Goal: Contribute content: Contribute content

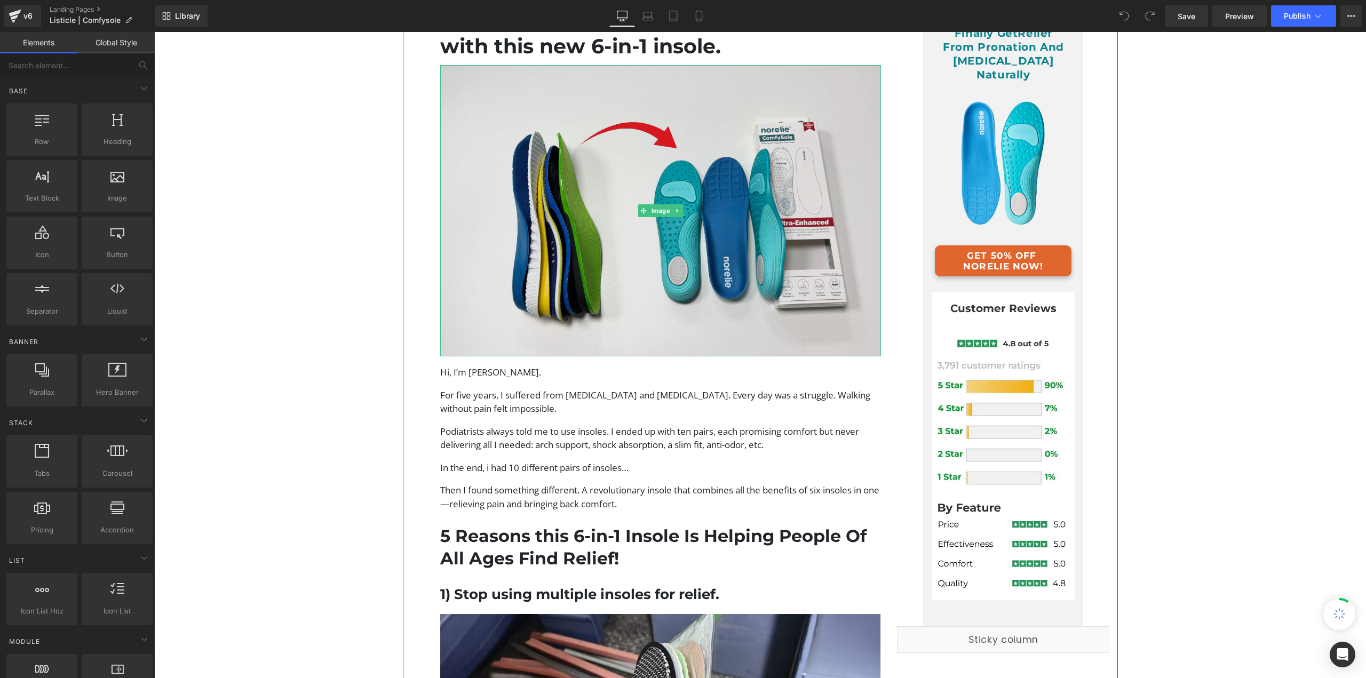
scroll to position [213, 0]
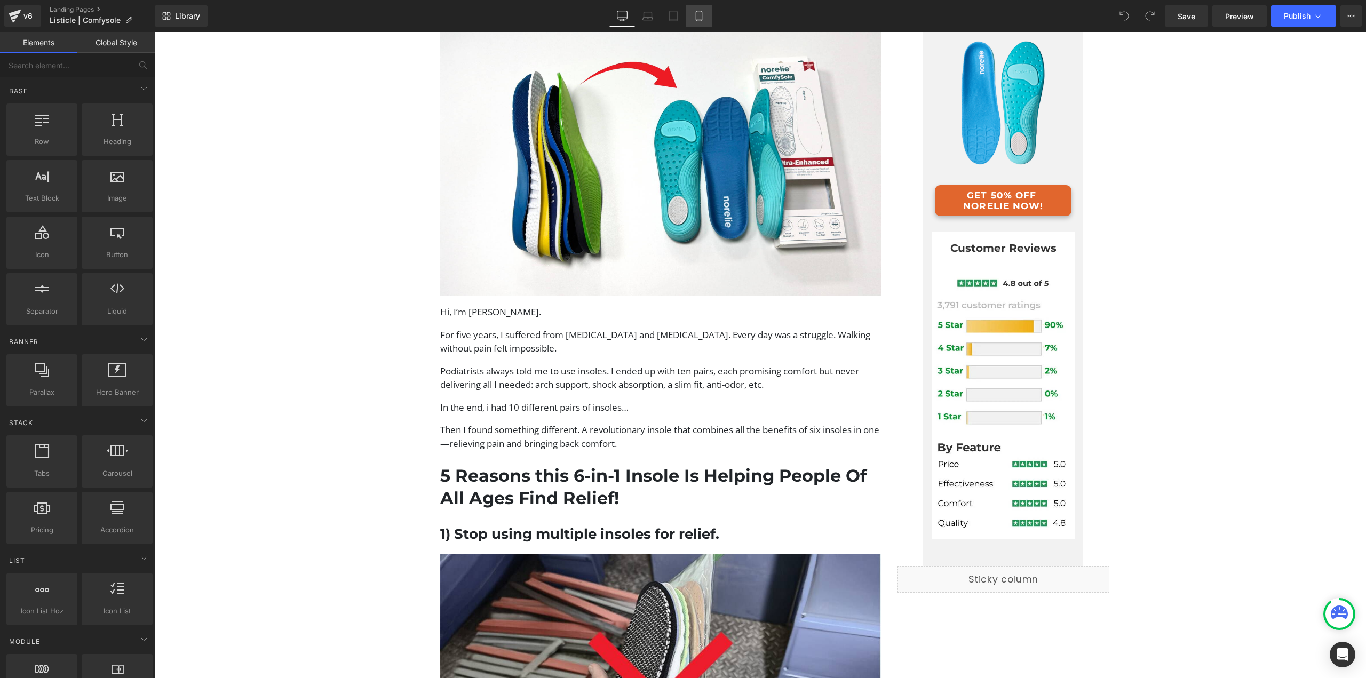
click at [699, 22] on link "Mobile" at bounding box center [699, 15] width 26 height 21
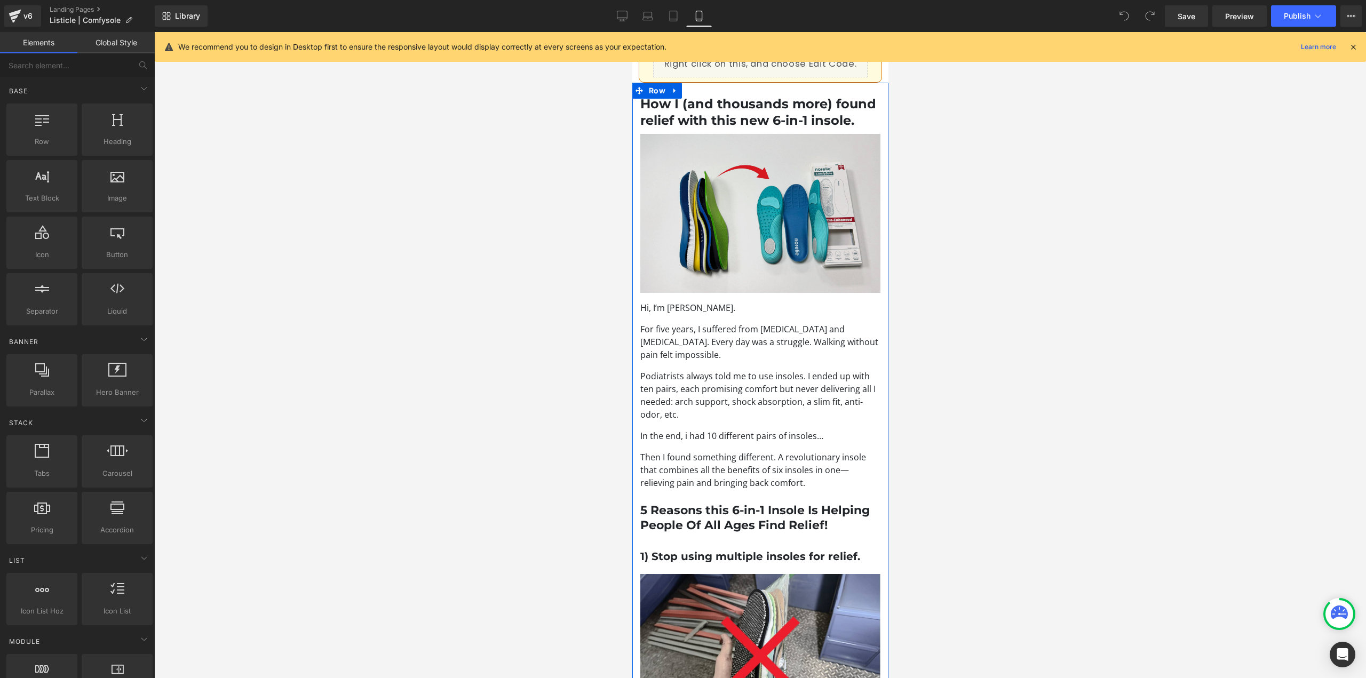
scroll to position [0, 0]
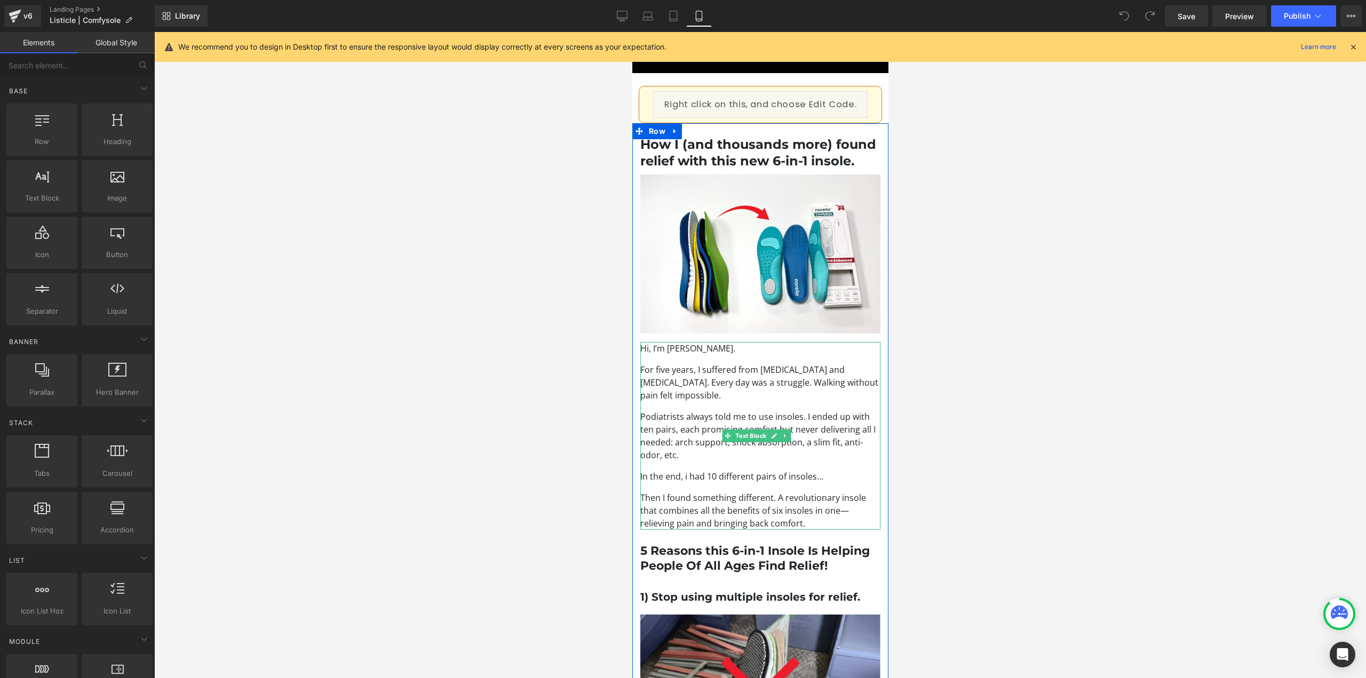
click at [697, 442] on p "Podiatrists always told me to use insoles. I ended up with ten pairs, each prom…" at bounding box center [760, 435] width 240 height 51
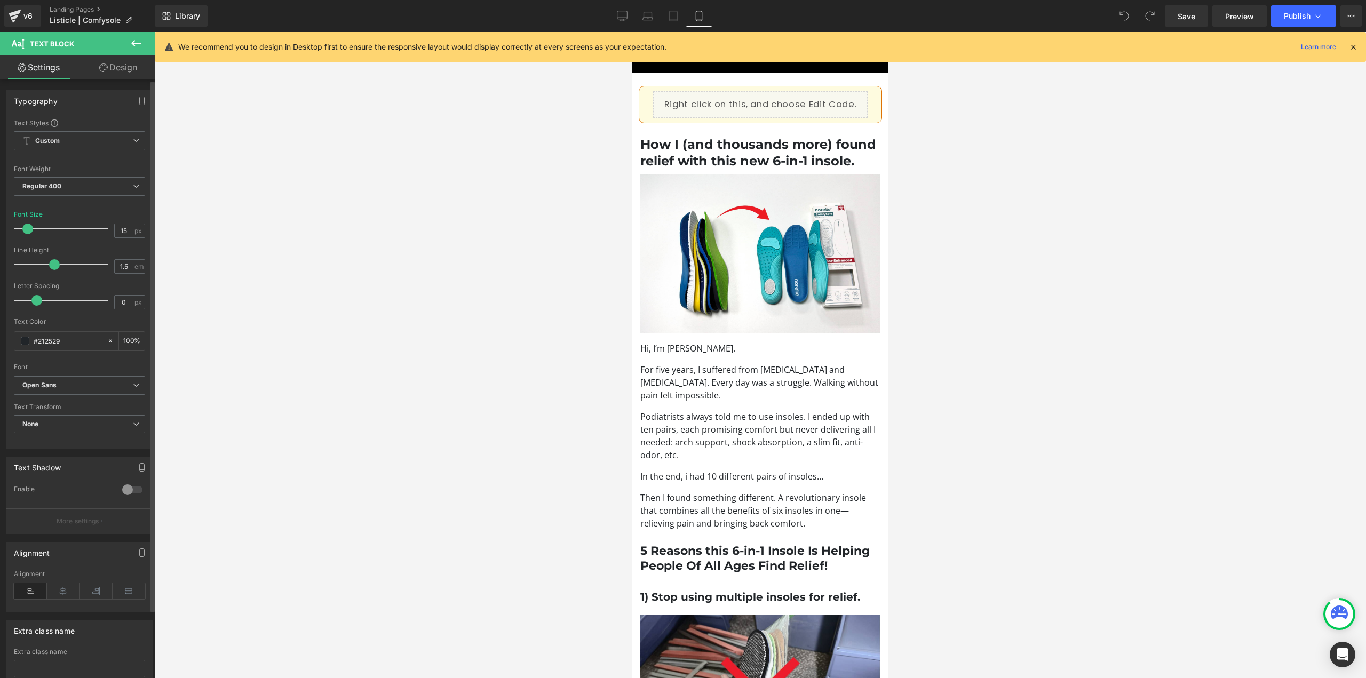
type input "14"
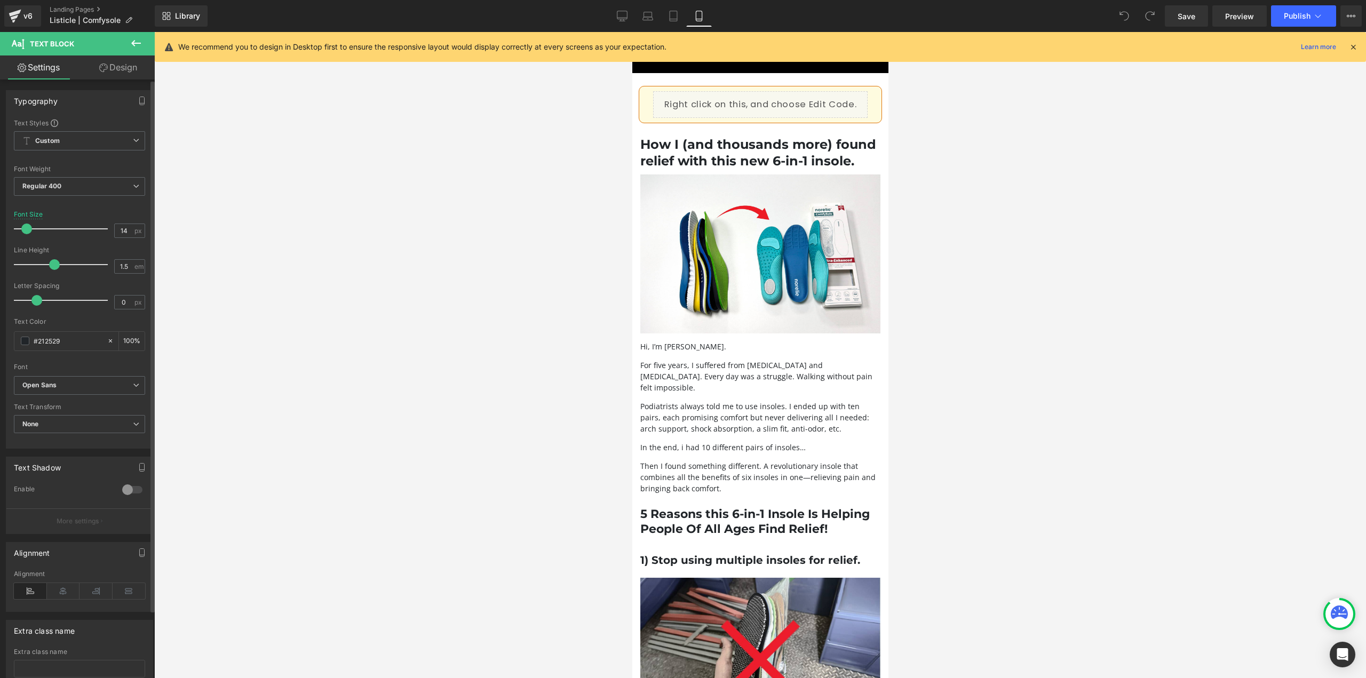
click at [27, 228] on span at bounding box center [26, 229] width 11 height 11
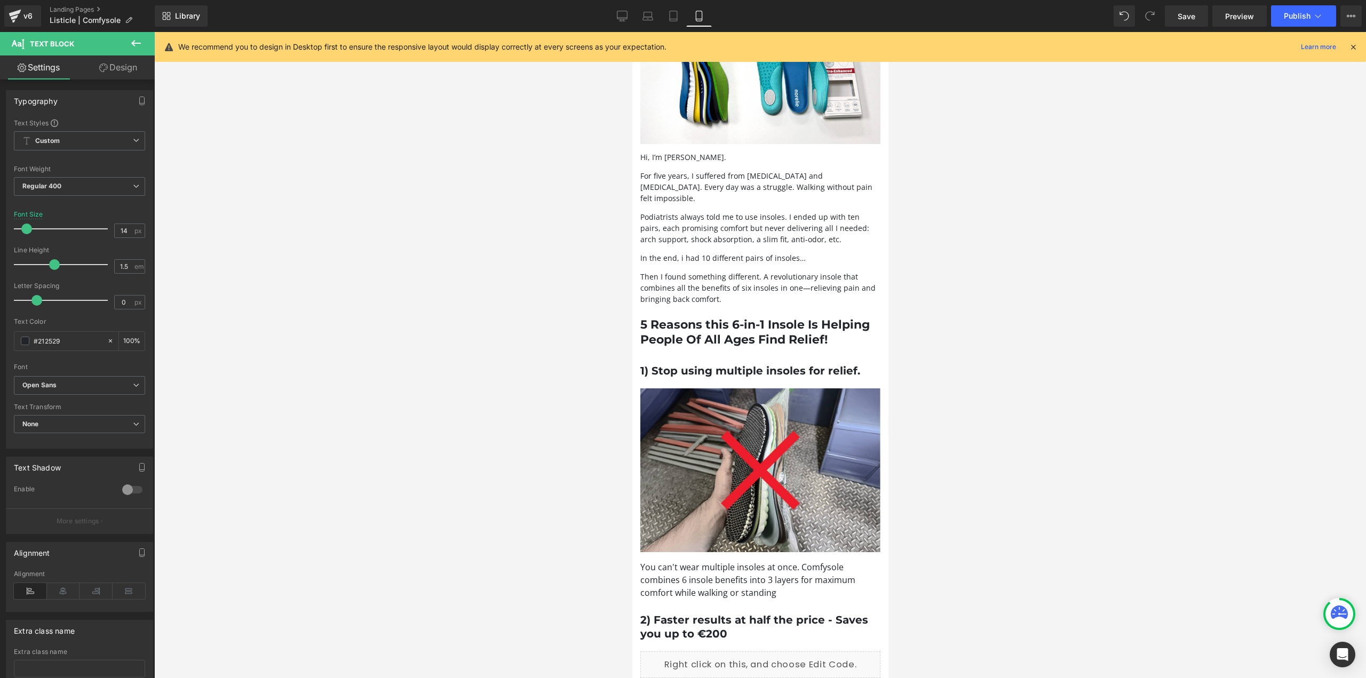
scroll to position [160, 0]
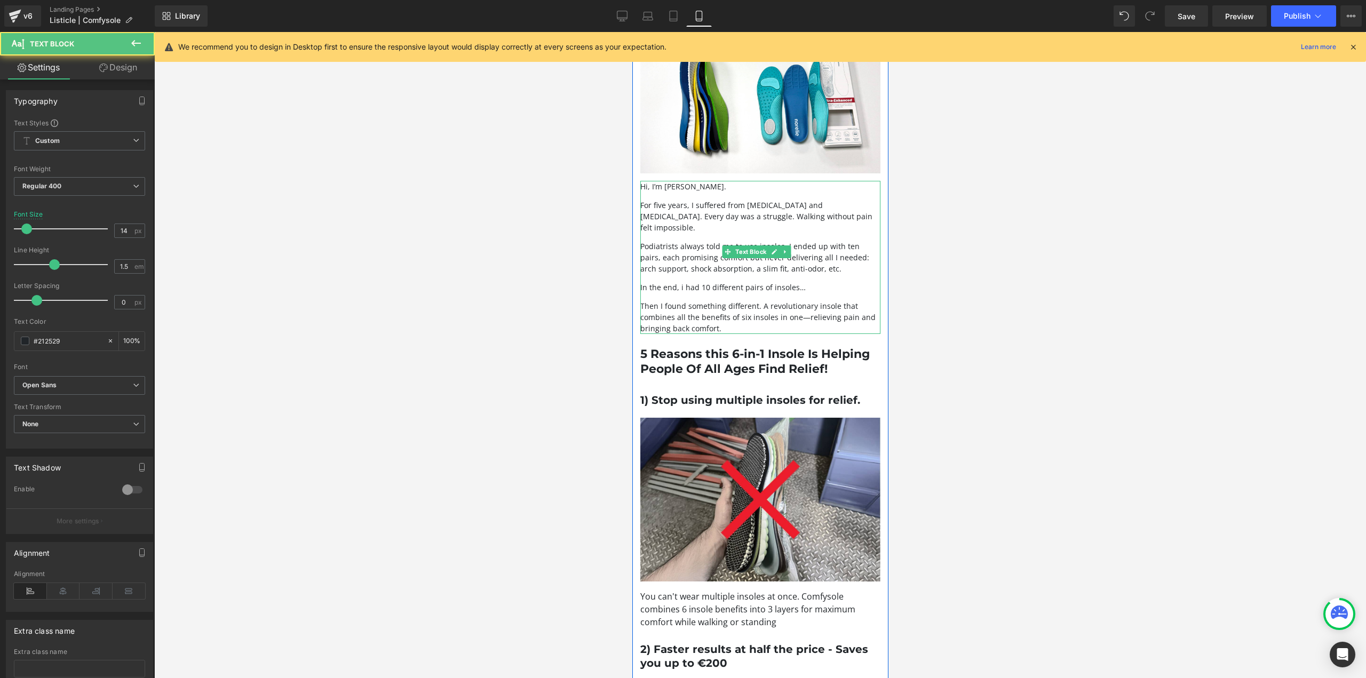
click at [758, 307] on p "Then I found something different. A revolutionary insole that combines all the …" at bounding box center [760, 317] width 240 height 34
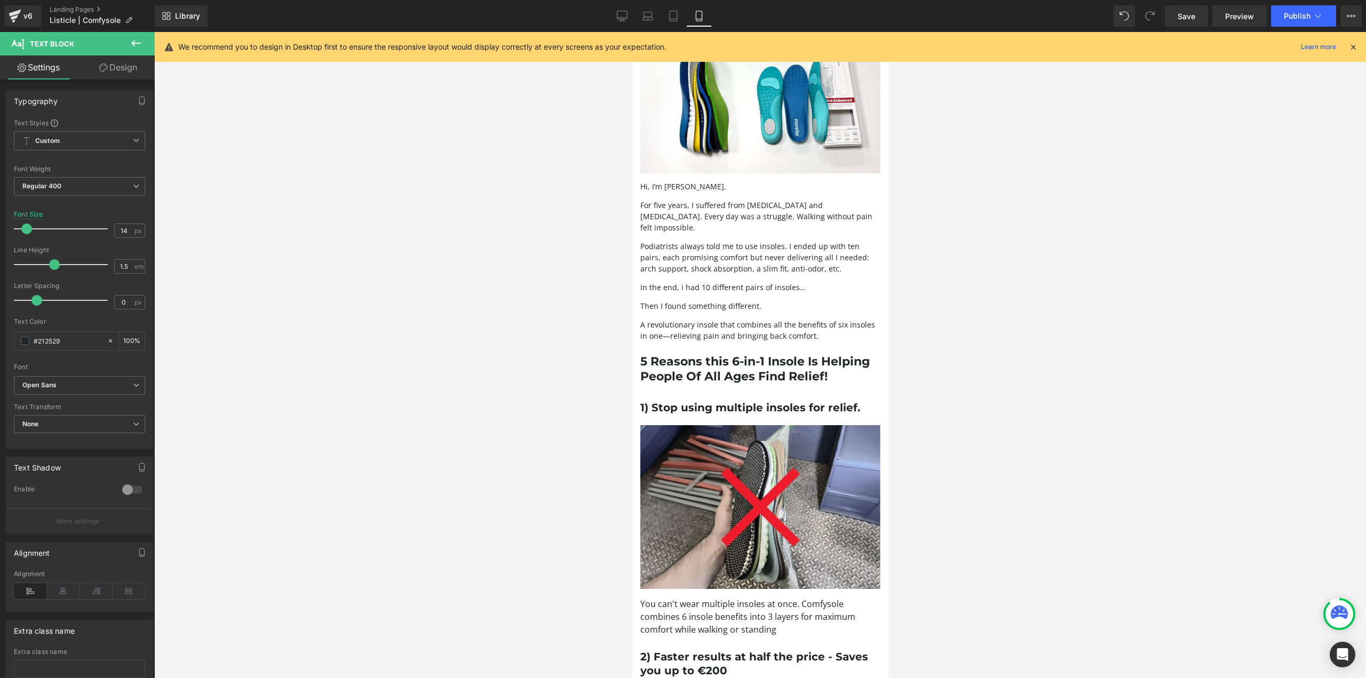
click at [991, 316] on div at bounding box center [760, 355] width 1212 height 646
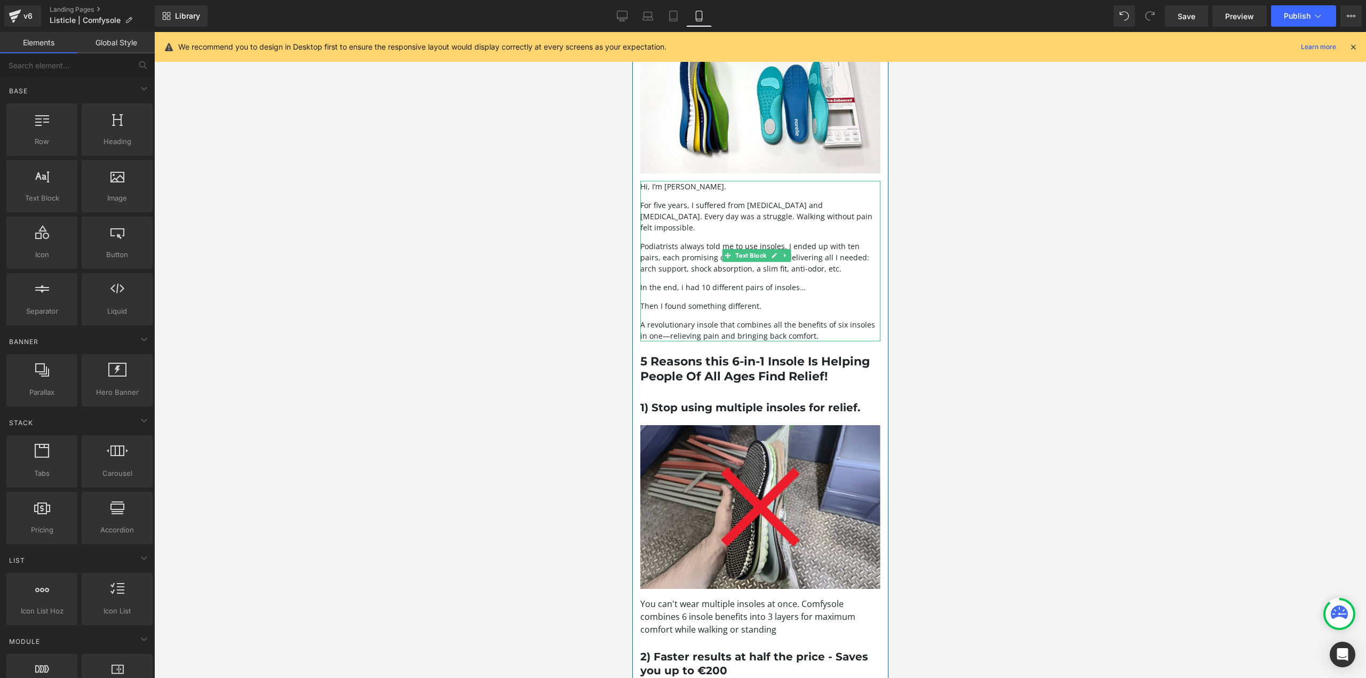
click at [741, 316] on div "Hi, I’m Julia Rozenberg. For five years, I suffered from foot pain and bunions.…" at bounding box center [760, 261] width 240 height 161
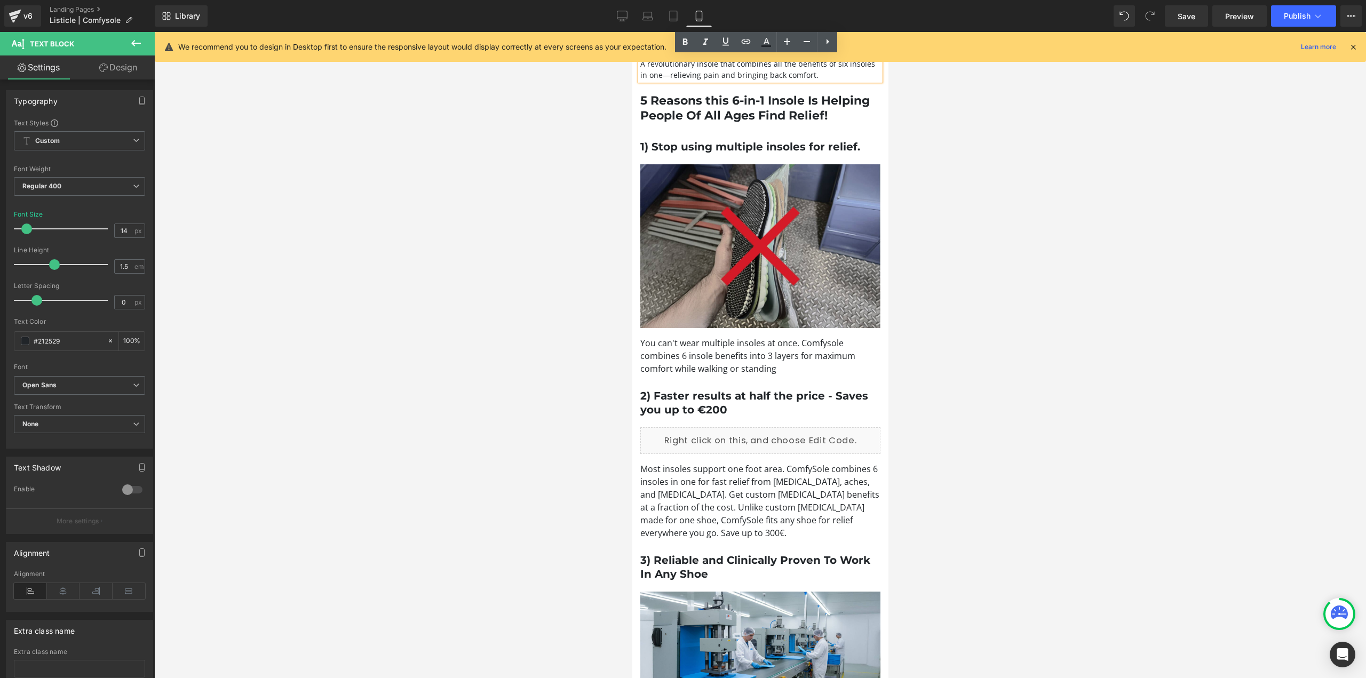
scroll to position [427, 0]
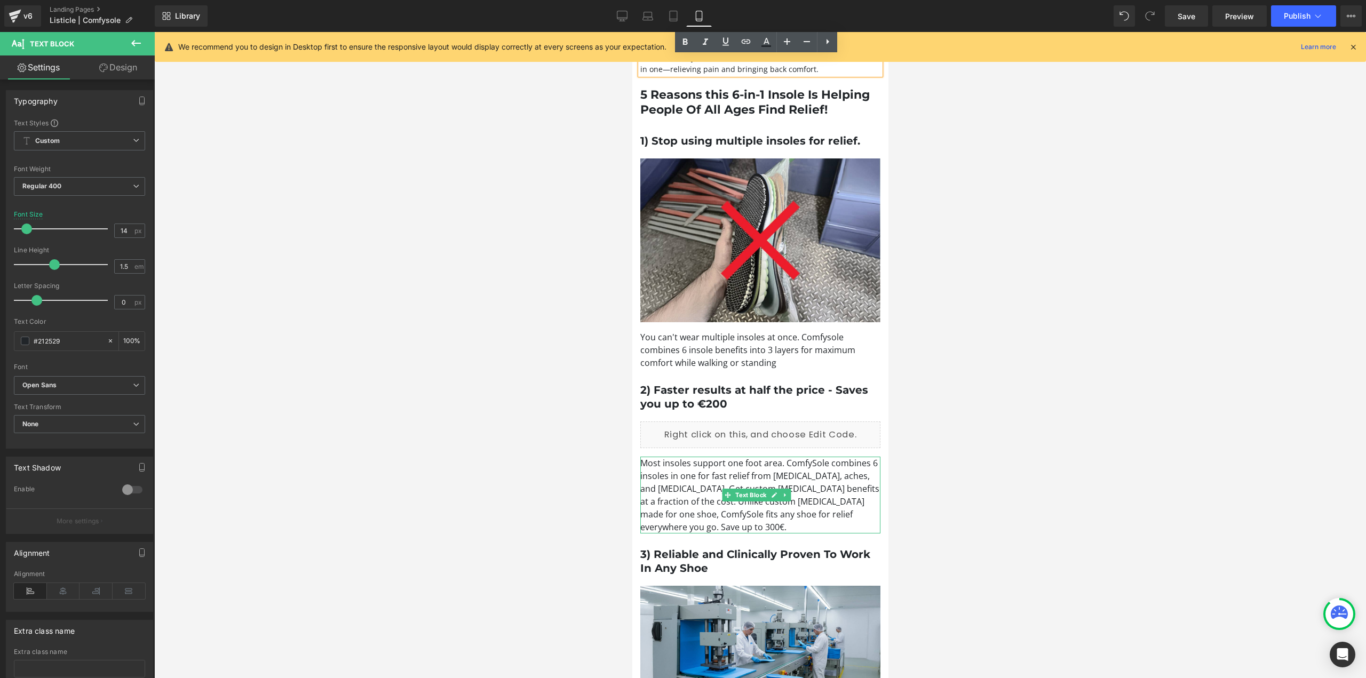
click at [645, 472] on p "Most insoles support one foot area. ComfySole combines 6 insoles in one for fas…" at bounding box center [760, 495] width 240 height 77
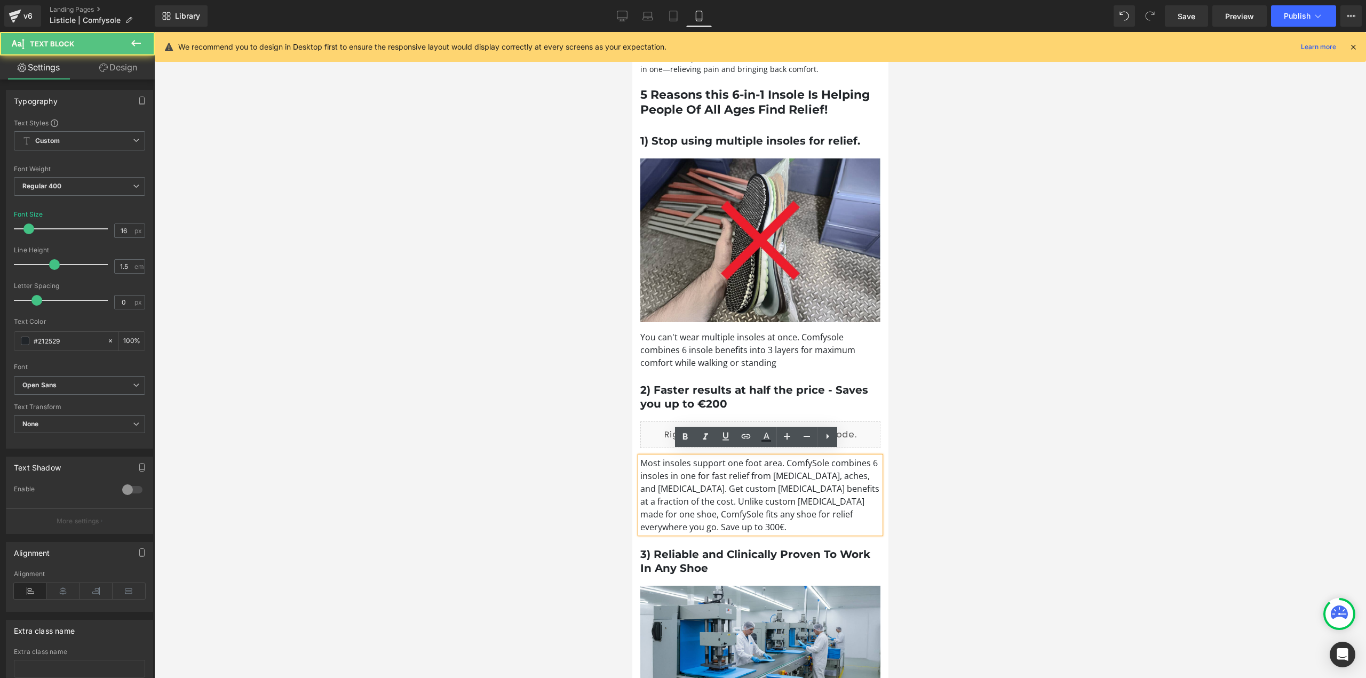
click at [643, 477] on p "Most insoles support one foot area. ComfySole combines 6 insoles in one for fas…" at bounding box center [760, 495] width 240 height 77
click at [640, 469] on p "Most insoles support one foot area. ComfySole combines 6 insoles in one for fas…" at bounding box center [760, 495] width 240 height 77
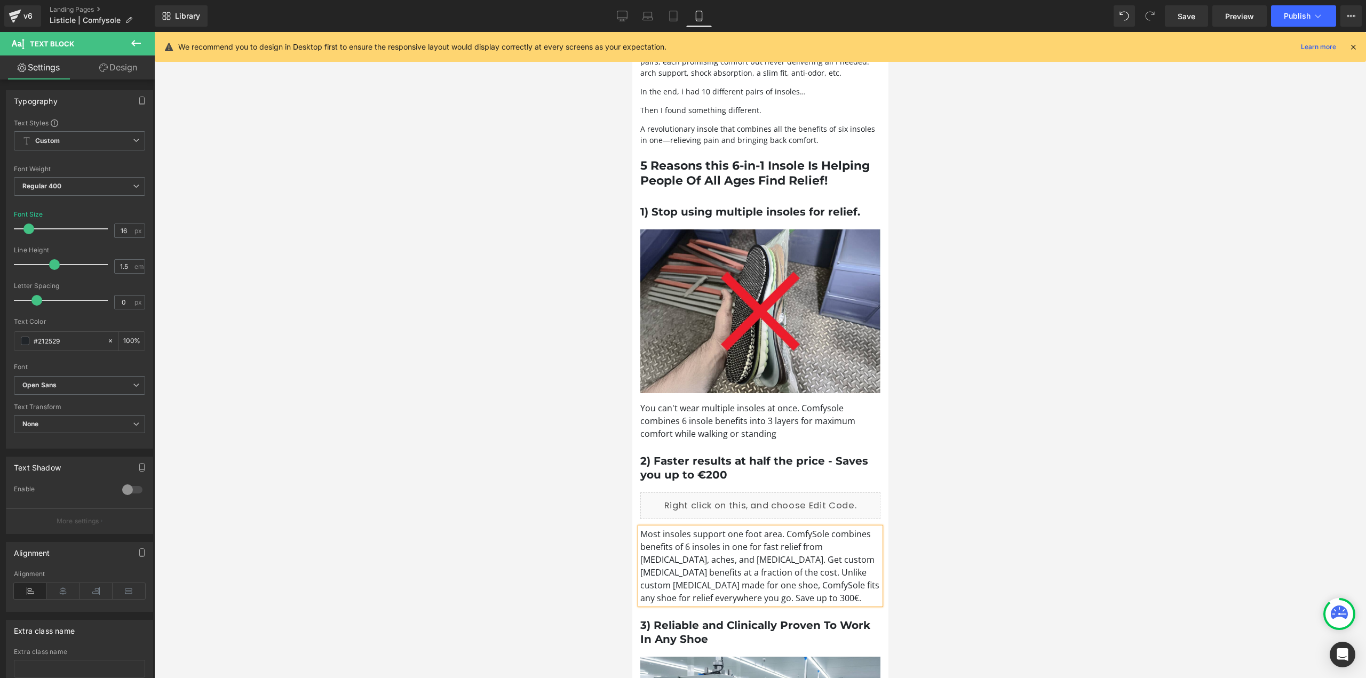
scroll to position [267, 0]
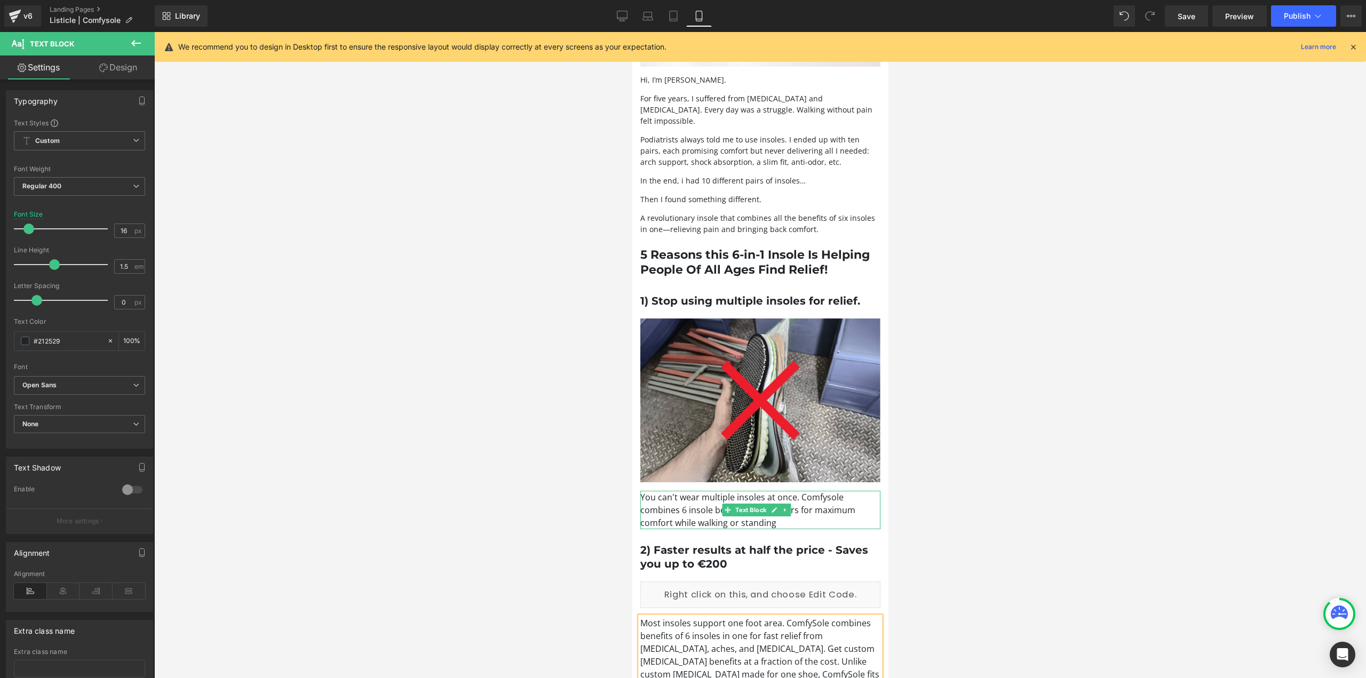
click at [677, 501] on p "You can't wear multiple insoles at once. Comfysole combines 6 insole benefits i…" at bounding box center [760, 510] width 240 height 38
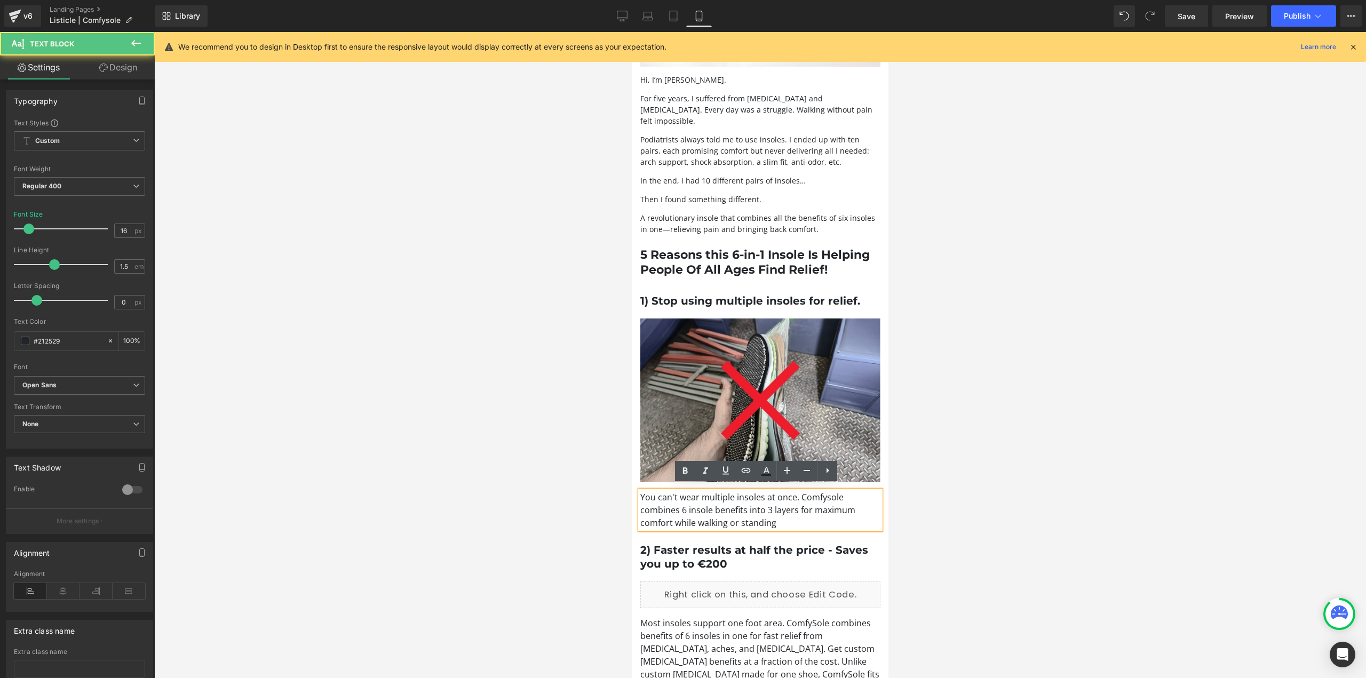
click at [679, 509] on p "You can't wear multiple insoles at once. Comfysole combines 6 insole benefits i…" at bounding box center [760, 510] width 240 height 38
drag, startPoint x: 761, startPoint y: 504, endPoint x: 801, endPoint y: 505, distance: 40.0
click at [801, 505] on p "You can't wear multiple insoles at once. Comfysole combines benefits of 6 insol…" at bounding box center [760, 510] width 240 height 38
drag, startPoint x: 775, startPoint y: 508, endPoint x: 764, endPoint y: 505, distance: 11.0
click at [773, 506] on p "You can't wear multiple insoles at once. Comfysole combines benefits of 6 insol…" at bounding box center [760, 510] width 240 height 38
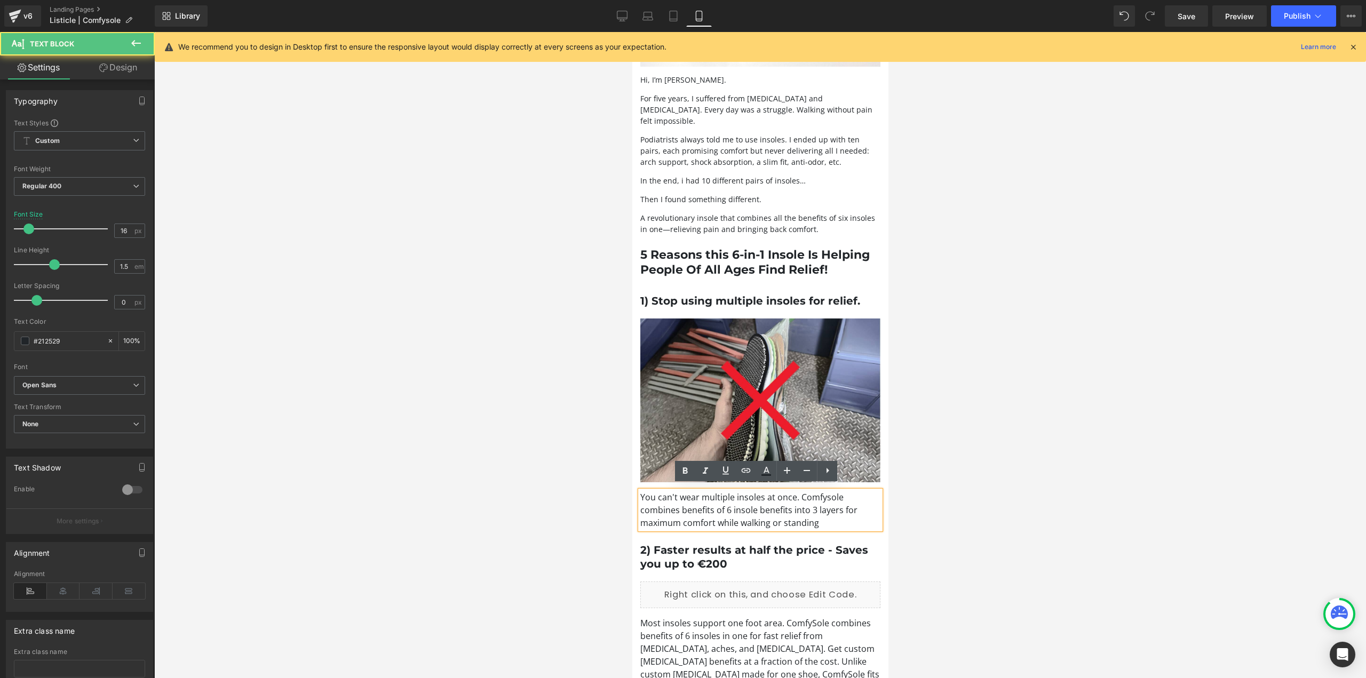
click at [758, 504] on p "You can't wear multiple insoles at once. Comfysole combines benefits of 6 insol…" at bounding box center [760, 510] width 240 height 38
drag, startPoint x: 757, startPoint y: 504, endPoint x: 834, endPoint y: 502, distance: 76.9
click at [834, 502] on p "You can't wear multiple insoles at once. Comfysole combines benefits of 6 insol…" at bounding box center [760, 510] width 240 height 38
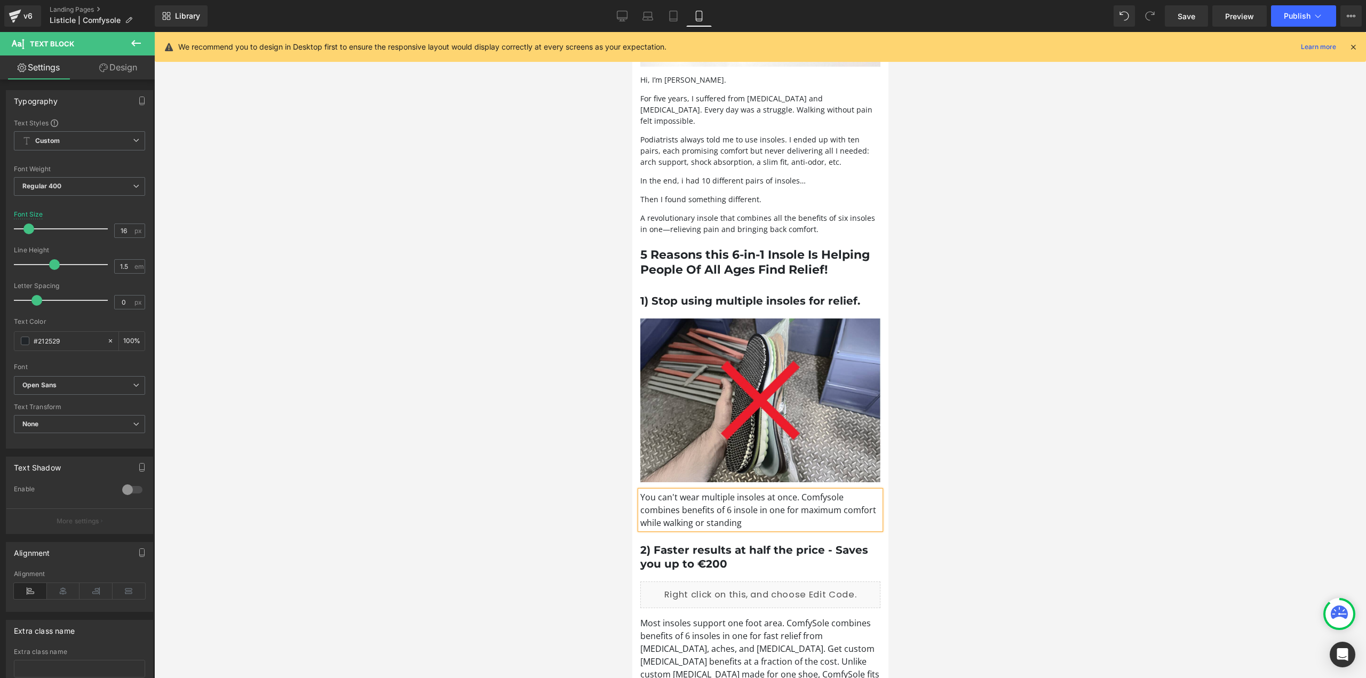
click at [797, 491] on p "You can't wear multiple insoles at once. Comfysole combines benefits of 6 insol…" at bounding box center [760, 510] width 240 height 38
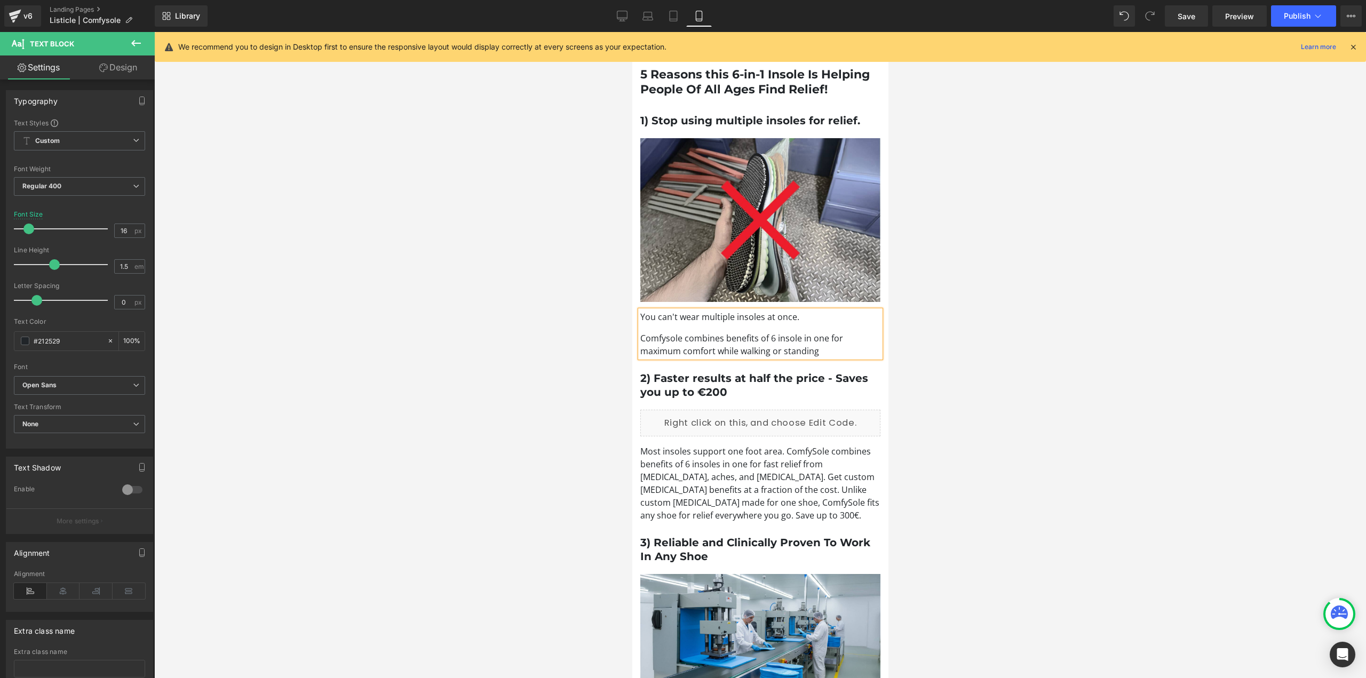
scroll to position [480, 0]
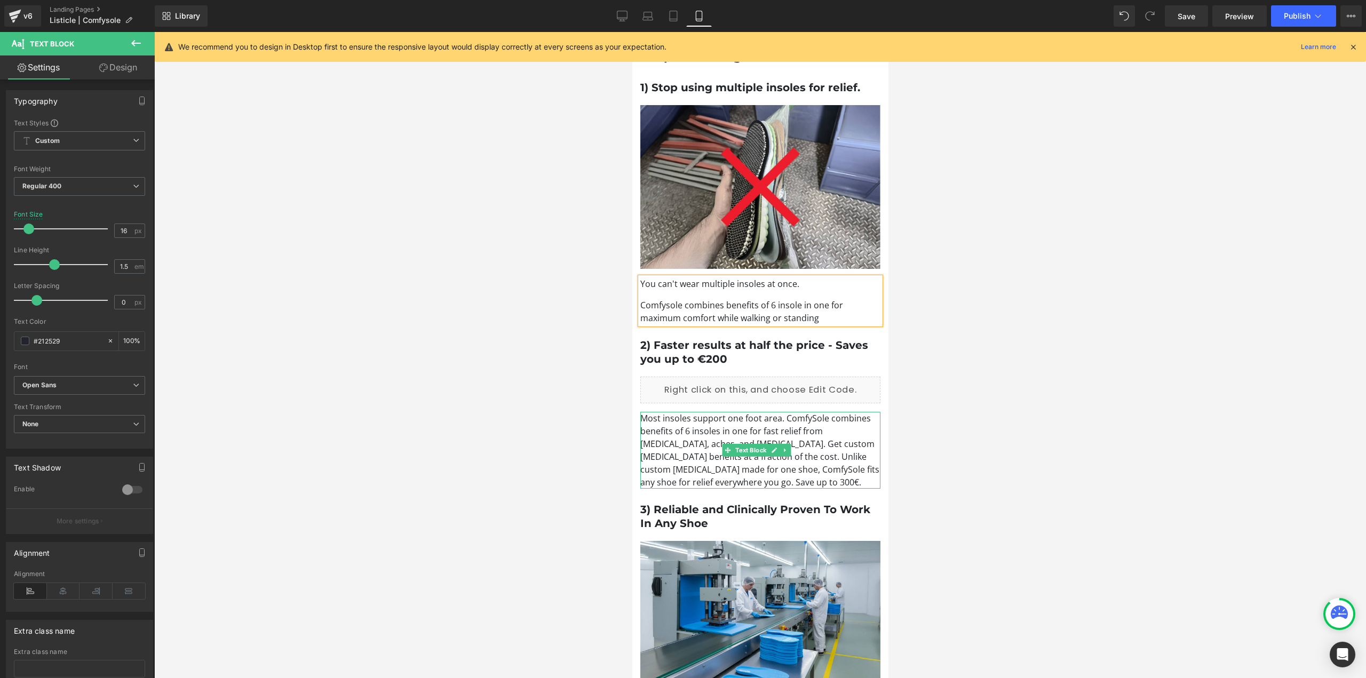
click at [720, 439] on p "Most insoles support one foot area. ComfySole combines benefits of 6 insoles in…" at bounding box center [760, 450] width 240 height 77
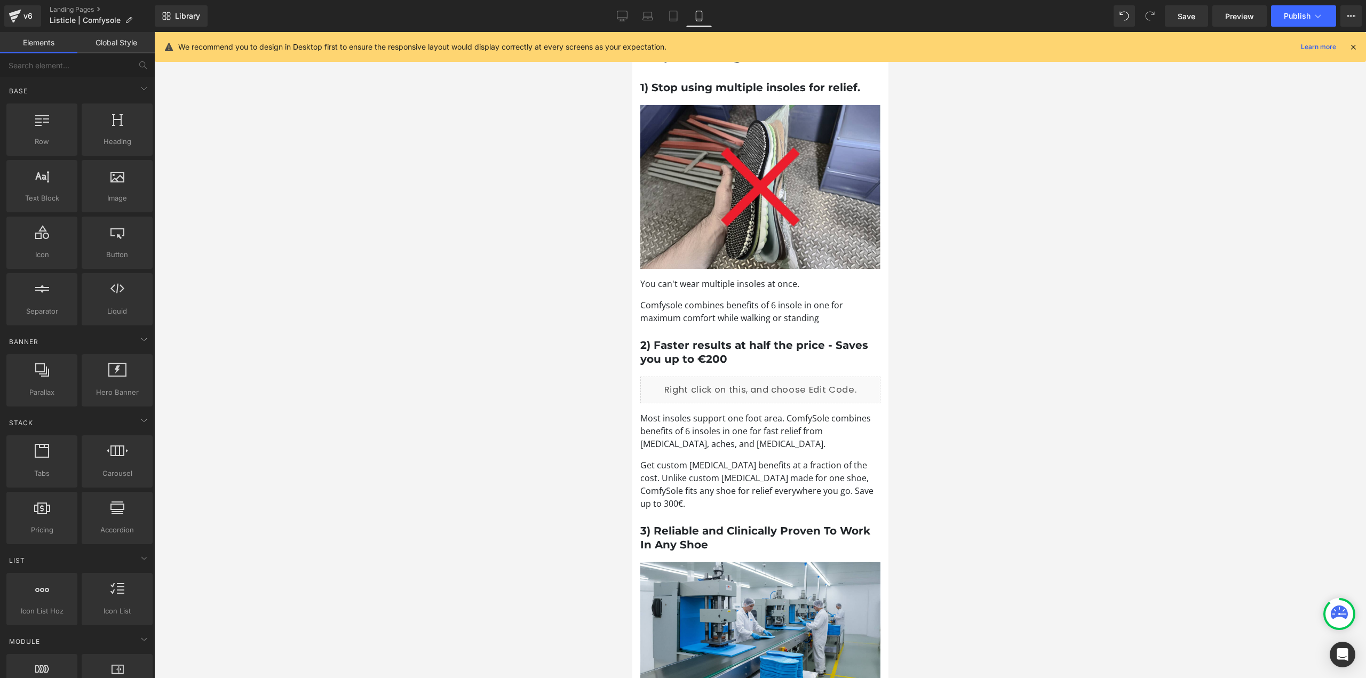
click at [1033, 477] on div at bounding box center [760, 355] width 1212 height 646
click at [784, 412] on p "Most insoles support one foot area. ComfySole combines benefits of 6 insoles in…" at bounding box center [760, 431] width 240 height 38
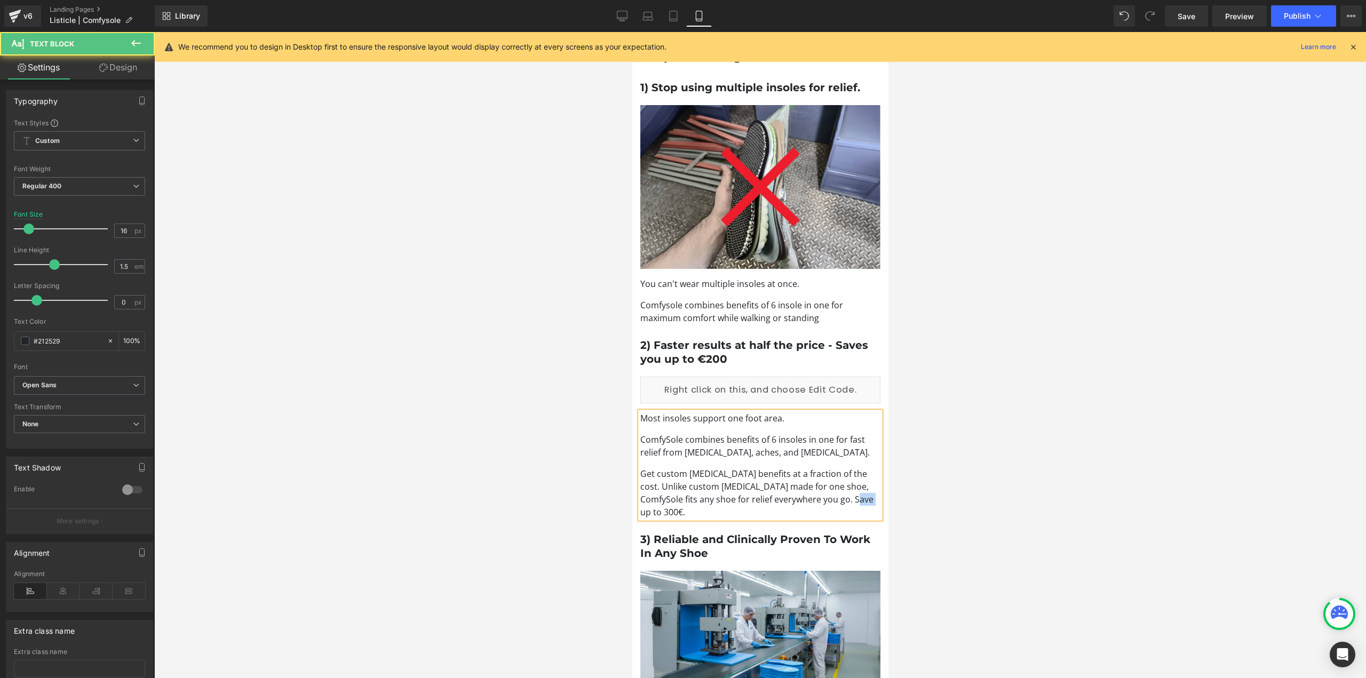
drag, startPoint x: 646, startPoint y: 507, endPoint x: 638, endPoint y: 510, distance: 7.9
click at [640, 510] on div "Most insoles support one foot area. ComfySole combines benefits of 6 insoles in…" at bounding box center [760, 465] width 240 height 107
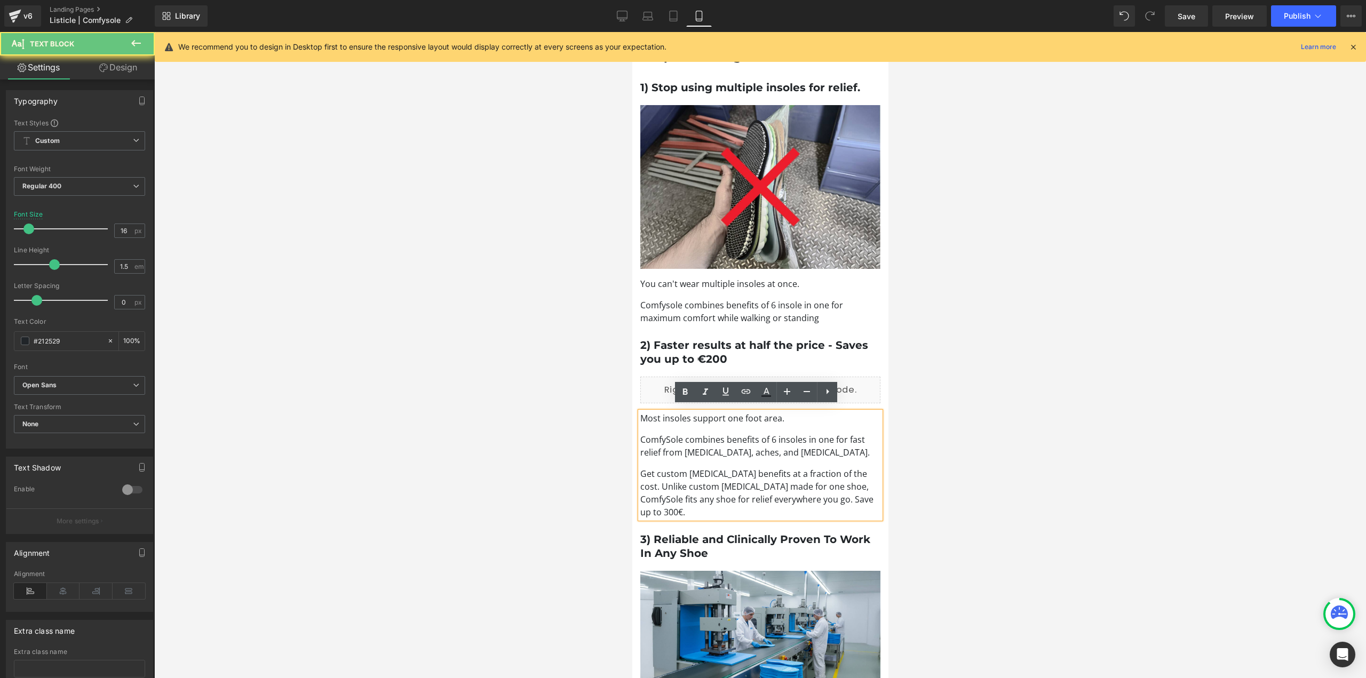
click at [641, 511] on p "Get custom orthotic benefits at a fraction of the cost. Unlike custom orthotics…" at bounding box center [760, 492] width 240 height 51
click at [640, 511] on p "Get custom orthotic benefits at a fraction of the cost. Unlike custom orthotics…" at bounding box center [760, 492] width 240 height 51
click at [658, 505] on p "Get custom orthotic benefits at a fraction of the cost. Unlike custom orthotics…" at bounding box center [760, 492] width 240 height 51
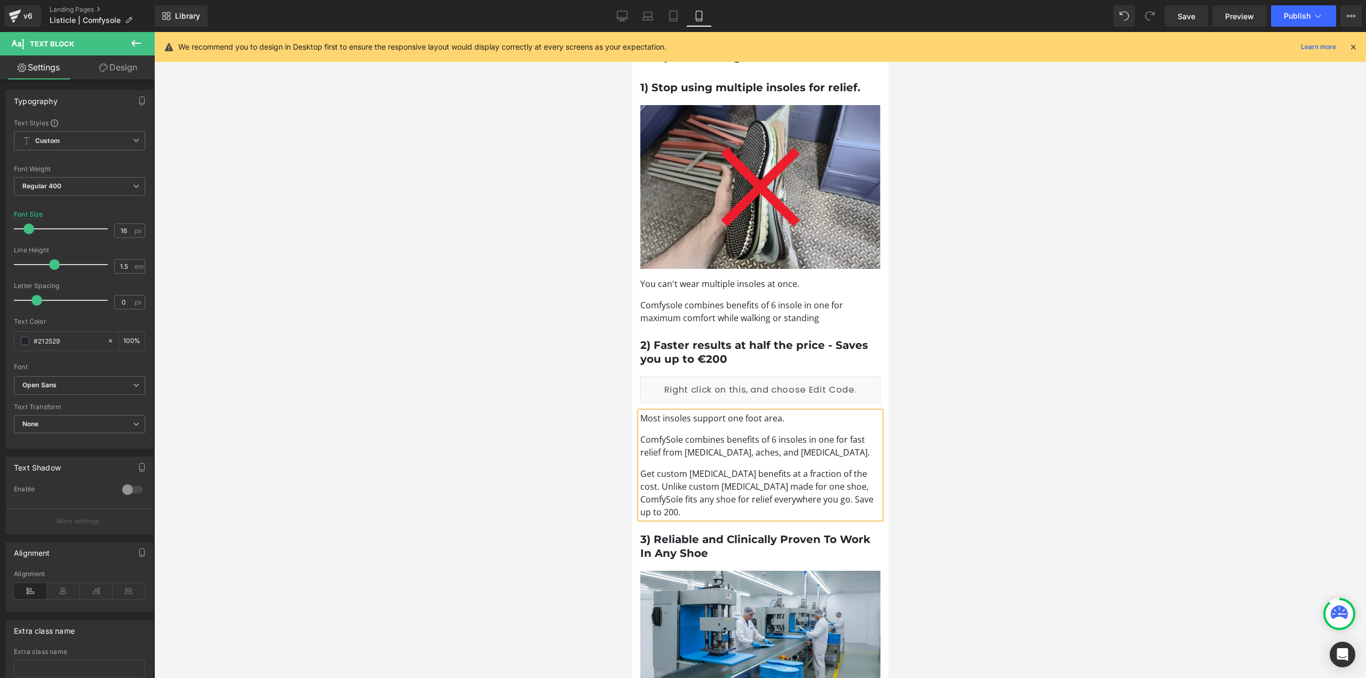
click at [852, 494] on p "Get custom orthotic benefits at a fraction of the cost. Unlike custom orthotics…" at bounding box center [760, 492] width 240 height 51
click at [1003, 457] on div at bounding box center [760, 355] width 1212 height 646
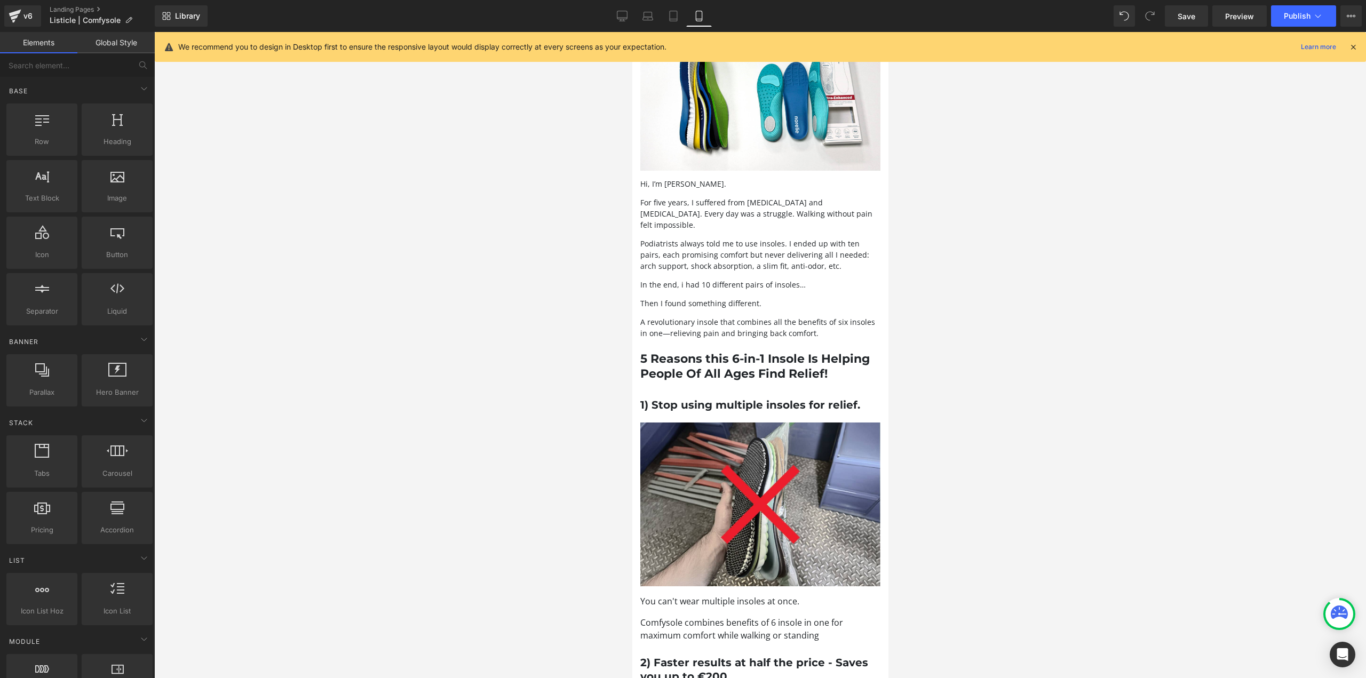
scroll to position [107, 0]
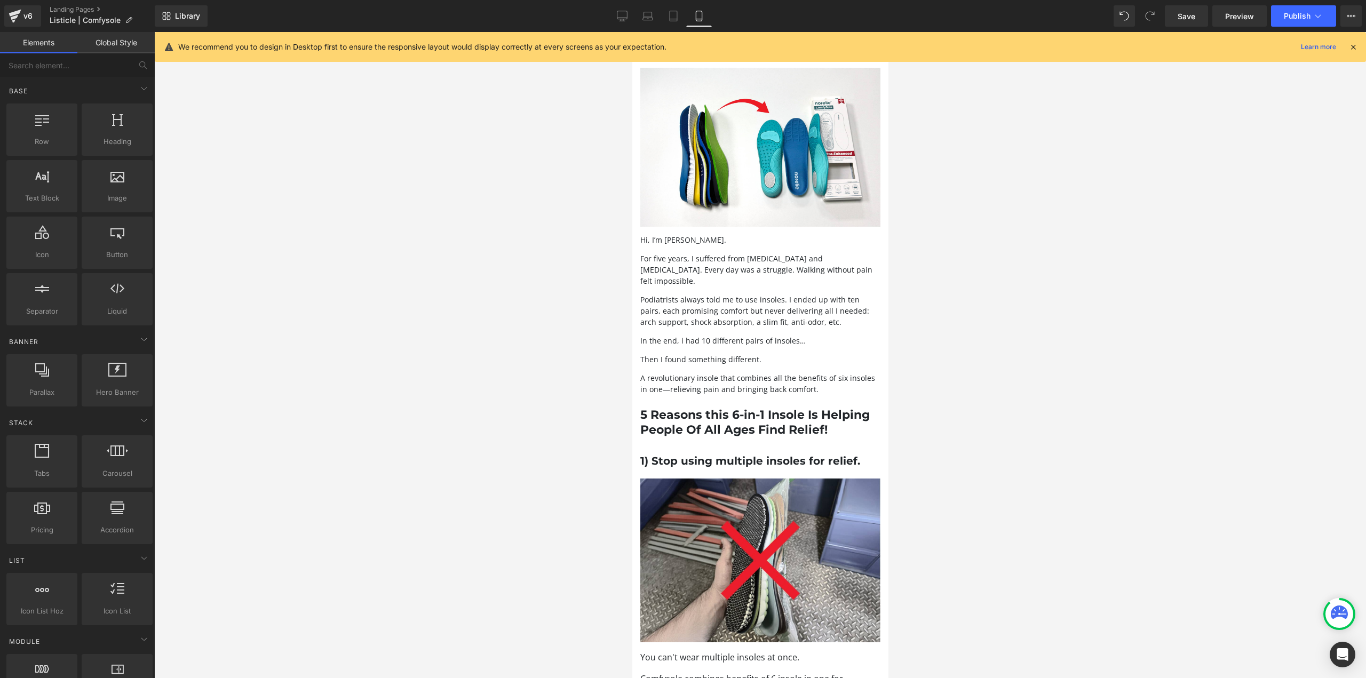
click at [699, 266] on p "For five years, I suffered from foot pain and bunions. Every day was a struggle…" at bounding box center [760, 270] width 240 height 34
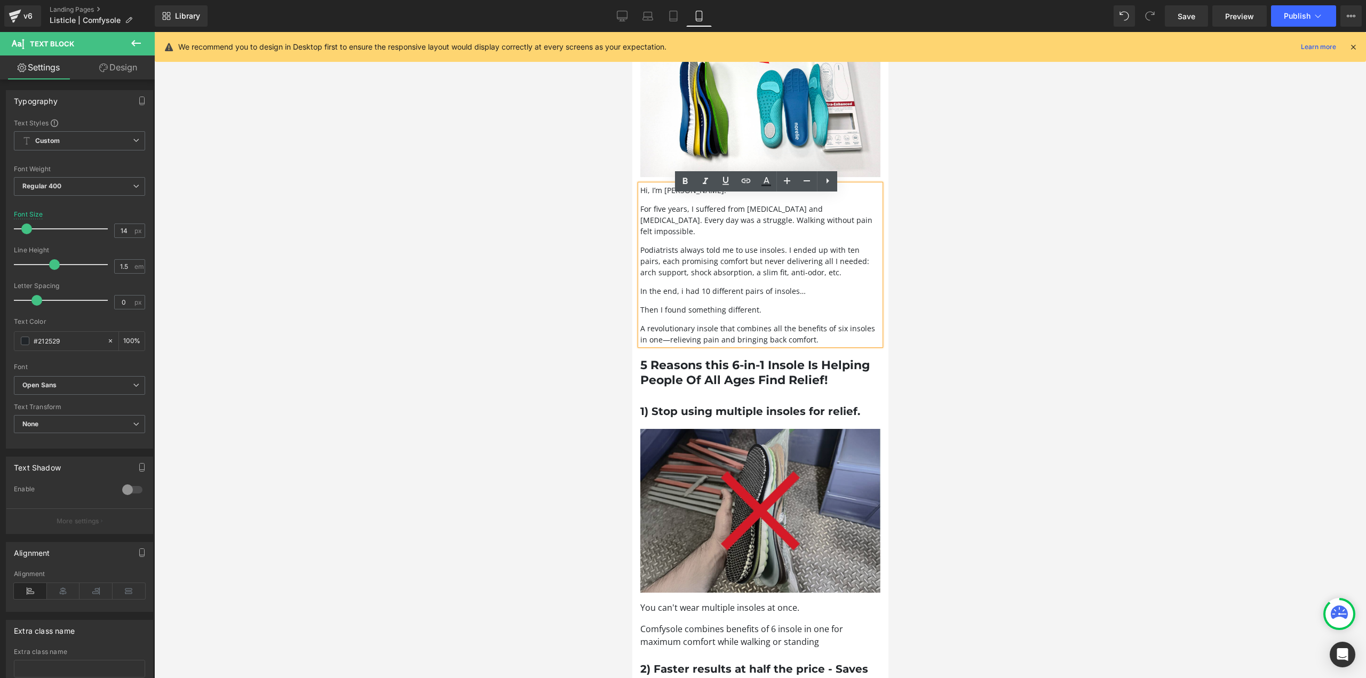
scroll to position [427, 0]
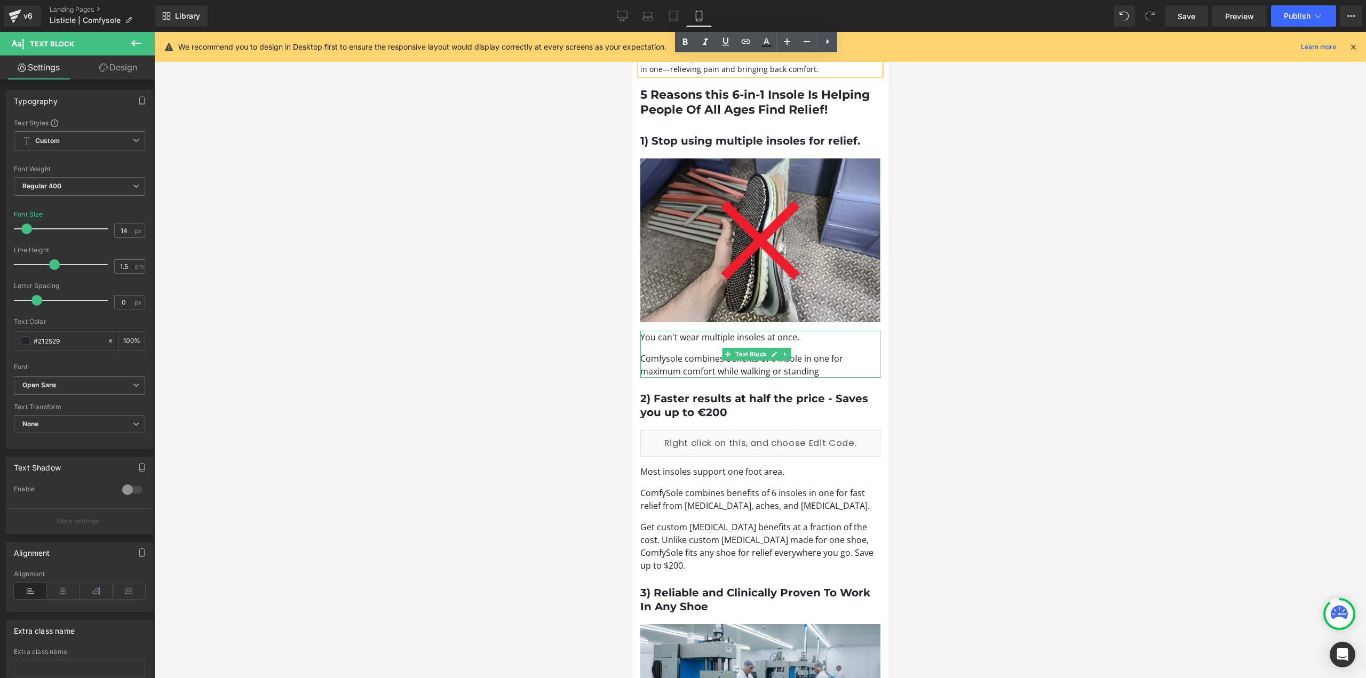
click at [710, 346] on div "You can't wear multiple insoles at once. Comfysole combines benefits of 6 insol…" at bounding box center [760, 354] width 240 height 47
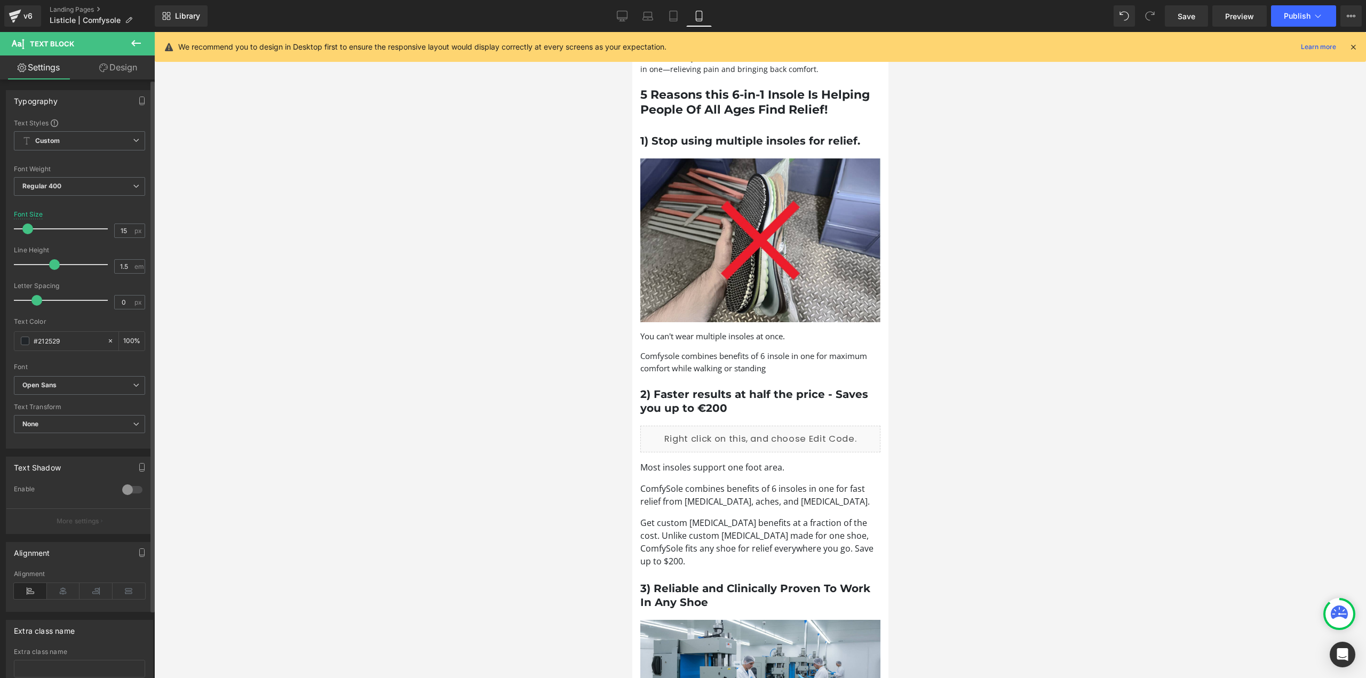
type input "14"
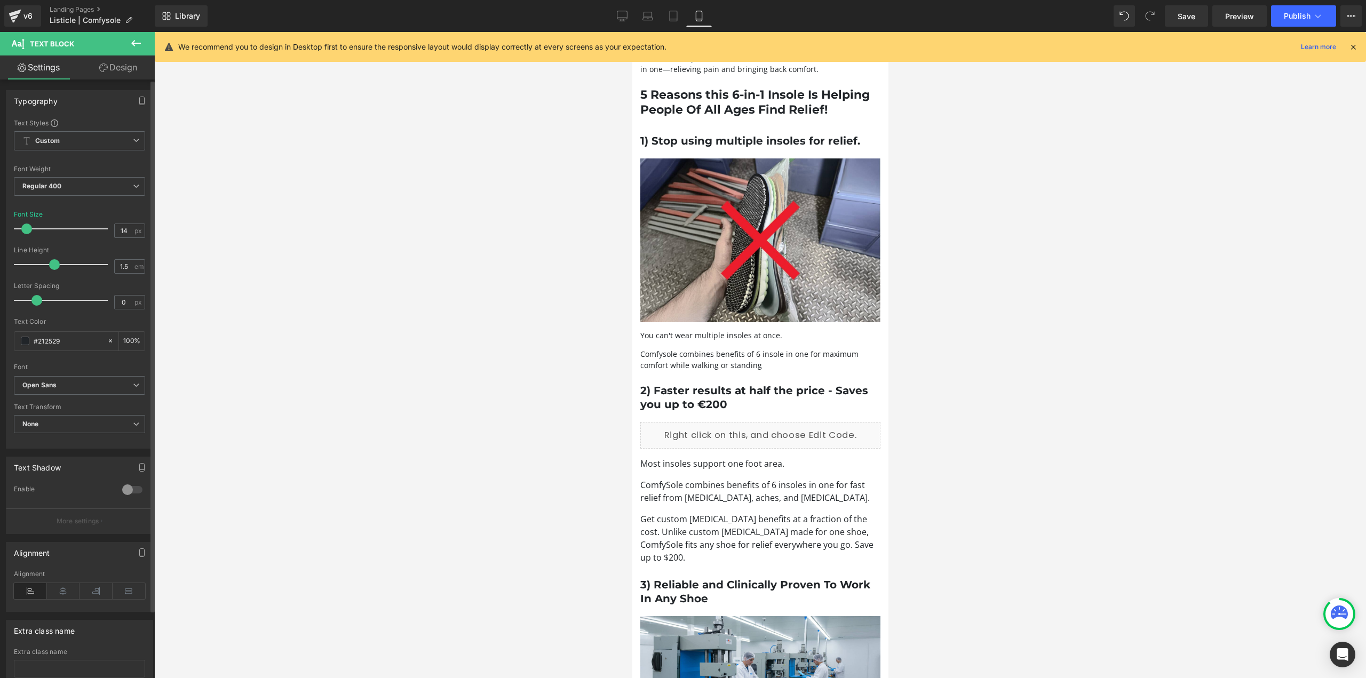
click at [28, 224] on span at bounding box center [26, 229] width 11 height 11
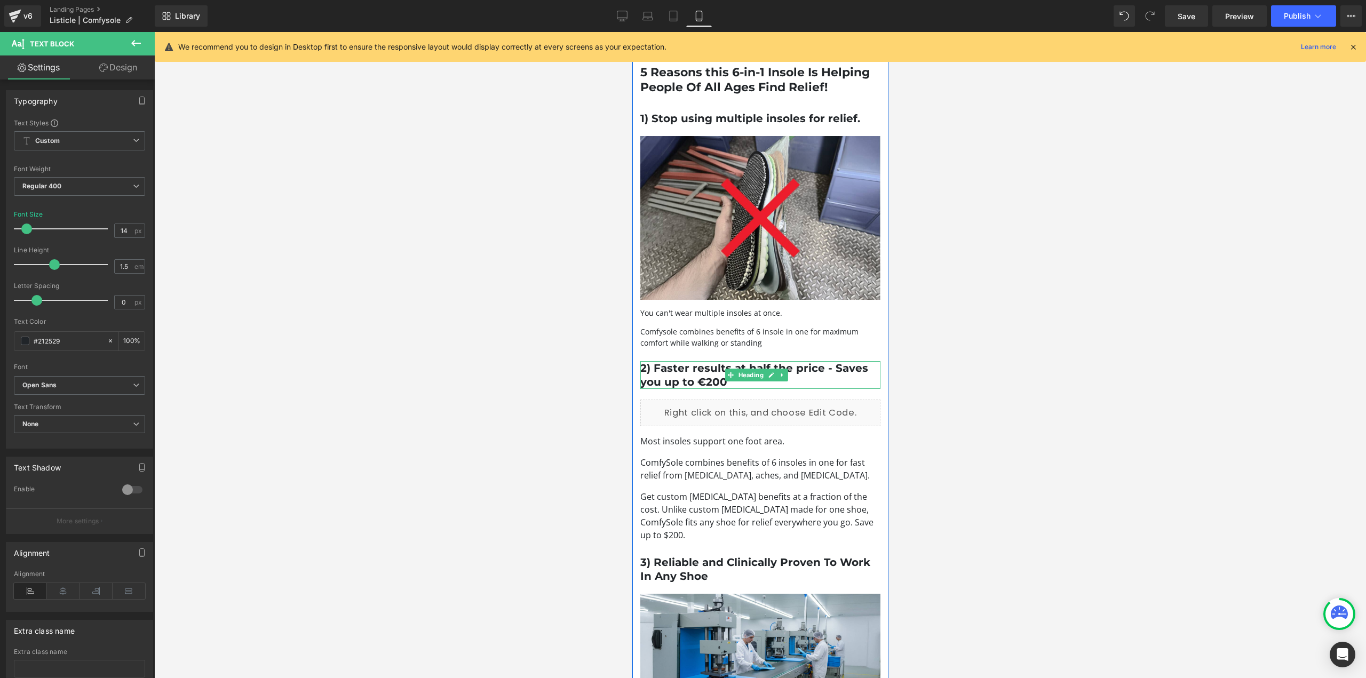
scroll to position [587, 0]
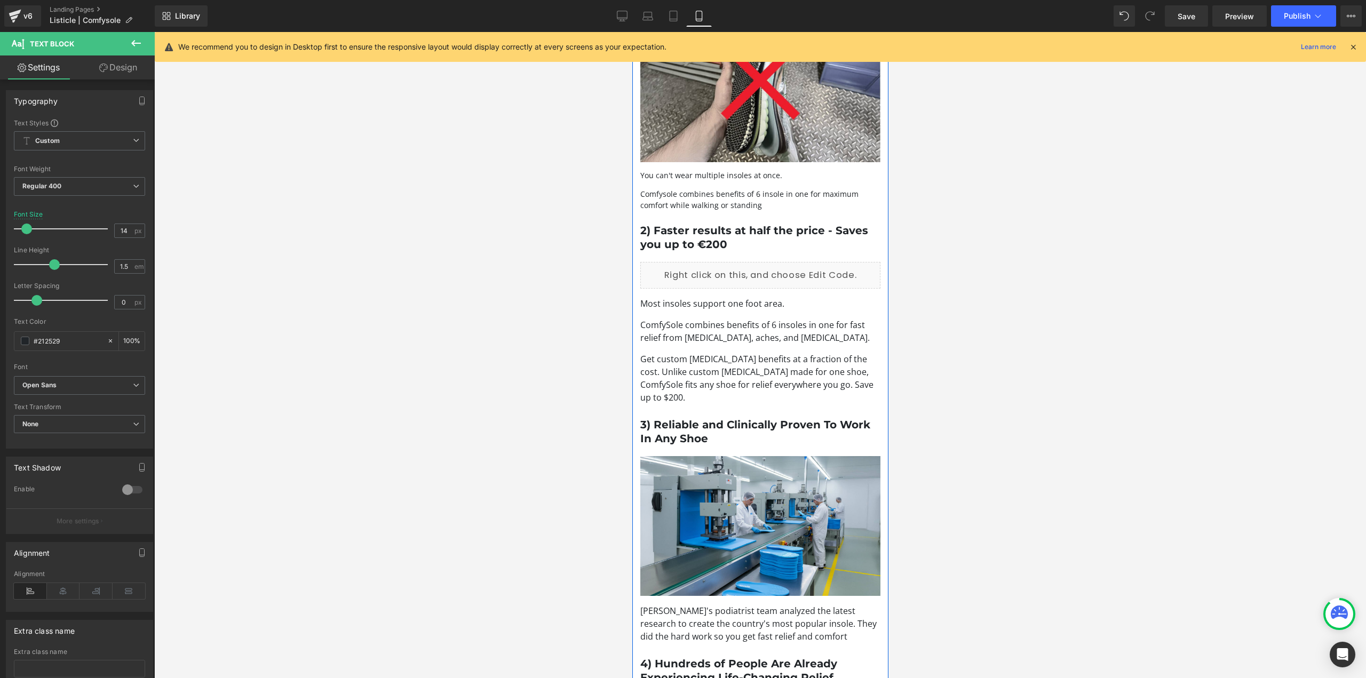
click at [721, 368] on p "Get custom orthotic benefits at a fraction of the cost. Unlike custom orthotics…" at bounding box center [760, 378] width 240 height 51
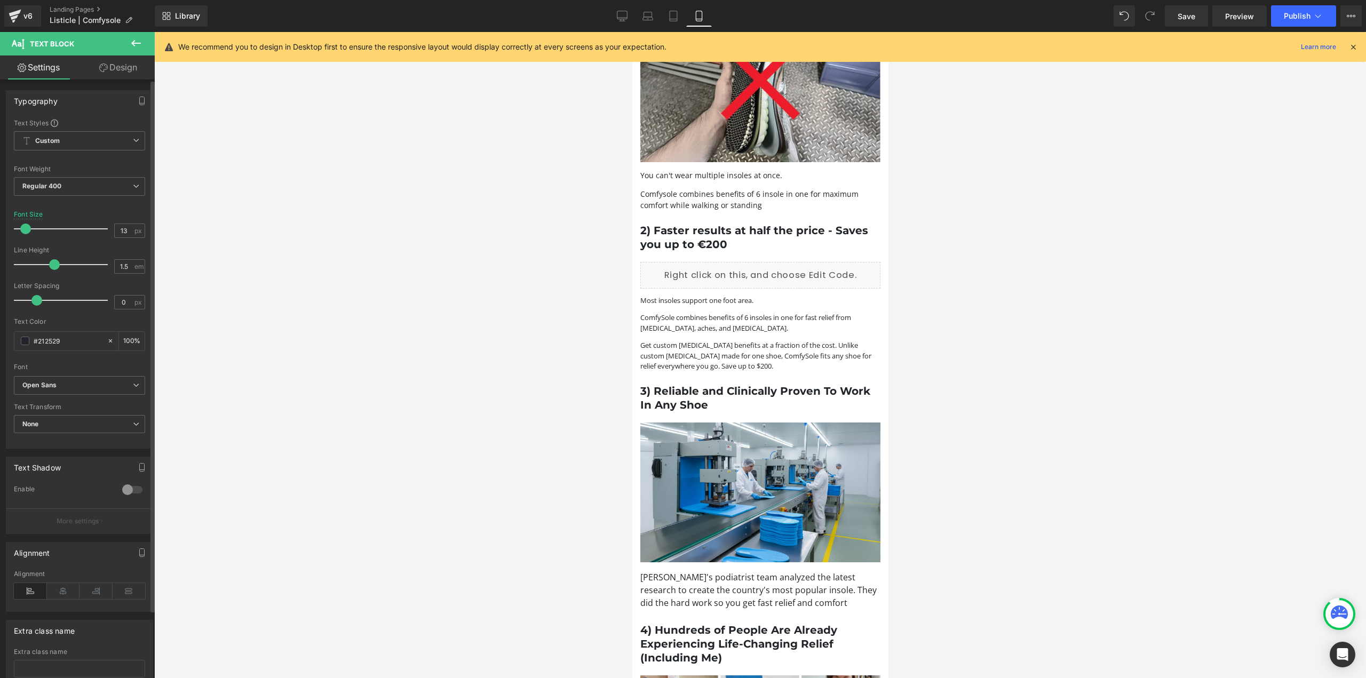
type input "14"
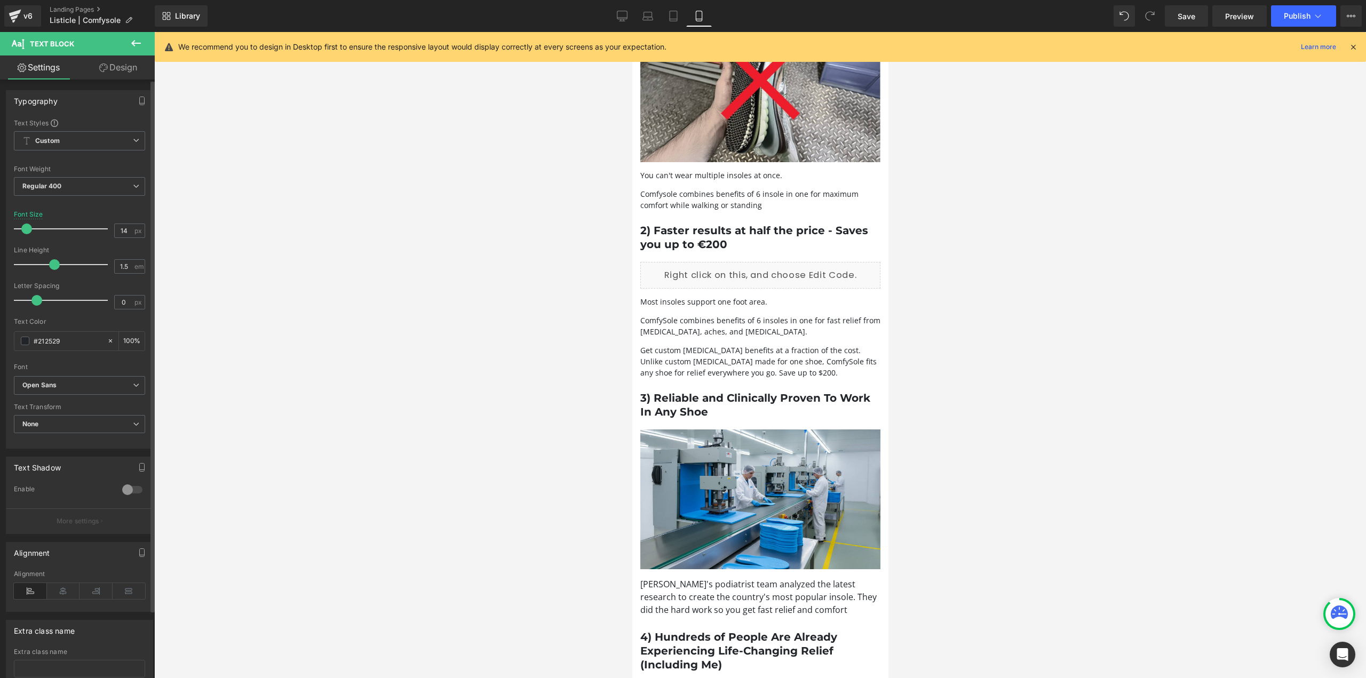
click at [27, 227] on span at bounding box center [26, 229] width 11 height 11
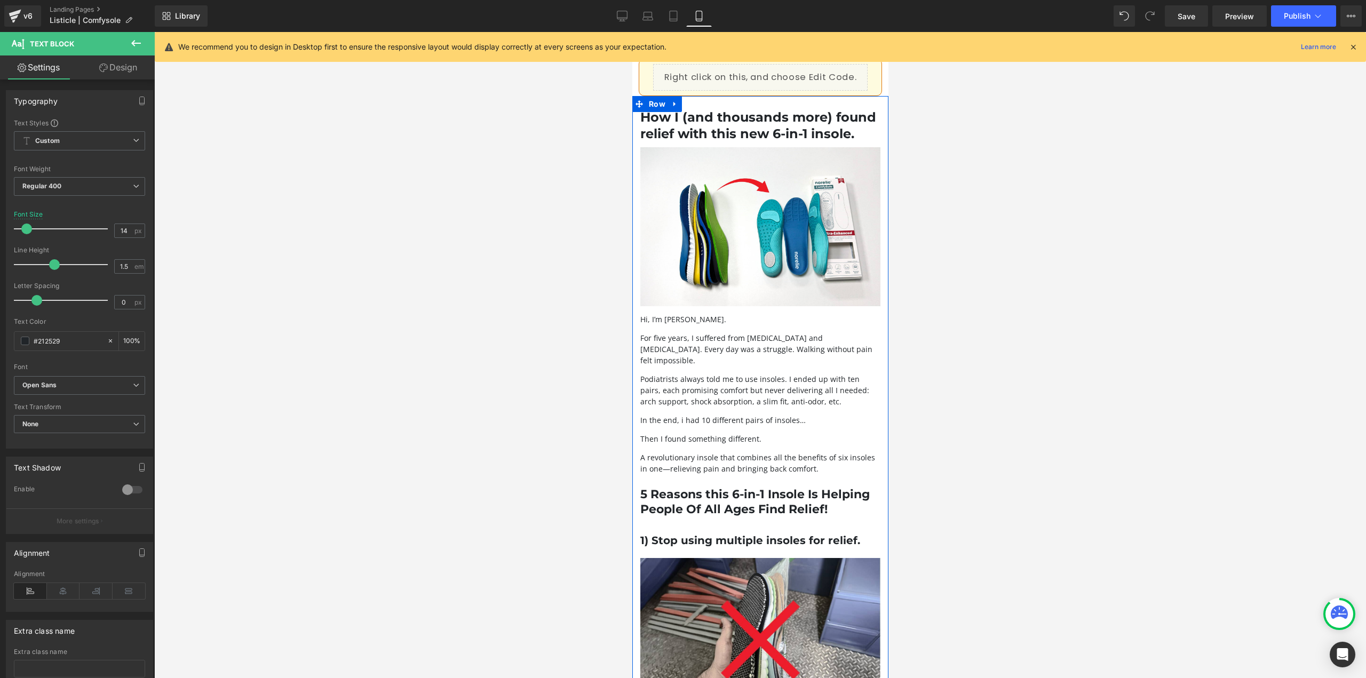
scroll to position [0, 0]
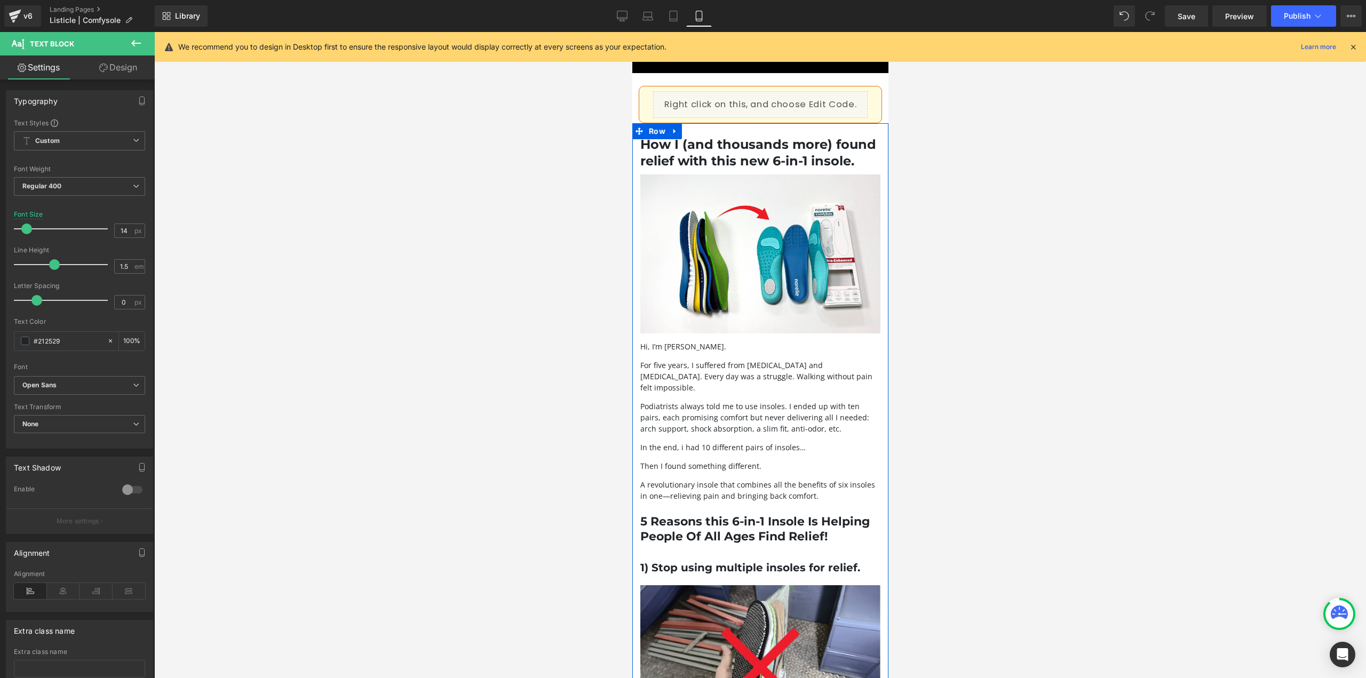
click at [786, 390] on p "For five years, I suffered from foot pain and bunions. Every day was a struggle…" at bounding box center [760, 377] width 240 height 34
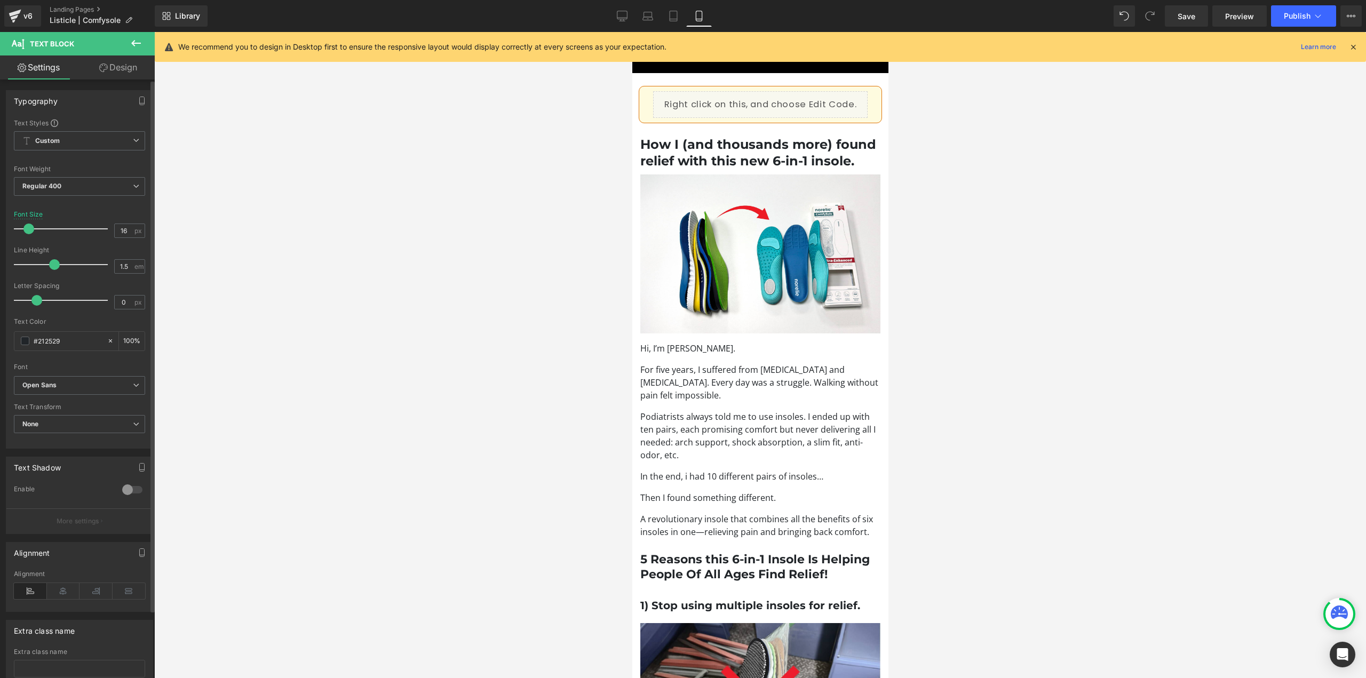
type input "15"
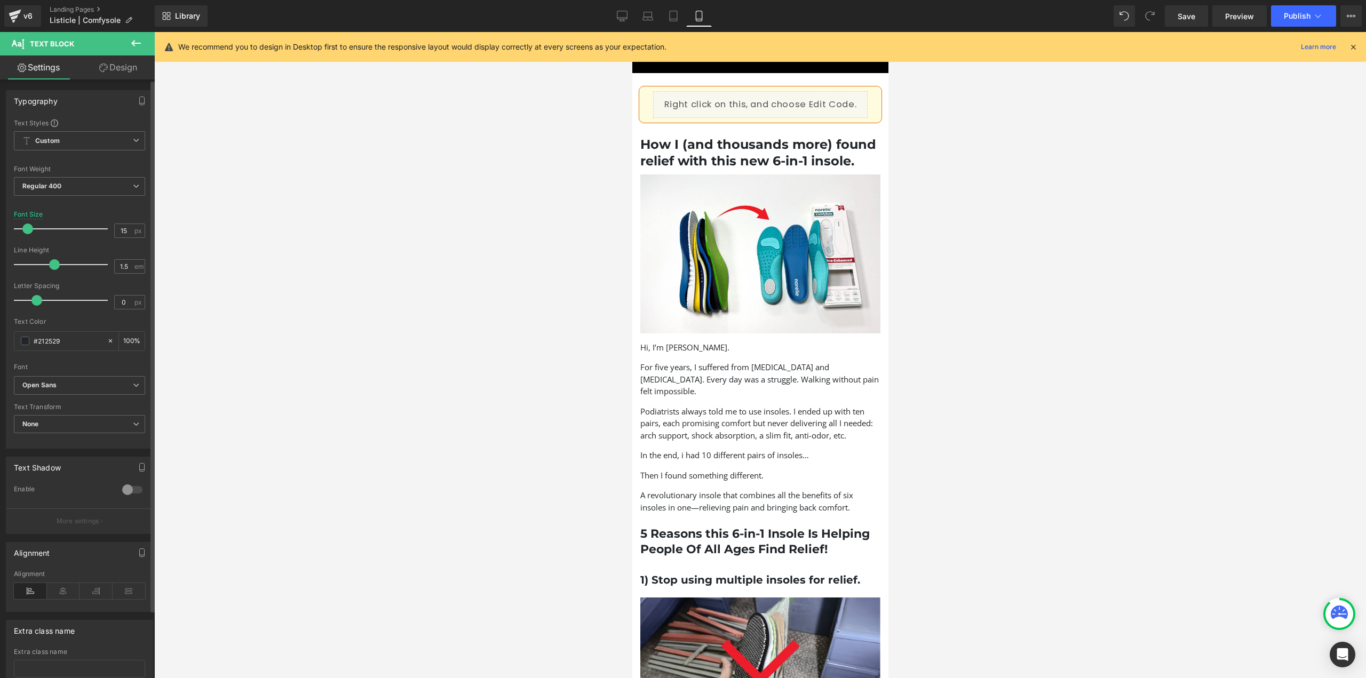
click at [22, 227] on span at bounding box center [27, 229] width 11 height 11
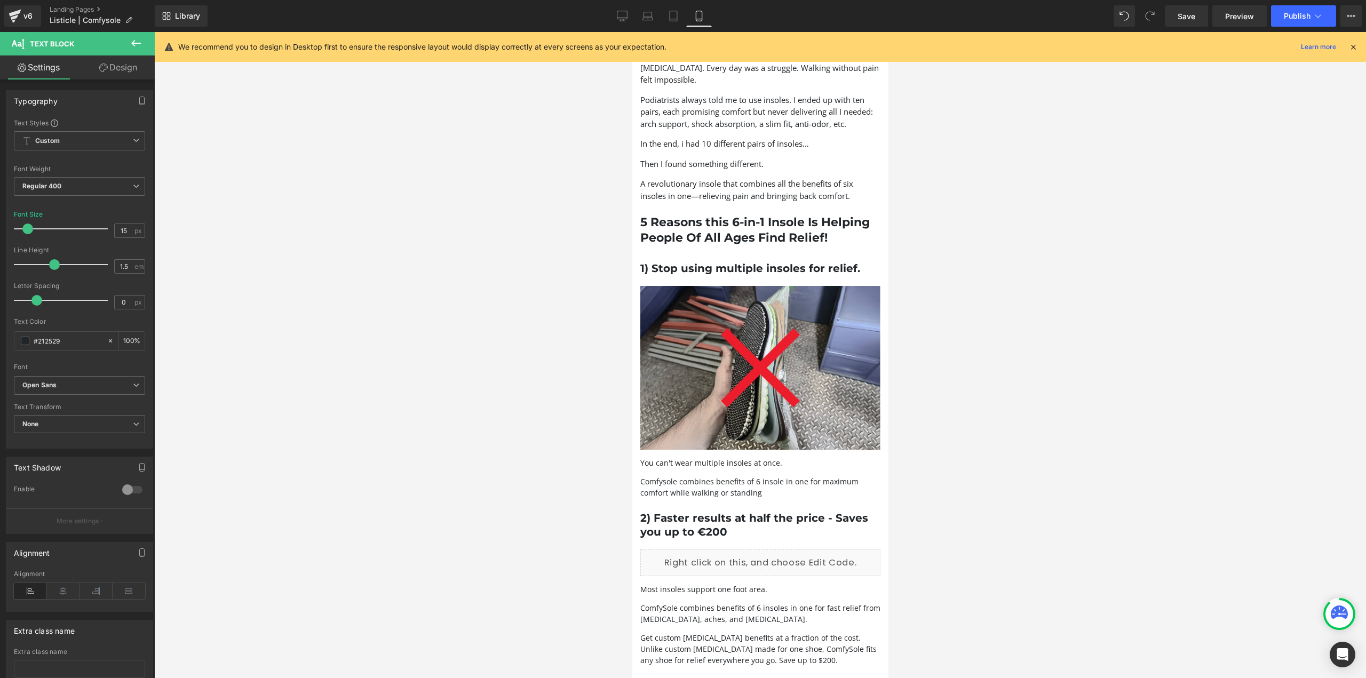
scroll to position [320, 0]
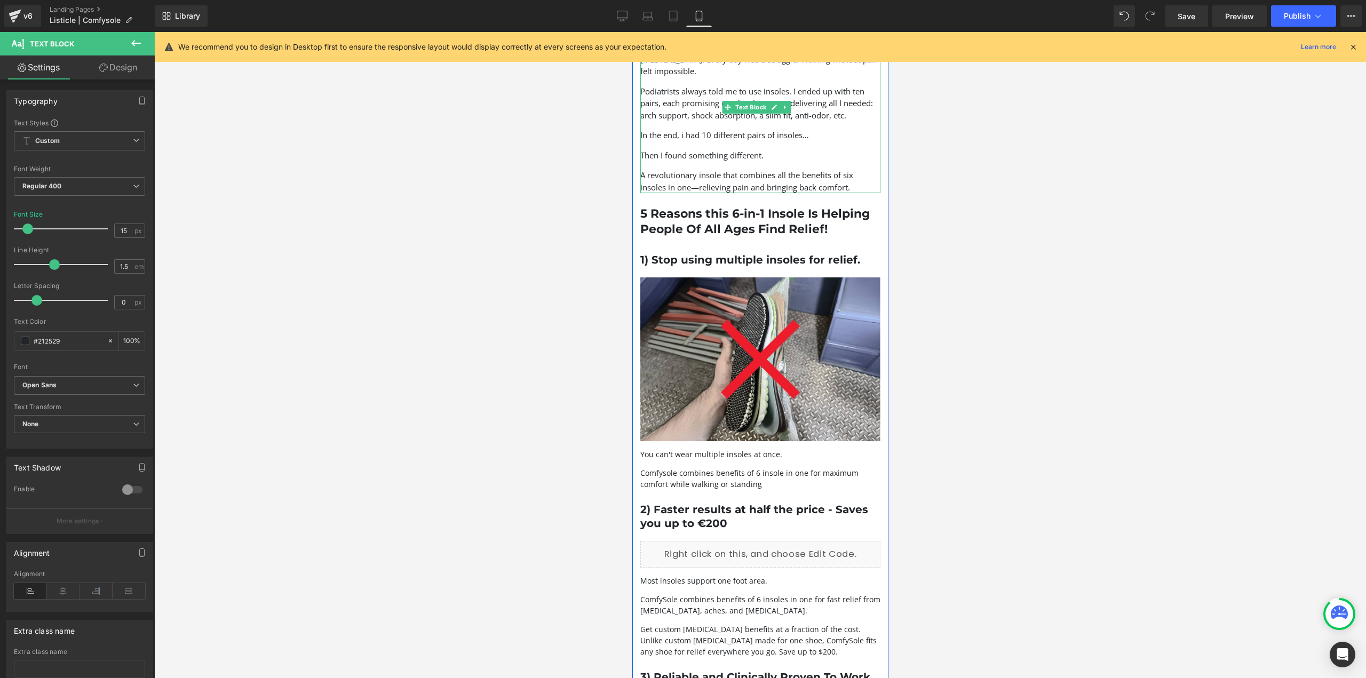
click at [705, 193] on p "A revolutionary insole that combines all the benefits of six insoles in one—rel…" at bounding box center [760, 181] width 240 height 24
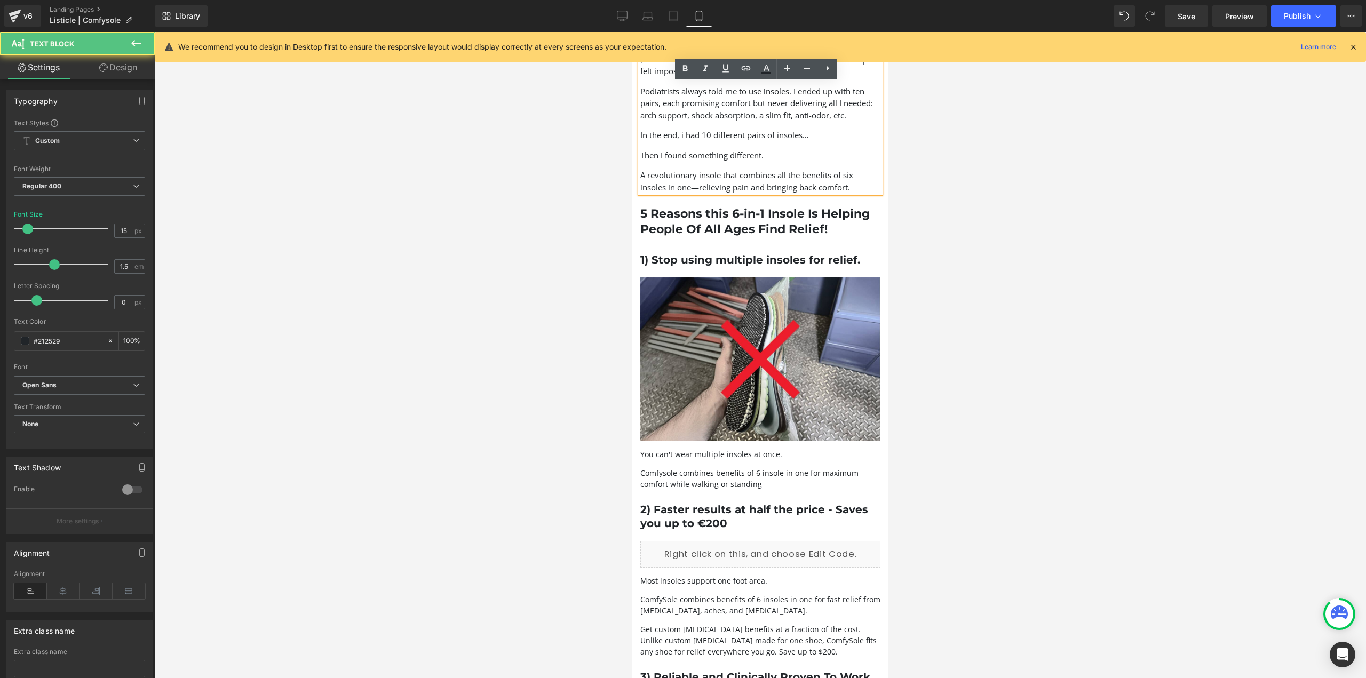
click at [700, 474] on p "Comfysole combines benefits of 6 insole in one for maximum comfort while walkin…" at bounding box center [760, 478] width 240 height 22
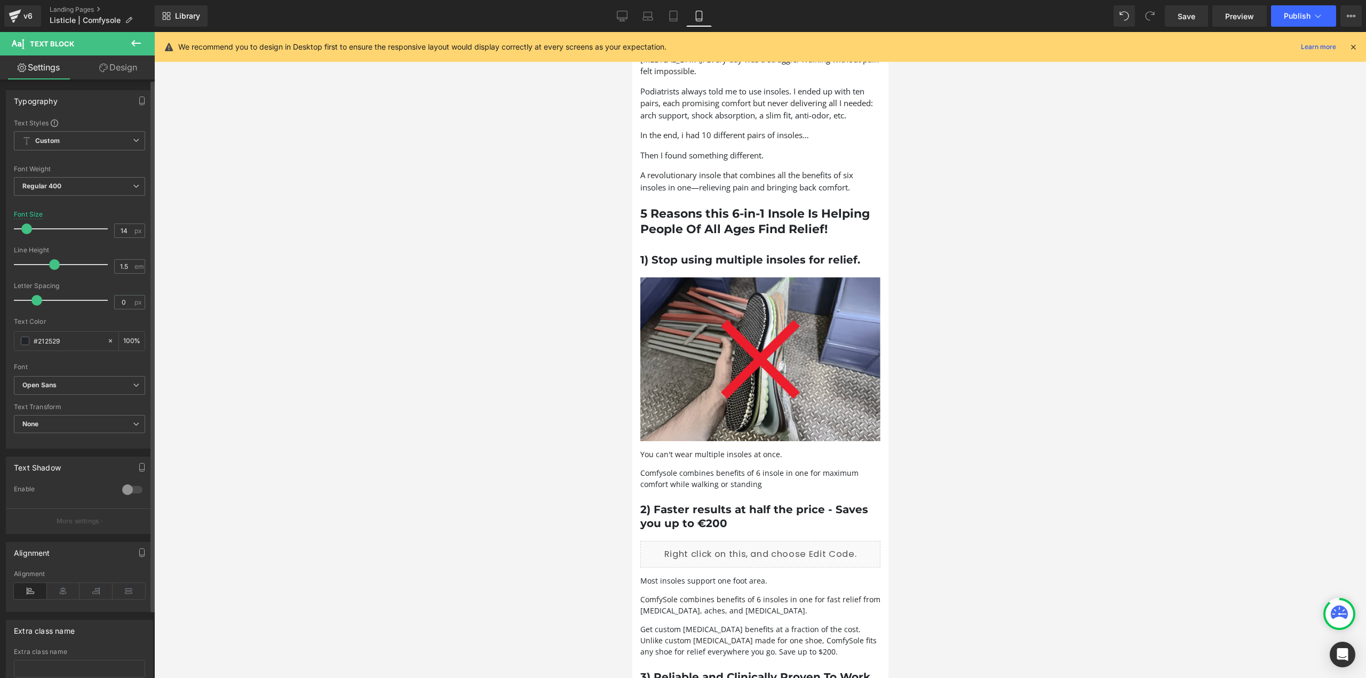
type input "15"
click at [25, 226] on span at bounding box center [27, 229] width 11 height 11
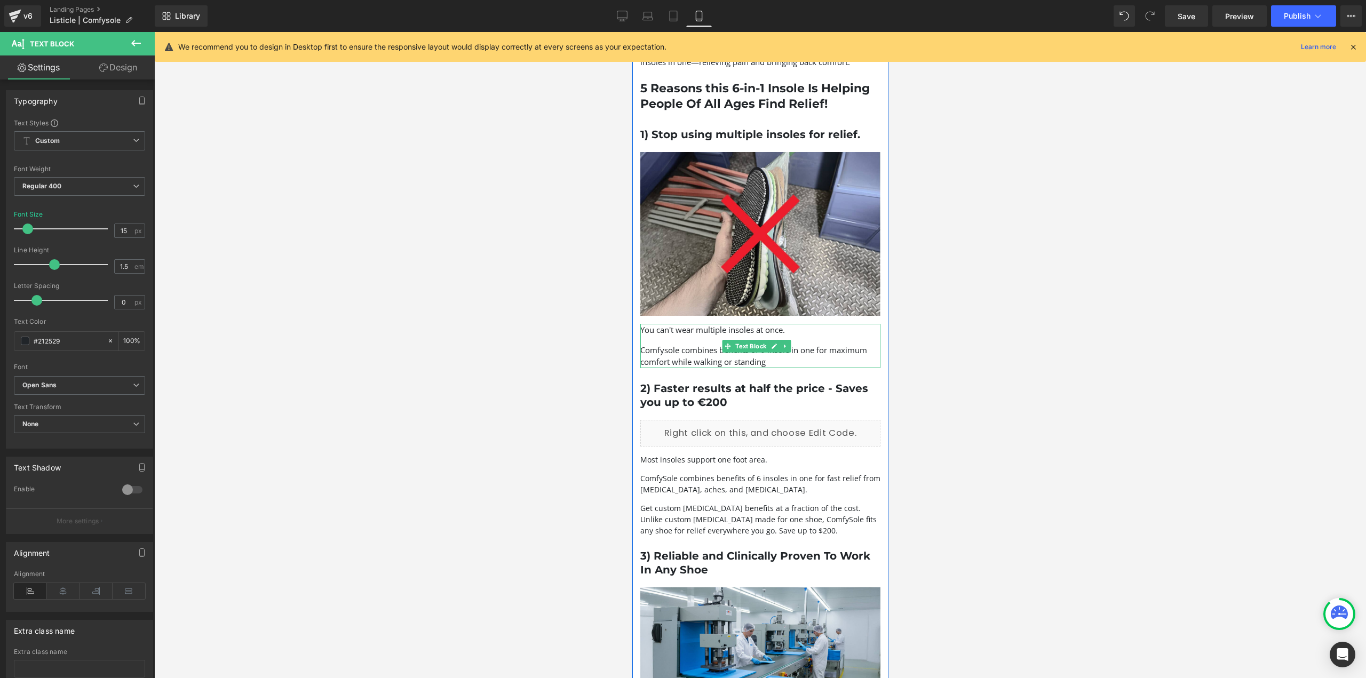
scroll to position [534, 0]
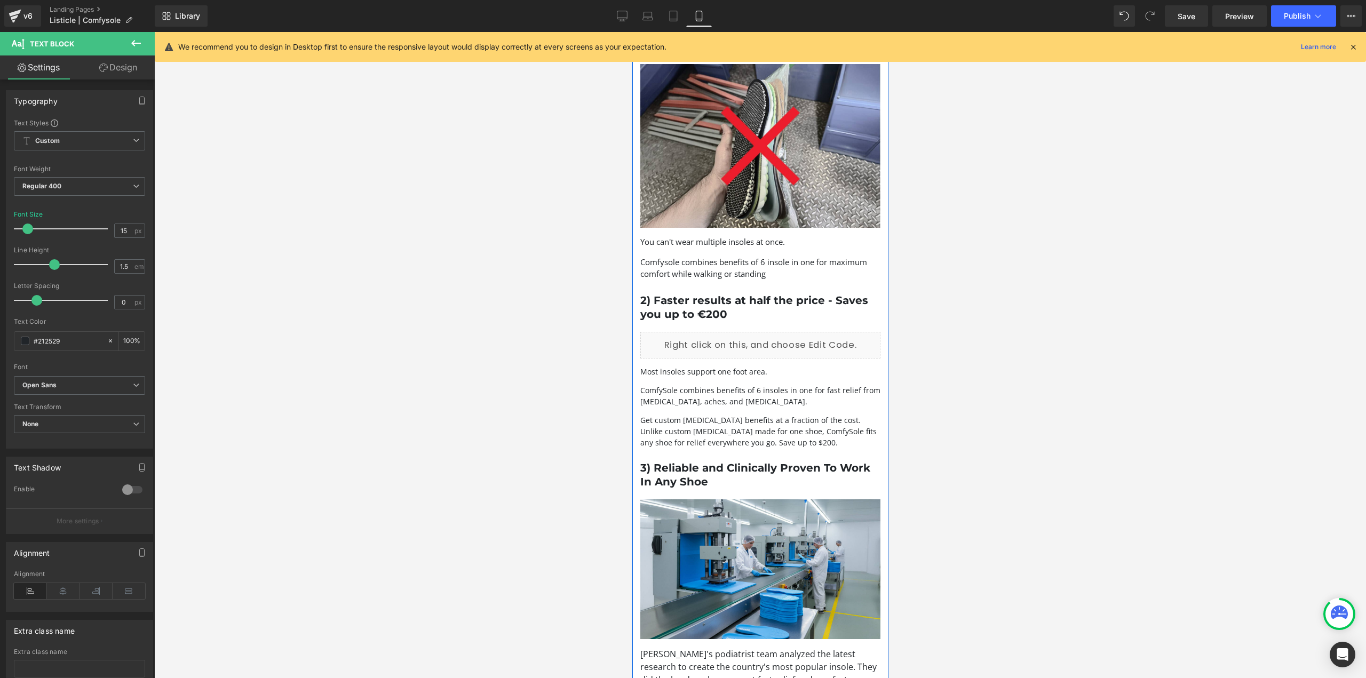
click at [740, 401] on p "ComfySole combines benefits of 6 insoles in one for fast relief from foot pain,…" at bounding box center [760, 396] width 240 height 22
type input "15"
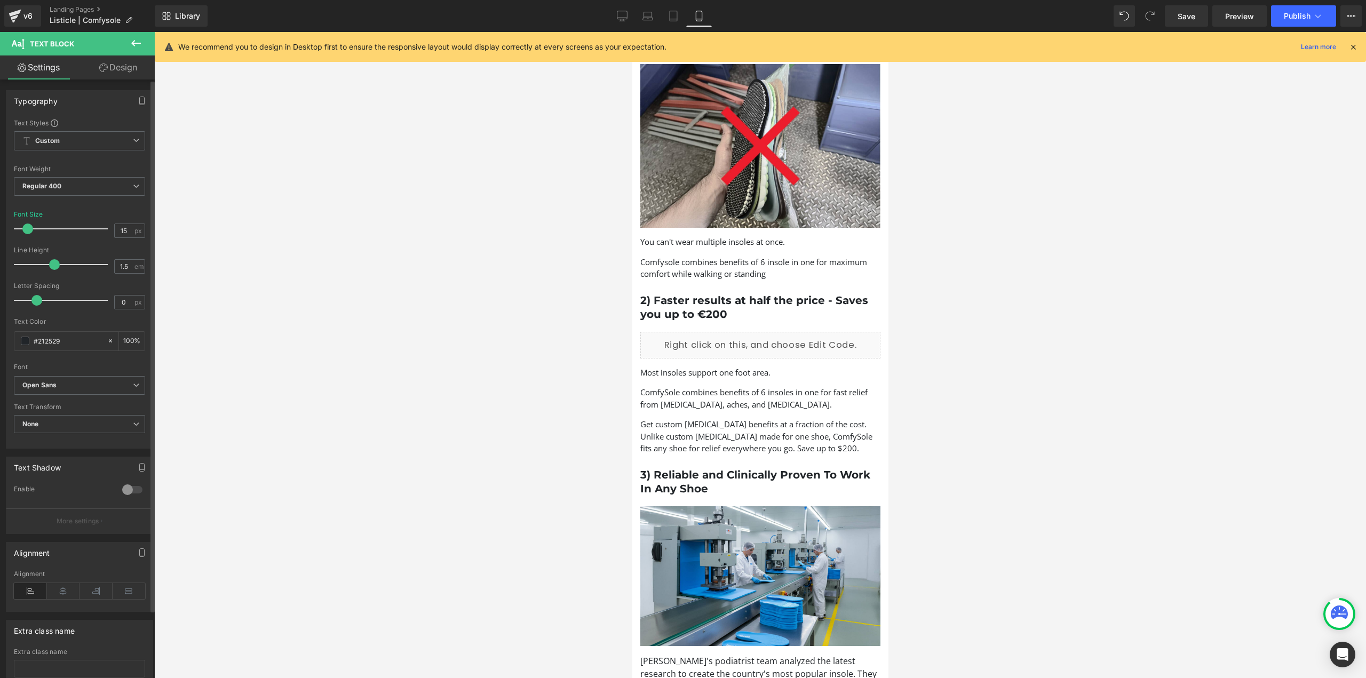
click at [27, 225] on span at bounding box center [27, 229] width 11 height 11
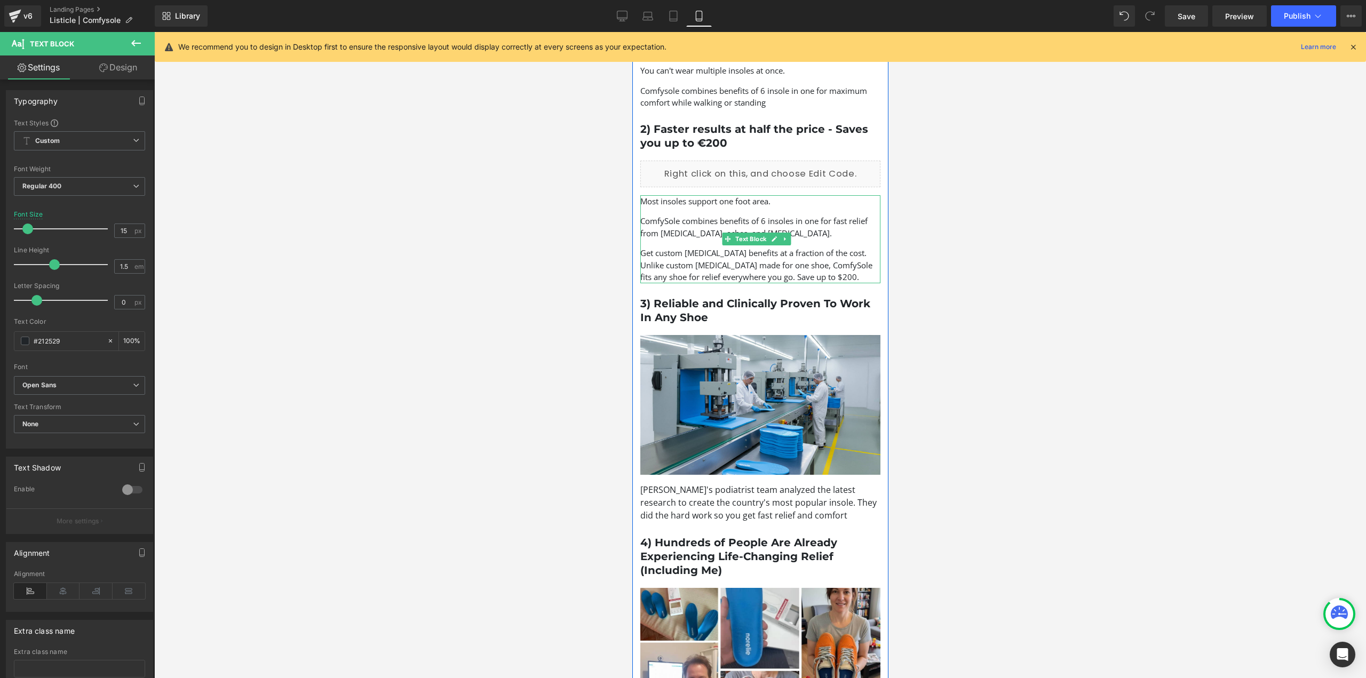
scroll to position [747, 0]
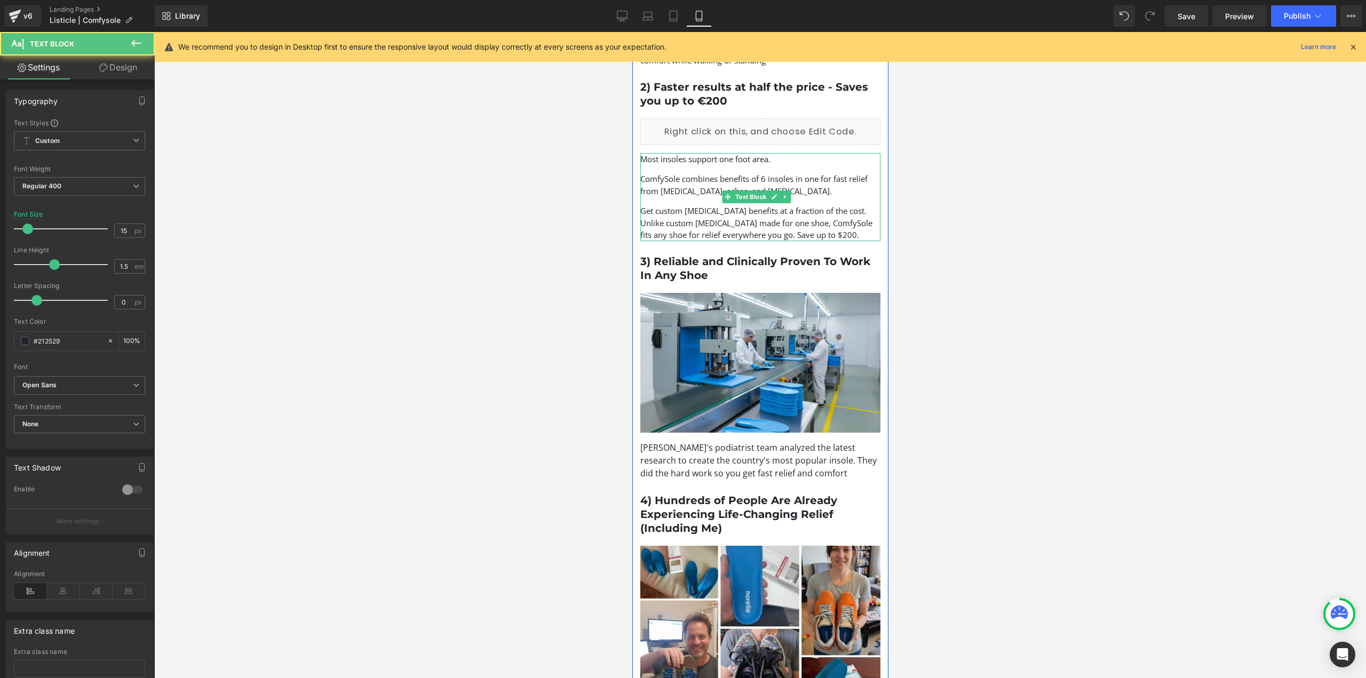
click at [838, 217] on p "Get custom orthotic benefits at a fraction of the cost. Unlike custom orthotics…" at bounding box center [760, 223] width 240 height 36
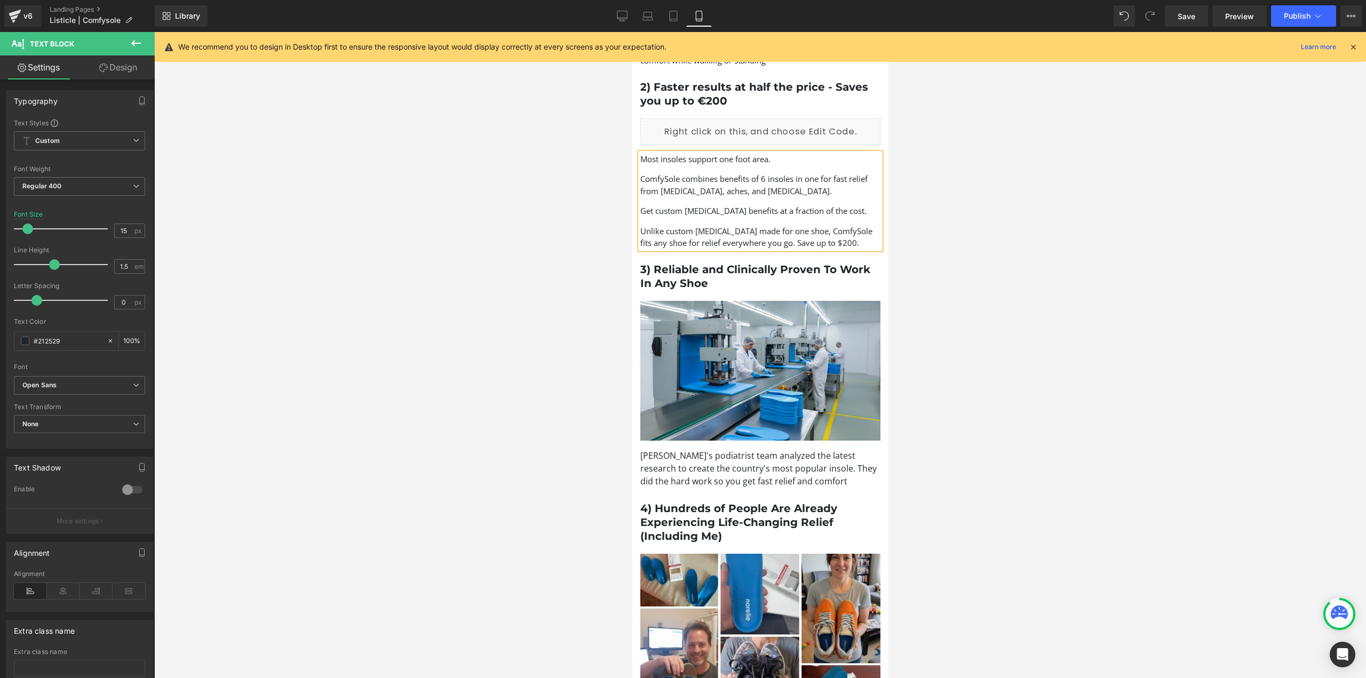
click at [957, 244] on div at bounding box center [760, 355] width 1212 height 646
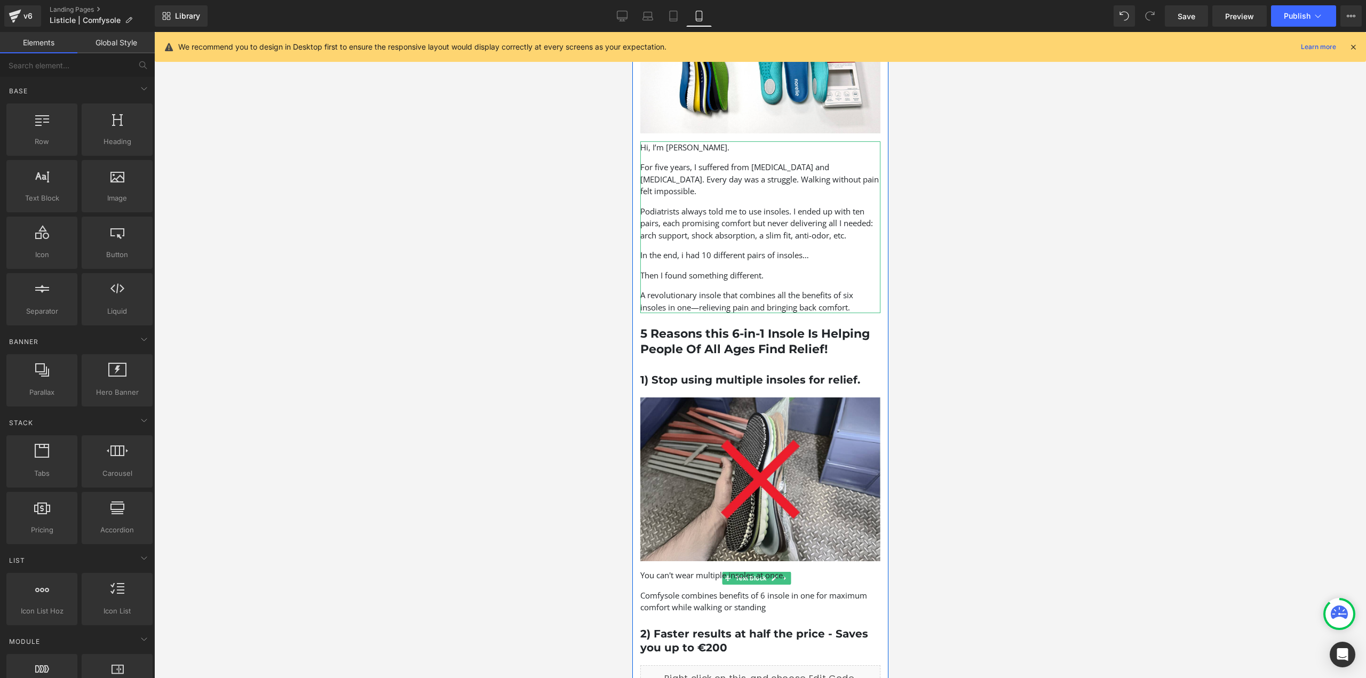
scroll to position [160, 0]
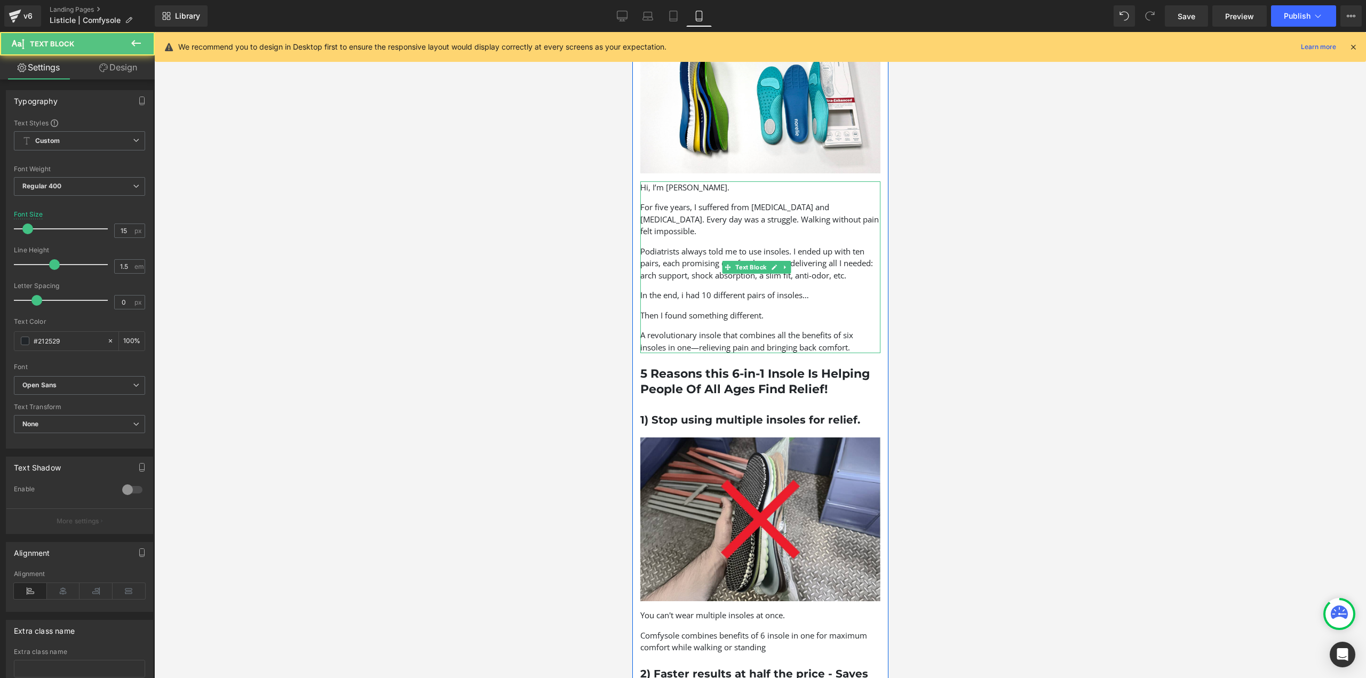
click at [794, 249] on p "Podiatrists always told me to use insoles. I ended up with ten pairs, each prom…" at bounding box center [760, 263] width 240 height 36
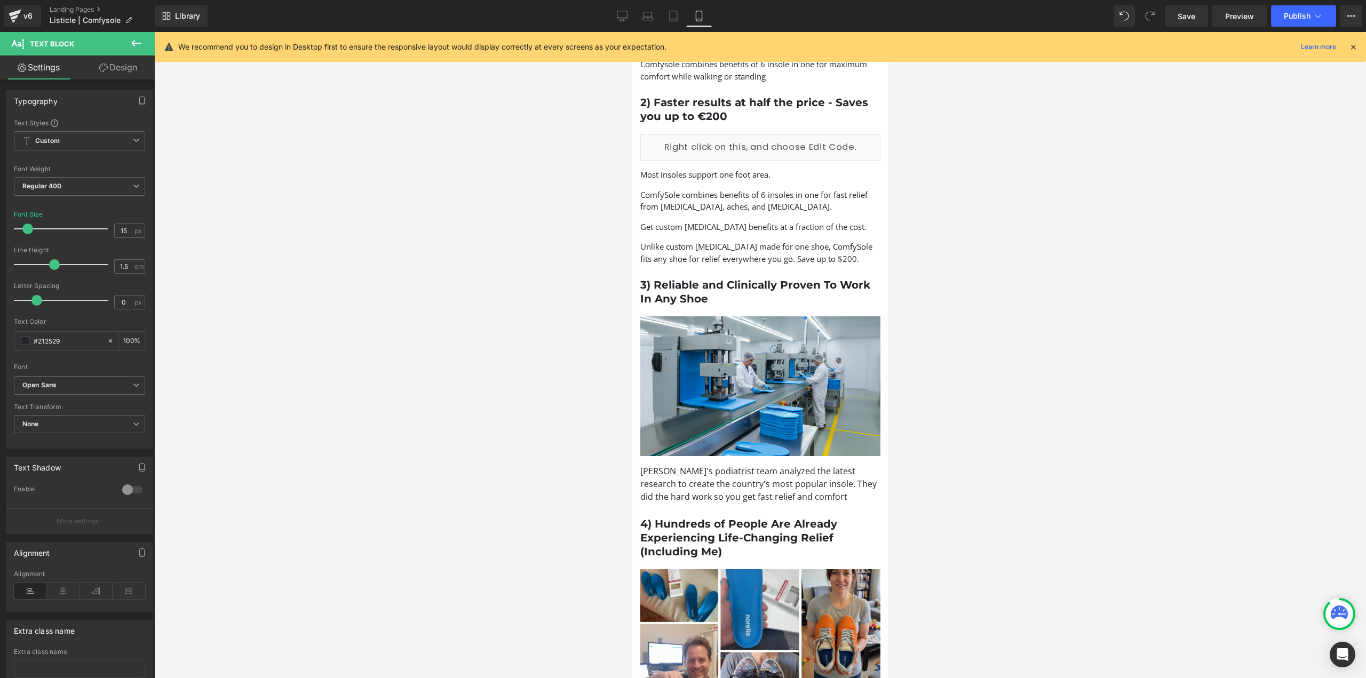
scroll to position [747, 0]
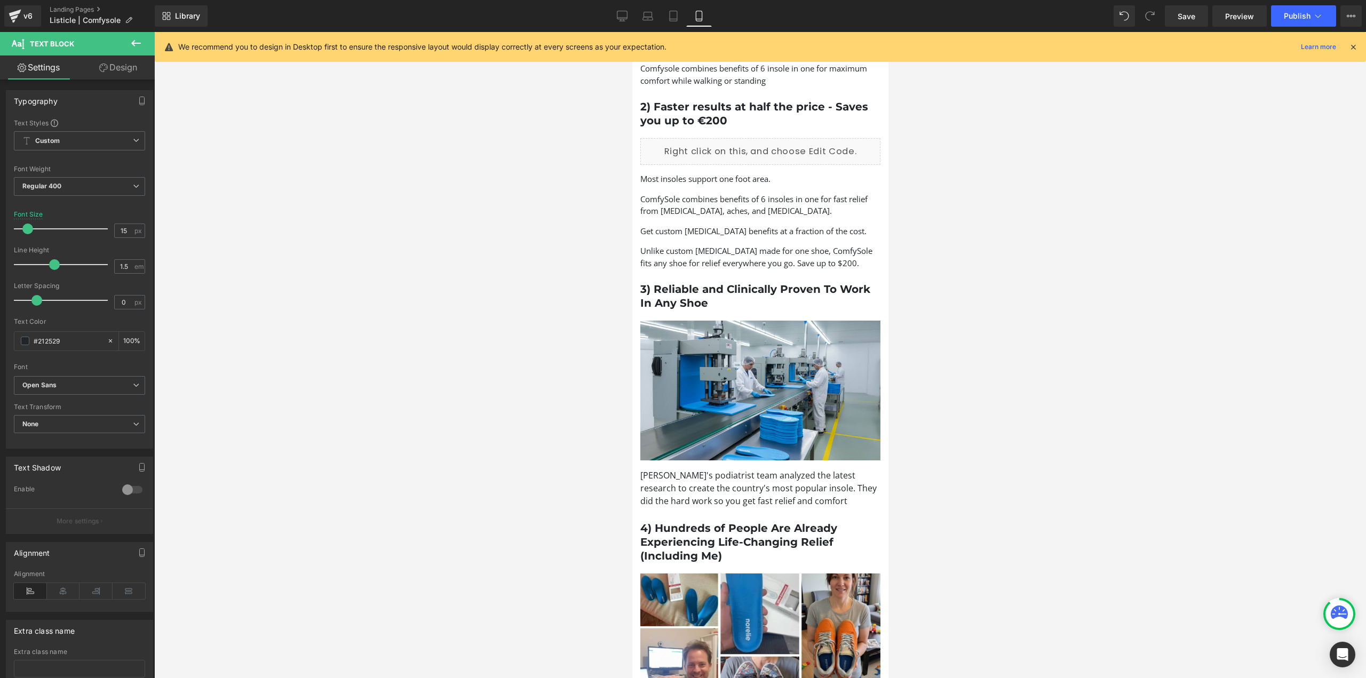
click at [768, 247] on p "Unlike custom orthotics made for one shoe, ComfySole fits any shoe for relief e…" at bounding box center [760, 257] width 240 height 24
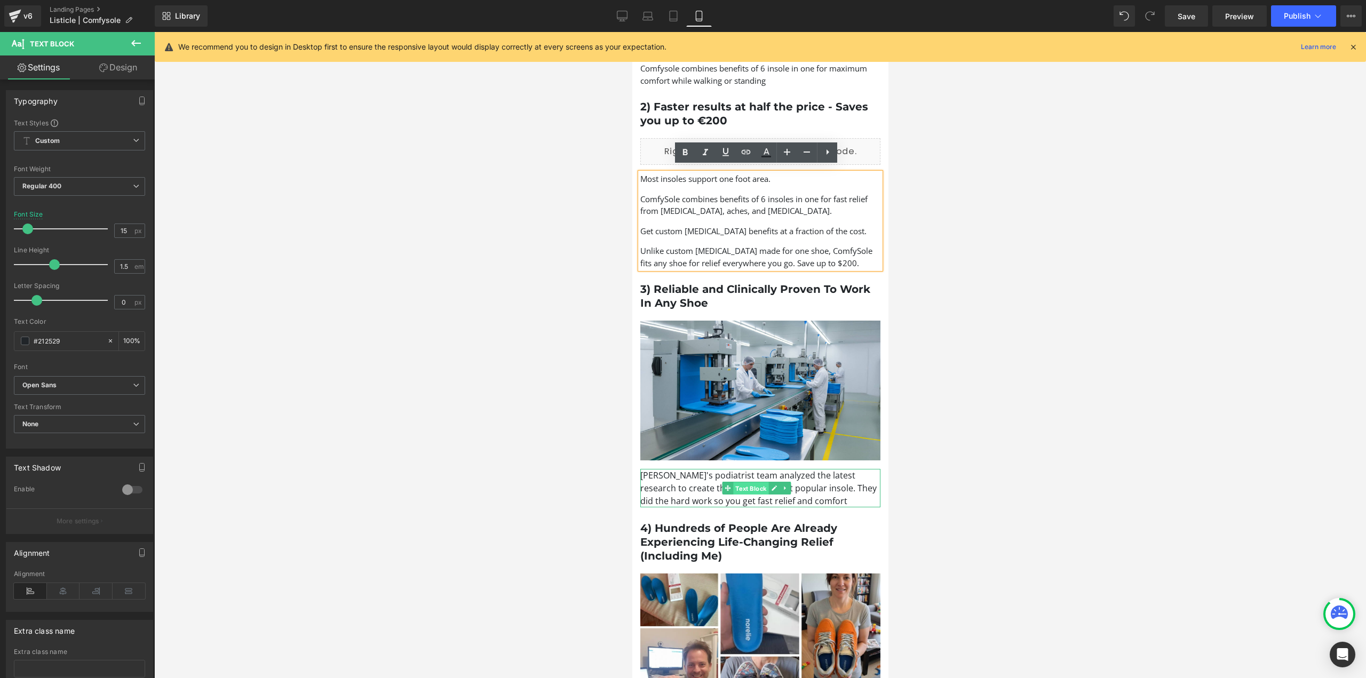
click at [740, 482] on span "Text Block" at bounding box center [750, 488] width 35 height 13
click at [806, 474] on p "Norelie's podiatrist team analyzed the latest research to create the country's …" at bounding box center [760, 488] width 240 height 38
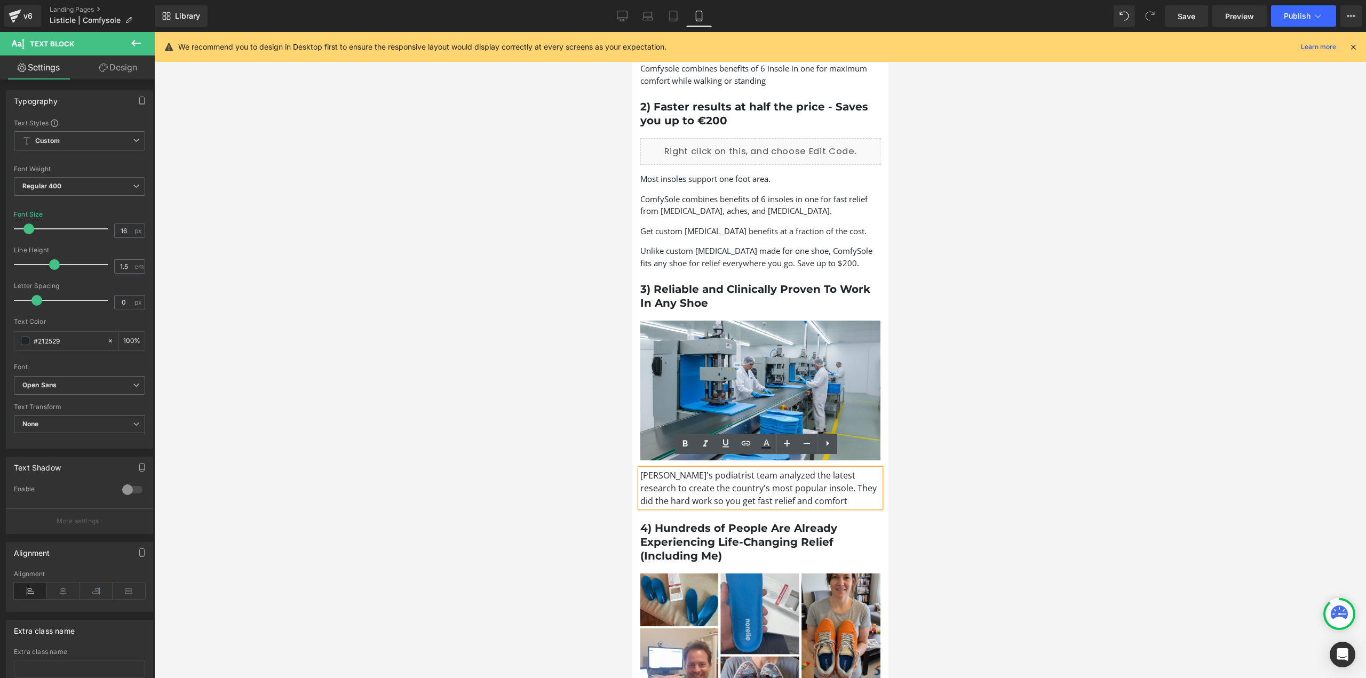
click at [804, 479] on p "Norelie's podiatrist team analyzed the latest research to create the country's …" at bounding box center [760, 488] width 240 height 38
click at [28, 228] on span at bounding box center [26, 229] width 11 height 11
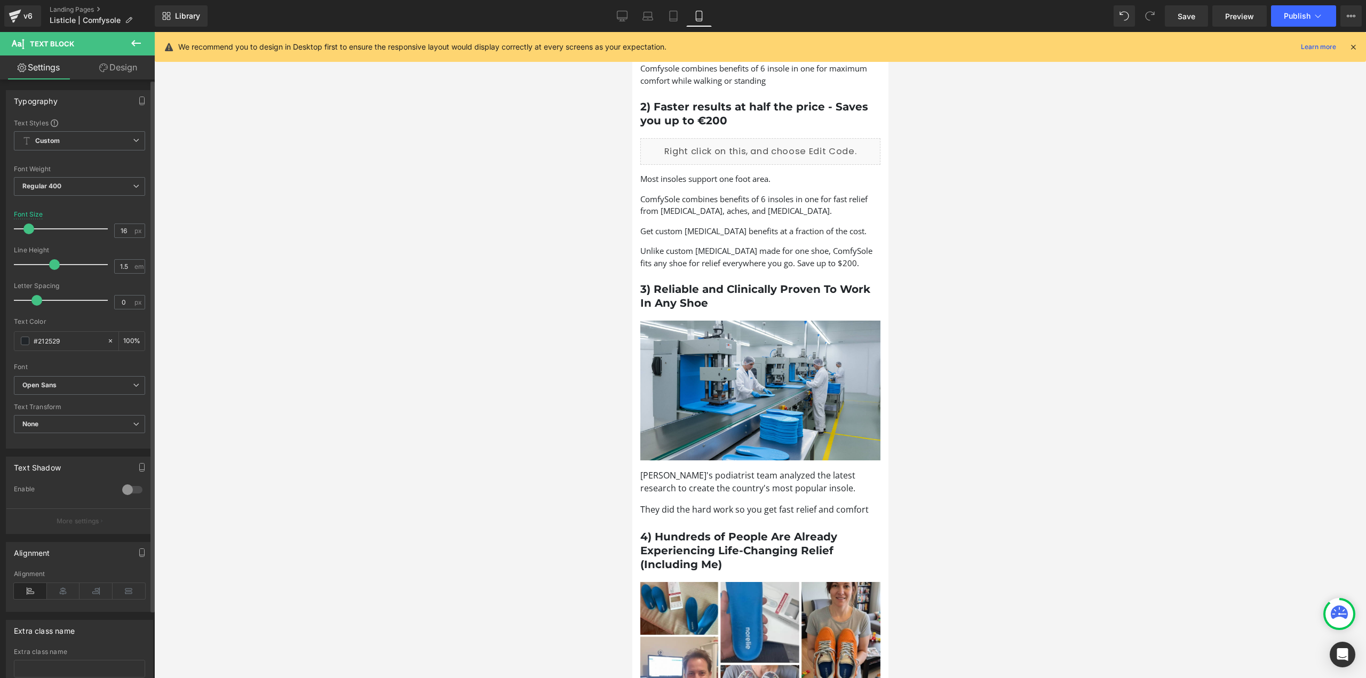
type input "15"
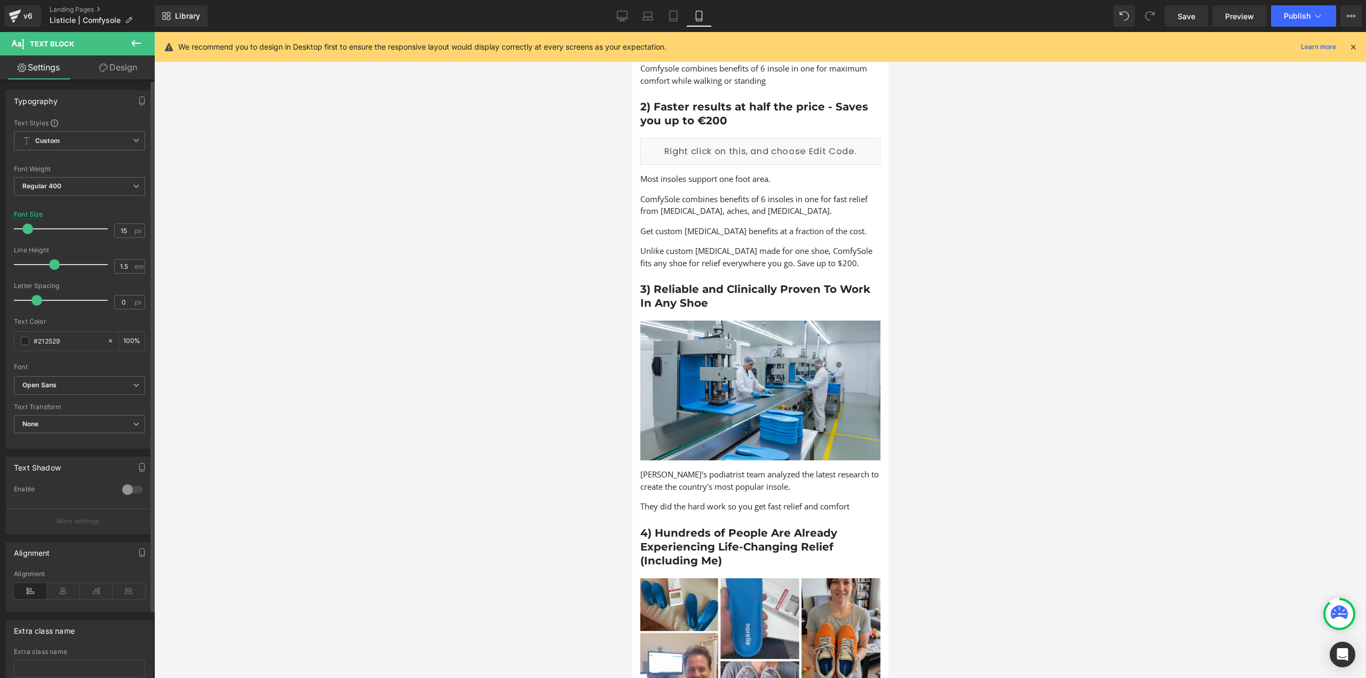
click at [27, 229] on span at bounding box center [27, 229] width 11 height 11
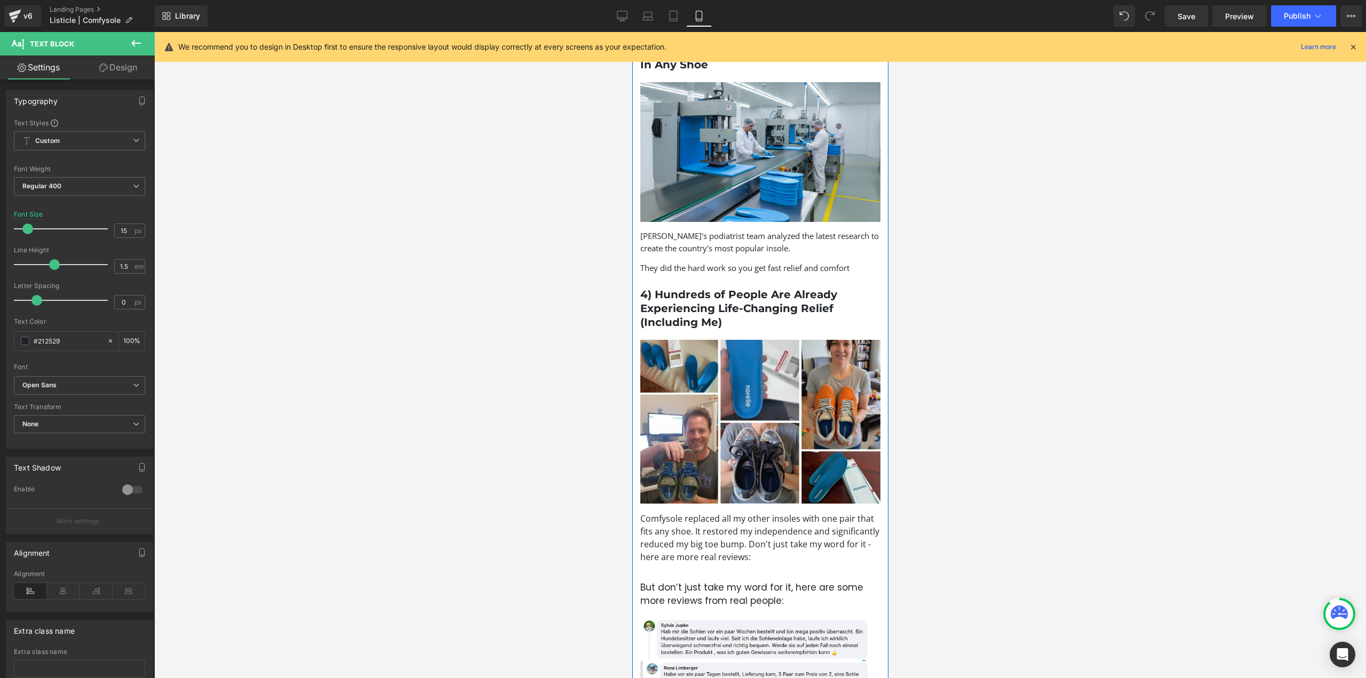
scroll to position [1014, 0]
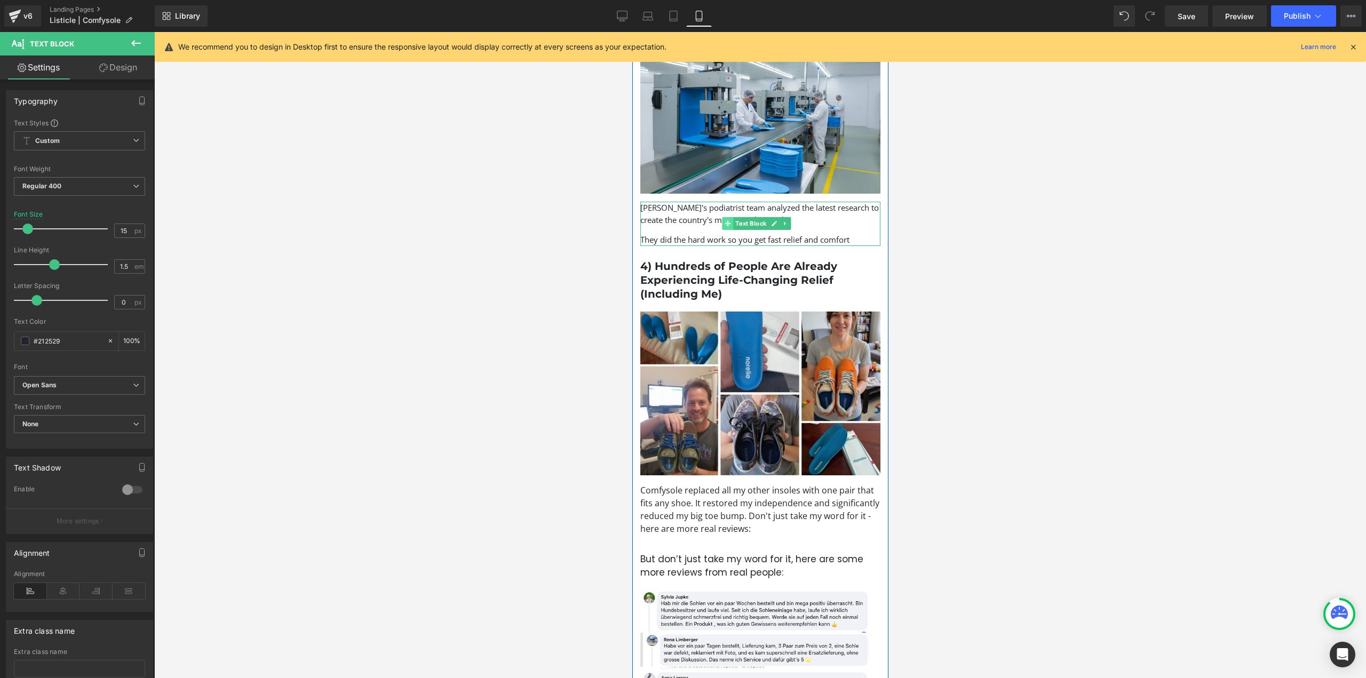
click at [729, 217] on span at bounding box center [727, 223] width 11 height 13
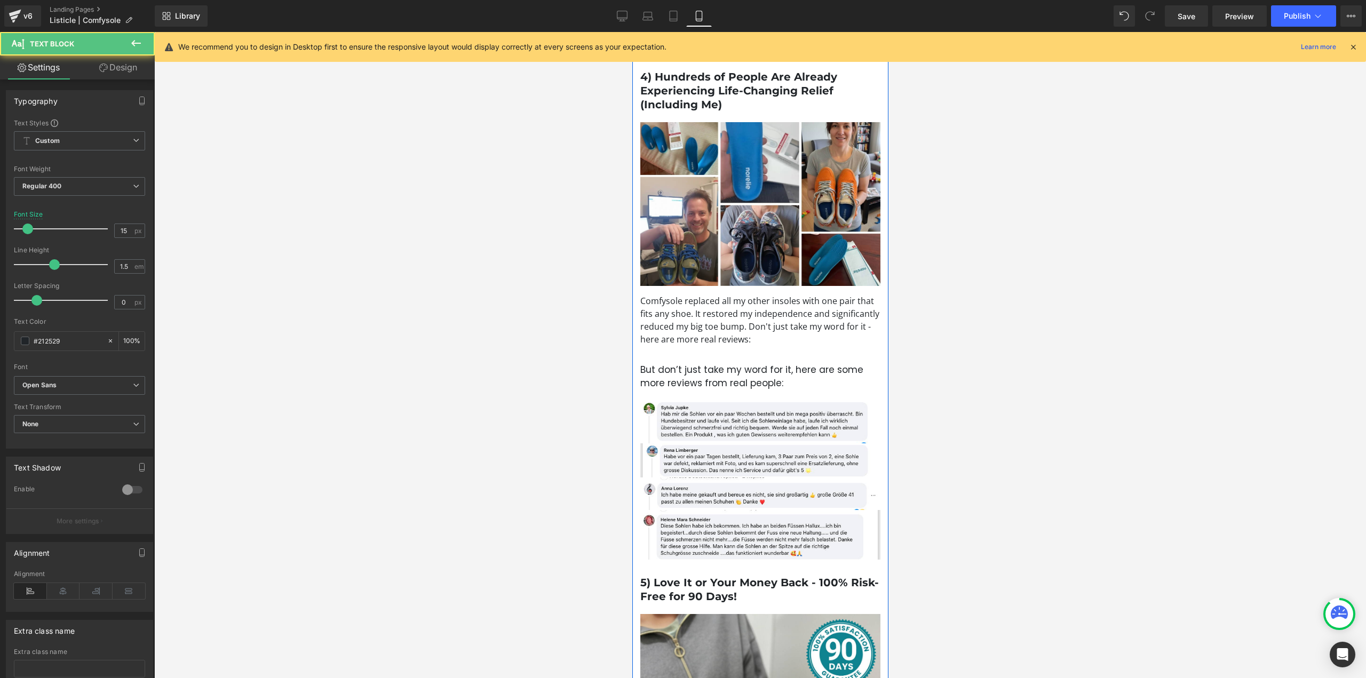
scroll to position [1281, 0]
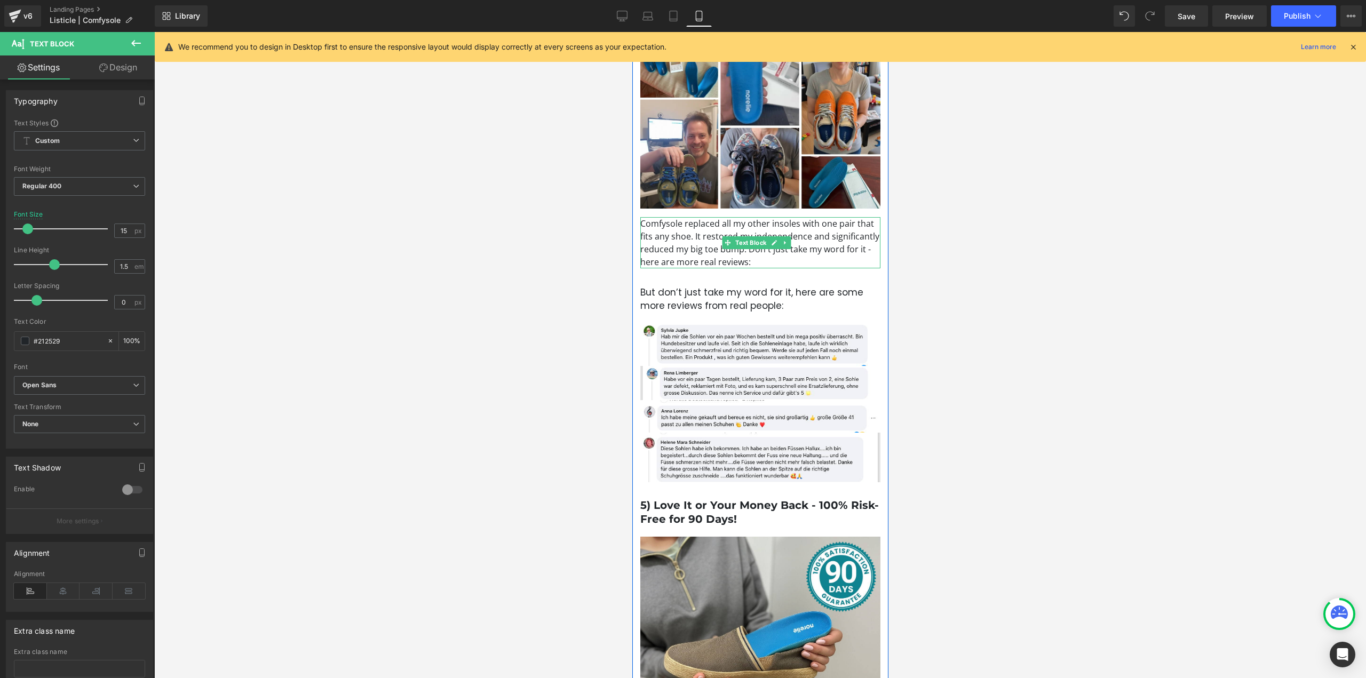
click at [718, 235] on p "Comfysole replaced all my other insoles with one pair that fits any shoe. It re…" at bounding box center [760, 242] width 240 height 51
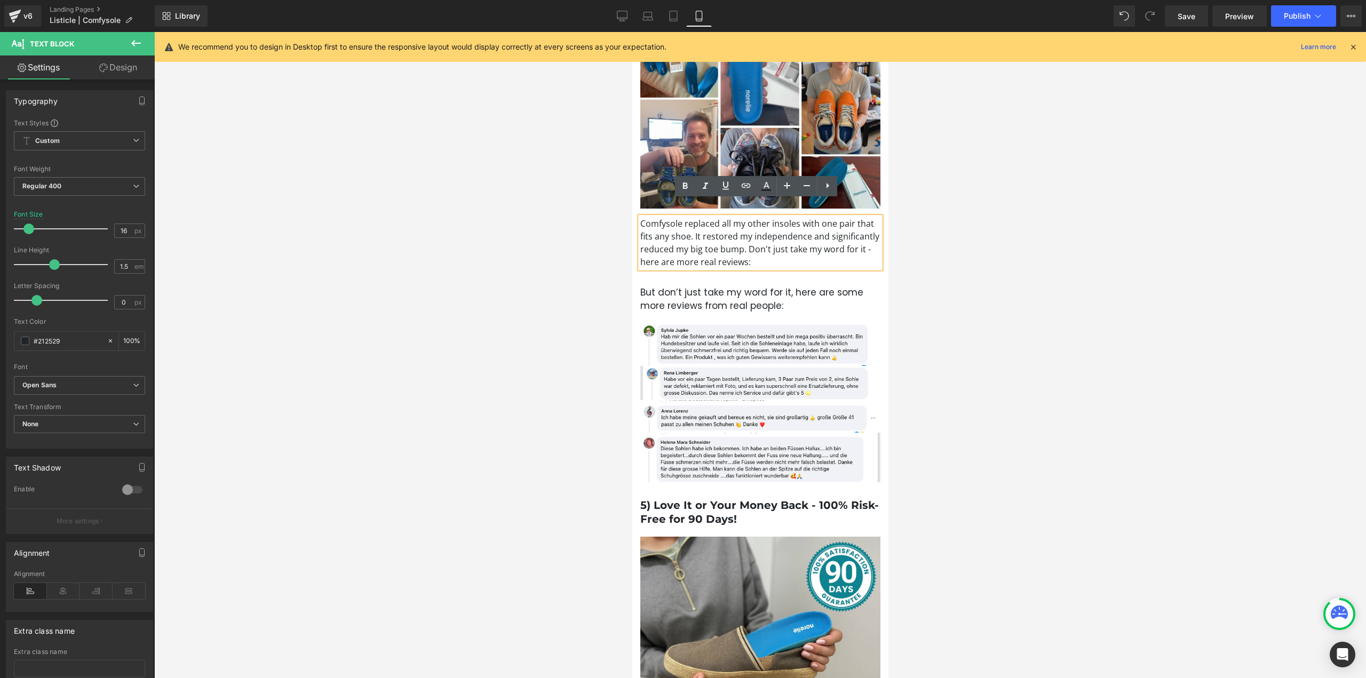
click at [694, 219] on p "Comfysole replaced all my other insoles with one pair that fits any shoe. It re…" at bounding box center [760, 242] width 240 height 51
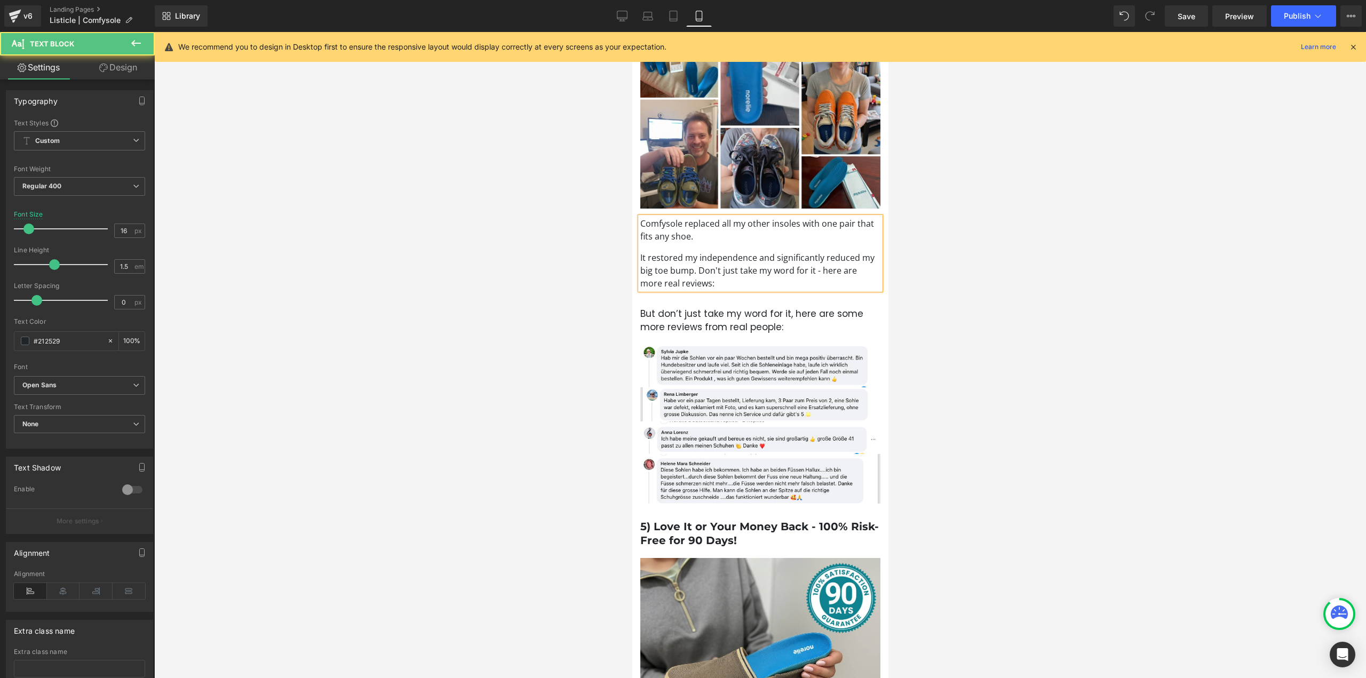
click at [697, 253] on p "It restored my independence and significantly reduced my big toe bump. Don't ju…" at bounding box center [760, 270] width 240 height 38
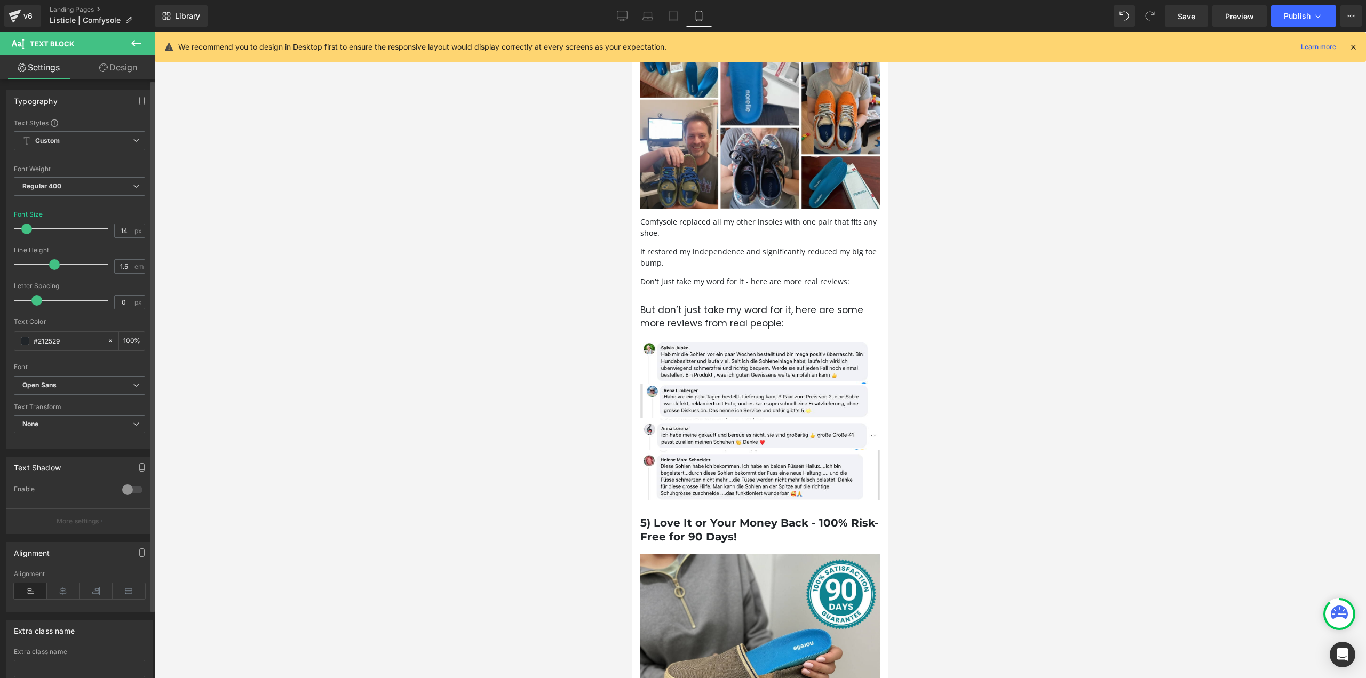
type input "15"
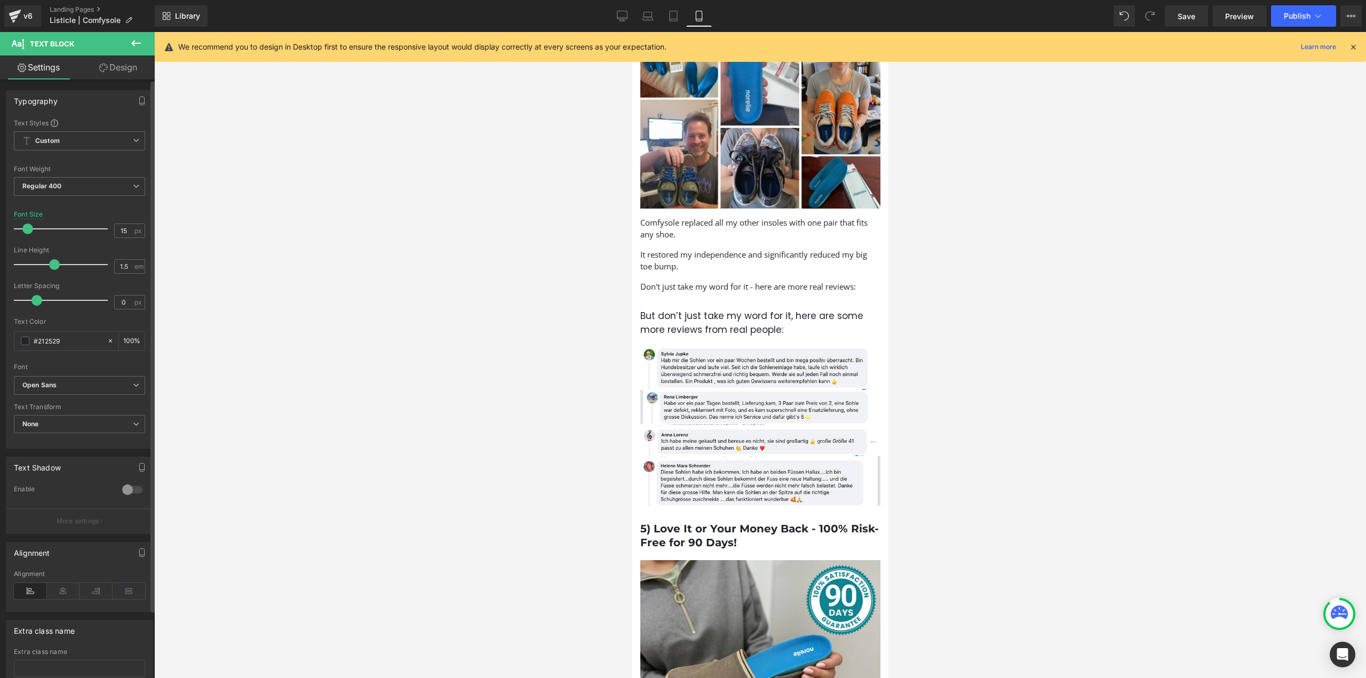
click at [25, 224] on span at bounding box center [27, 229] width 11 height 11
click at [759, 317] on span "Text Block" at bounding box center [750, 323] width 35 height 13
click at [74, 379] on span "Default" at bounding box center [79, 385] width 131 height 19
click at [75, 417] on li "Open Sans" at bounding box center [80, 417] width 132 height 17
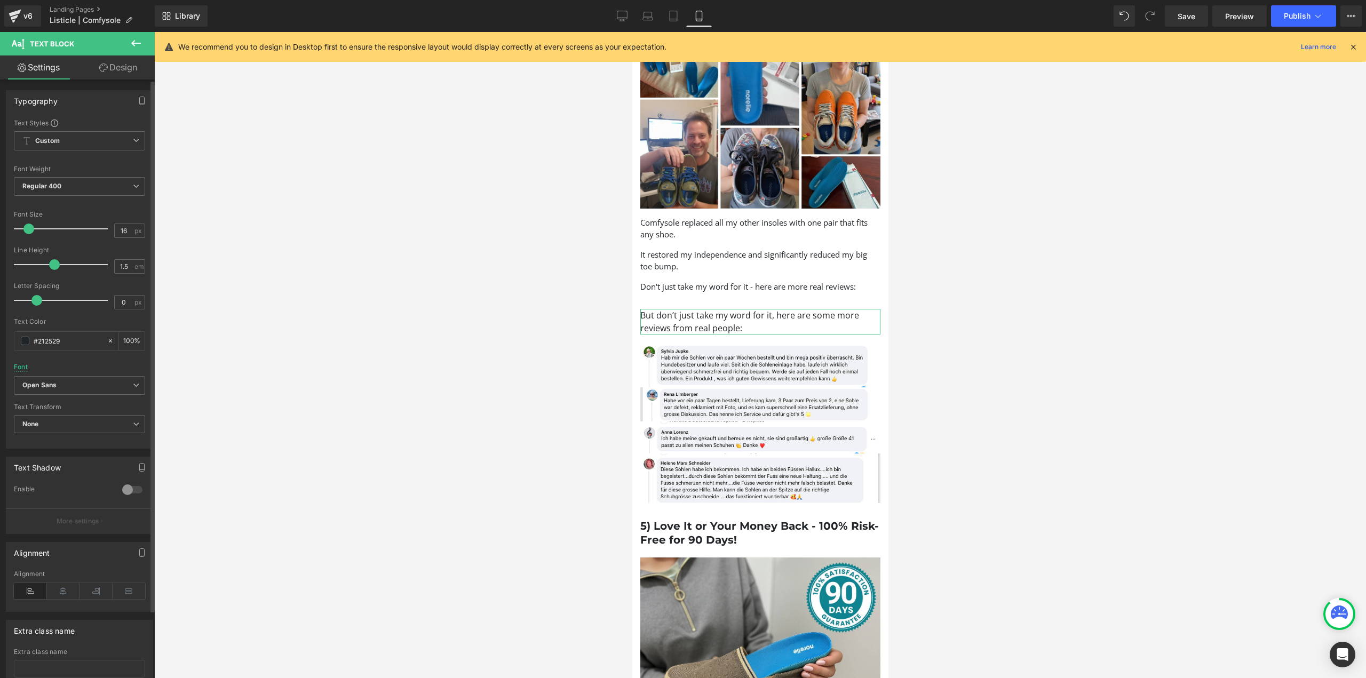
type input "15"
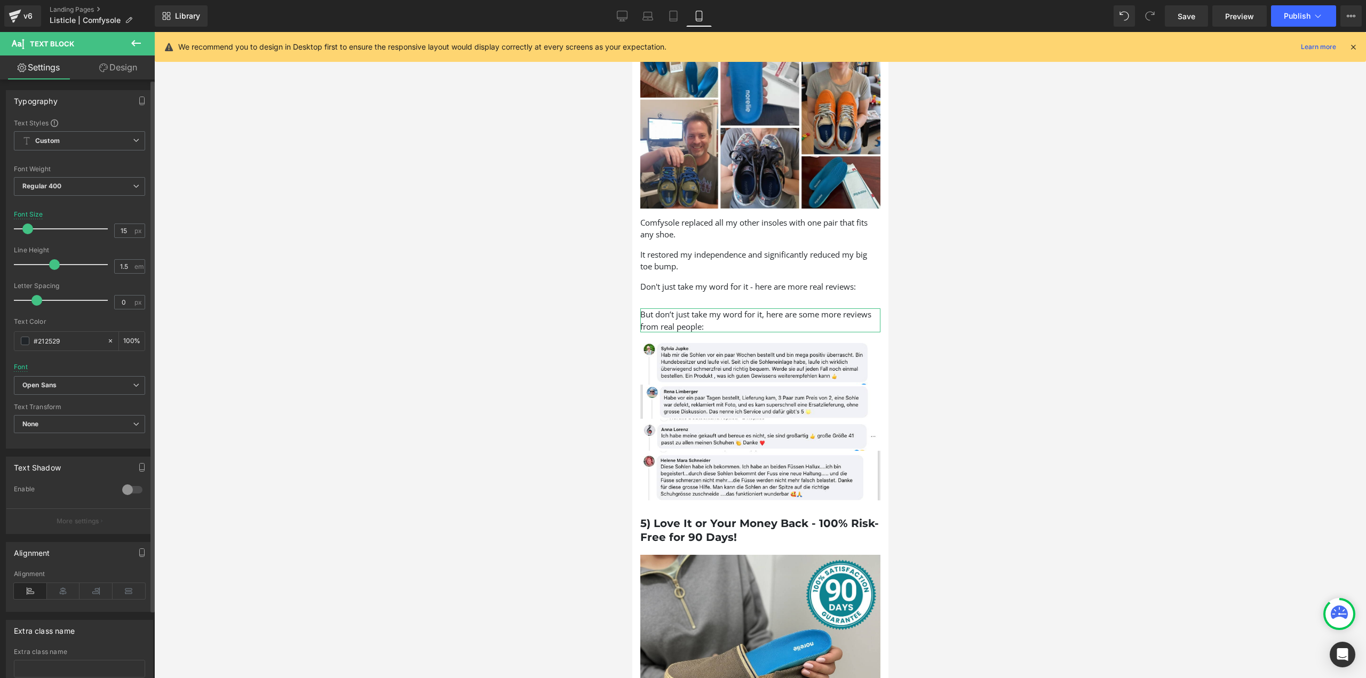
click at [26, 228] on span at bounding box center [27, 229] width 11 height 11
click at [860, 281] on p "Don't just take my word for it - here are more real reviews:" at bounding box center [760, 287] width 240 height 12
drag, startPoint x: 863, startPoint y: 266, endPoint x: 1259, endPoint y: 288, distance: 396.5
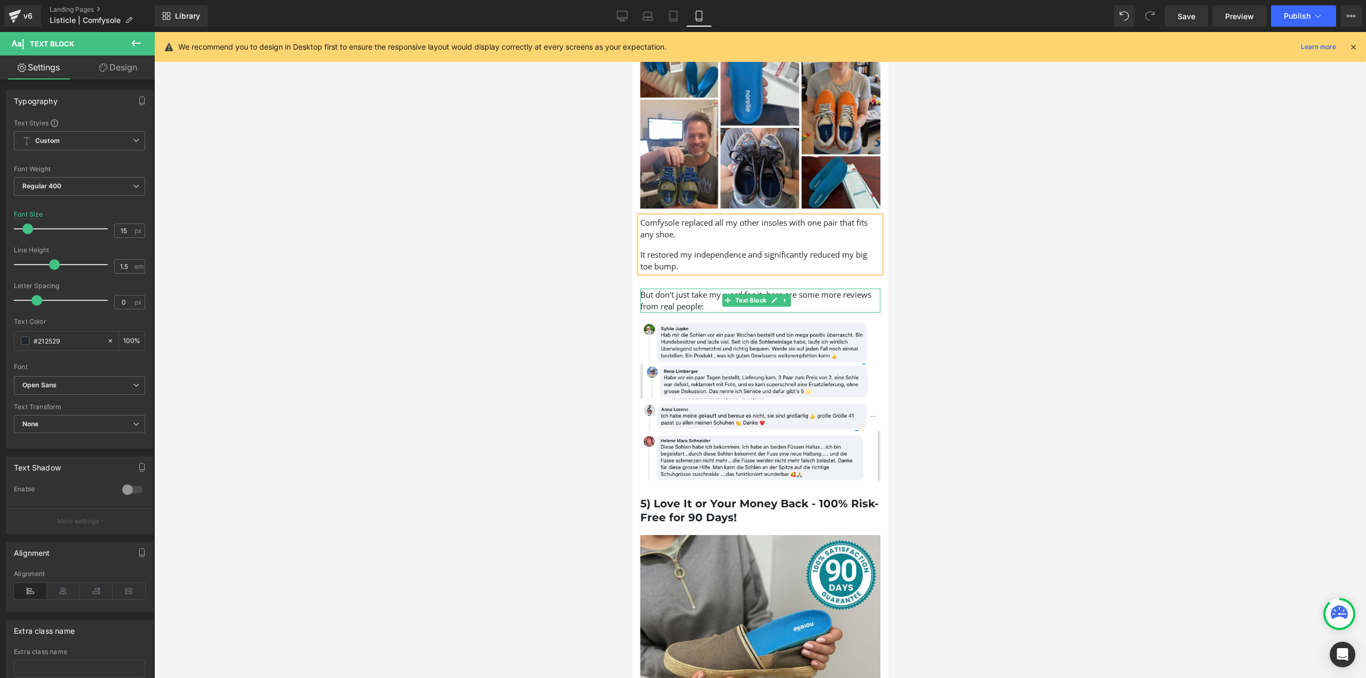
click at [695, 289] on p "But don’t just take my word for it, here are some more reviews from real people:" at bounding box center [760, 301] width 240 height 24
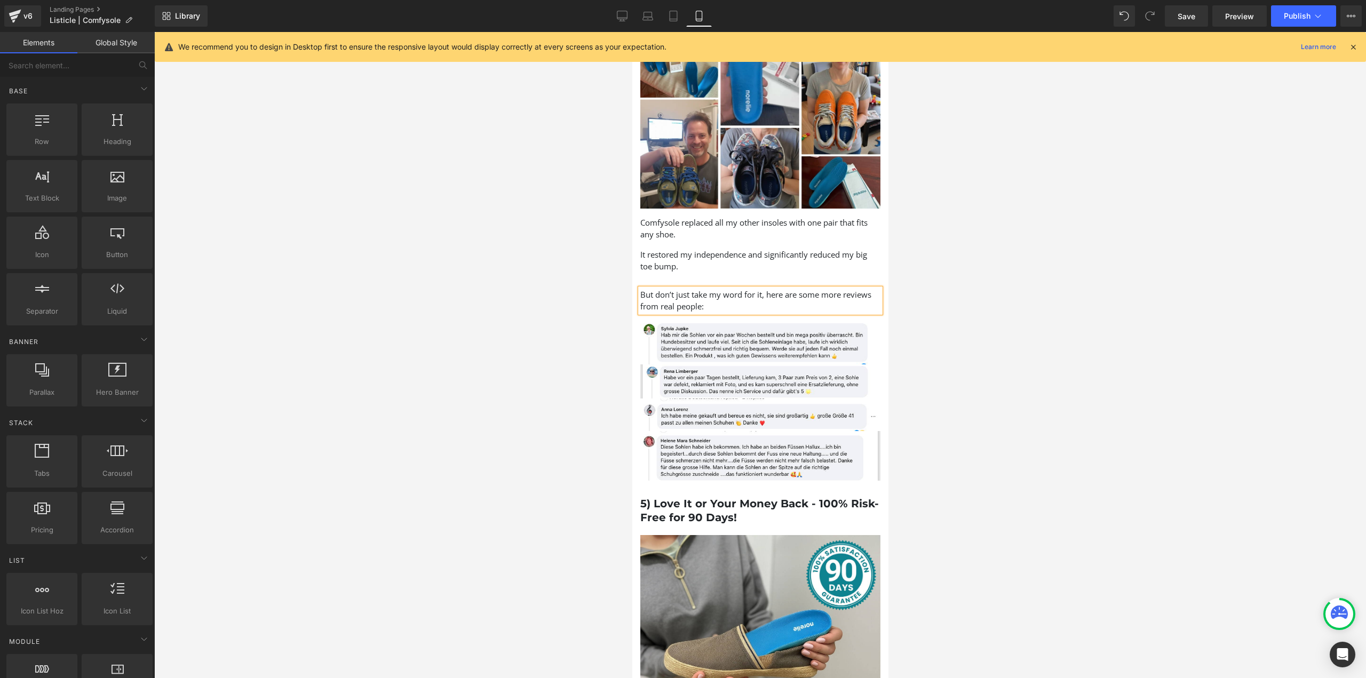
click at [973, 312] on div at bounding box center [760, 355] width 1212 height 646
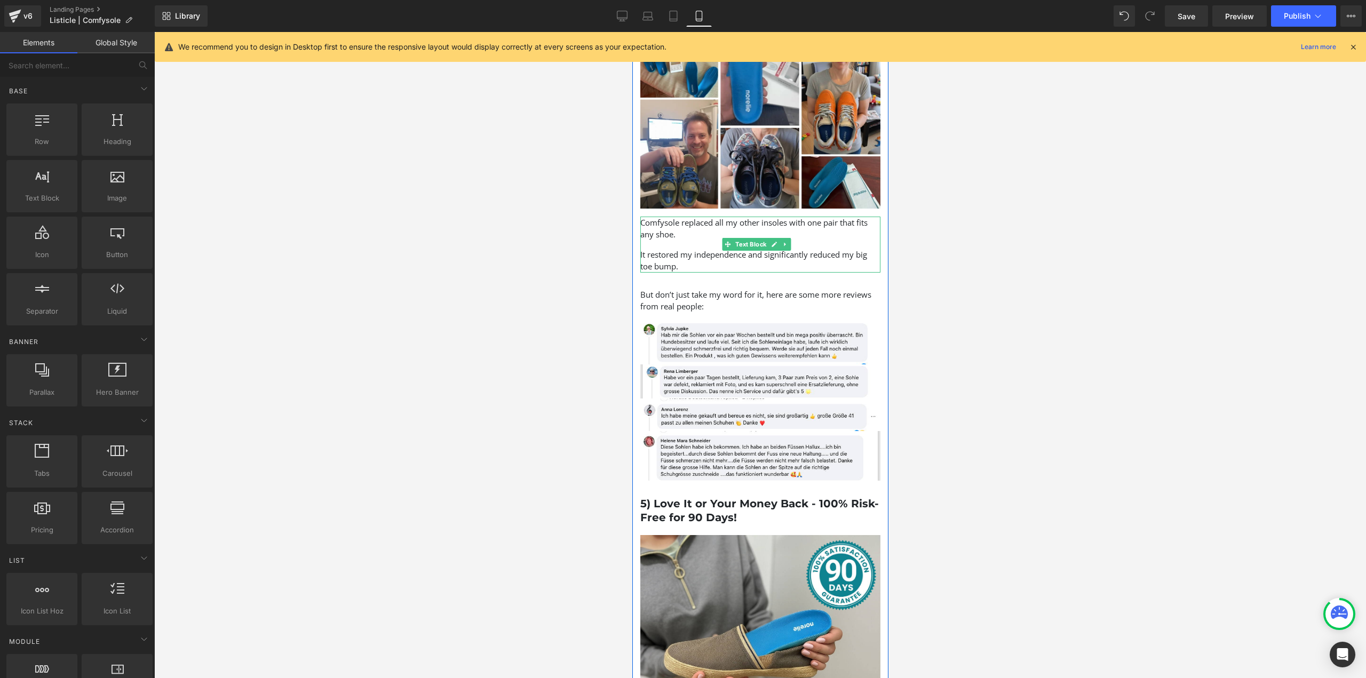
click at [775, 249] on p "It restored my independence and significantly reduced my big toe bump." at bounding box center [760, 261] width 240 height 24
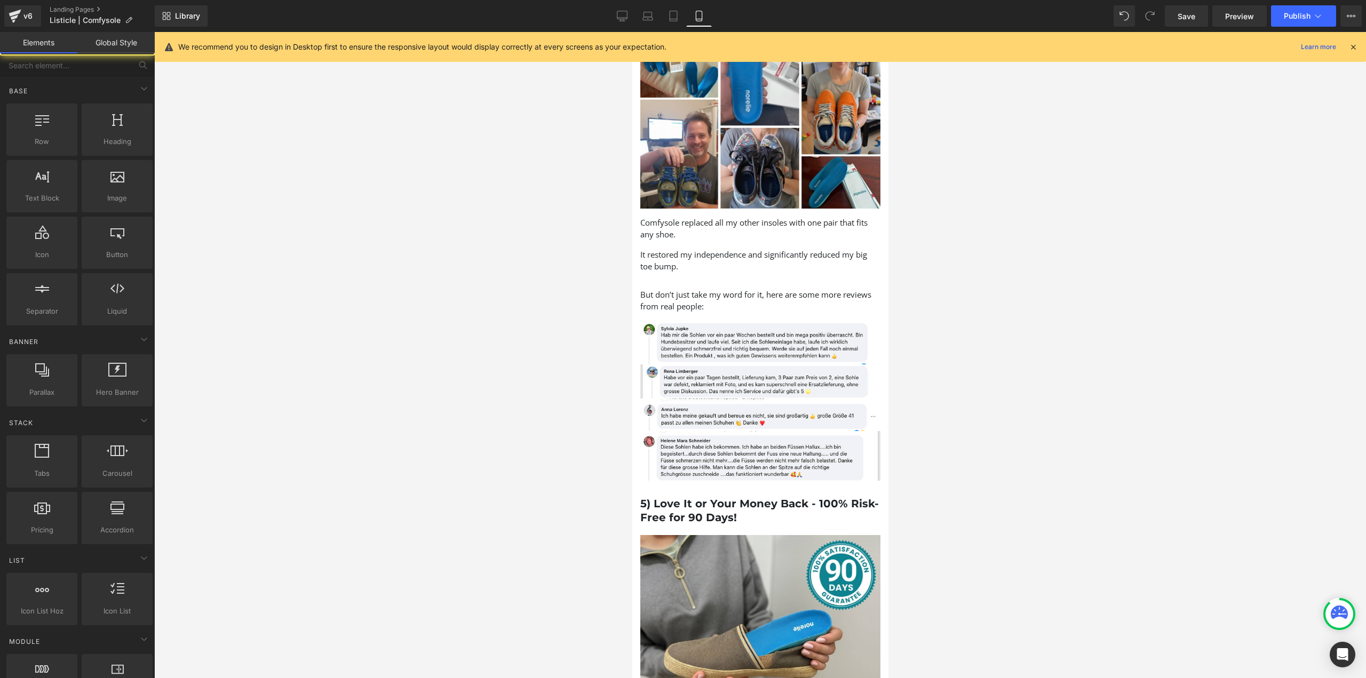
click at [919, 304] on div at bounding box center [760, 355] width 1212 height 646
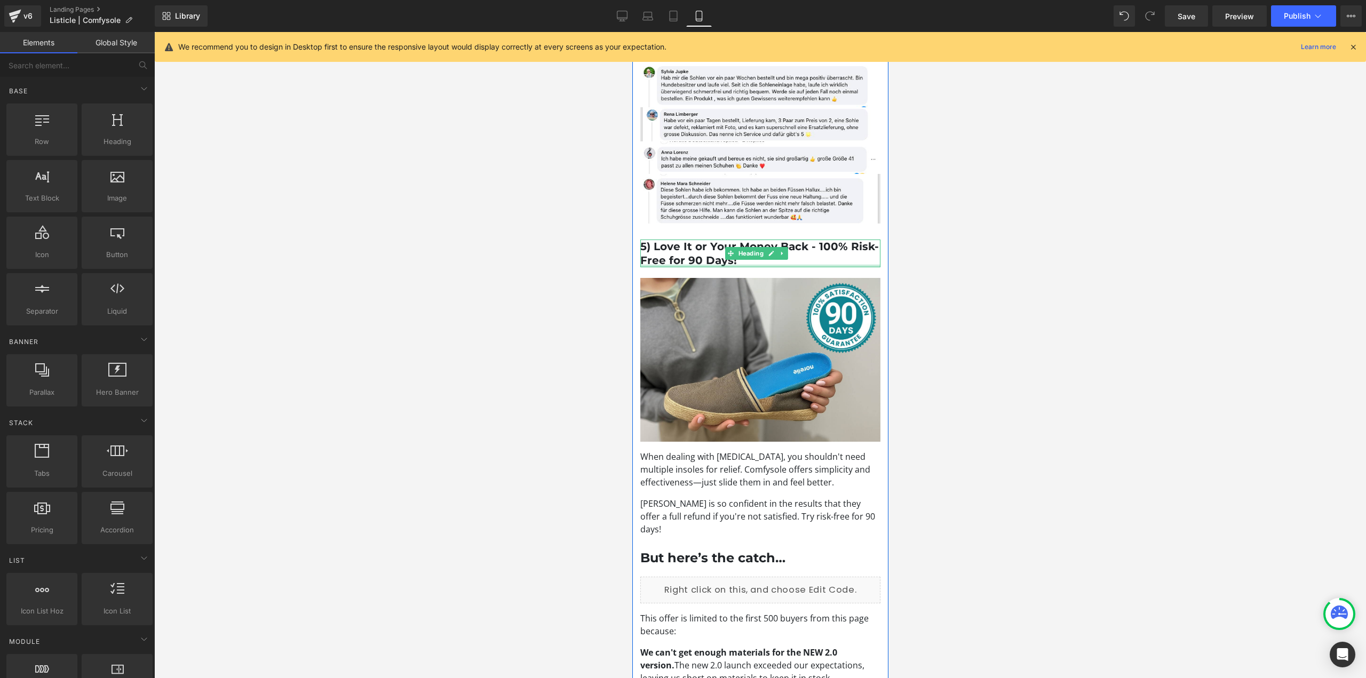
scroll to position [1708, 0]
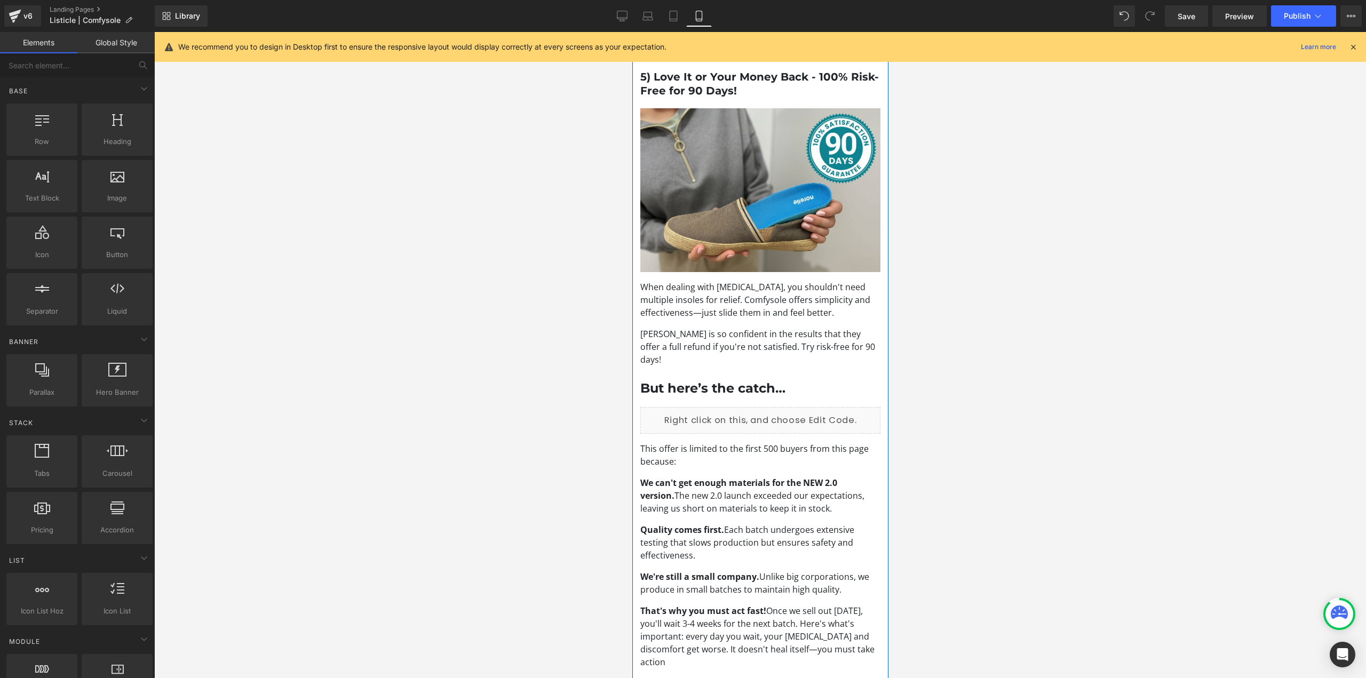
click at [711, 281] on p "When dealing with foot pain, you shouldn't need multiple insoles for relief. Co…" at bounding box center [760, 300] width 240 height 38
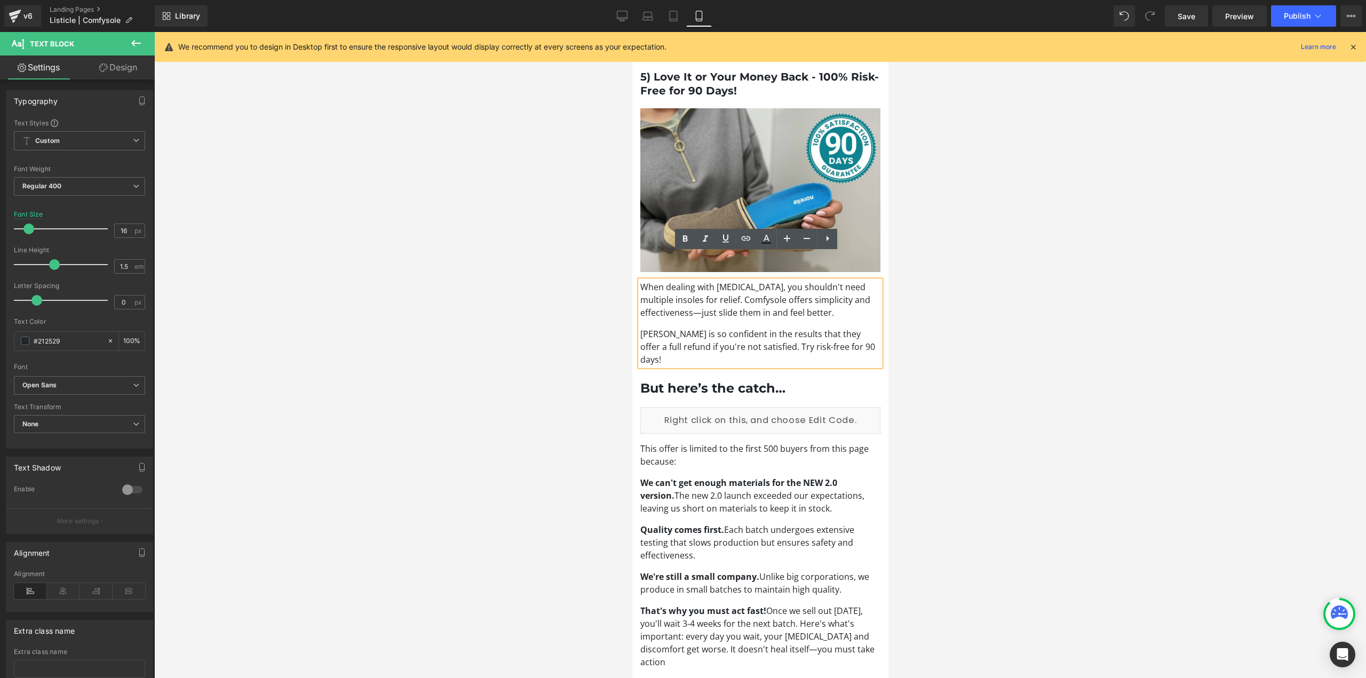
click at [709, 281] on p "When dealing with foot pain, you shouldn't need multiple insoles for relief. Co…" at bounding box center [760, 300] width 240 height 38
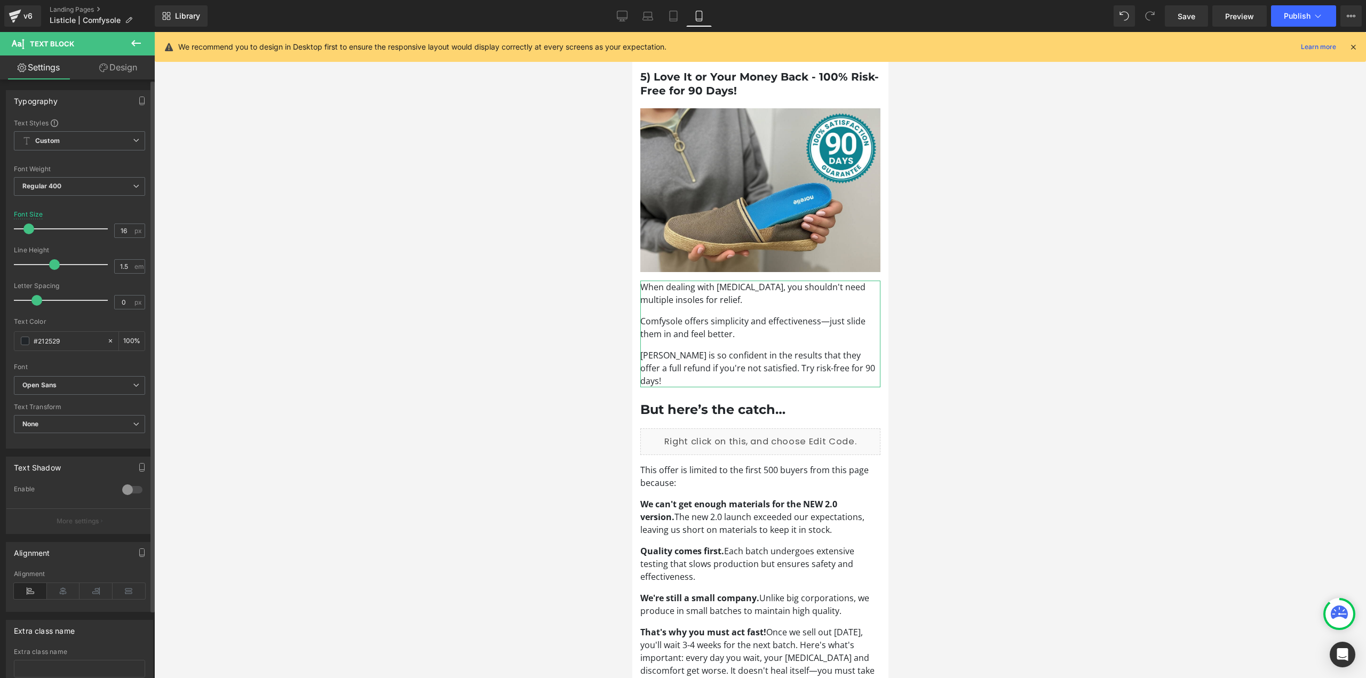
type input "15"
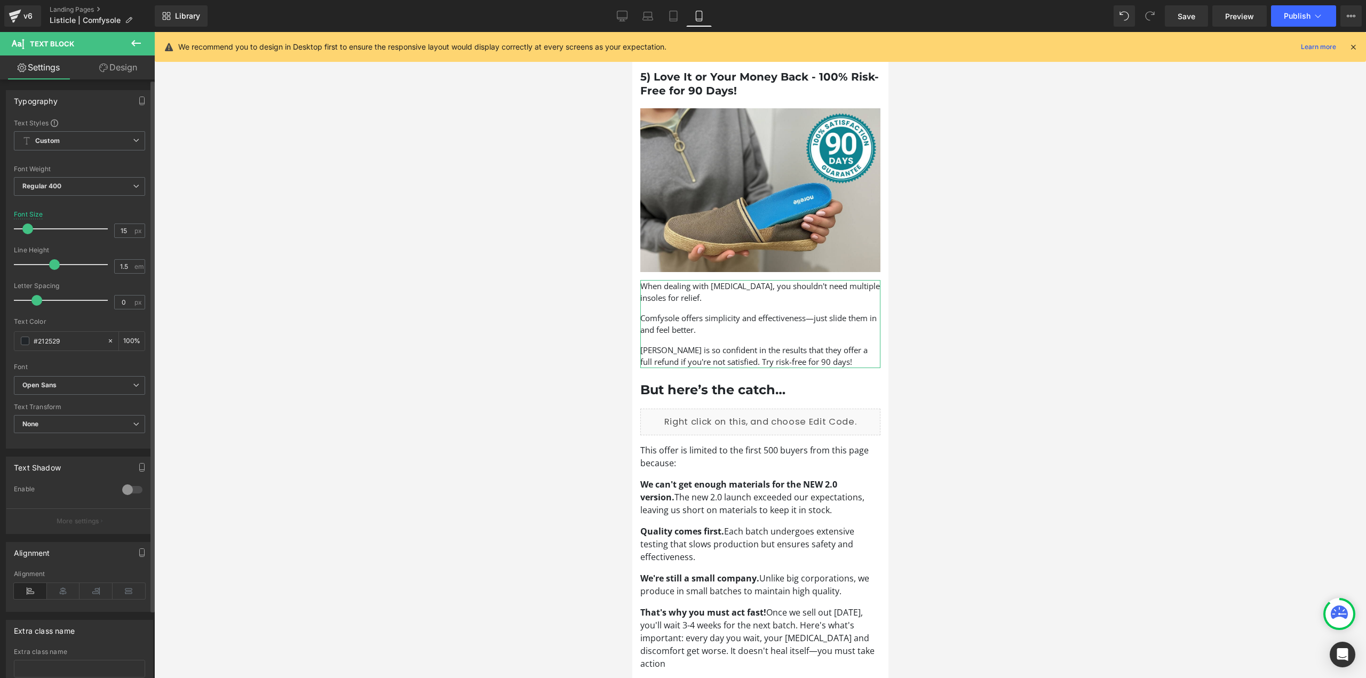
click at [27, 225] on span at bounding box center [27, 229] width 11 height 11
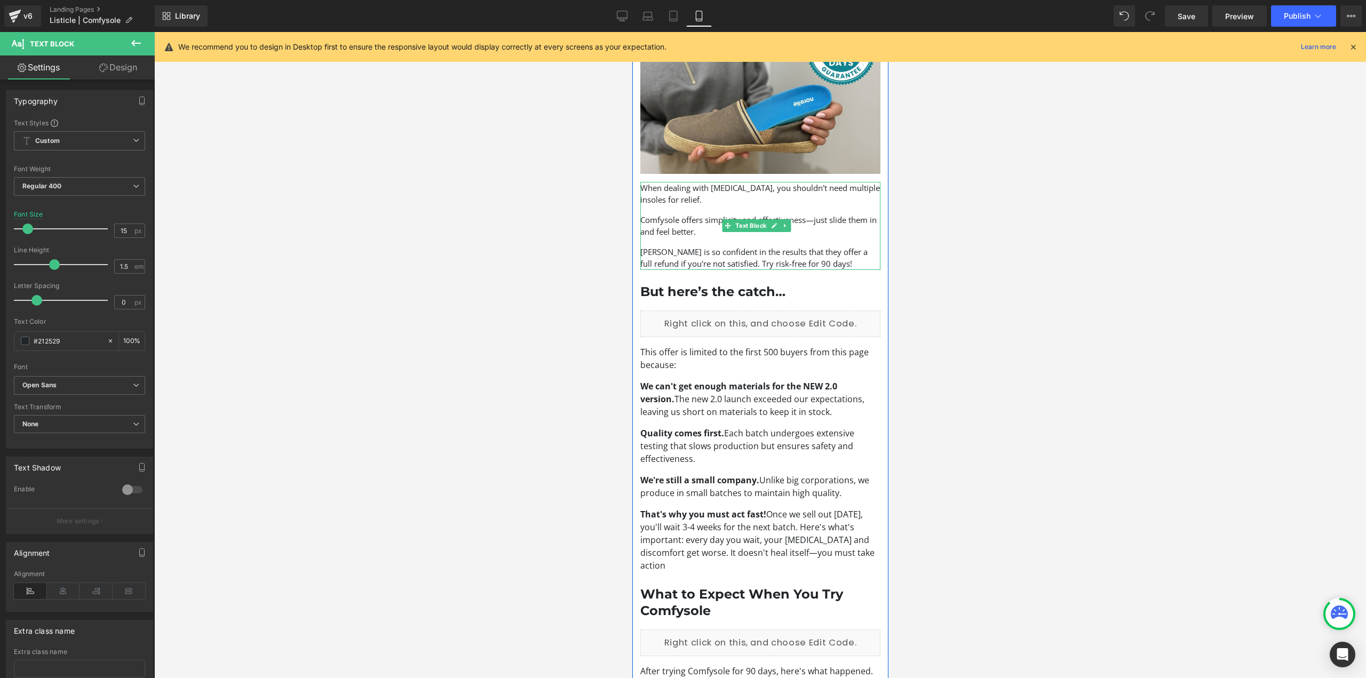
scroll to position [1868, 0]
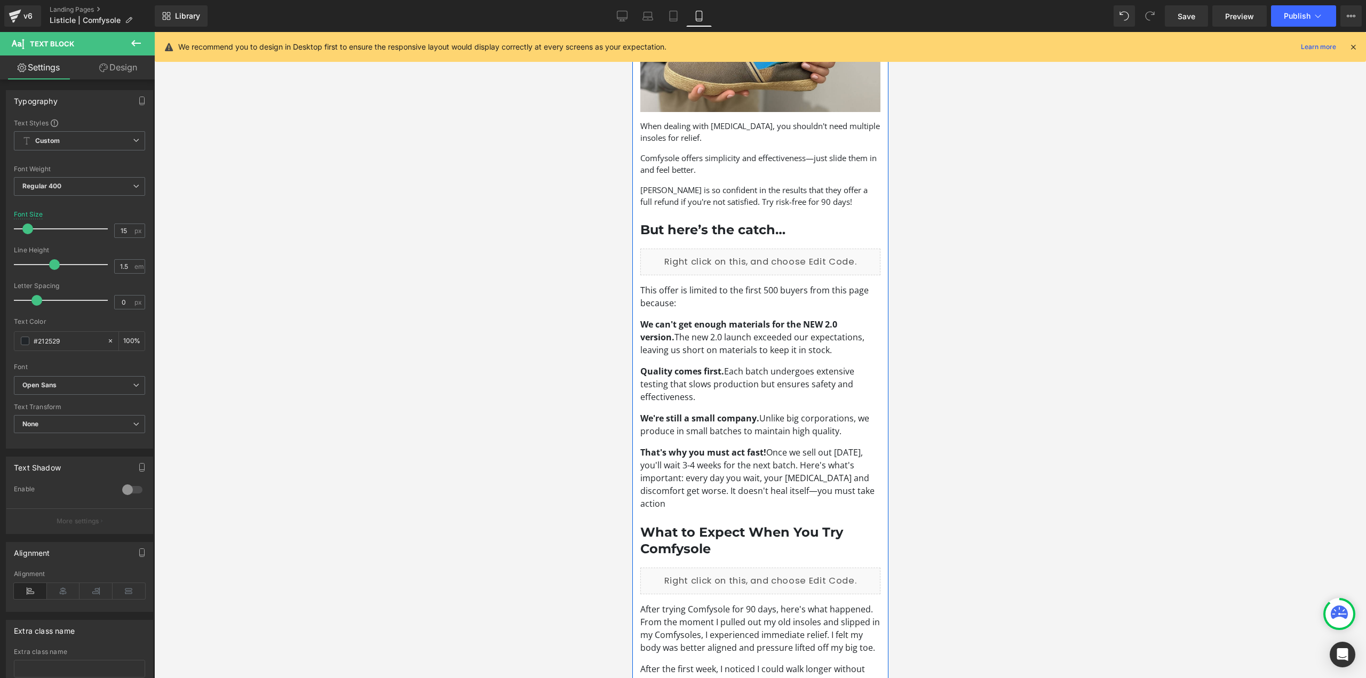
click at [778, 318] on p "We can't get enough materials for the NEW 2.0 version. The new 2.0 launch excee…" at bounding box center [760, 337] width 240 height 38
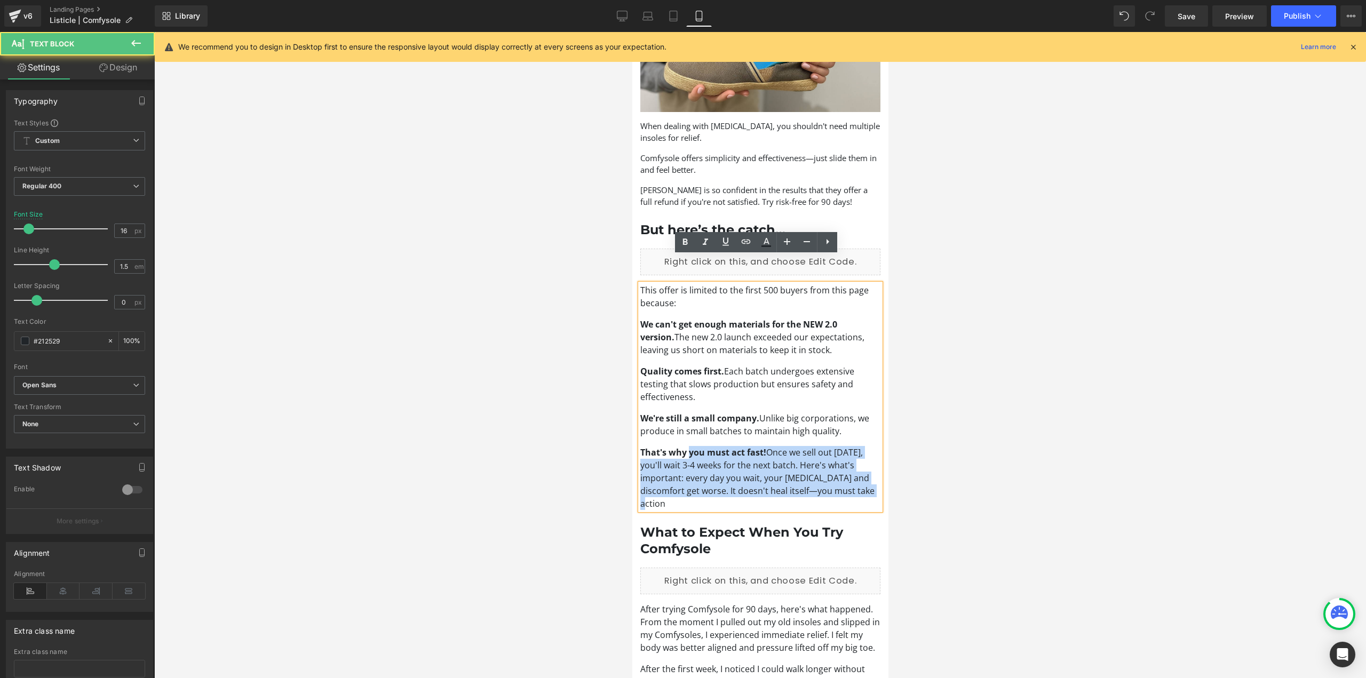
drag, startPoint x: 638, startPoint y: 425, endPoint x: 690, endPoint y: 424, distance: 51.8
click at [690, 424] on div "This offer is limited to the first 500 buyers from this page because: We can't …" at bounding box center [760, 397] width 240 height 226
click at [752, 447] on strong "That's why you must act fast!" at bounding box center [703, 453] width 126 height 12
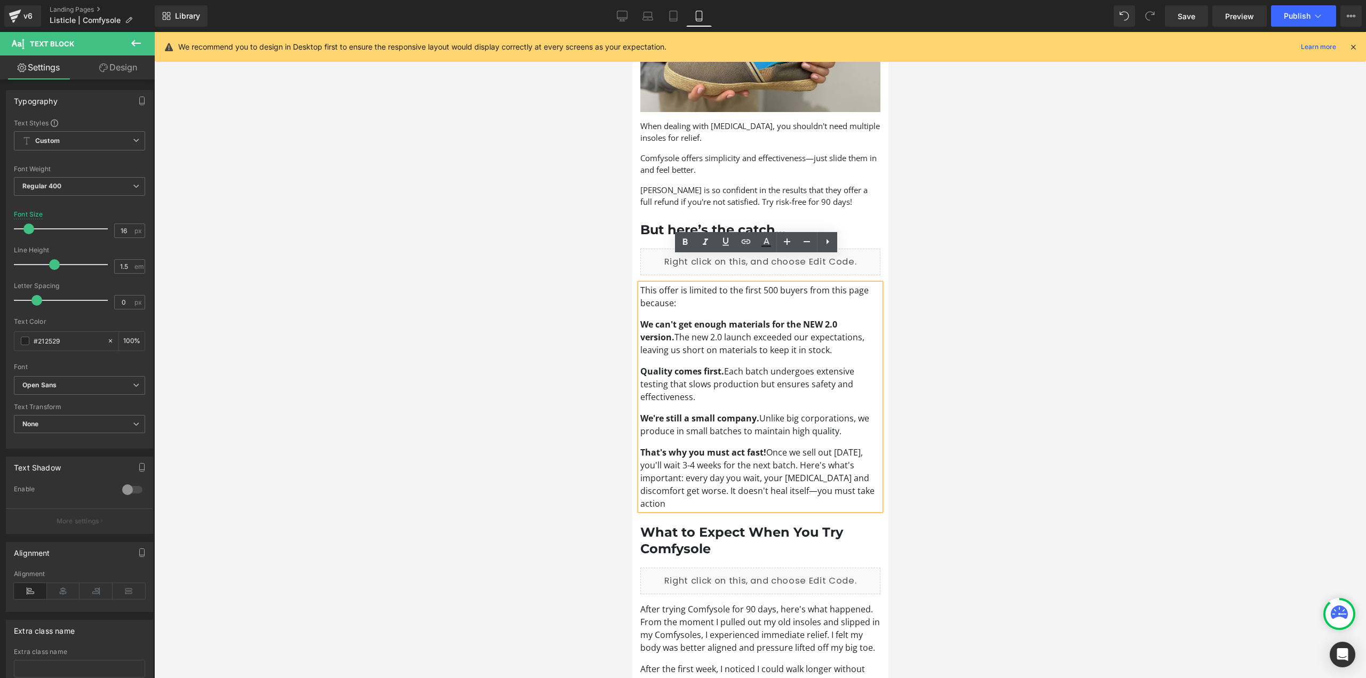
drag, startPoint x: 765, startPoint y: 425, endPoint x: 657, endPoint y: 427, distance: 107.8
click at [655, 446] on p "That's why you must act fast! Once we sell out today, you'll wait 3-4 weeks for…" at bounding box center [760, 478] width 240 height 64
click at [715, 447] on strong "That's why you must act fast!" at bounding box center [703, 453] width 126 height 12
drag, startPoint x: 765, startPoint y: 424, endPoint x: 661, endPoint y: 424, distance: 104.1
click at [661, 446] on p "That's why you must act fast! Once we sell out today, you'll wait 3-4 weeks for…" at bounding box center [760, 478] width 240 height 64
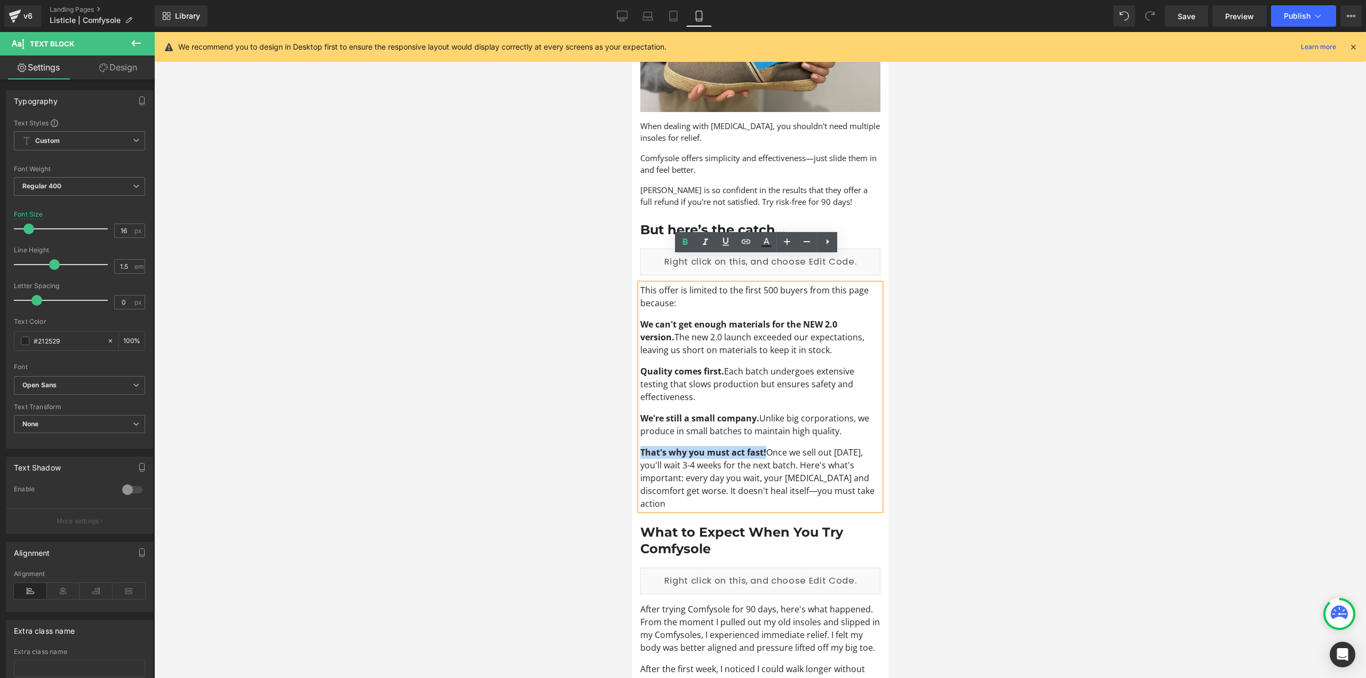
drag, startPoint x: 640, startPoint y: 423, endPoint x: 764, endPoint y: 418, distance: 123.9
click at [764, 418] on div "This offer is limited to the first 500 buyers from this page because: We can't …" at bounding box center [760, 397] width 240 height 226
click at [689, 243] on icon at bounding box center [685, 242] width 13 height 13
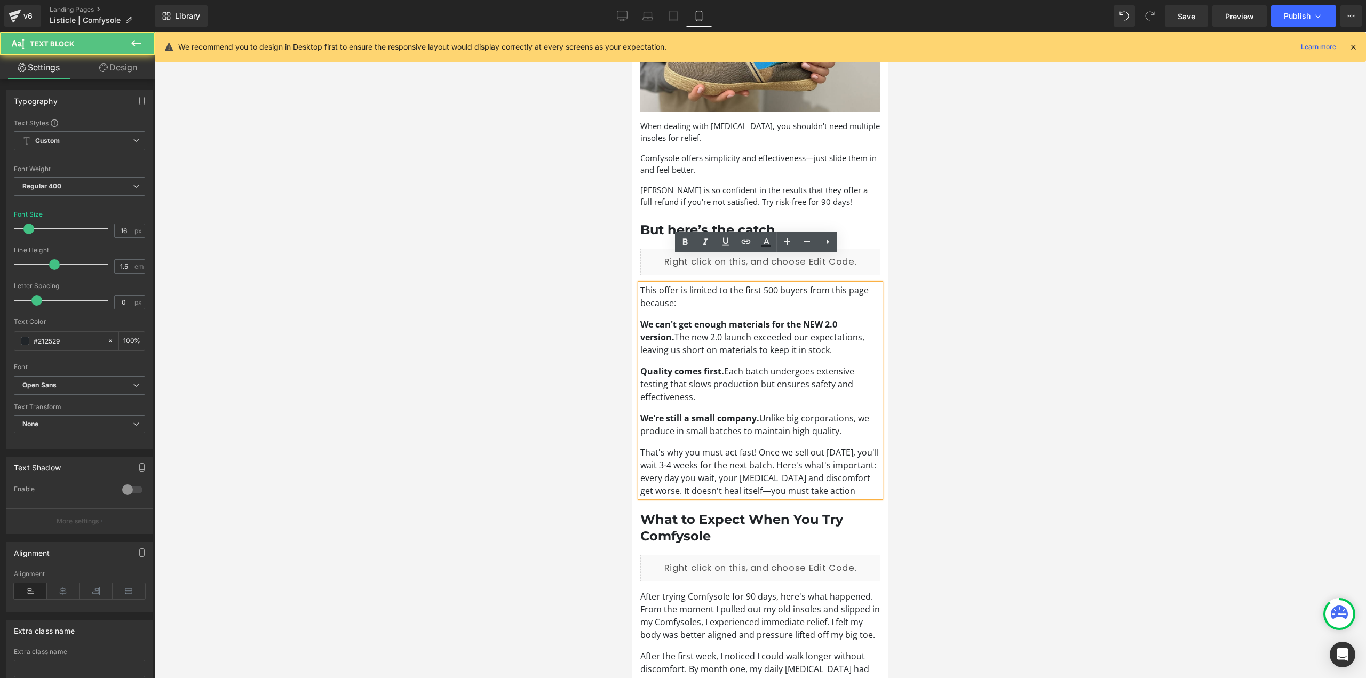
click at [723, 365] on p "Quality comes first. Each batch undergoes extensive testing that slows producti…" at bounding box center [760, 384] width 240 height 38
click at [781, 152] on p "Comfysole offers simplicity and effectiveness—just slide them in and feel bette…" at bounding box center [760, 164] width 240 height 24
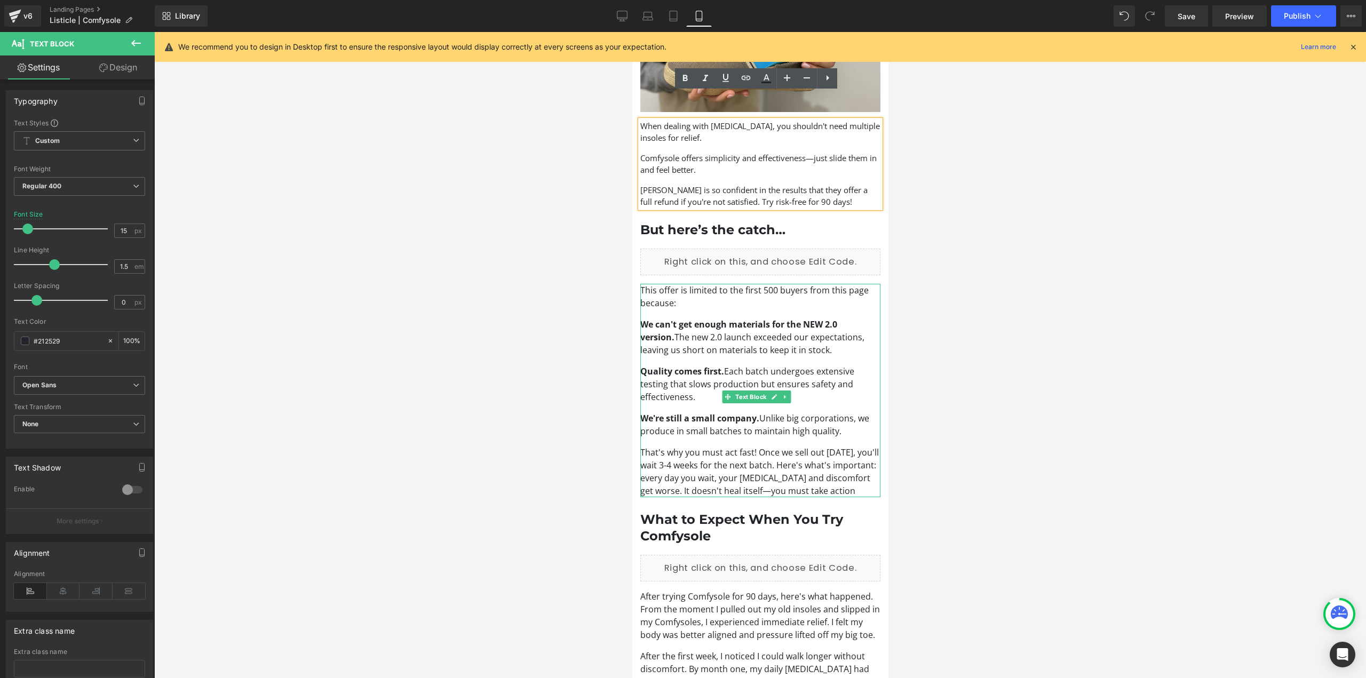
click at [743, 365] on p "Quality comes first. Each batch undergoes extensive testing that slows producti…" at bounding box center [760, 384] width 240 height 38
type input "15"
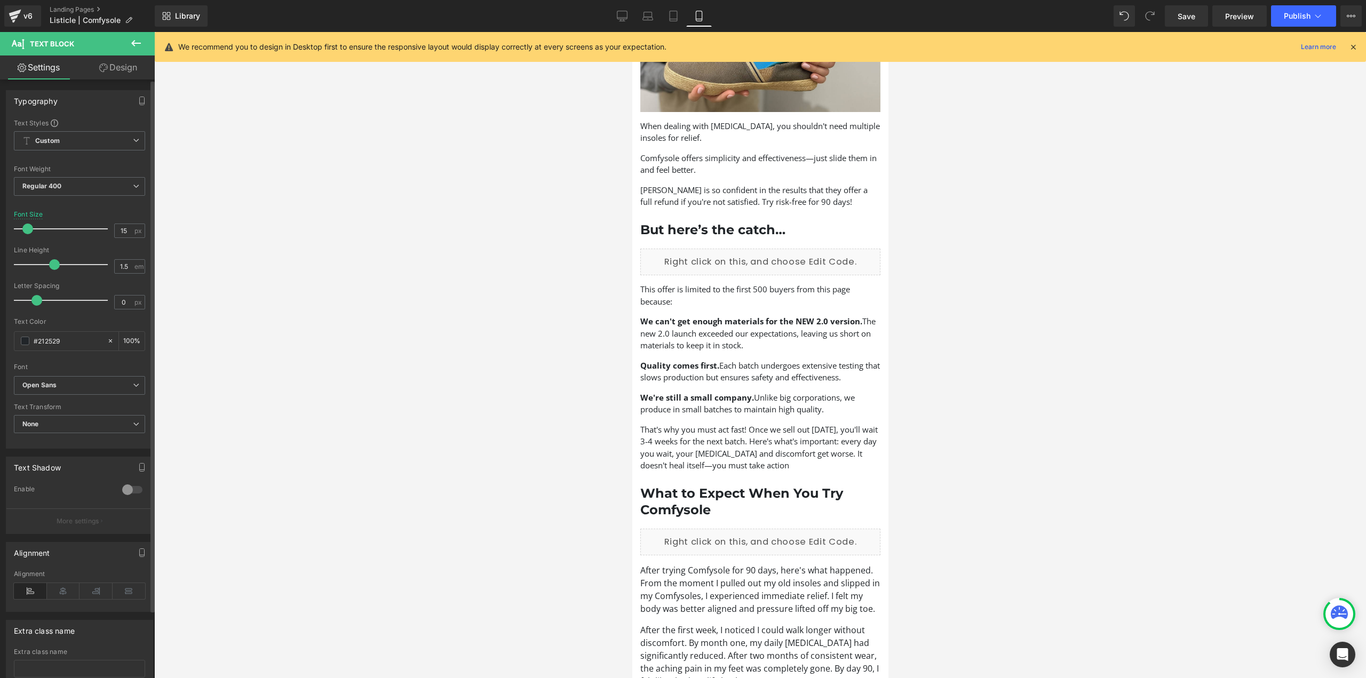
click at [27, 228] on span at bounding box center [27, 229] width 11 height 11
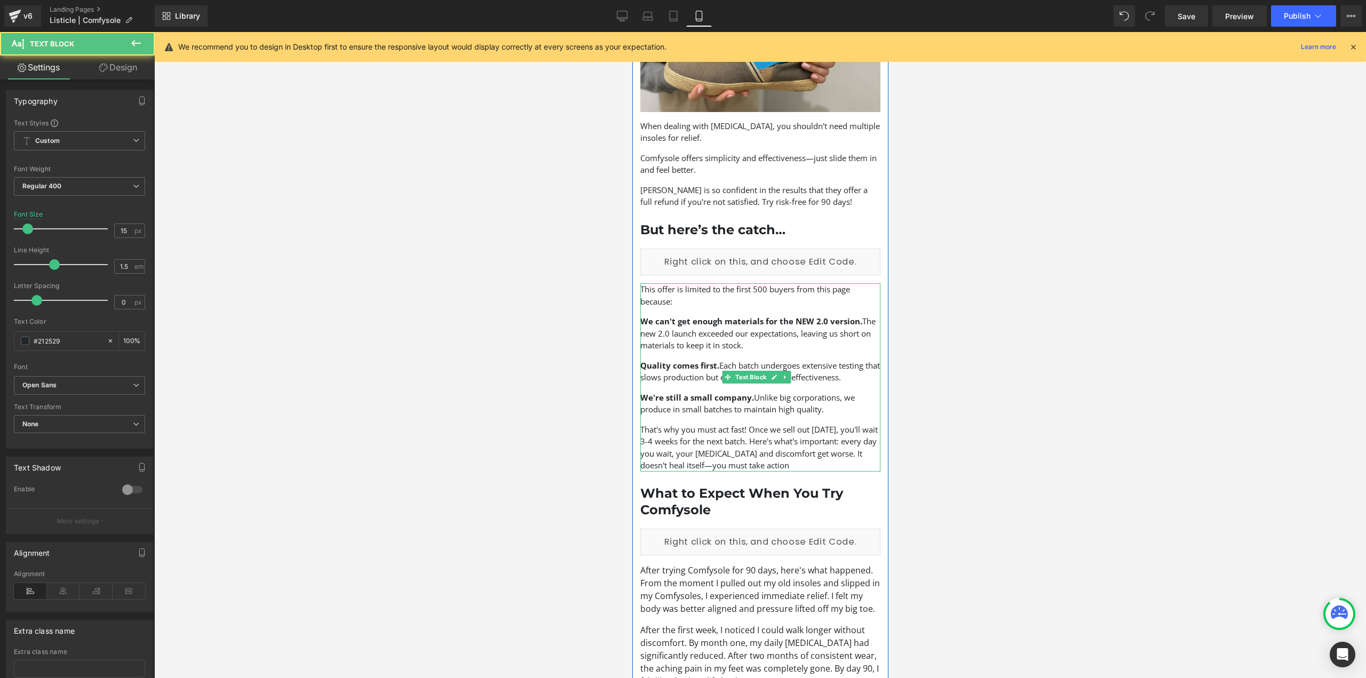
click at [698, 283] on p "This offer is limited to the first 500 buyers from this page because:" at bounding box center [760, 295] width 240 height 24
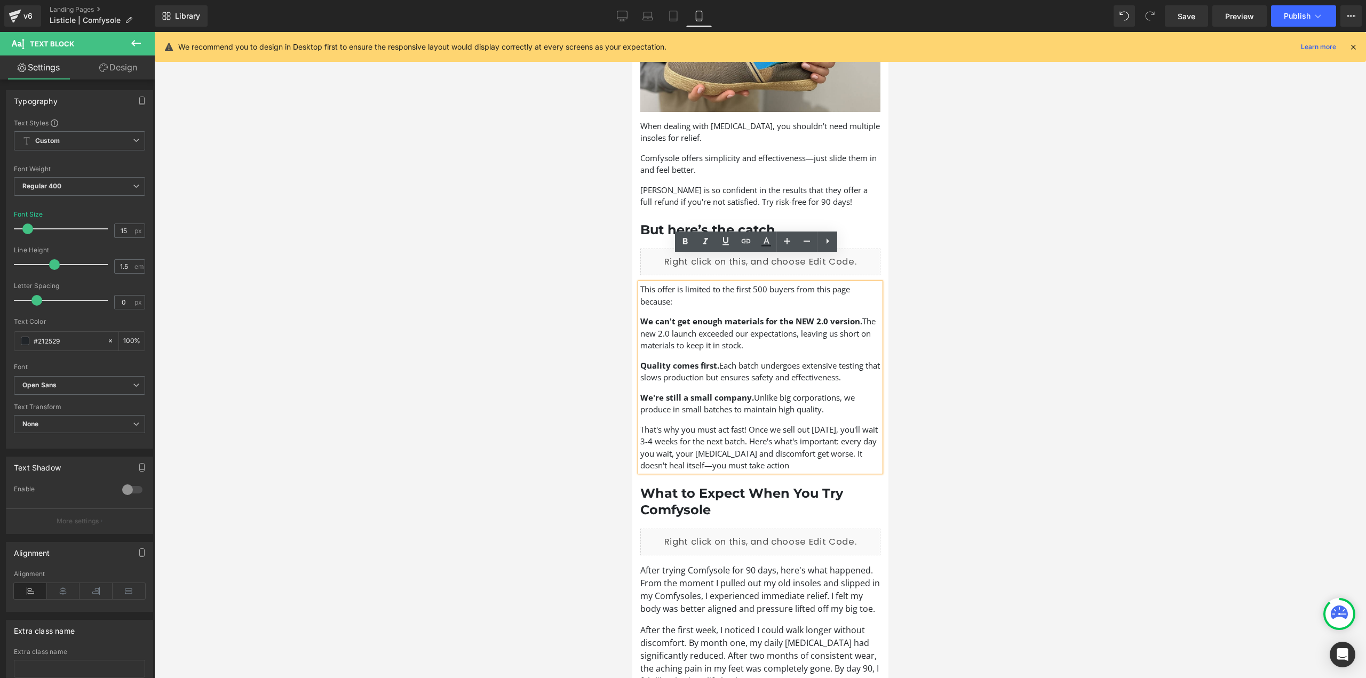
click at [698, 283] on p "This offer is limited to the first 500 buyers from this page because:" at bounding box center [760, 295] width 240 height 24
click at [749, 424] on p "That's why you must act fast! Once we sell out today, you'll wait 3-4 weeks for…" at bounding box center [760, 448] width 240 height 48
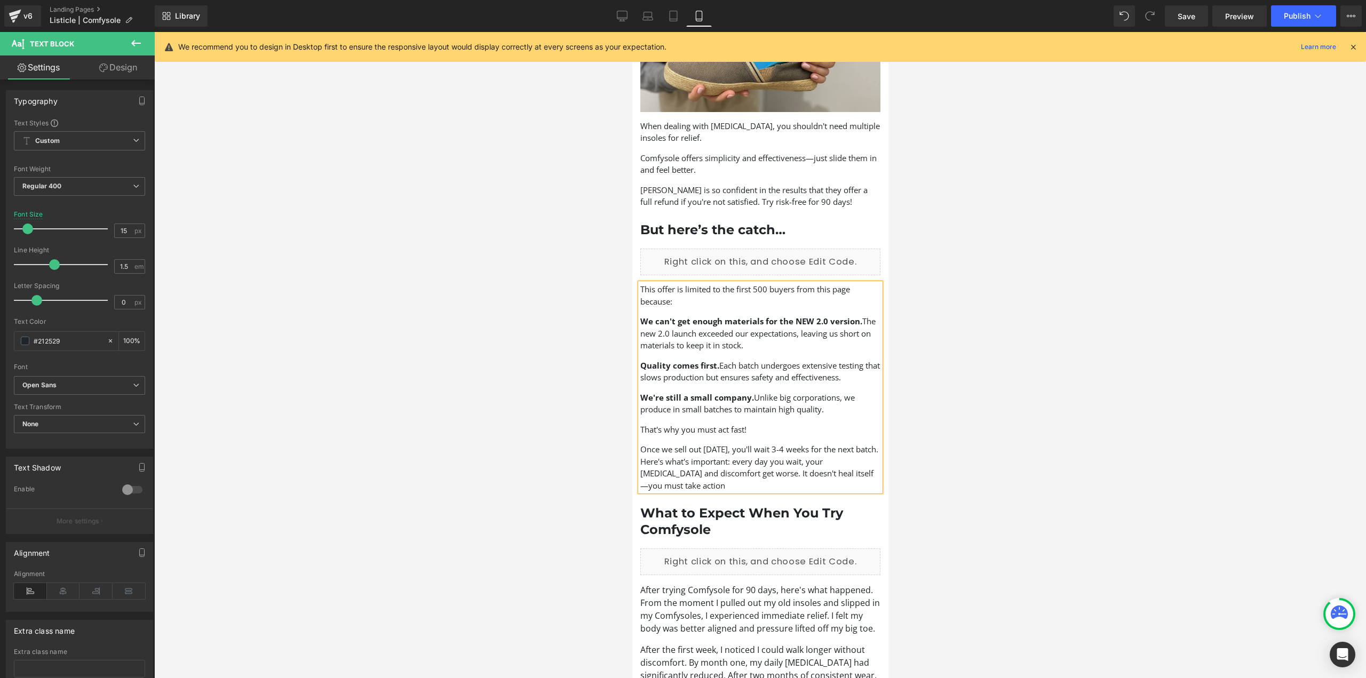
click at [665, 443] on p "Once we sell out today, you'll wait 3-4 weeks for the next batch. Here's what's…" at bounding box center [760, 467] width 240 height 48
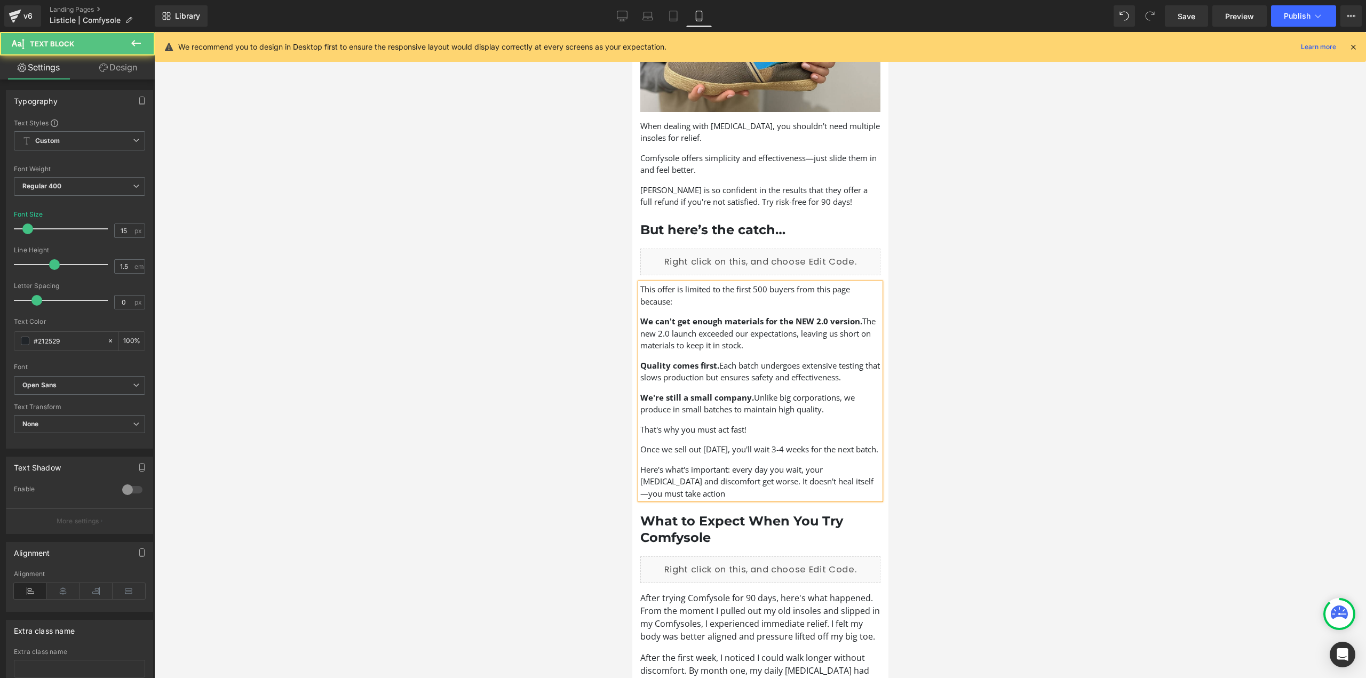
click at [740, 467] on p "Here's what's important: every day you wait, your foot pain and discomfort get …" at bounding box center [760, 482] width 240 height 36
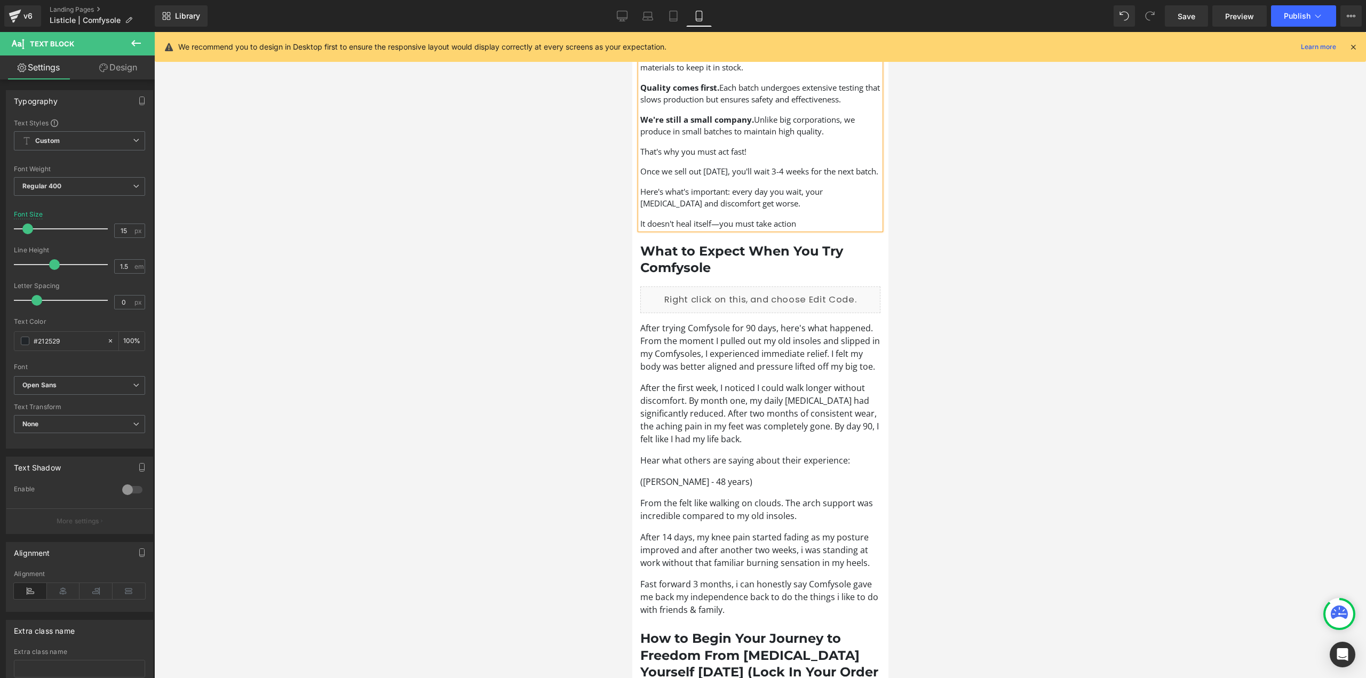
scroll to position [2241, 0]
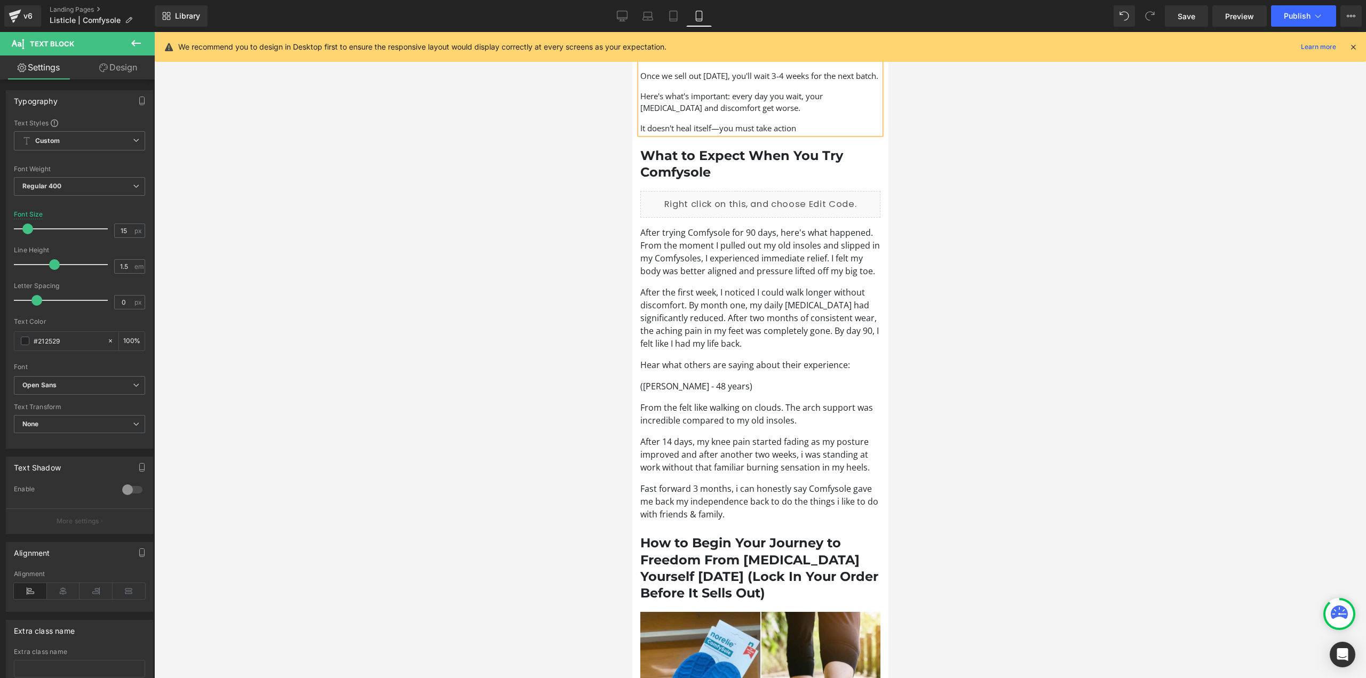
click at [735, 385] on div "After trying Comfysole for 90 days, here's what happened. From the moment I pul…" at bounding box center [760, 373] width 240 height 295
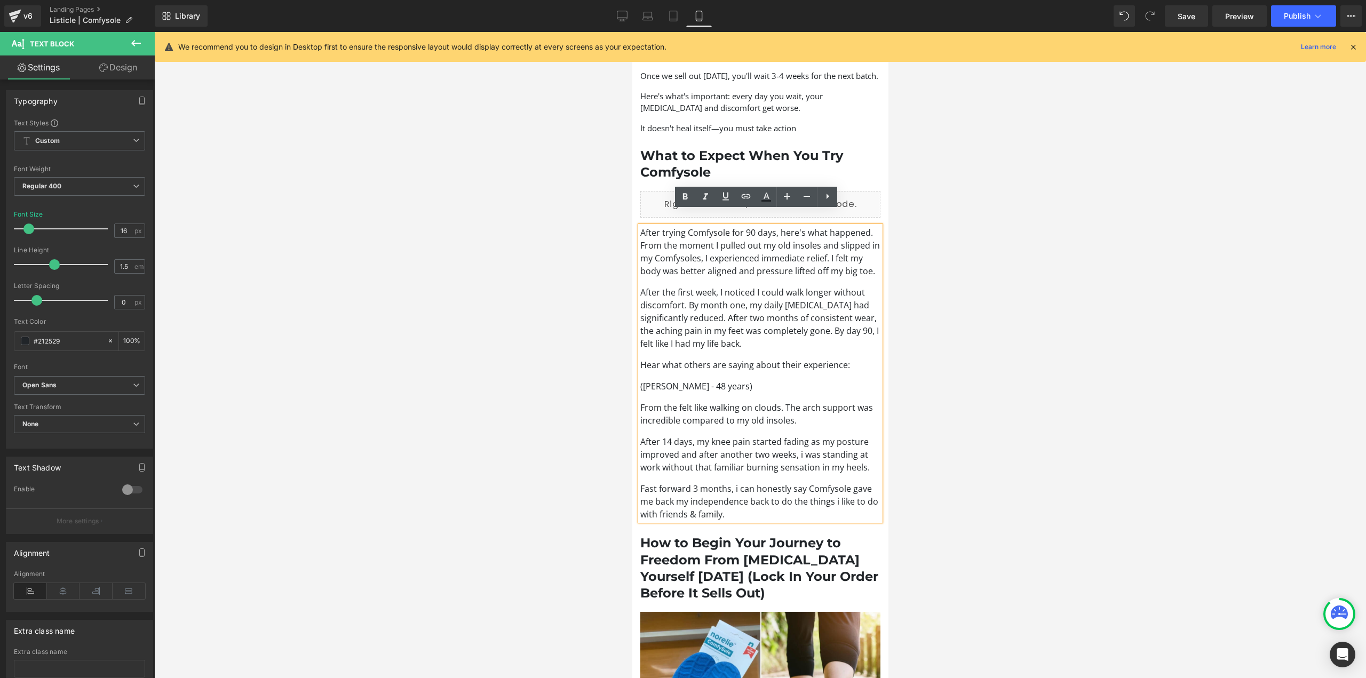
click at [731, 286] on p "After the first week, I noticed I could walk longer without discomfort. By mont…" at bounding box center [760, 318] width 240 height 64
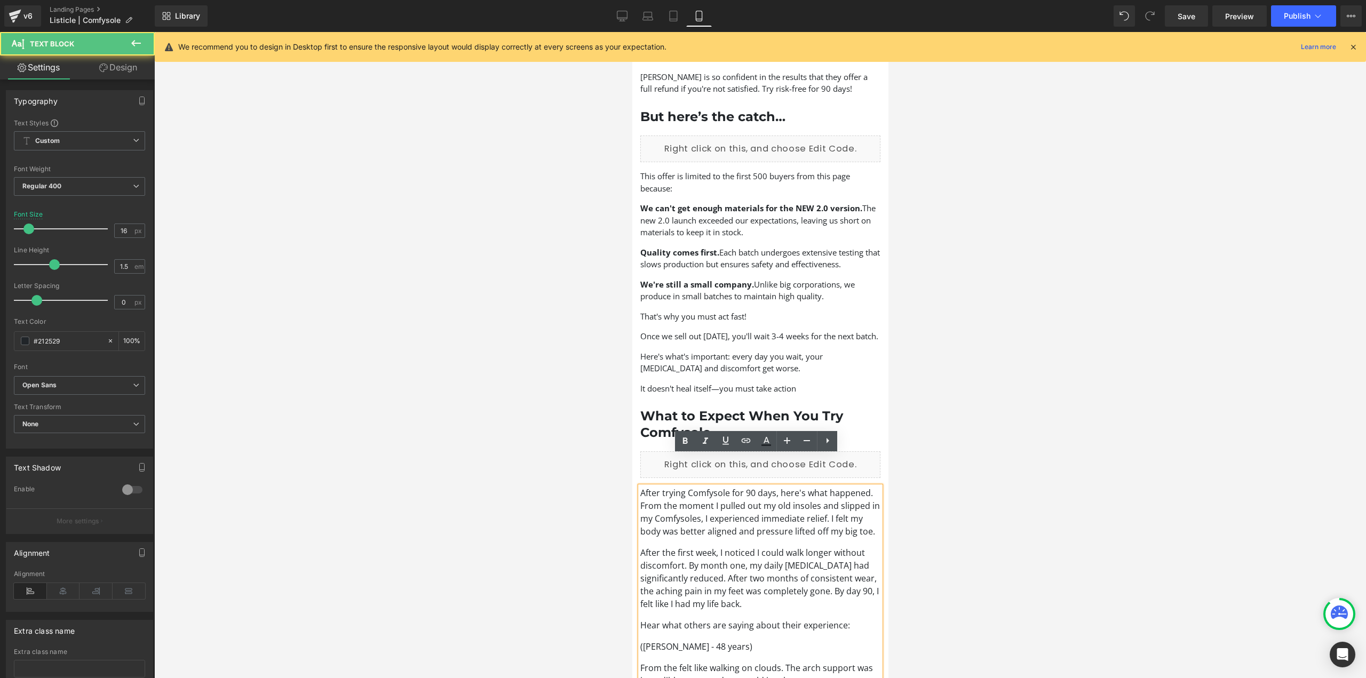
scroll to position [1975, 0]
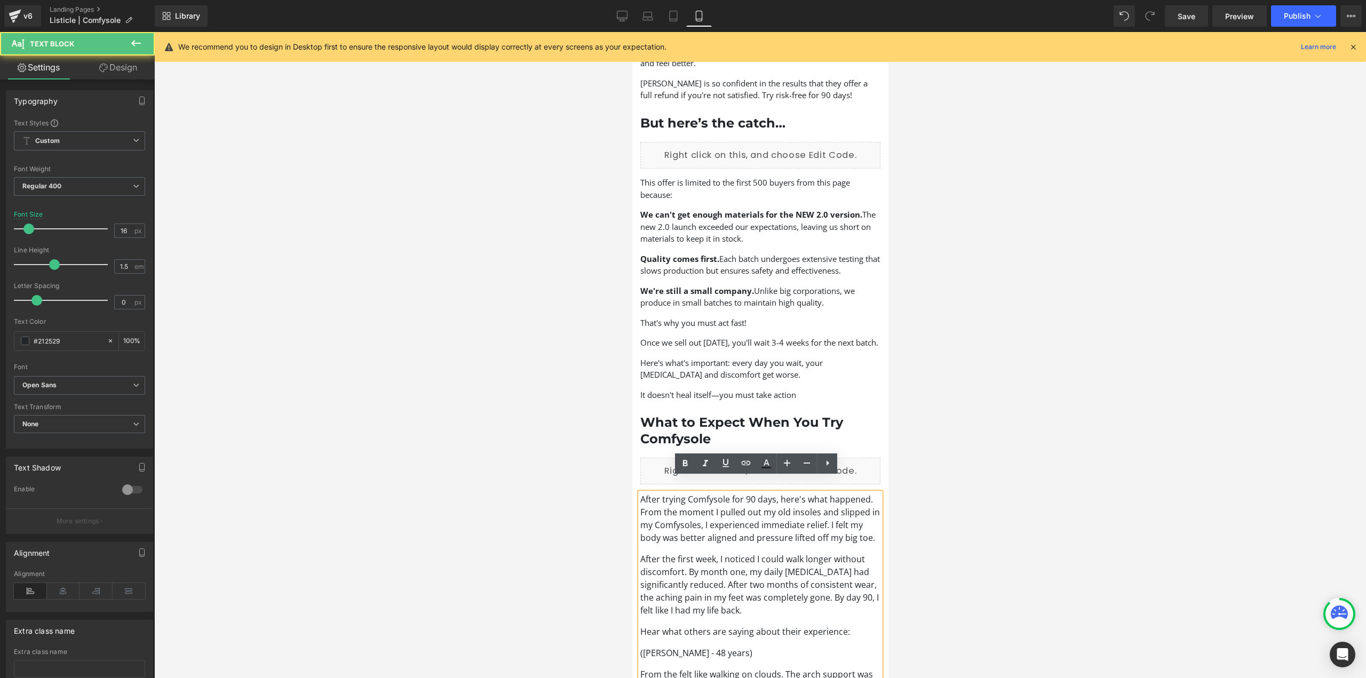
click at [702, 285] on p "We're still a small company. Unlike big corporations, we produce in small batch…" at bounding box center [760, 297] width 240 height 24
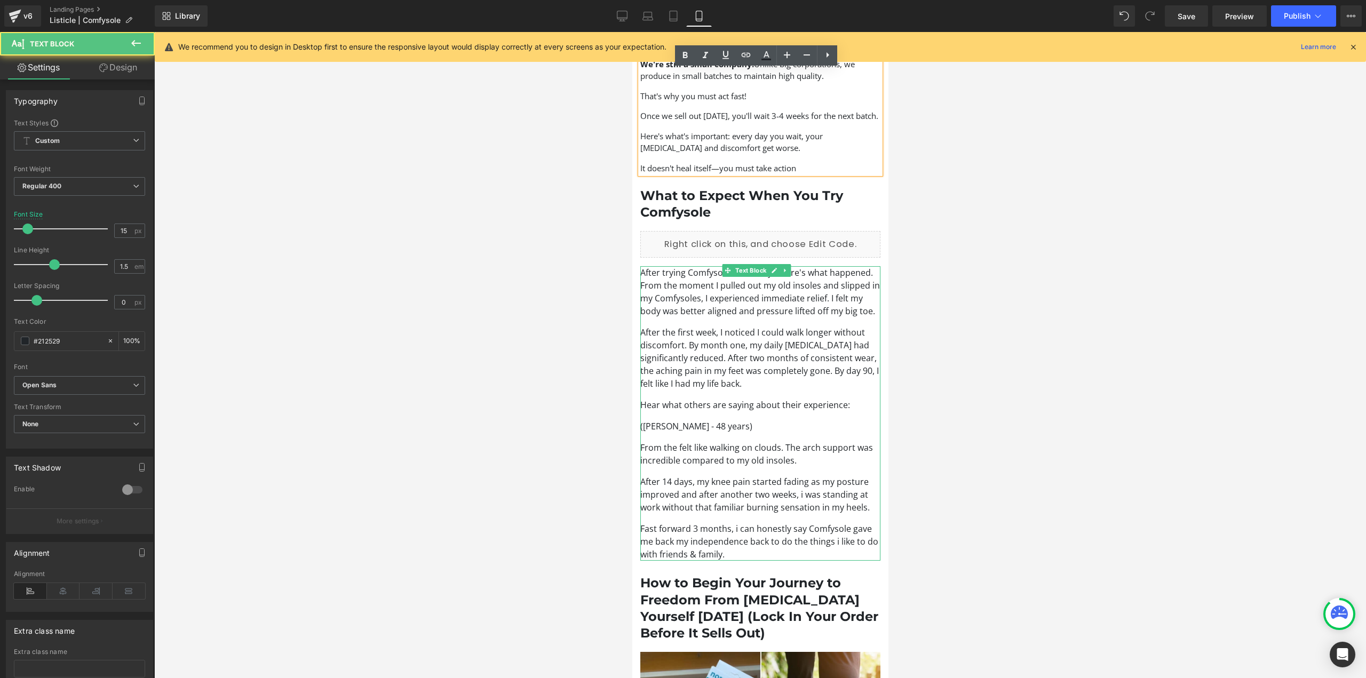
scroll to position [2241, 0]
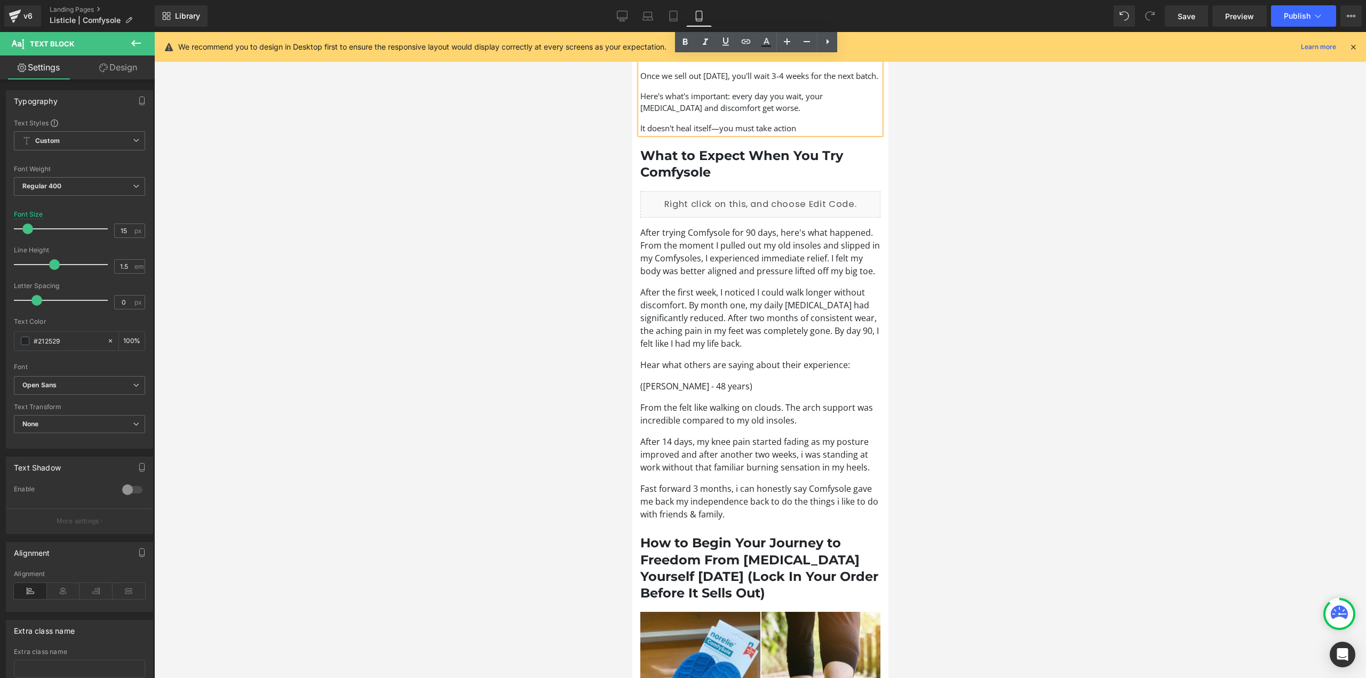
click at [739, 418] on div "After trying Comfysole for 90 days, here's what happened. From the moment I pul…" at bounding box center [760, 373] width 240 height 295
type input "15"
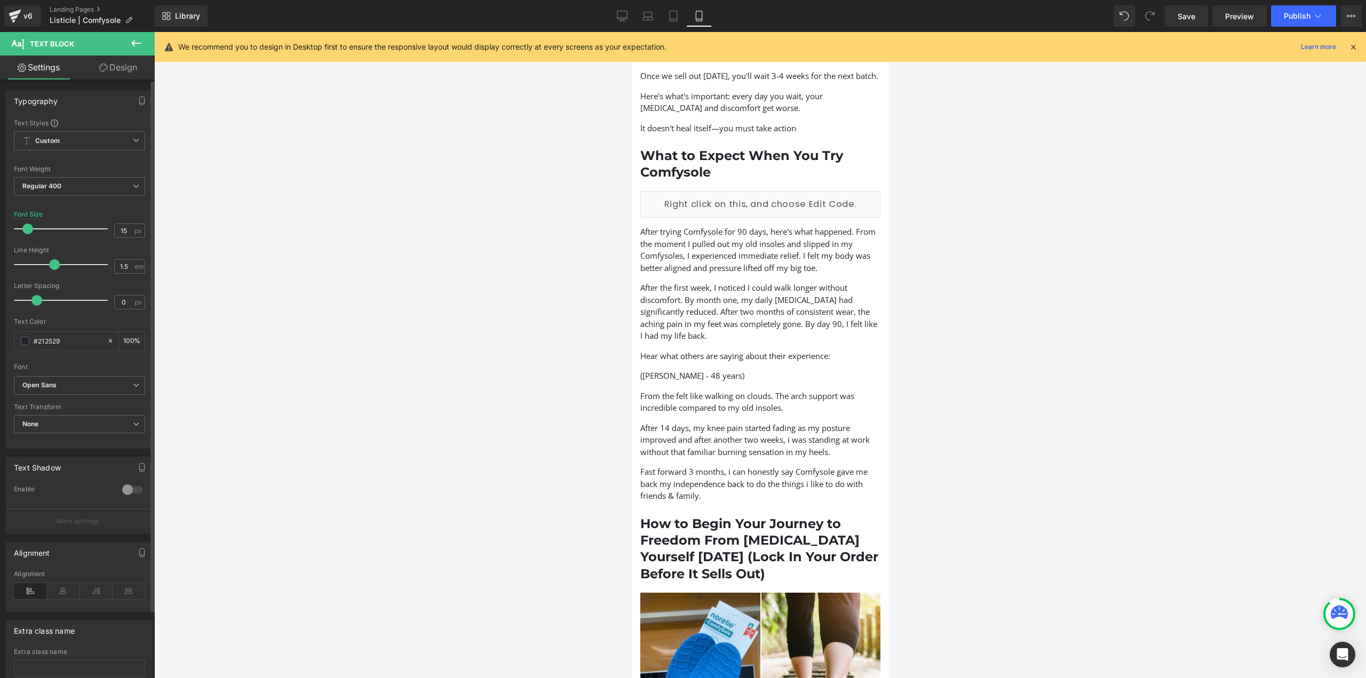
click at [28, 228] on span at bounding box center [27, 229] width 11 height 11
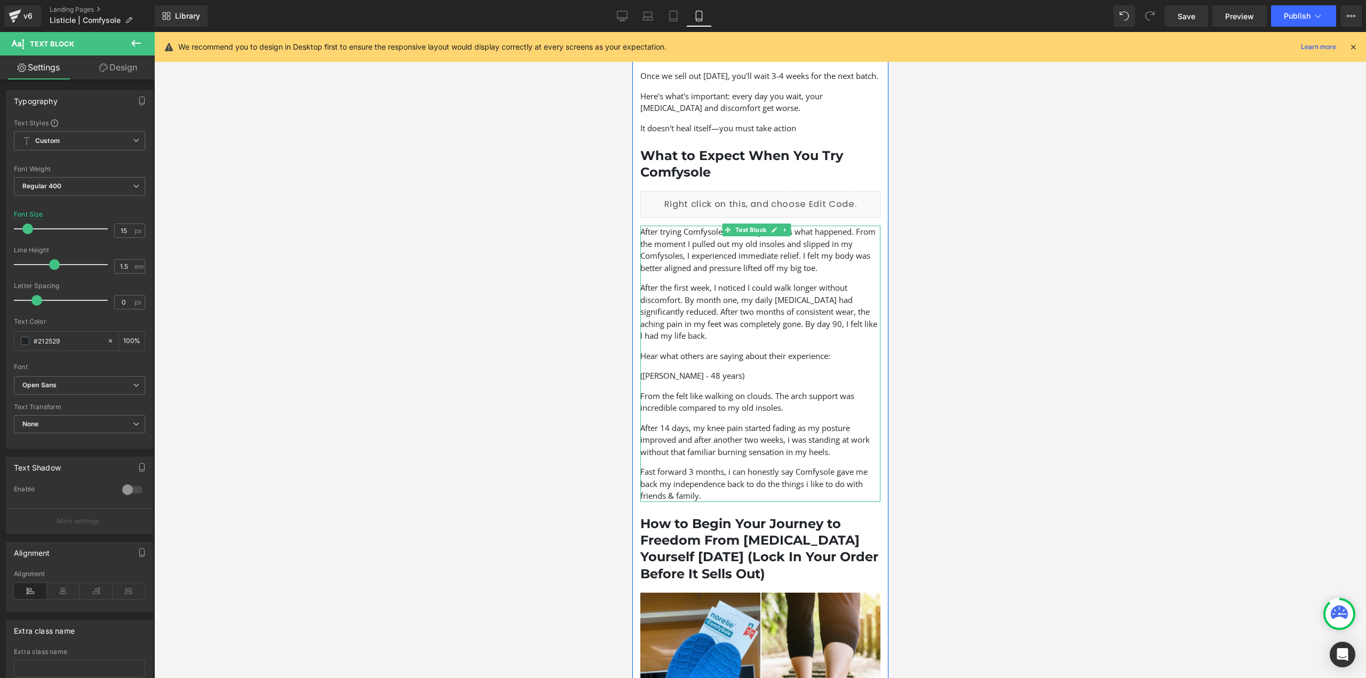
click at [695, 296] on p "After the first week, I noticed I could walk longer without discomfort. By mont…" at bounding box center [760, 312] width 240 height 60
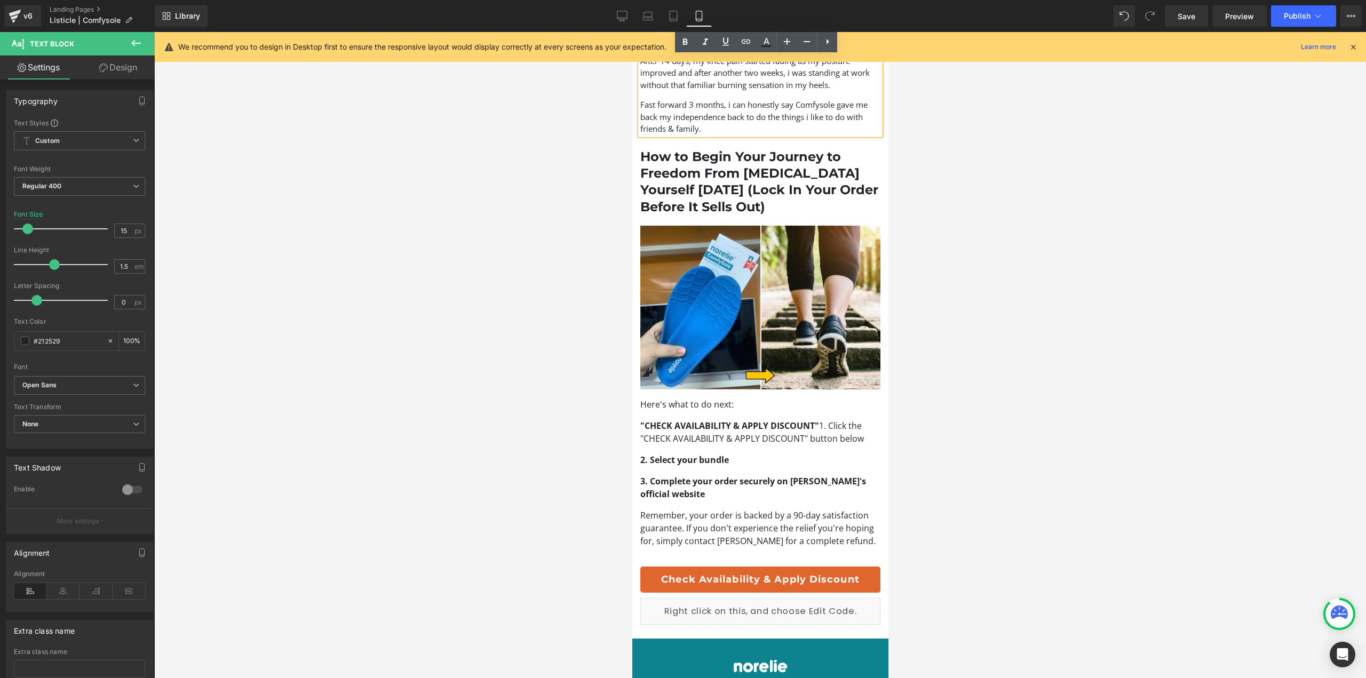
scroll to position [2615, 0]
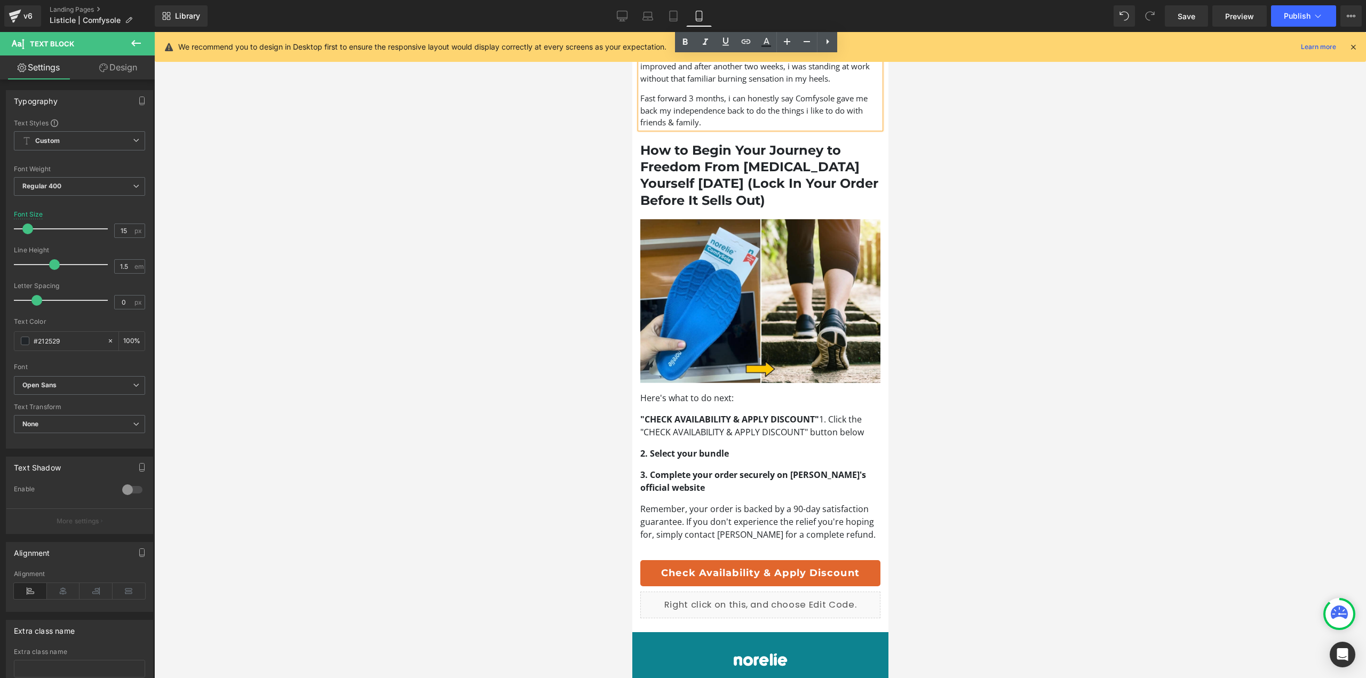
click at [707, 414] on strong ""CHECK AVAILABILITY & APPLY DISCOUNT"" at bounding box center [729, 420] width 179 height 12
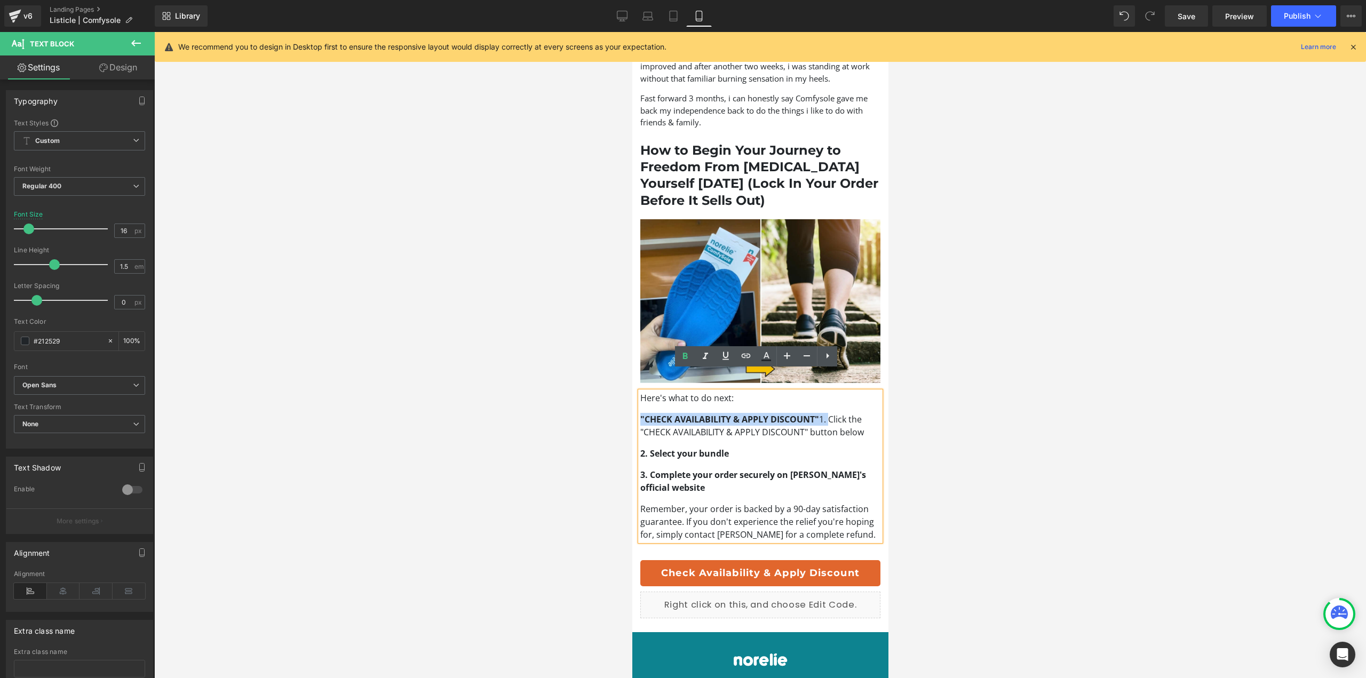
drag, startPoint x: 829, startPoint y: 397, endPoint x: 636, endPoint y: 399, distance: 192.7
drag, startPoint x: 677, startPoint y: 395, endPoint x: 844, endPoint y: 391, distance: 167.1
click at [844, 392] on div "Here's what to do next: Click the "CHECK AVAILABILITY & APPLY DISCOUNT" button …" at bounding box center [760, 466] width 240 height 149
click at [688, 359] on icon at bounding box center [685, 356] width 13 height 13
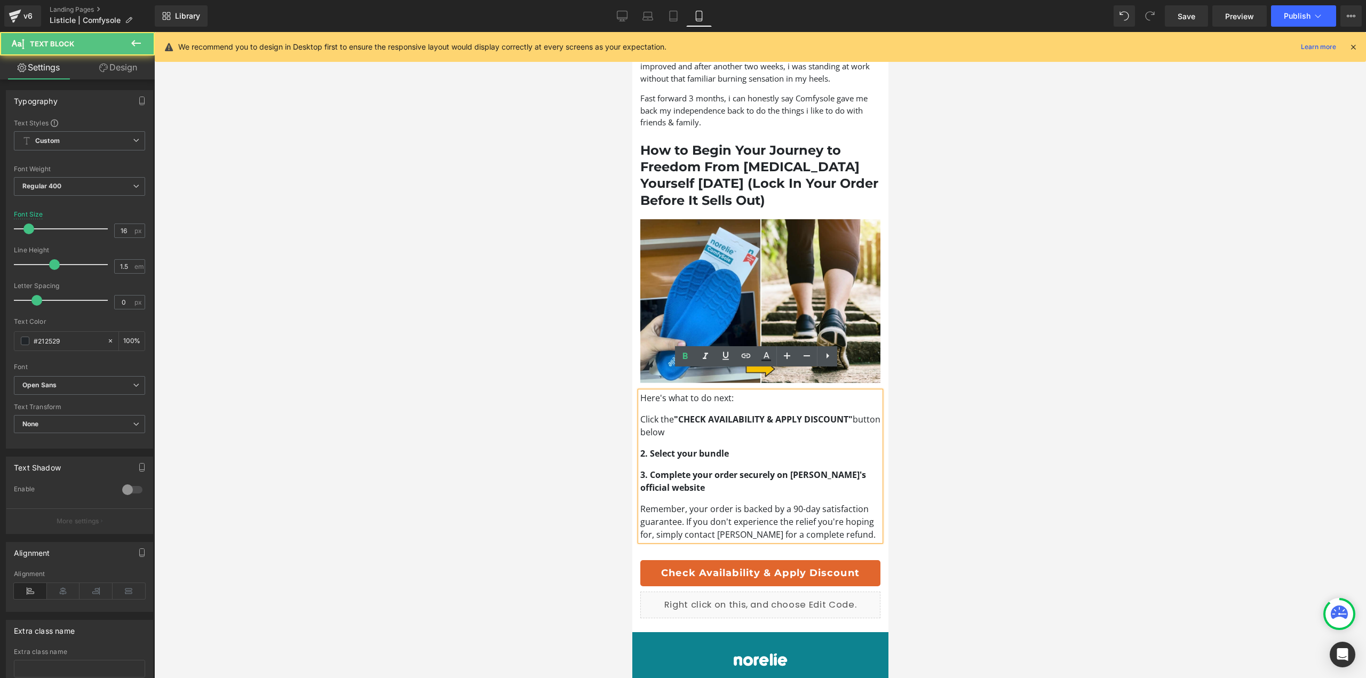
click at [804, 447] on p "2. Select your bundle" at bounding box center [760, 453] width 240 height 13
click at [685, 503] on p "Remember, your order is backed by a 90-day satisfaction guarantee. If you don't…" at bounding box center [760, 522] width 240 height 38
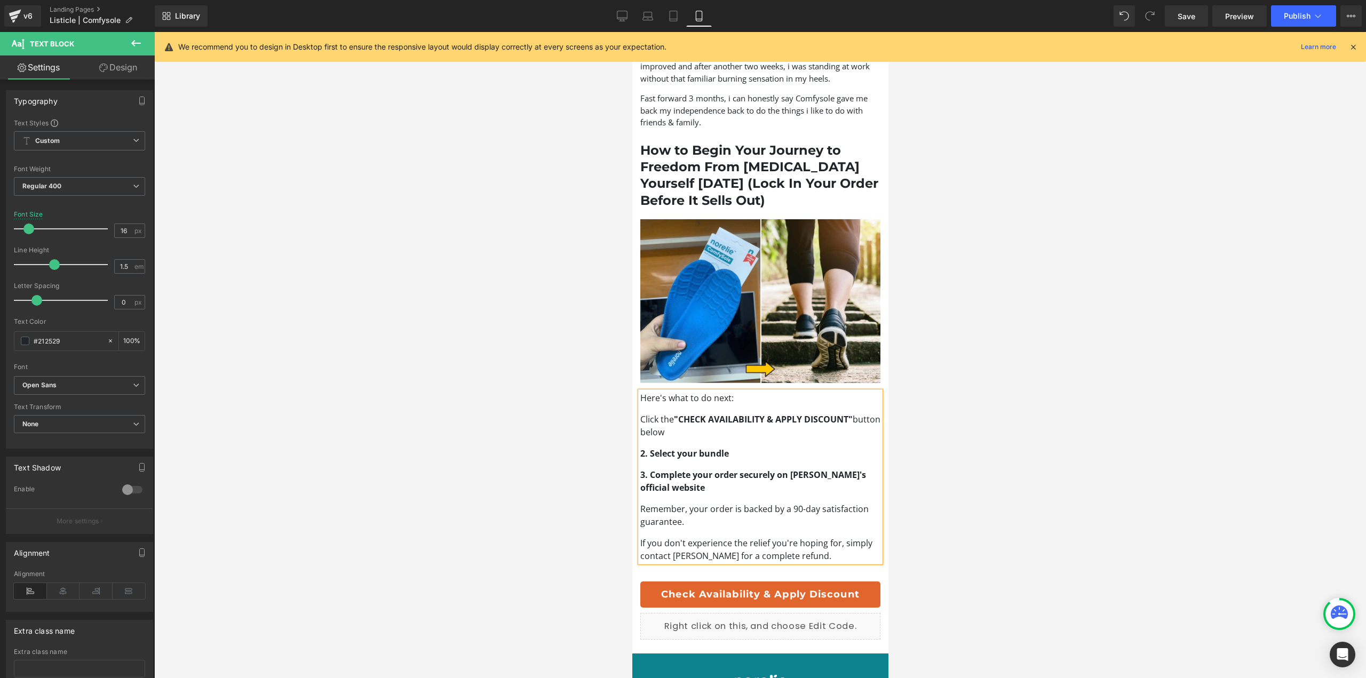
click at [850, 447] on p "2. Select your bundle" at bounding box center [760, 453] width 240 height 13
click at [718, 448] on strong "2. Select your bundle" at bounding box center [684, 454] width 89 height 12
click at [798, 416] on p "Click the "CHECK AVAILABILITY & APPLY DISCOUNT" button below" at bounding box center [760, 426] width 240 height 26
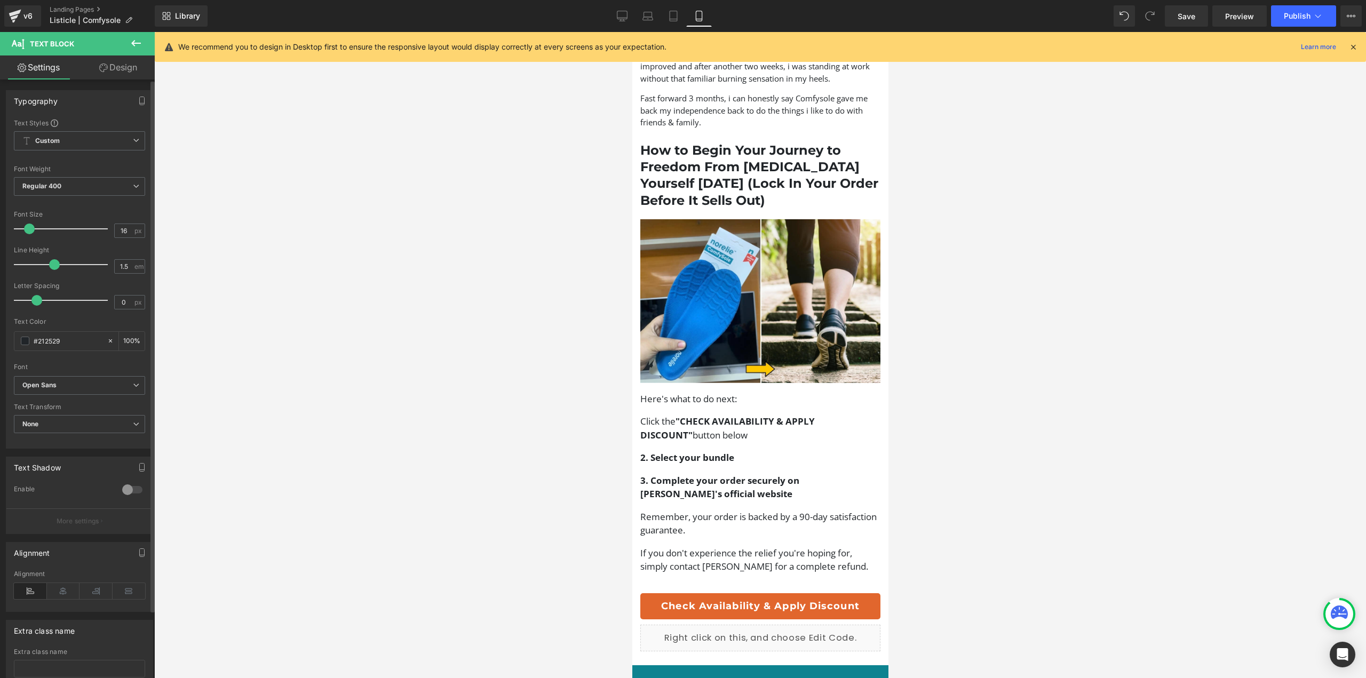
type input "15"
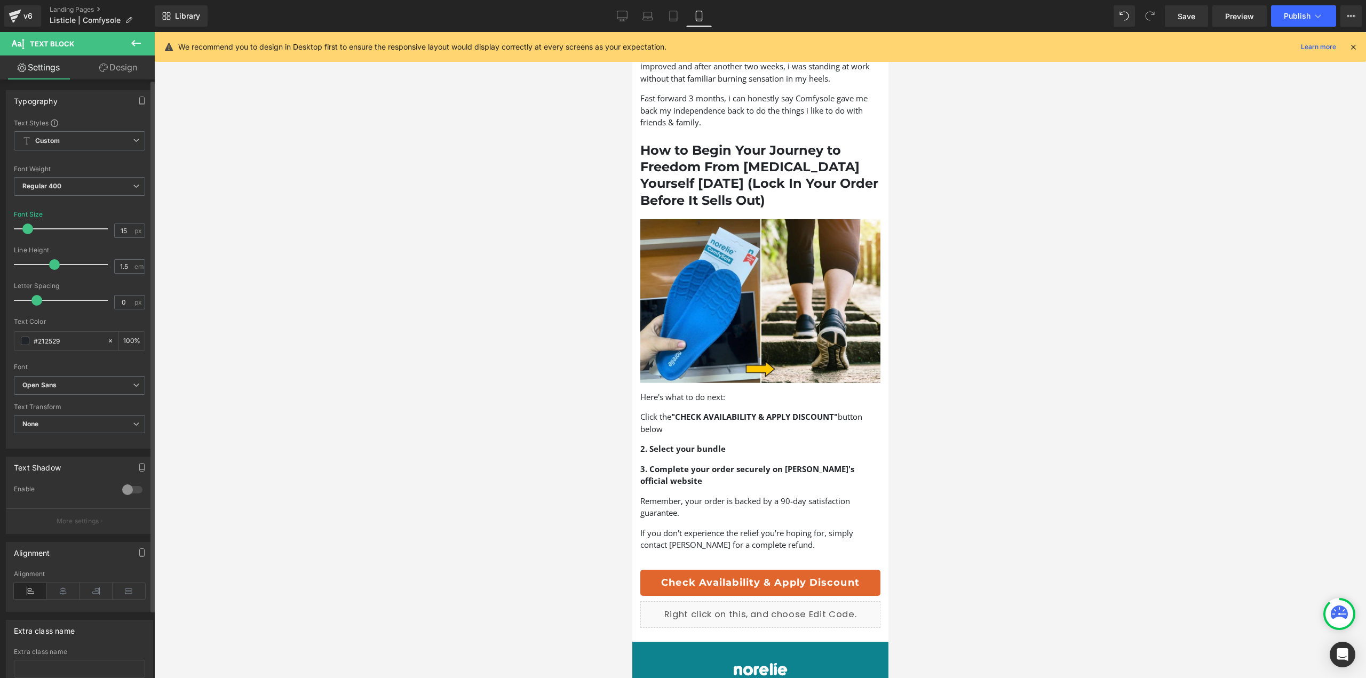
click at [26, 230] on span at bounding box center [27, 229] width 11 height 11
click at [979, 415] on div at bounding box center [760, 355] width 1212 height 646
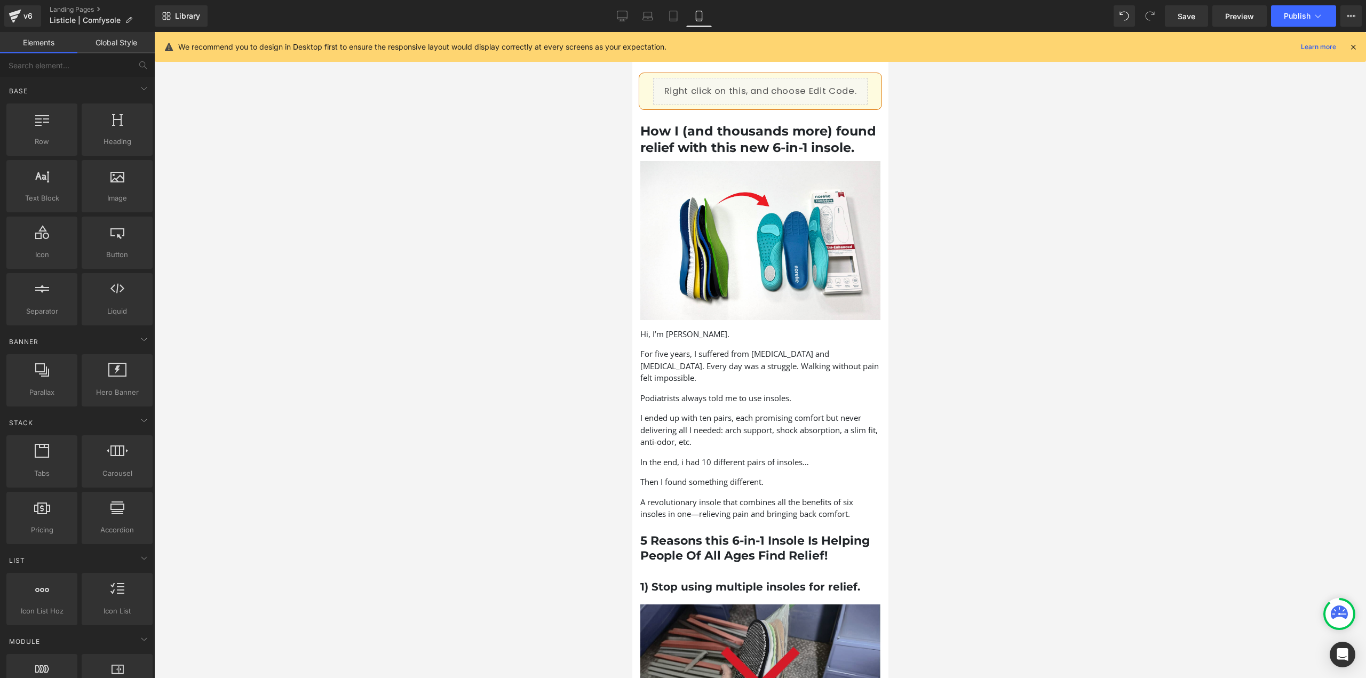
scroll to position [0, 0]
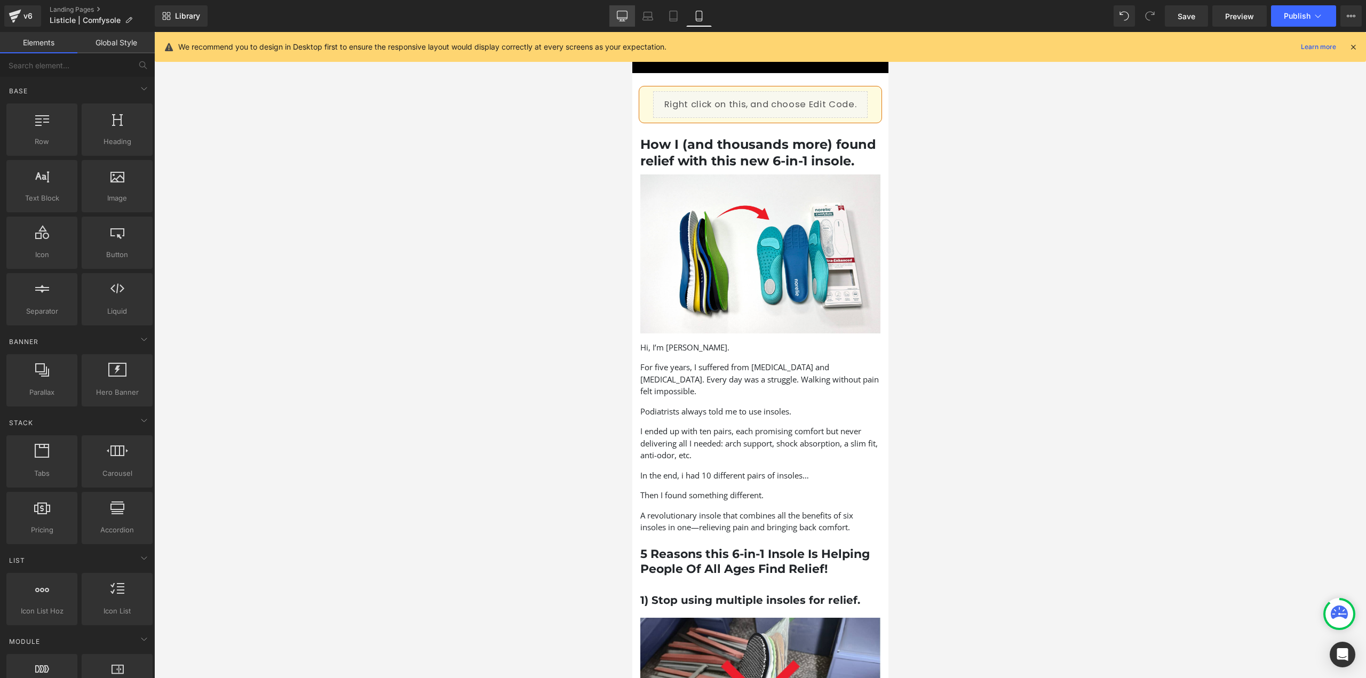
drag, startPoint x: 629, startPoint y: 18, endPoint x: 629, endPoint y: 25, distance: 7.5
click at [629, 18] on link "Desktop" at bounding box center [622, 15] width 26 height 21
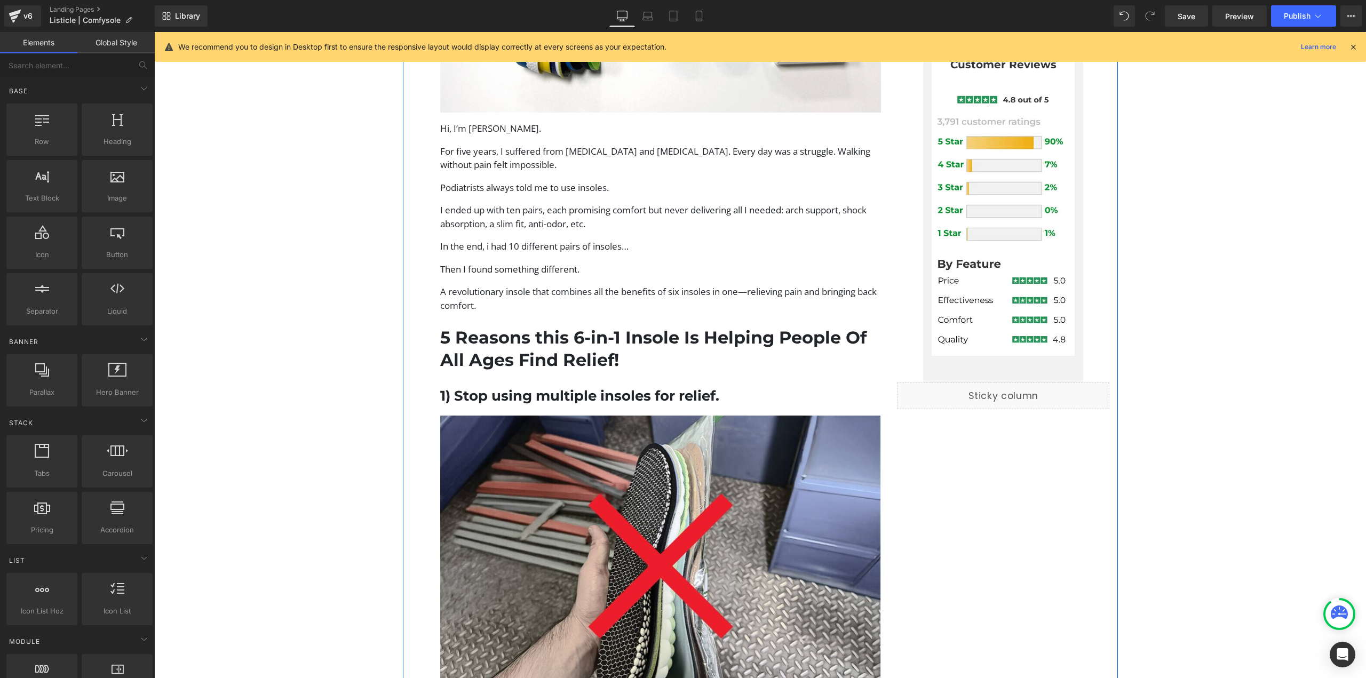
scroll to position [374, 0]
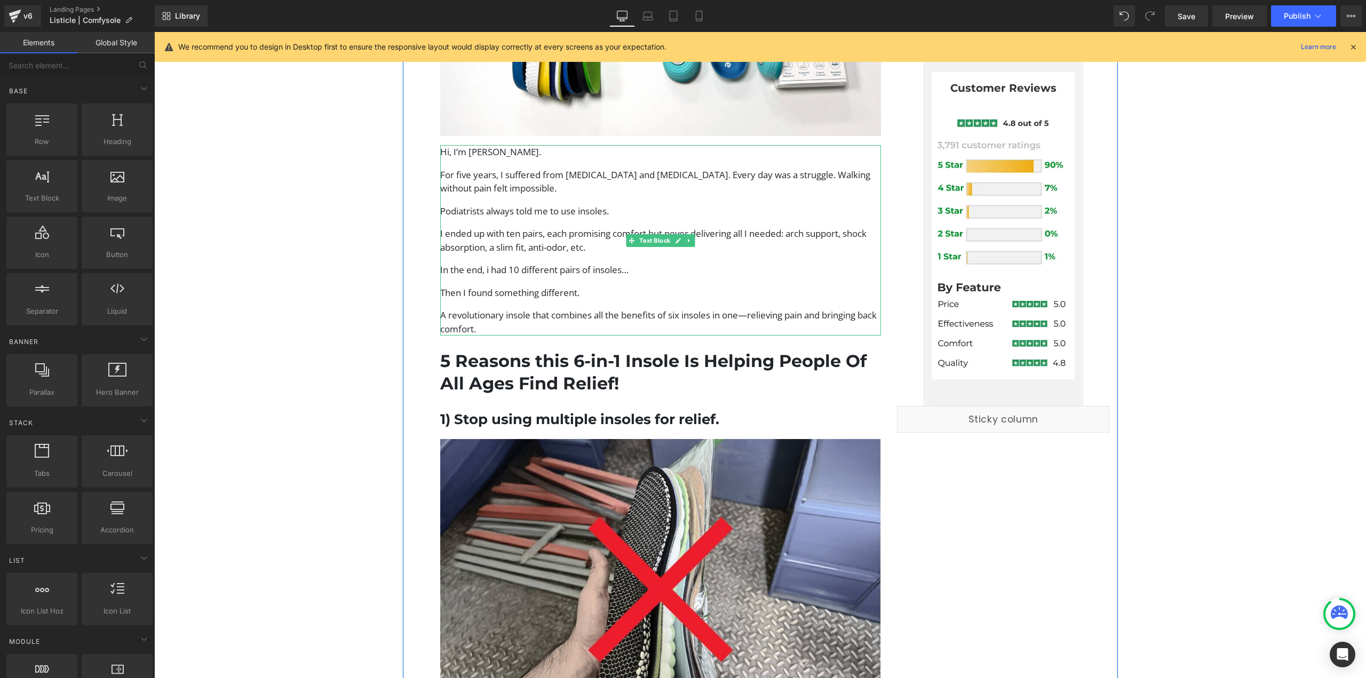
click at [601, 307] on div "Hi, I’m Julia Rozenberg. For five years, I suffered from foot pain and bunions.…" at bounding box center [660, 240] width 441 height 191
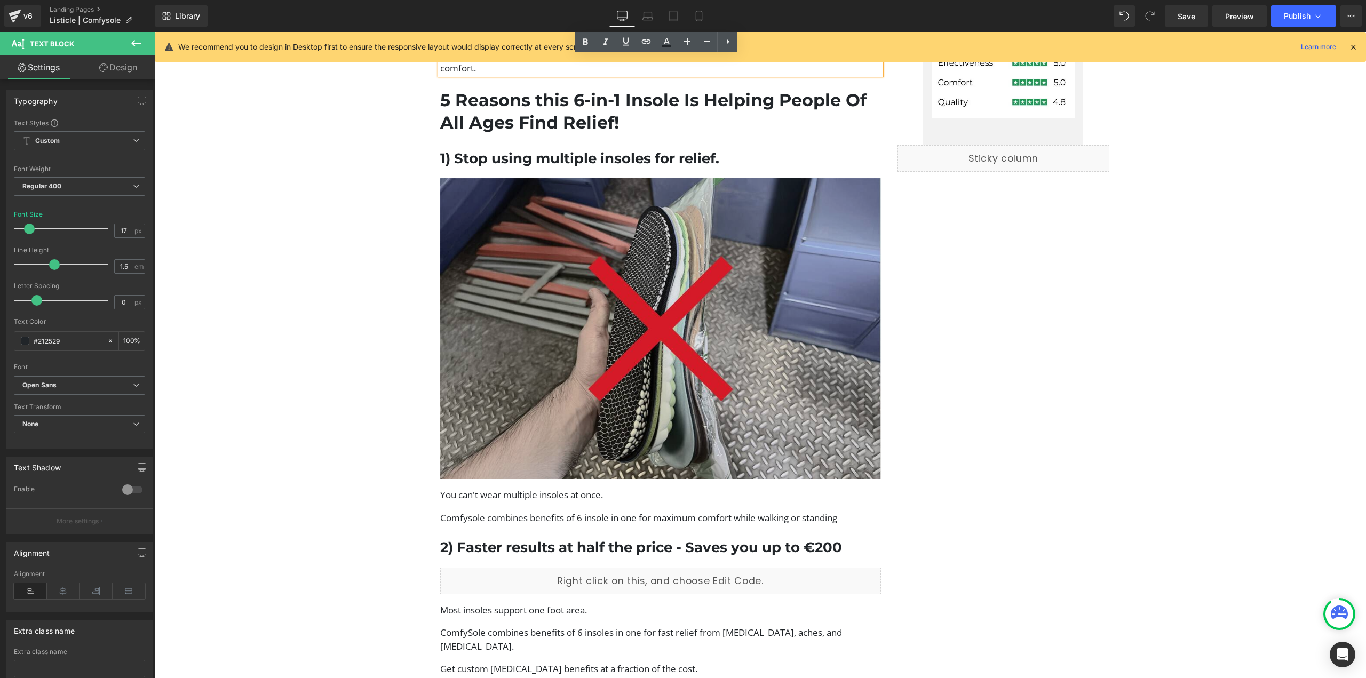
scroll to position [854, 0]
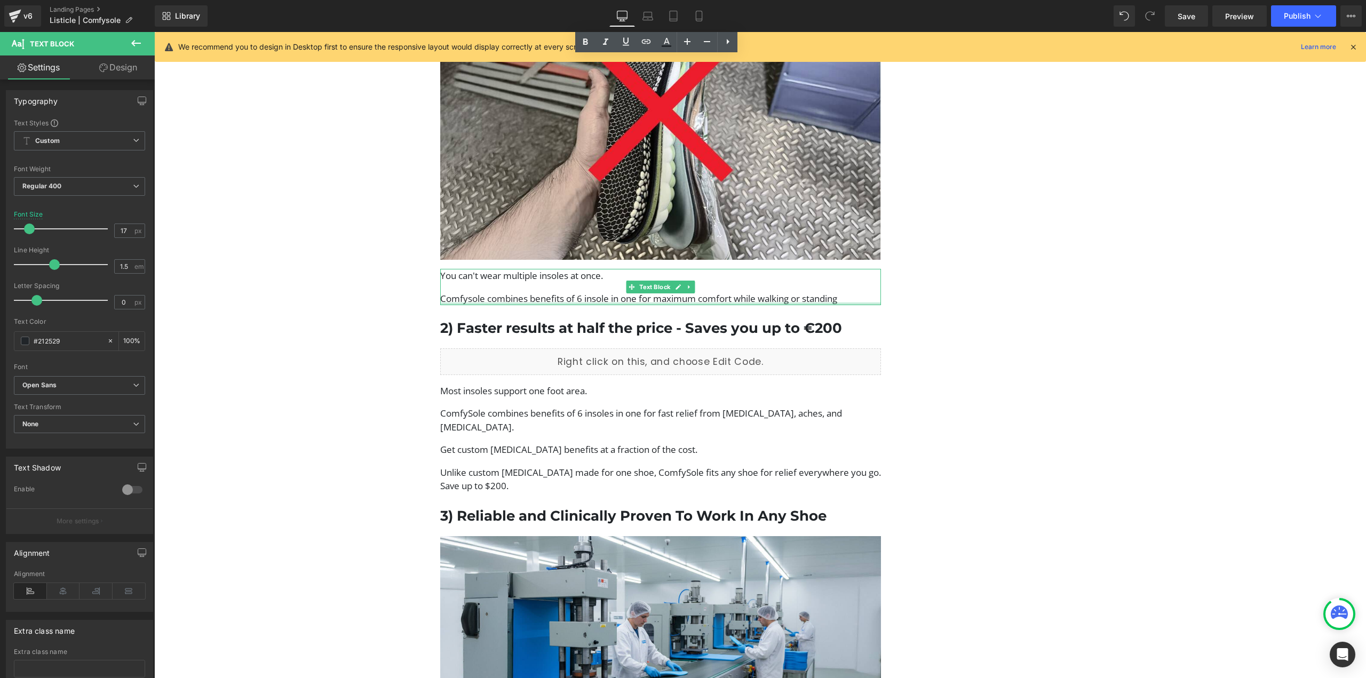
click at [591, 303] on div at bounding box center [660, 304] width 441 height 3
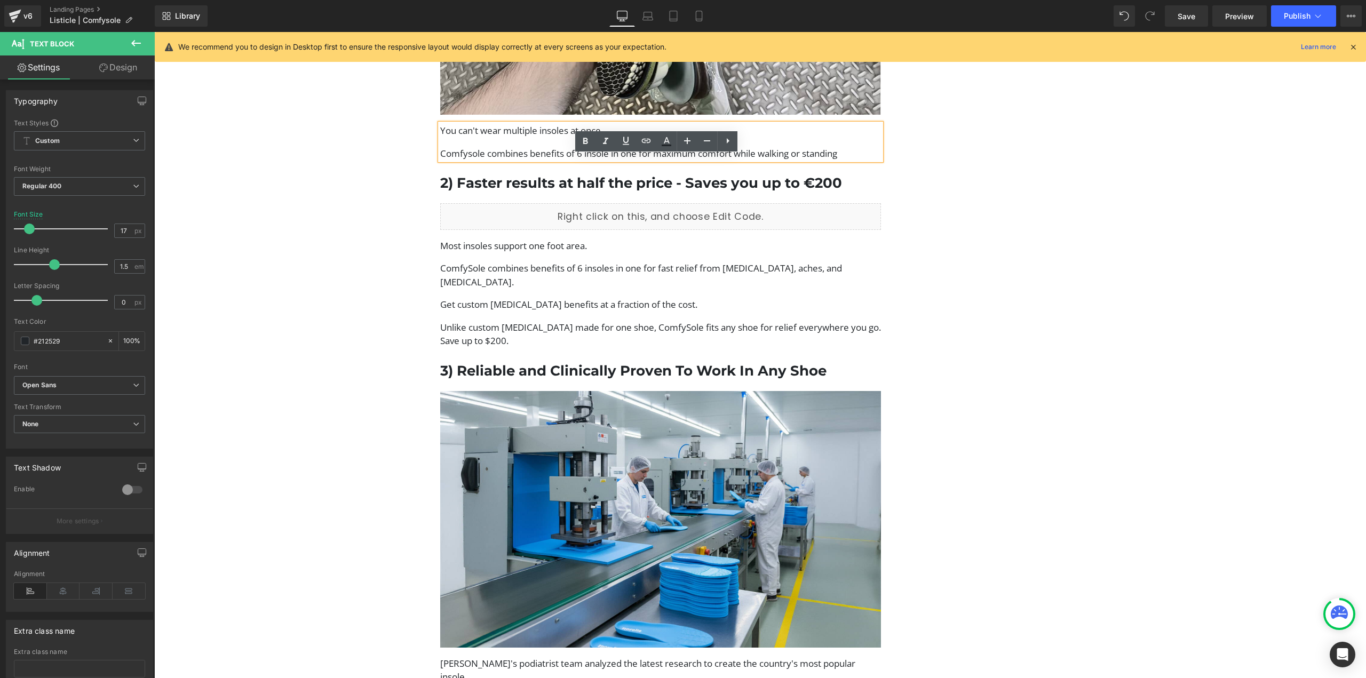
scroll to position [1067, 0]
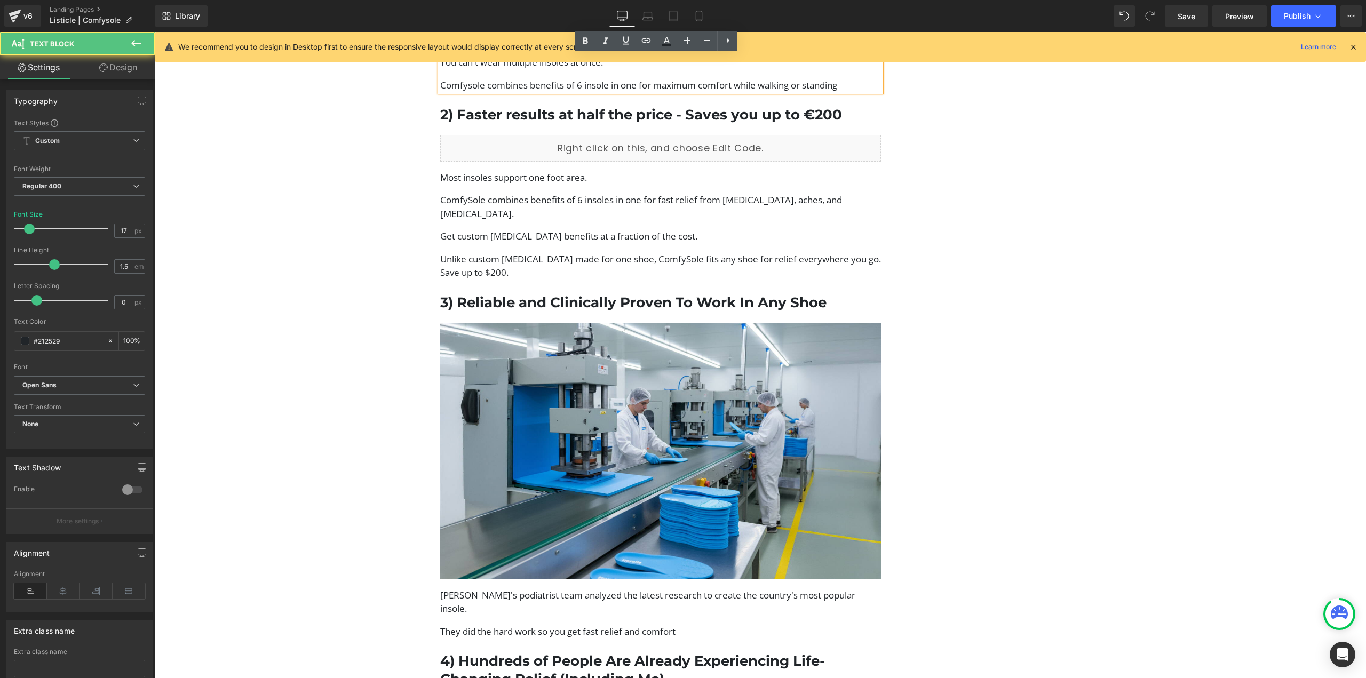
click at [579, 252] on p "Unlike custom orthotics made for one shoe, ComfySole fits any shoe for relief e…" at bounding box center [660, 265] width 441 height 27
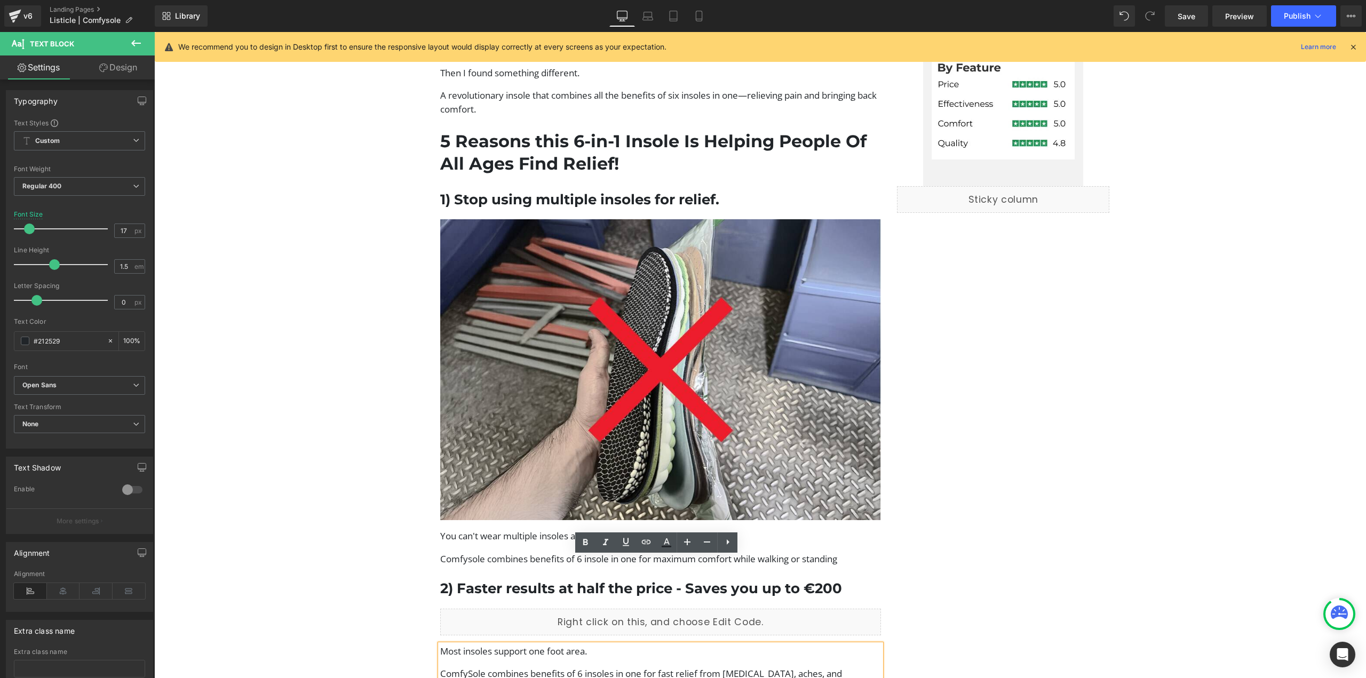
scroll to position [681, 0]
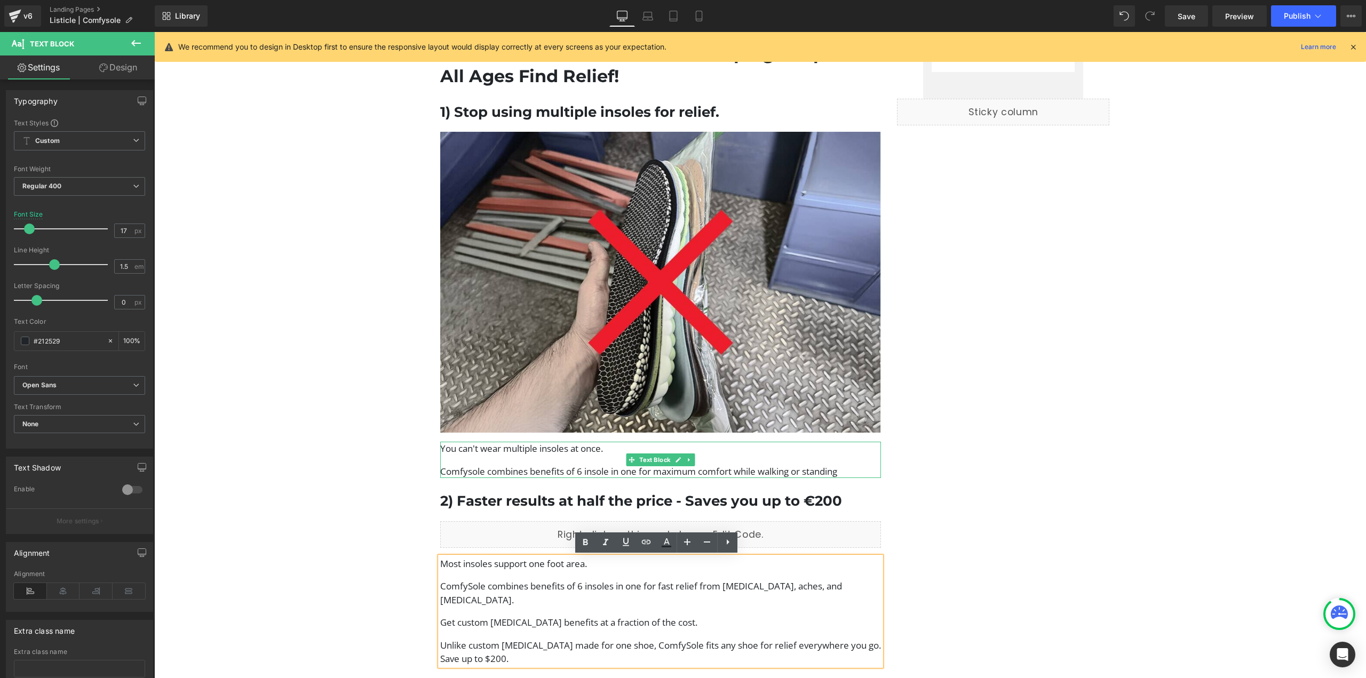
click at [835, 471] on p "Comfysole combines benefits of 6 insole in one for maximum comfort while walkin…" at bounding box center [660, 472] width 441 height 14
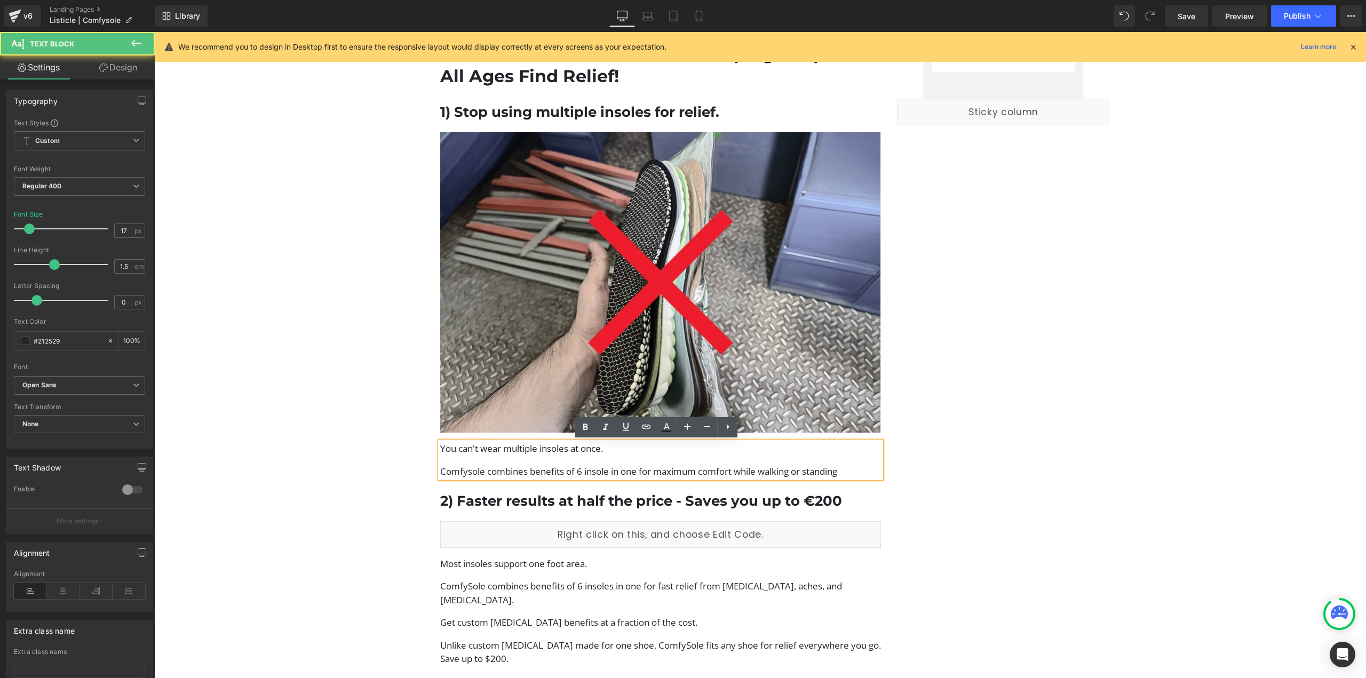
click at [842, 471] on p "Comfysole combines benefits of 6 insole in one for maximum comfort while walkin…" at bounding box center [660, 472] width 441 height 14
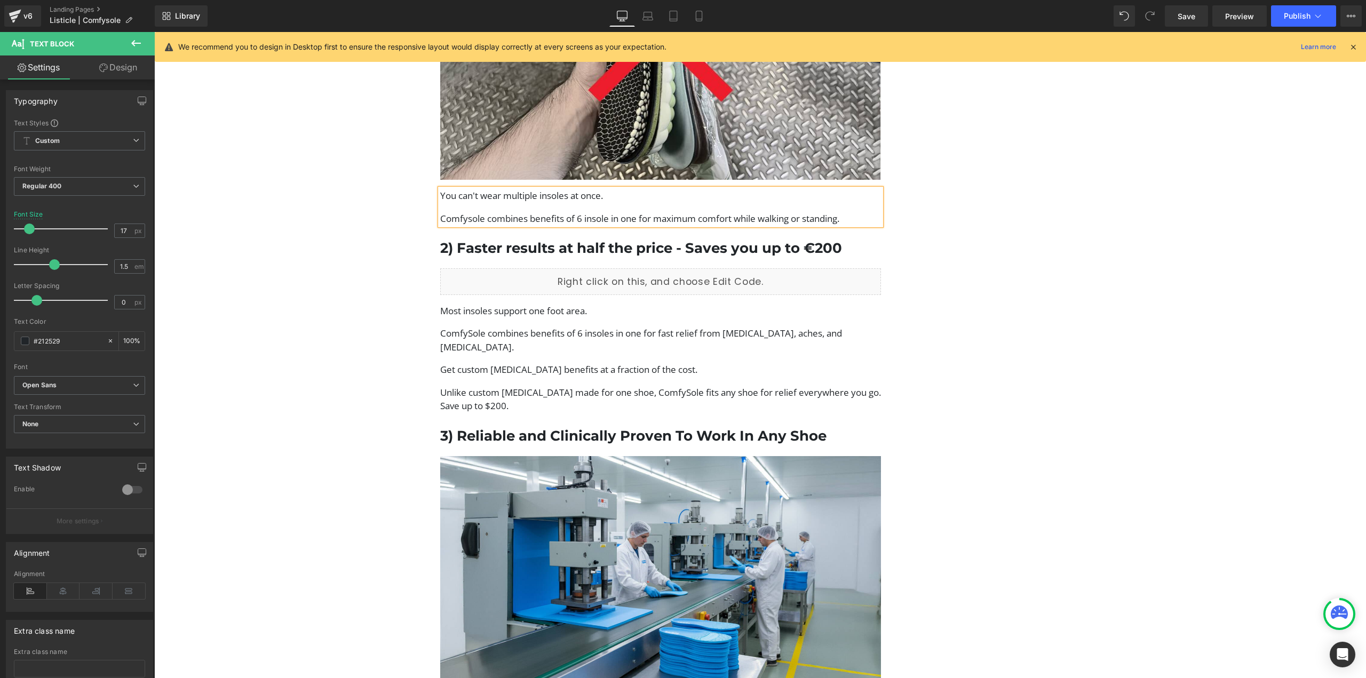
scroll to position [948, 0]
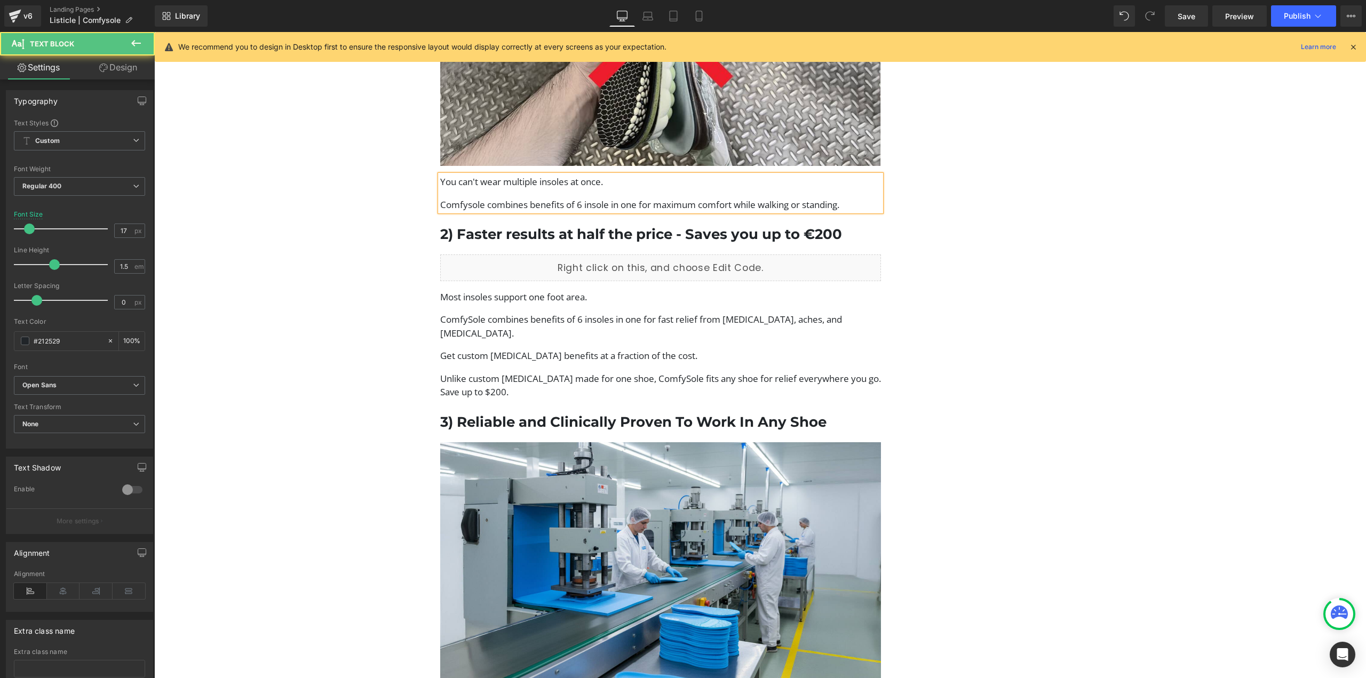
click at [609, 207] on p "Comfysole combines benefits of 6 insole in one for maximum comfort while walkin…" at bounding box center [660, 205] width 441 height 14
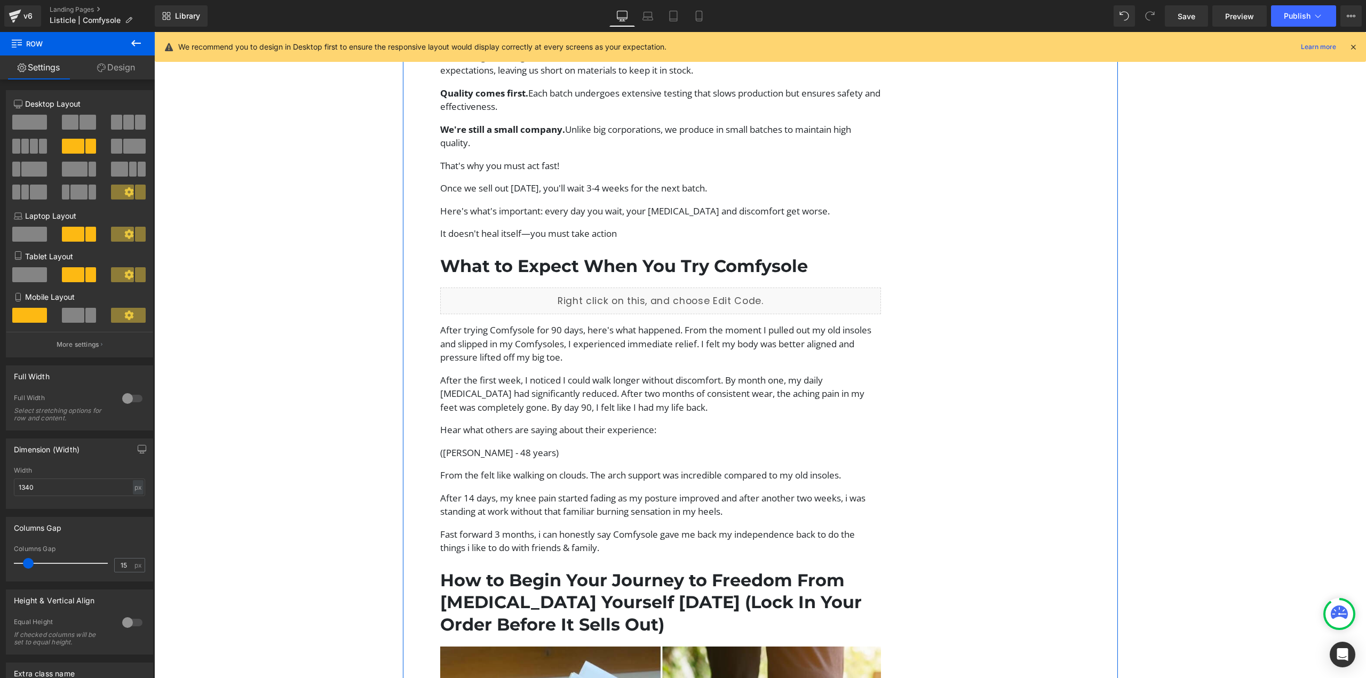
scroll to position [2935, 0]
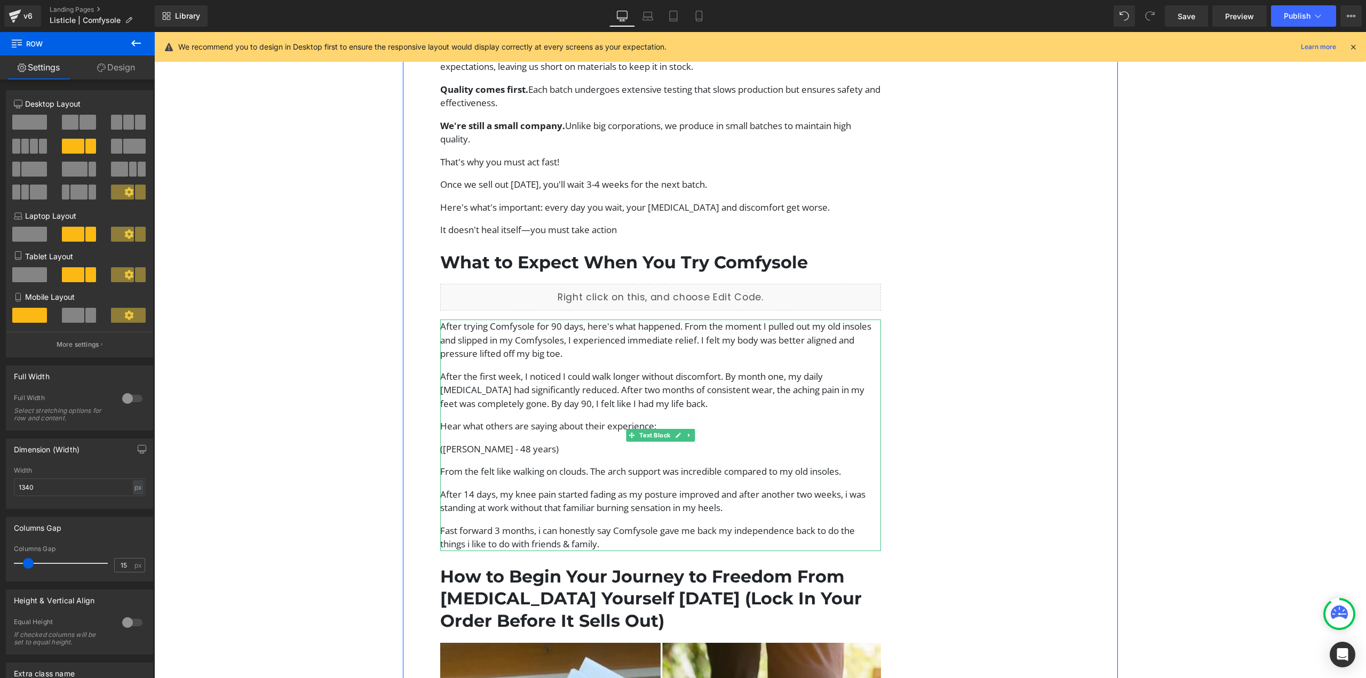
click at [682, 320] on p "After trying Comfysole for 90 days, here's what happened. From the moment I pul…" at bounding box center [660, 340] width 441 height 41
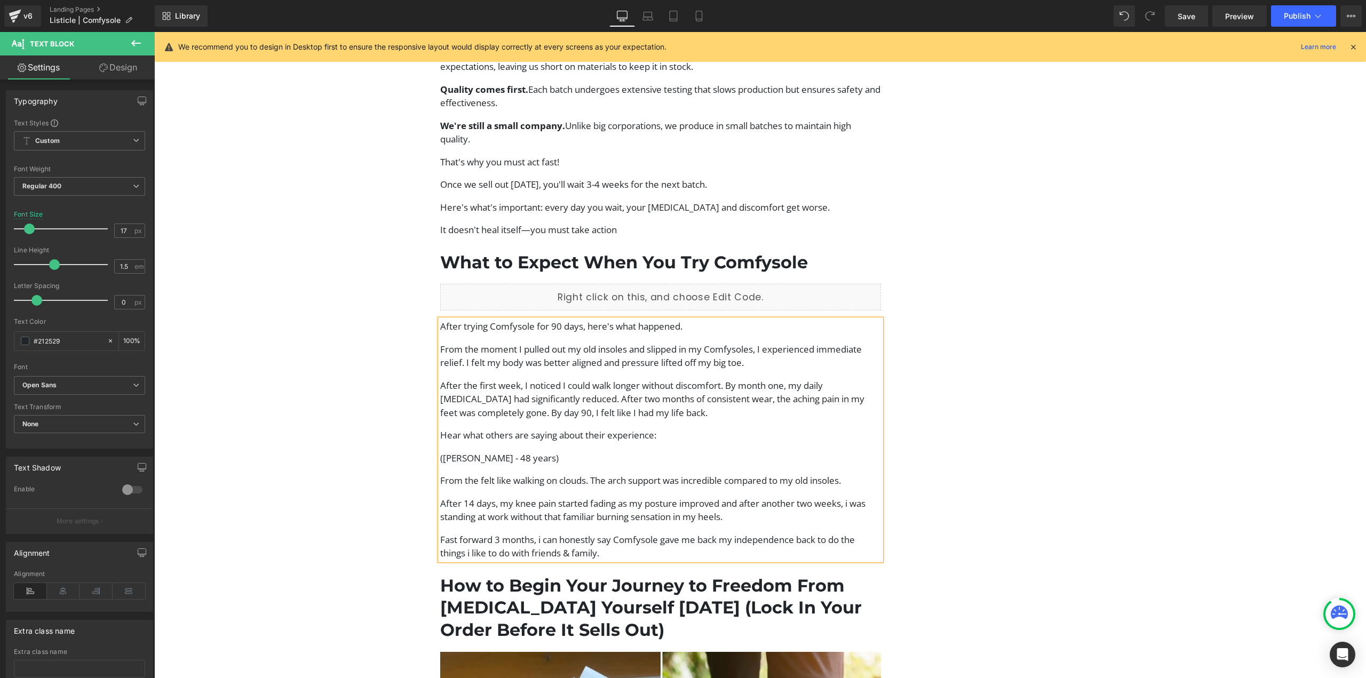
click at [462, 343] on p "From the moment I pulled out my old insoles and slipped in my Comfysoles, I exp…" at bounding box center [660, 356] width 441 height 27
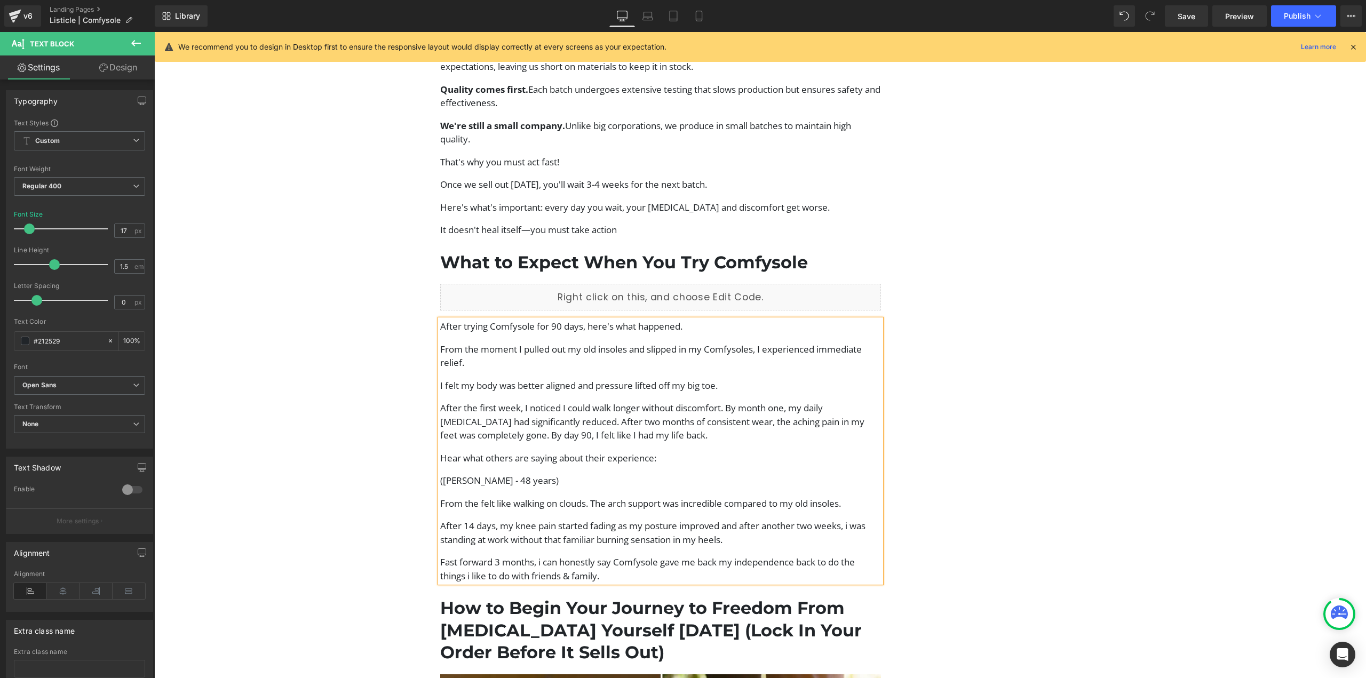
click at [726, 401] on p "After the first week, I noticed I could walk longer without discomfort. By mont…" at bounding box center [660, 421] width 441 height 41
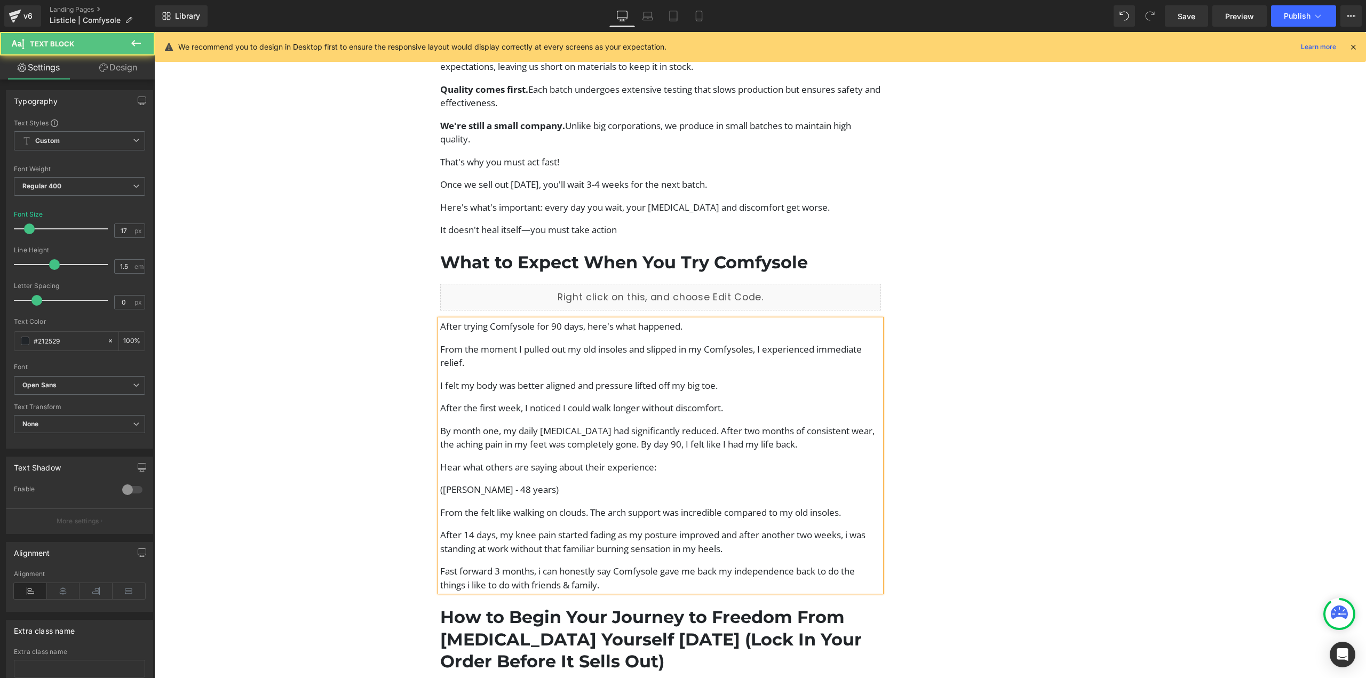
click at [688, 424] on p "By month one, my daily foot pain had significantly reduced. After two months of…" at bounding box center [660, 437] width 441 height 27
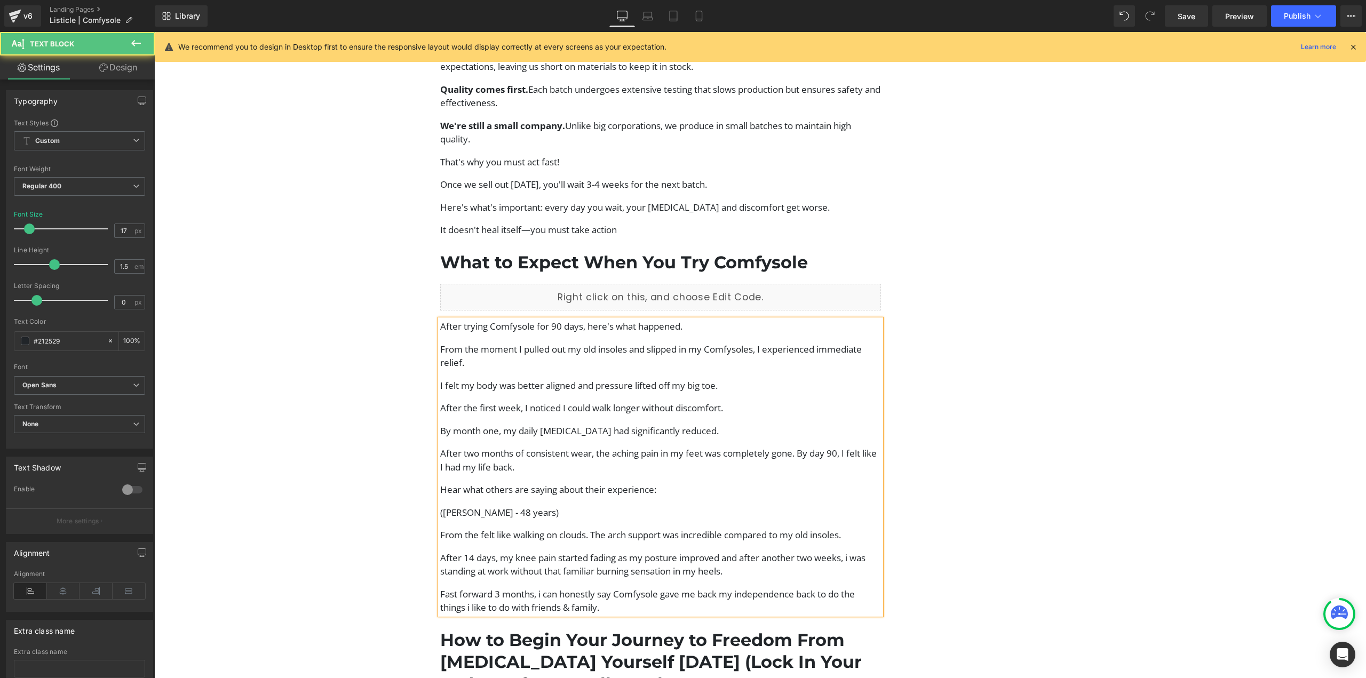
click at [798, 447] on p "After two months of consistent wear, the aching pain in my feet was completely …" at bounding box center [660, 460] width 441 height 27
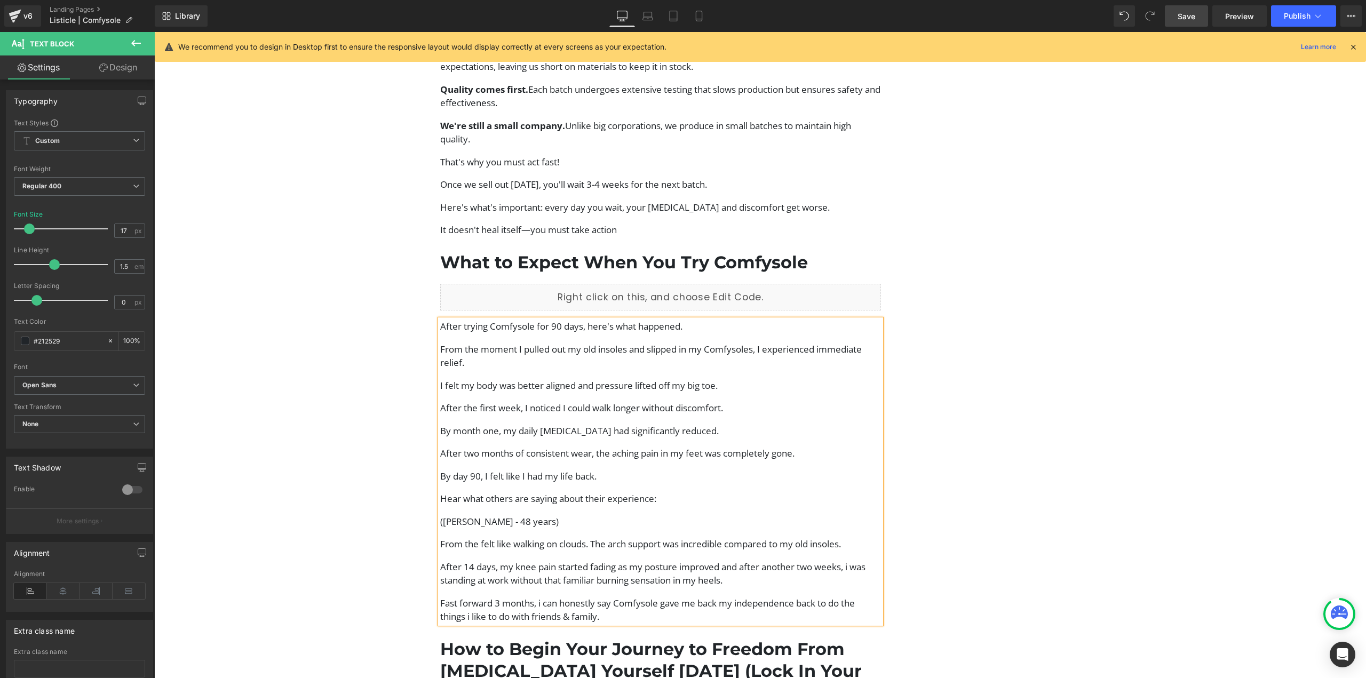
click at [1182, 26] on link "Save" at bounding box center [1186, 15] width 43 height 21
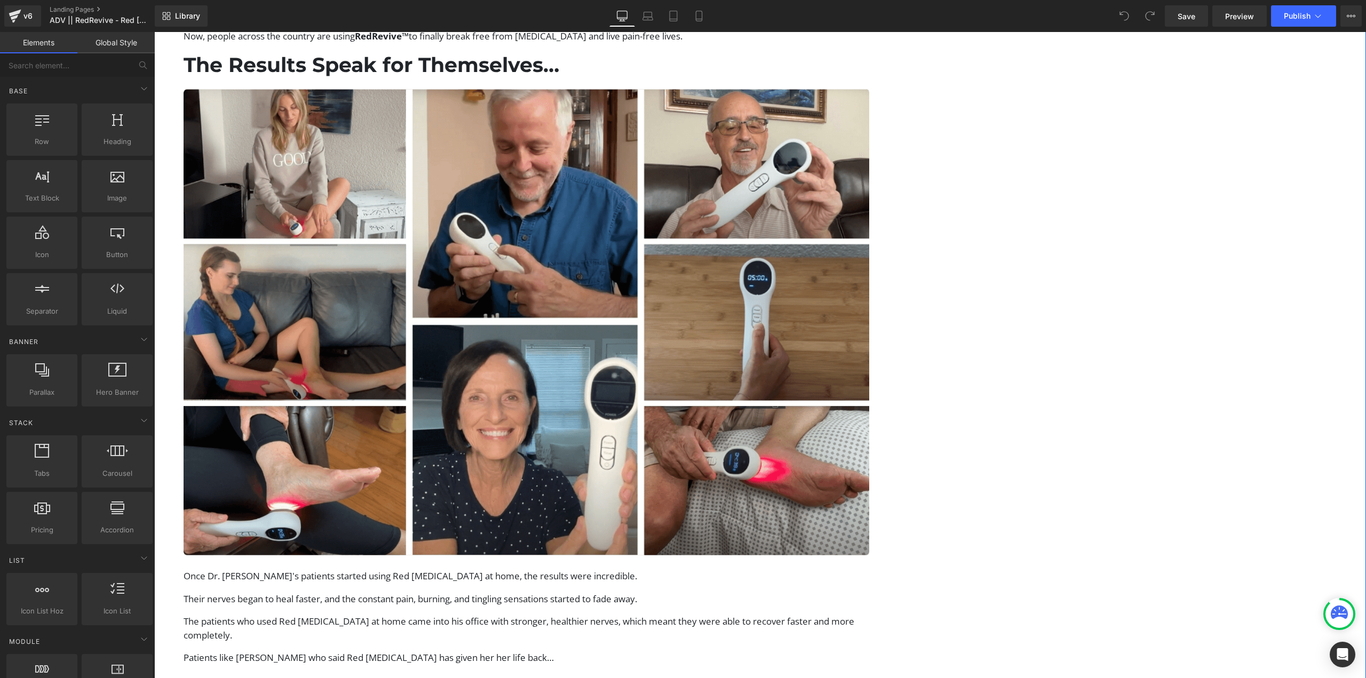
scroll to position [4963, 0]
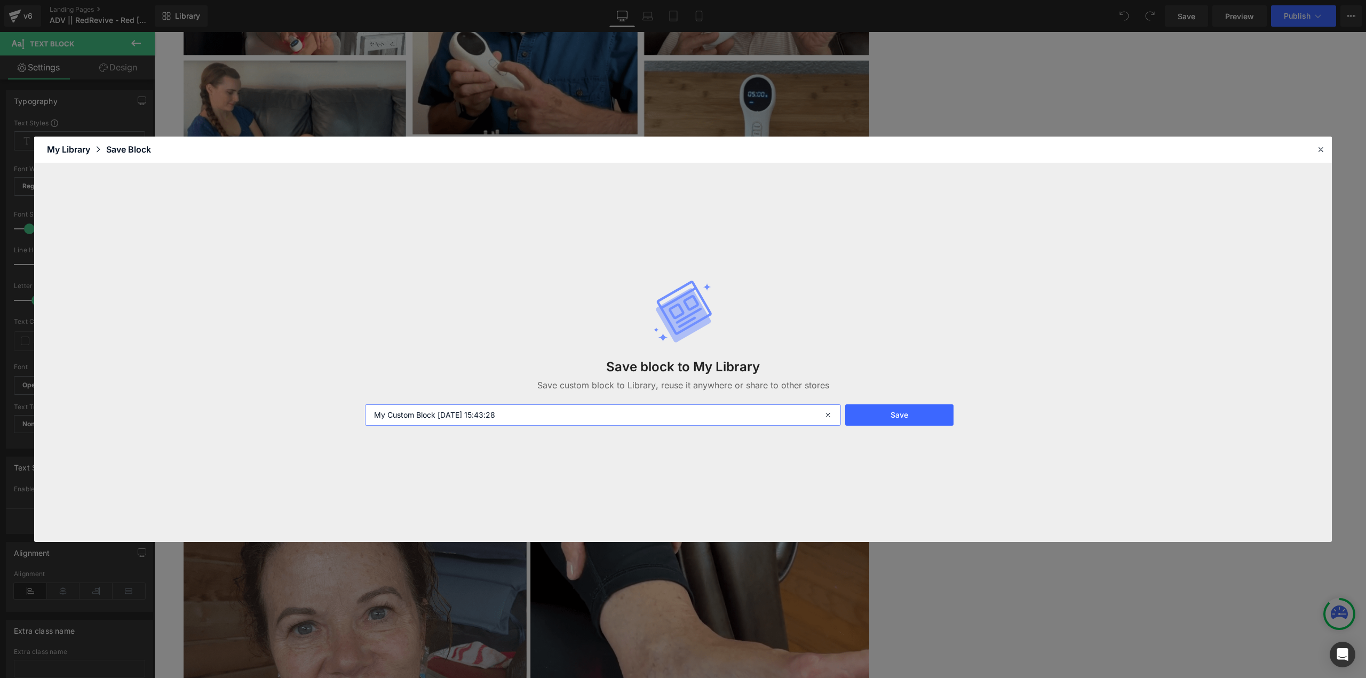
click at [593, 413] on input "My Custom Block 2025-09-23 15:43:28" at bounding box center [603, 415] width 476 height 21
drag, startPoint x: 558, startPoint y: 417, endPoint x: 335, endPoint y: 419, distance: 223.1
click at [335, 419] on div "Save block to My Library Save custom block to Library, reuse it anywhere or sha…" at bounding box center [683, 352] width 1298 height 379
type input "Review"
click at [868, 405] on button "Save" at bounding box center [899, 415] width 108 height 21
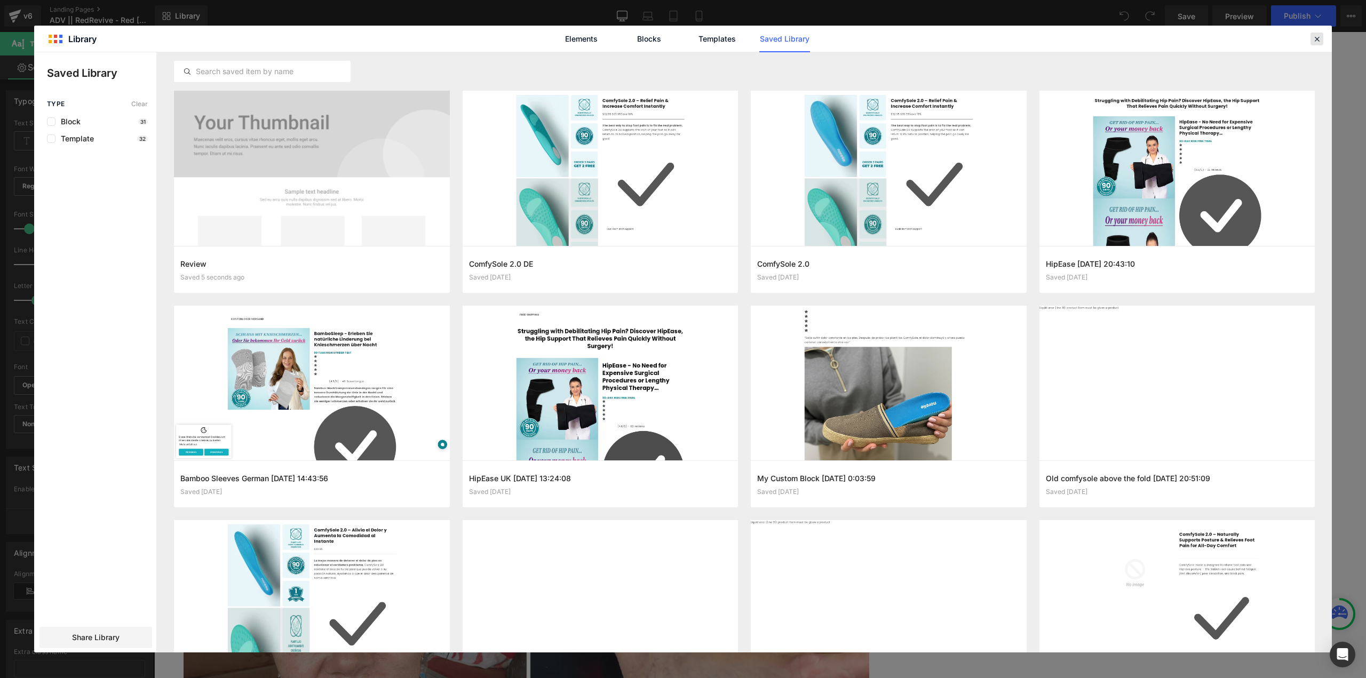
drag, startPoint x: 1313, startPoint y: 42, endPoint x: 1141, endPoint y: 2, distance: 175.9
click at [1313, 42] on icon at bounding box center [1317, 39] width 10 height 10
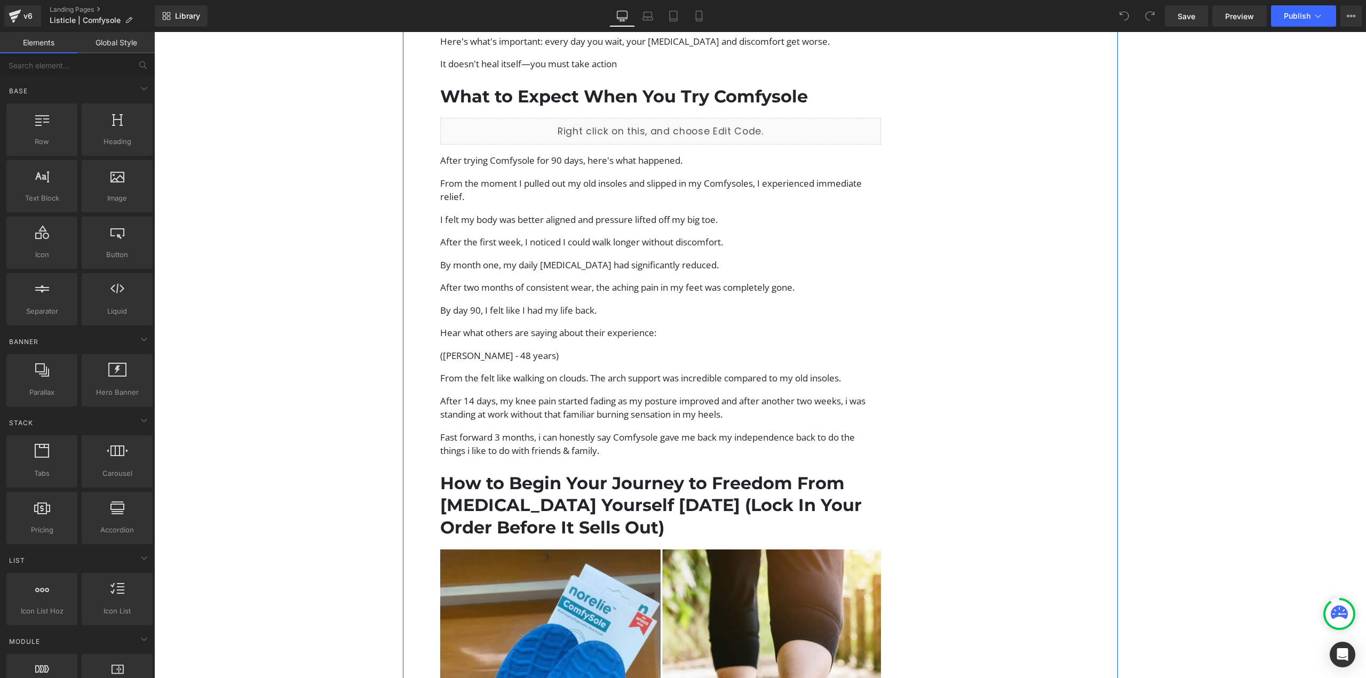
scroll to position [3095, 0]
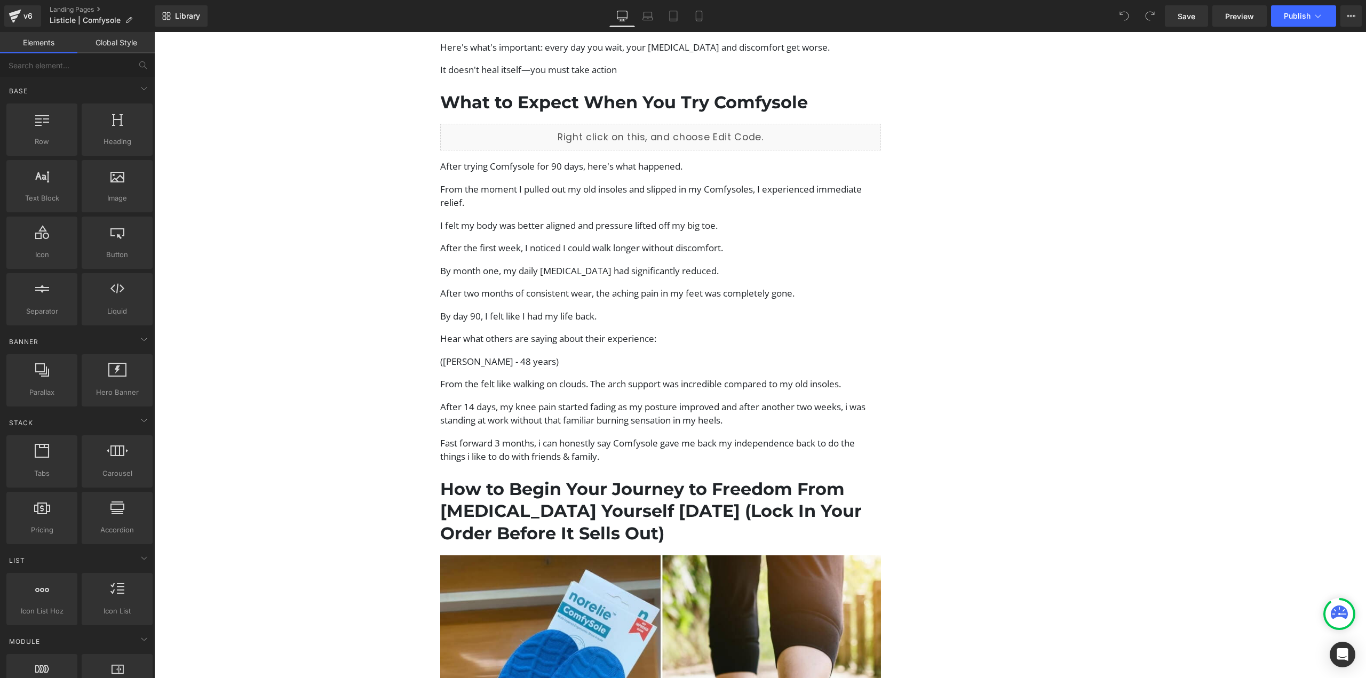
drag, startPoint x: 250, startPoint y: 472, endPoint x: 188, endPoint y: 37, distance: 439.8
drag, startPoint x: 181, startPoint y: 11, endPoint x: 46, endPoint y: 17, distance: 135.1
click at [181, 11] on span "Library" at bounding box center [187, 16] width 25 height 10
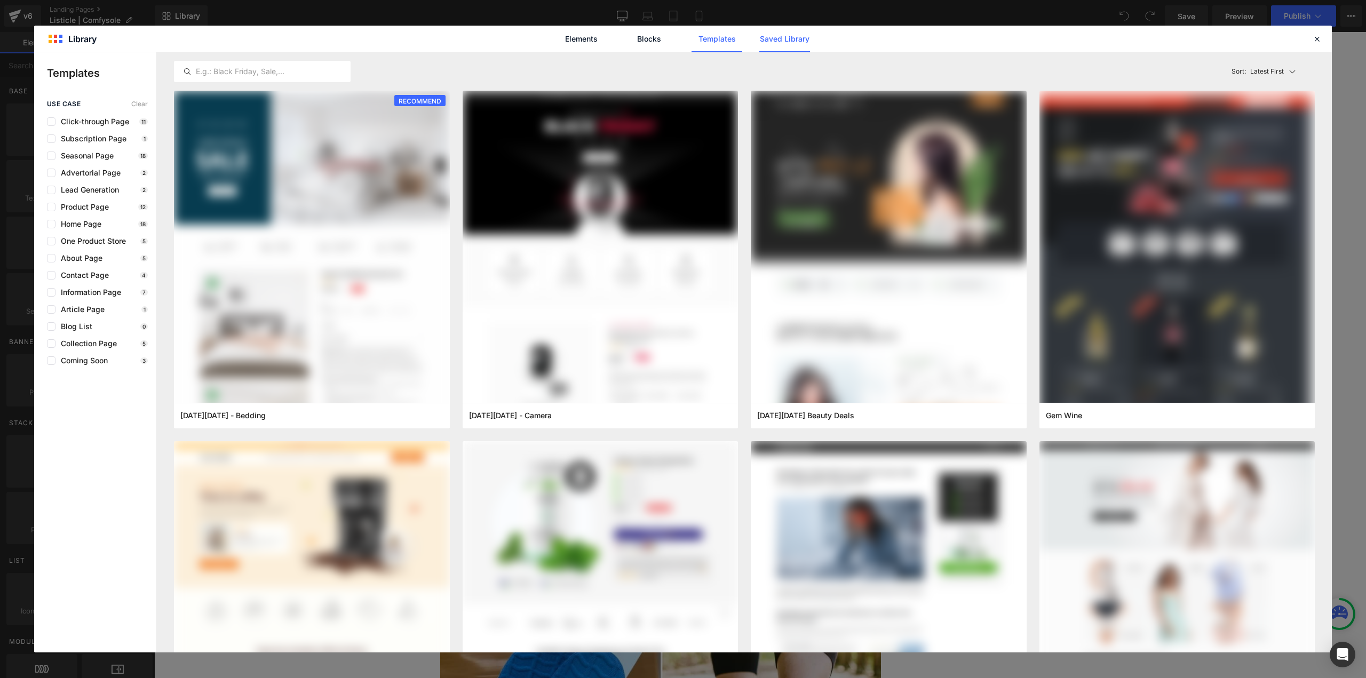
click at [796, 43] on link "Saved Library" at bounding box center [784, 39] width 51 height 27
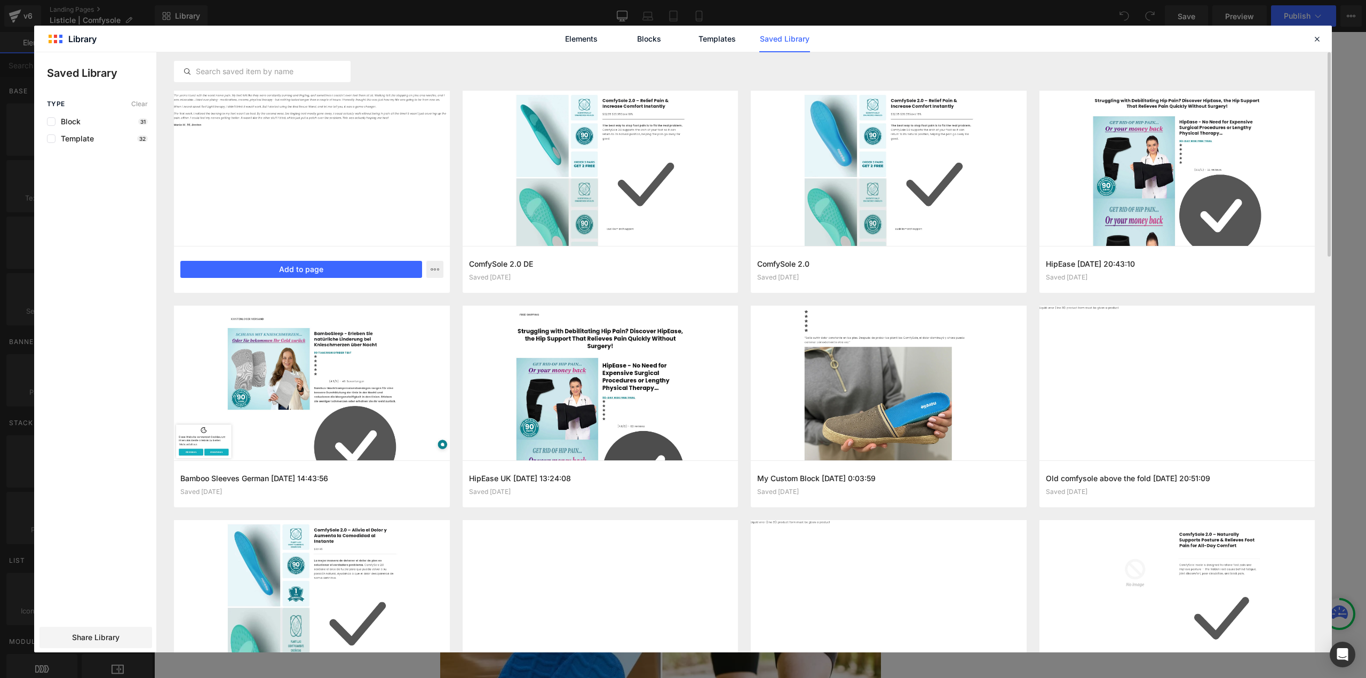
click at [334, 280] on div "Review Saved 32 seconds ago Add to page" at bounding box center [312, 269] width 276 height 47
click at [335, 270] on button "Add to page" at bounding box center [301, 269] width 242 height 17
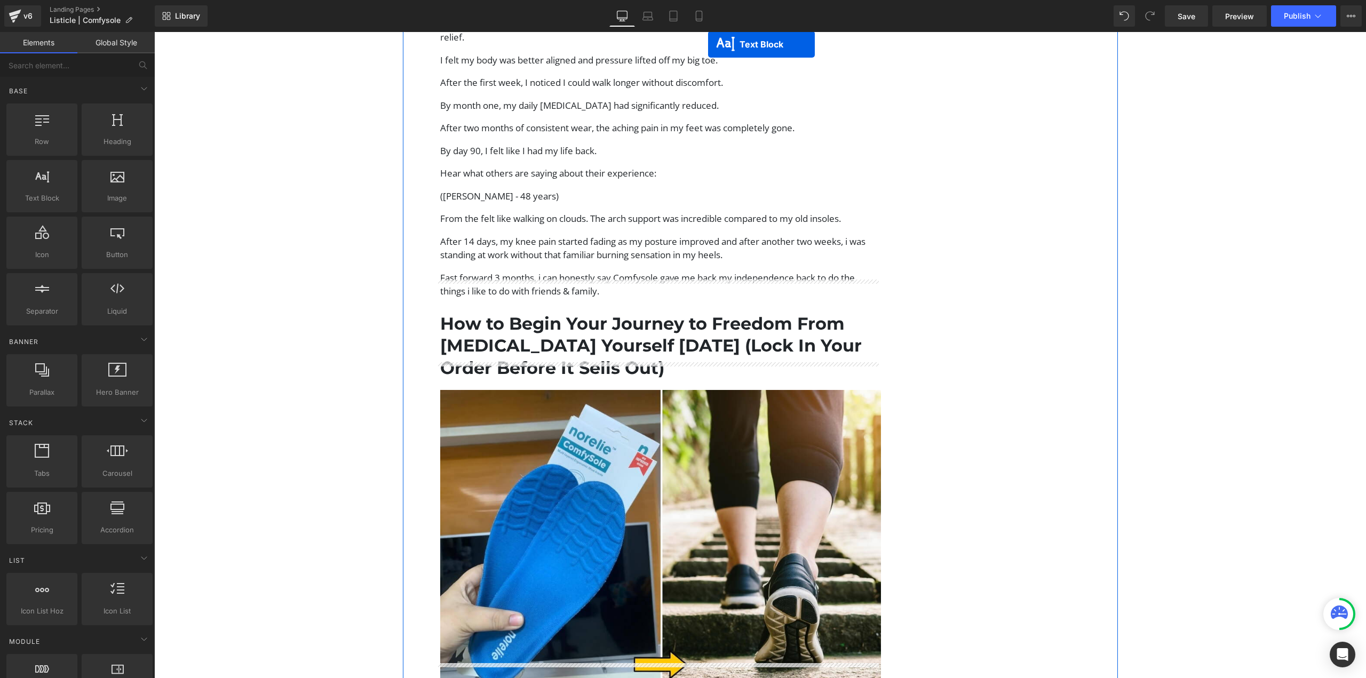
scroll to position [3218, 0]
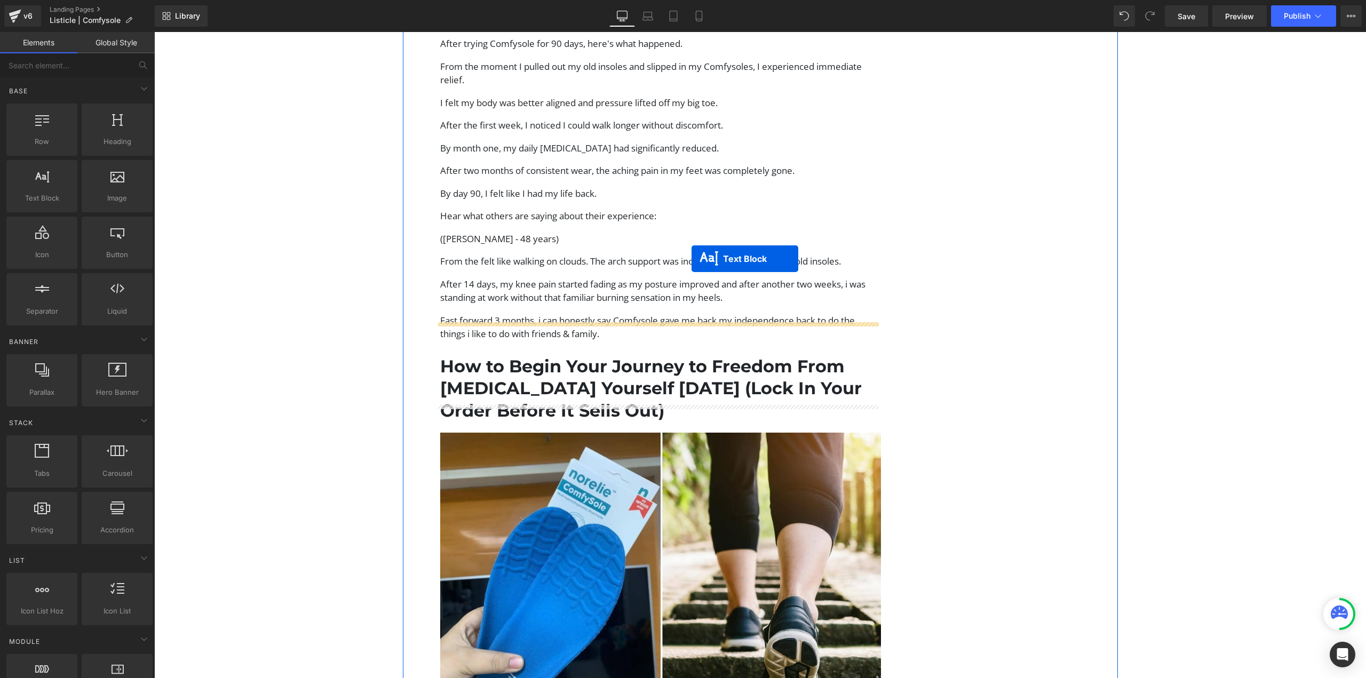
drag, startPoint x: 739, startPoint y: 557, endPoint x: 692, endPoint y: 259, distance: 301.5
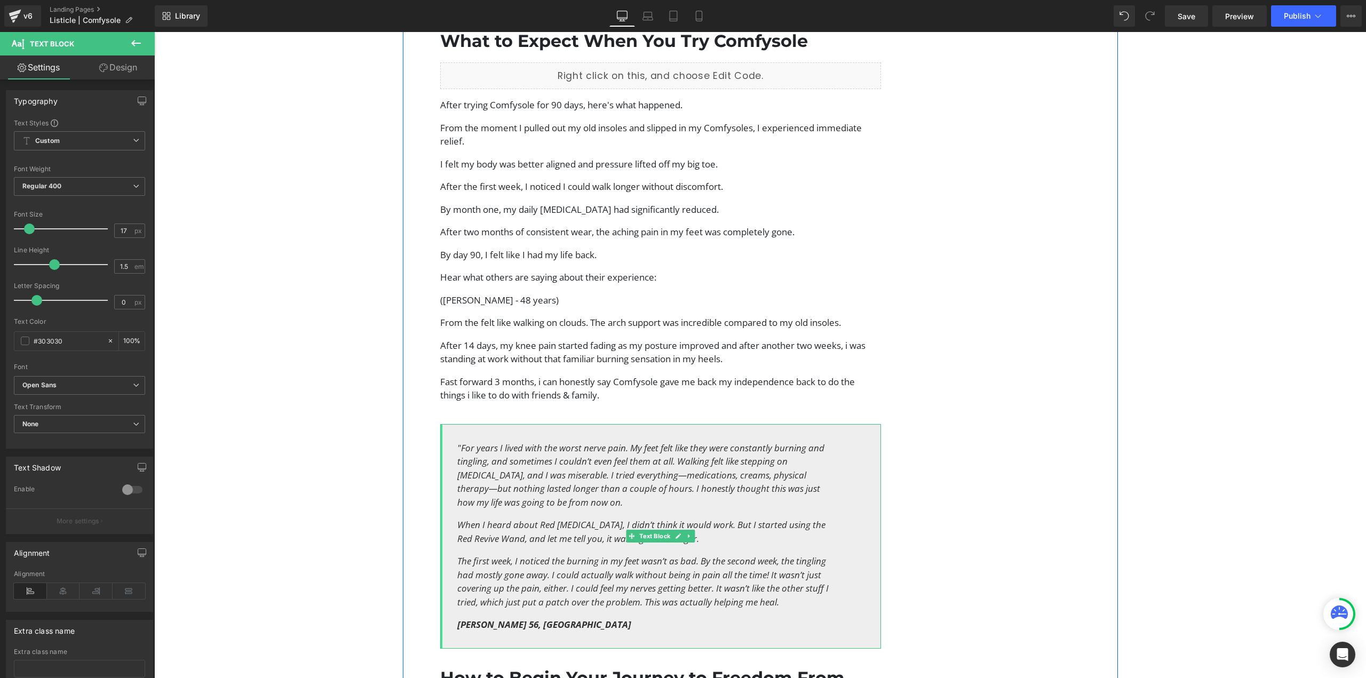
scroll to position [3111, 0]
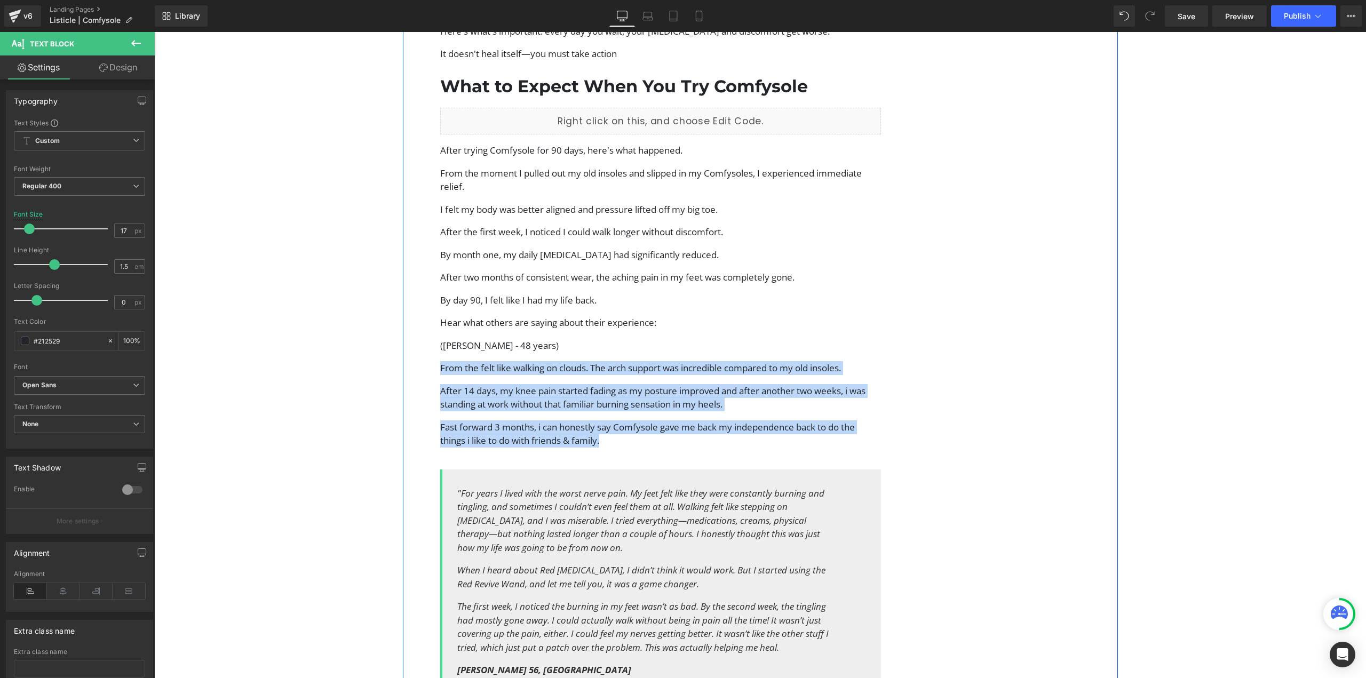
drag, startPoint x: 599, startPoint y: 416, endPoint x: 431, endPoint y: 340, distance: 183.9
copy div "From the felt like walking on clouds. The arch support was incredible compared …"
click at [558, 600] on icon "The first week, I noticed the burning in my feet wasn’t as bad. By the second w…" at bounding box center [642, 626] width 371 height 53
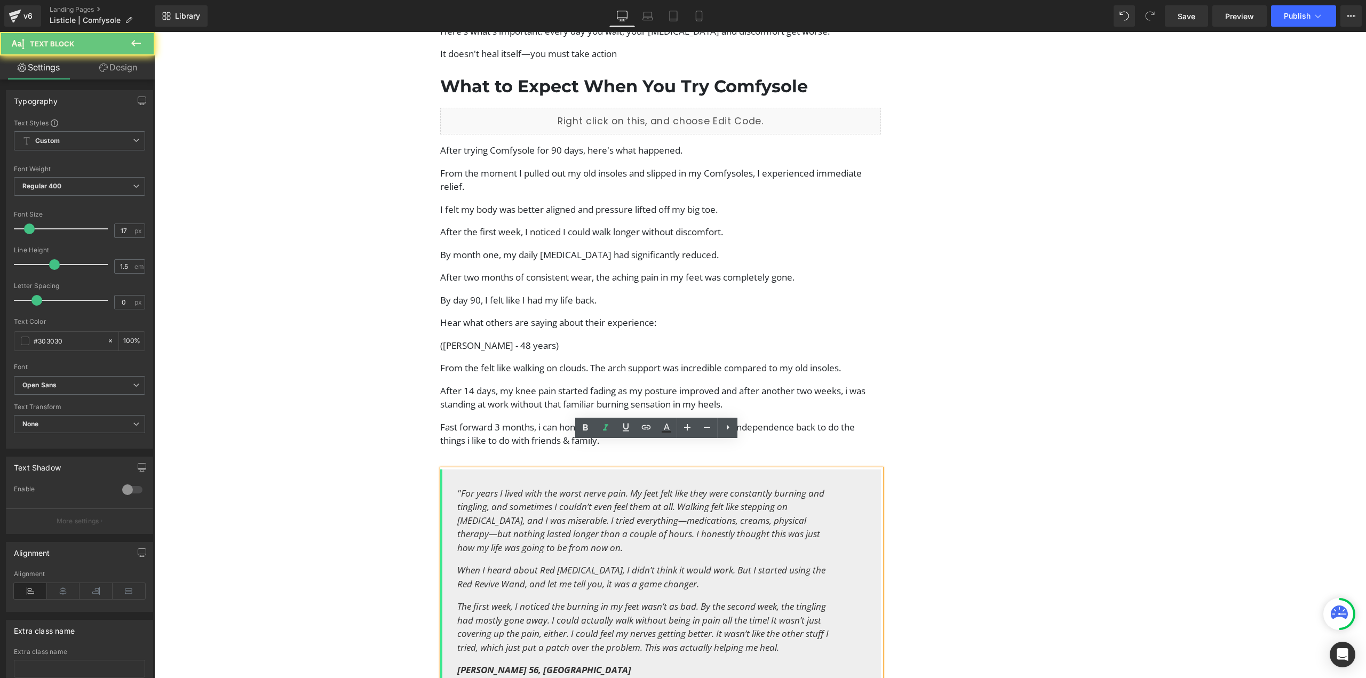
click at [699, 611] on icon "The first week, I noticed the burning in my feet wasn’t as bad. By the second w…" at bounding box center [642, 626] width 371 height 53
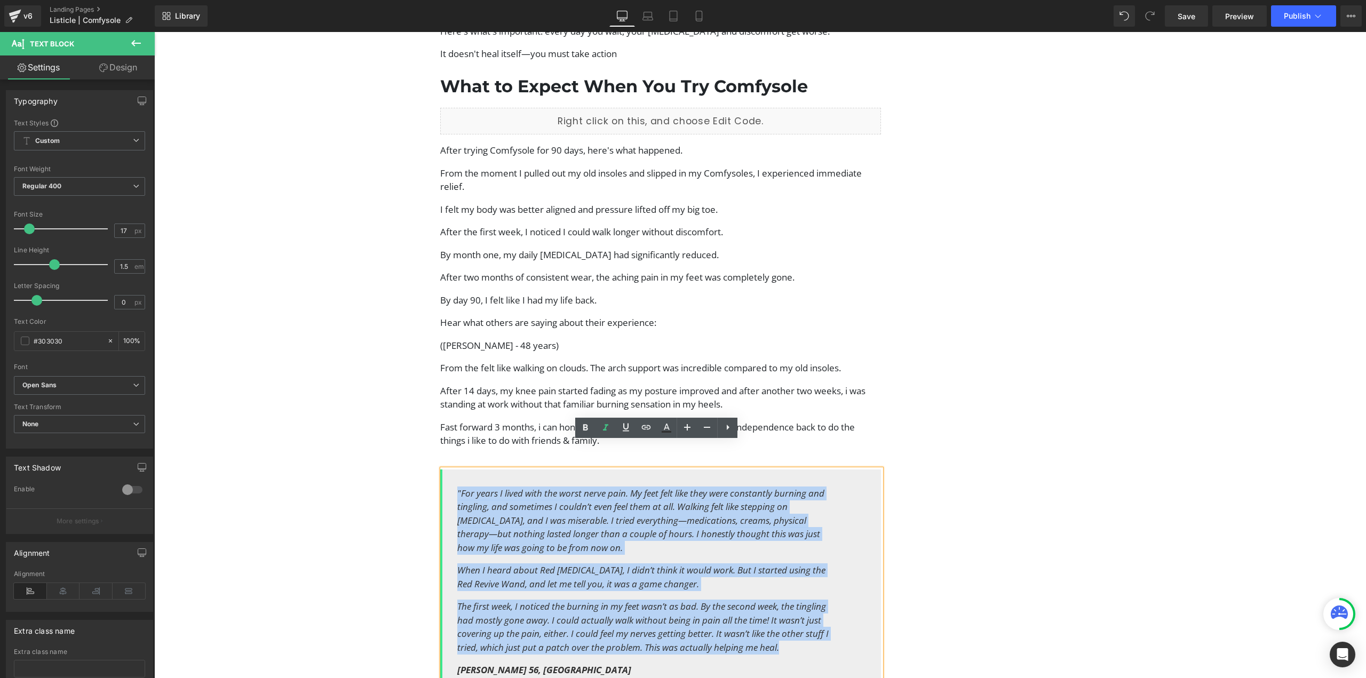
drag, startPoint x: 782, startPoint y: 621, endPoint x: 449, endPoint y: 447, distance: 375.7
click at [449, 470] on div ""For years I lived with the worst nerve pain. My feet felt like they were const…" at bounding box center [660, 582] width 441 height 225
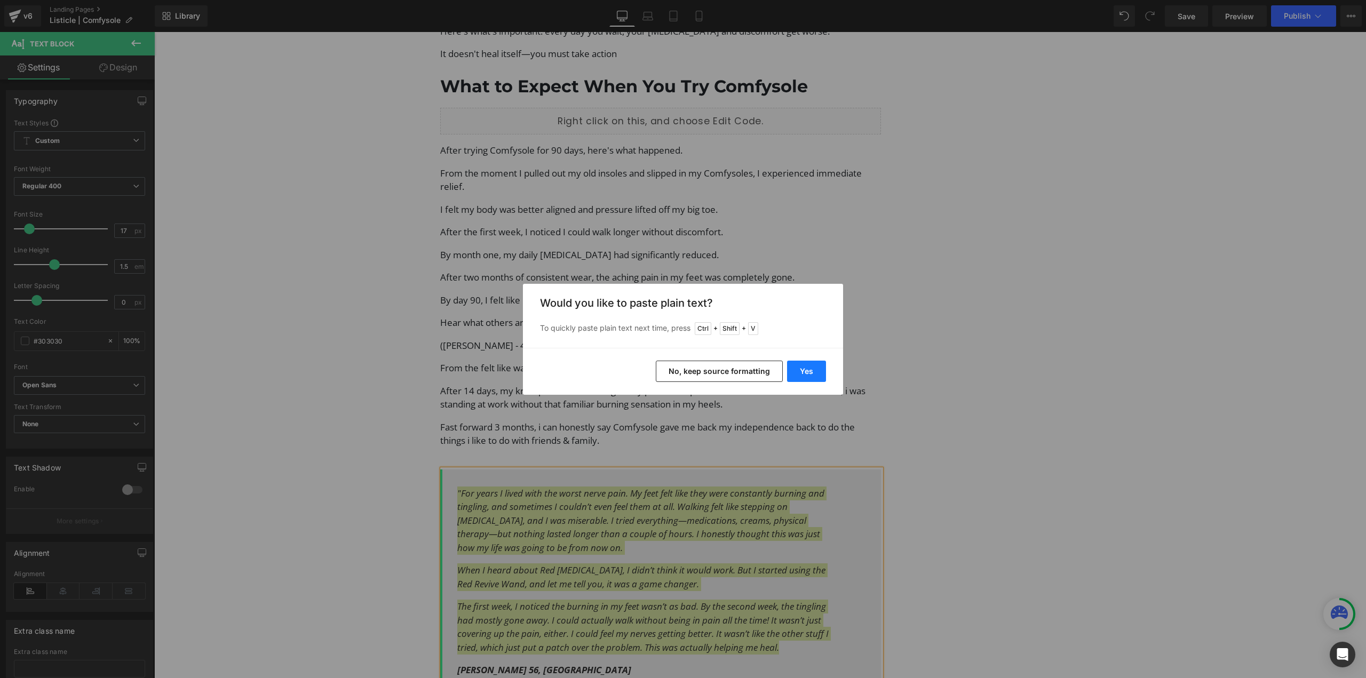
click at [810, 365] on button "Yes" at bounding box center [806, 371] width 39 height 21
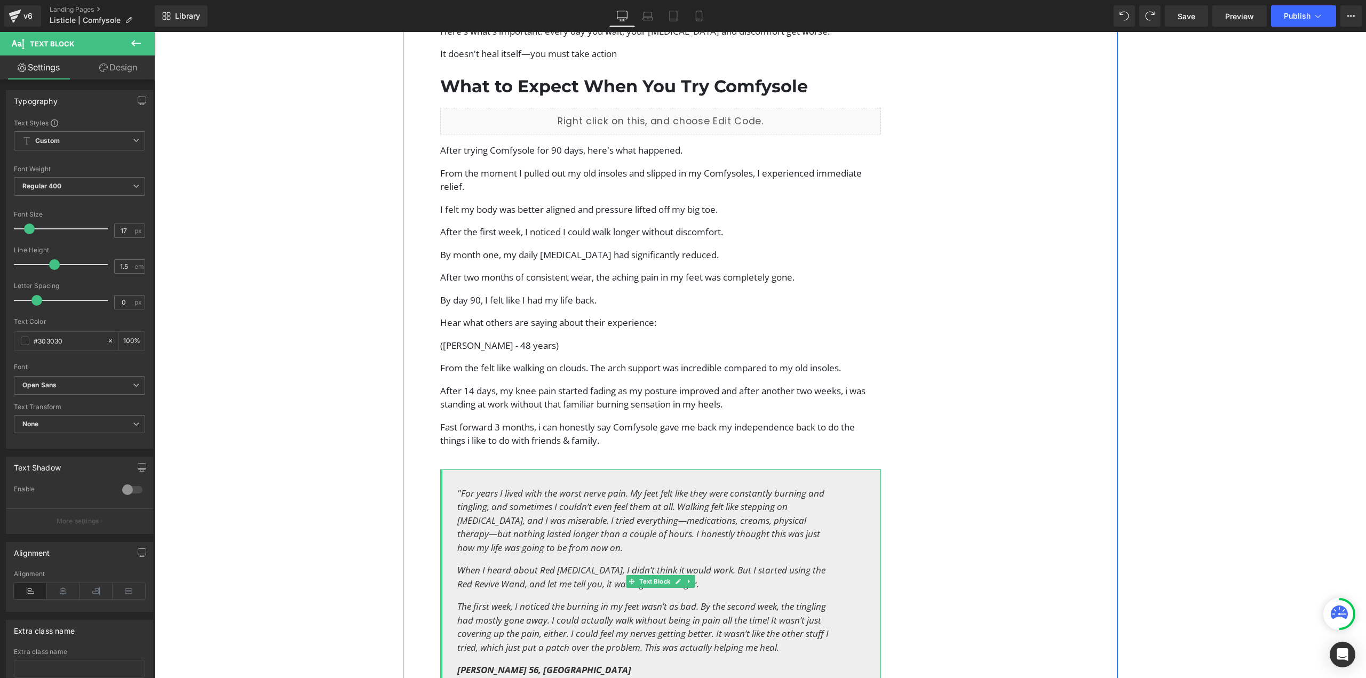
drag, startPoint x: 572, startPoint y: 538, endPoint x: 559, endPoint y: 528, distance: 15.9
click at [570, 564] on p "When I heard about Red Light therapy, I didn’t think it would work. But I start…" at bounding box center [644, 577] width 374 height 27
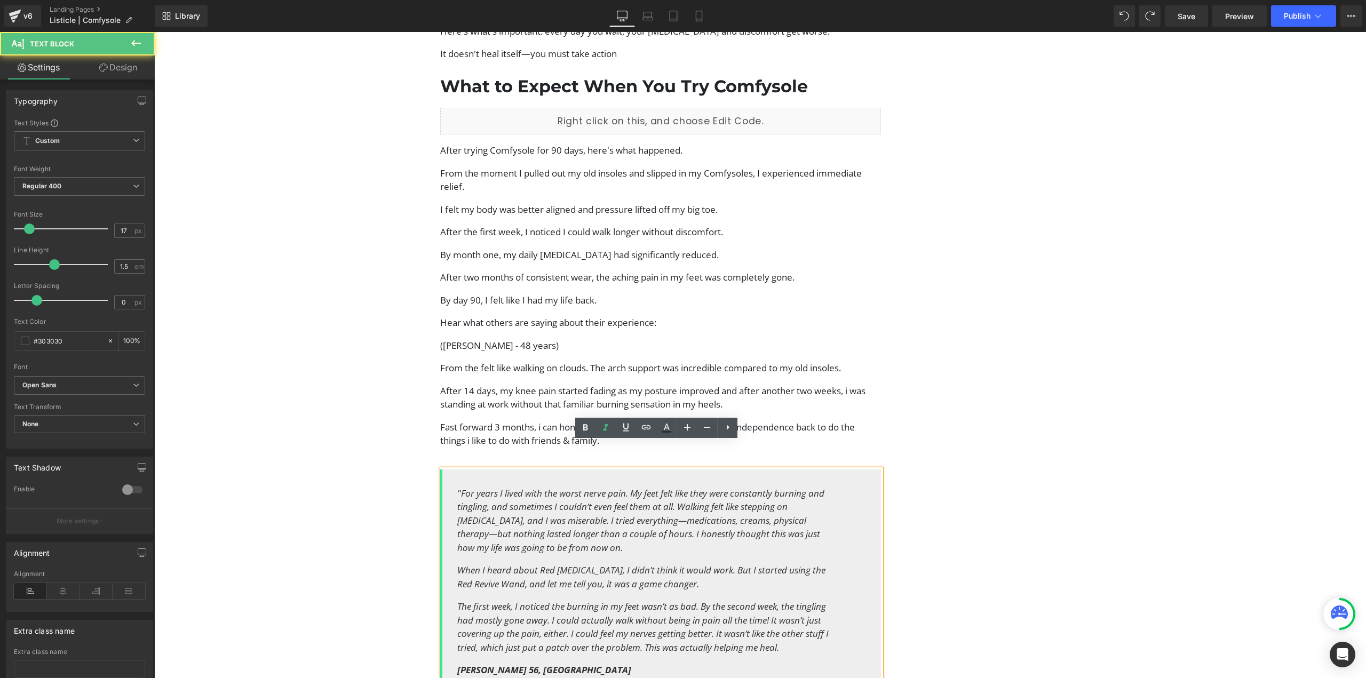
click at [457, 487] on icon ""For years I lived with the worst nerve pain. My feet felt like they were const…" at bounding box center [640, 520] width 367 height 67
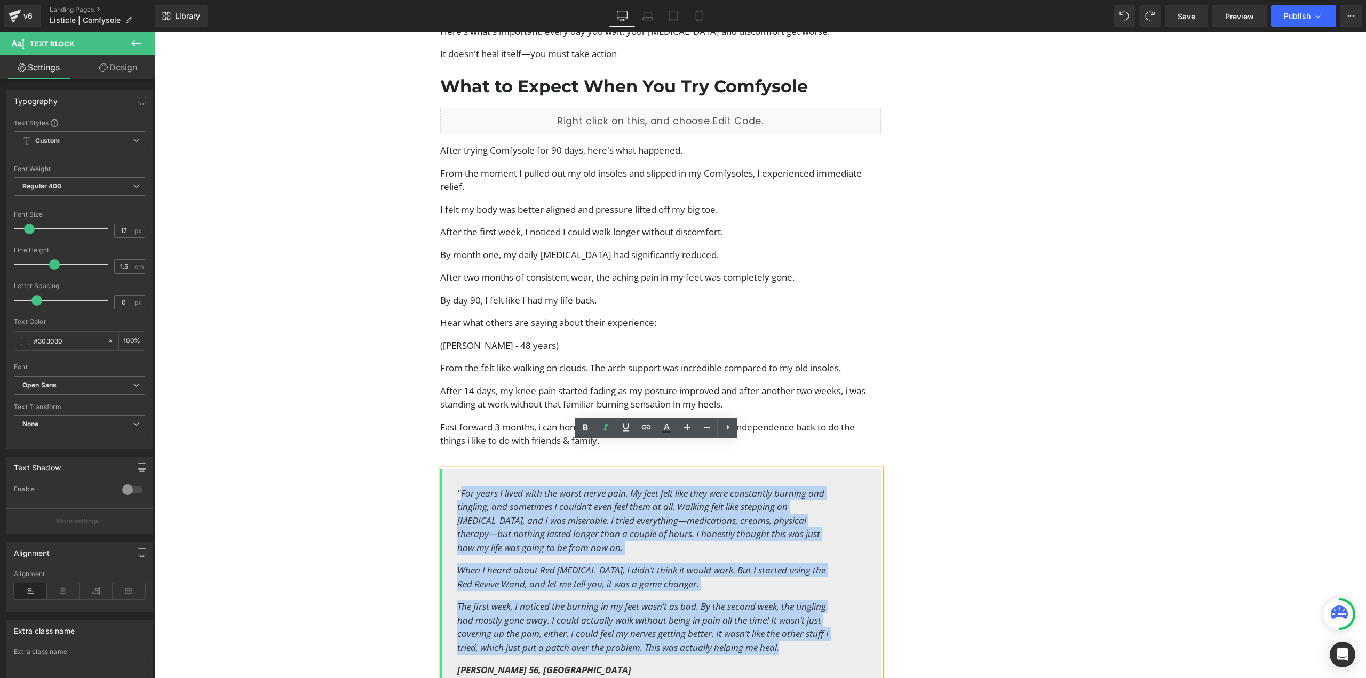
drag, startPoint x: 457, startPoint y: 466, endPoint x: 782, endPoint y: 620, distance: 359.5
click at [782, 620] on div ""For years I lived with the worst nerve pain. My feet felt like they were const…" at bounding box center [660, 582] width 441 height 225
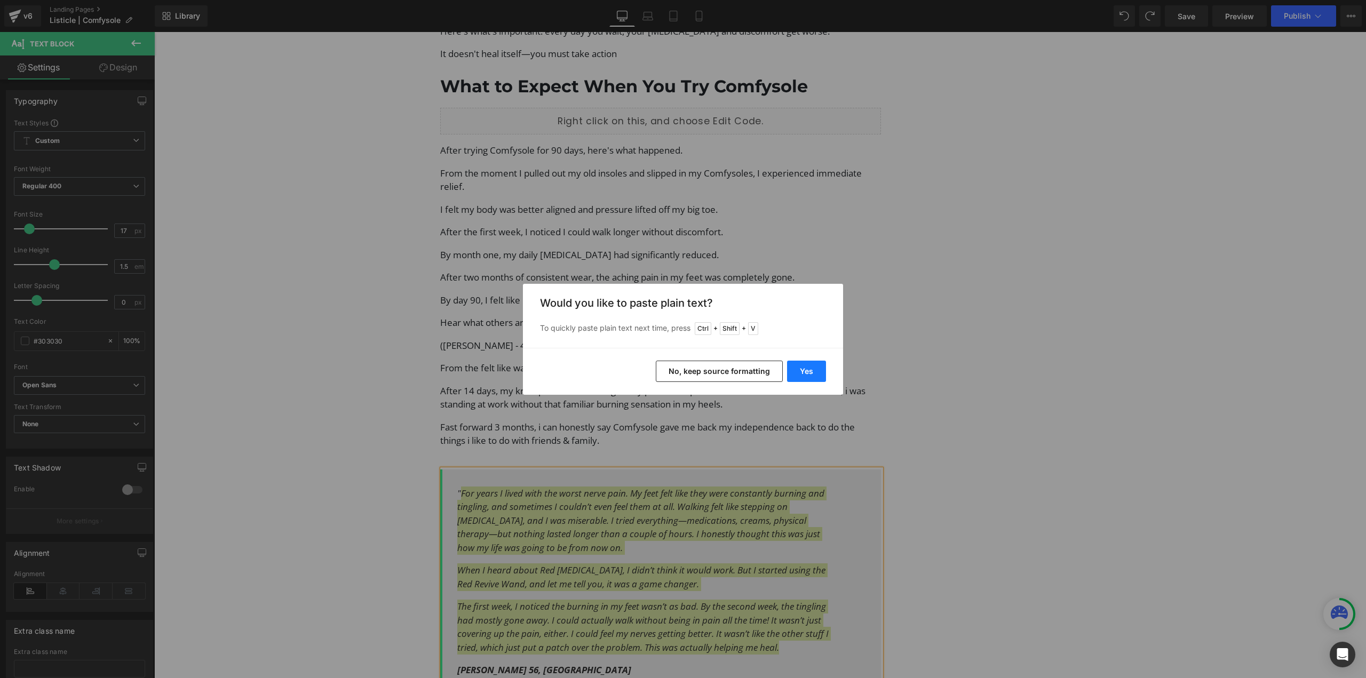
click at [800, 372] on button "Yes" at bounding box center [806, 371] width 39 height 21
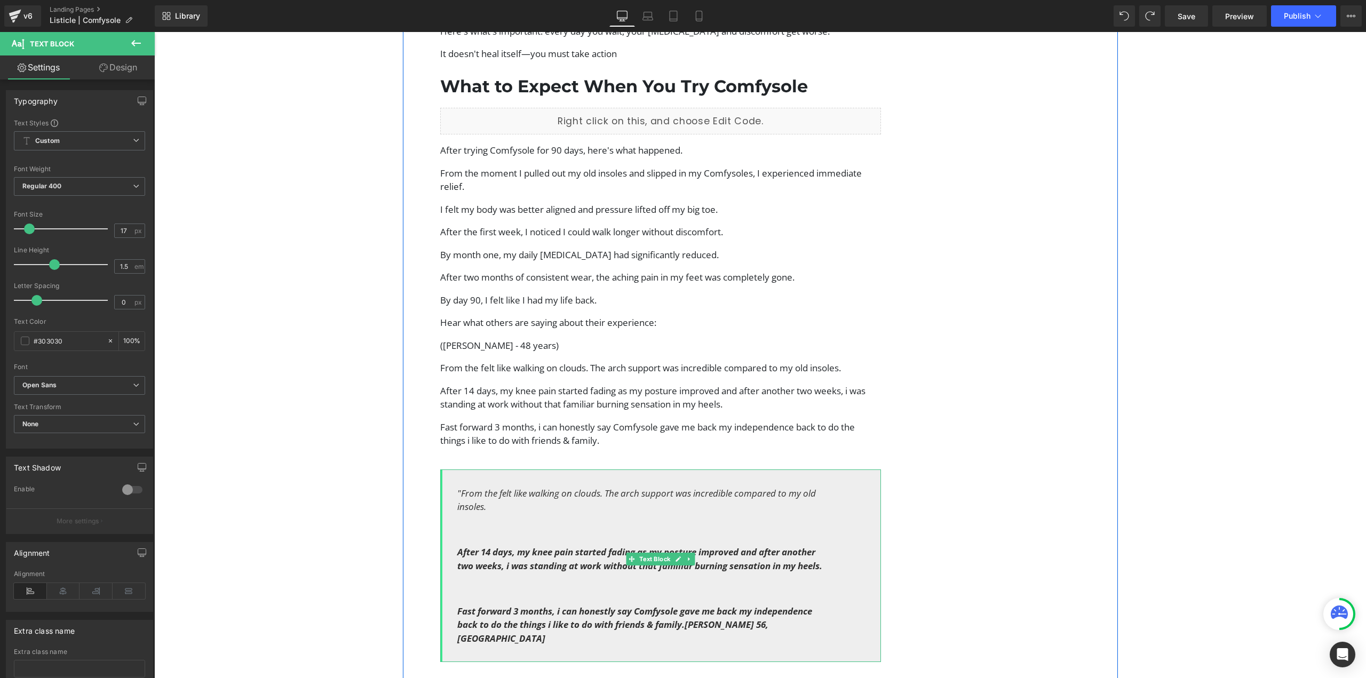
click at [461, 523] on p at bounding box center [644, 530] width 374 height 14
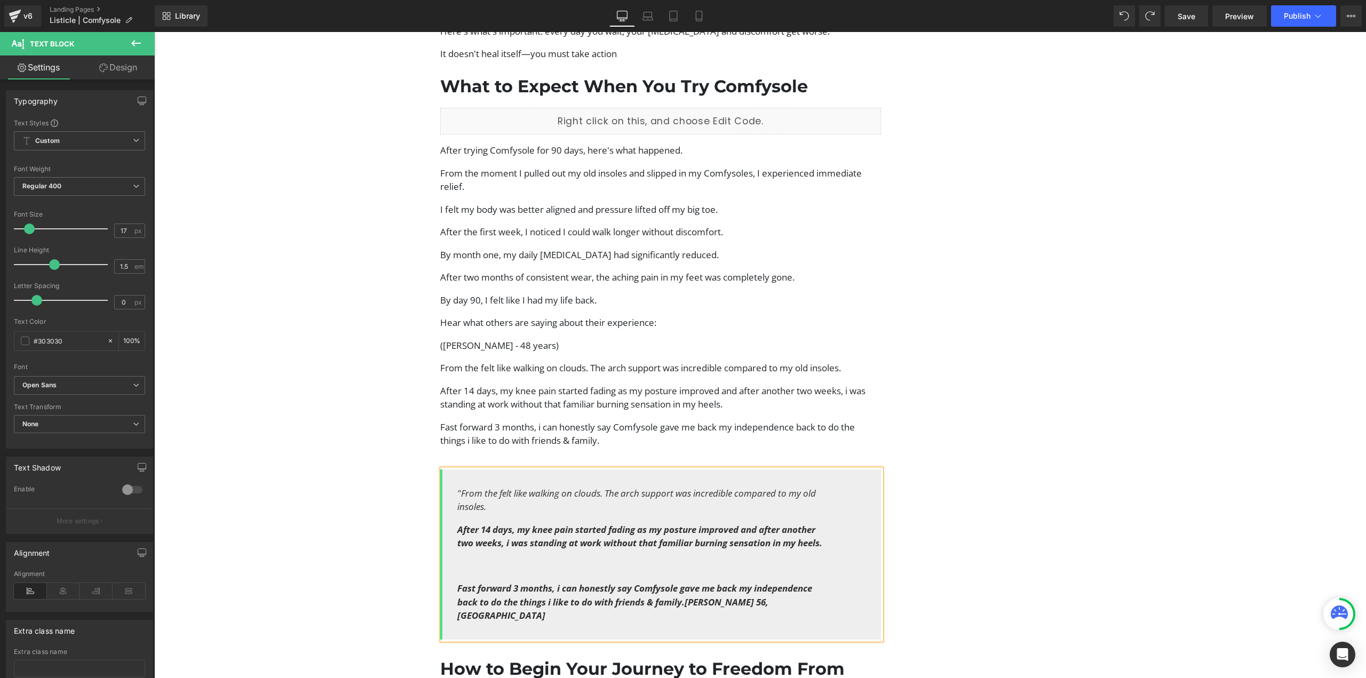
click at [479, 547] on div ""From the felt like walking on clouds. The arch support was incredible compared…" at bounding box center [660, 555] width 441 height 170
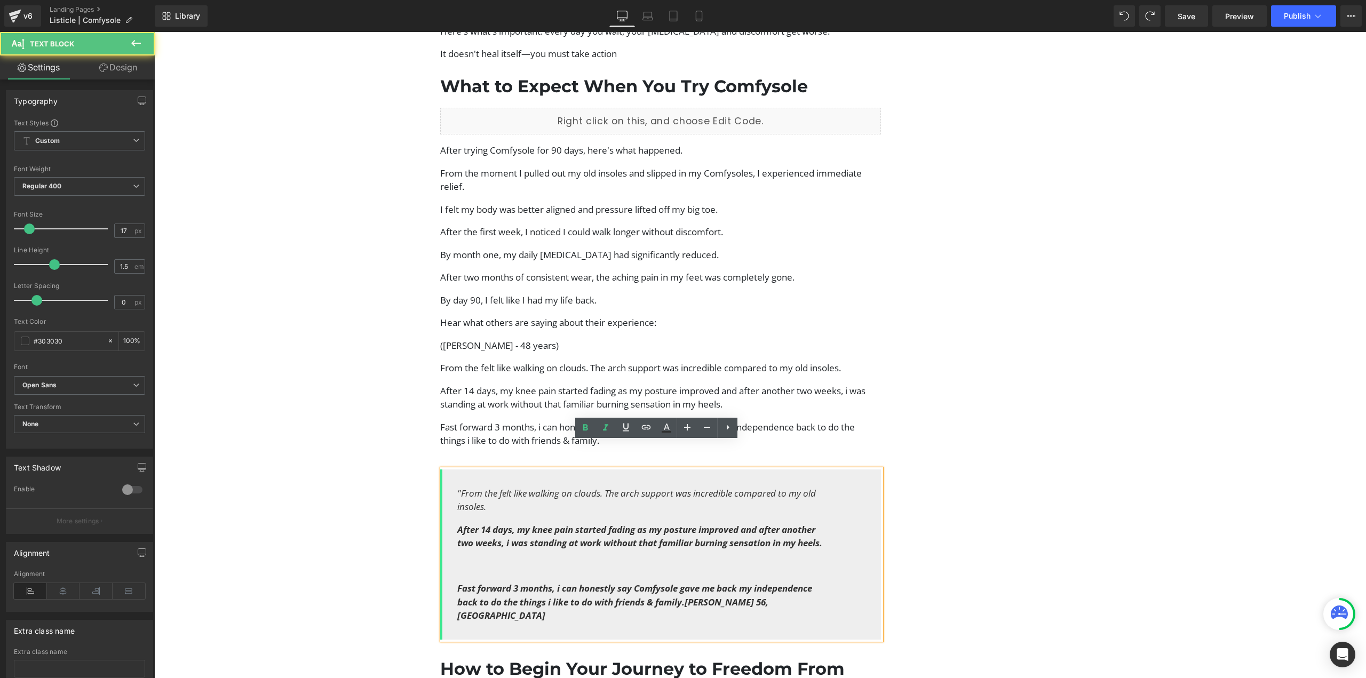
click at [482, 559] on p at bounding box center [644, 566] width 374 height 14
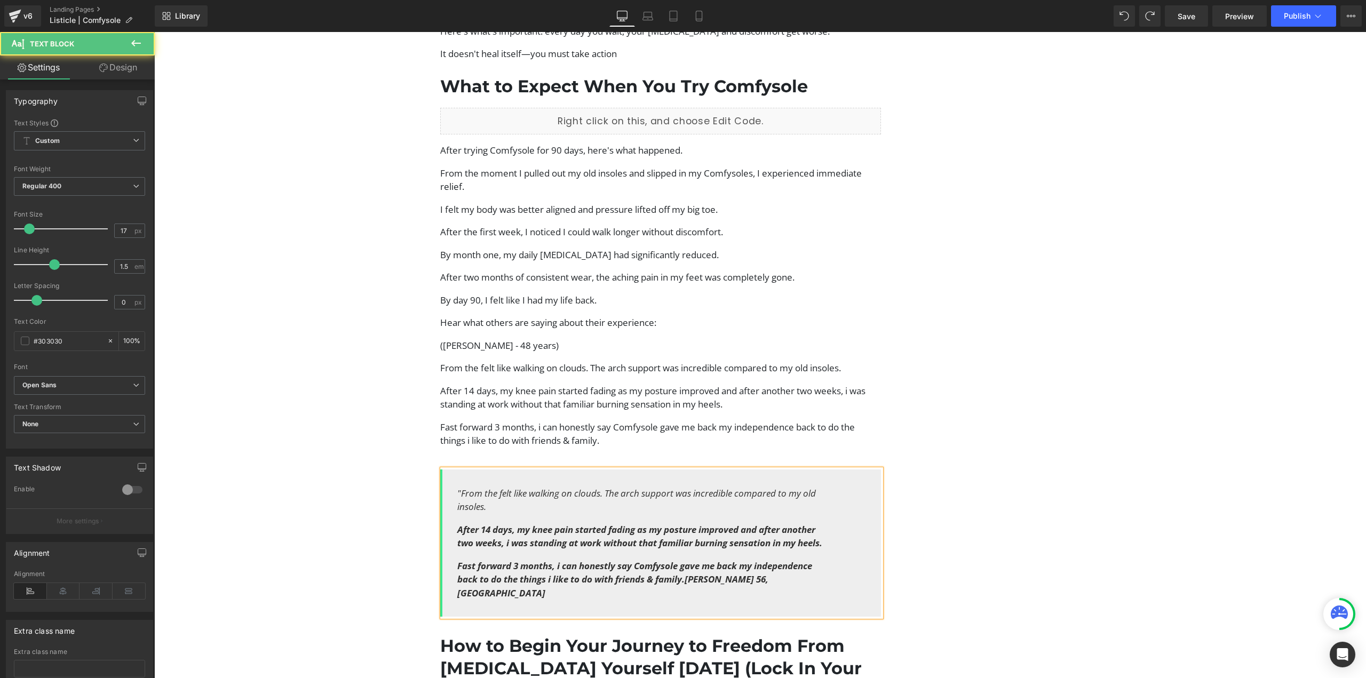
click at [684, 560] on strong "Fast forward 3 months, i can honestly say Comfysole gave me back my independenc…" at bounding box center [634, 579] width 355 height 39
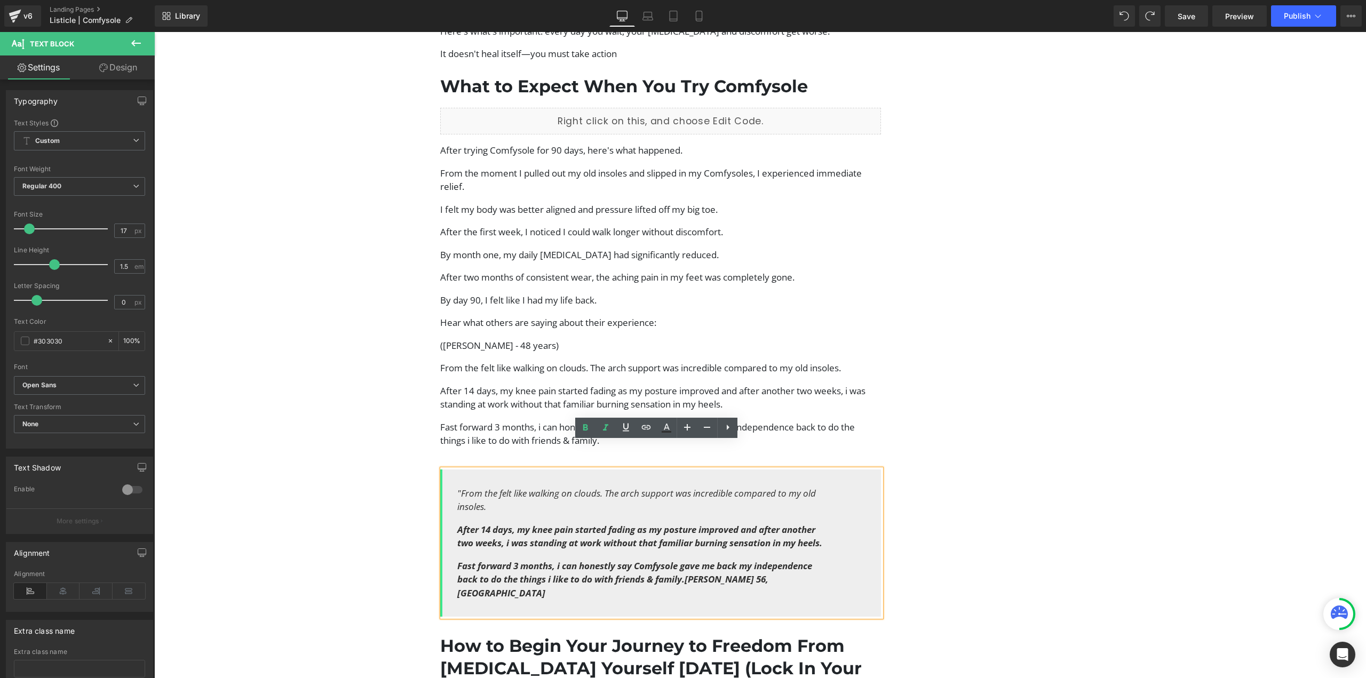
click at [686, 560] on strong "Fast forward 3 months, i can honestly say Comfysole gave me back my independenc…" at bounding box center [634, 579] width 355 height 39
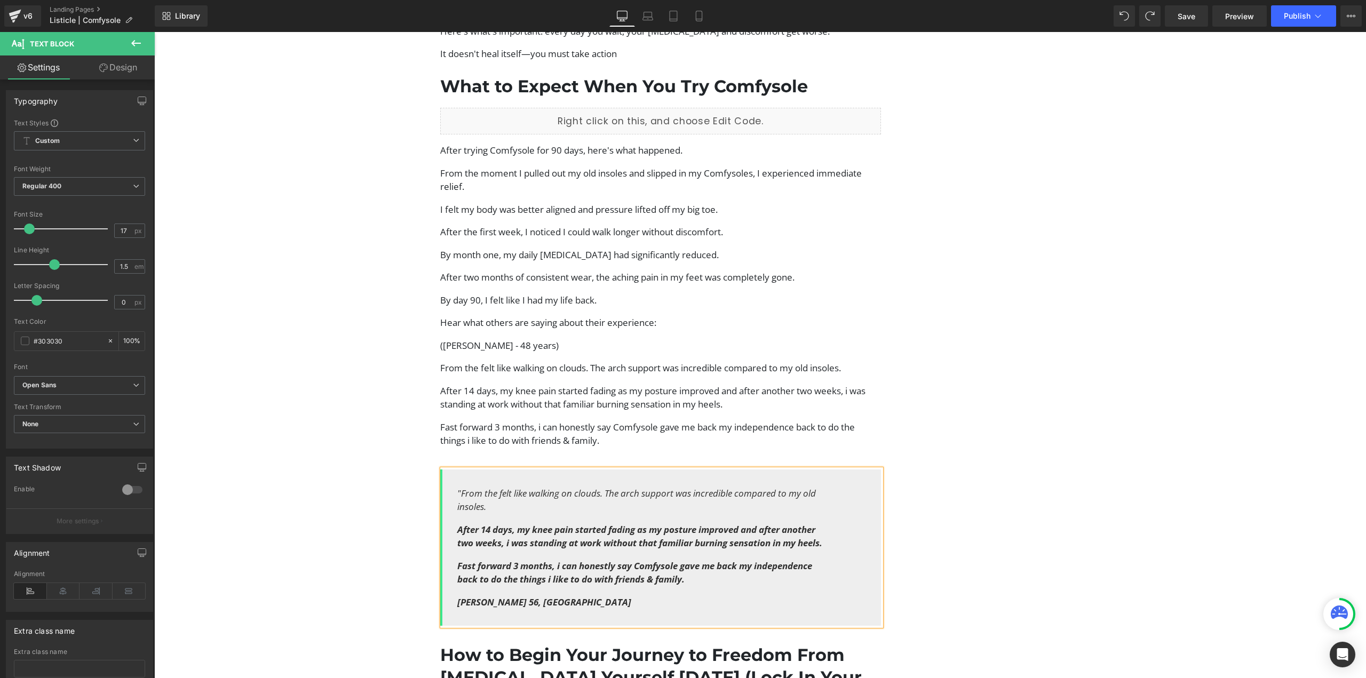
click at [688, 559] on p "Fast forward 3 months, i can honestly say Comfysole gave me back my independenc…" at bounding box center [644, 572] width 374 height 27
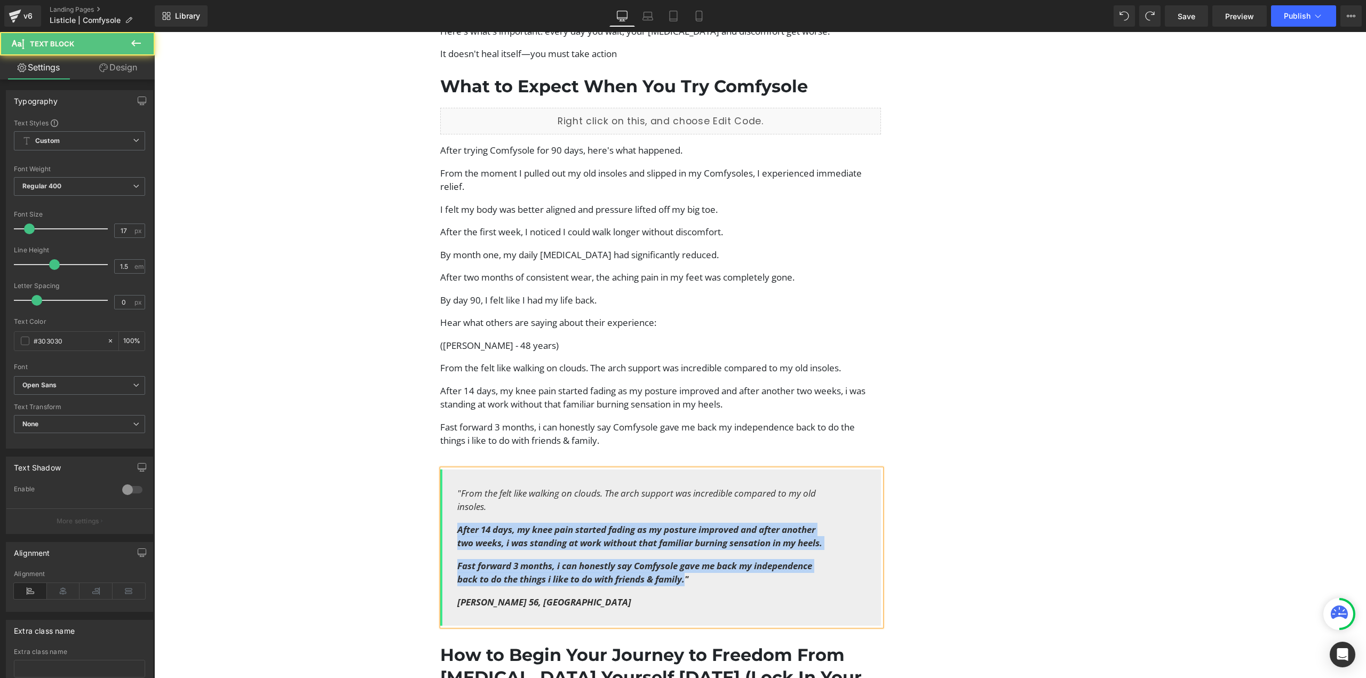
drag, startPoint x: 592, startPoint y: 538, endPoint x: 443, endPoint y: 503, distance: 153.0
click at [443, 503] on div ""From the felt like walking on clouds. The arch support was incredible compared…" at bounding box center [660, 548] width 441 height 157
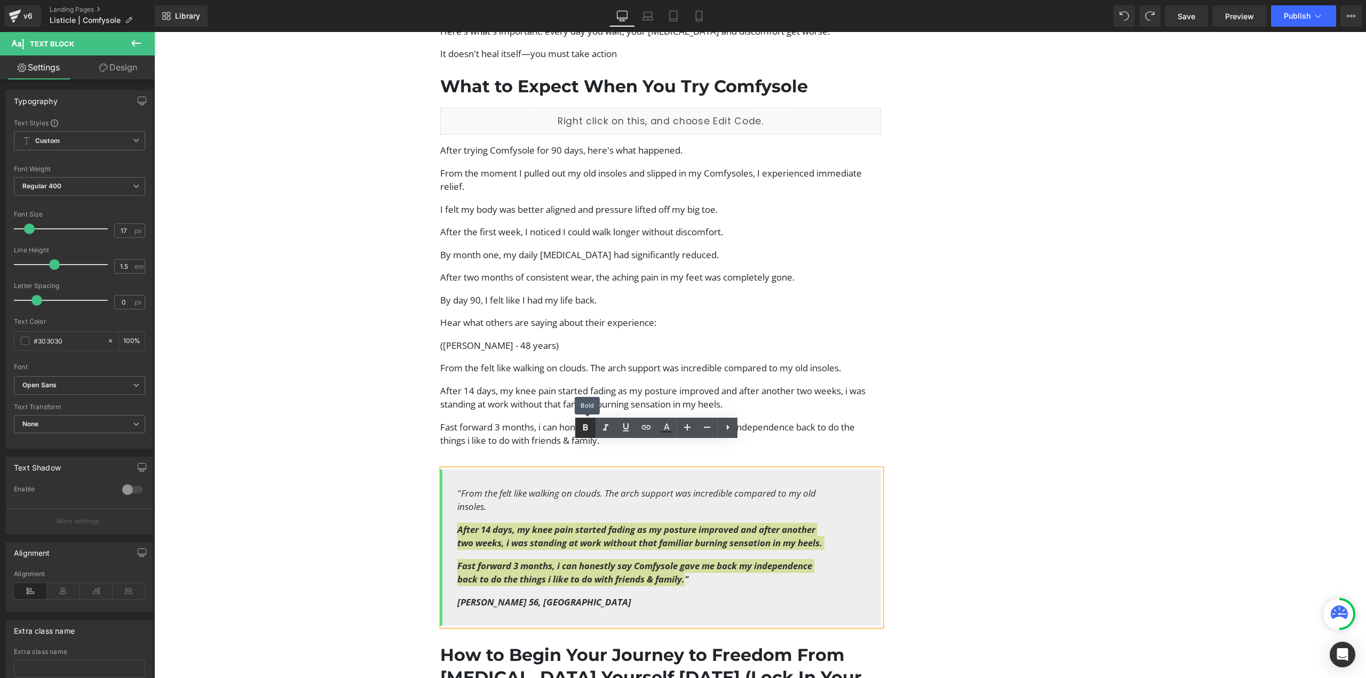
click at [592, 428] on icon at bounding box center [585, 428] width 13 height 13
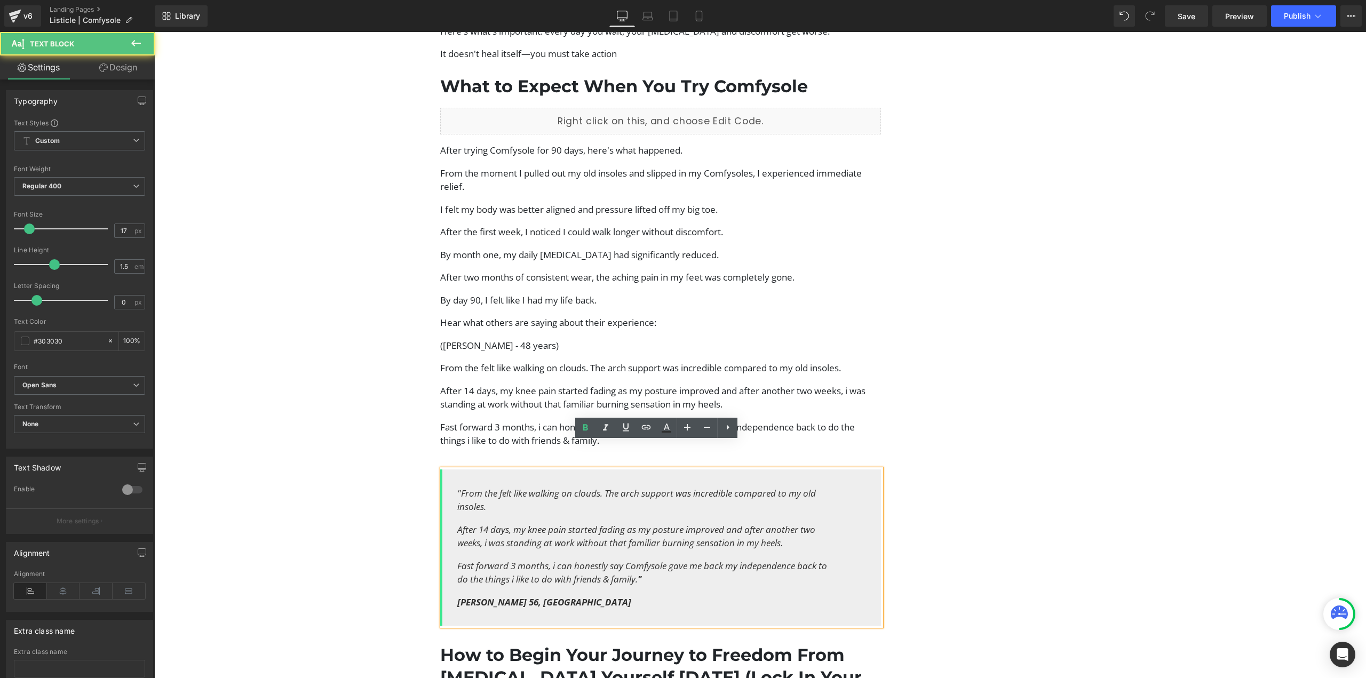
click at [663, 524] on icon "After 14 days, my knee pain started fading as my posture improved and after ano…" at bounding box center [636, 537] width 358 height 26
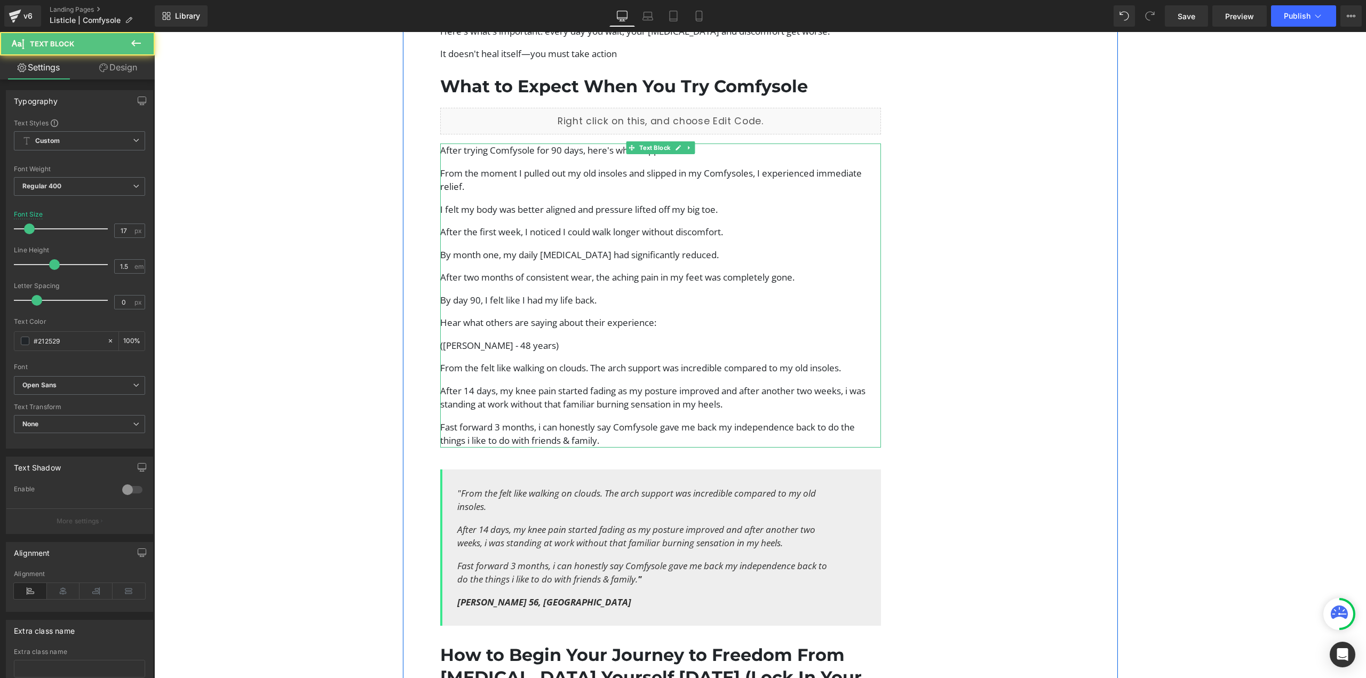
click at [530, 361] on p "From the felt like walking on clouds. The arch support was incredible compared …" at bounding box center [660, 368] width 441 height 14
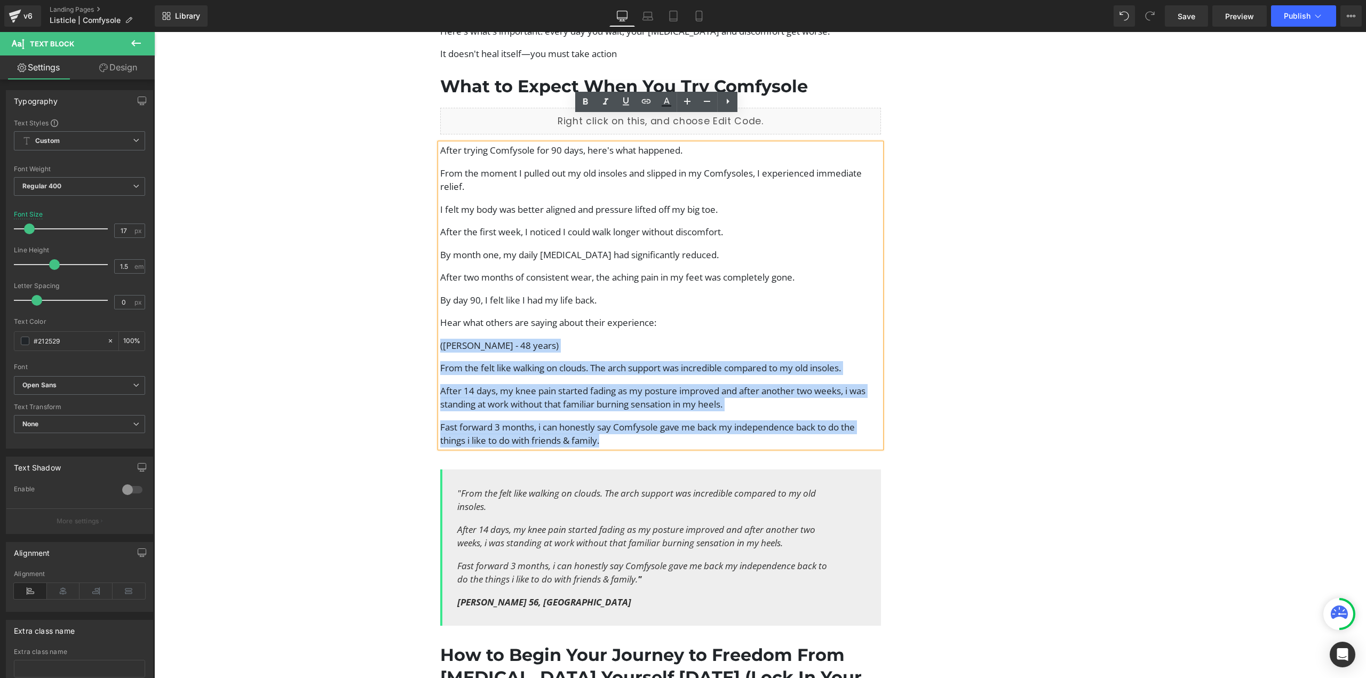
drag, startPoint x: 598, startPoint y: 411, endPoint x: 420, endPoint y: 321, distance: 199.5
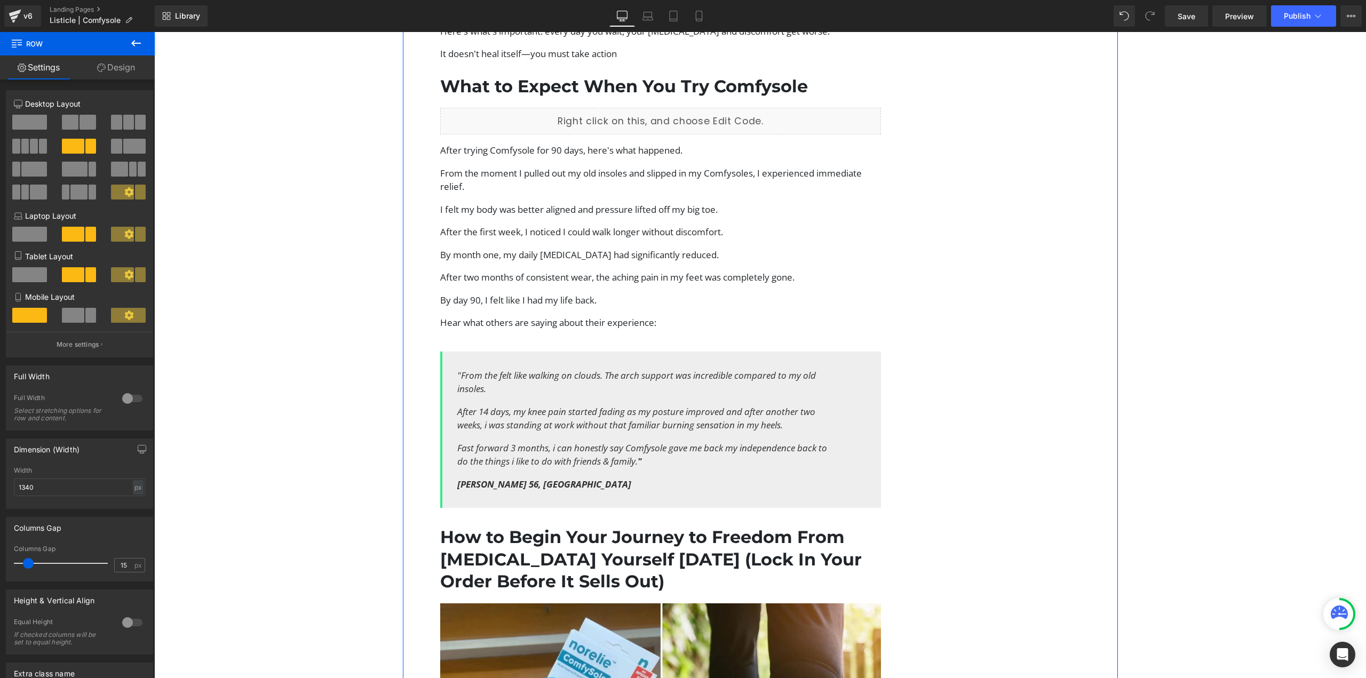
click at [605, 316] on p "Hear what others are saying about their experience:" at bounding box center [660, 323] width 441 height 14
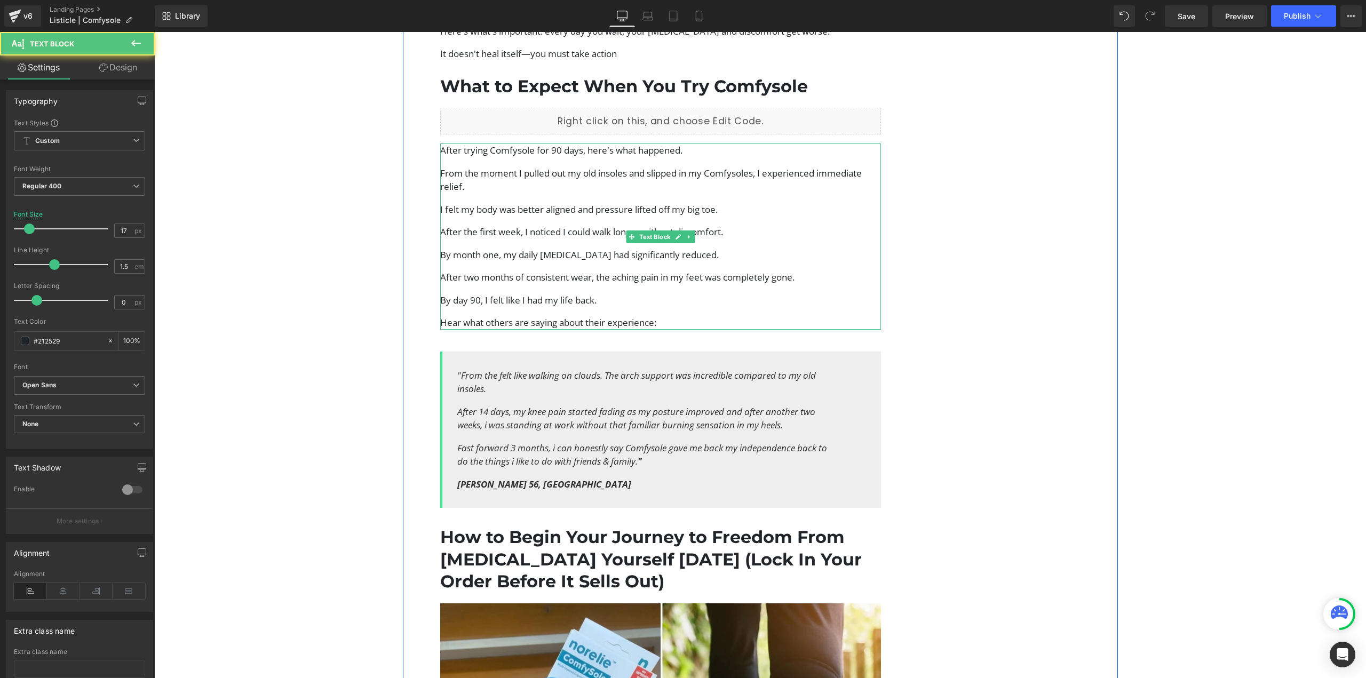
click at [518, 316] on p "Hear what others are saying about their experience:" at bounding box center [660, 323] width 441 height 14
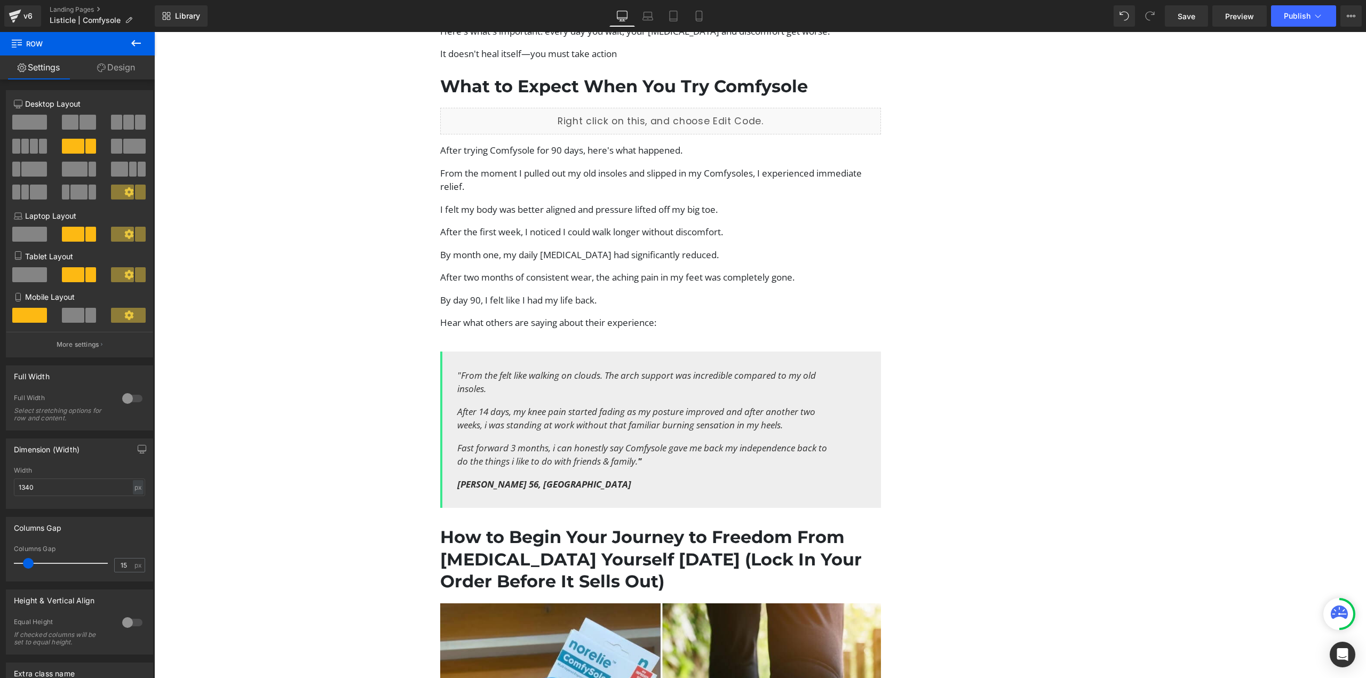
click at [513, 352] on div ""From the felt like walking on clouds. The arch support was incredible compared…" at bounding box center [660, 430] width 441 height 157
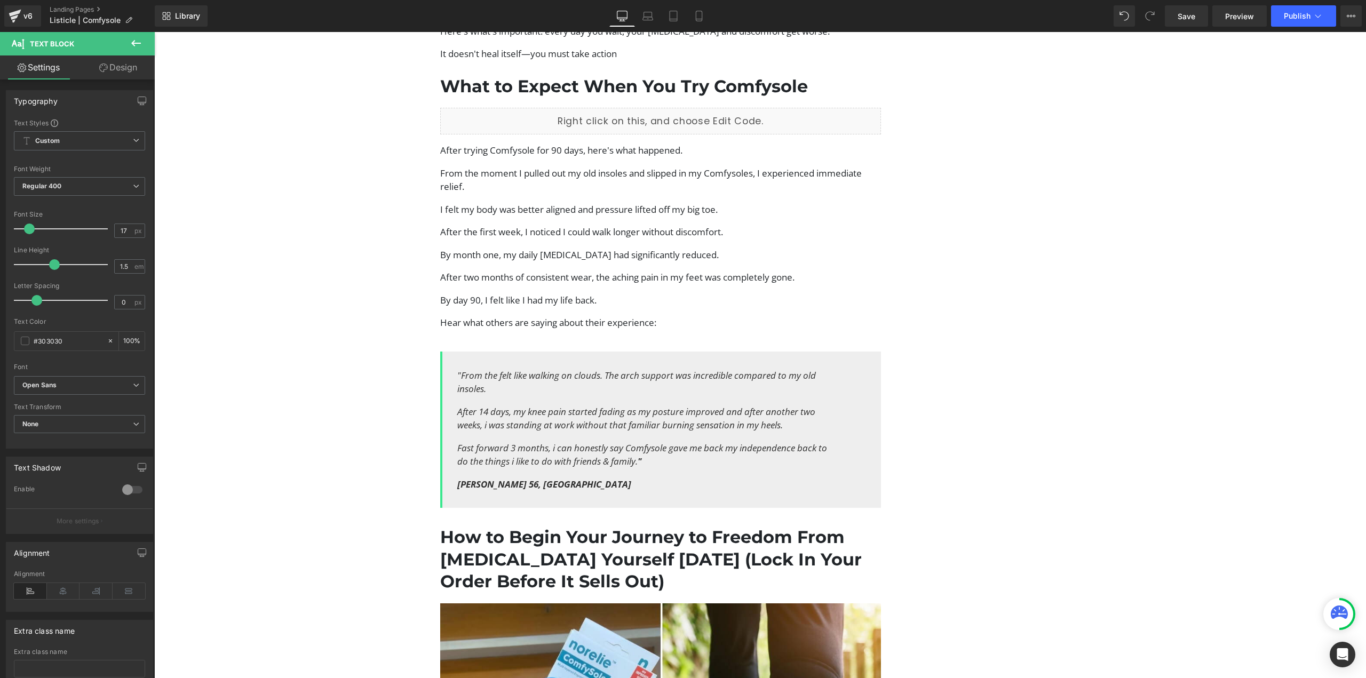
click at [122, 65] on link "Design" at bounding box center [118, 68] width 77 height 24
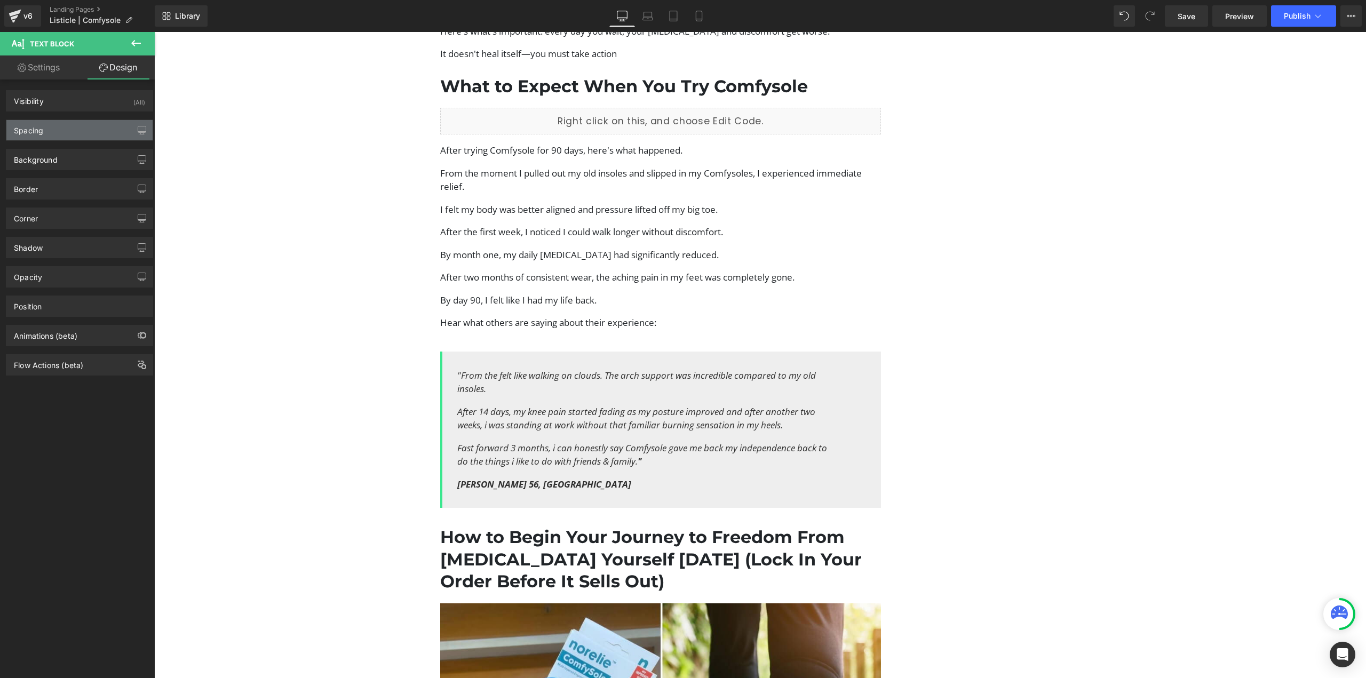
click at [85, 130] on div "Spacing" at bounding box center [79, 130] width 146 height 20
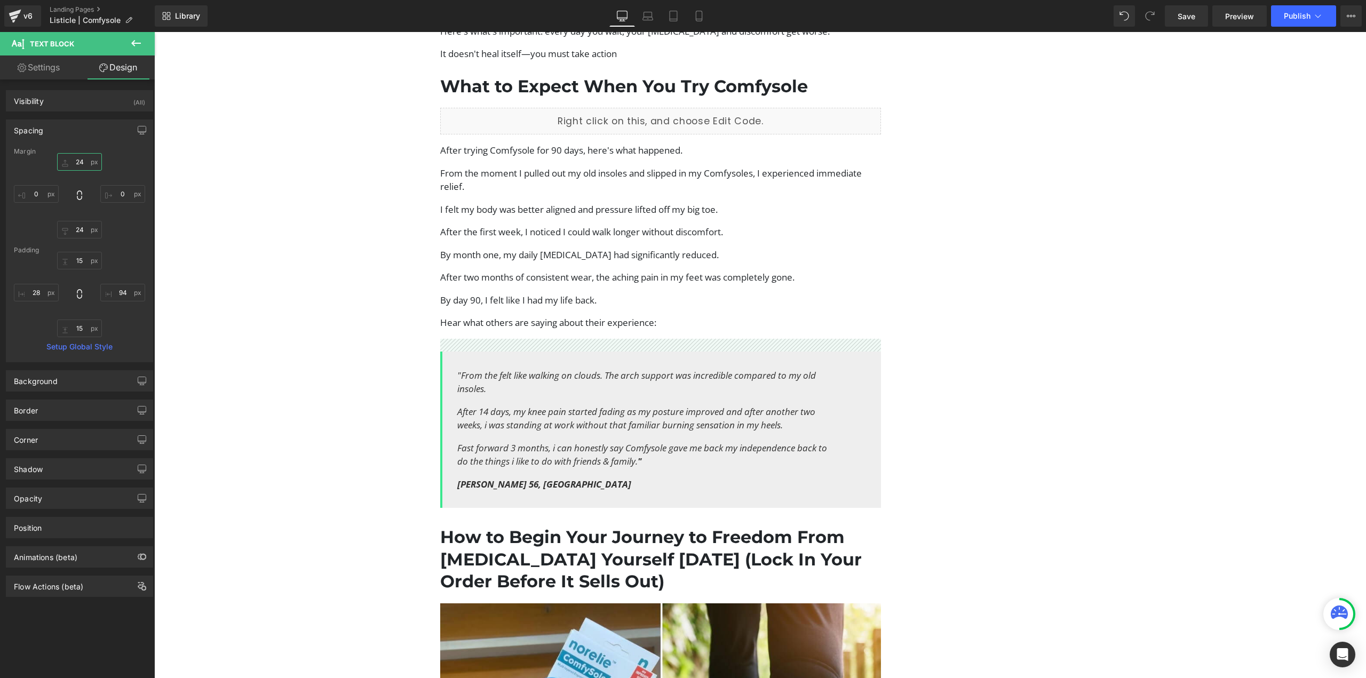
click at [81, 159] on input "24" at bounding box center [79, 162] width 45 height 18
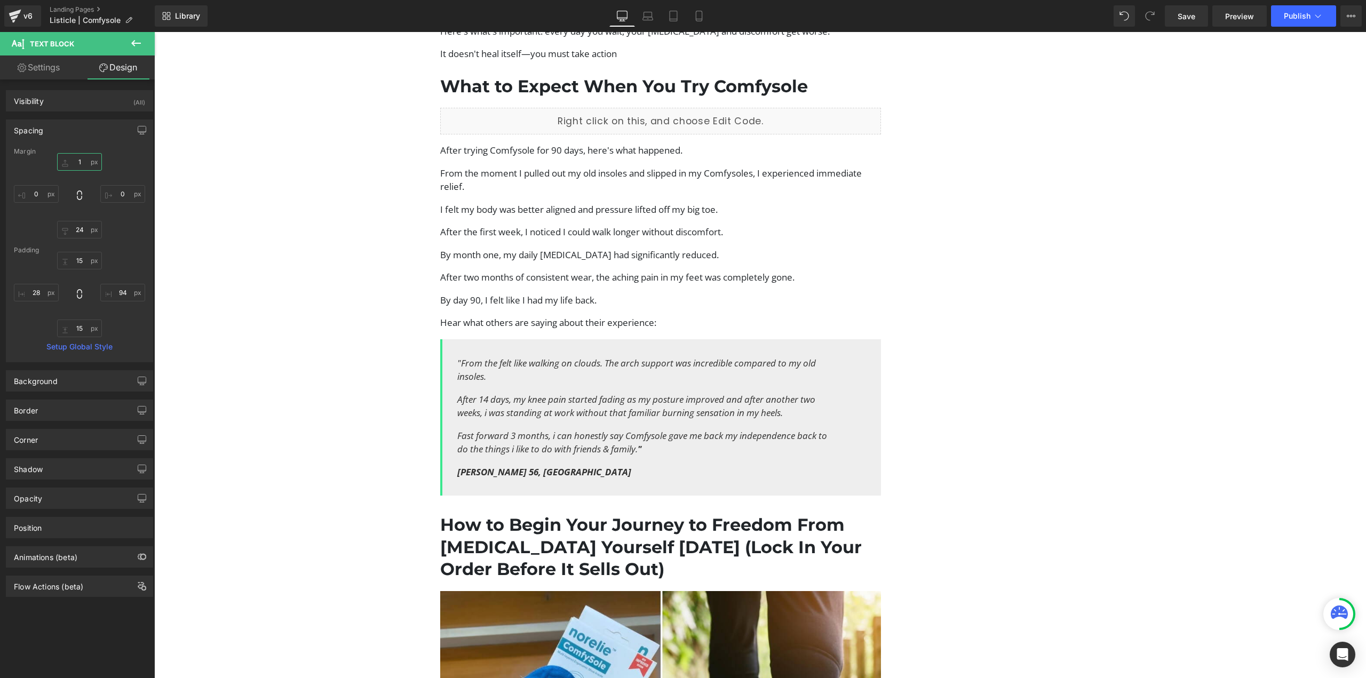
type input "10"
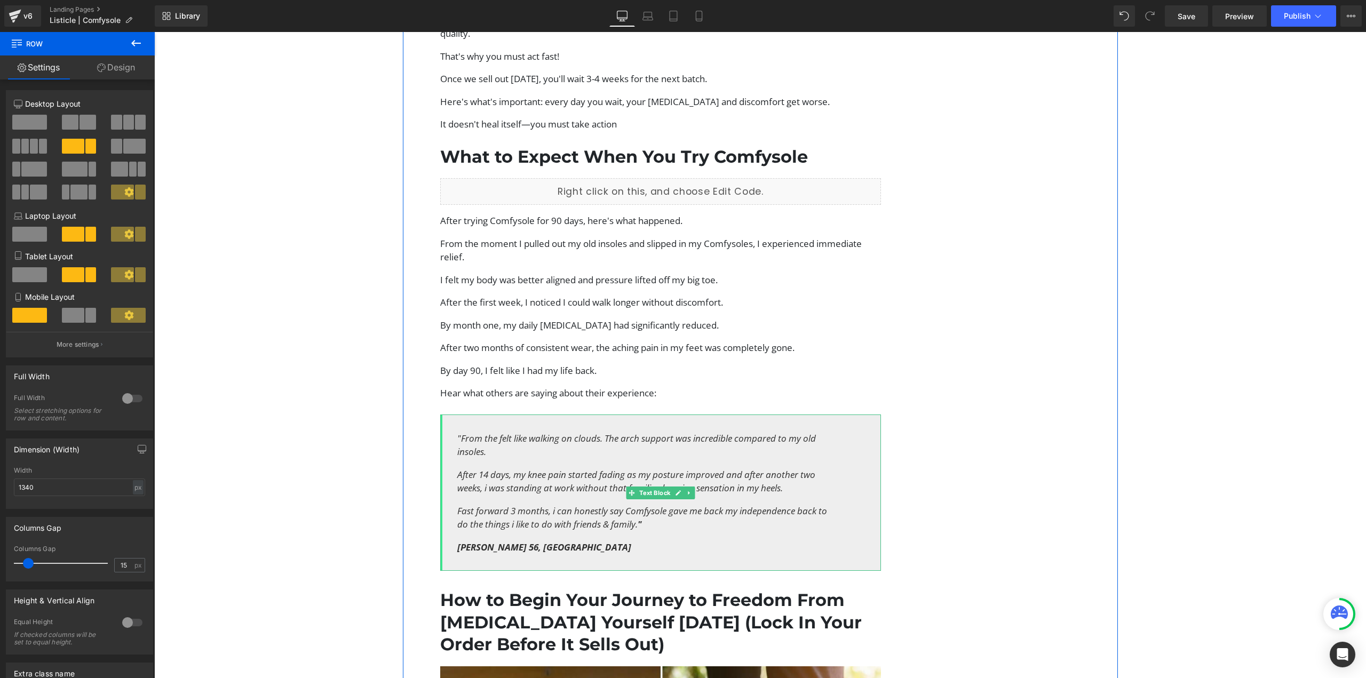
scroll to position [3004, 0]
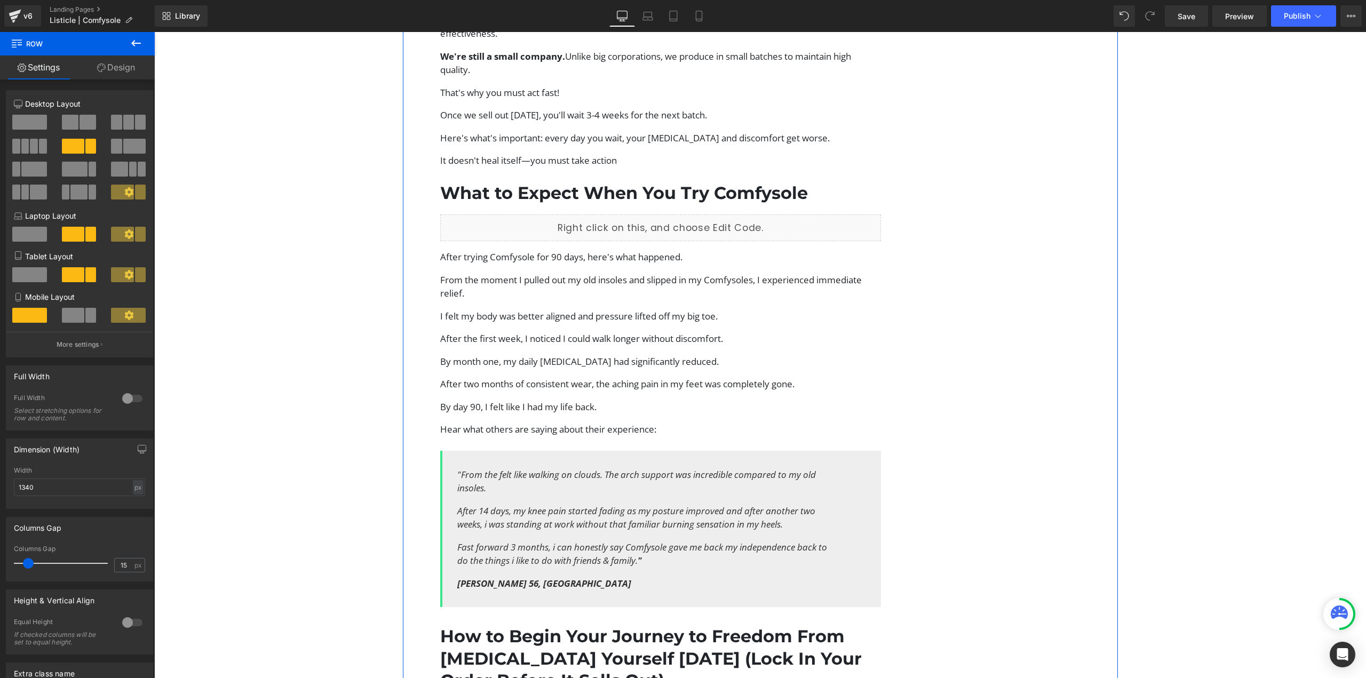
click at [516, 377] on p "After two months of consistent wear, the aching pain in my feet was completely …" at bounding box center [660, 384] width 441 height 14
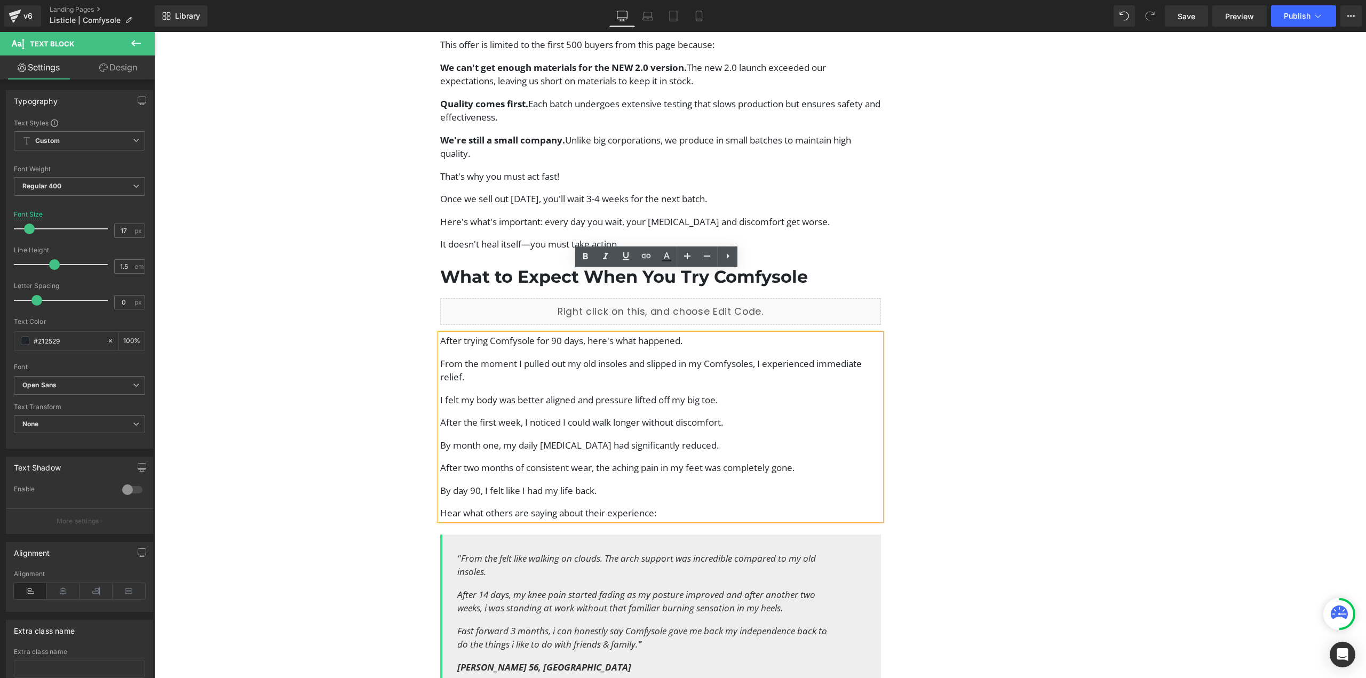
scroll to position [2898, 0]
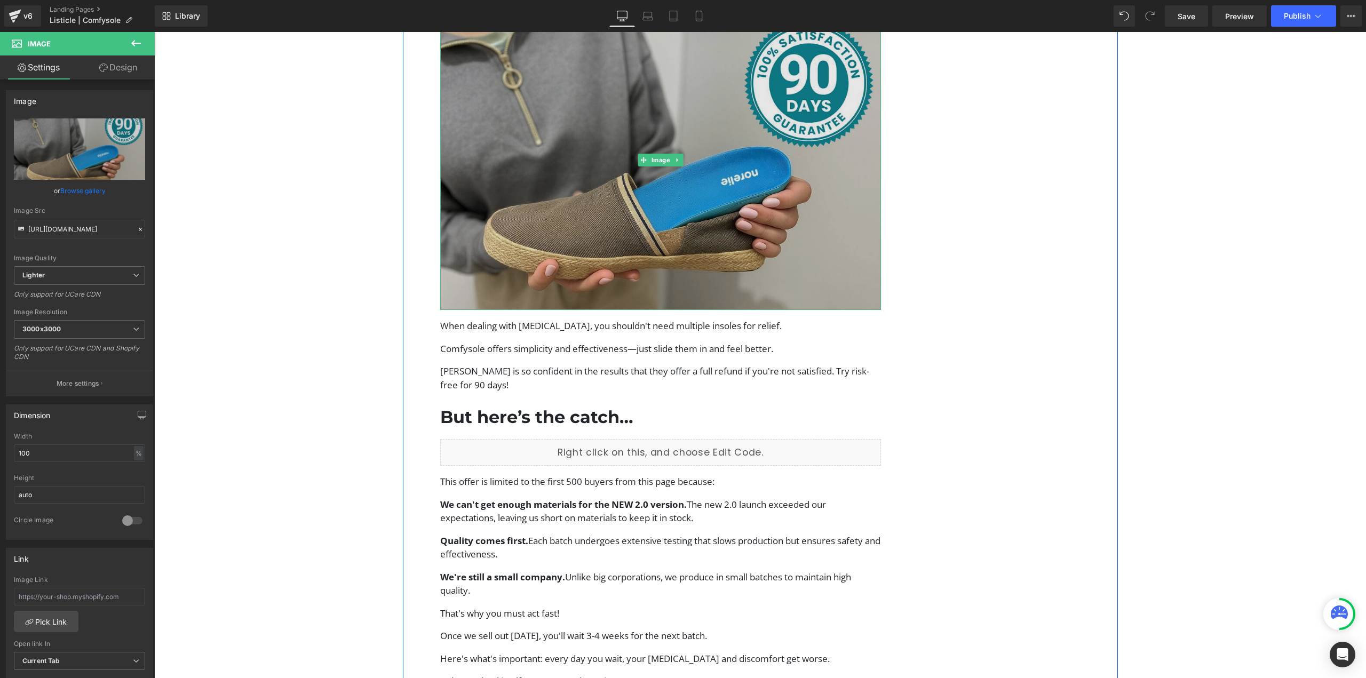
scroll to position [2791, 0]
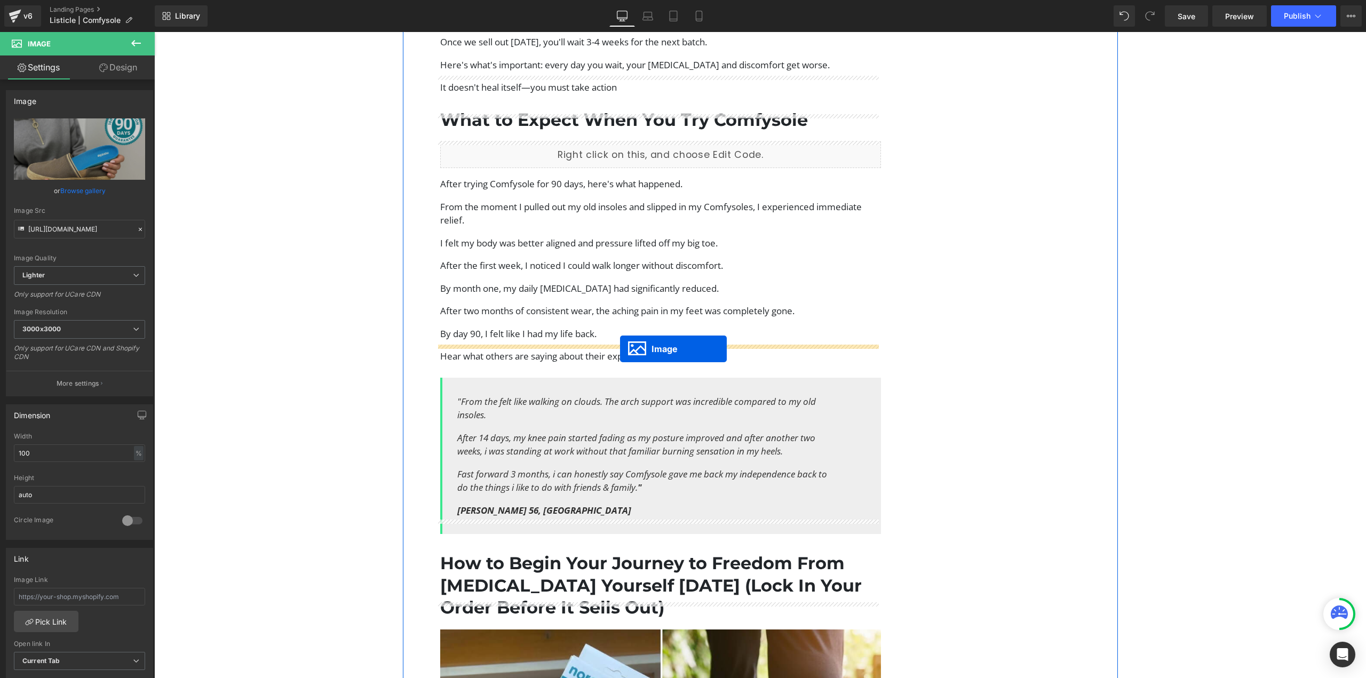
drag, startPoint x: 653, startPoint y: 126, endPoint x: 620, endPoint y: 349, distance: 225.0
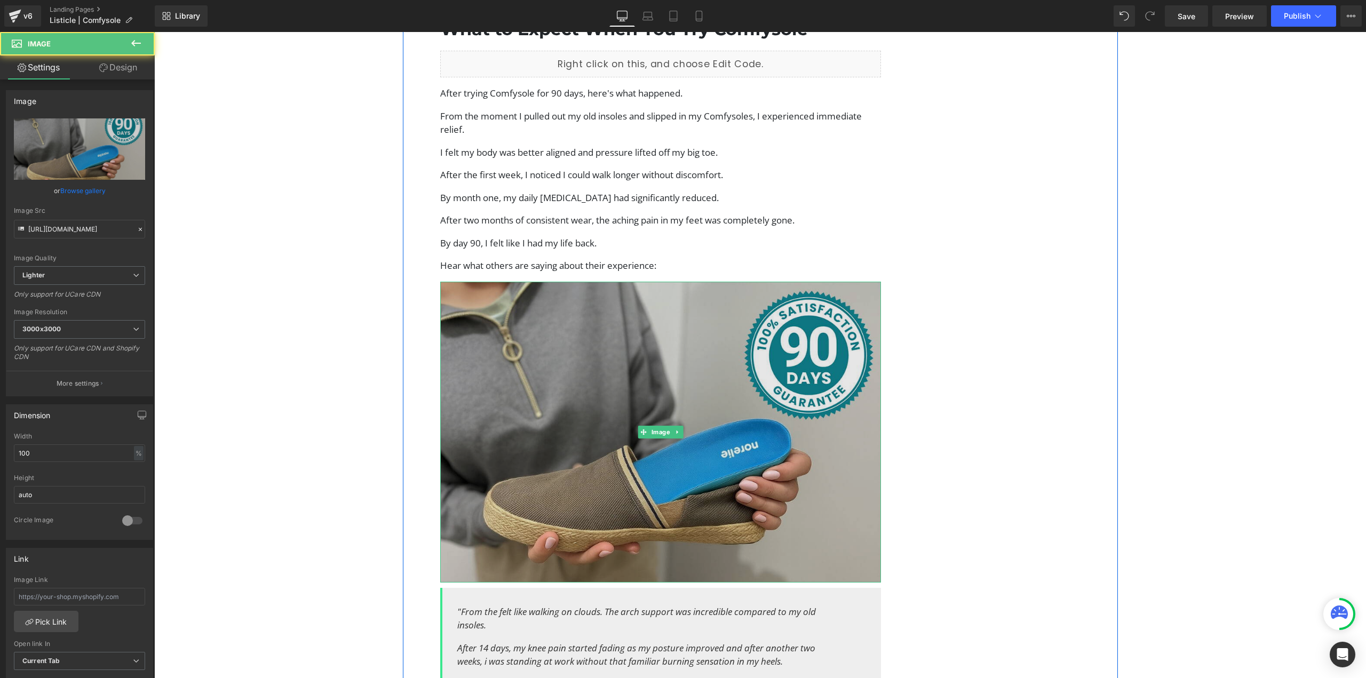
scroll to position [3184, 0]
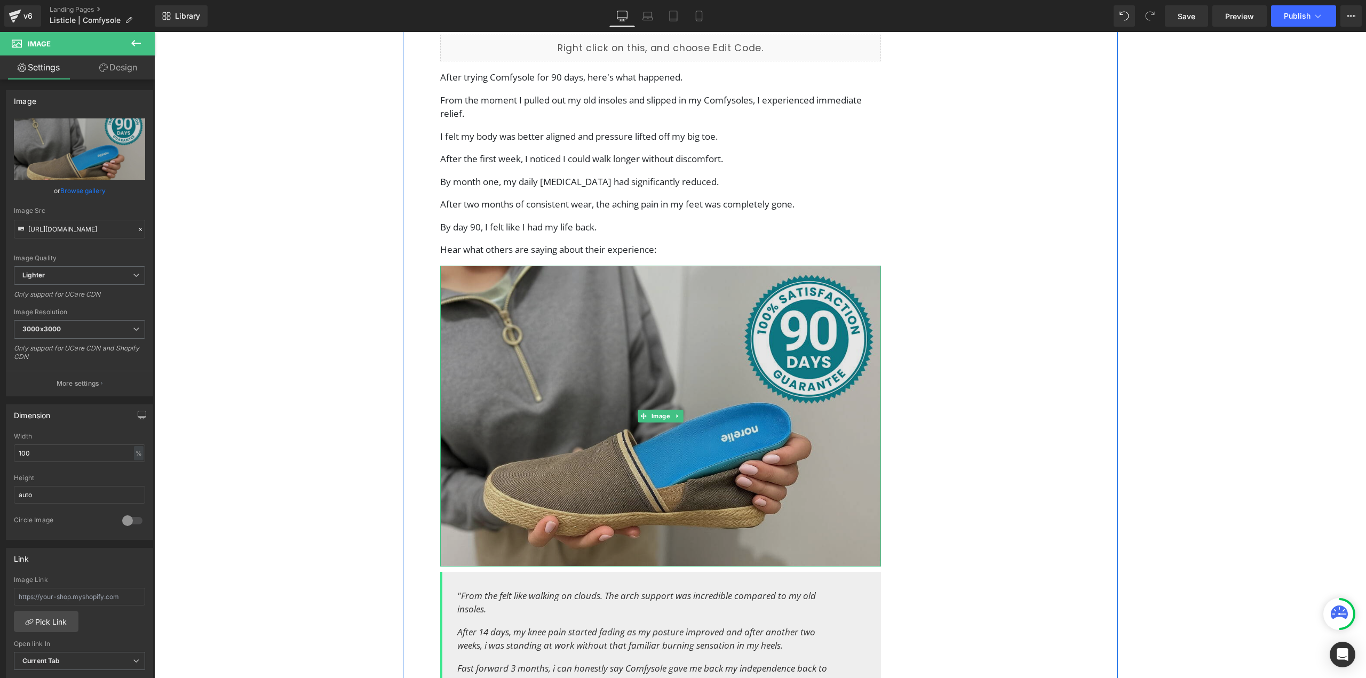
click at [611, 419] on img at bounding box center [660, 416] width 441 height 301
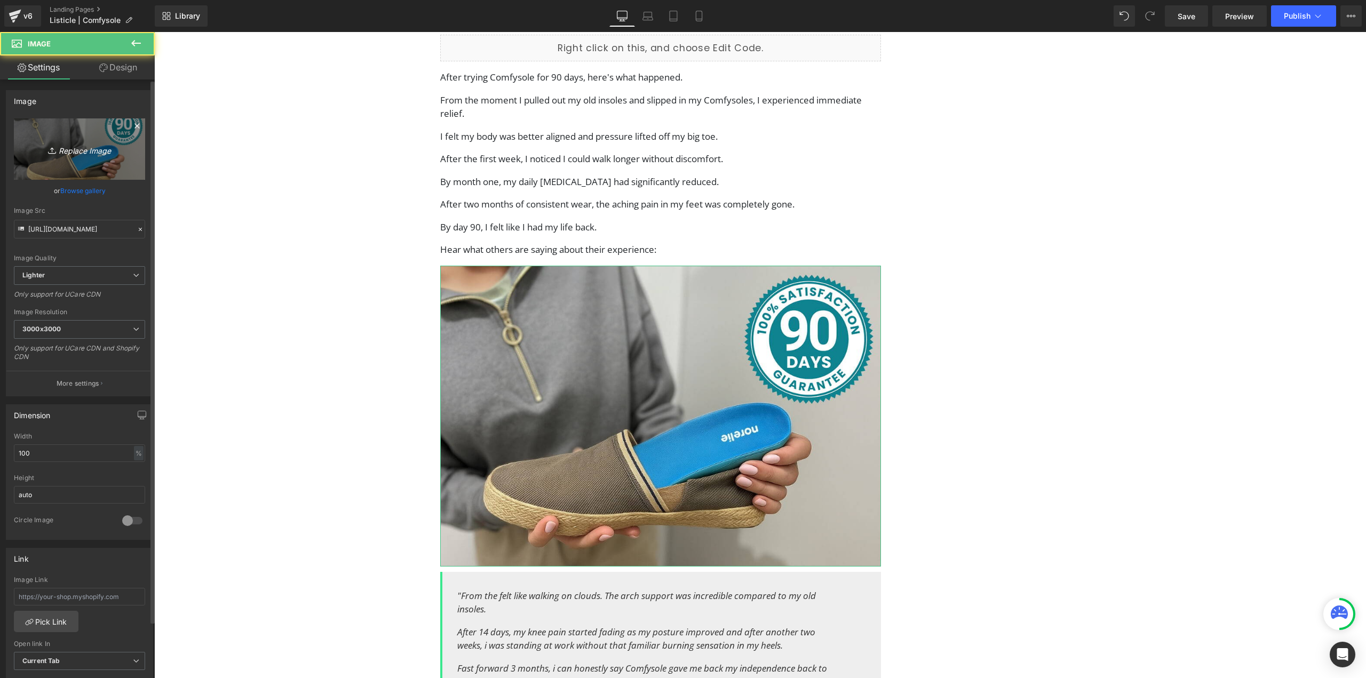
click at [69, 152] on icon "Replace Image" at bounding box center [79, 148] width 85 height 13
type input "C:\fakepath\ComfySole Unboxing (1).jpg"
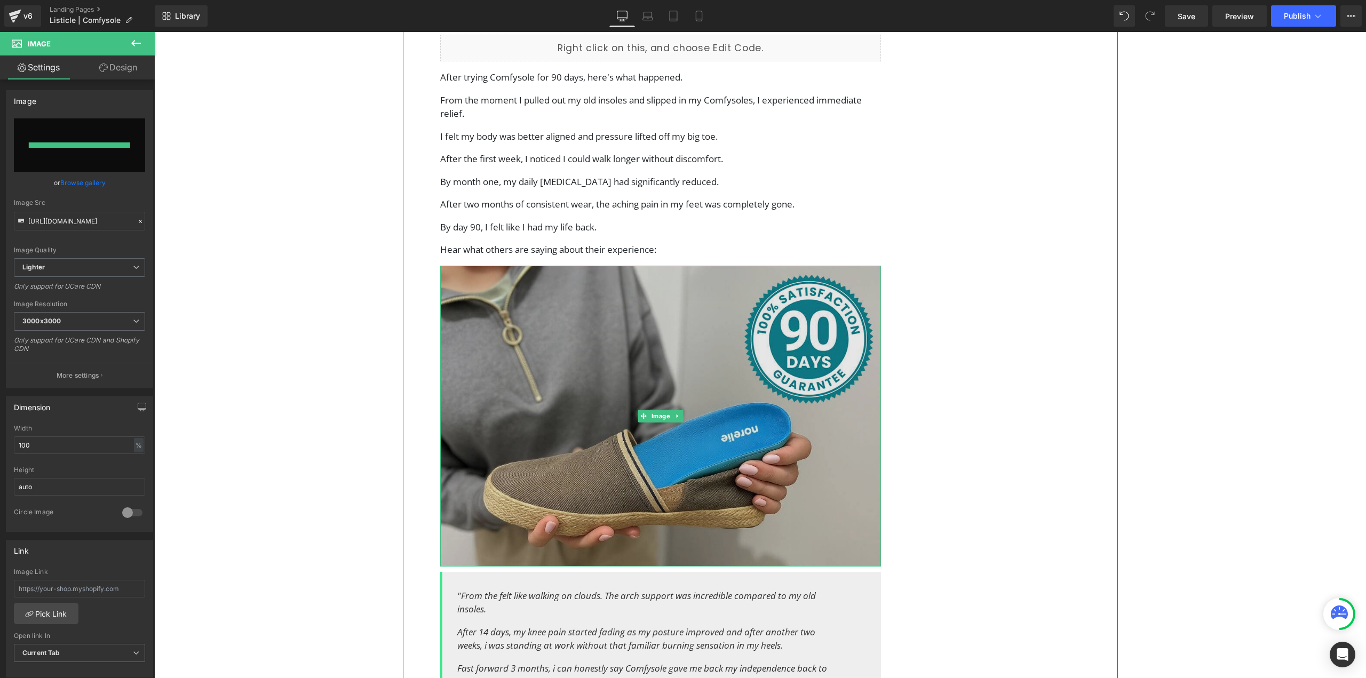
type input "https://ucarecdn.com/3f51f5f0-34c8-41fa-8f94-be26d61bcdd8/-/format/auto/-/previ…"
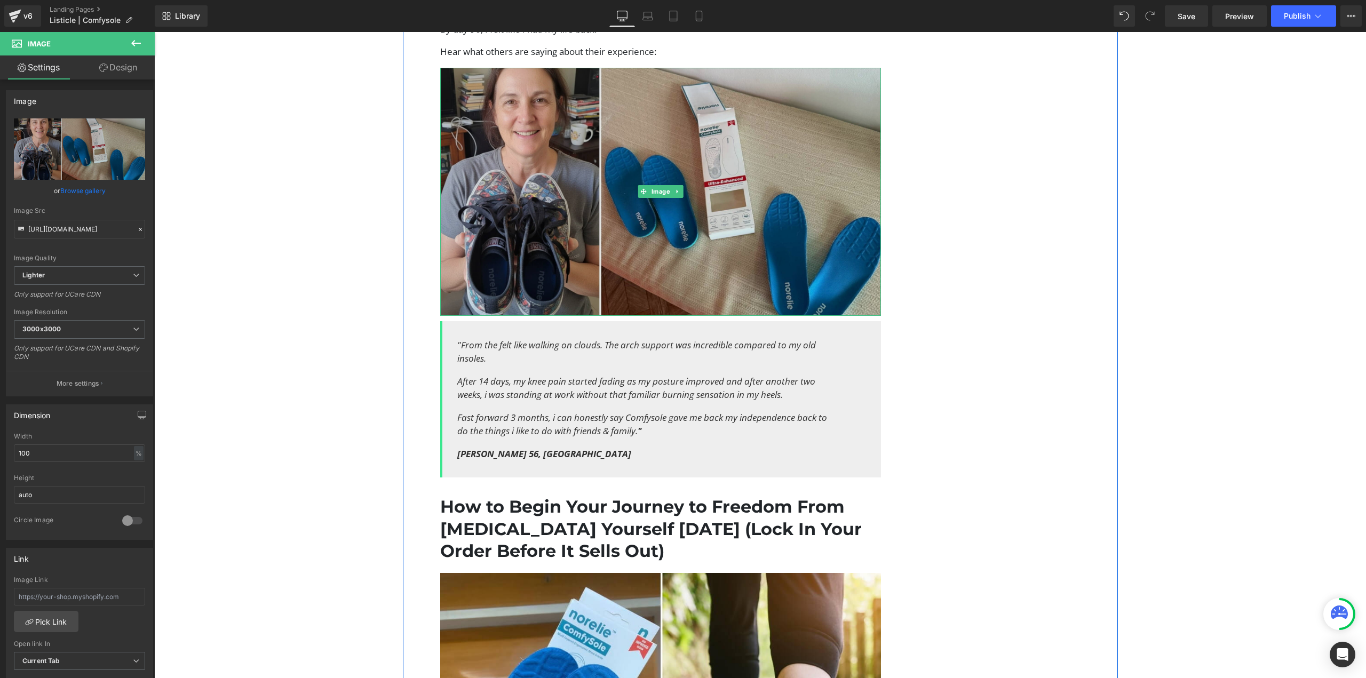
scroll to position [3451, 0]
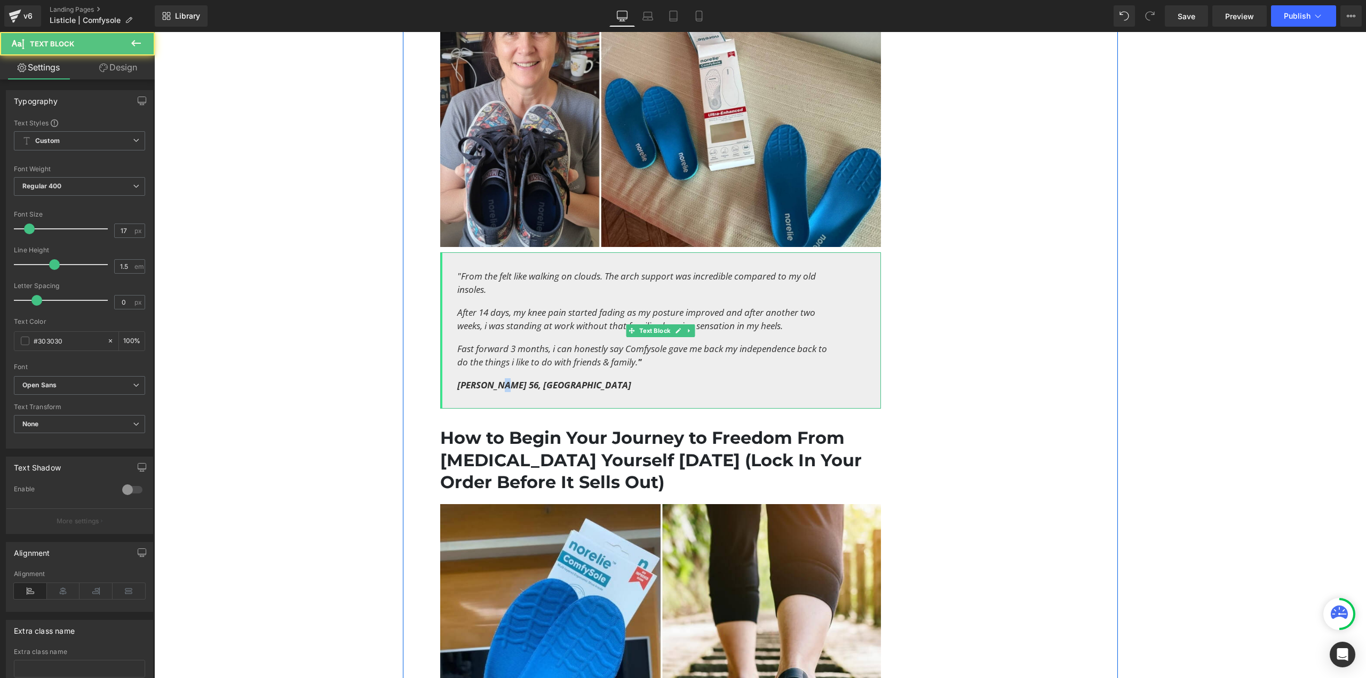
click at [493, 379] on strong "Maria W. 56, Boston" at bounding box center [544, 385] width 174 height 12
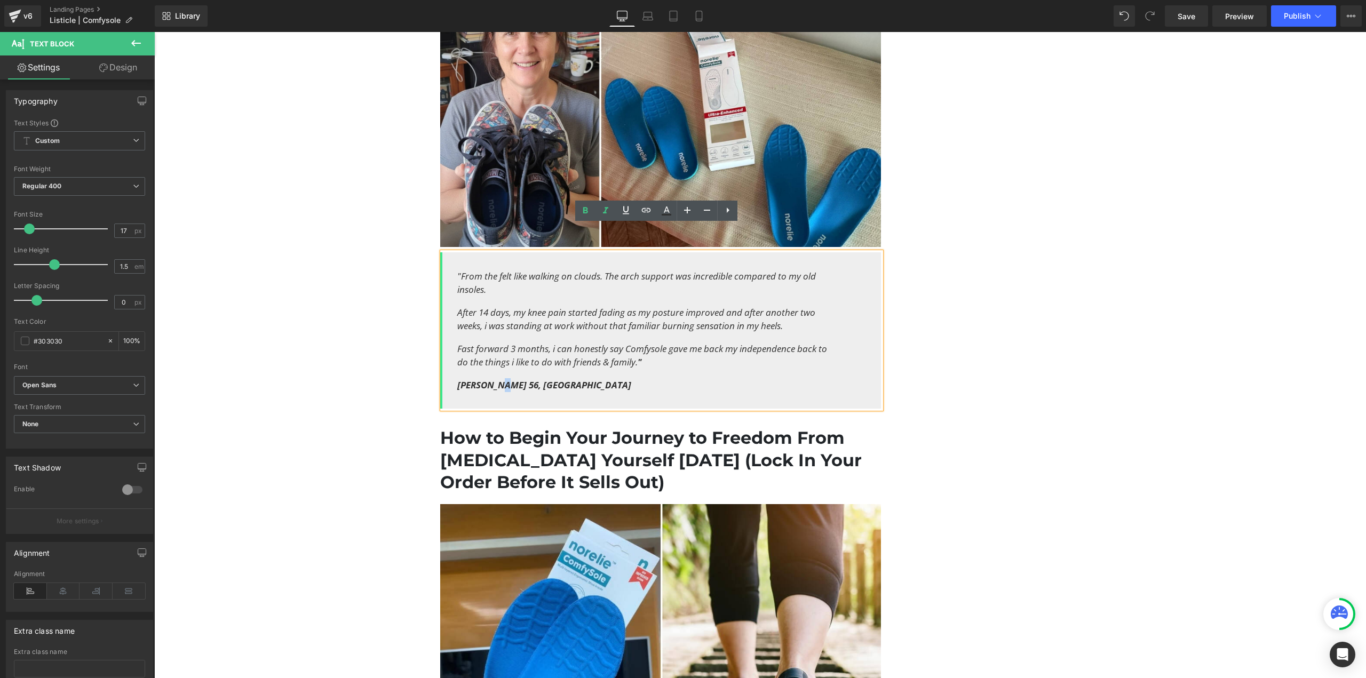
click at [497, 379] on strong "Maria W. 56, Boston" at bounding box center [544, 385] width 174 height 12
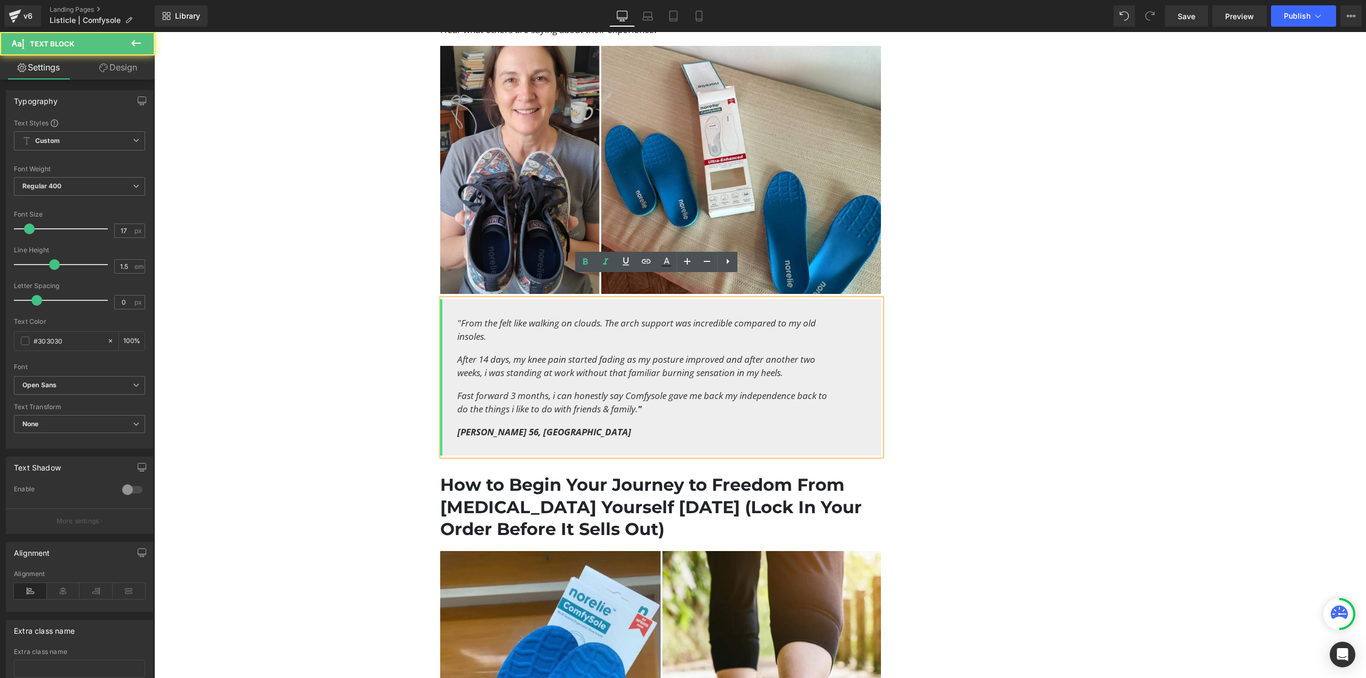
scroll to position [3398, 0]
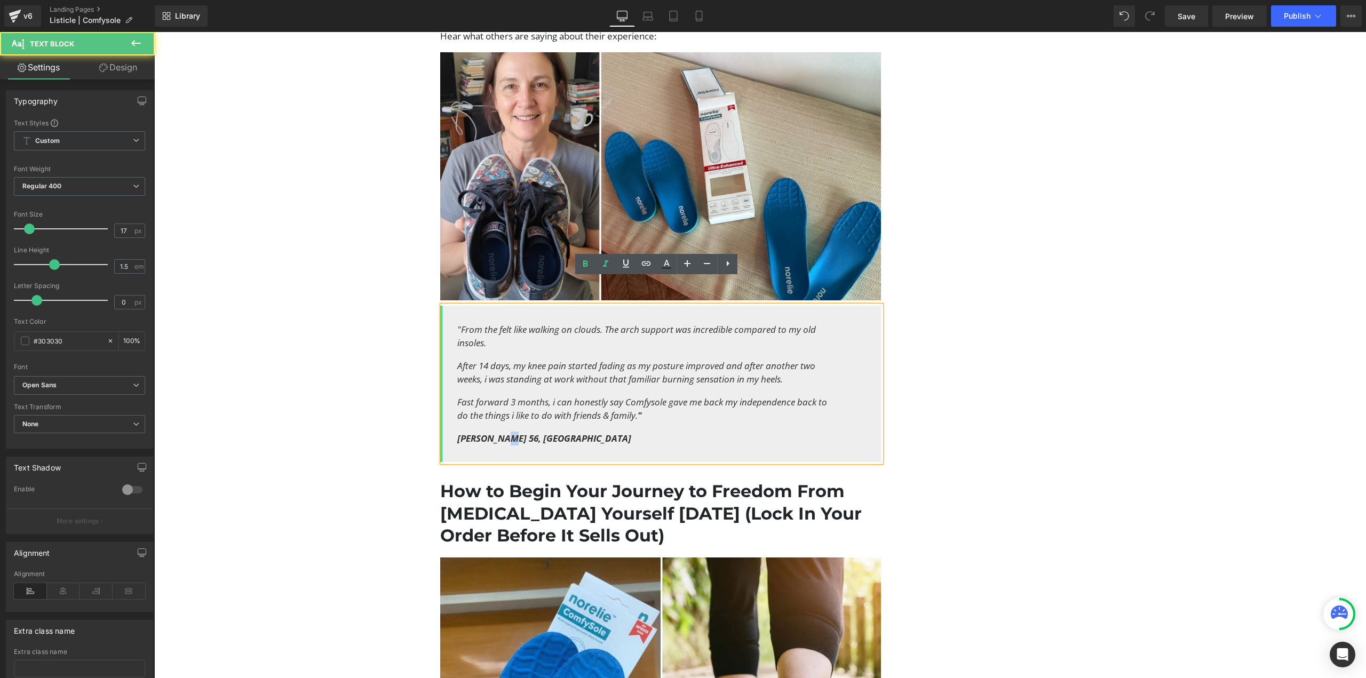
click at [502, 432] on strong "Maria W. 56, Boston" at bounding box center [544, 438] width 174 height 12
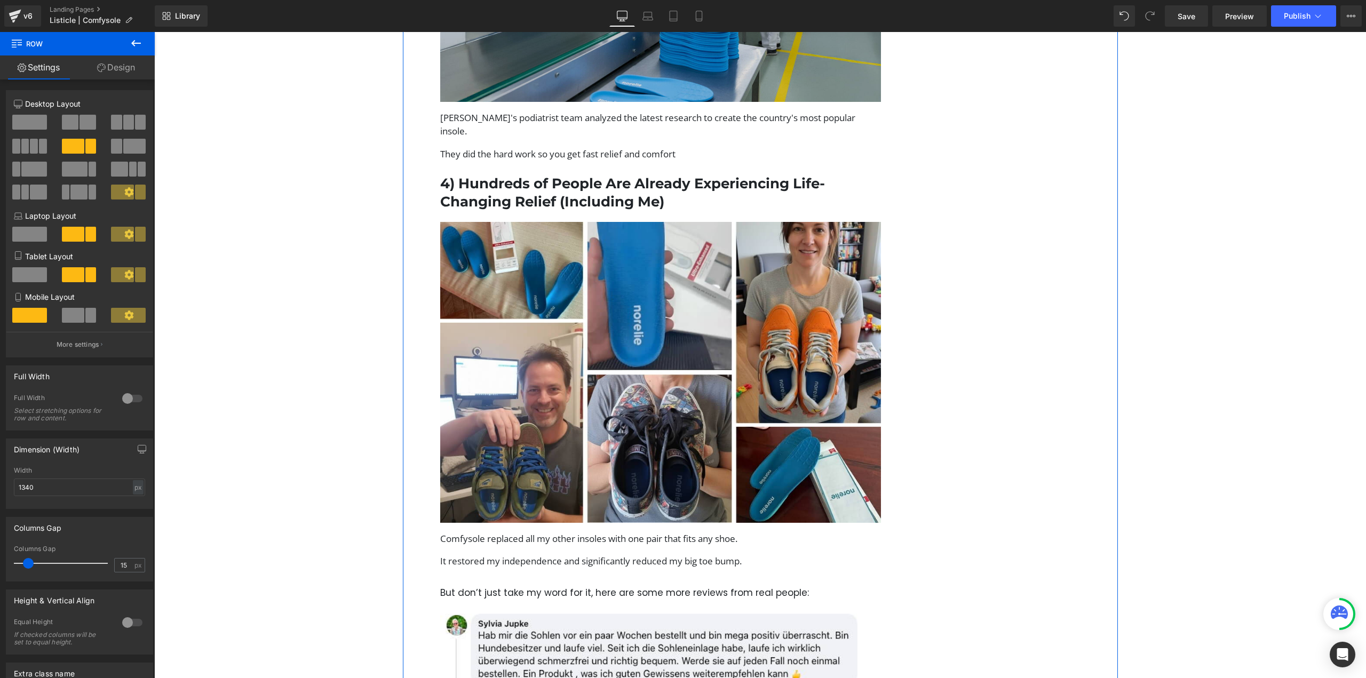
scroll to position [1477, 0]
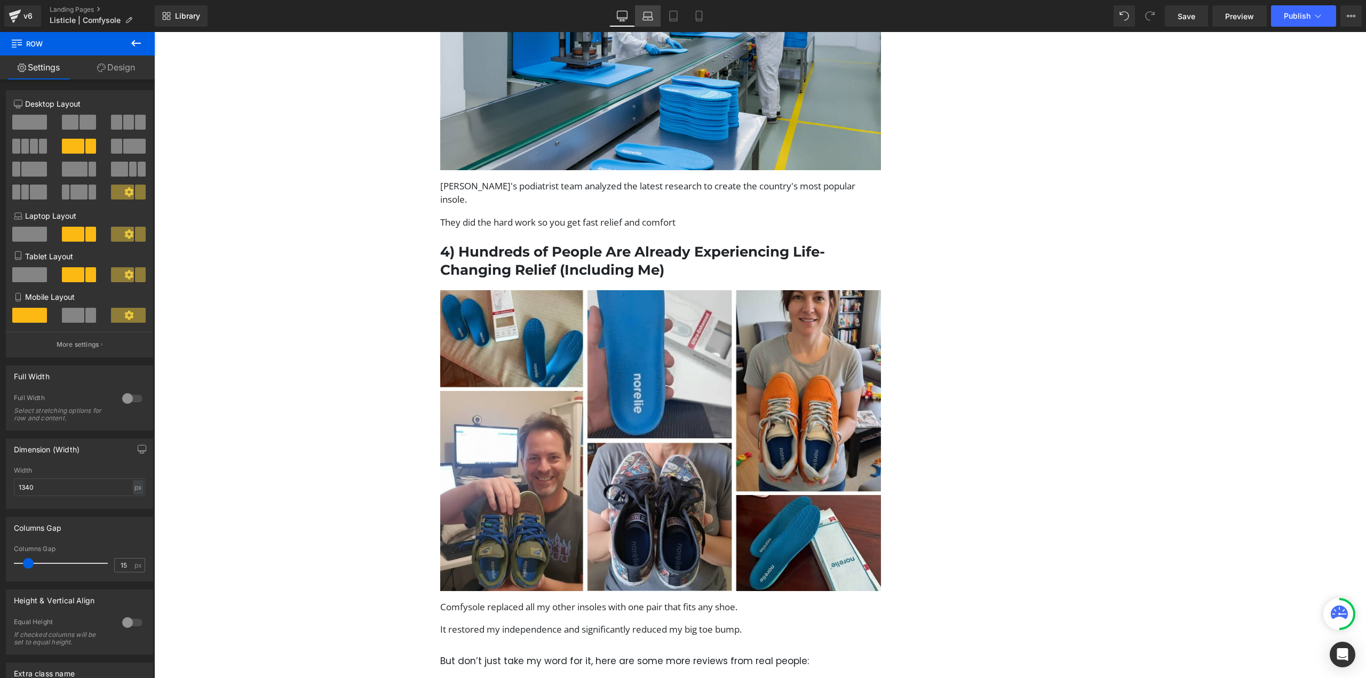
click at [645, 19] on icon at bounding box center [648, 16] width 11 height 11
type input "1200"
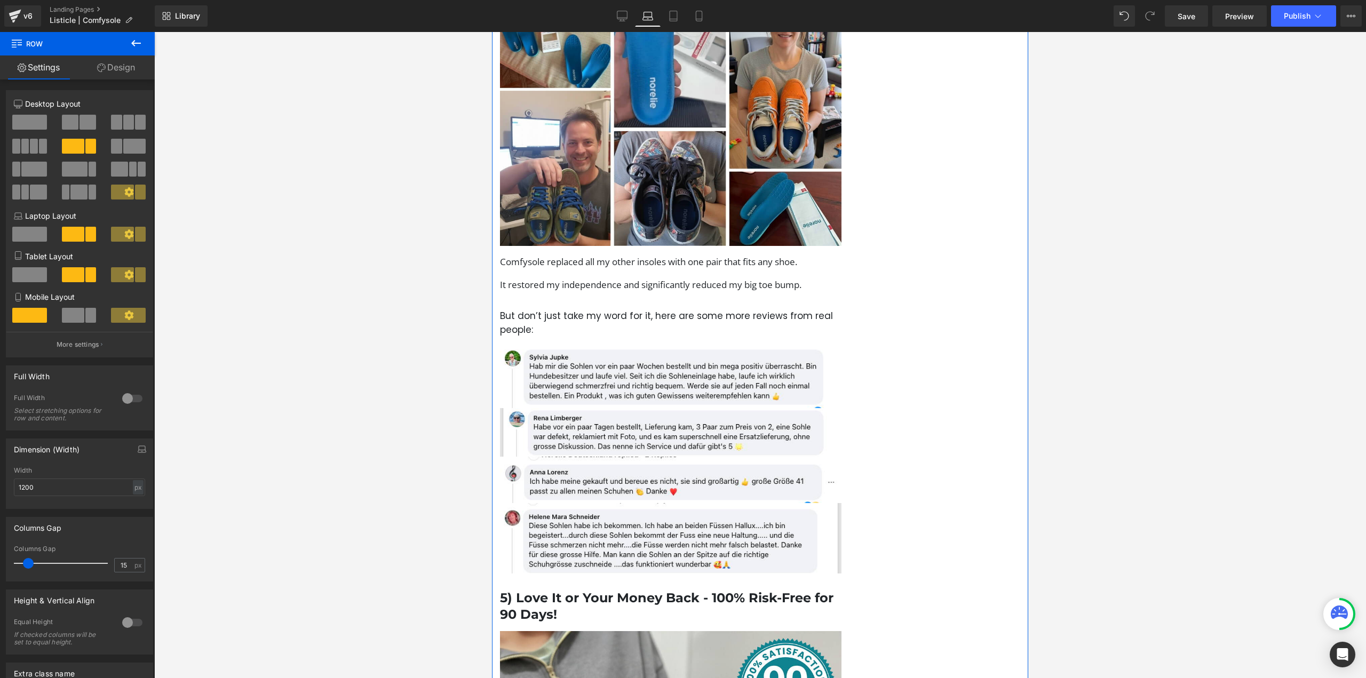
scroll to position [1601, 0]
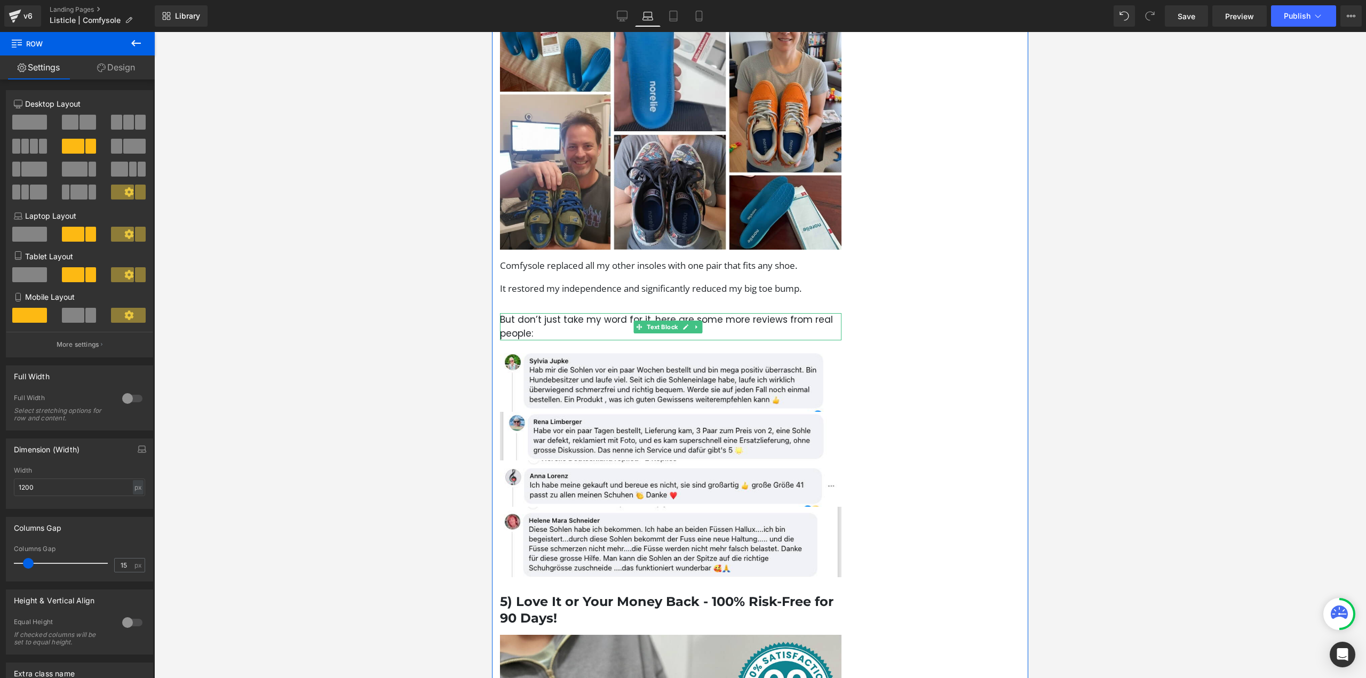
click at [621, 313] on p "But don’t just take my word for it, here are some more reviews from real people:" at bounding box center [671, 326] width 342 height 27
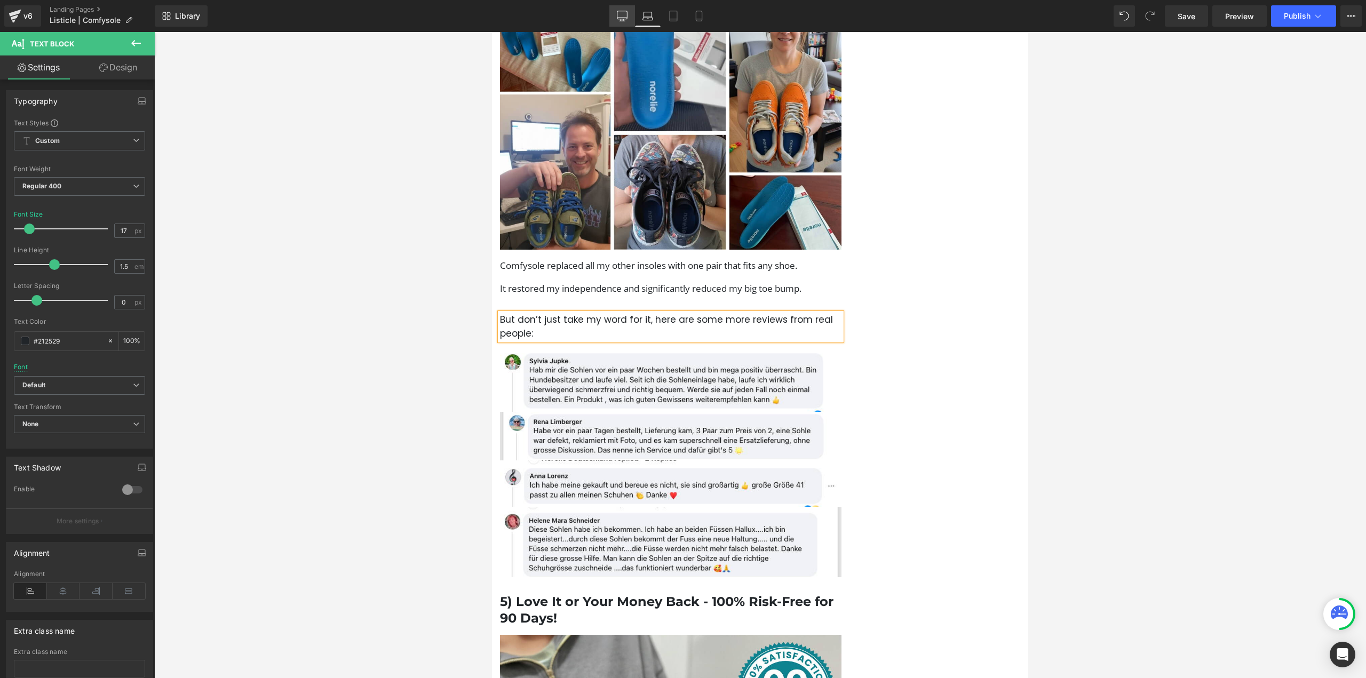
click at [624, 21] on link "Desktop" at bounding box center [622, 15] width 26 height 21
type input "100"
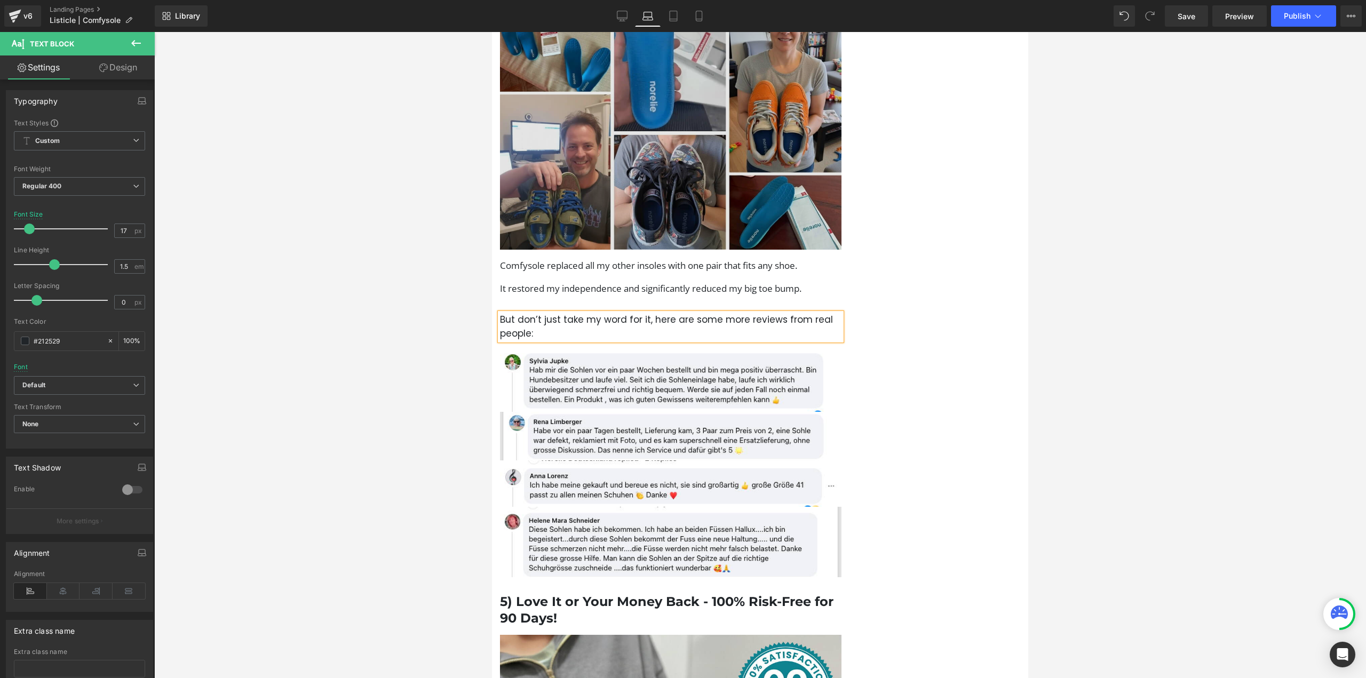
scroll to position [1805, 0]
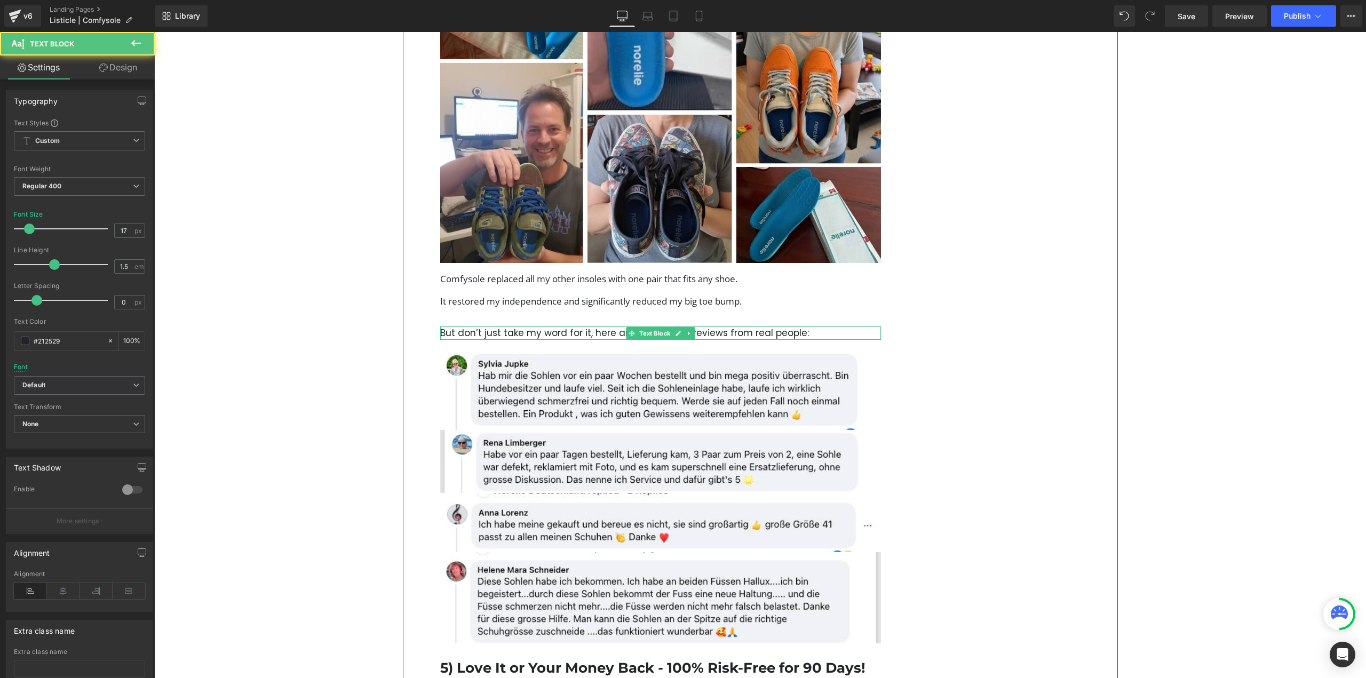
click at [716, 327] on p "But don’t just take my word for it, here are some more reviews from real people:" at bounding box center [660, 334] width 441 height 14
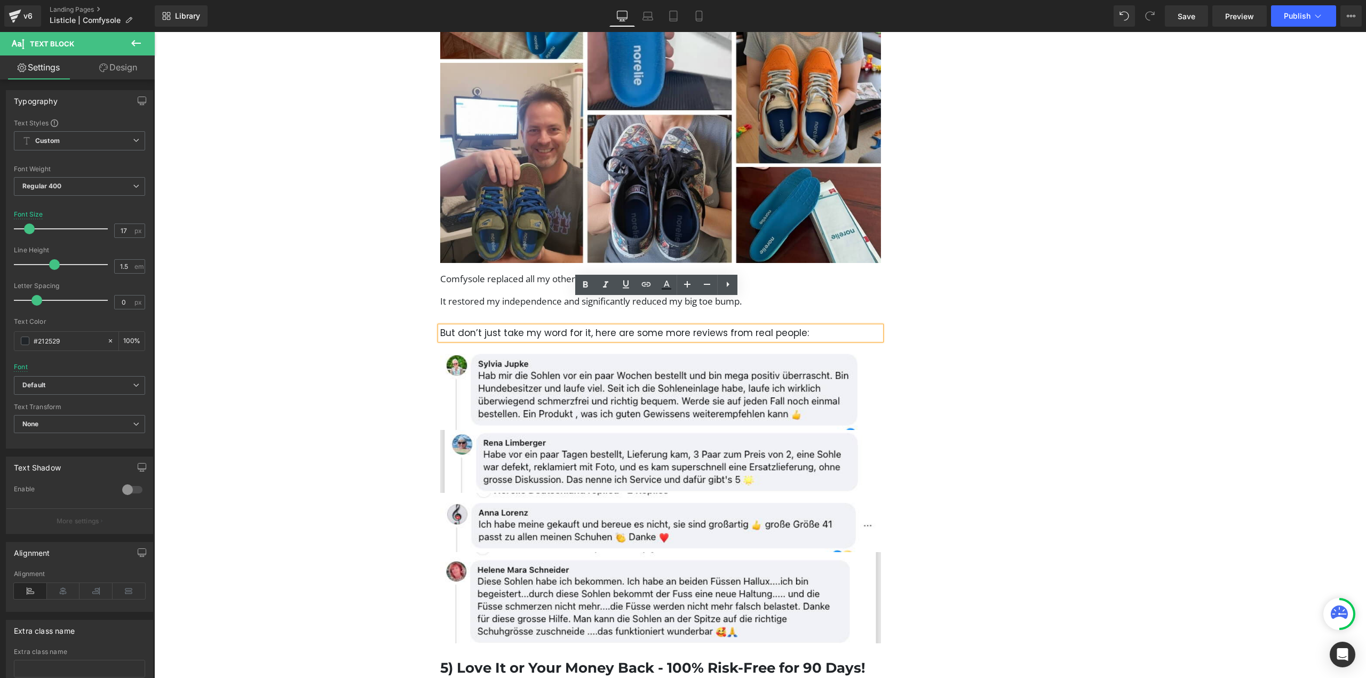
drag, startPoint x: 806, startPoint y: 307, endPoint x: 382, endPoint y: 322, distance: 425.1
click at [403, 322] on div "How I (and thousands more) found relief with this new 6-in-1 insole. Heading Im…" at bounding box center [760, 513] width 715 height 4342
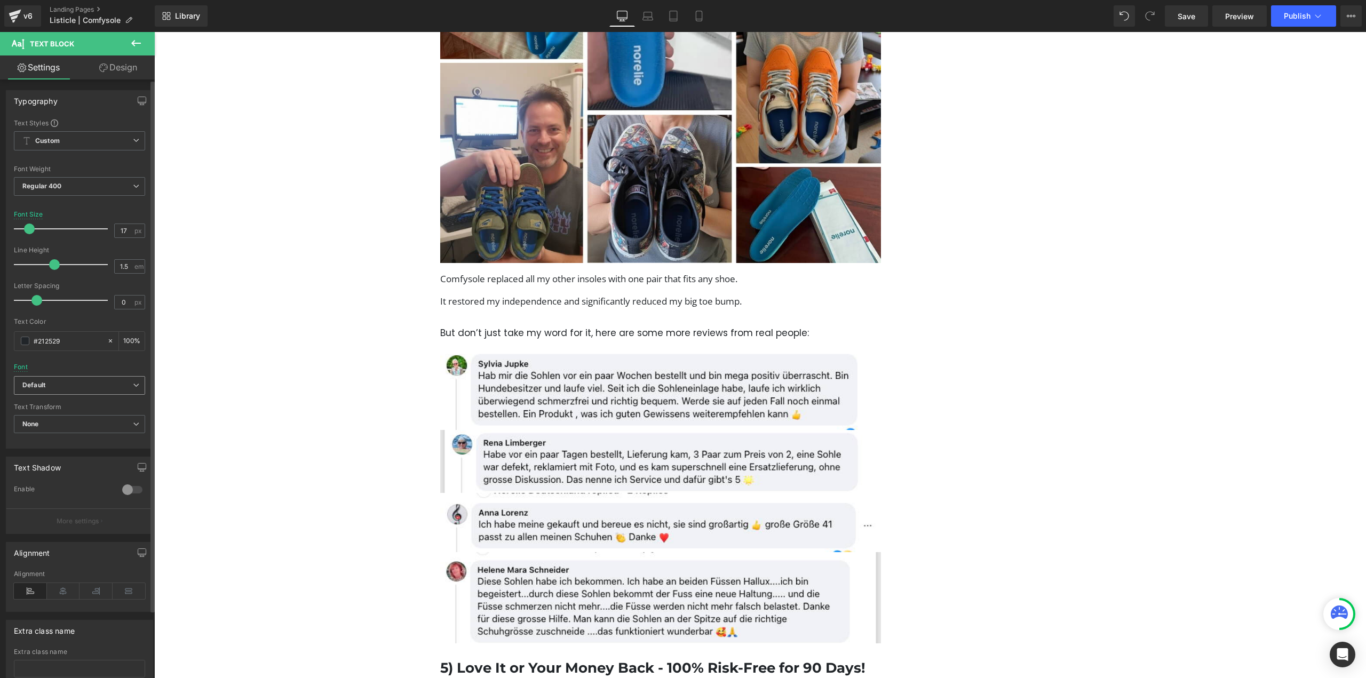
click at [77, 385] on b "Default" at bounding box center [77, 385] width 110 height 9
click at [88, 422] on li "Open Sans" at bounding box center [80, 417] width 132 height 17
click at [890, 319] on div "How I (and thousands more) found relief with this new 6-in-1 insole. Heading Im…" at bounding box center [760, 513] width 715 height 4342
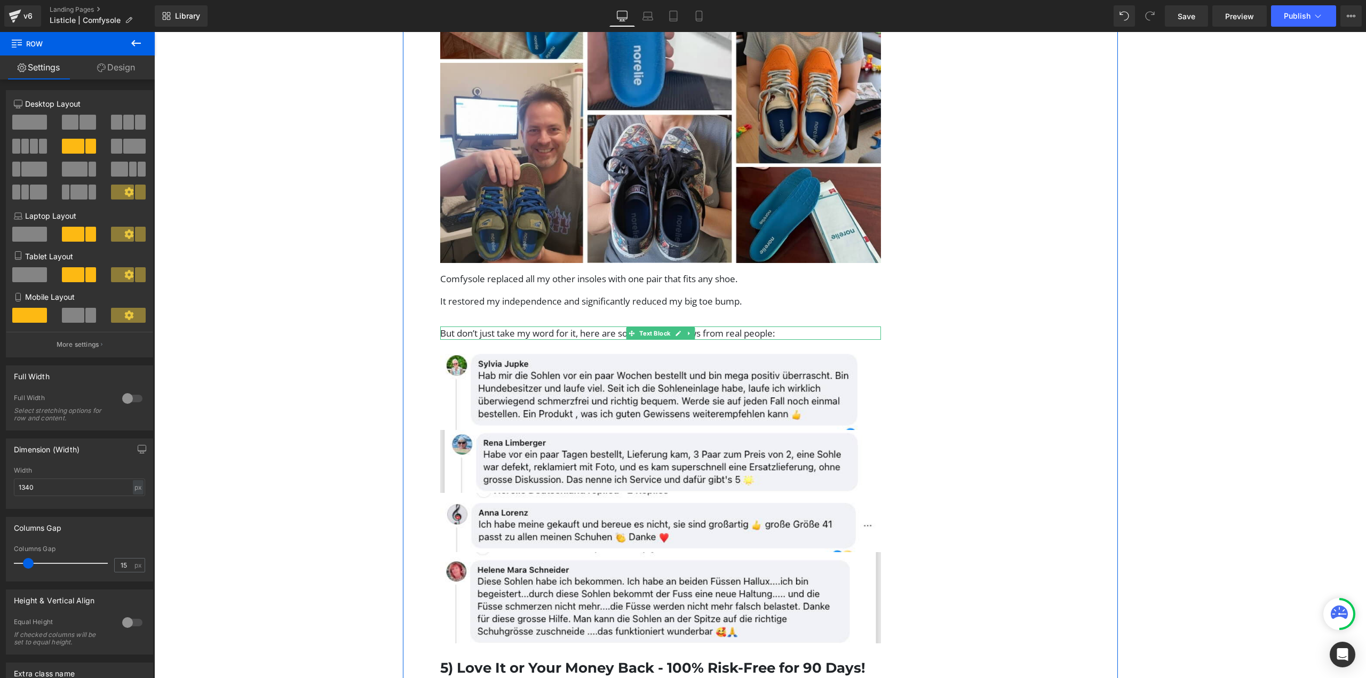
click at [732, 327] on p "But don’t just take my word for it, here are some more reviews from real people:" at bounding box center [660, 334] width 441 height 14
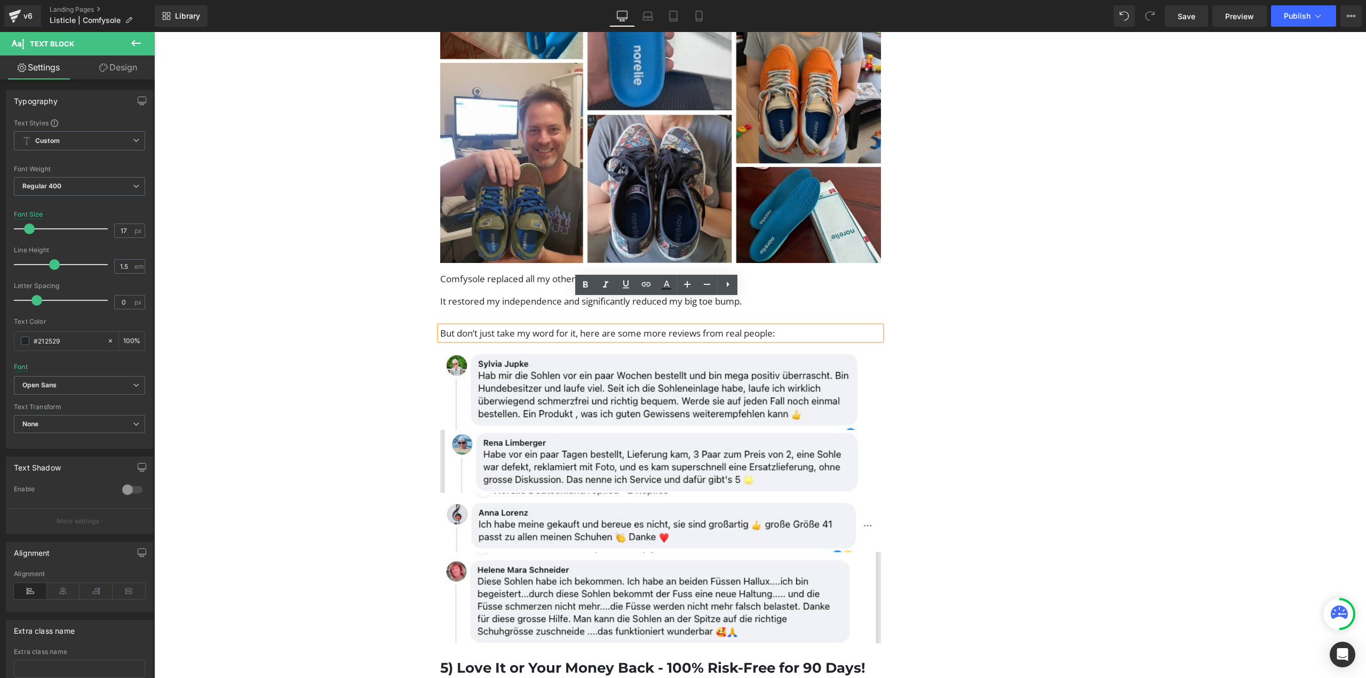
click at [919, 307] on div "How I (and thousands more) found relief with this new 6-in-1 insole. Heading Im…" at bounding box center [760, 513] width 715 height 4342
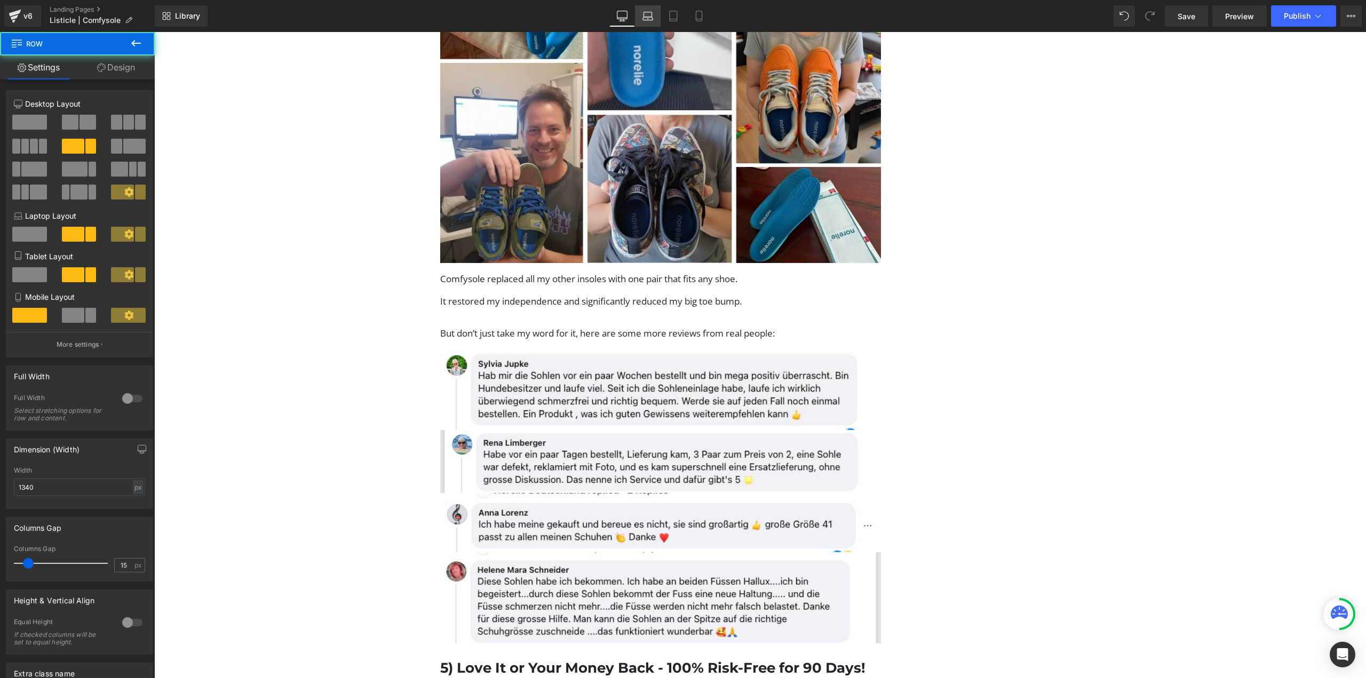
click at [646, 12] on icon at bounding box center [648, 14] width 8 height 5
type input "1200"
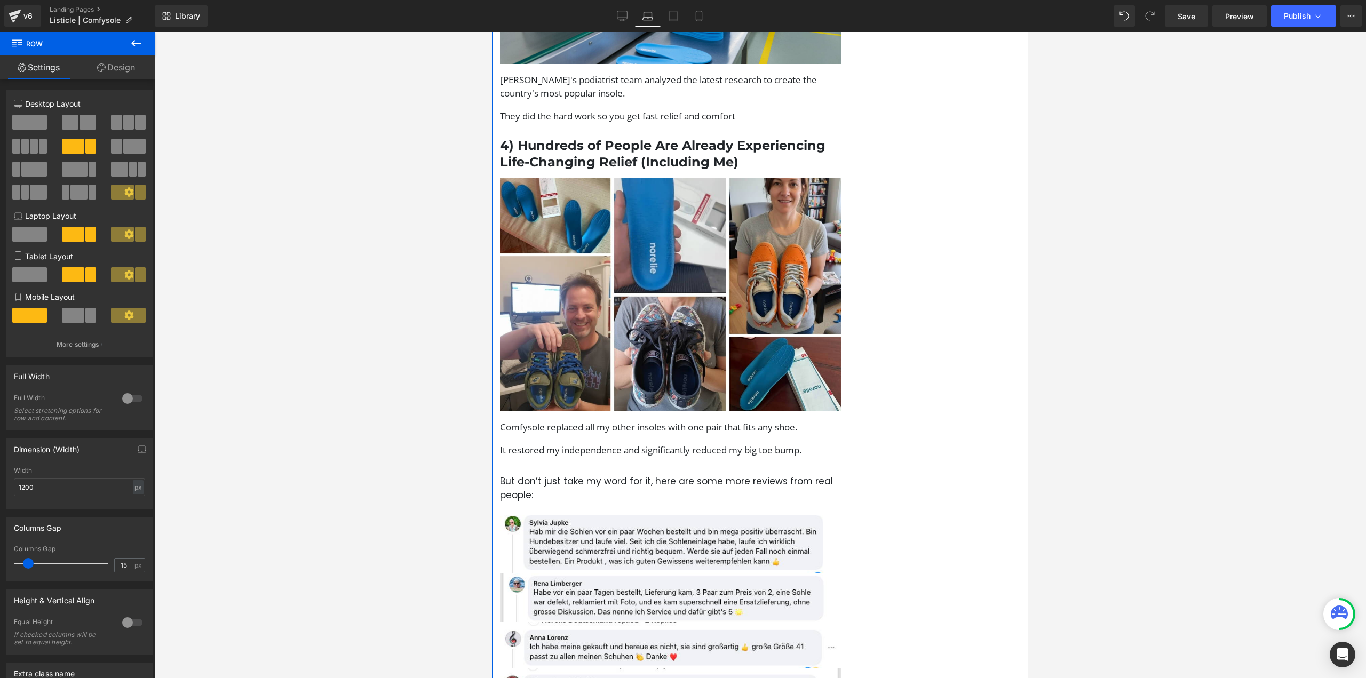
scroll to position [1441, 0]
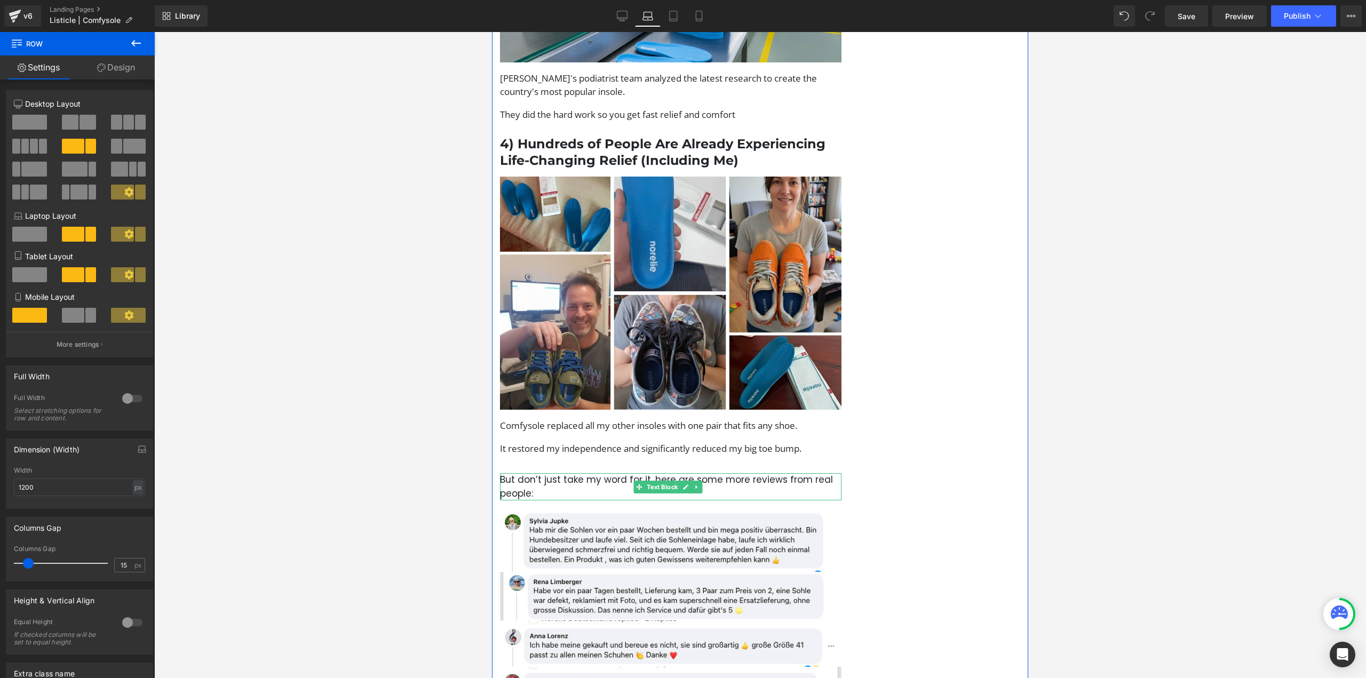
click at [692, 481] on link at bounding box center [697, 487] width 11 height 13
click at [646, 481] on span "Text Block" at bounding box center [662, 487] width 35 height 13
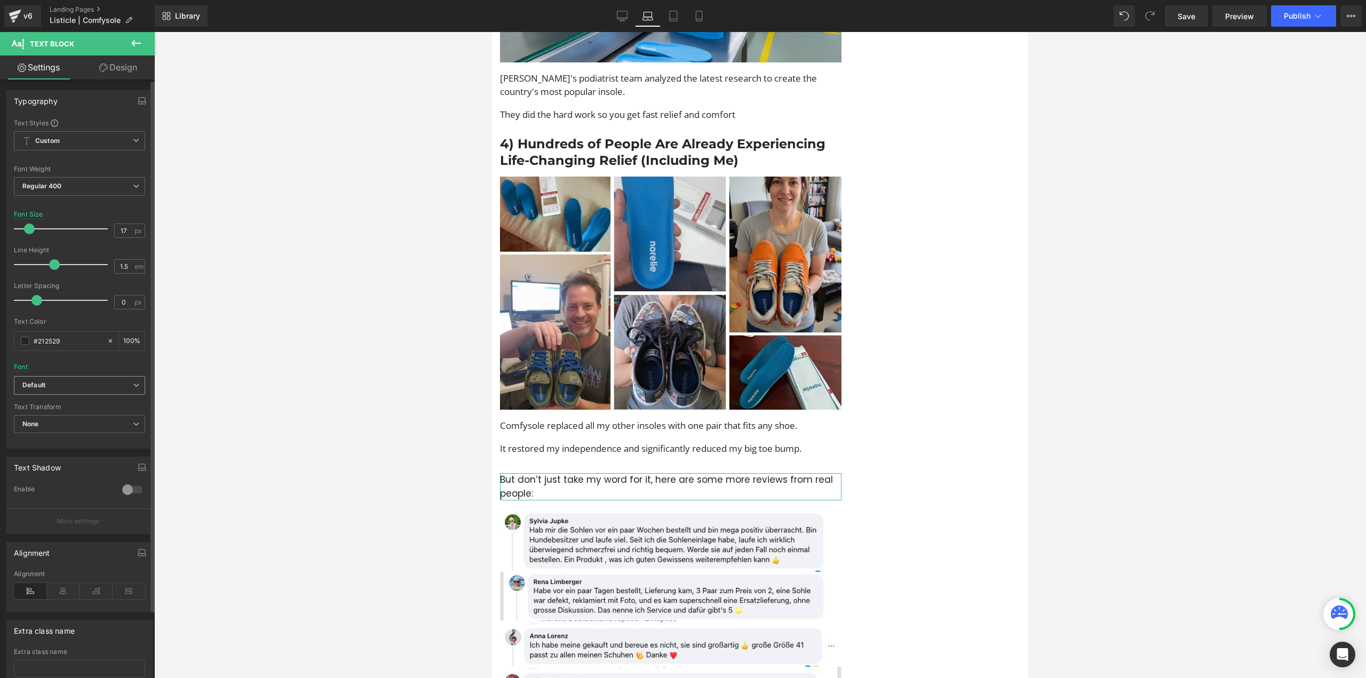
click at [55, 388] on b "Default" at bounding box center [77, 385] width 110 height 9
click at [72, 417] on li "Open Sans" at bounding box center [80, 417] width 132 height 17
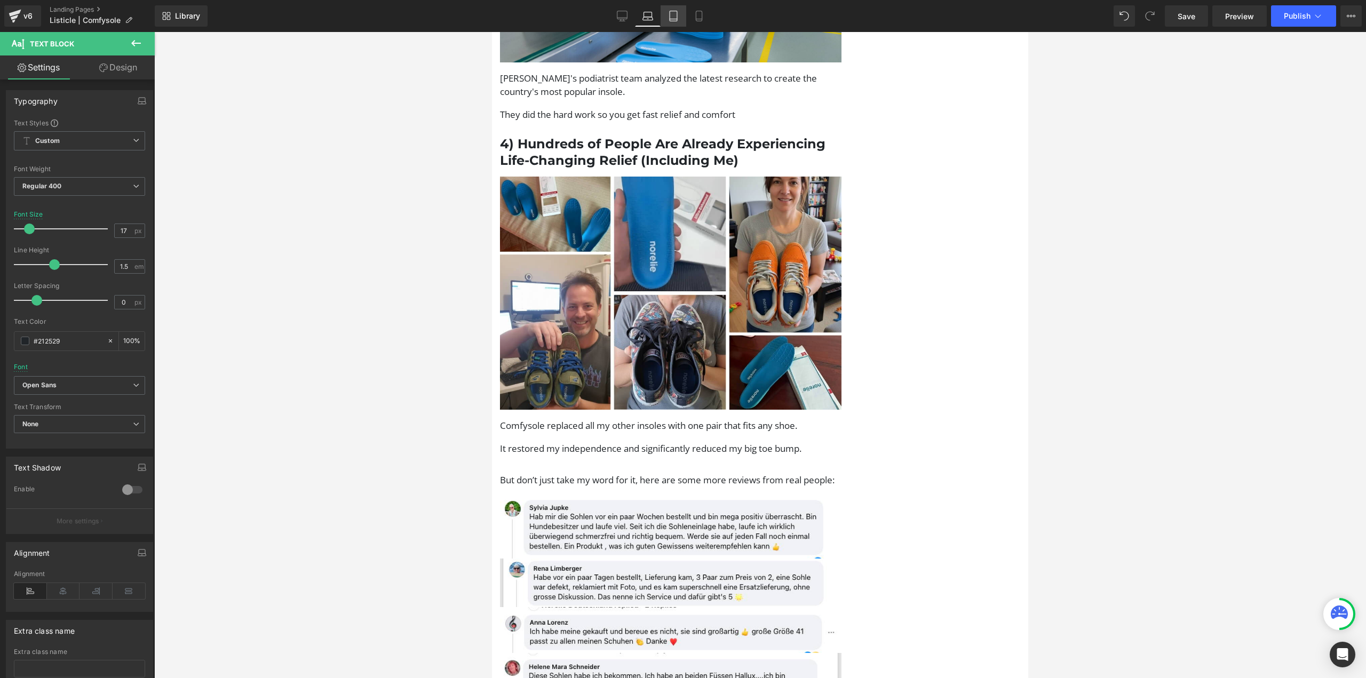
click at [683, 17] on link "Tablet" at bounding box center [674, 15] width 26 height 21
type input "100"
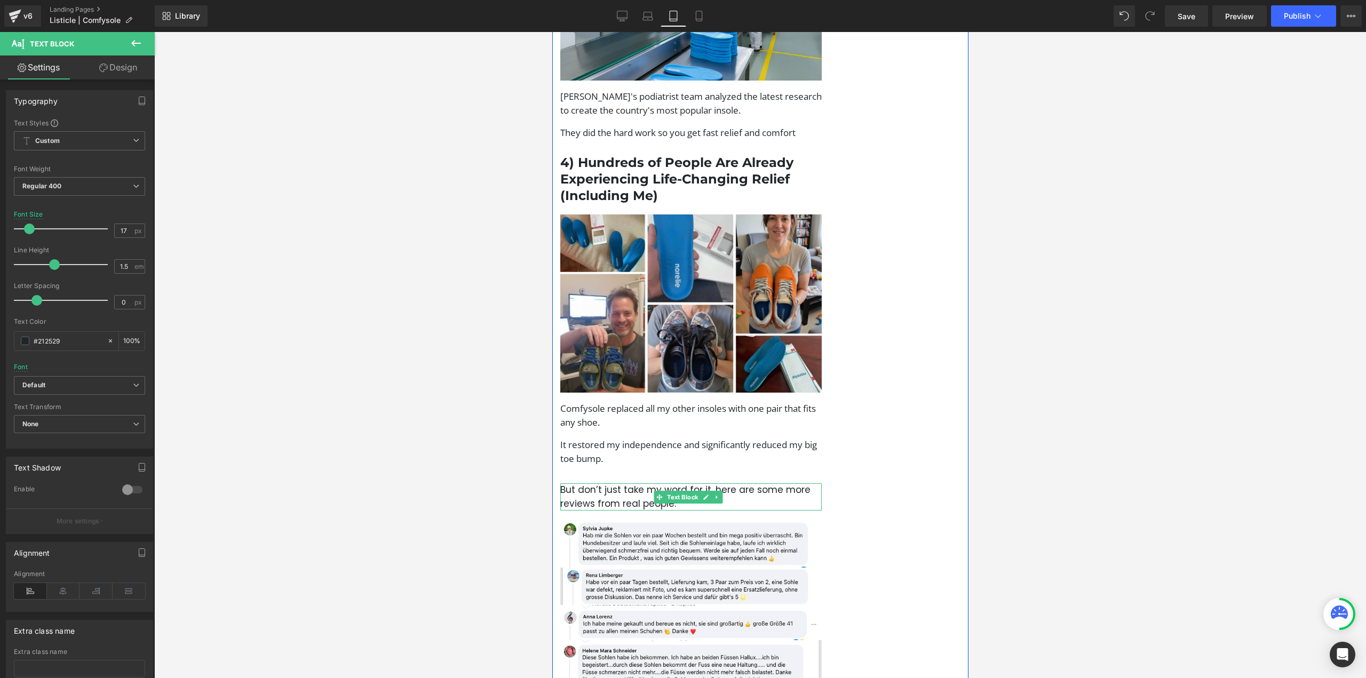
click at [643, 483] on p "But don’t just take my word for it, here are some more reviews from real people:" at bounding box center [690, 496] width 261 height 27
click at [65, 391] on span "Default" at bounding box center [79, 385] width 131 height 19
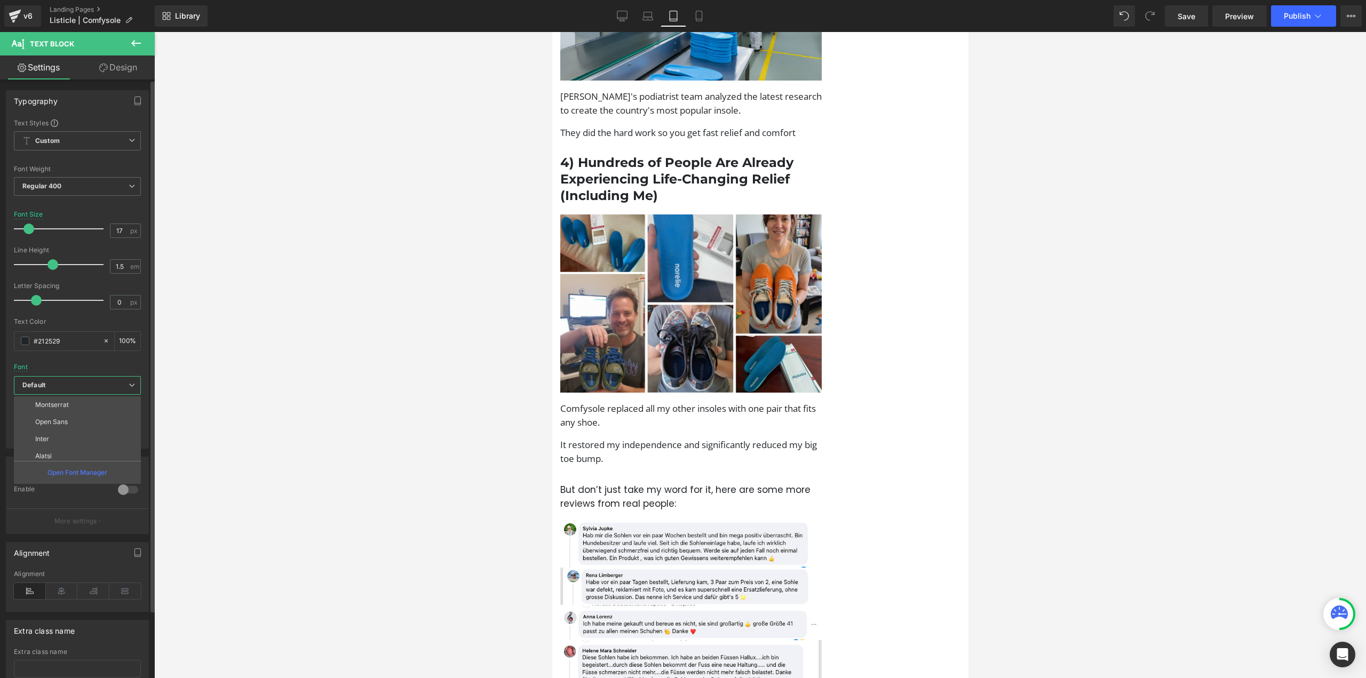
scroll to position [107, 0]
click at [67, 423] on li "Open Sans" at bounding box center [80, 417] width 132 height 17
click at [696, 15] on icon at bounding box center [699, 16] width 11 height 11
type input "15"
type input "100"
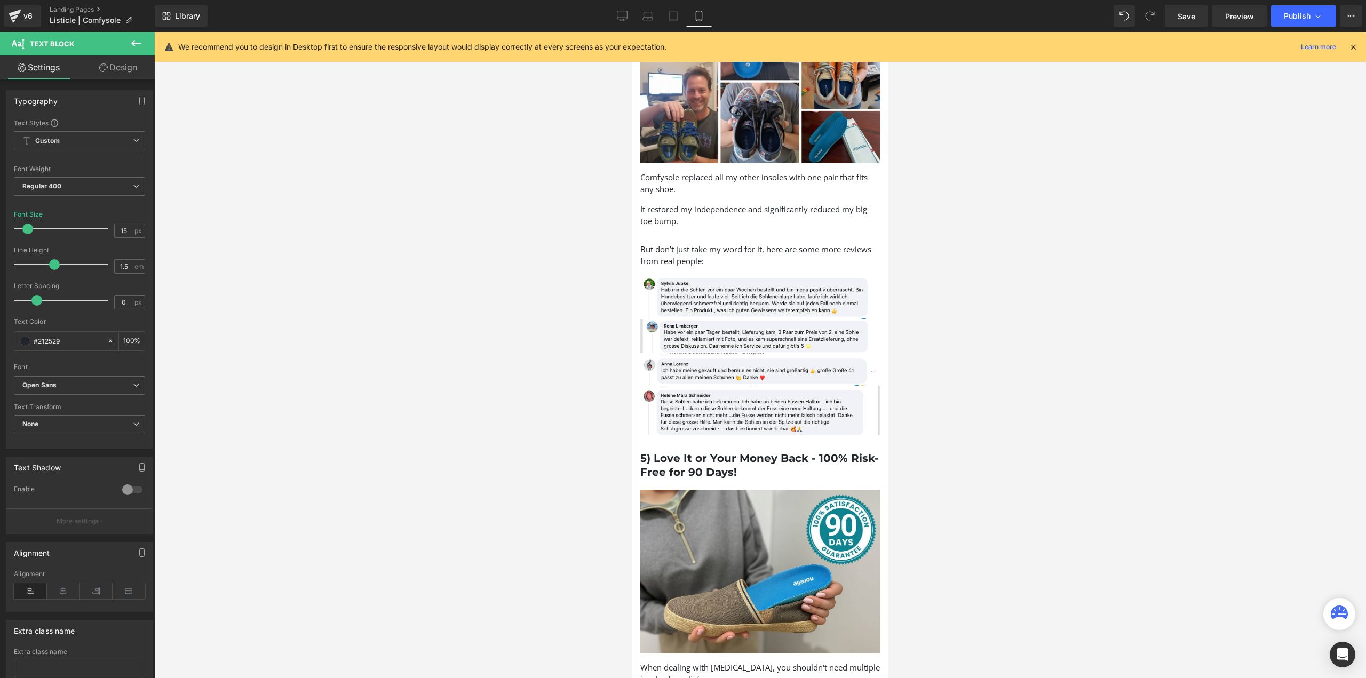
scroll to position [1094, 0]
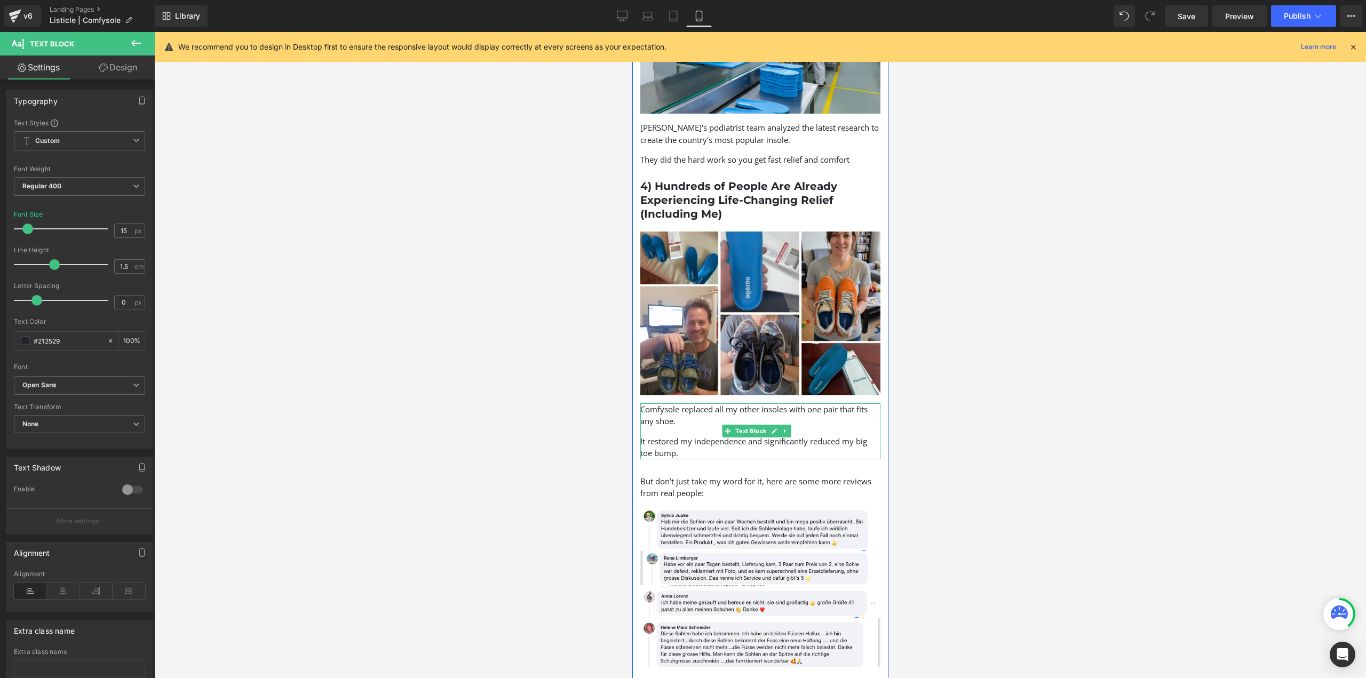
click at [743, 435] on p "It restored my independence and significantly reduced my big toe bump." at bounding box center [760, 447] width 240 height 24
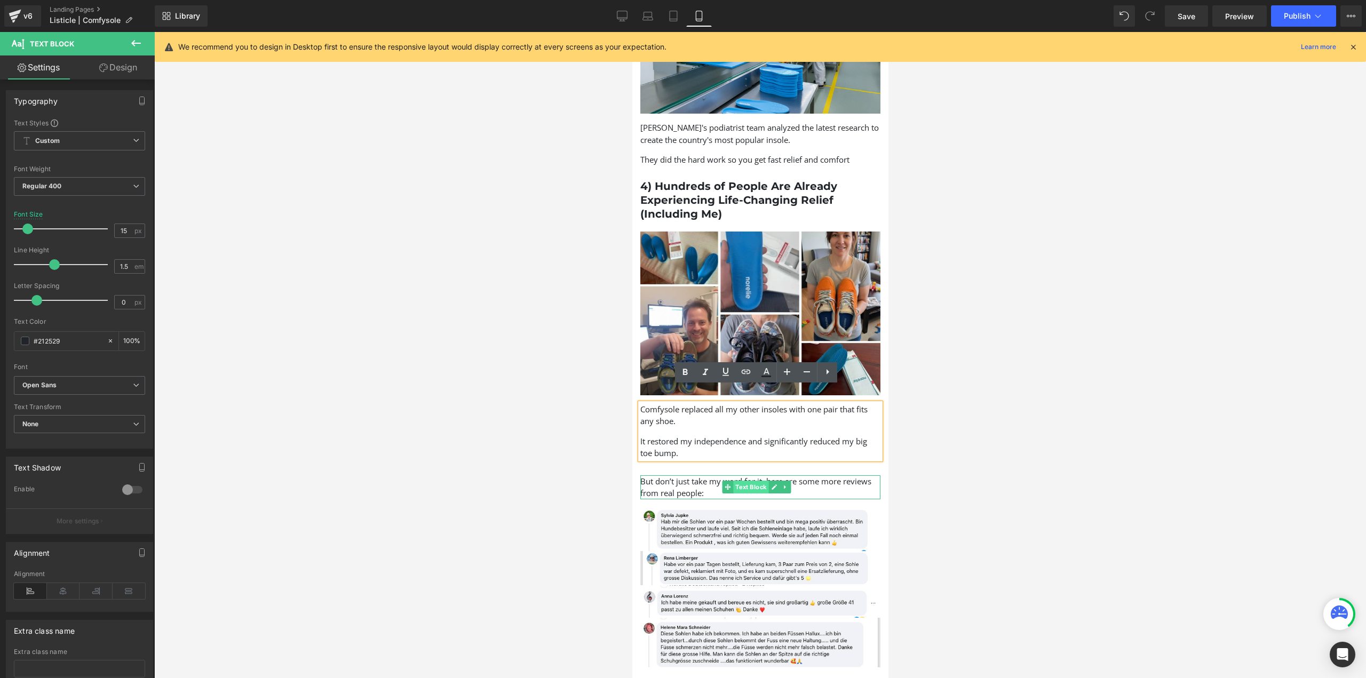
click at [733, 481] on span "Text Block" at bounding box center [750, 487] width 35 height 13
click at [819, 478] on p "But don’t just take my word for it, here are some more reviews from real people:" at bounding box center [760, 487] width 240 height 24
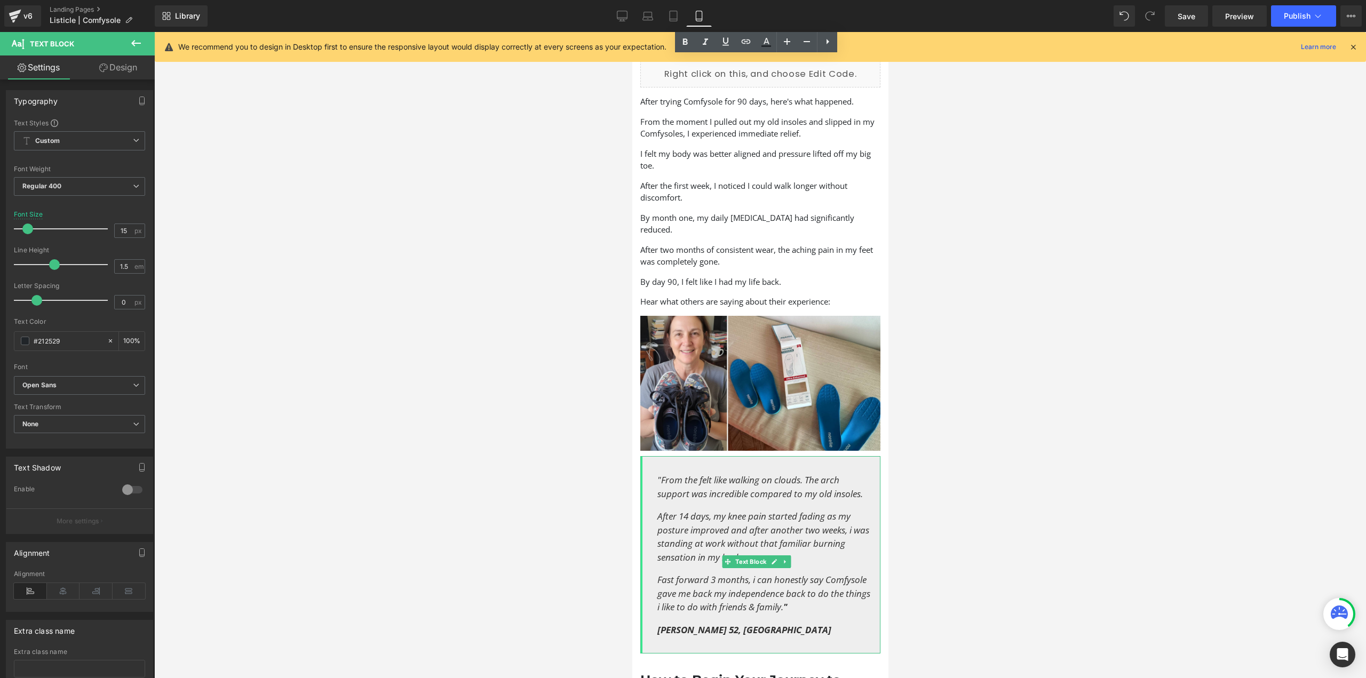
scroll to position [2366, 0]
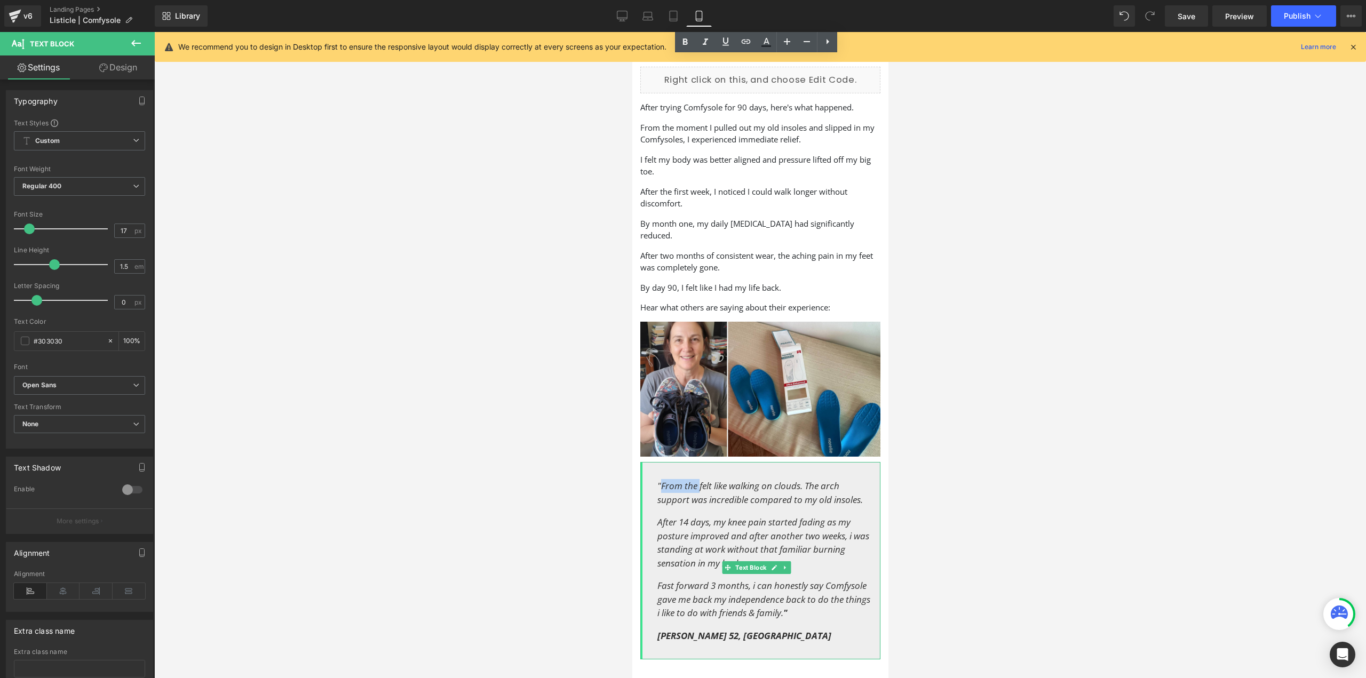
drag, startPoint x: 698, startPoint y: 457, endPoint x: 661, endPoint y: 454, distance: 36.9
click at [661, 480] on icon ""From the felt like walking on clouds. The arch support was incredible compared…" at bounding box center [759, 493] width 205 height 26
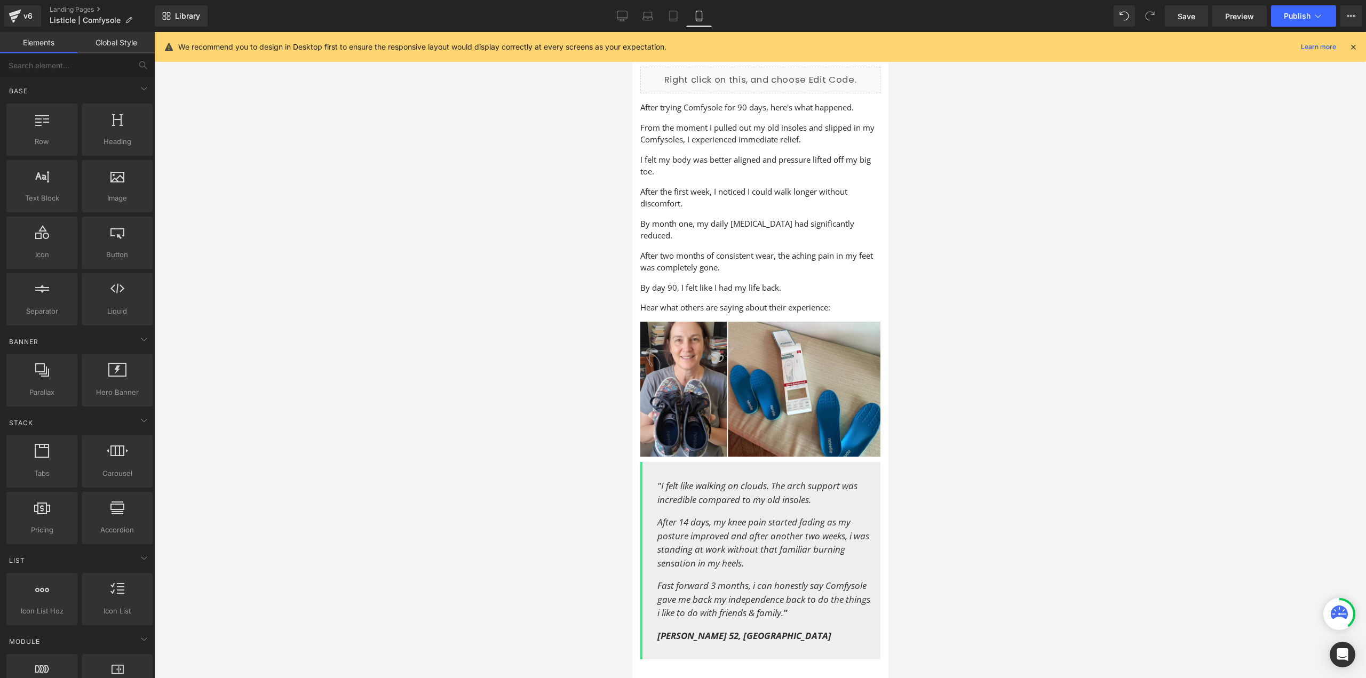
click at [1081, 463] on div at bounding box center [760, 355] width 1212 height 646
click at [631, 21] on link "Desktop" at bounding box center [622, 15] width 26 height 21
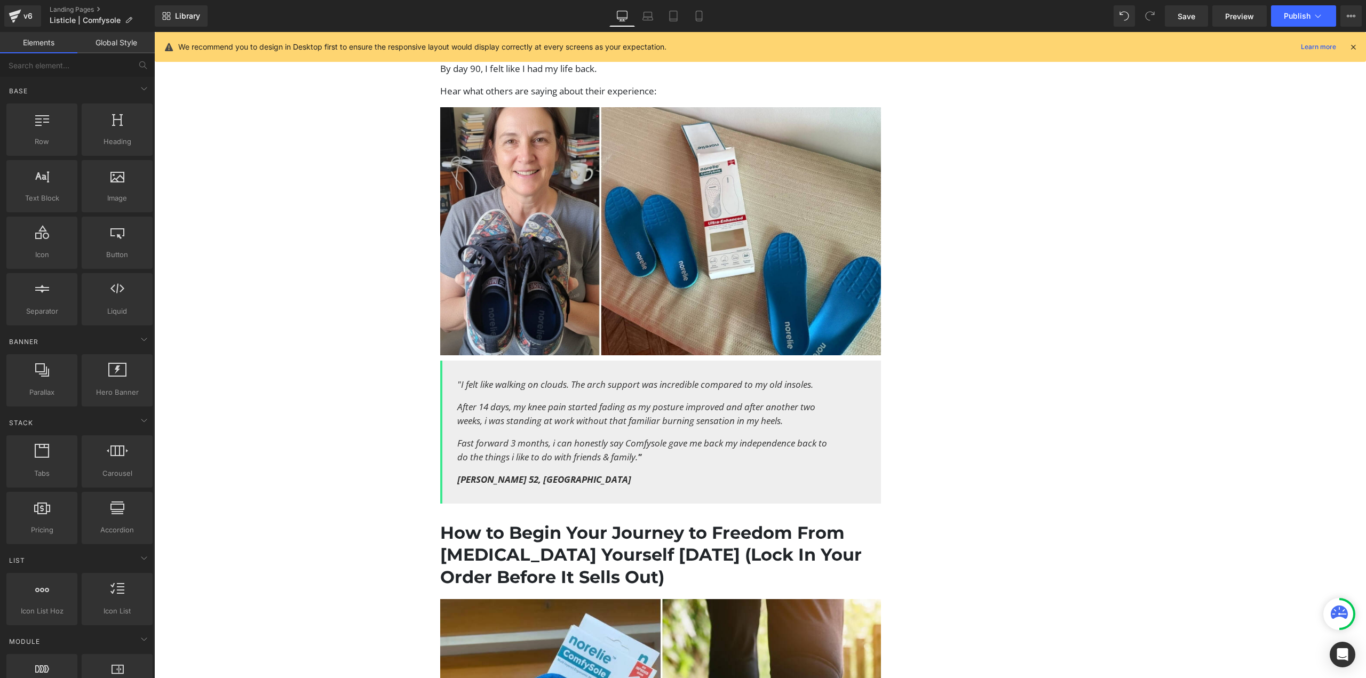
scroll to position [3267, 0]
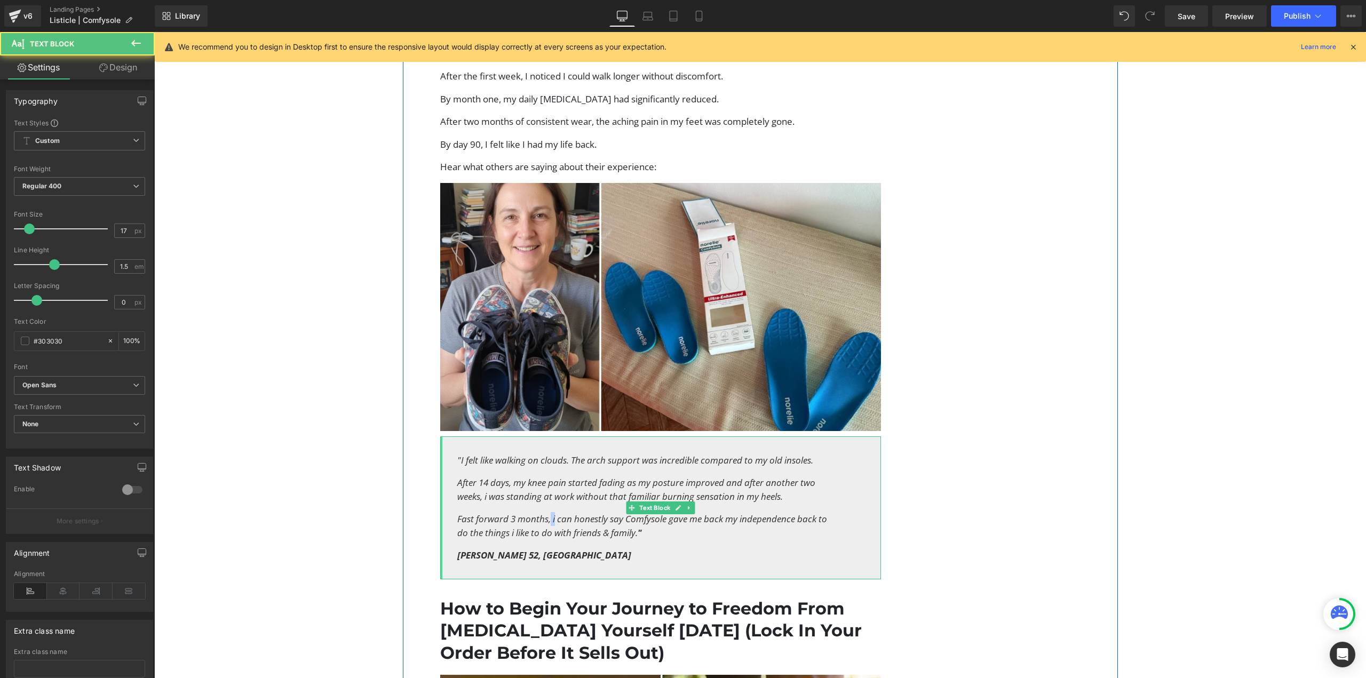
click at [546, 513] on icon "Fast forward 3 months, i can honestly say Comfysole gave me back my independenc…" at bounding box center [642, 526] width 370 height 26
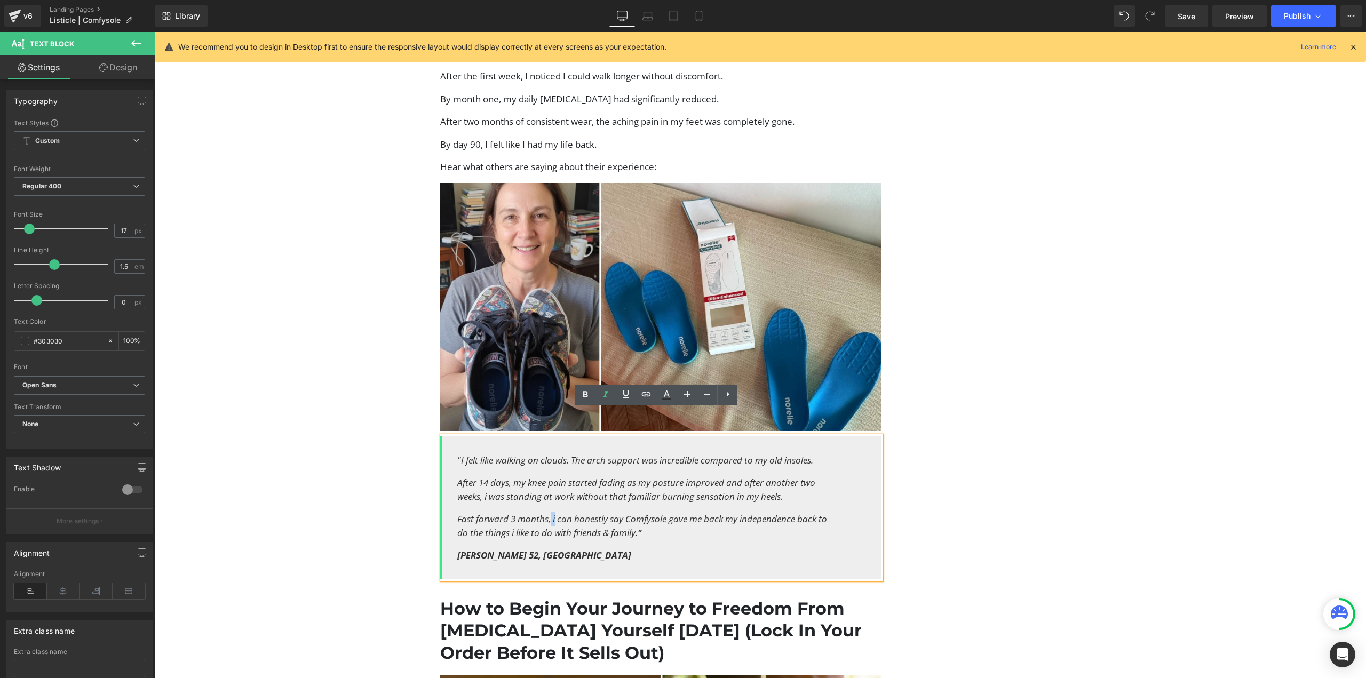
click at [546, 513] on icon "Fast forward 3 months, i can honestly say Comfysole gave me back my independenc…" at bounding box center [642, 526] width 370 height 26
click at [550, 513] on icon "Fast forward 3 months, i can honestly say Comfysole gave me back my independenc…" at bounding box center [642, 526] width 370 height 26
click at [548, 513] on icon "Fast forward 3 months, i can honestly say Comfysole gave me back my independenc…" at bounding box center [642, 526] width 370 height 26
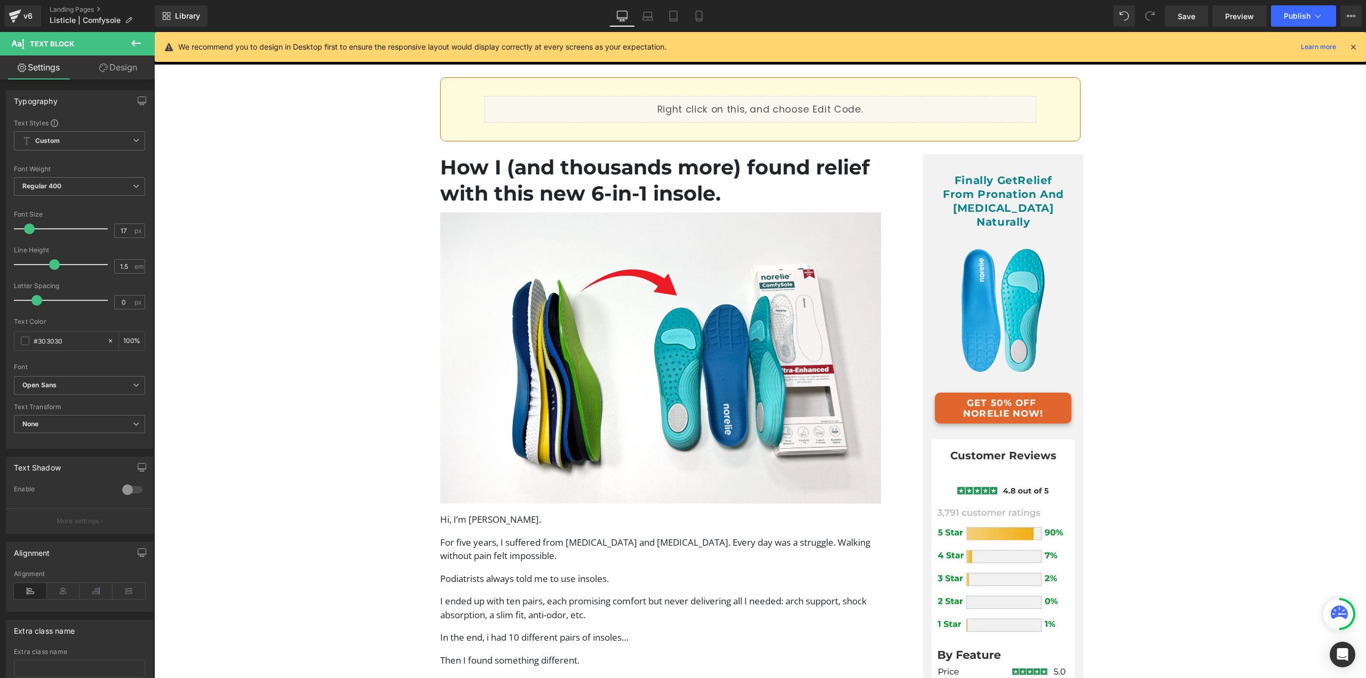
scroll to position [0, 0]
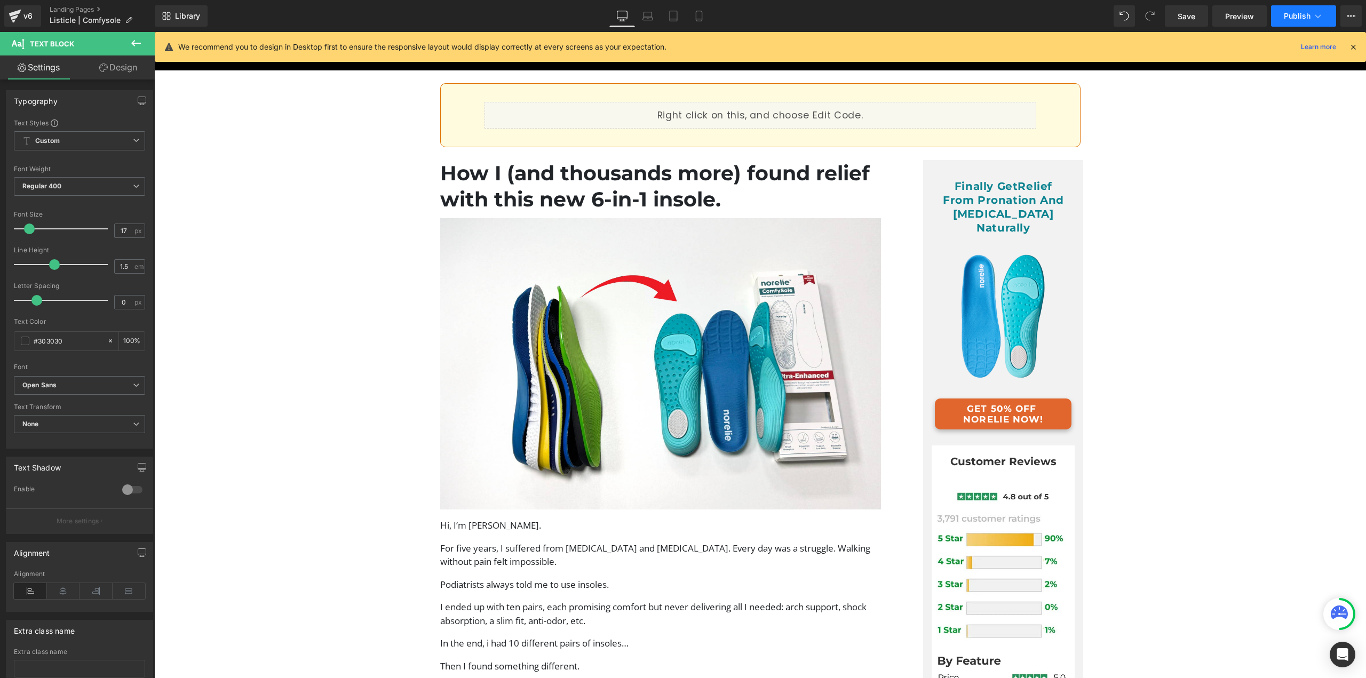
click at [1304, 12] on span "Publish" at bounding box center [1297, 16] width 27 height 9
drag, startPoint x: 1196, startPoint y: 16, endPoint x: 1041, endPoint y: 32, distance: 156.6
click at [1196, 16] on link "Save" at bounding box center [1186, 15] width 43 height 21
click at [1274, 13] on button "Publish" at bounding box center [1303, 15] width 65 height 21
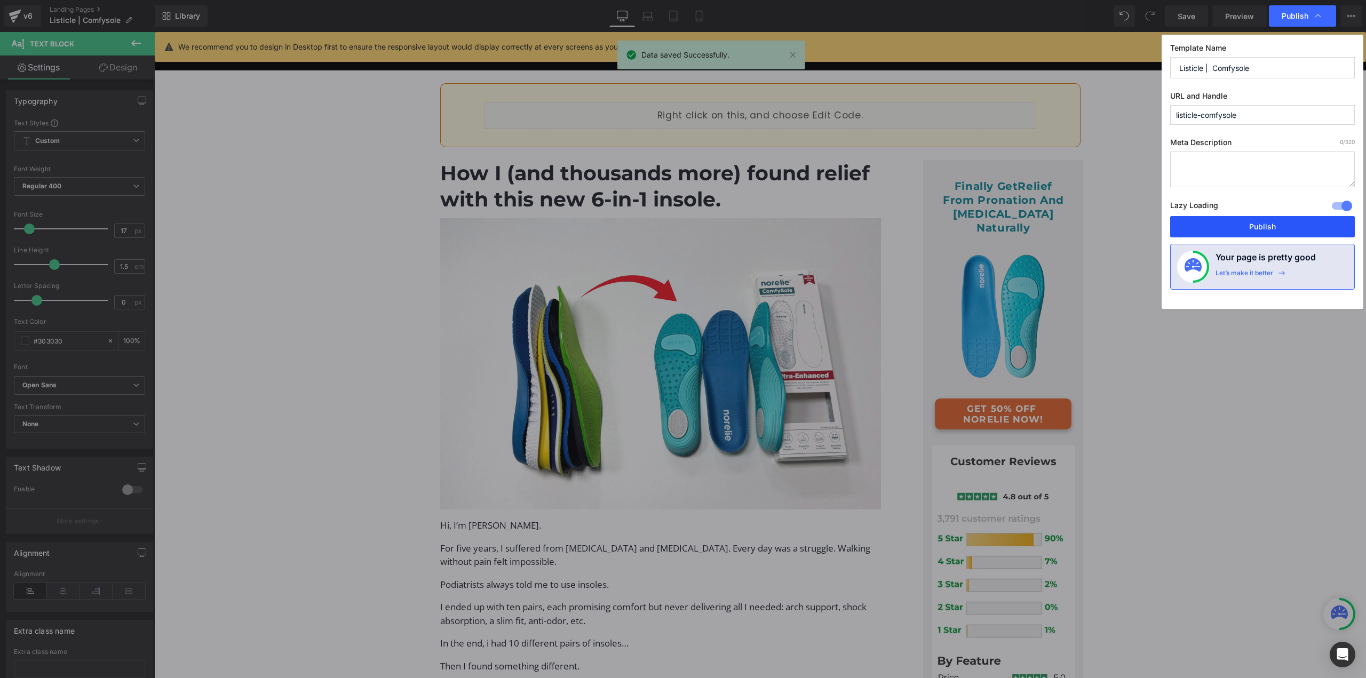
click at [1270, 226] on button "Publish" at bounding box center [1262, 226] width 185 height 21
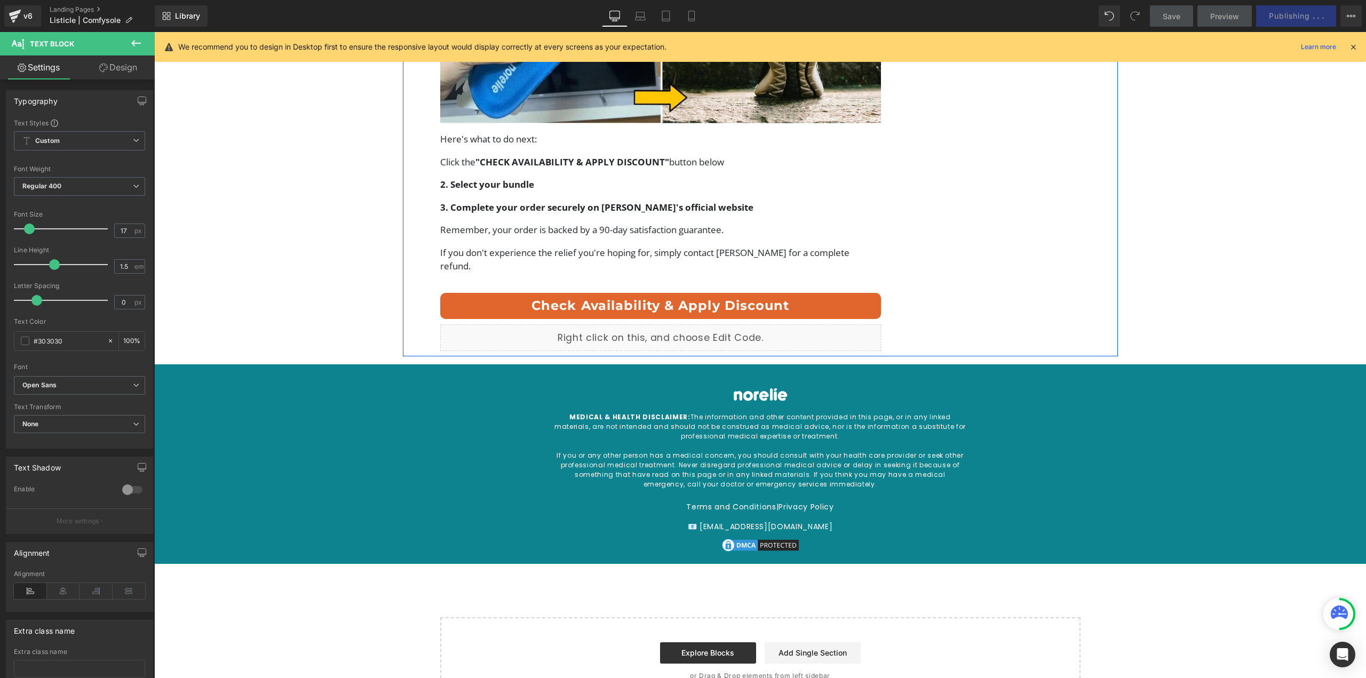
scroll to position [4121, 0]
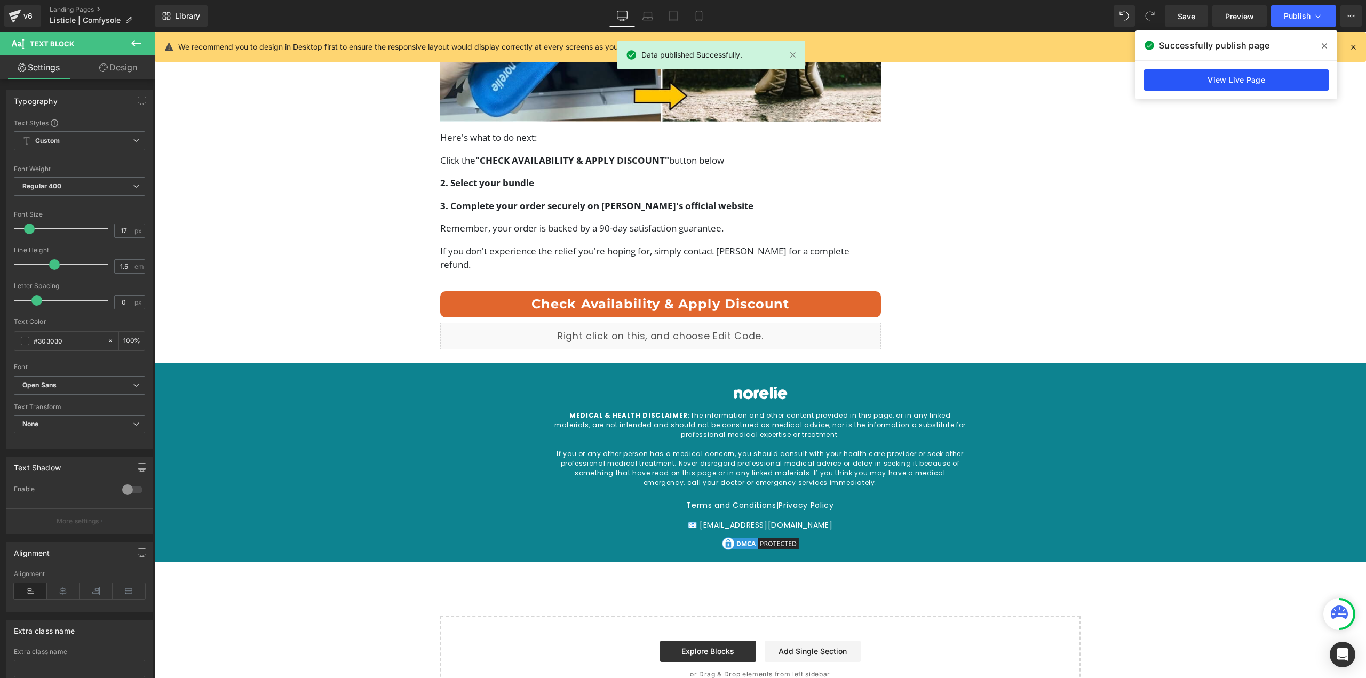
click at [1169, 87] on link "View Live Page" at bounding box center [1236, 79] width 185 height 21
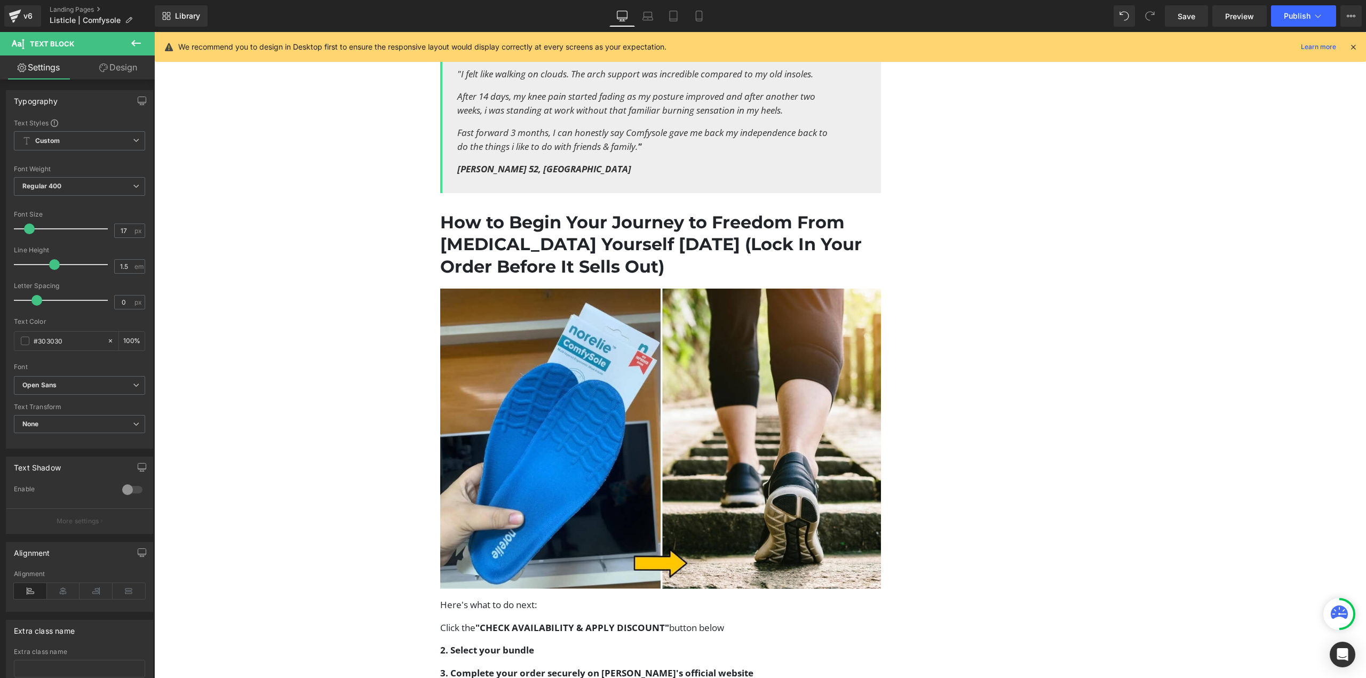
scroll to position [3641, 0]
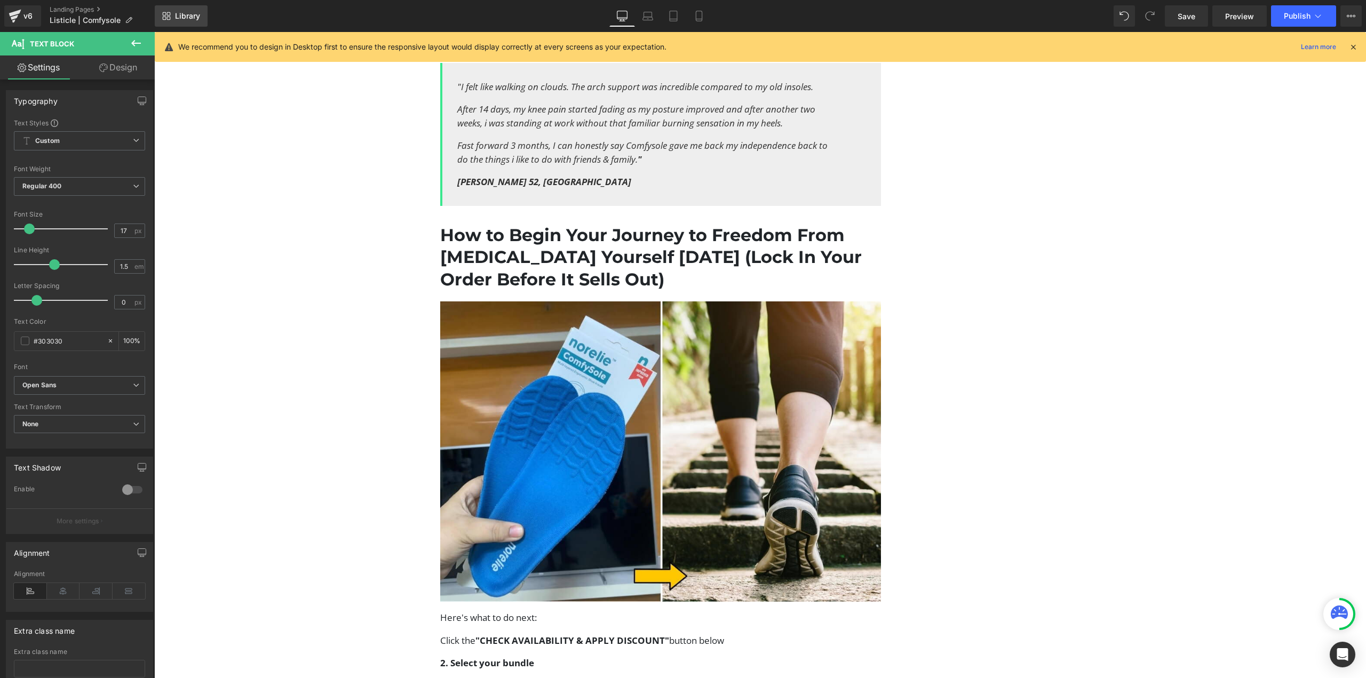
click at [195, 19] on span "Library" at bounding box center [187, 16] width 25 height 10
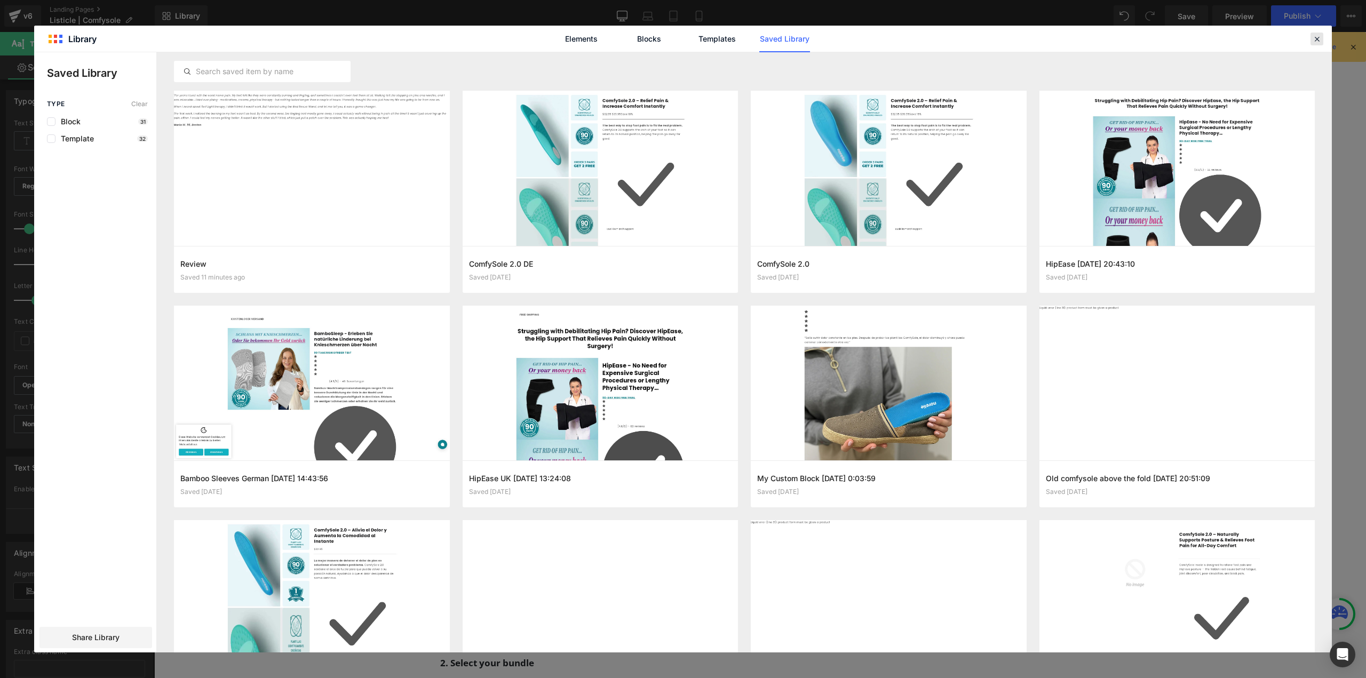
click at [1321, 38] on icon at bounding box center [1317, 39] width 10 height 10
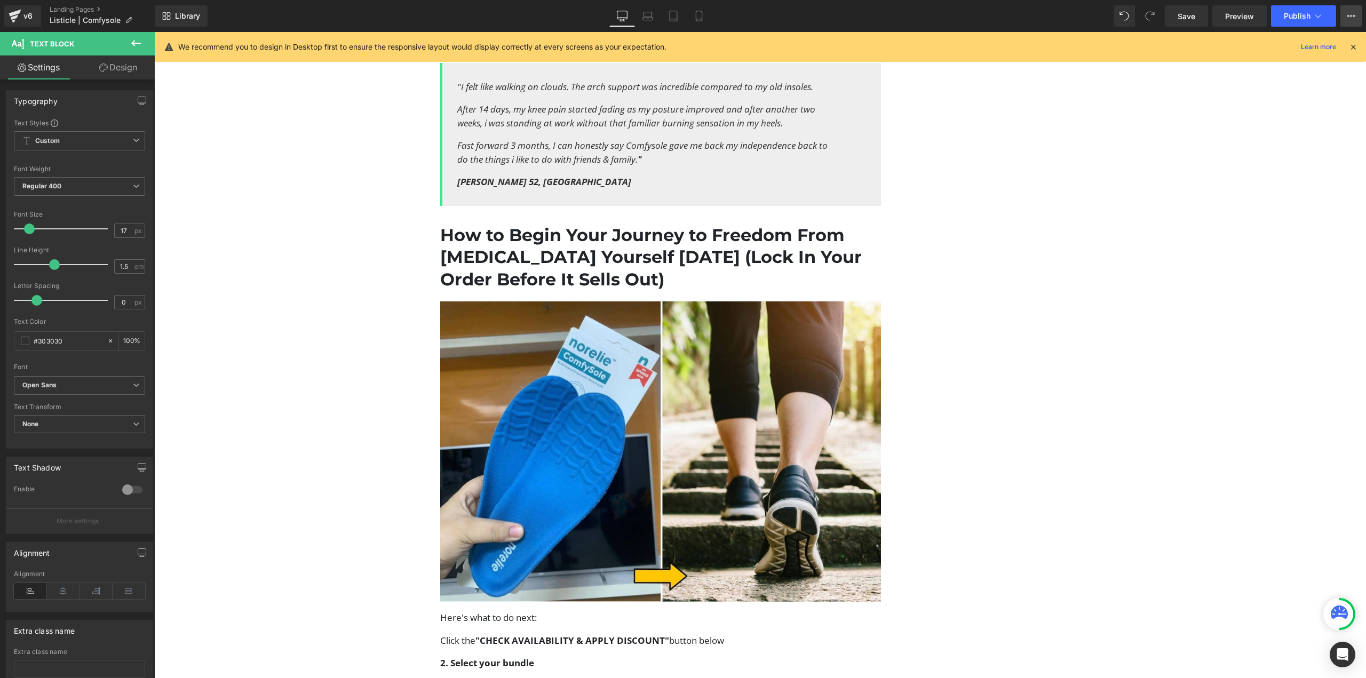
click at [1341, 20] on button "View Live Page View with current Template Save Template to Library Schedule Pub…" at bounding box center [1351, 15] width 21 height 21
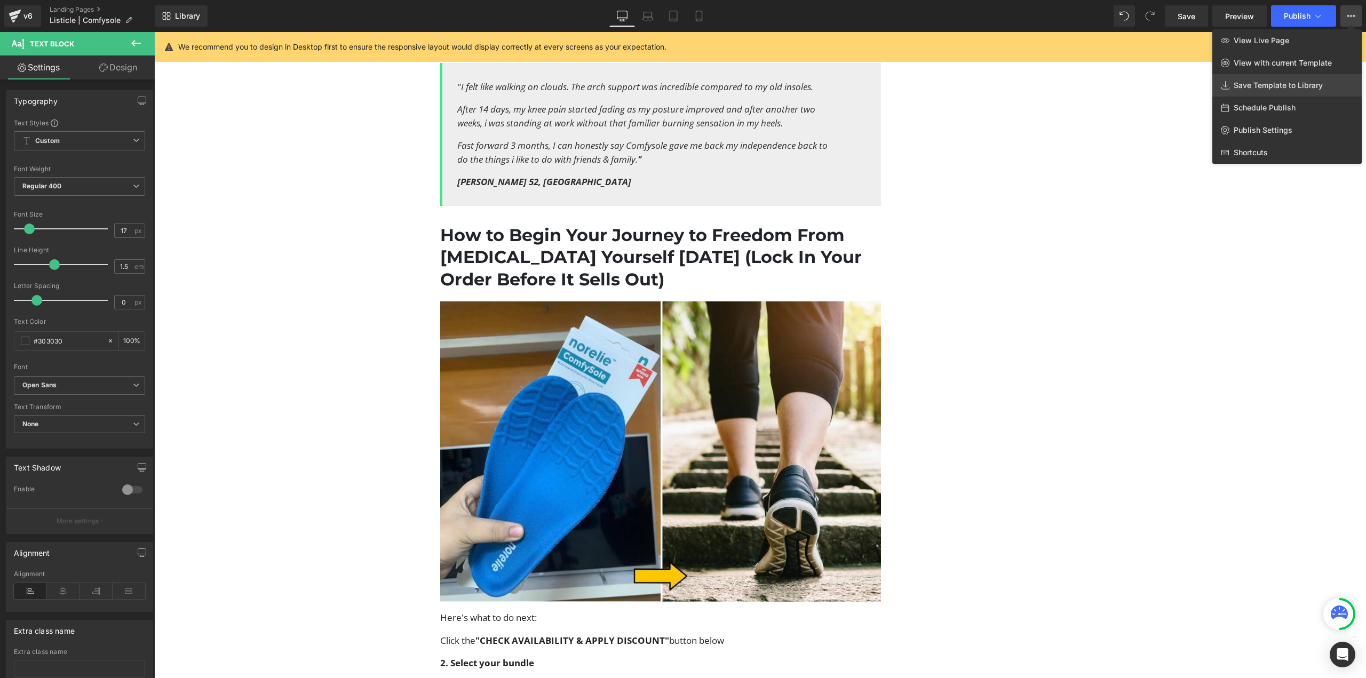
click at [1286, 91] on link "Save Template to Library" at bounding box center [1286, 85] width 149 height 22
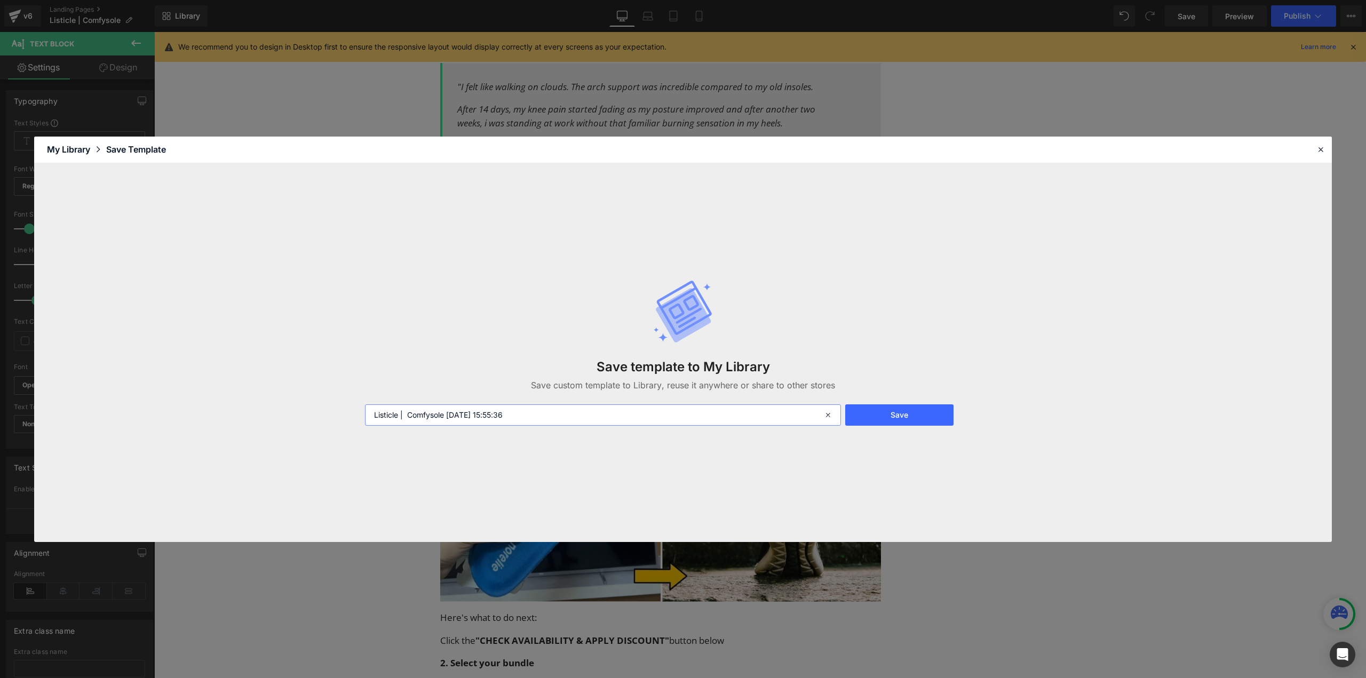
drag, startPoint x: 553, startPoint y: 417, endPoint x: 284, endPoint y: 454, distance: 270.9
click at [288, 457] on div "Save template to My Library Save custom template to Library, reuse it anywhere …" at bounding box center [683, 352] width 1298 height 379
click at [452, 421] on input "Listicle | Comfysole 2025-09-23 15:55:36" at bounding box center [603, 415] width 476 height 21
click at [447, 418] on input "Listicle | Comfysole 2025-09-23 15:55:36" at bounding box center [603, 415] width 476 height 21
drag, startPoint x: 448, startPoint y: 417, endPoint x: 575, endPoint y: 416, distance: 127.5
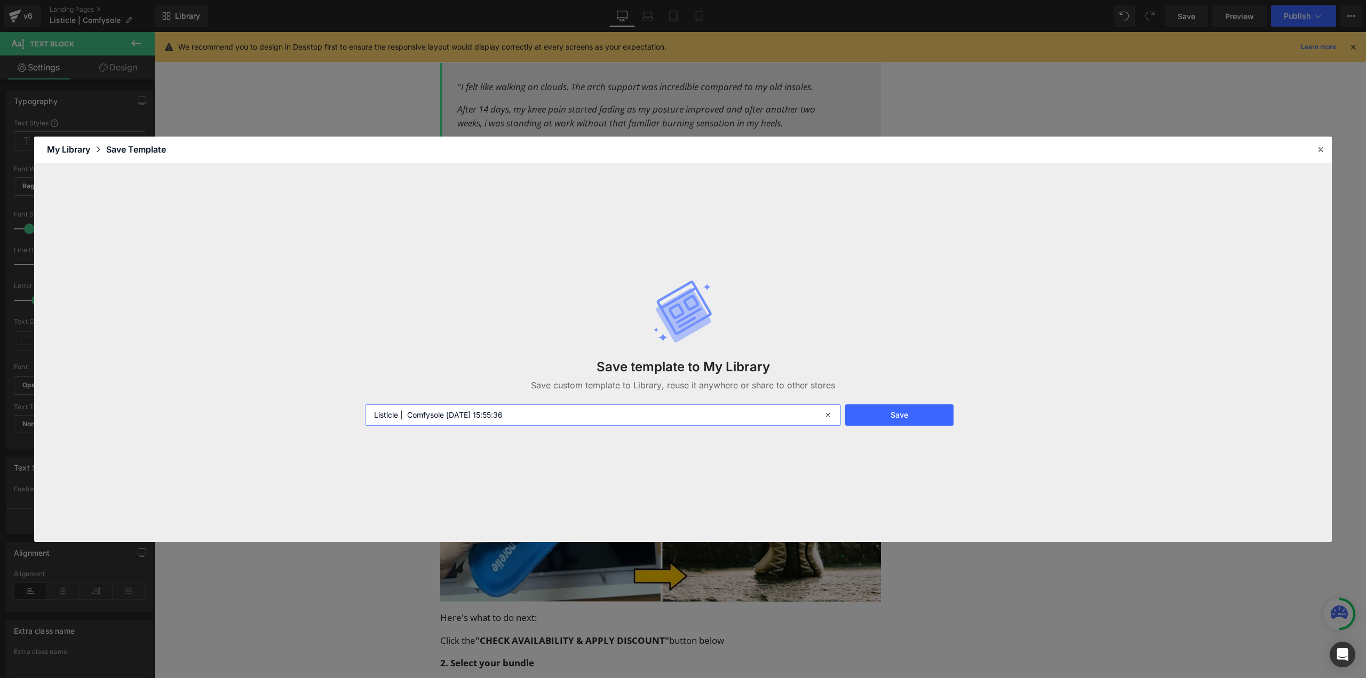
click at [575, 416] on input "Listicle | Comfysole 2025-09-23 15:55:36" at bounding box center [603, 415] width 476 height 21
type input "Listicle | Comfysole DE"
click at [884, 409] on button "Save" at bounding box center [899, 415] width 108 height 21
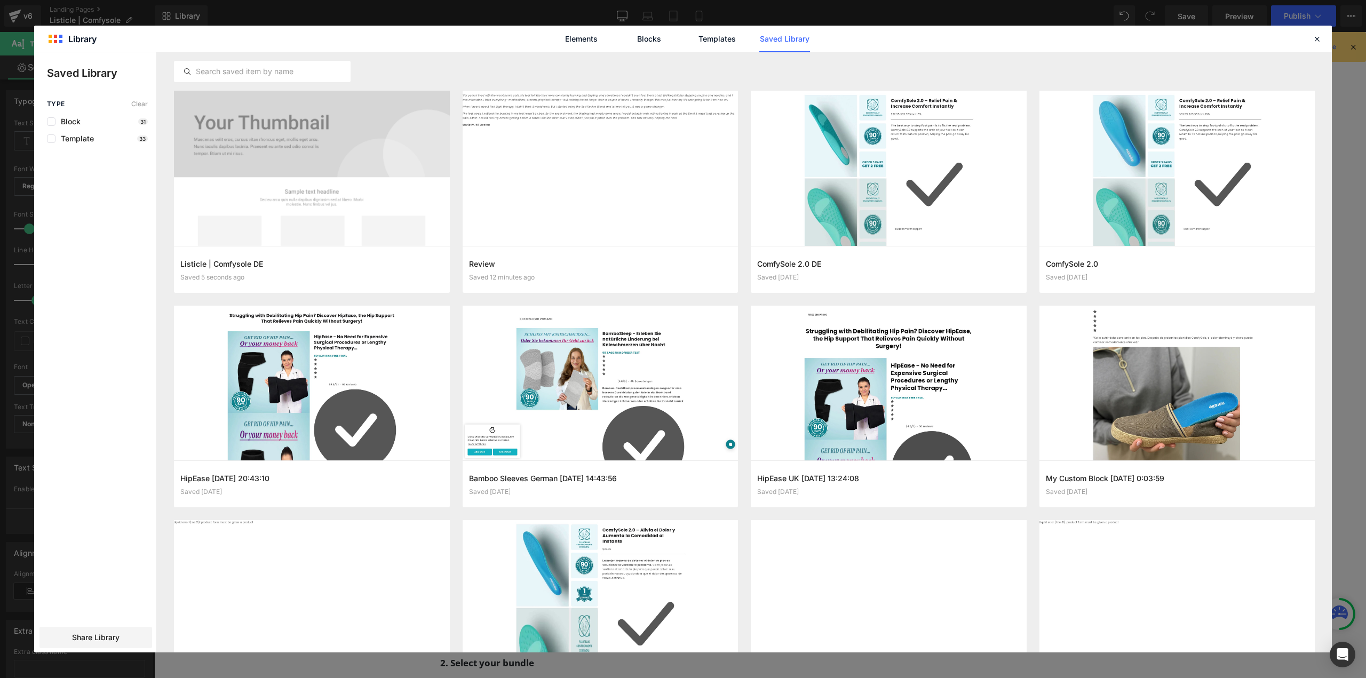
click at [73, 622] on div "Type Clear Block 31 Template 33 Share Library" at bounding box center [95, 376] width 122 height 552
click at [76, 627] on div "Share Library" at bounding box center [95, 637] width 113 height 21
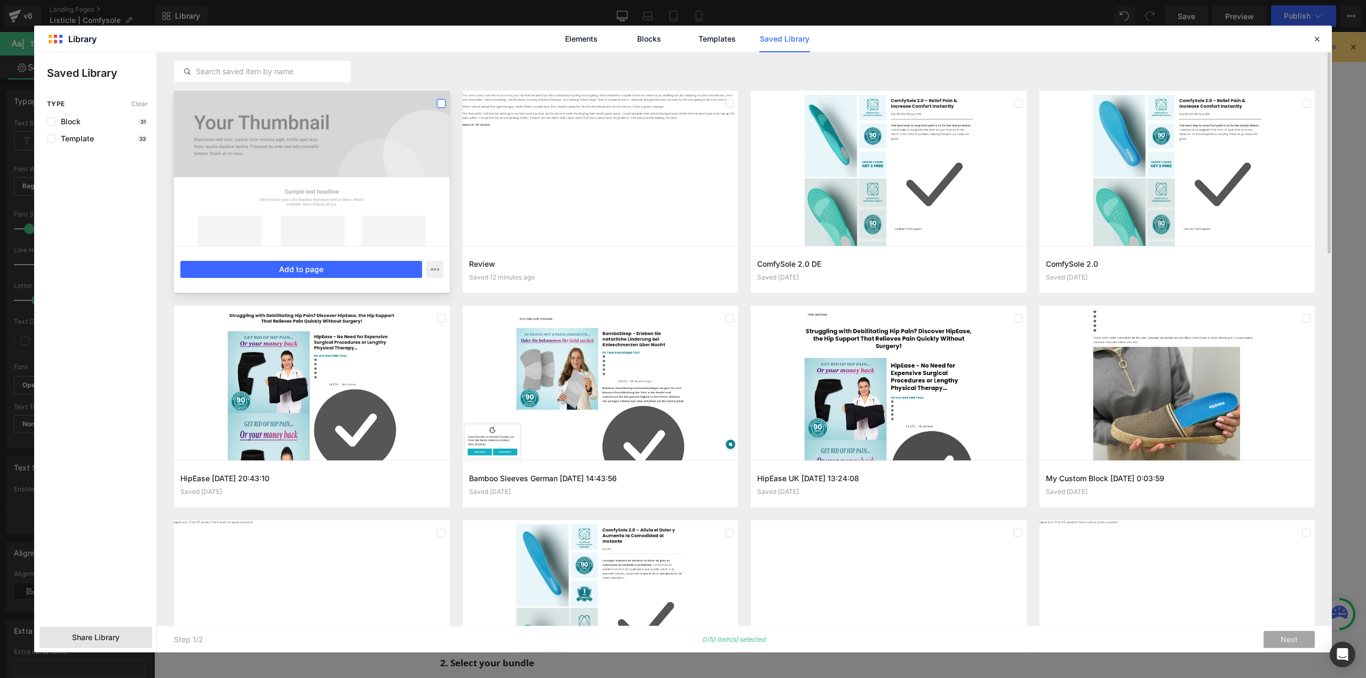
click at [440, 106] on label at bounding box center [441, 103] width 9 height 9
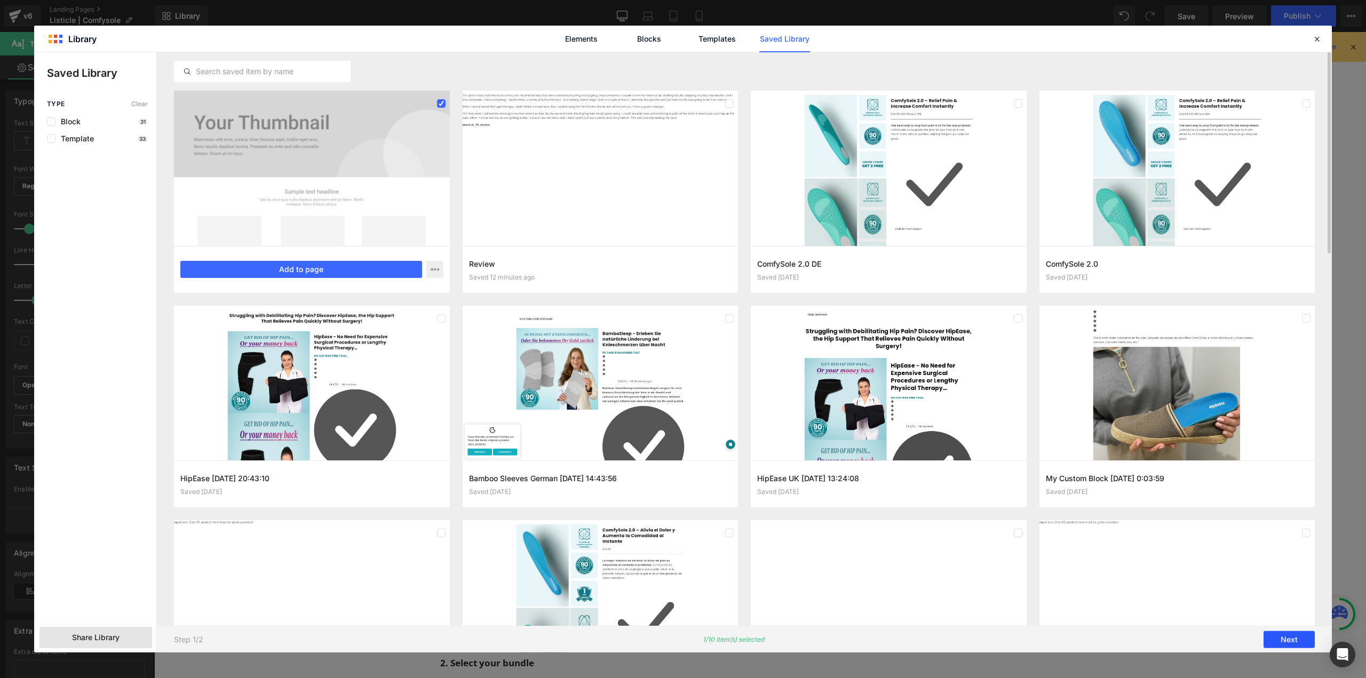
click at [1285, 635] on button "Next" at bounding box center [1289, 639] width 51 height 17
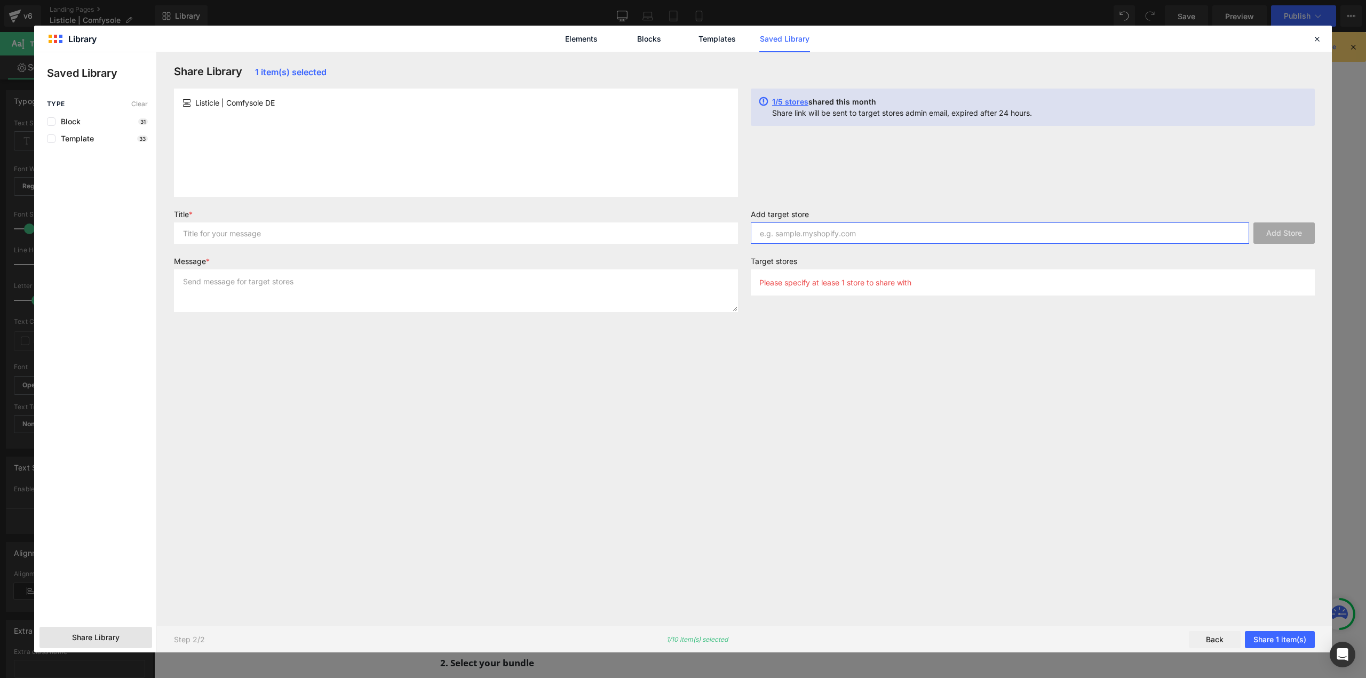
click at [886, 234] on input "text" at bounding box center [1000, 233] width 498 height 21
type input "norelie.de"
click at [1272, 233] on button "Add Store" at bounding box center [1284, 233] width 61 height 21
click at [268, 153] on div "Listicle | Comfysole DE" at bounding box center [456, 143] width 564 height 108
click at [260, 237] on input "text" at bounding box center [456, 233] width 564 height 21
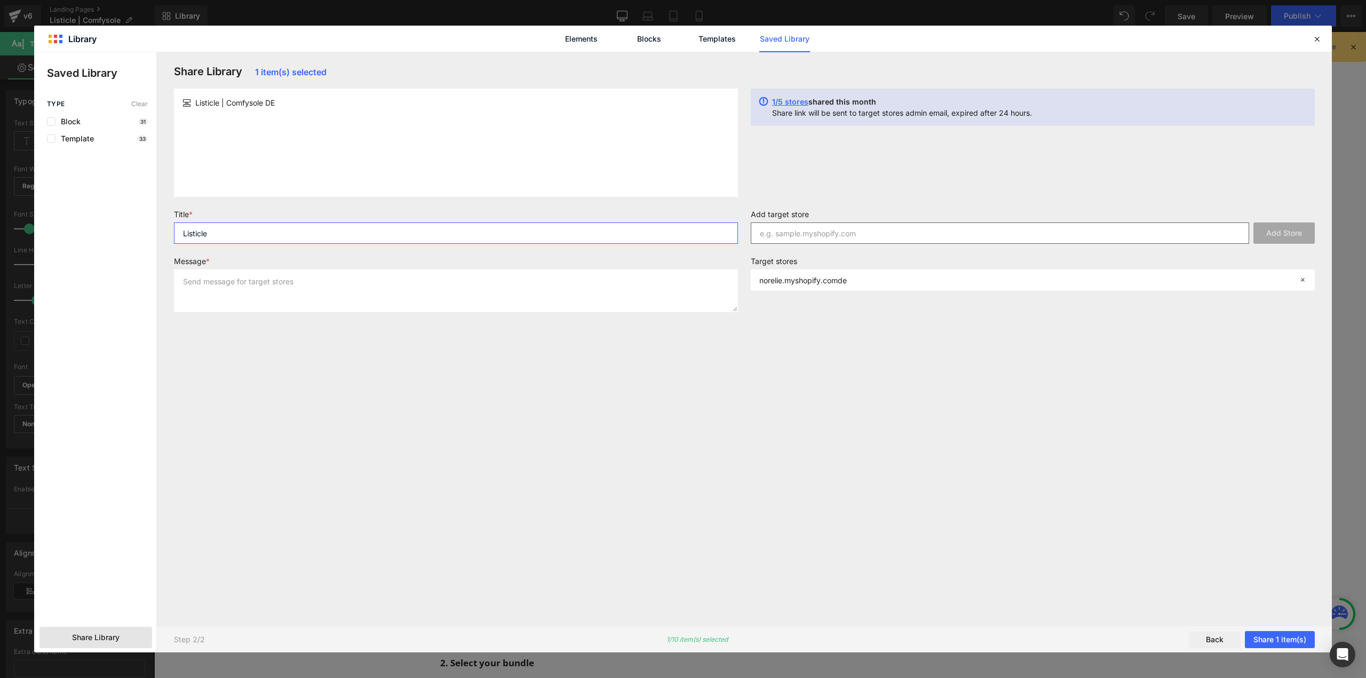
type input "Listicle"
click at [937, 227] on input "text" at bounding box center [1000, 233] width 498 height 21
click at [267, 285] on textarea at bounding box center [456, 290] width 564 height 43
type textarea "Sharing"
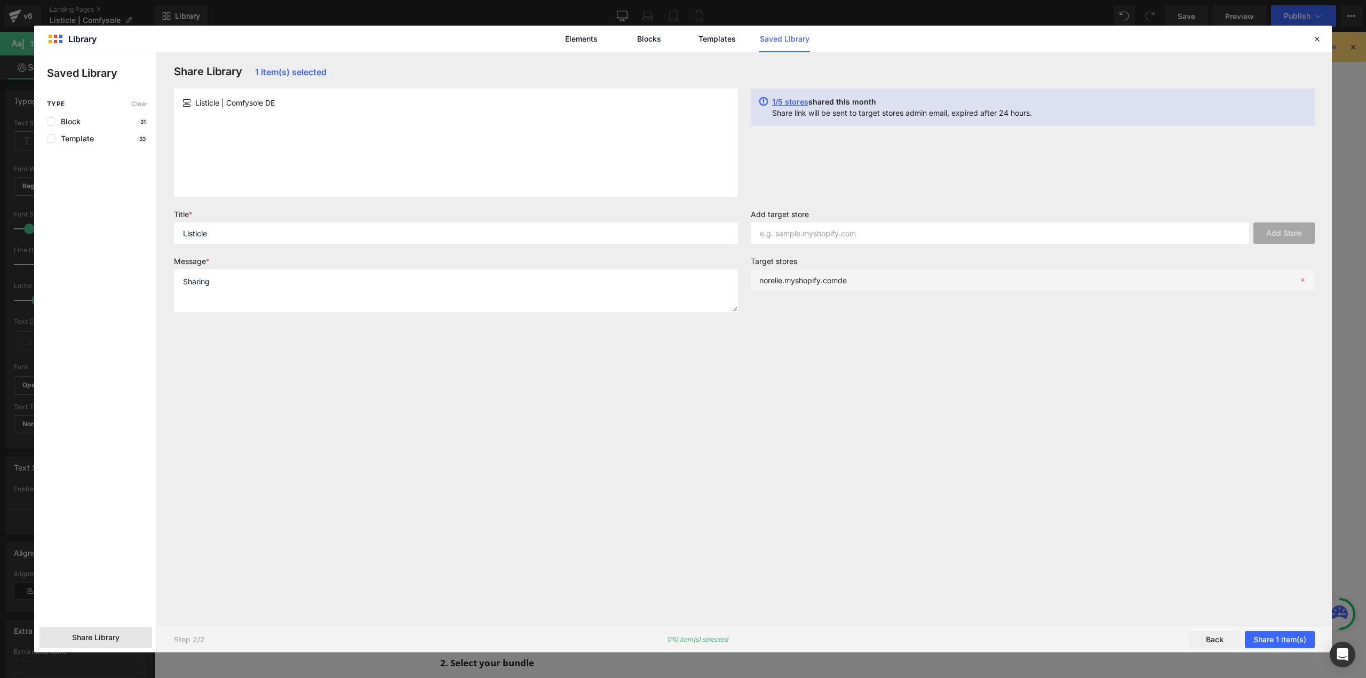
click at [844, 279] on p "norelie.myshopify.comde" at bounding box center [803, 280] width 88 height 9
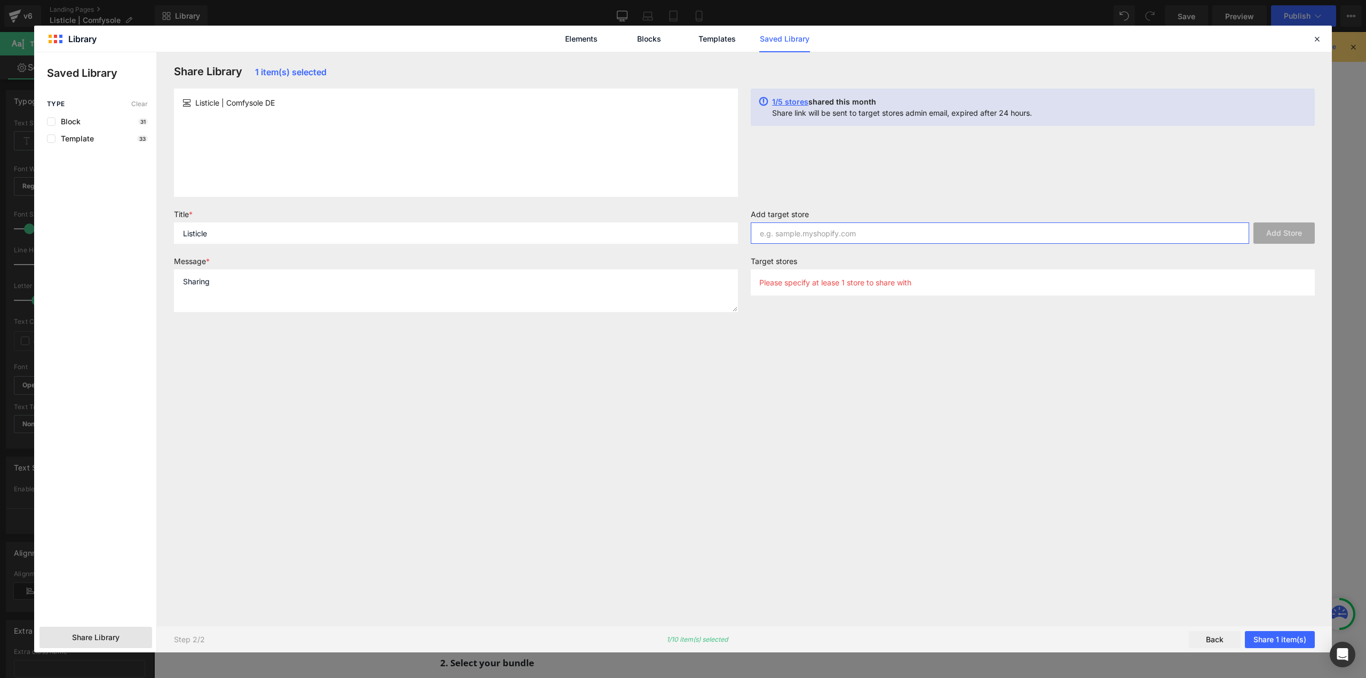
click at [904, 227] on input "text" at bounding box center [1000, 233] width 498 height 21
paste input "NORELIE.DE"
type input "NORELIE.DE"
click at [1278, 240] on button "Add Store" at bounding box center [1284, 233] width 61 height 21
drag, startPoint x: 858, startPoint y: 274, endPoint x: 743, endPoint y: 276, distance: 114.8
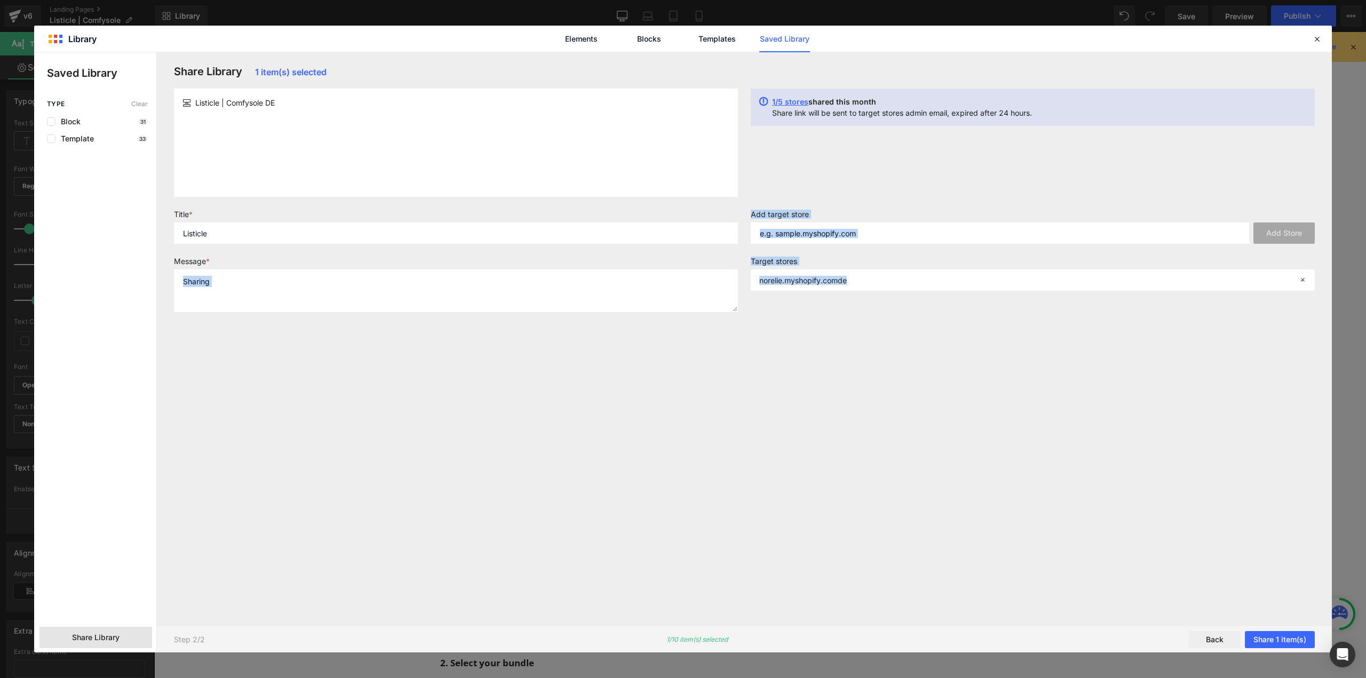
click at [743, 276] on form "Title * Listicle Message * Sharing Add target store Add Store Target stores nor…" at bounding box center [745, 265] width 1154 height 111
click at [823, 280] on p "norelie.myshopify.comde" at bounding box center [803, 280] width 88 height 9
click at [849, 236] on input "text" at bounding box center [1000, 233] width 498 height 21
paste input "NORELIE.DE"
type input "NORELIE.DE"
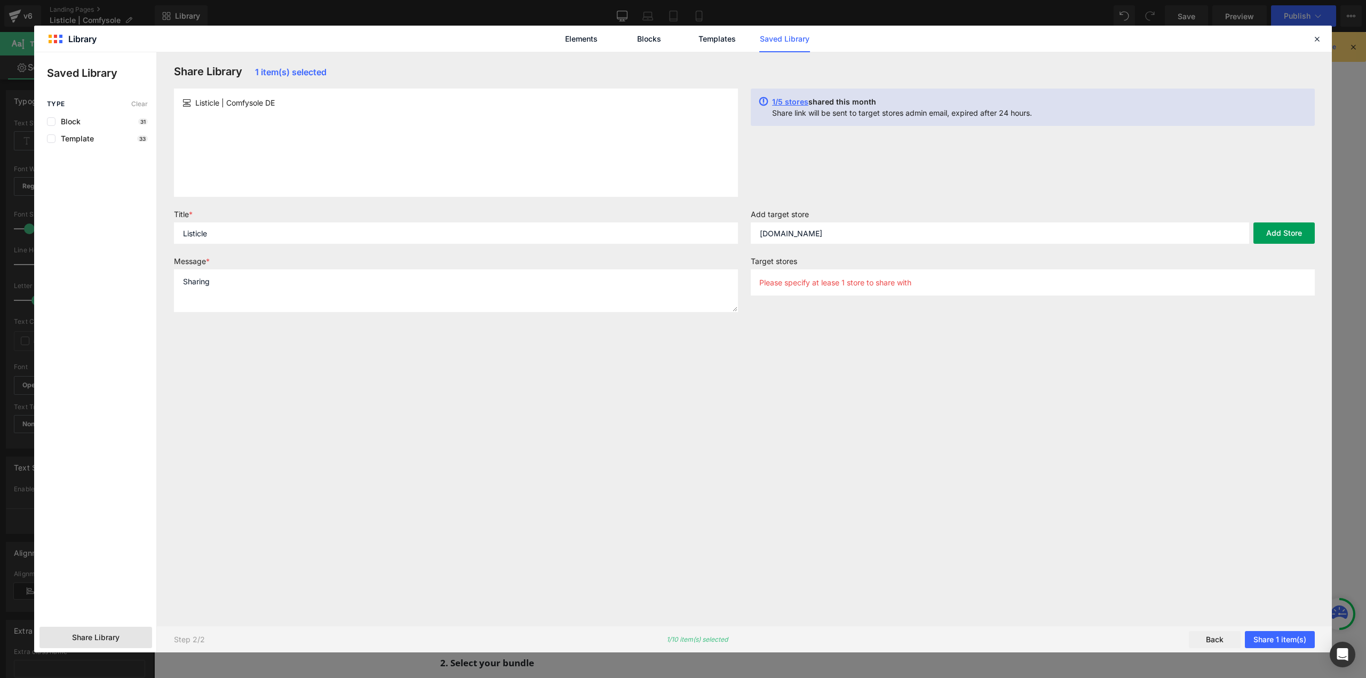
click at [1282, 240] on button "Add Store" at bounding box center [1284, 233] width 61 height 21
drag, startPoint x: 867, startPoint y: 286, endPoint x: 756, endPoint y: 298, distance: 111.7
click at [756, 298] on div "Target stores norelie.myshopify.comde" at bounding box center [1032, 280] width 577 height 47
copy p "norelie.myshopify.comde"
click at [1290, 635] on button "Share 1 item(s)" at bounding box center [1280, 639] width 70 height 17
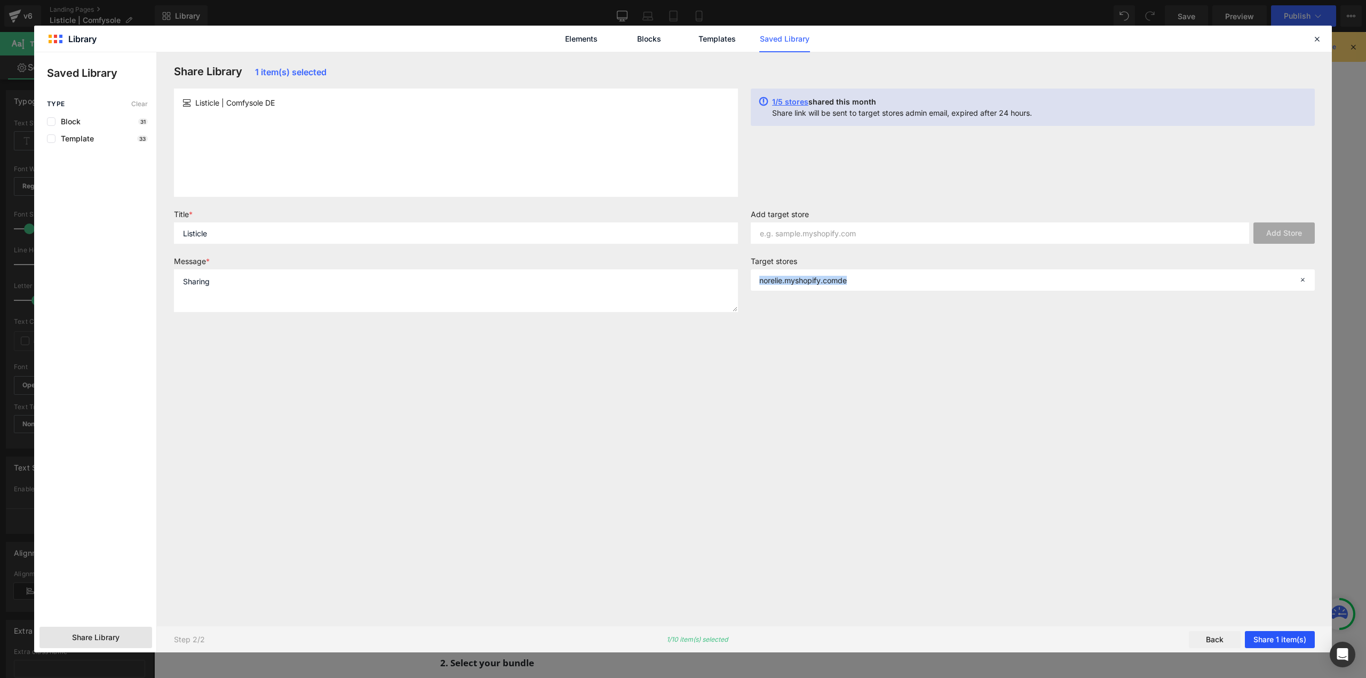
click at [1266, 632] on button "Share 1 item(s)" at bounding box center [1280, 639] width 70 height 17
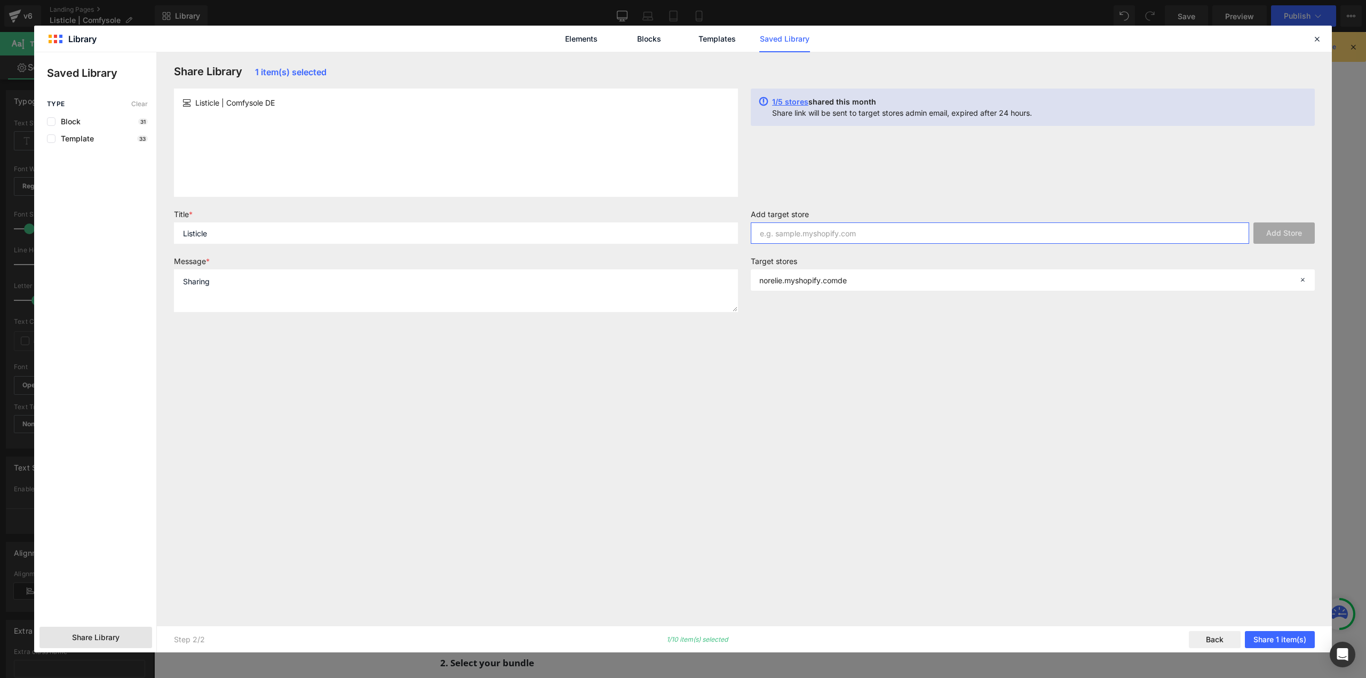
click at [844, 243] on input "text" at bounding box center [1000, 233] width 498 height 21
click at [1035, 292] on div "Target stores norelie.myshopify.comde" at bounding box center [1032, 280] width 577 height 47
click at [1299, 281] on icon at bounding box center [1302, 279] width 7 height 7
click at [821, 227] on input "text" at bounding box center [1000, 233] width 498 height 21
paste input "[DOMAIN_NAME]"
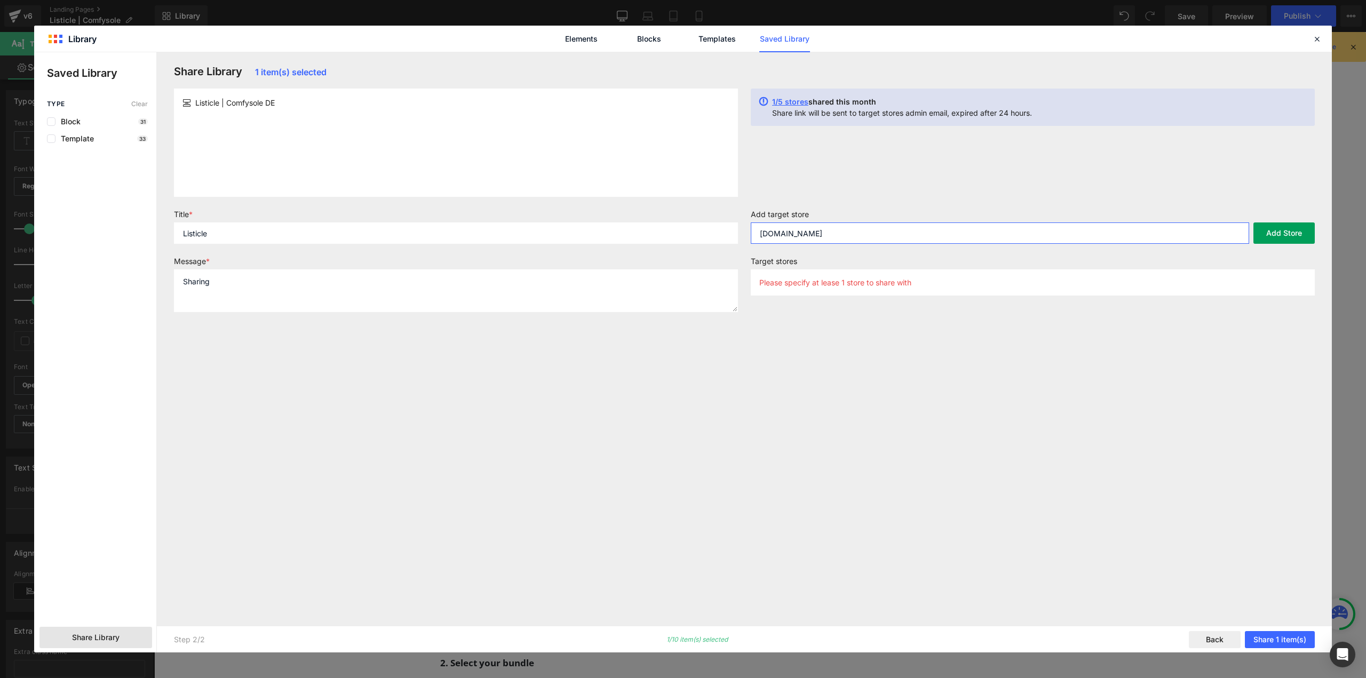
type input "[DOMAIN_NAME]"
click at [1274, 233] on button "Add Store" at bounding box center [1284, 233] width 61 height 21
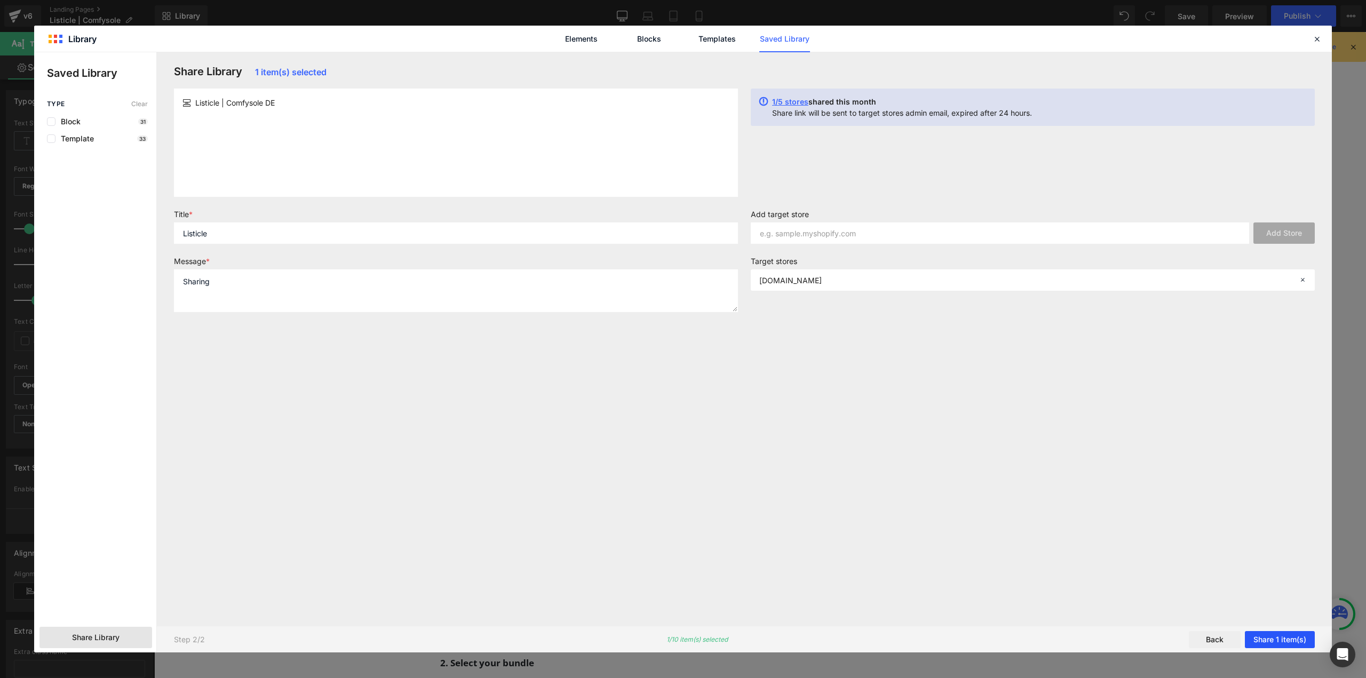
click at [1294, 637] on button "Share 1 item(s)" at bounding box center [1280, 639] width 70 height 17
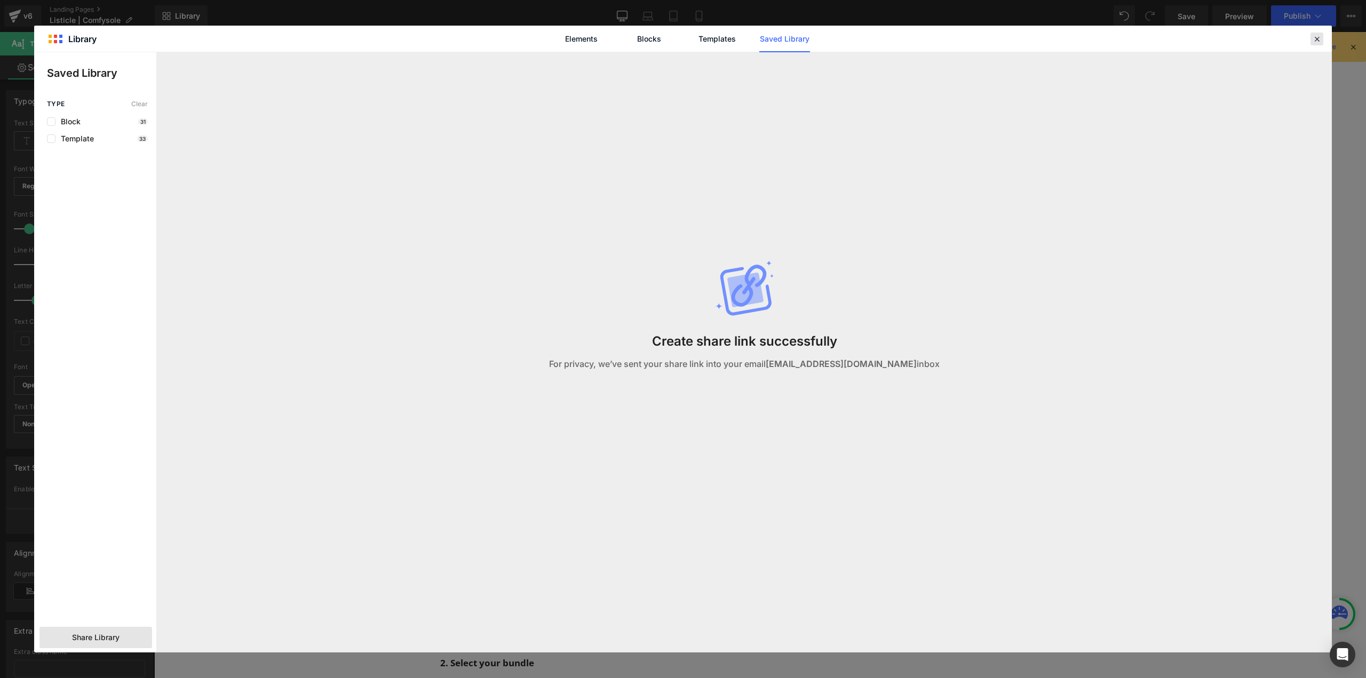
click at [1319, 41] on icon at bounding box center [1317, 39] width 10 height 10
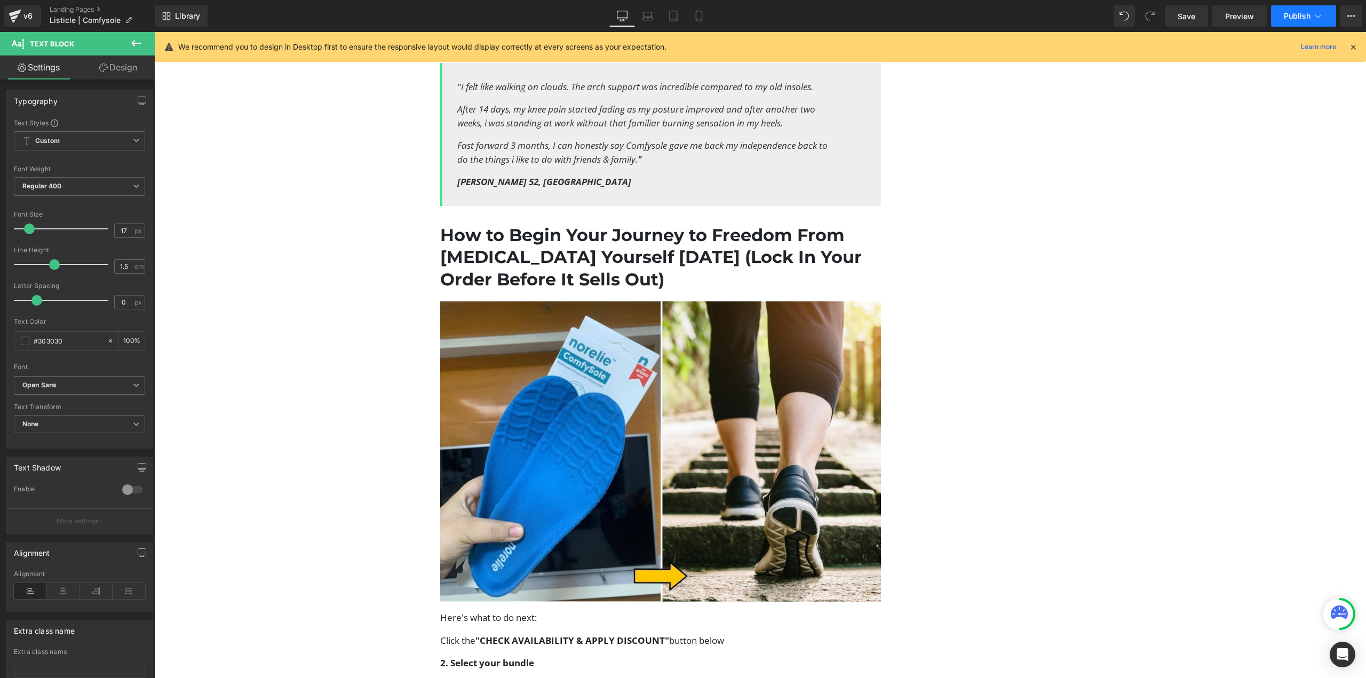
click at [1278, 11] on button "Publish" at bounding box center [1303, 15] width 65 height 21
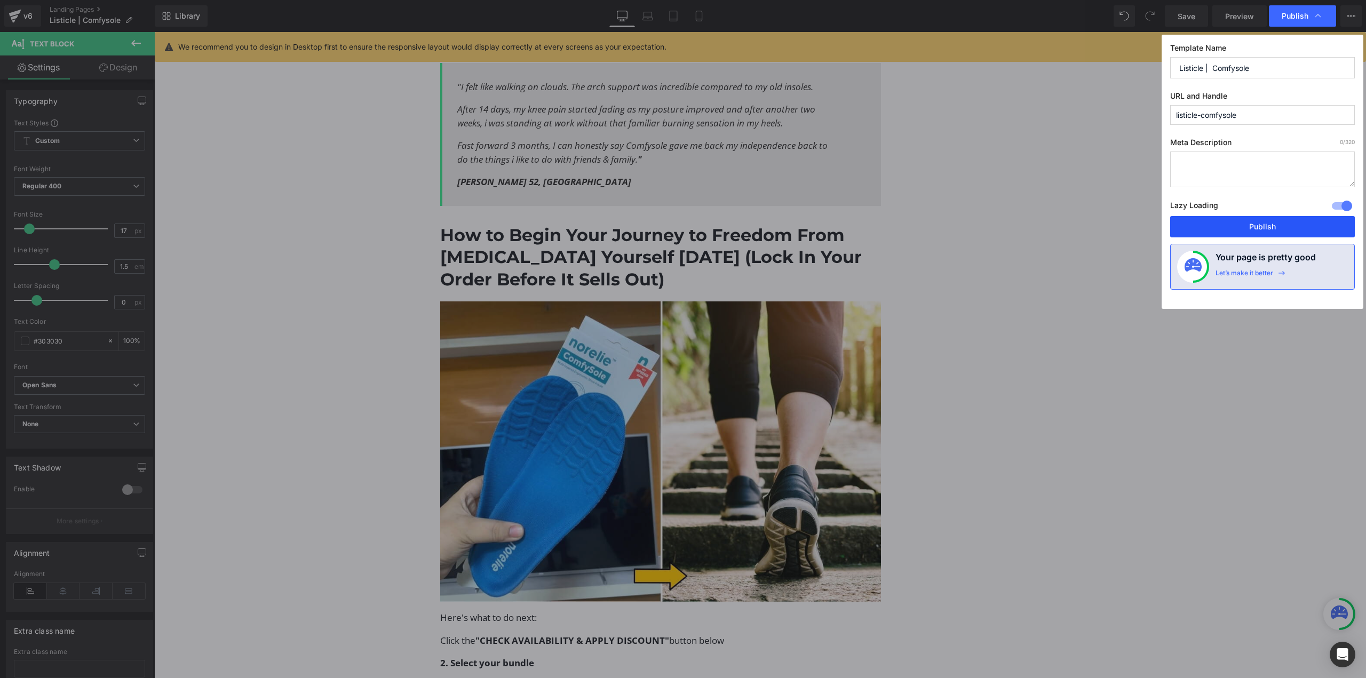
click at [1255, 224] on button "Publish" at bounding box center [1262, 226] width 185 height 21
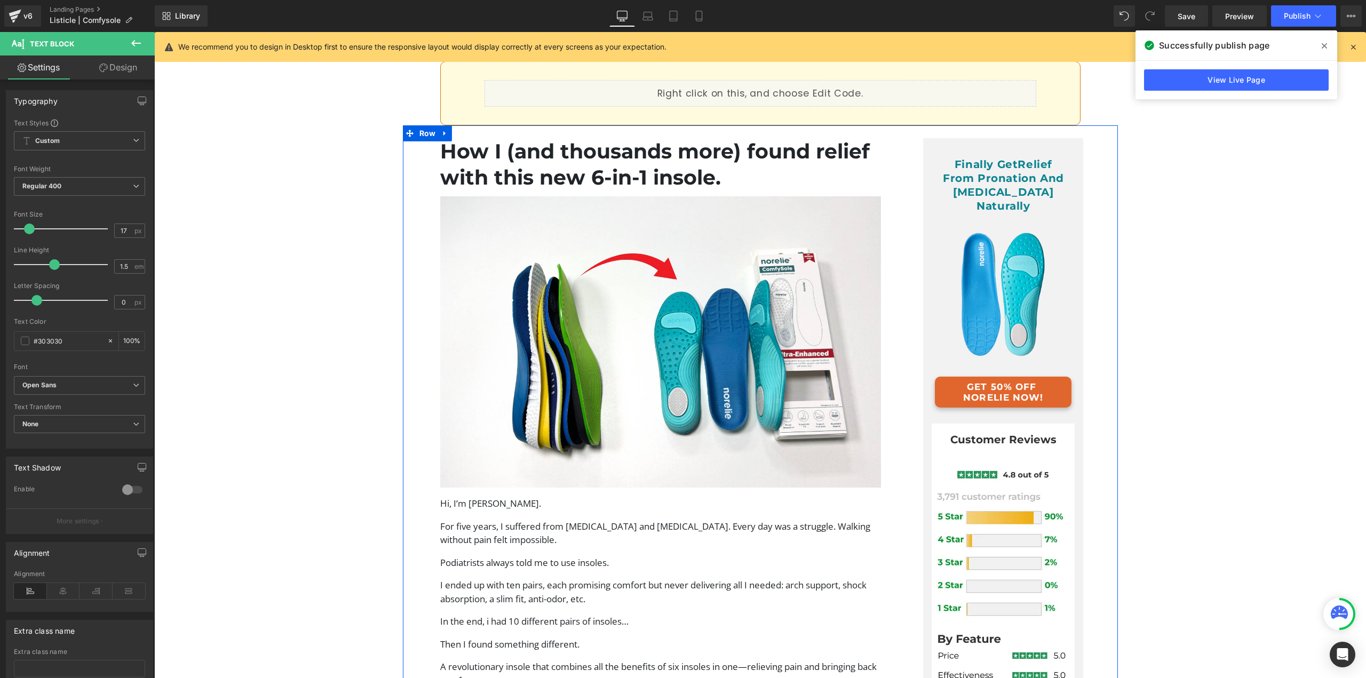
scroll to position [0, 0]
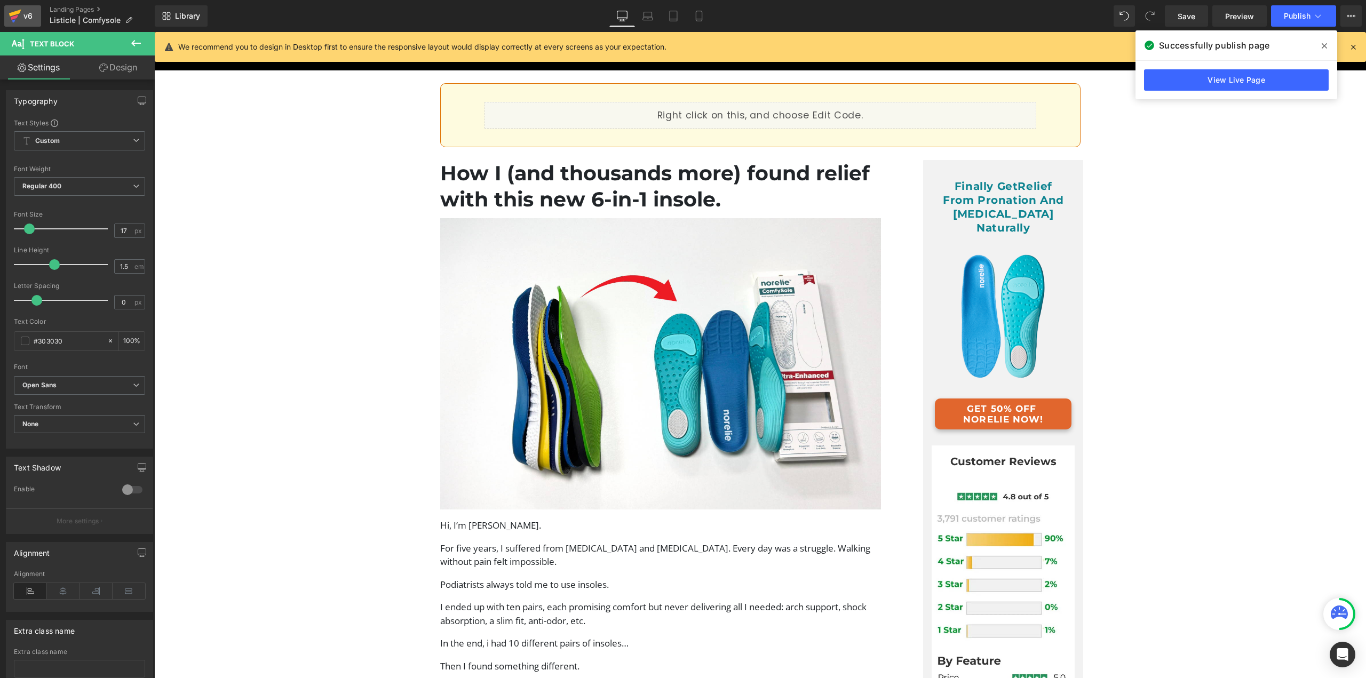
click at [17, 19] on icon at bounding box center [15, 16] width 13 height 27
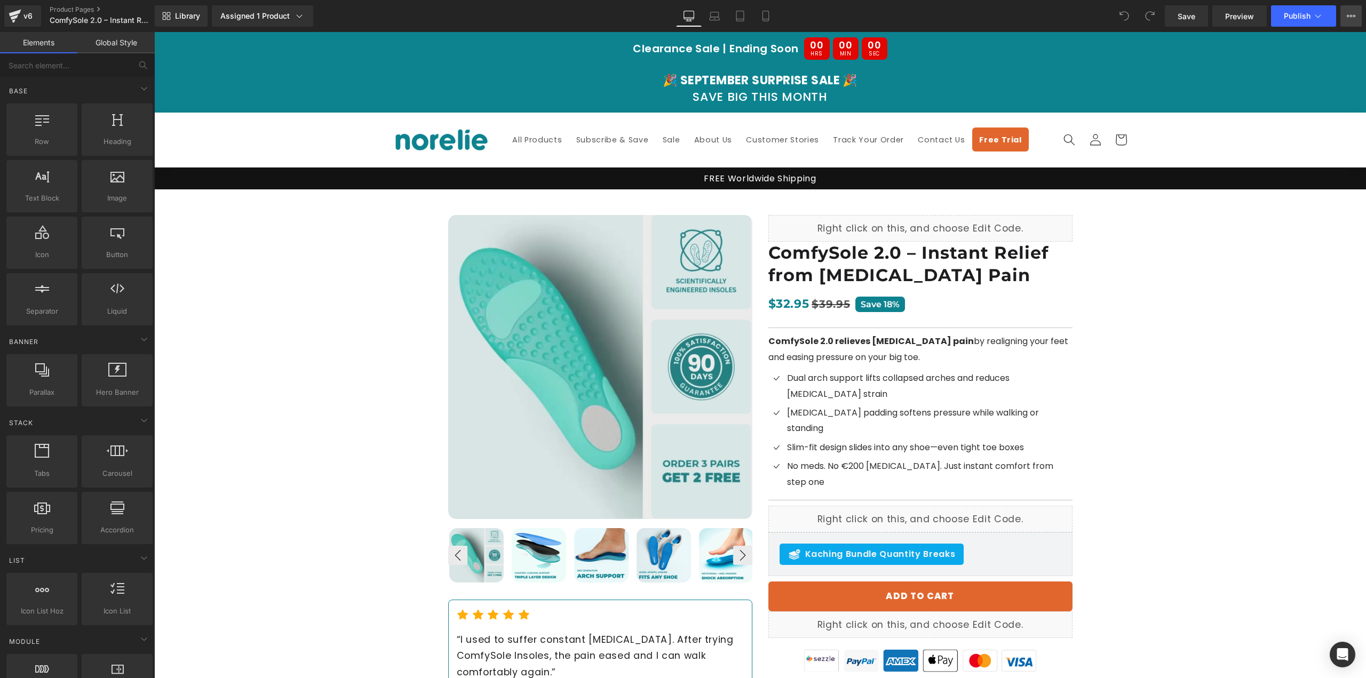
click at [1353, 15] on icon at bounding box center [1351, 16] width 9 height 9
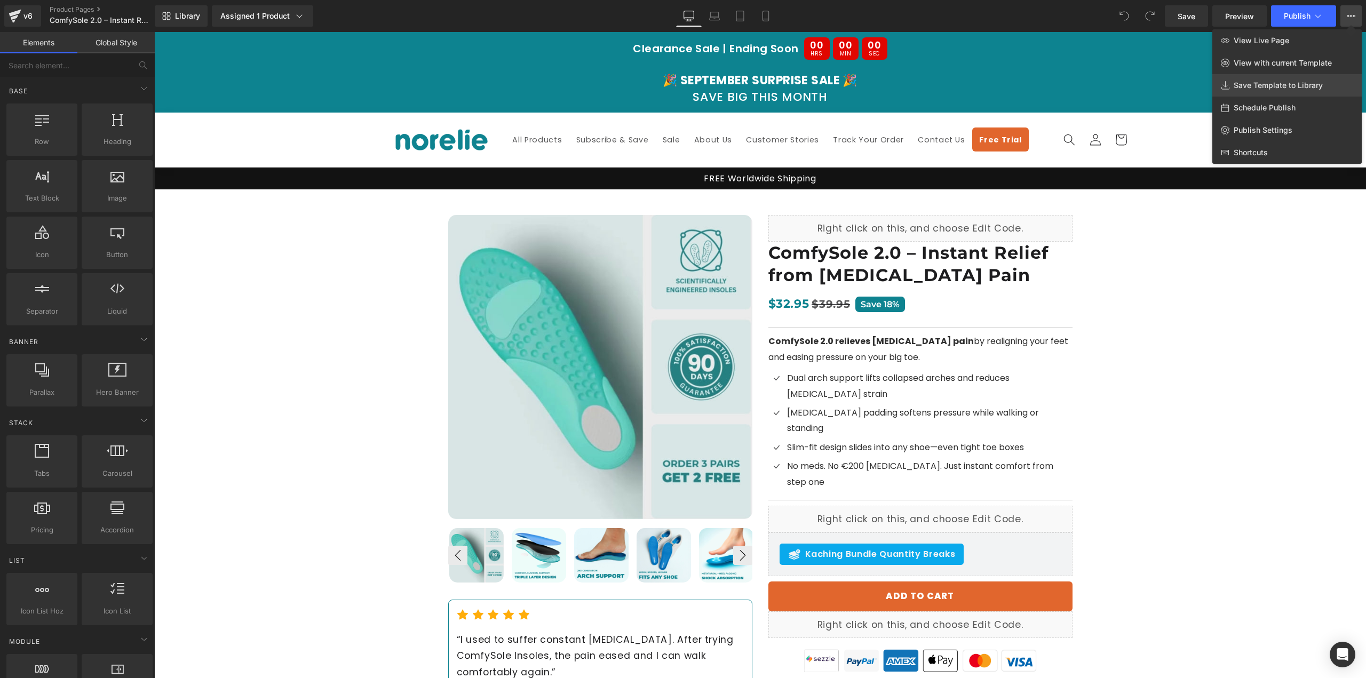
click at [1259, 90] on span "Save Template to Library" at bounding box center [1278, 86] width 89 height 10
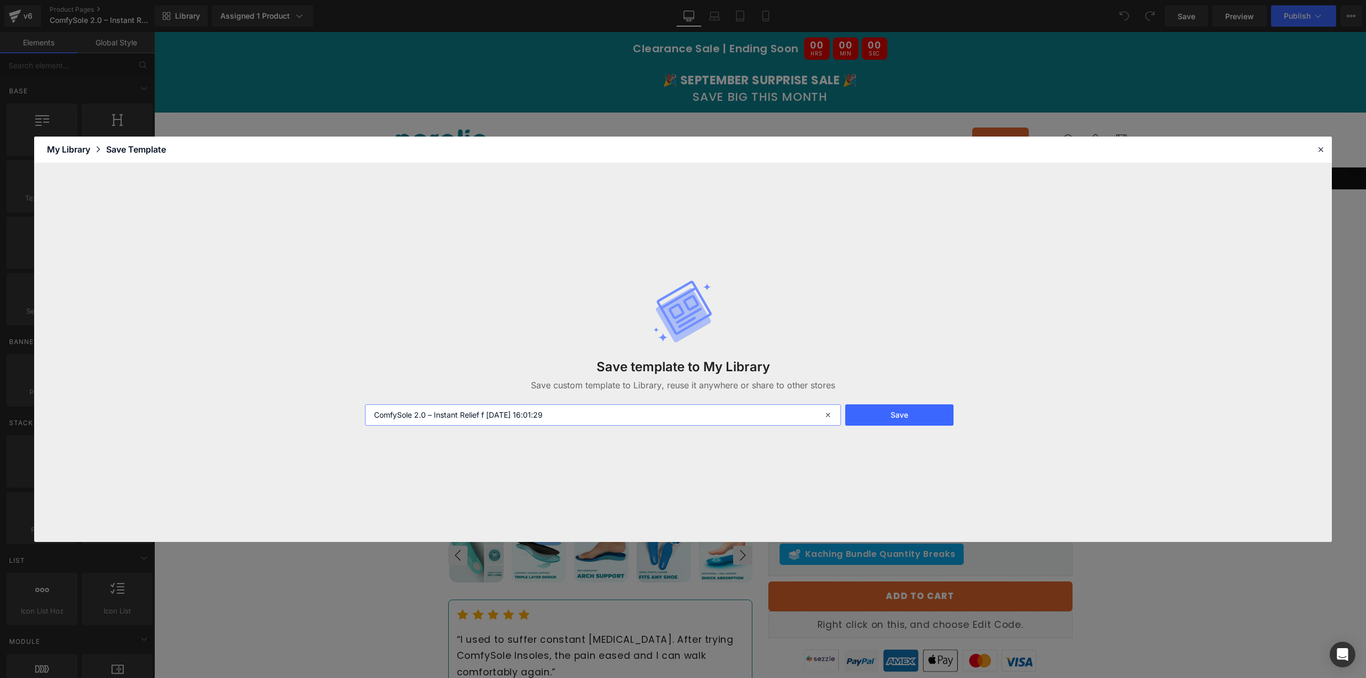
drag, startPoint x: 583, startPoint y: 411, endPoint x: 488, endPoint y: 421, distance: 95.5
click at [488, 421] on input "ComfySole 2.0 – Instant Relief f [DATE] 16:01:29" at bounding box center [603, 415] width 476 height 21
type input "ComfySole 2.0 – Instant Relief from [MEDICAL_DATA]"
click at [923, 416] on button "Save" at bounding box center [899, 415] width 108 height 21
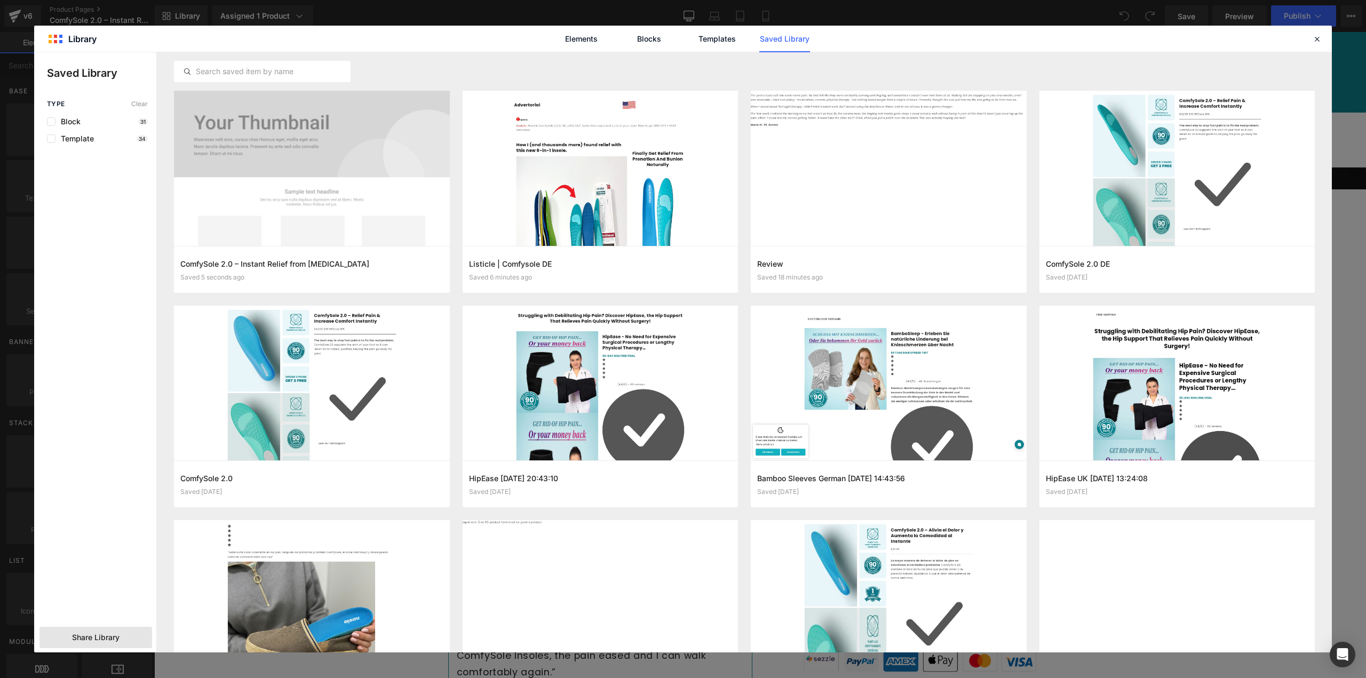
click at [97, 642] on span "Share Library" at bounding box center [95, 637] width 47 height 11
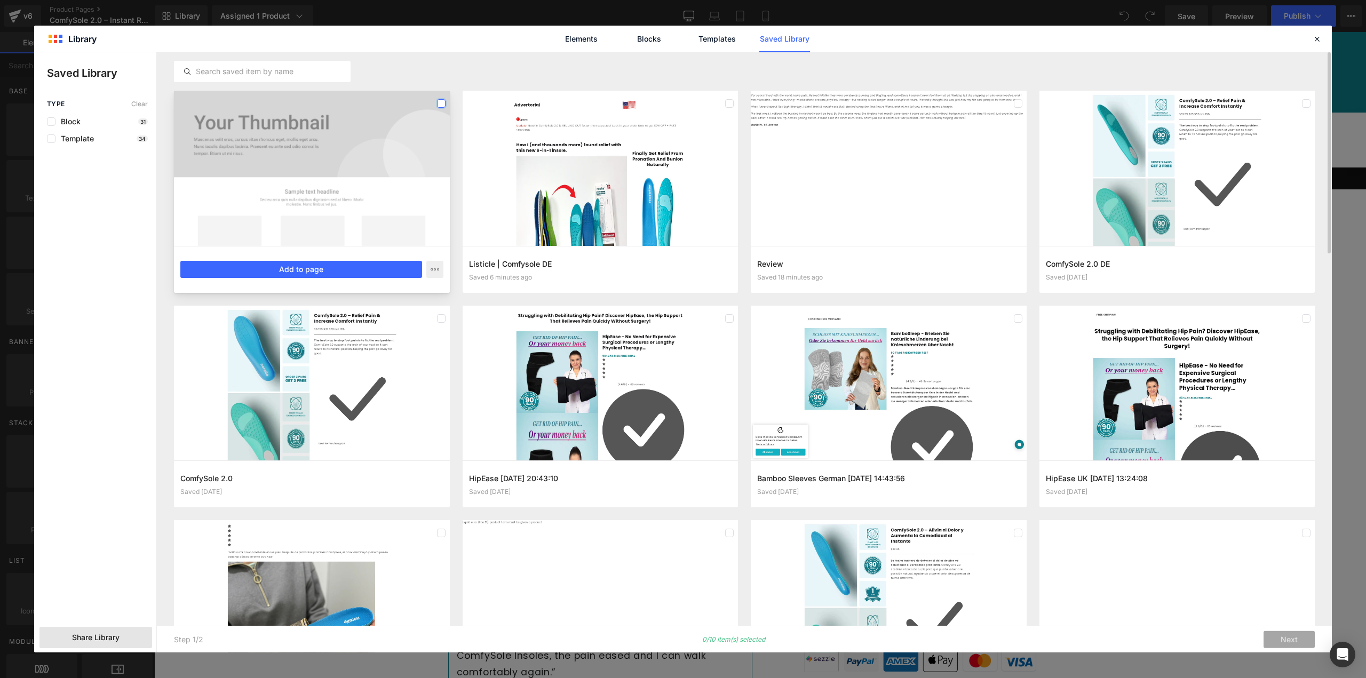
click at [437, 105] on label at bounding box center [441, 103] width 9 height 9
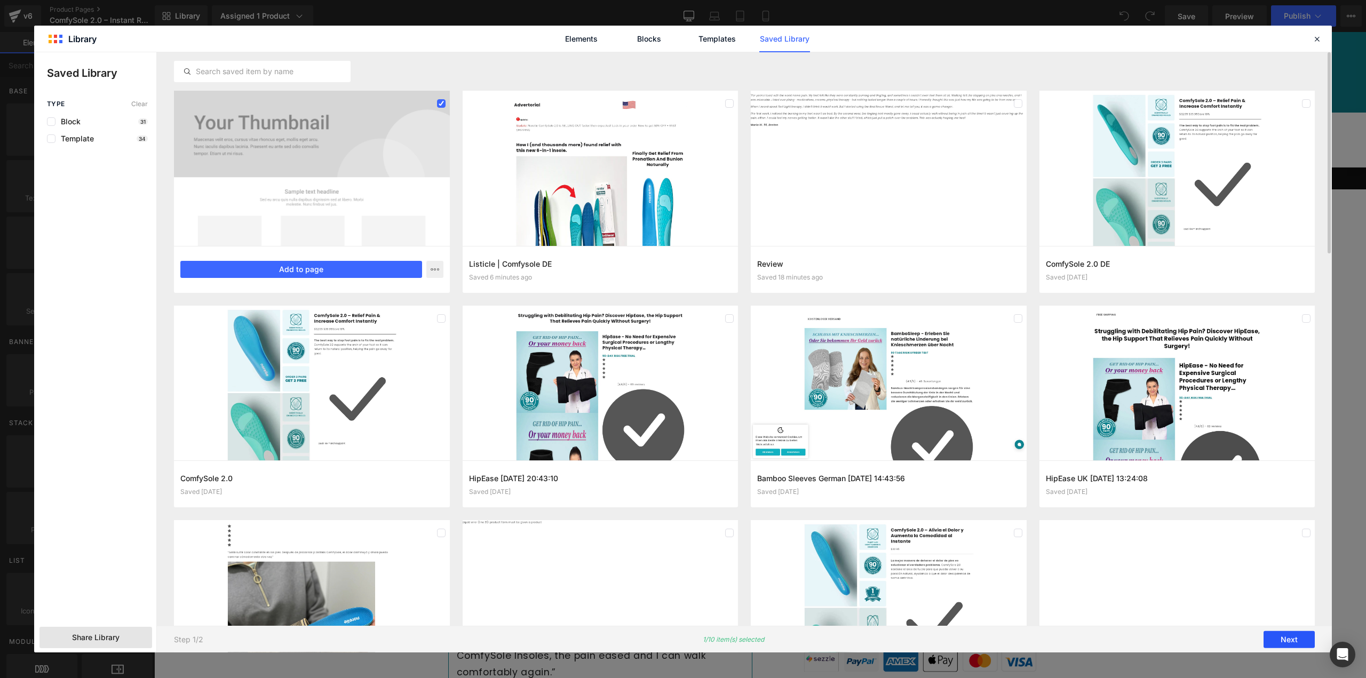
click at [1277, 636] on button "Next" at bounding box center [1289, 639] width 51 height 17
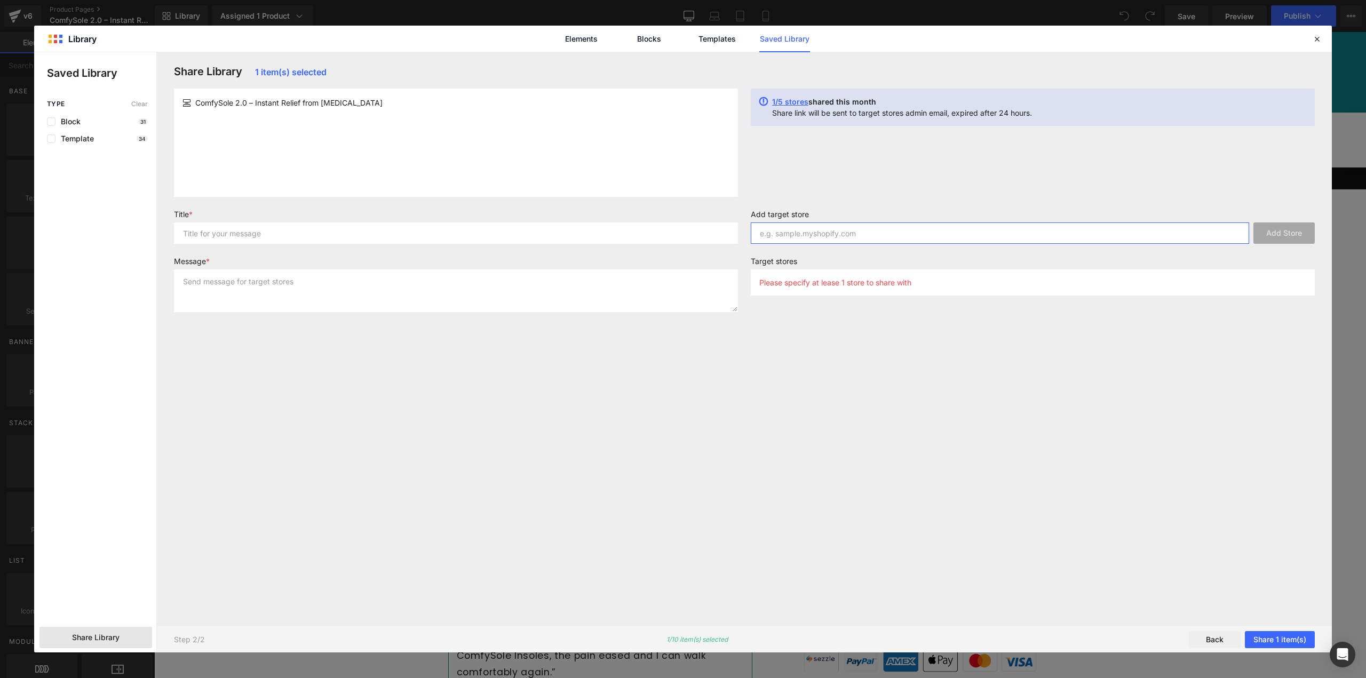
click at [841, 234] on input "text" at bounding box center [1000, 233] width 498 height 21
paste input "[DOMAIN_NAME]"
type input "[DOMAIN_NAME]"
click at [1275, 231] on button "Add Store" at bounding box center [1284, 233] width 61 height 21
click at [271, 237] on input "text" at bounding box center [456, 233] width 564 height 21
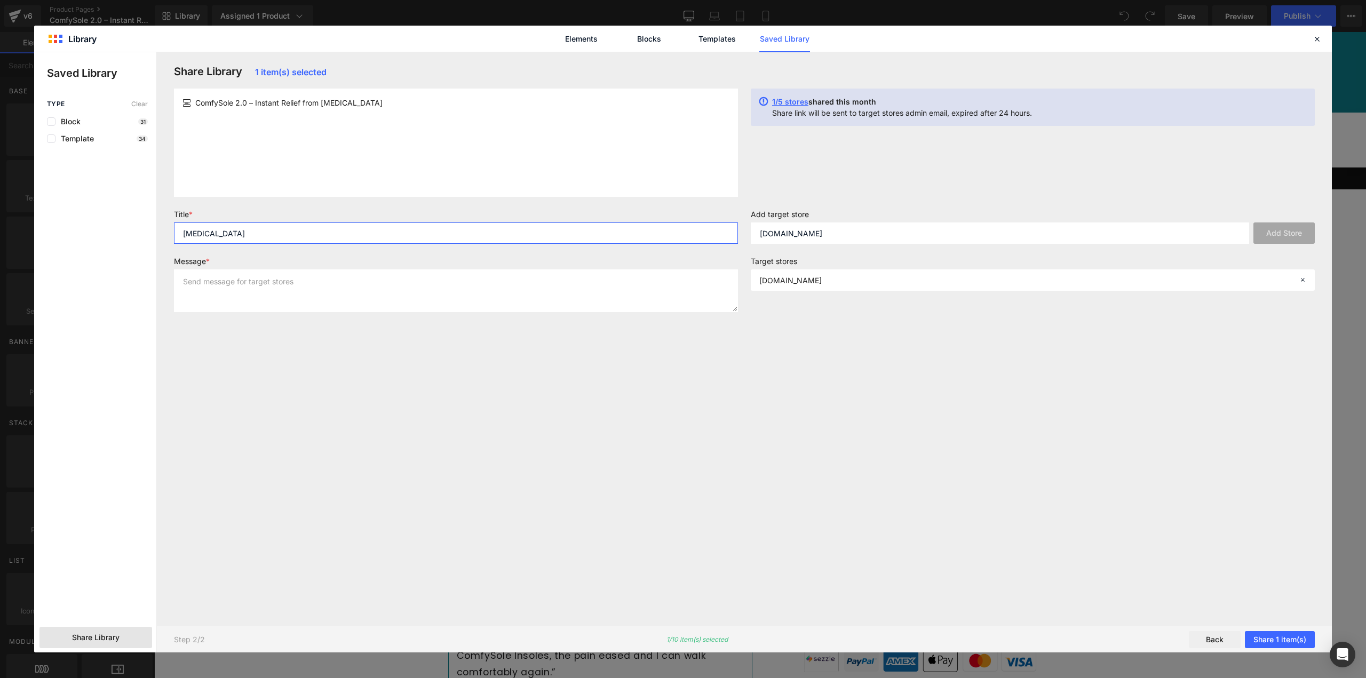
type input "[MEDICAL_DATA]"
click at [268, 286] on textarea at bounding box center [456, 290] width 564 height 43
type textarea "Sharing"
click at [1266, 641] on button "Share 1 item(s)" at bounding box center [1280, 639] width 70 height 17
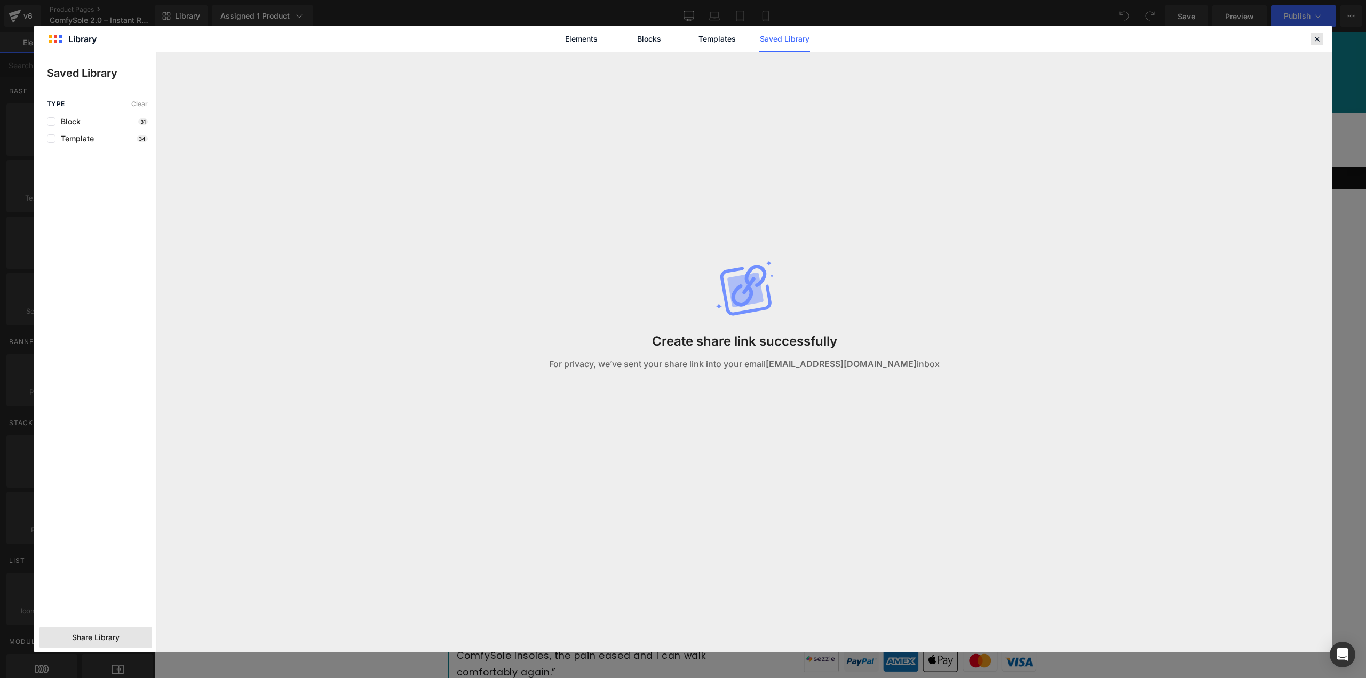
click at [1319, 35] on icon at bounding box center [1317, 39] width 10 height 10
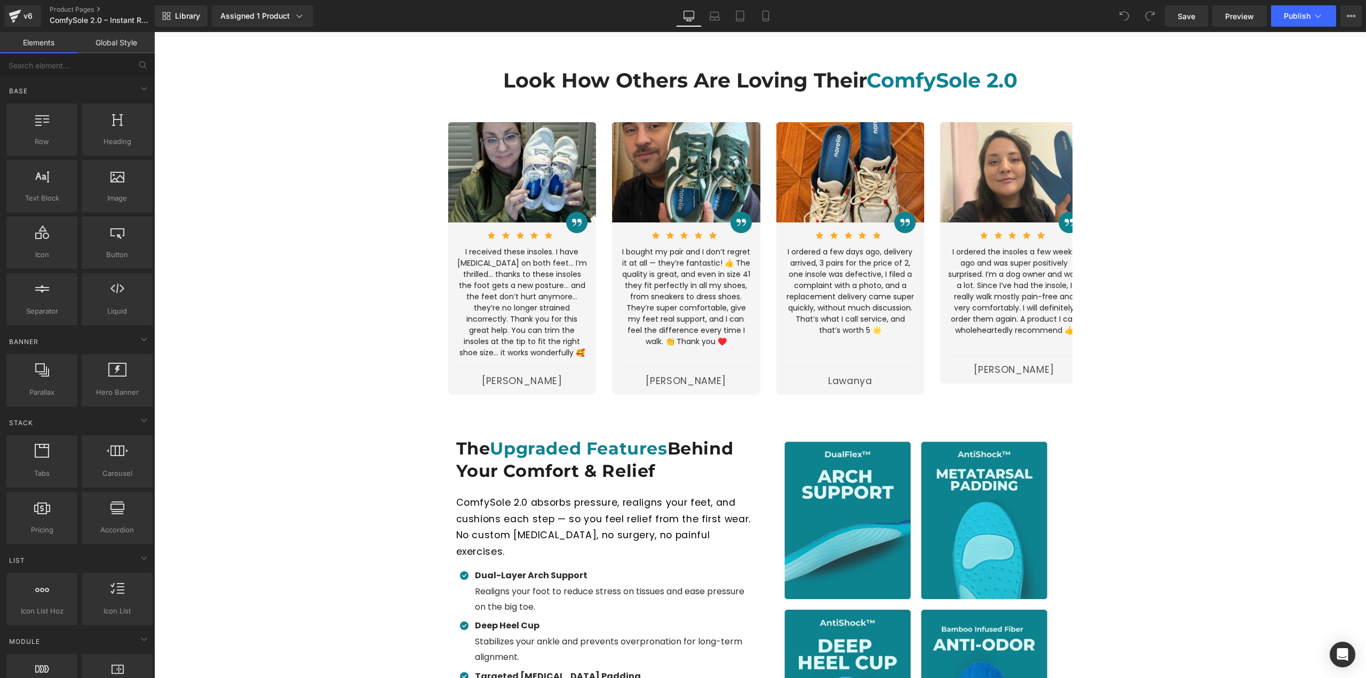
scroll to position [1494, 0]
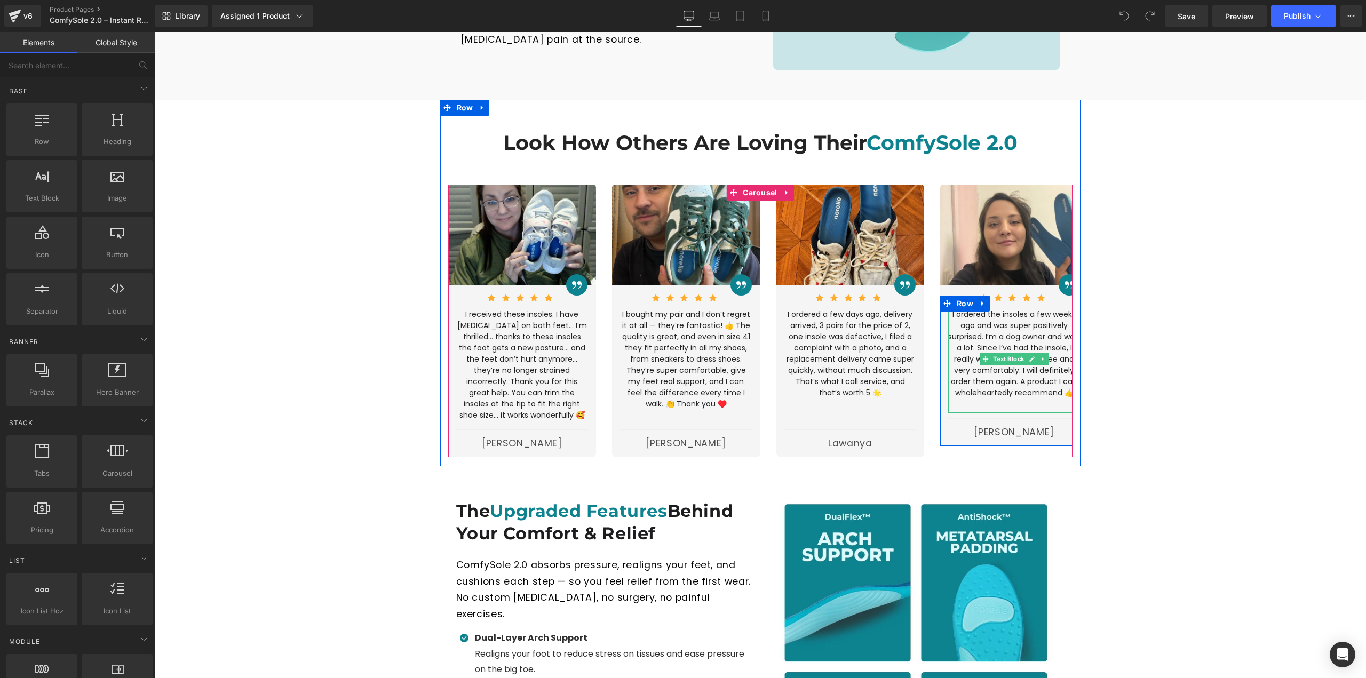
click at [1027, 351] on p "I ordered the insoles a few weeks ago and was super positively surprised. I’m a…" at bounding box center [1014, 354] width 132 height 90
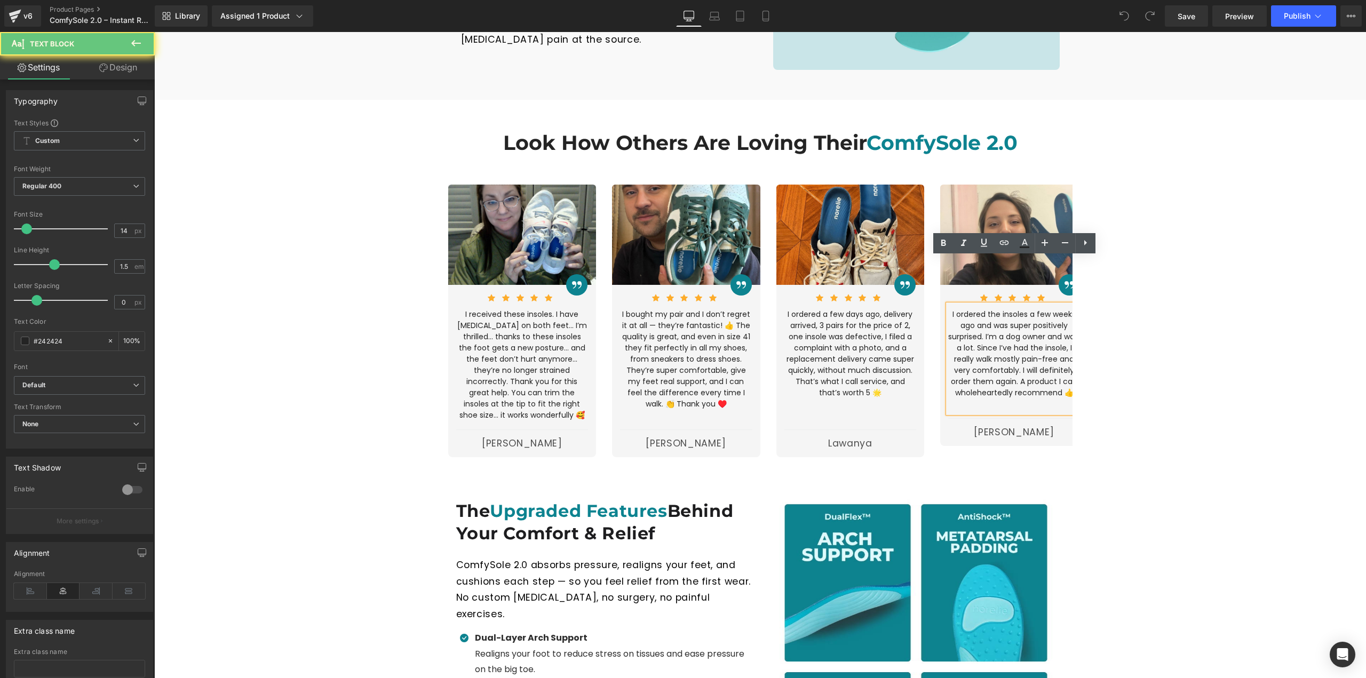
click at [1029, 399] on p at bounding box center [1014, 404] width 132 height 11
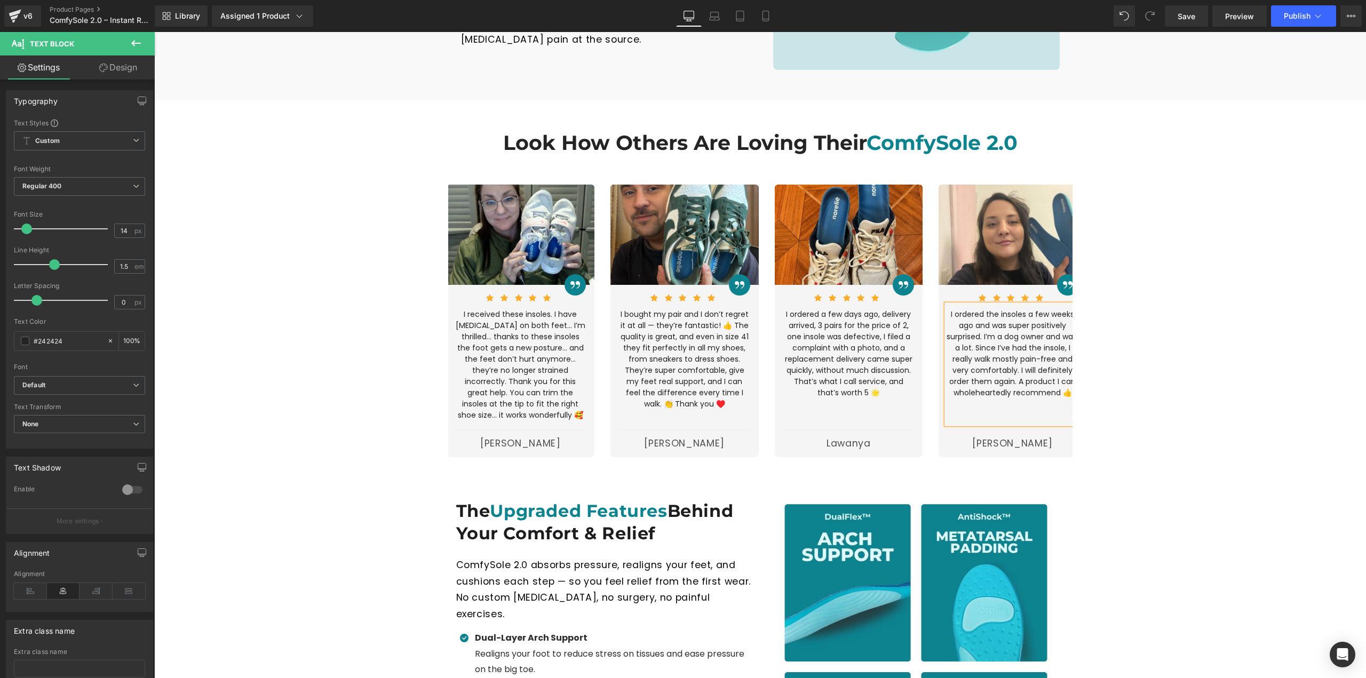
click at [1218, 373] on div "Look How Others Are Loving Their ComfySole 2.0 Heading Row Image Image Icon Ico…" at bounding box center [760, 283] width 1212 height 347
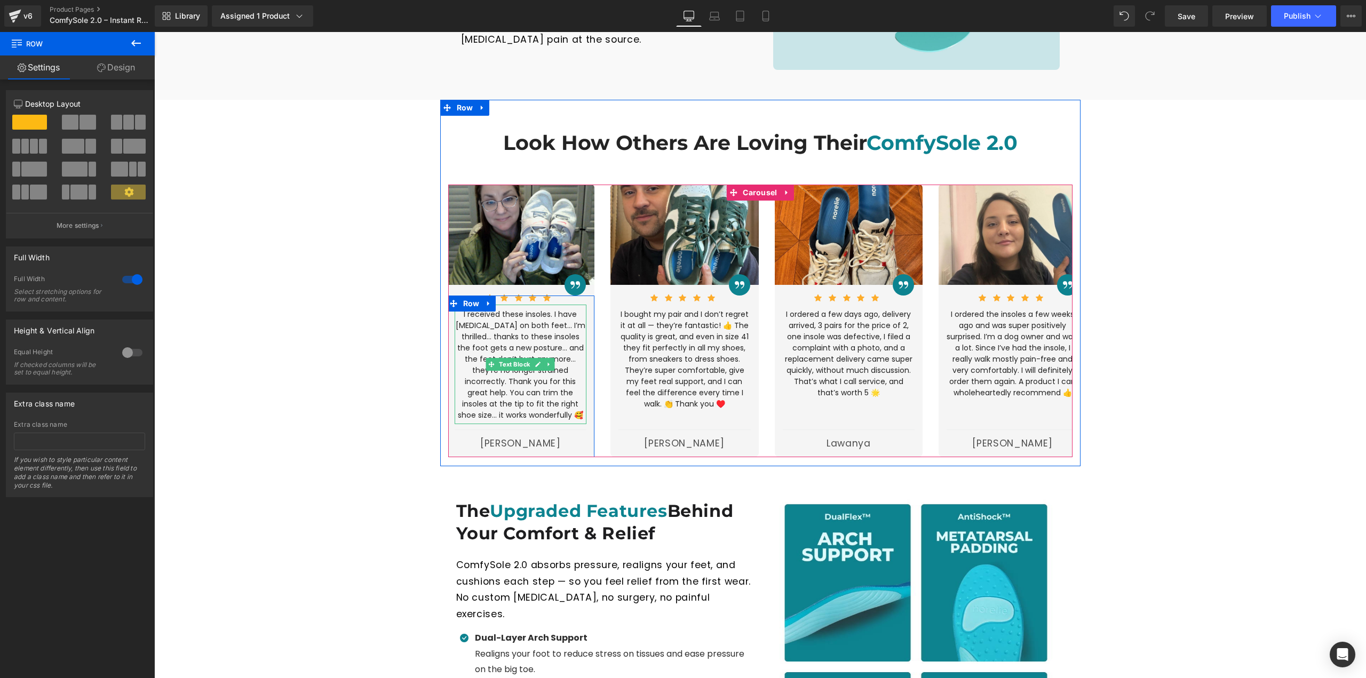
click at [517, 309] on p "I received these insoles. I have [MEDICAL_DATA] on both feet... I’m thrilled...…" at bounding box center [521, 365] width 132 height 112
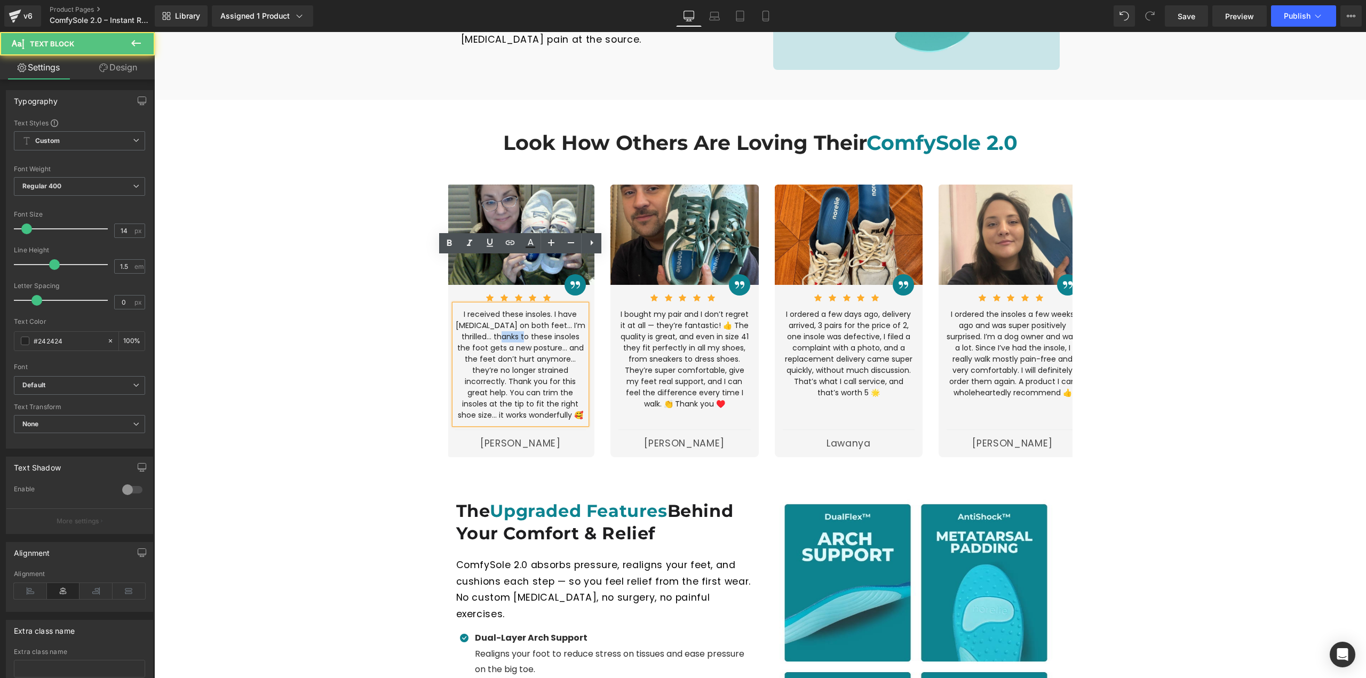
click at [517, 309] on p "I received these insoles. I have [MEDICAL_DATA] on both feet... I’m thrilled...…" at bounding box center [521, 365] width 132 height 112
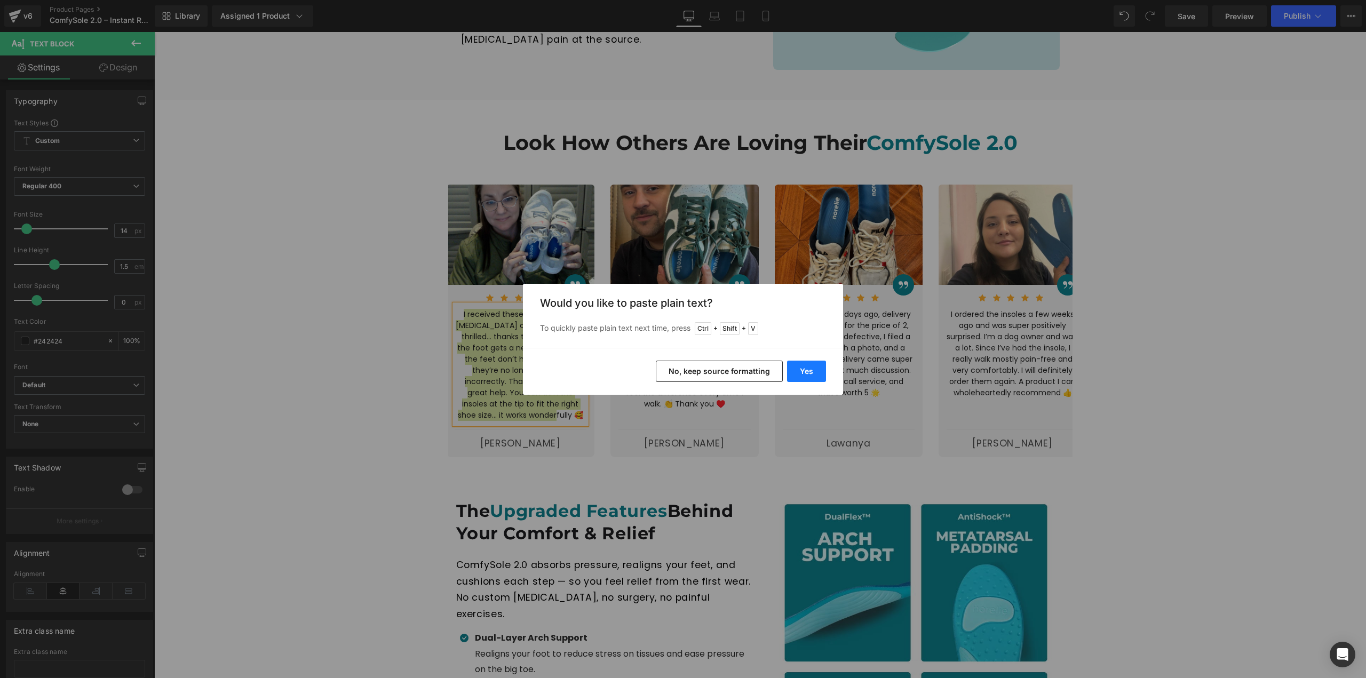
click at [800, 372] on button "Yes" at bounding box center [806, 371] width 39 height 21
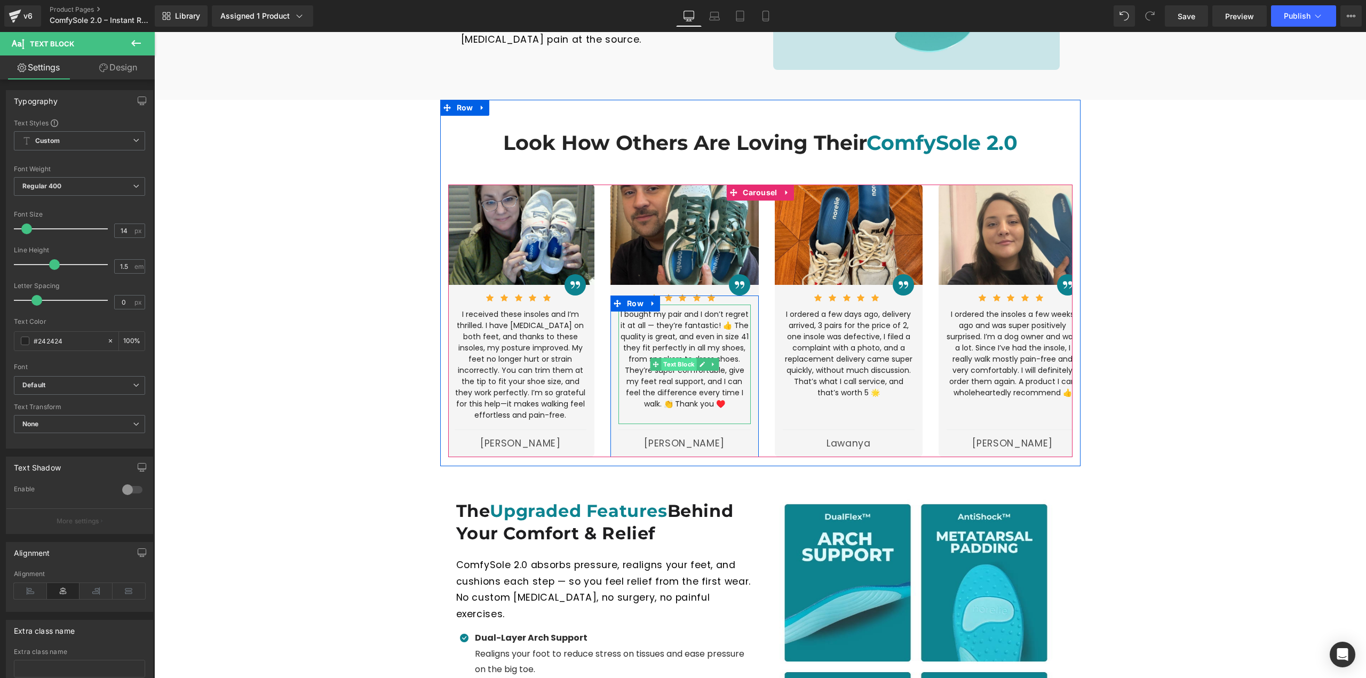
click at [693, 358] on span "Text Block" at bounding box center [678, 364] width 35 height 13
click at [692, 309] on p "I bought my pair and I don’t regret it at all — they’re fantastic! 👍 The qualit…" at bounding box center [685, 359] width 132 height 101
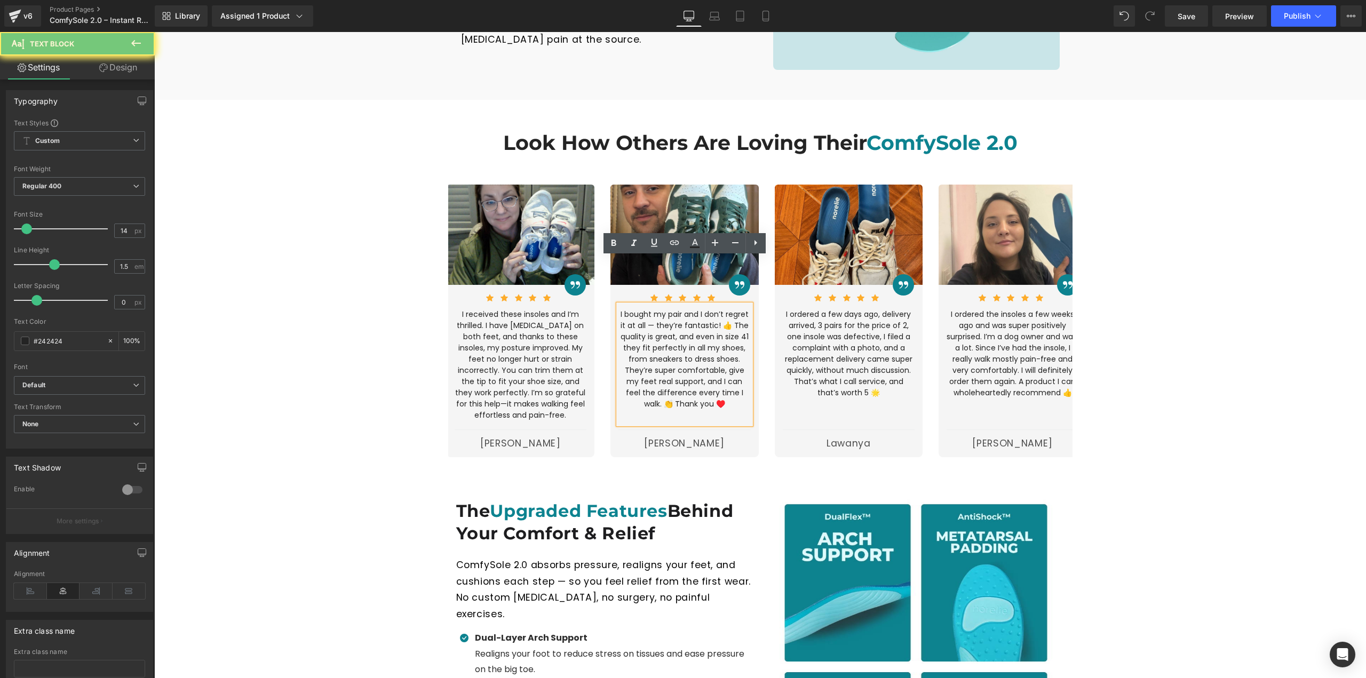
click at [693, 309] on p "I bought my pair and I don’t regret it at all — they’re fantastic! 👍 The qualit…" at bounding box center [685, 359] width 132 height 101
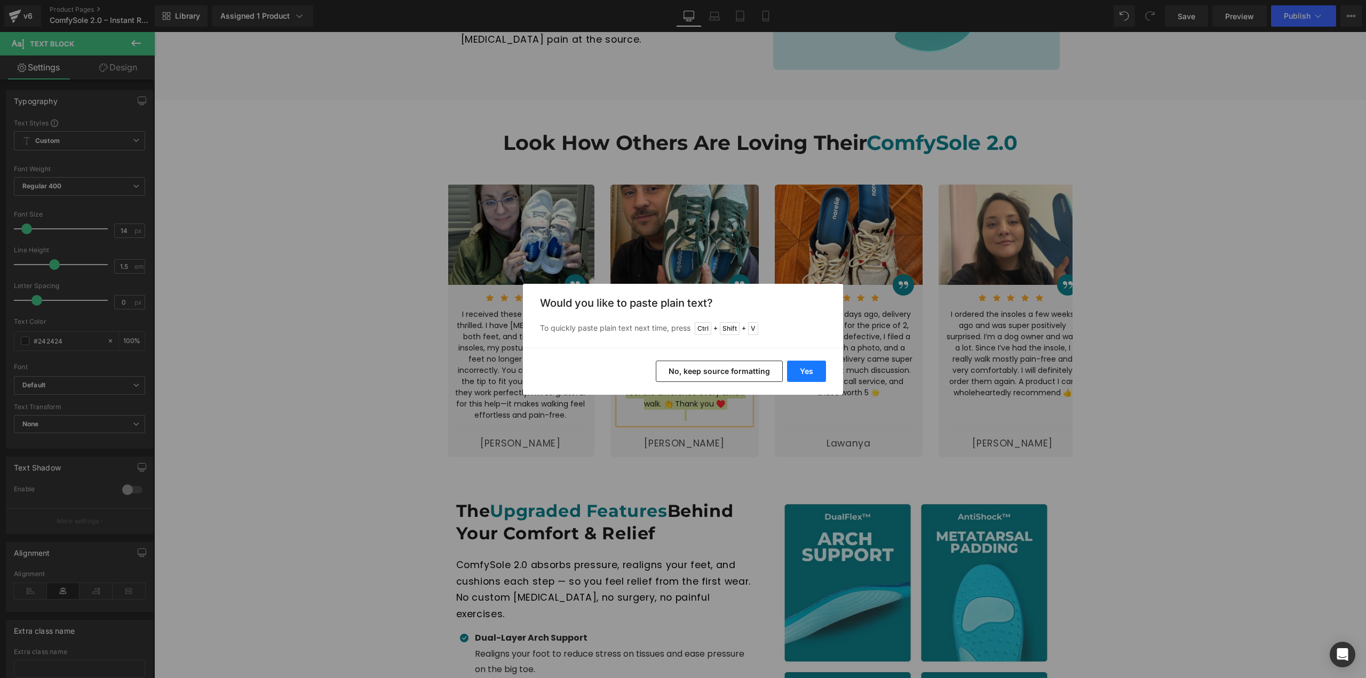
click at [805, 376] on button "Yes" at bounding box center [806, 371] width 39 height 21
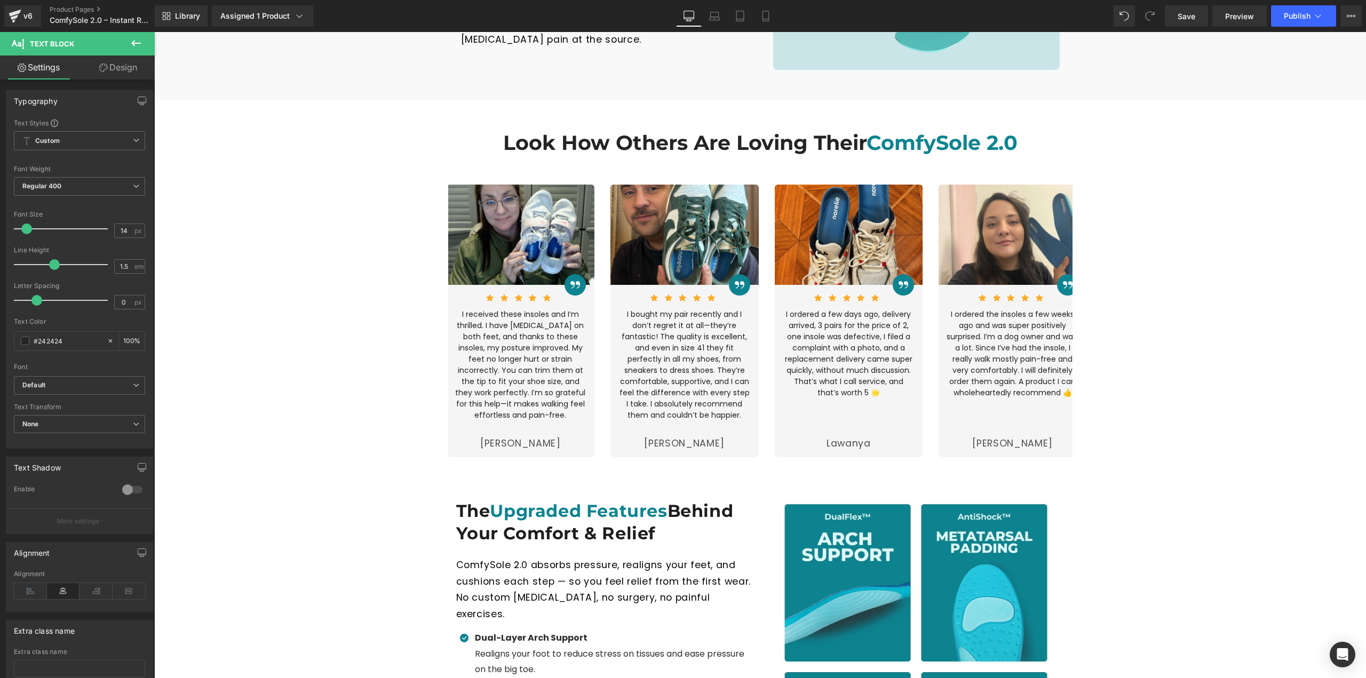
click at [827, 339] on p "I ordered a few days ago, delivery arrived, 3 pairs for the price of 2, one ins…" at bounding box center [849, 354] width 132 height 90
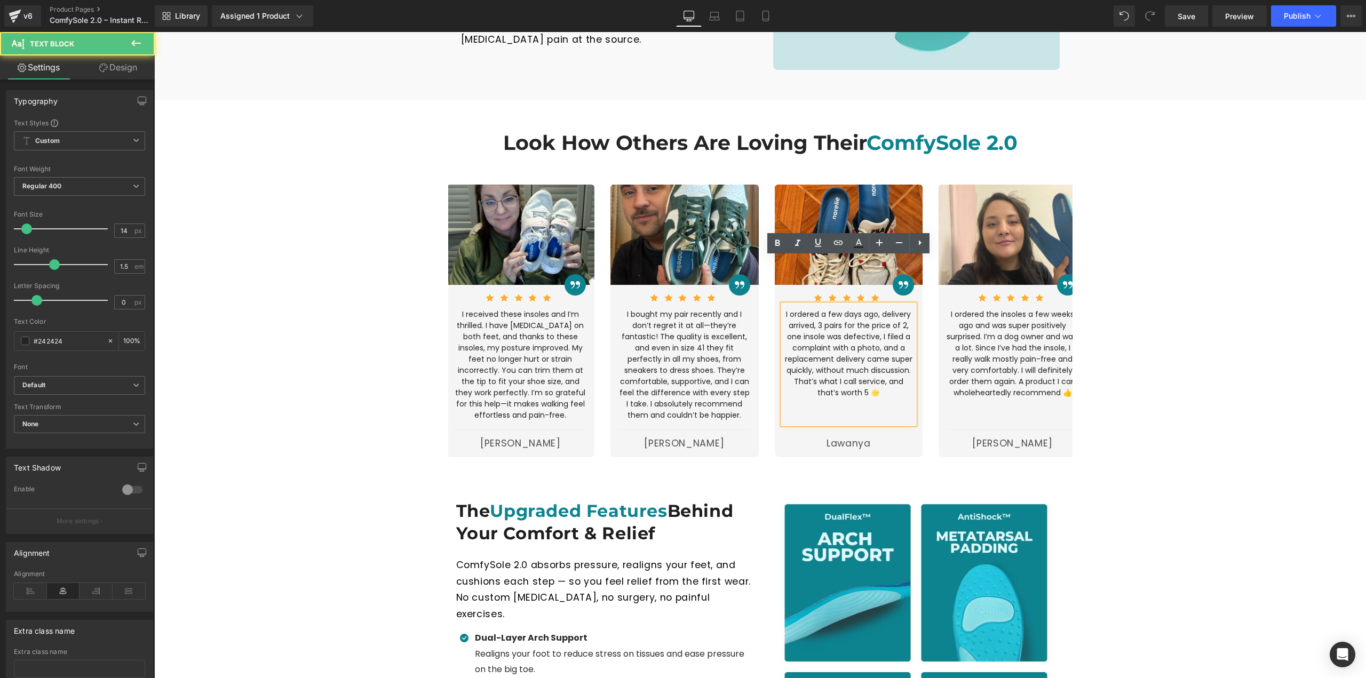
click at [830, 309] on p "I ordered a few days ago, delivery arrived, 3 pairs for the price of 2, one ins…" at bounding box center [849, 354] width 132 height 90
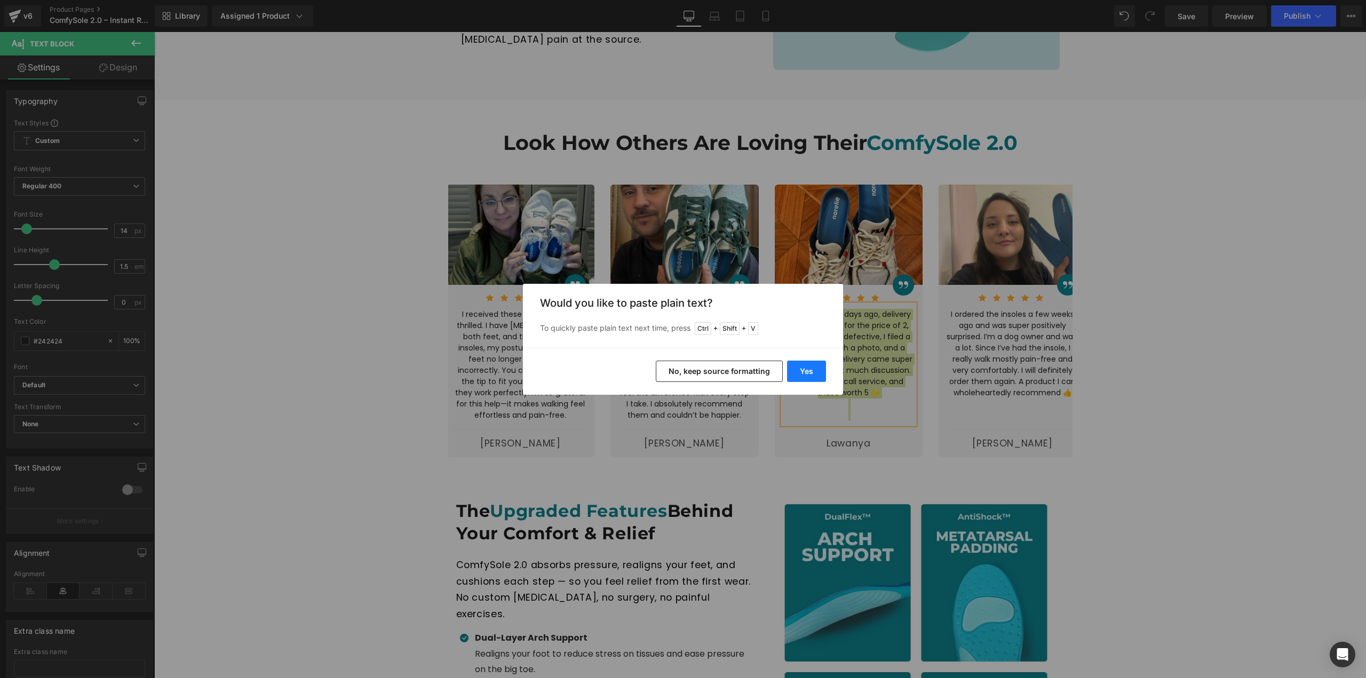
click at [813, 374] on button "Yes" at bounding box center [806, 371] width 39 height 21
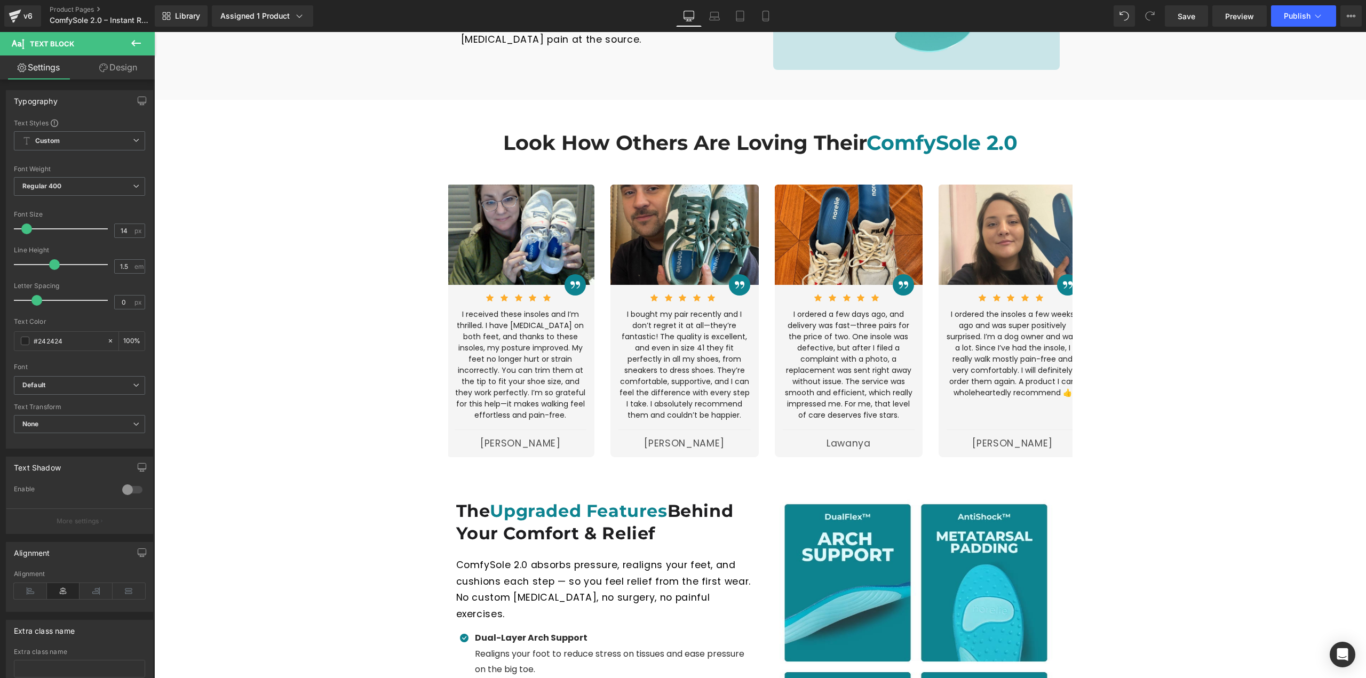
click at [984, 332] on p "I ordered the insoles a few weeks ago and was super positively surprised. I’m a…" at bounding box center [1013, 354] width 132 height 90
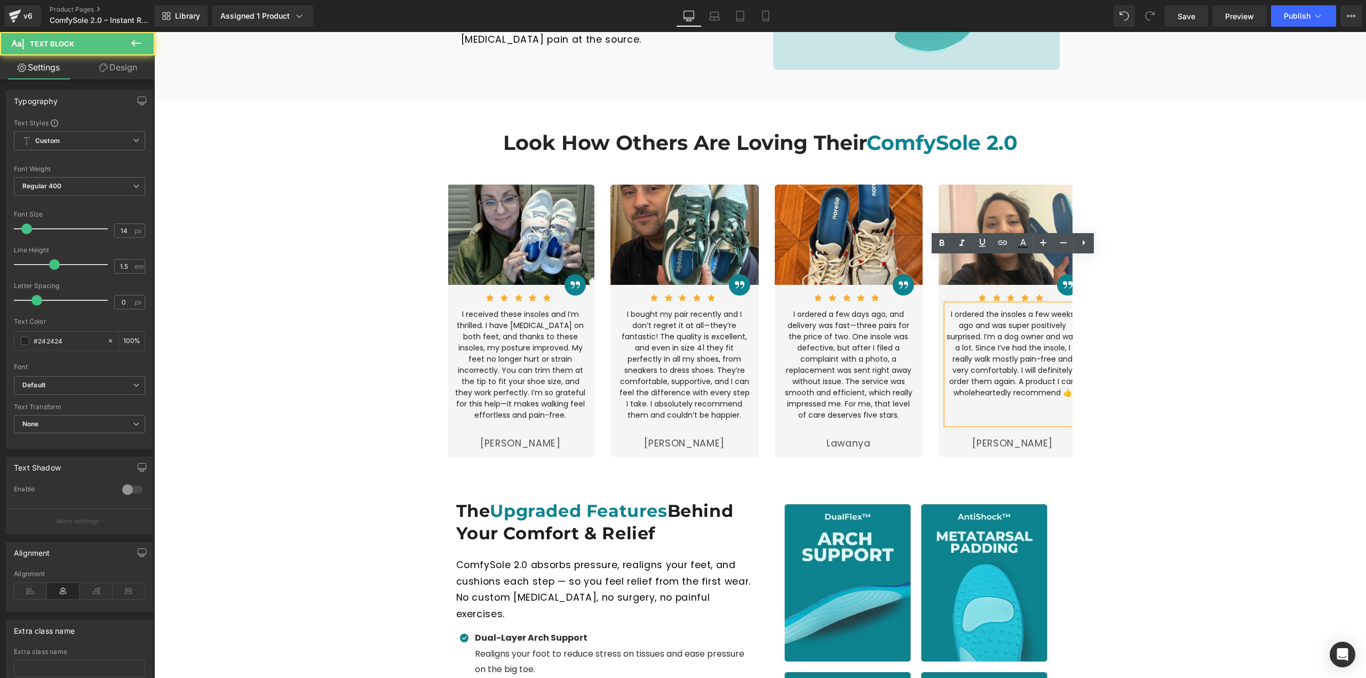
click at [984, 332] on p "I ordered the insoles a few weeks ago and was super positively surprised. I’m a…" at bounding box center [1013, 354] width 132 height 90
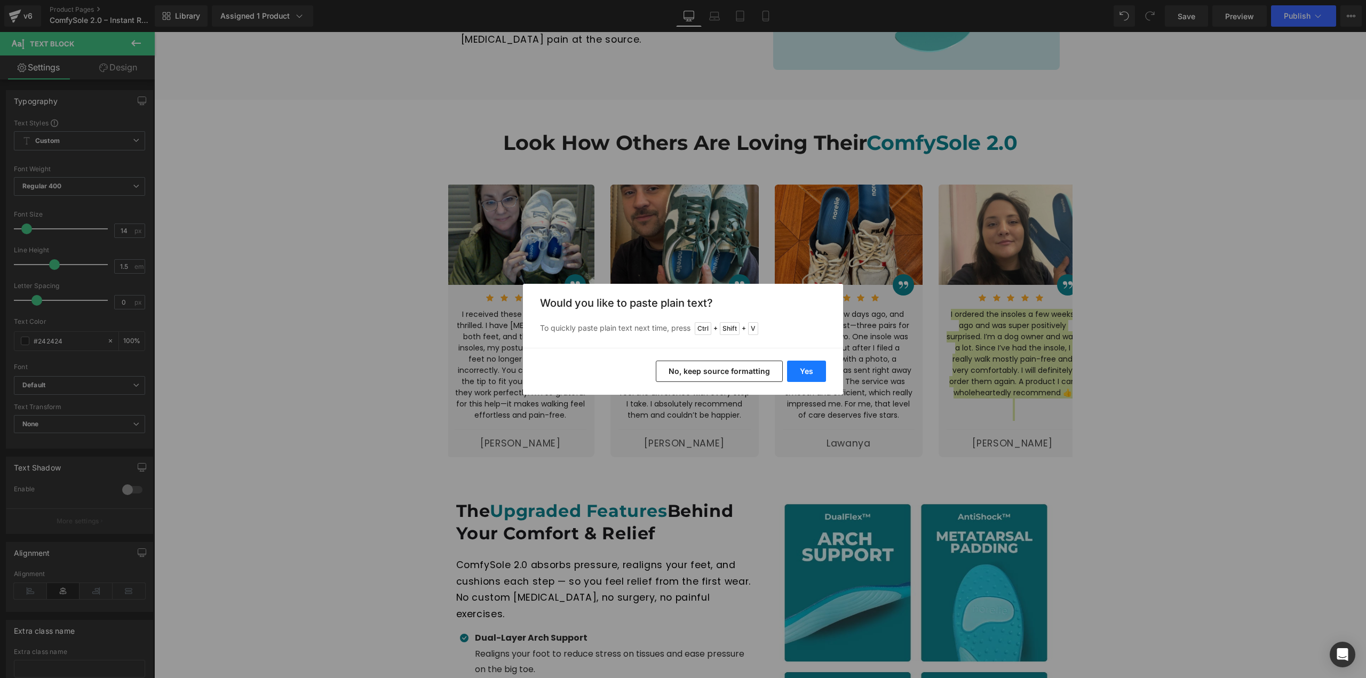
drag, startPoint x: 812, startPoint y: 371, endPoint x: 677, endPoint y: 343, distance: 137.5
click at [812, 371] on button "Yes" at bounding box center [806, 371] width 39 height 21
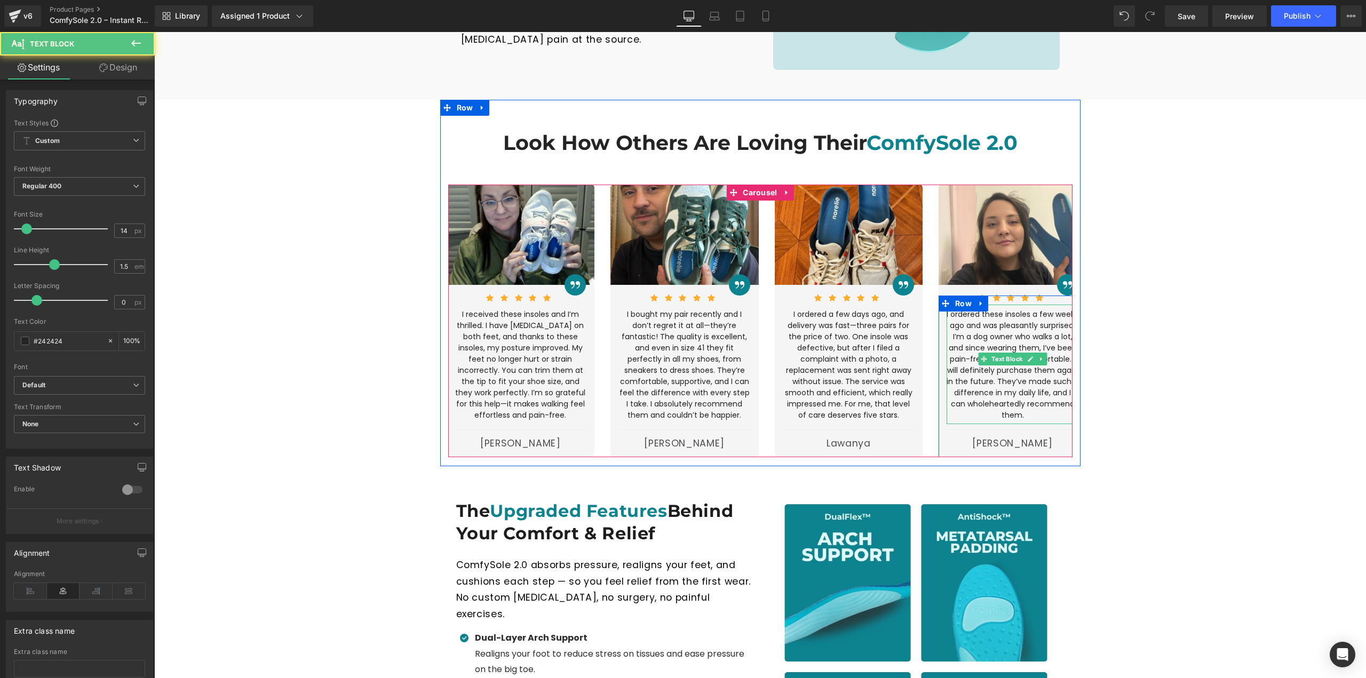
click at [1018, 323] on p "I ordered these insoles a few weeks ago and was pleasantly surprised. I’m a dog…" at bounding box center [1013, 365] width 132 height 112
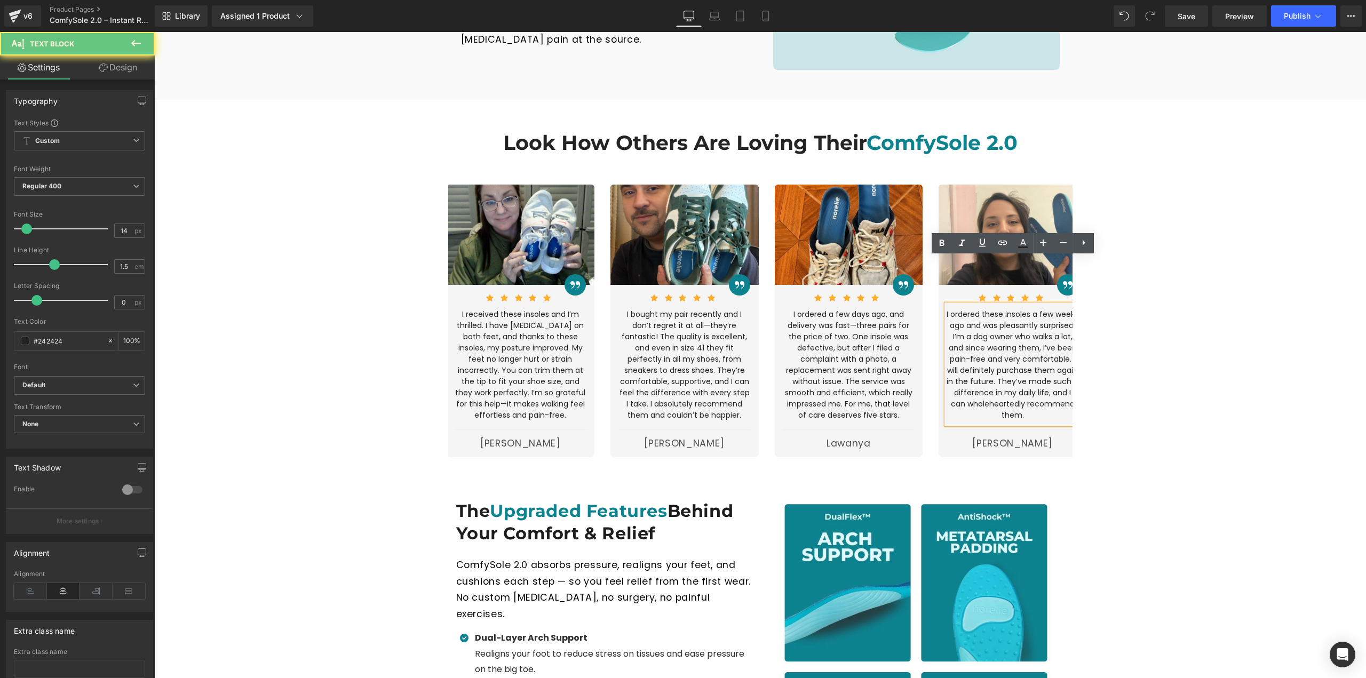
click at [990, 318] on p "I ordered these insoles a few weeks ago and was pleasantly surprised. I’m a dog…" at bounding box center [1013, 365] width 132 height 112
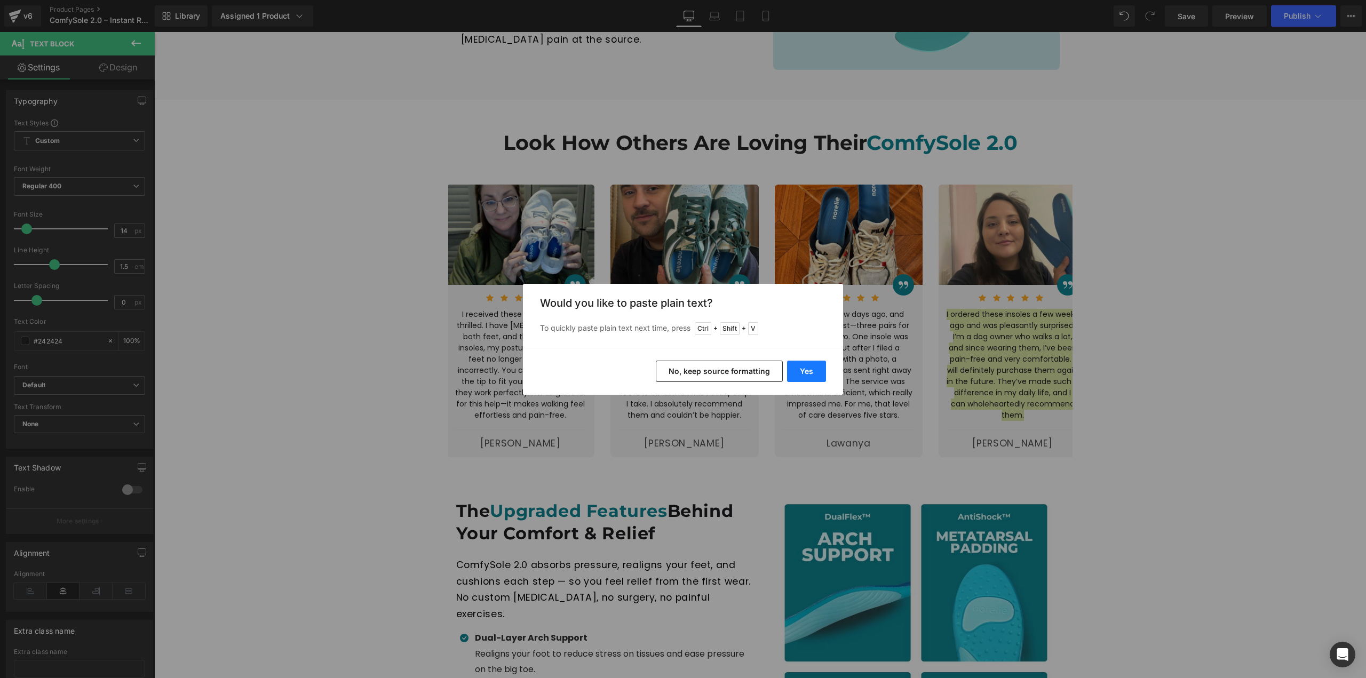
click at [811, 377] on button "Yes" at bounding box center [806, 371] width 39 height 21
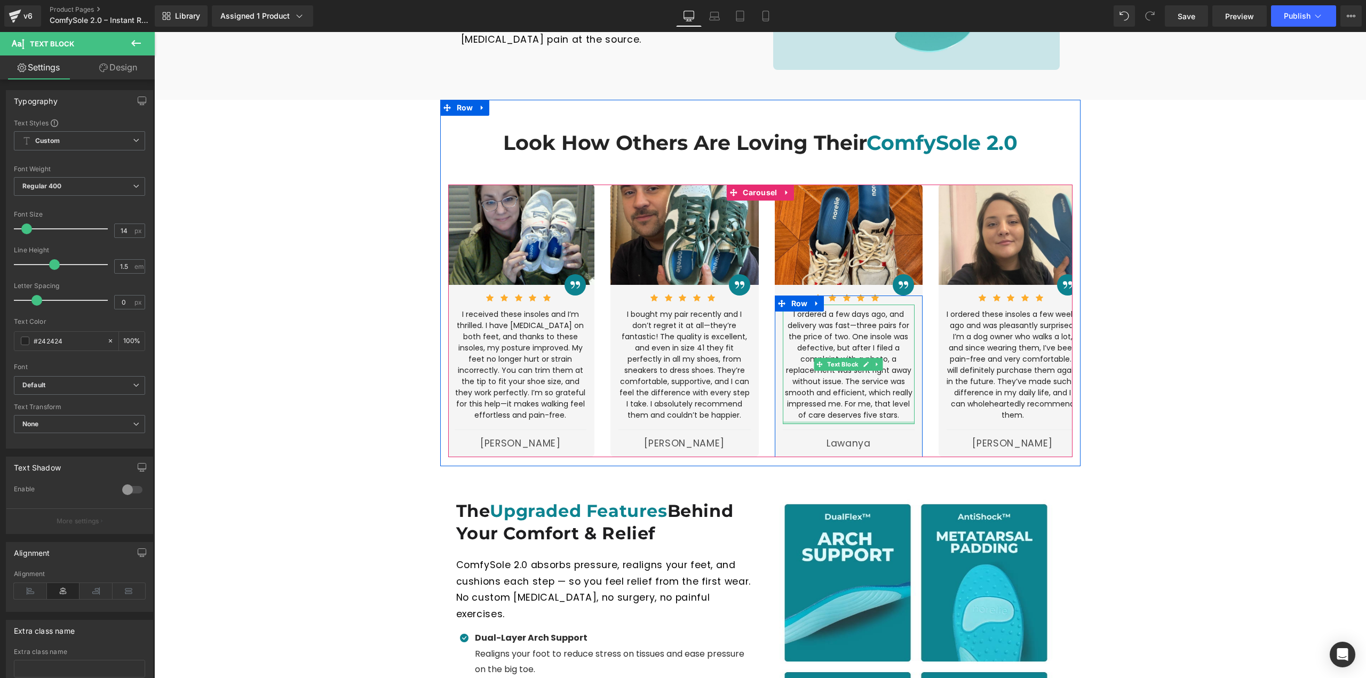
click at [870, 422] on div at bounding box center [849, 423] width 132 height 3
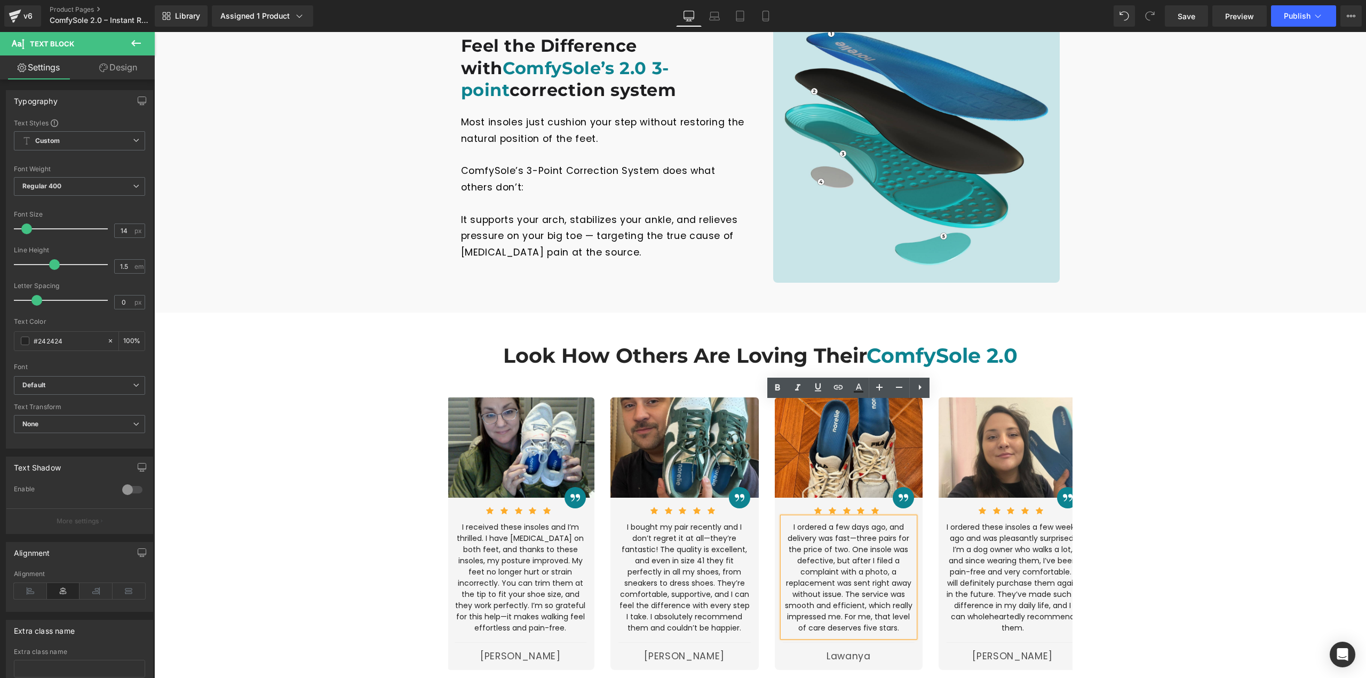
scroll to position [1281, 0]
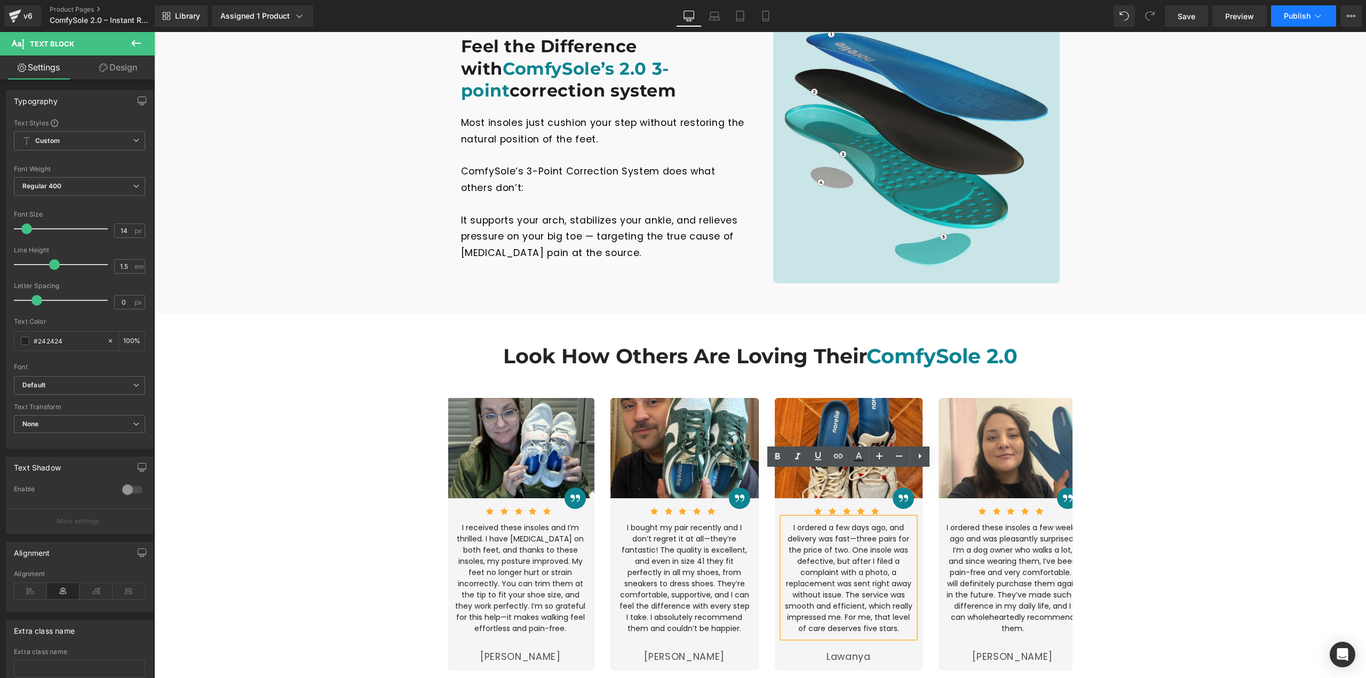
click at [1296, 19] on span "Publish" at bounding box center [1297, 16] width 27 height 9
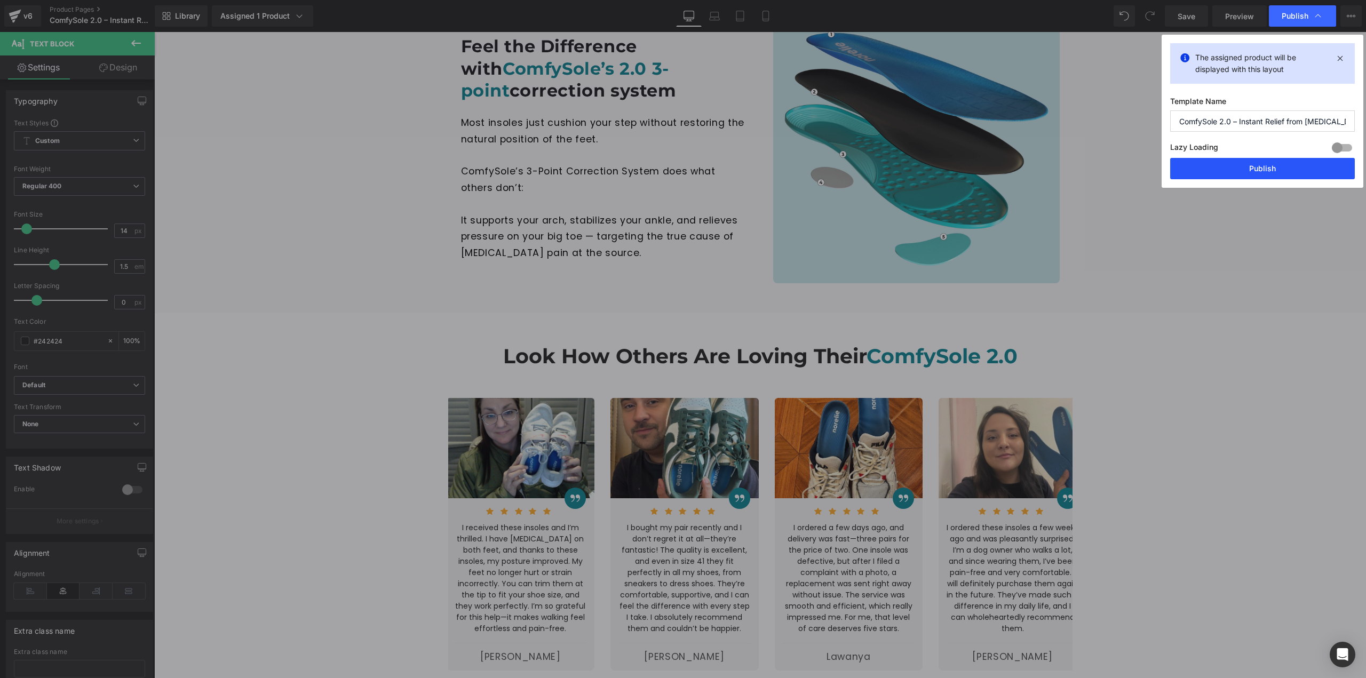
drag, startPoint x: 1262, startPoint y: 175, endPoint x: 1092, endPoint y: 228, distance: 177.2
click at [1262, 175] on button "Publish" at bounding box center [1262, 168] width 185 height 21
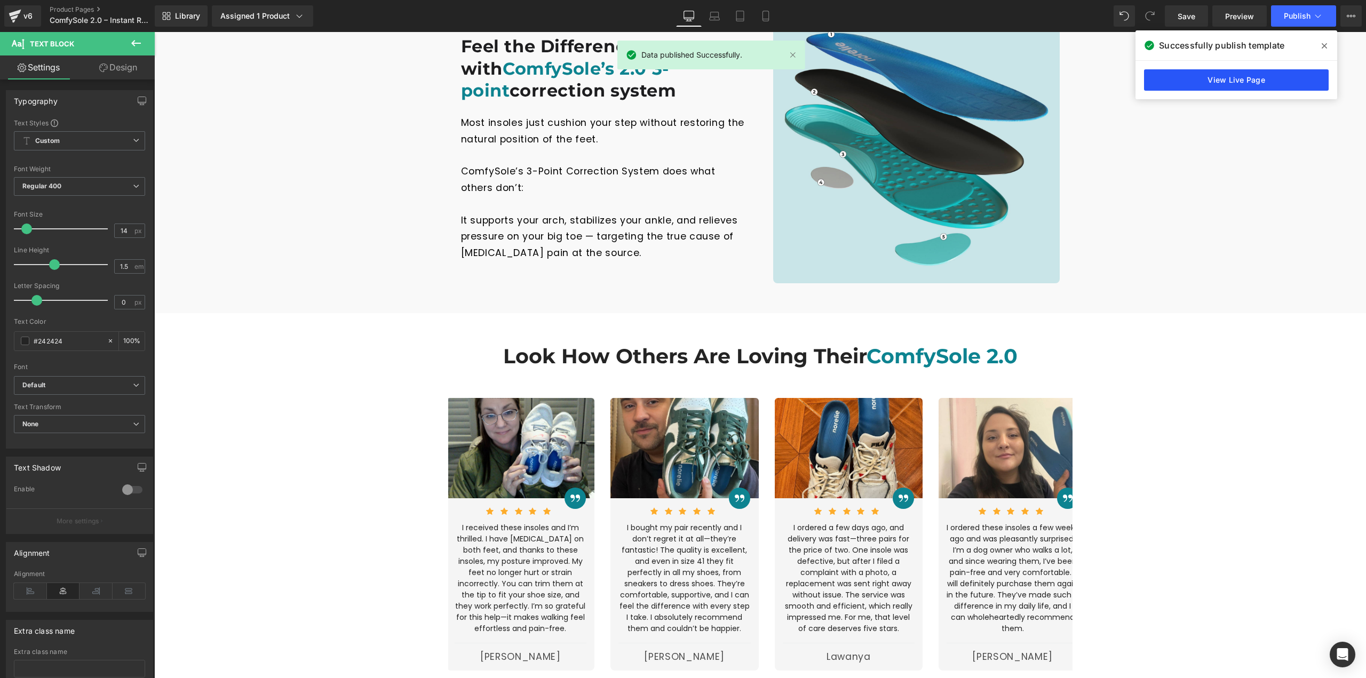
click at [1255, 76] on link "View Live Page" at bounding box center [1236, 79] width 185 height 21
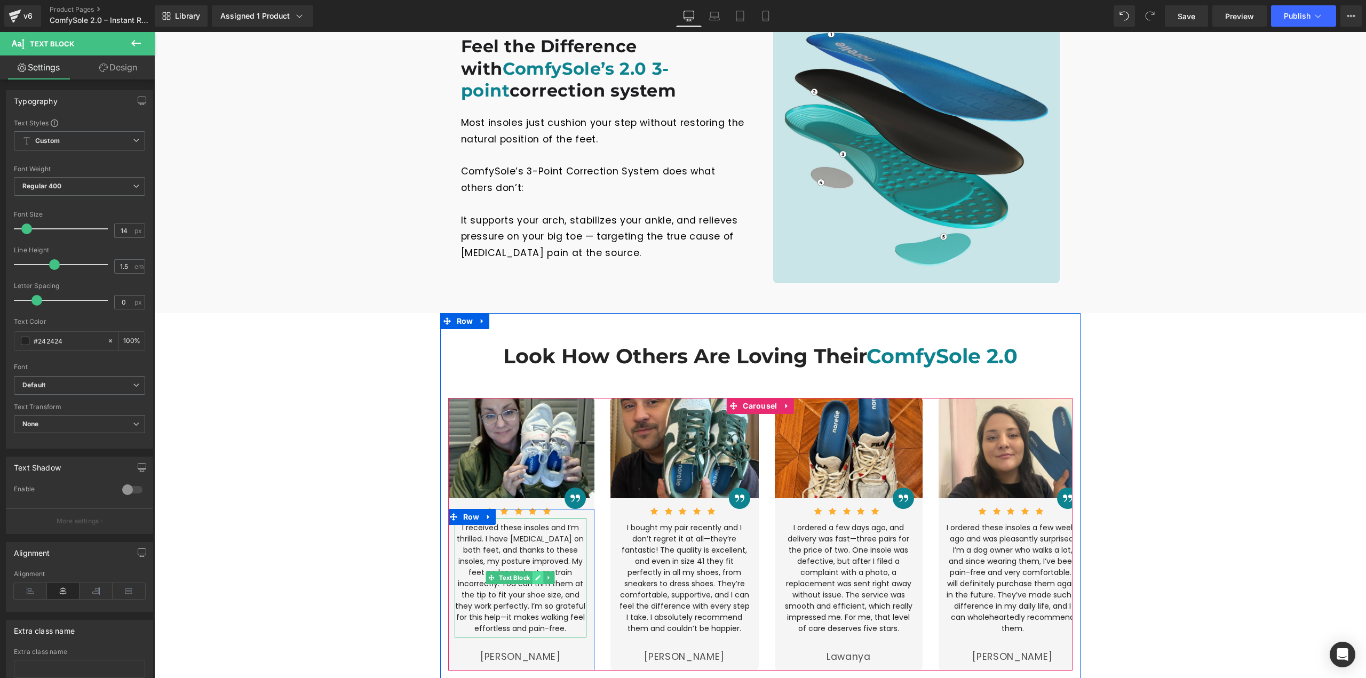
click at [534, 572] on link at bounding box center [538, 578] width 11 height 13
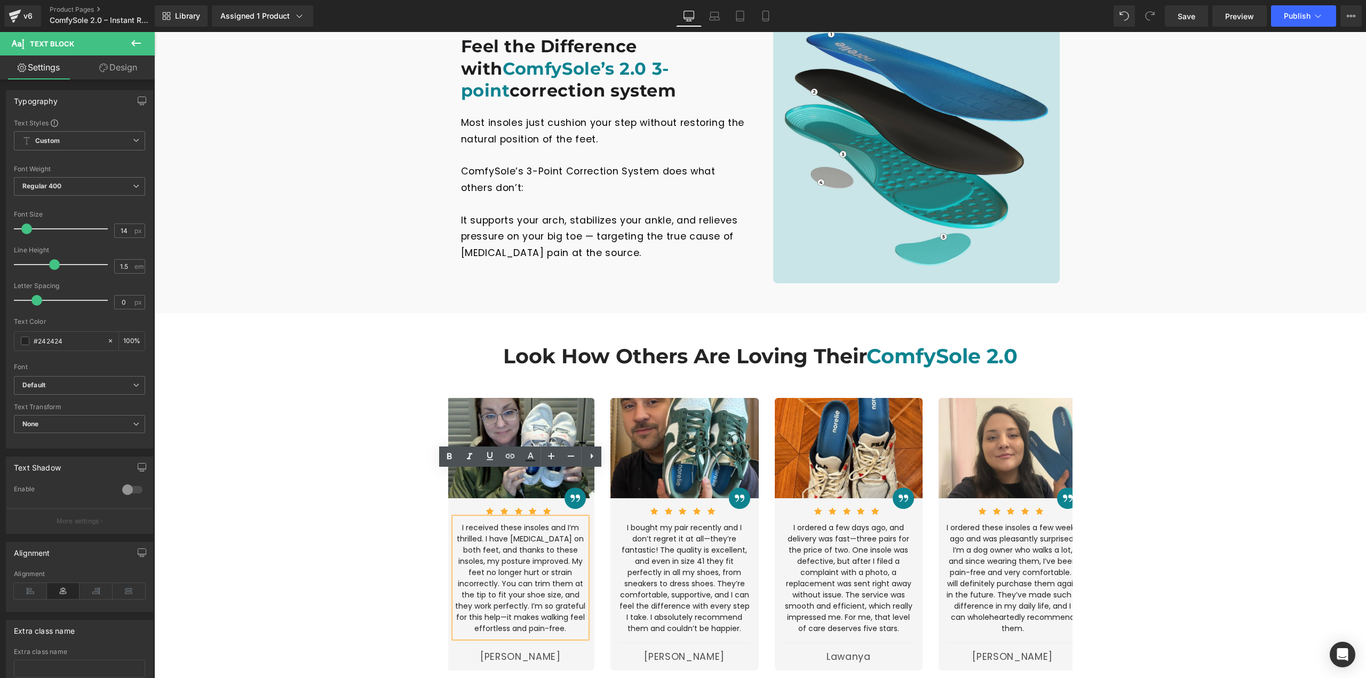
click at [537, 526] on p "I received these insoles and I’m thrilled. I have [MEDICAL_DATA] on both feet, …" at bounding box center [521, 578] width 132 height 112
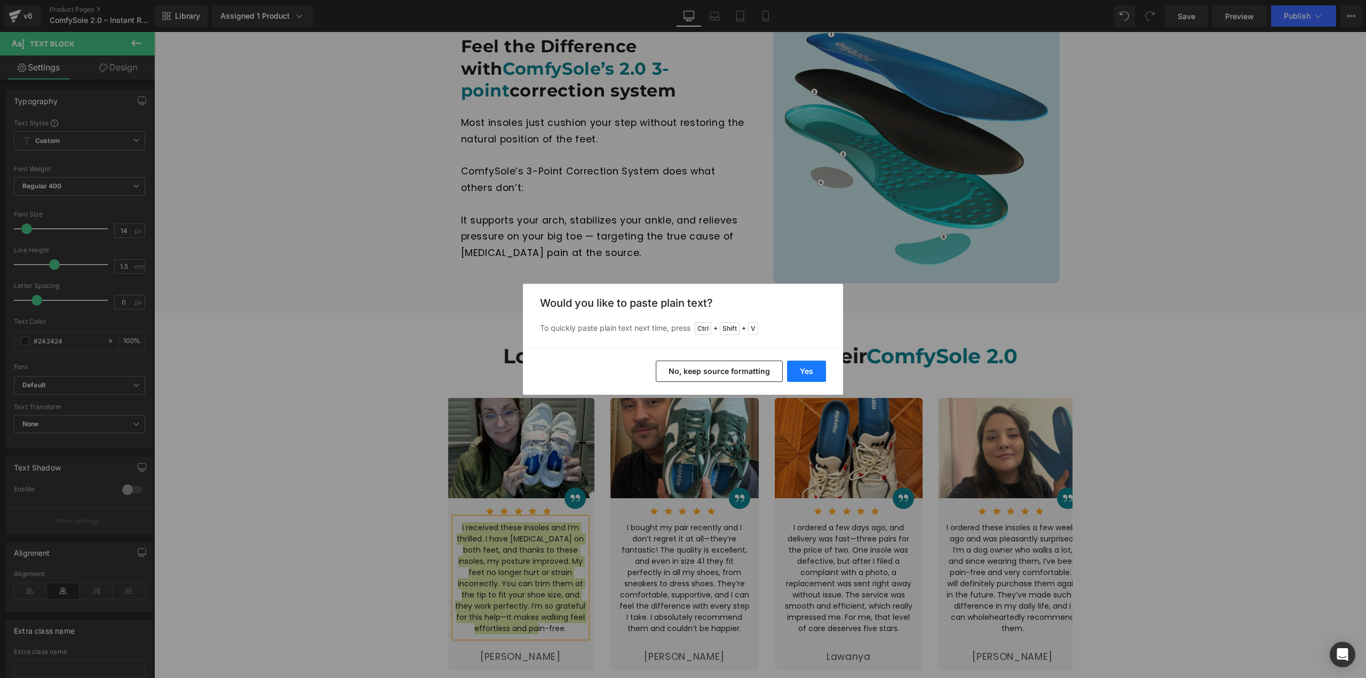
click at [819, 379] on button "Yes" at bounding box center [806, 371] width 39 height 21
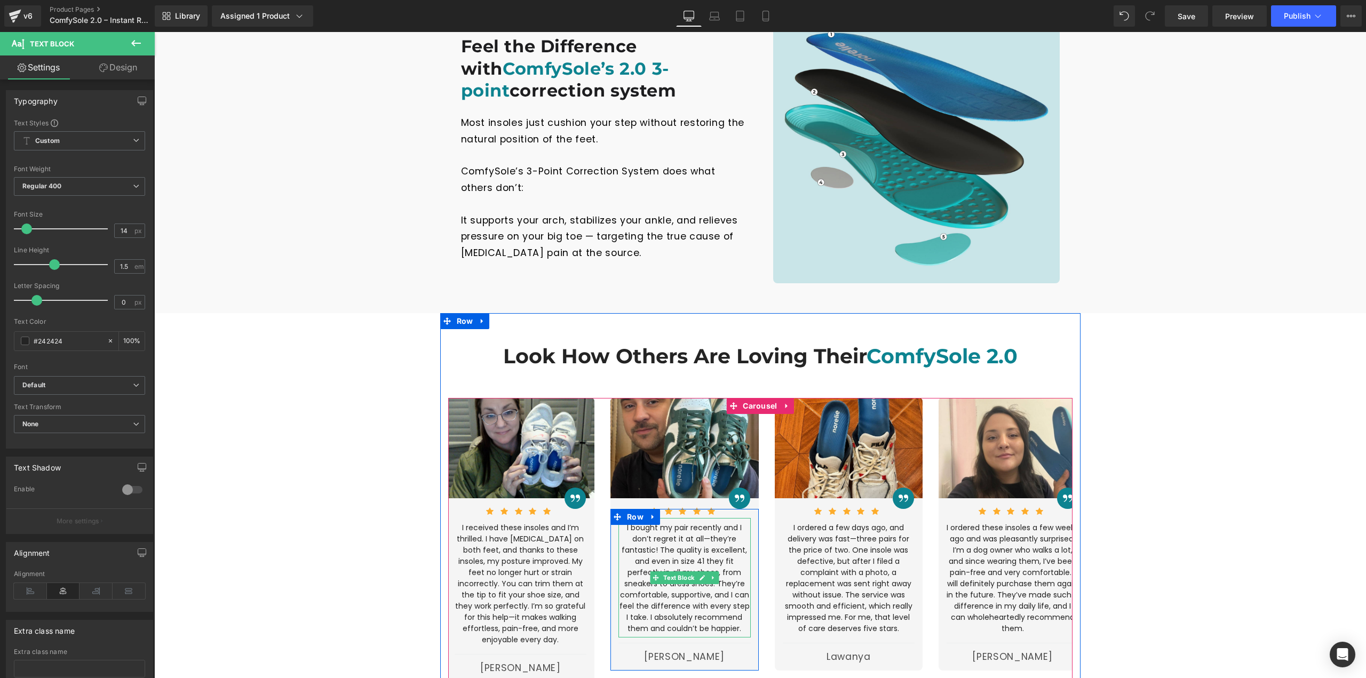
click at [675, 557] on p "I bought my pair recently and I don’t regret it at all—they’re fantastic! The q…" at bounding box center [685, 578] width 132 height 112
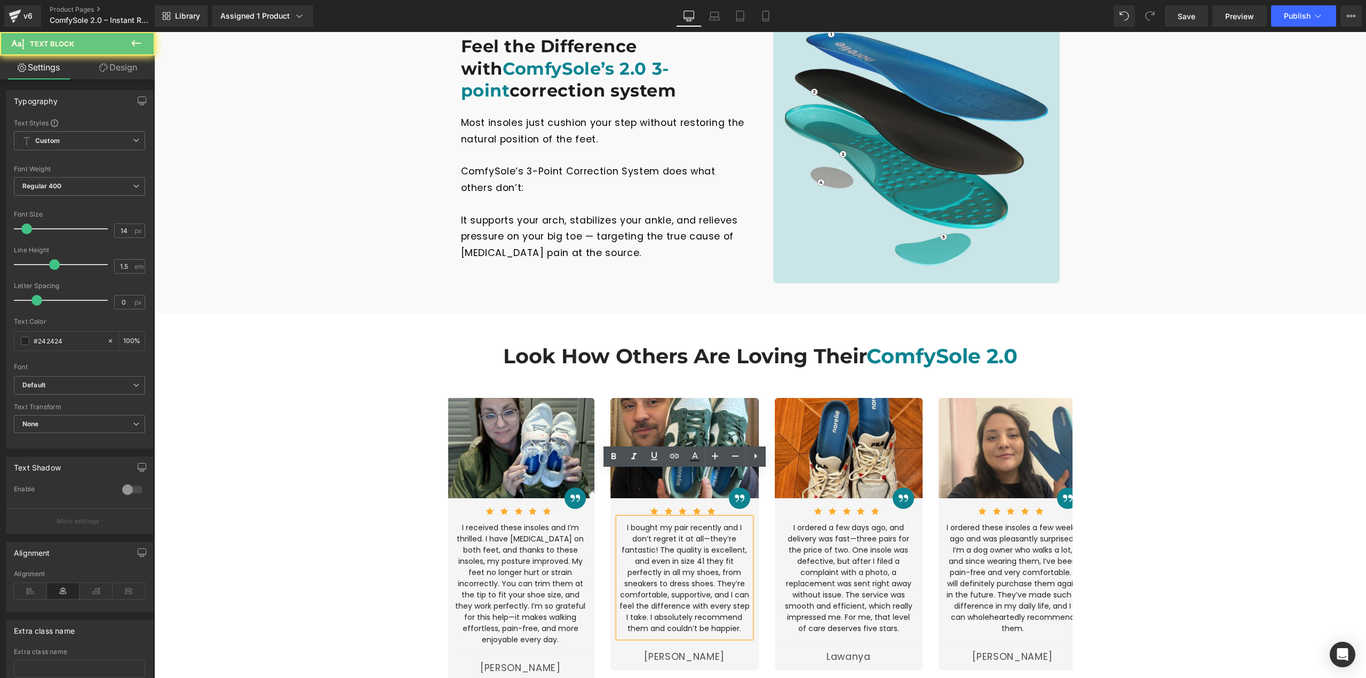
click at [672, 554] on p "I bought my pair recently and I don’t regret it at all—they’re fantastic! The q…" at bounding box center [685, 578] width 132 height 112
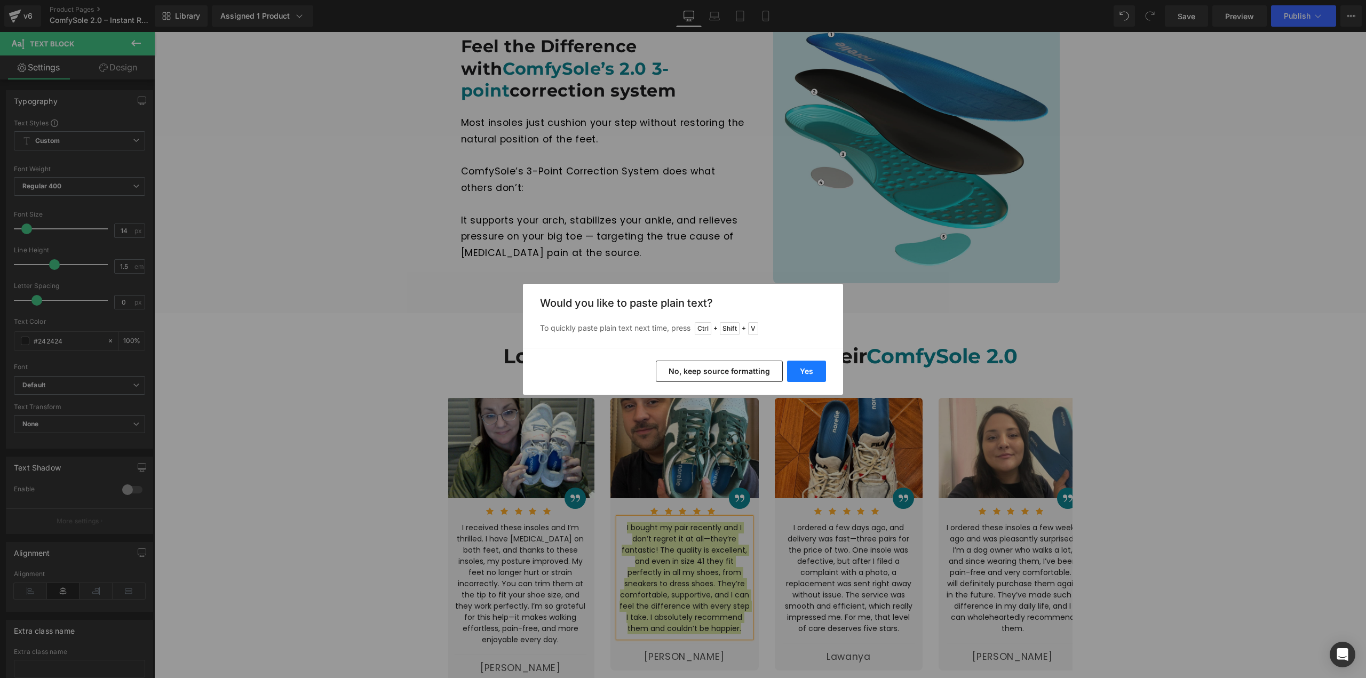
click at [802, 376] on button "Yes" at bounding box center [806, 371] width 39 height 21
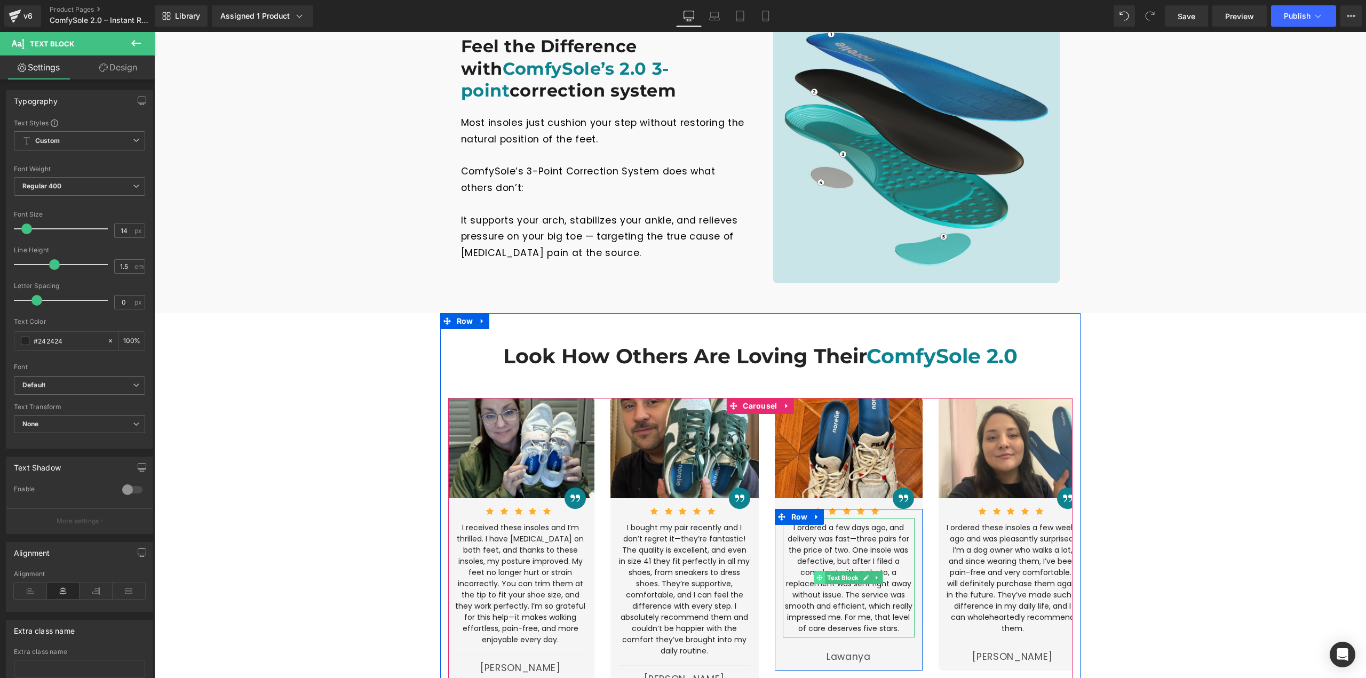
click at [822, 572] on span at bounding box center [819, 578] width 11 height 13
click at [816, 522] on p "I ordered a few days ago, and delivery was fast—three pairs for the price of tw…" at bounding box center [849, 578] width 132 height 112
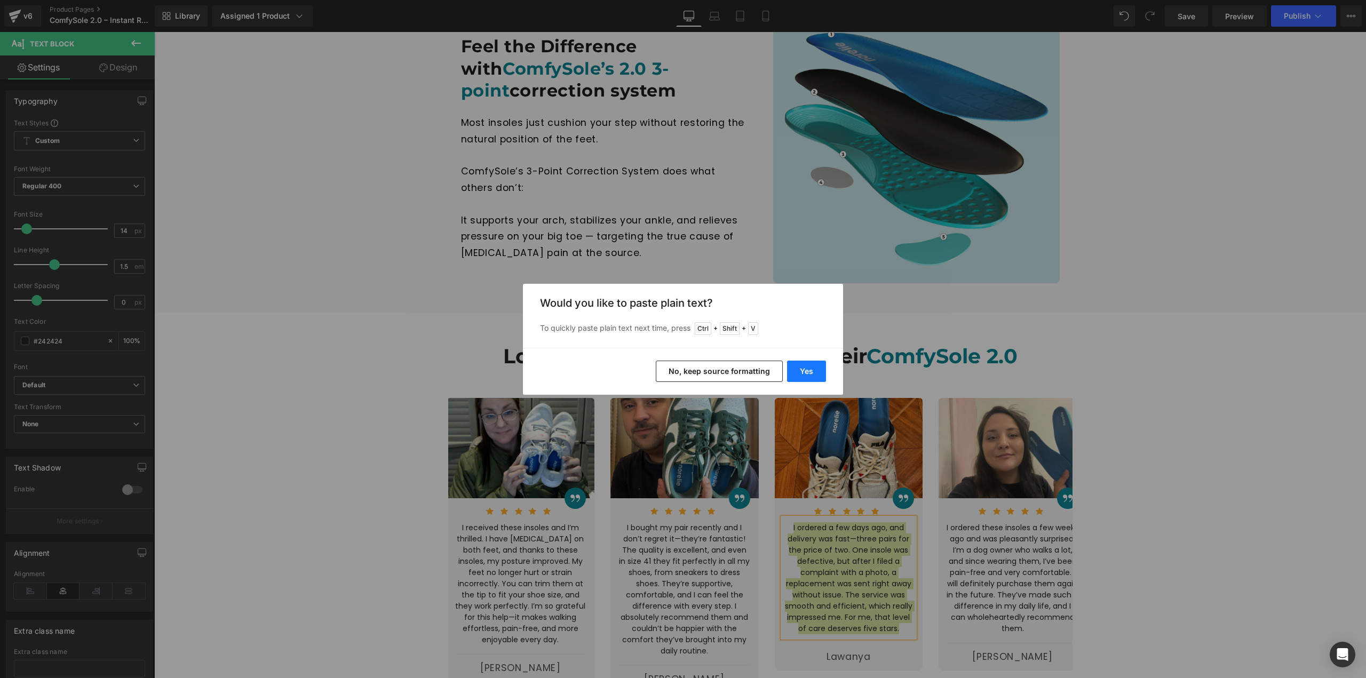
drag, startPoint x: 793, startPoint y: 377, endPoint x: 640, endPoint y: 350, distance: 155.0
click at [793, 377] on button "Yes" at bounding box center [806, 371] width 39 height 21
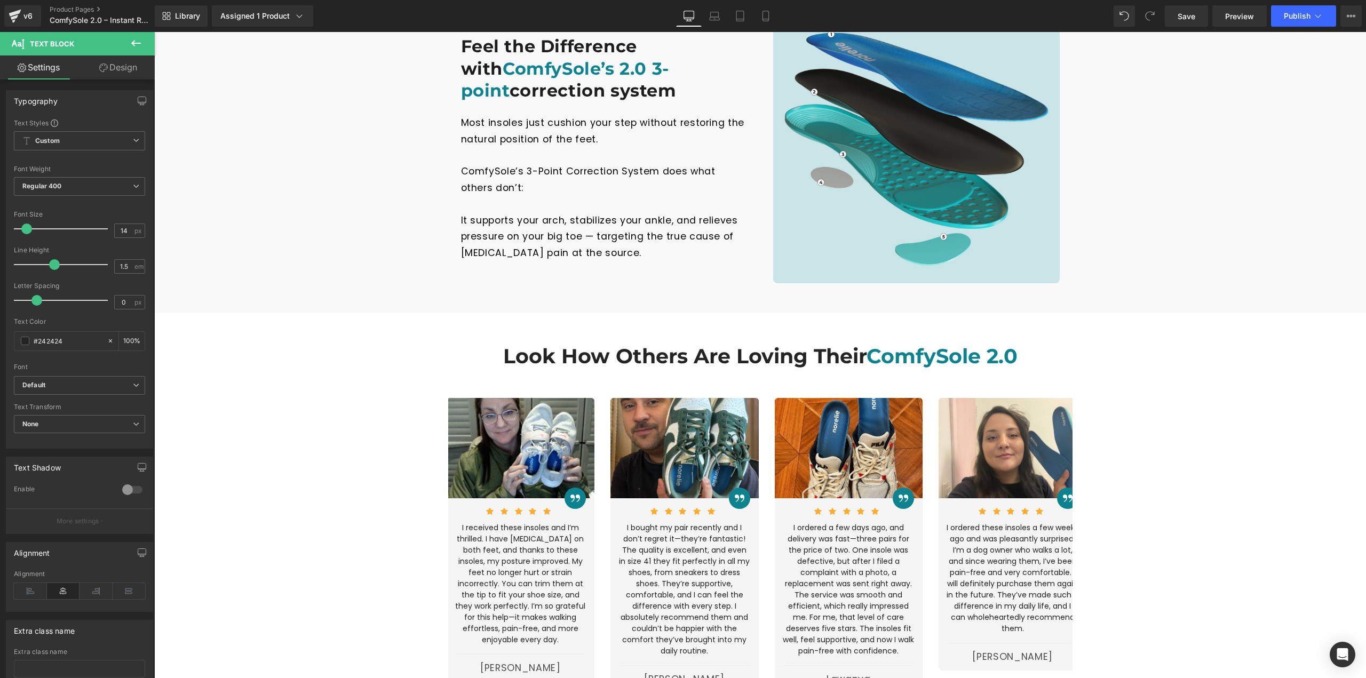
click at [970, 522] on p "I ordered these insoles a few weeks ago and was pleasantly surprised. I’m a dog…" at bounding box center [1013, 578] width 132 height 112
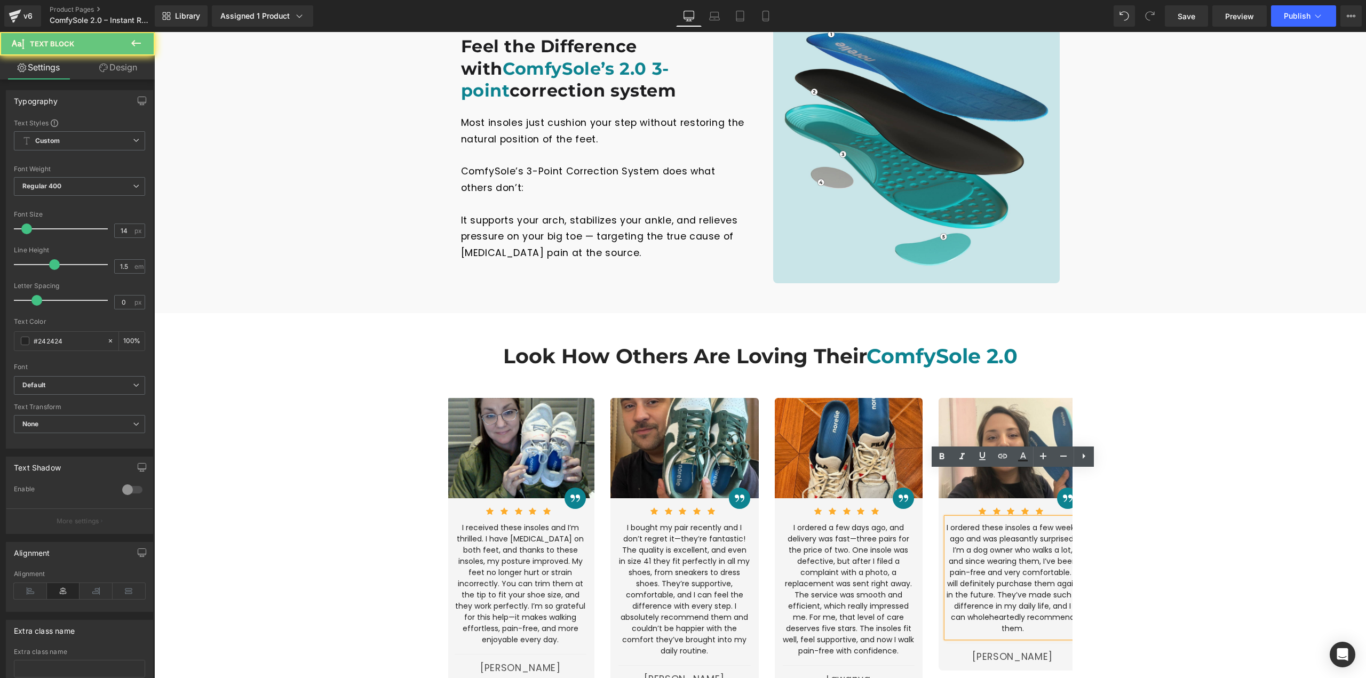
click at [975, 522] on p "I ordered these insoles a few weeks ago and was pleasantly surprised. I’m a dog…" at bounding box center [1013, 578] width 132 height 112
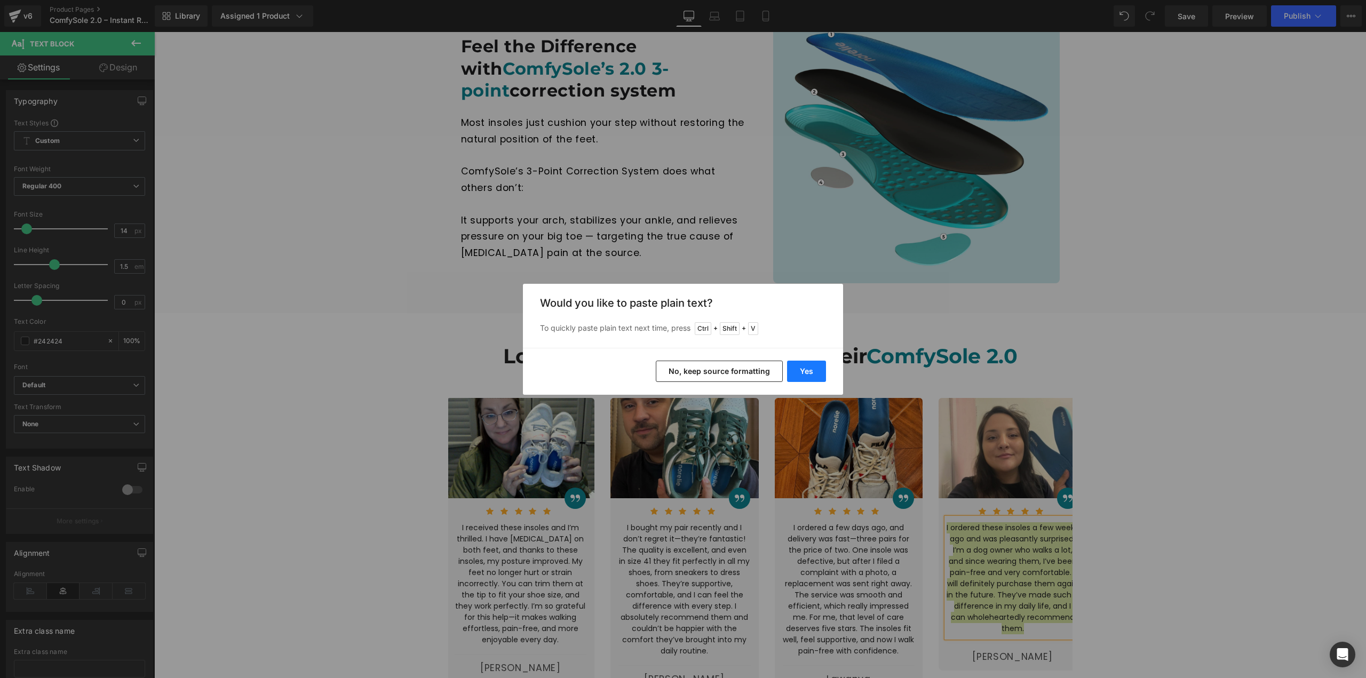
click at [799, 370] on button "Yes" at bounding box center [806, 371] width 39 height 21
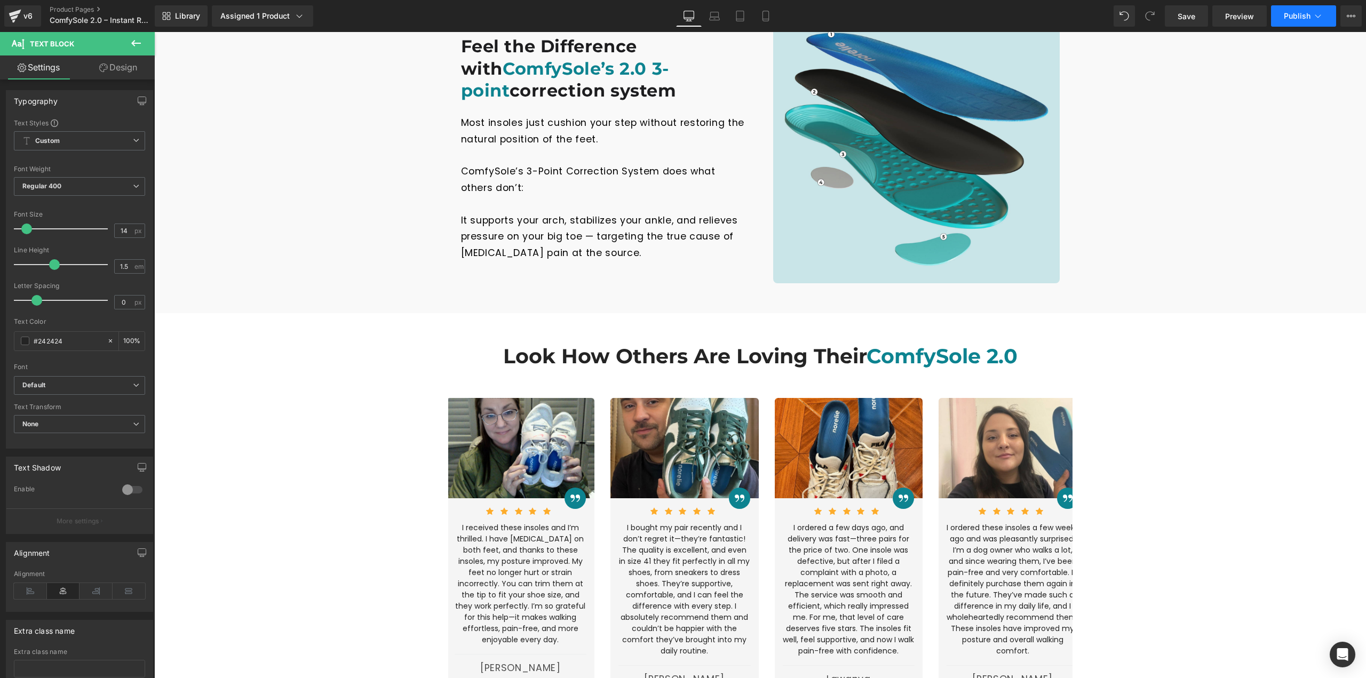
click at [1292, 12] on span "Publish" at bounding box center [1297, 16] width 27 height 9
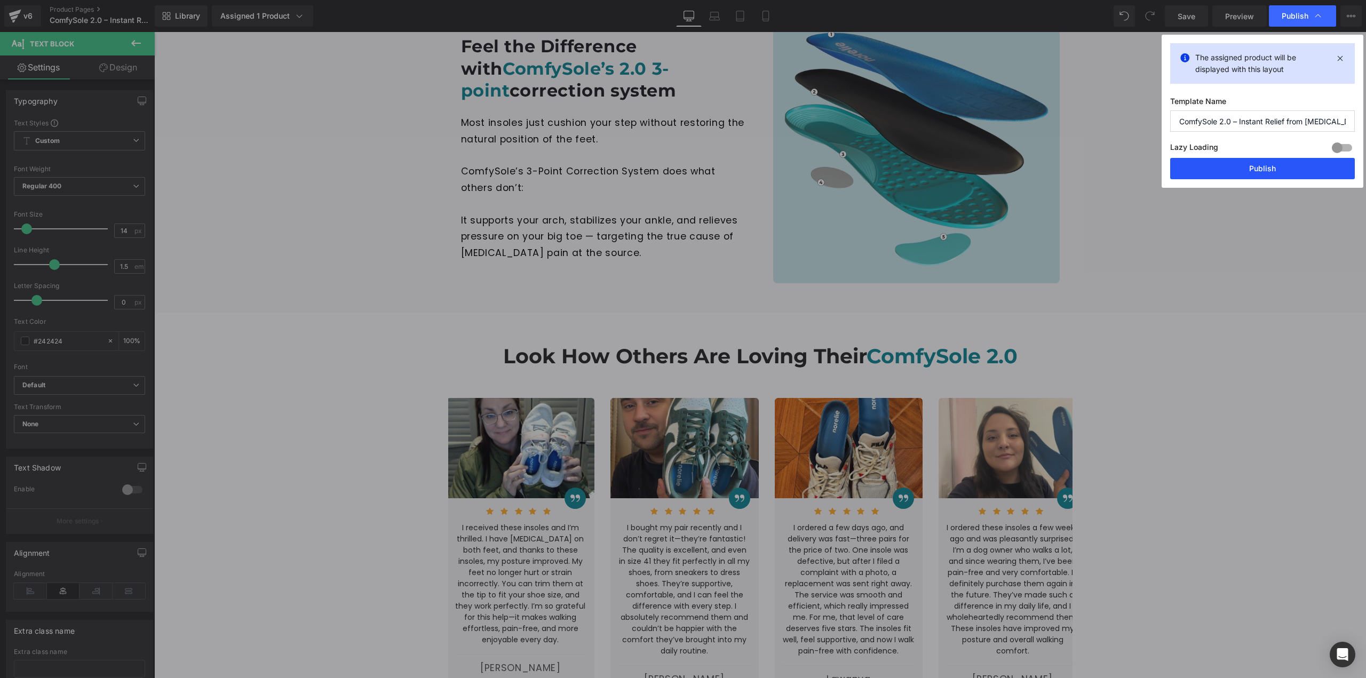
click at [1281, 164] on button "Publish" at bounding box center [1262, 168] width 185 height 21
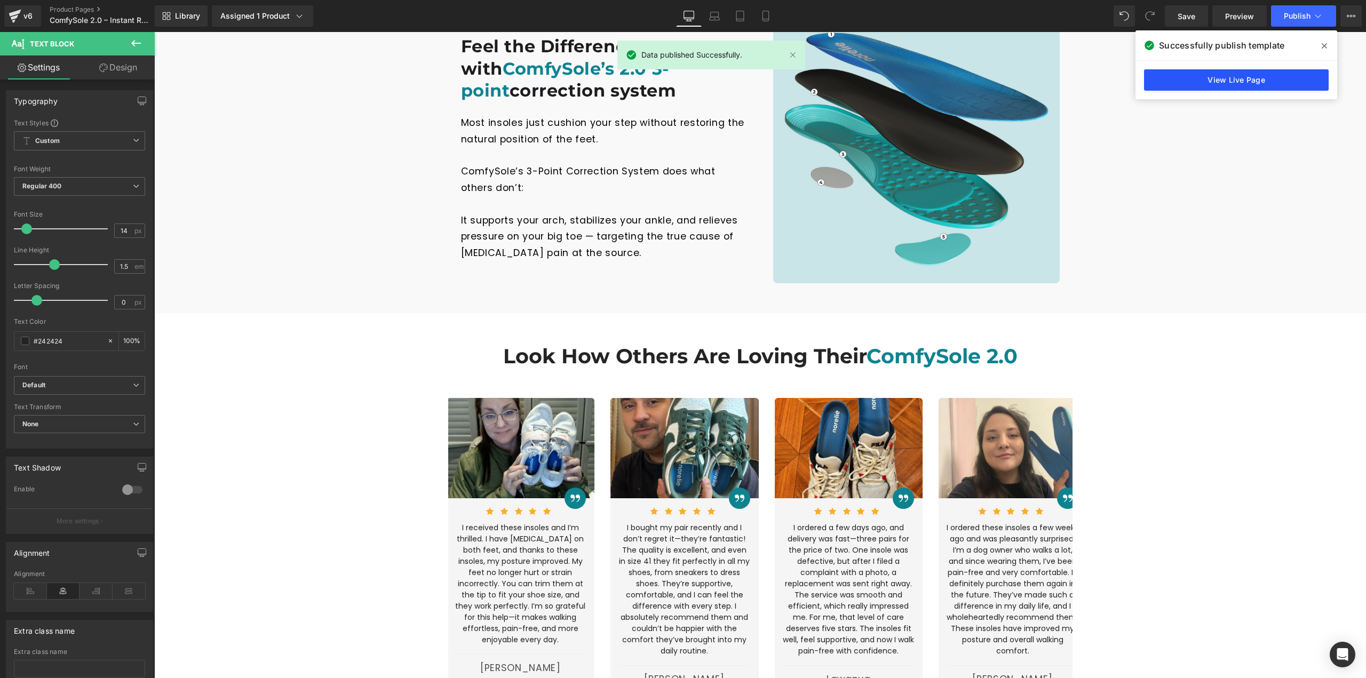
click at [1243, 79] on link "View Live Page" at bounding box center [1236, 79] width 185 height 21
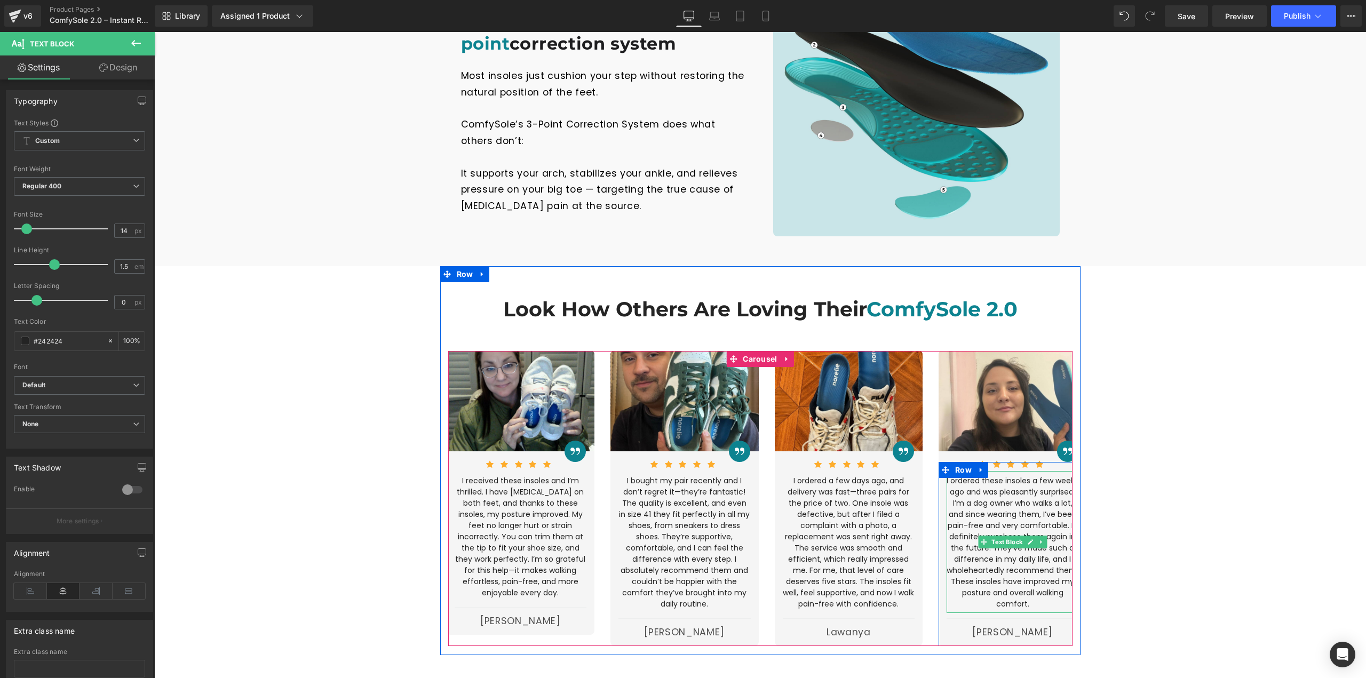
scroll to position [1334, 0]
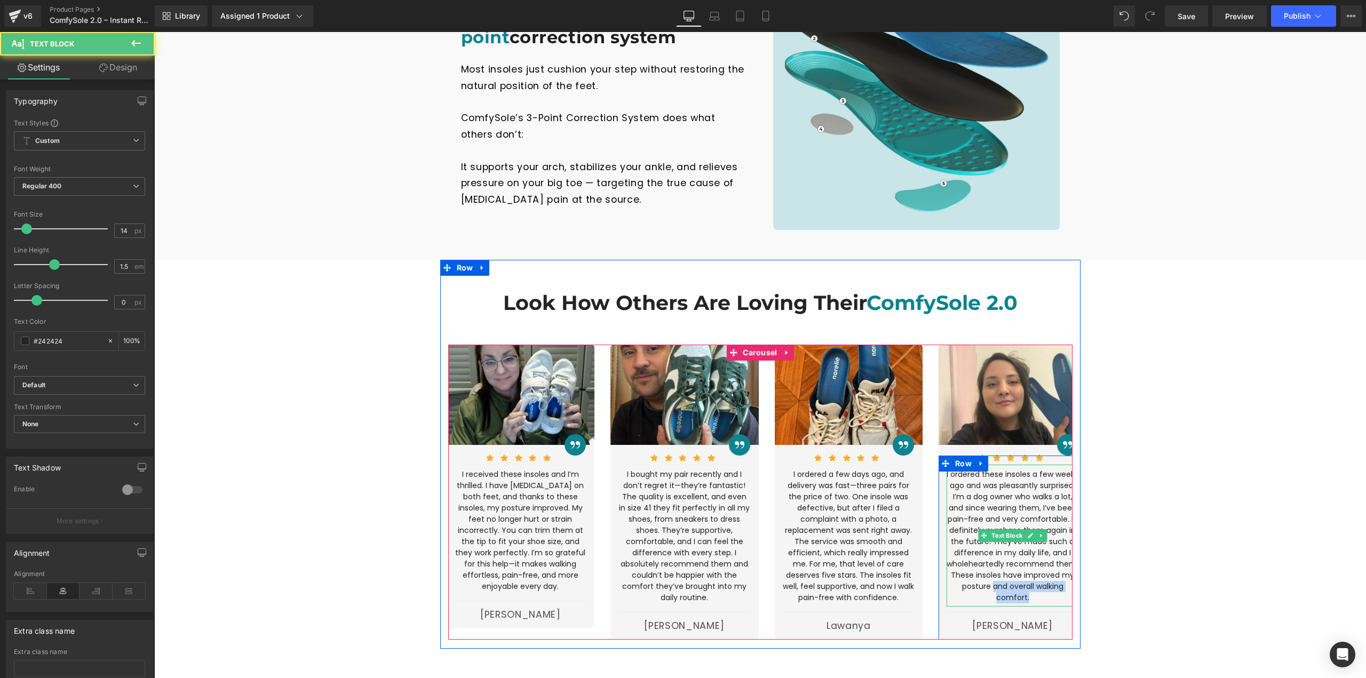
drag, startPoint x: 992, startPoint y: 538, endPoint x: 1032, endPoint y: 552, distance: 41.9
click at [1032, 552] on p "I ordered these insoles a few weeks ago and was pleasantly surprised. I’m a dog…" at bounding box center [1013, 536] width 132 height 134
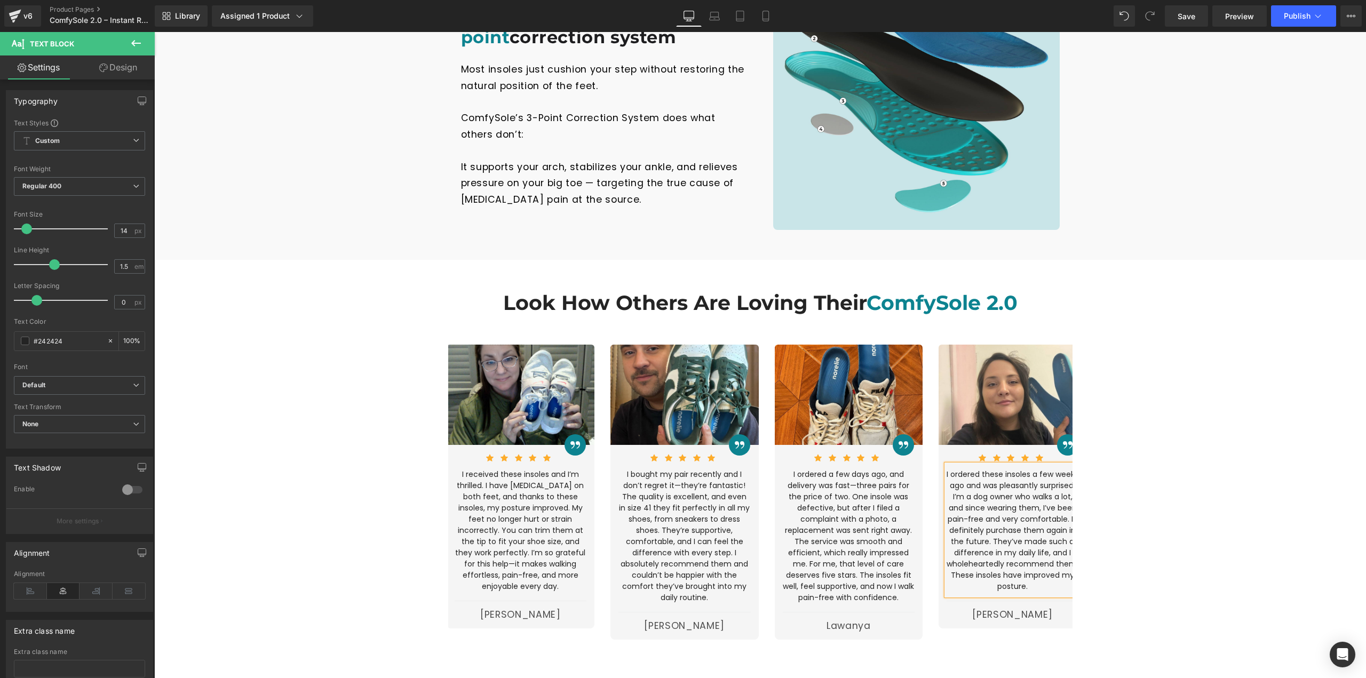
click at [1205, 501] on div "Look How Others Are Loving Their ComfySole 2.0 Heading Row Image Image Icon Ico…" at bounding box center [760, 455] width 1212 height 369
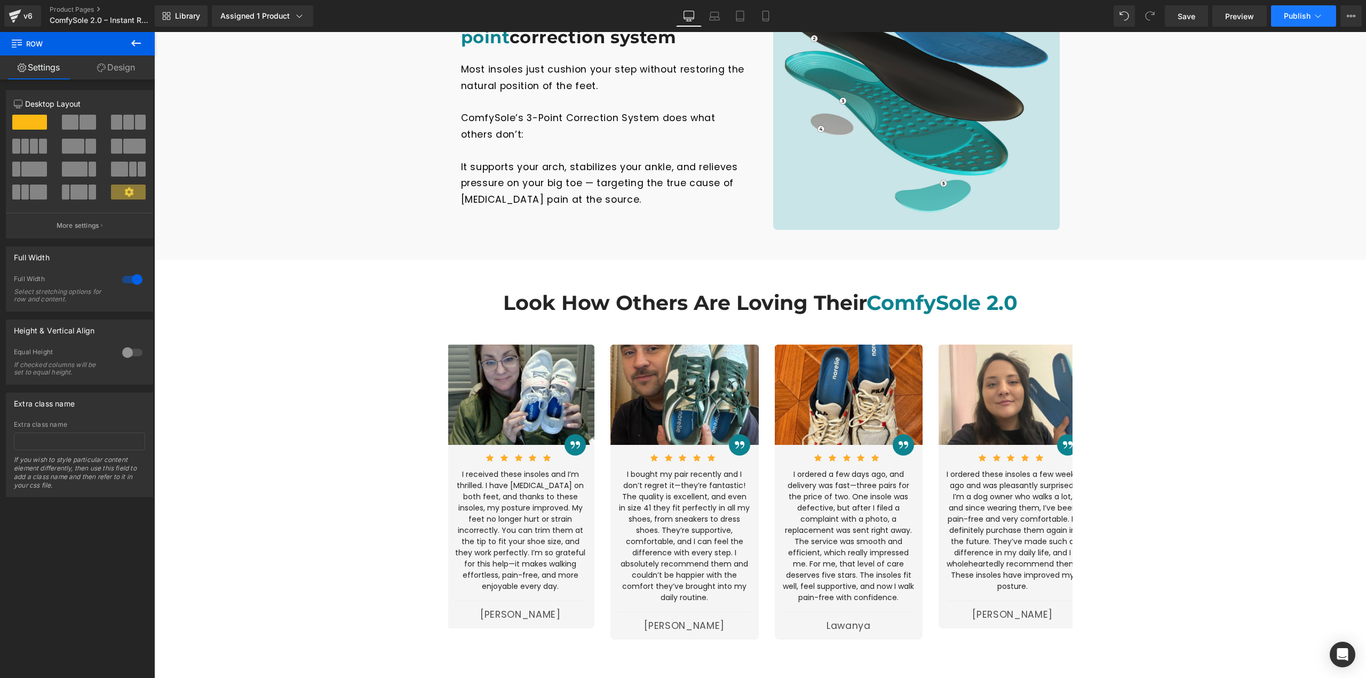
click at [1291, 12] on span "Publish" at bounding box center [1297, 16] width 27 height 9
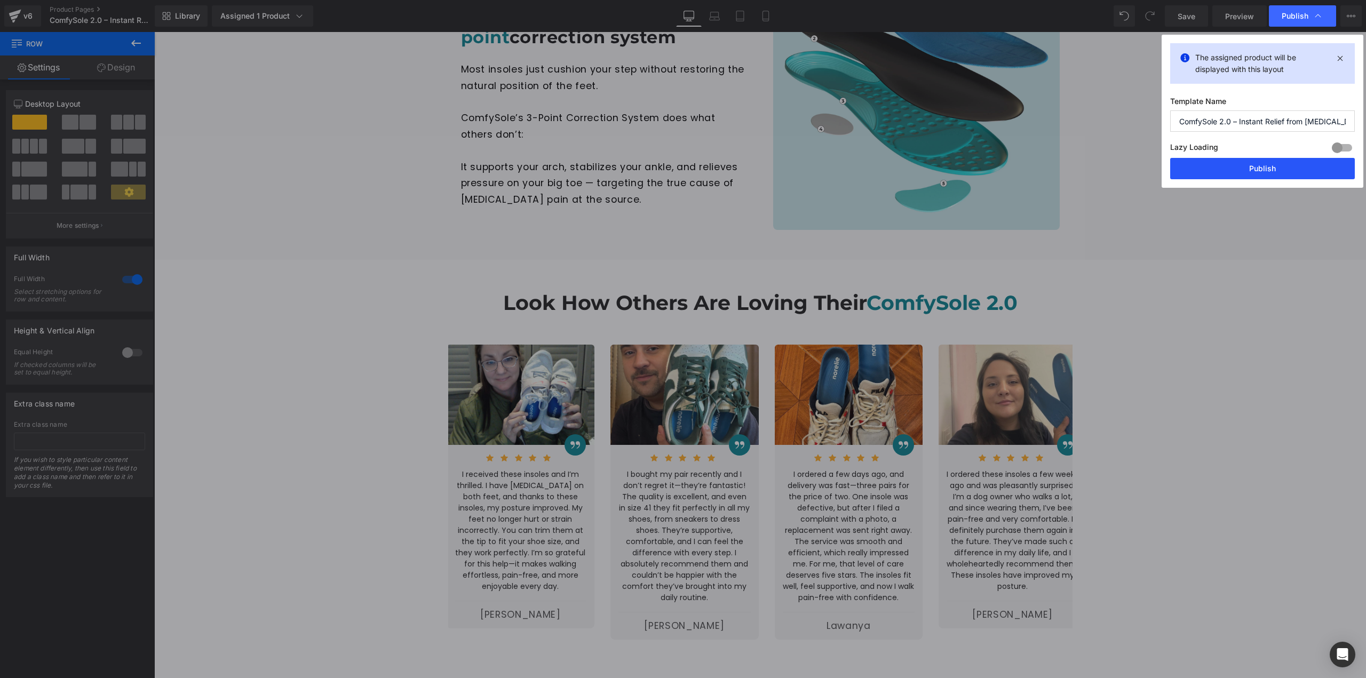
click at [1279, 166] on button "Publish" at bounding box center [1262, 168] width 185 height 21
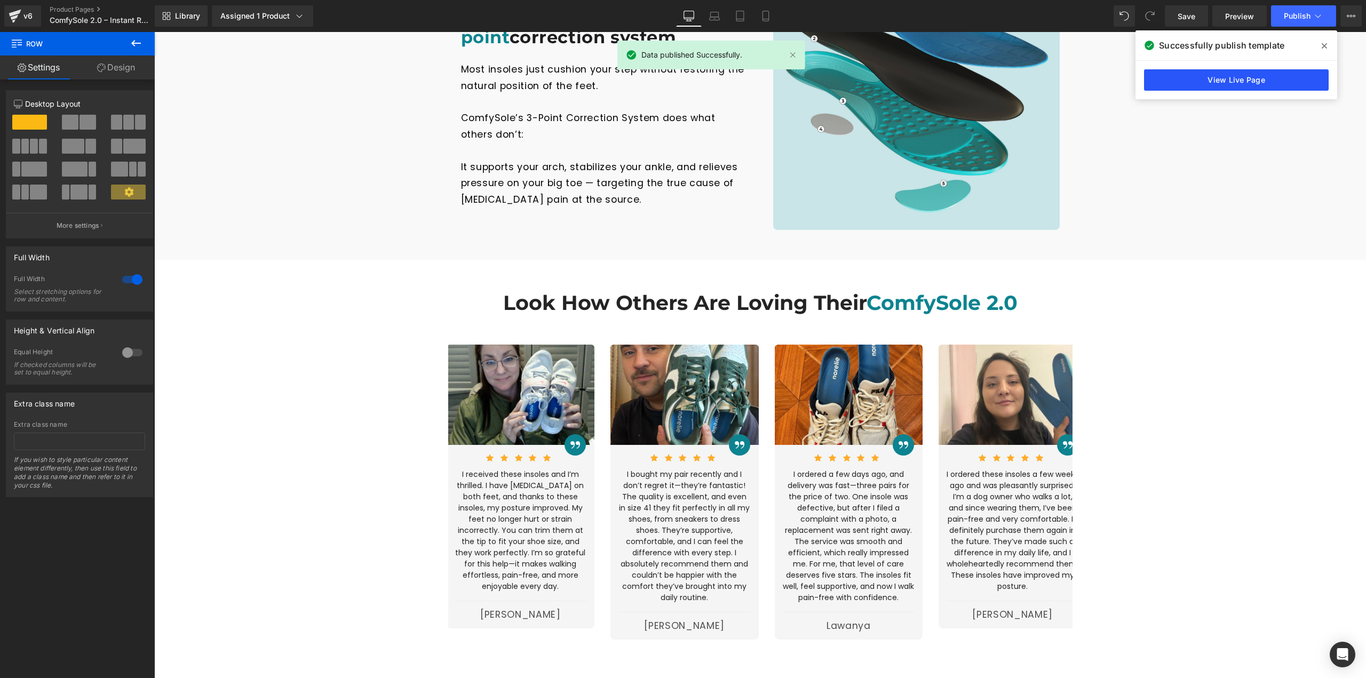
click at [1244, 80] on link "View Live Page" at bounding box center [1236, 79] width 185 height 21
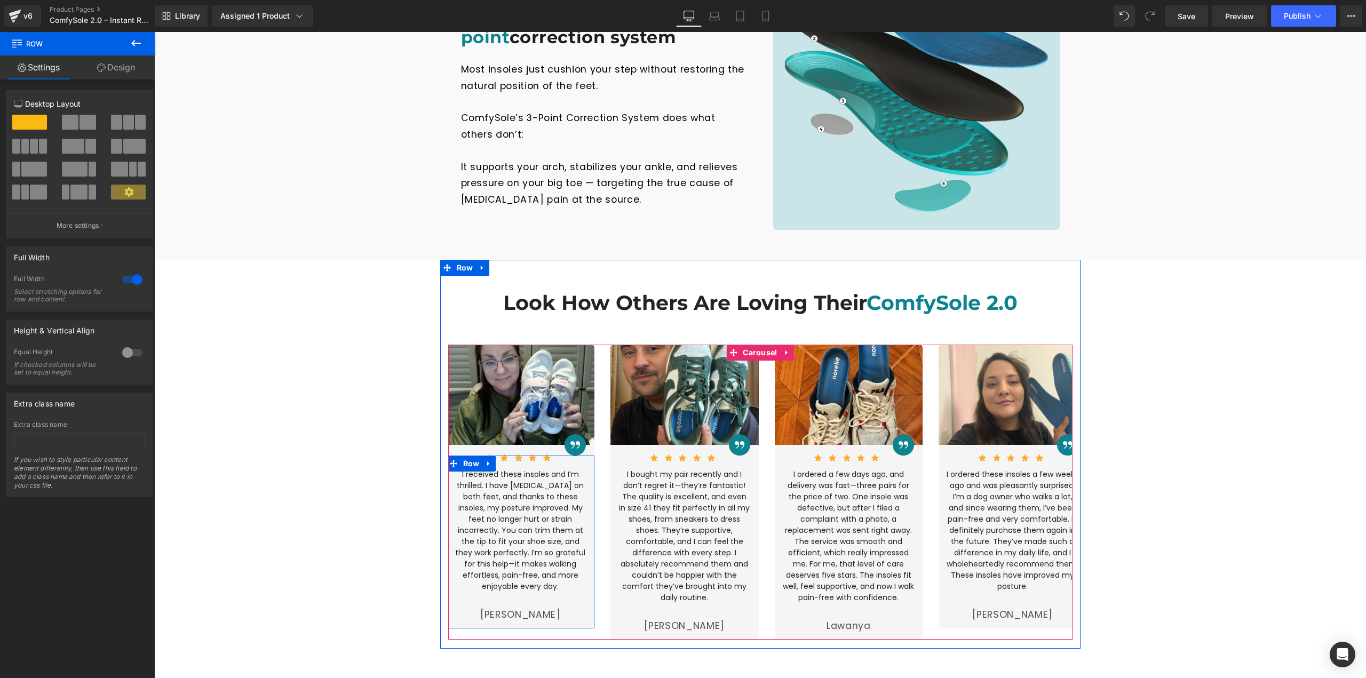
click at [536, 541] on p "I received these insoles and I’m thrilled. I have [MEDICAL_DATA] on both feet, …" at bounding box center [521, 530] width 132 height 123
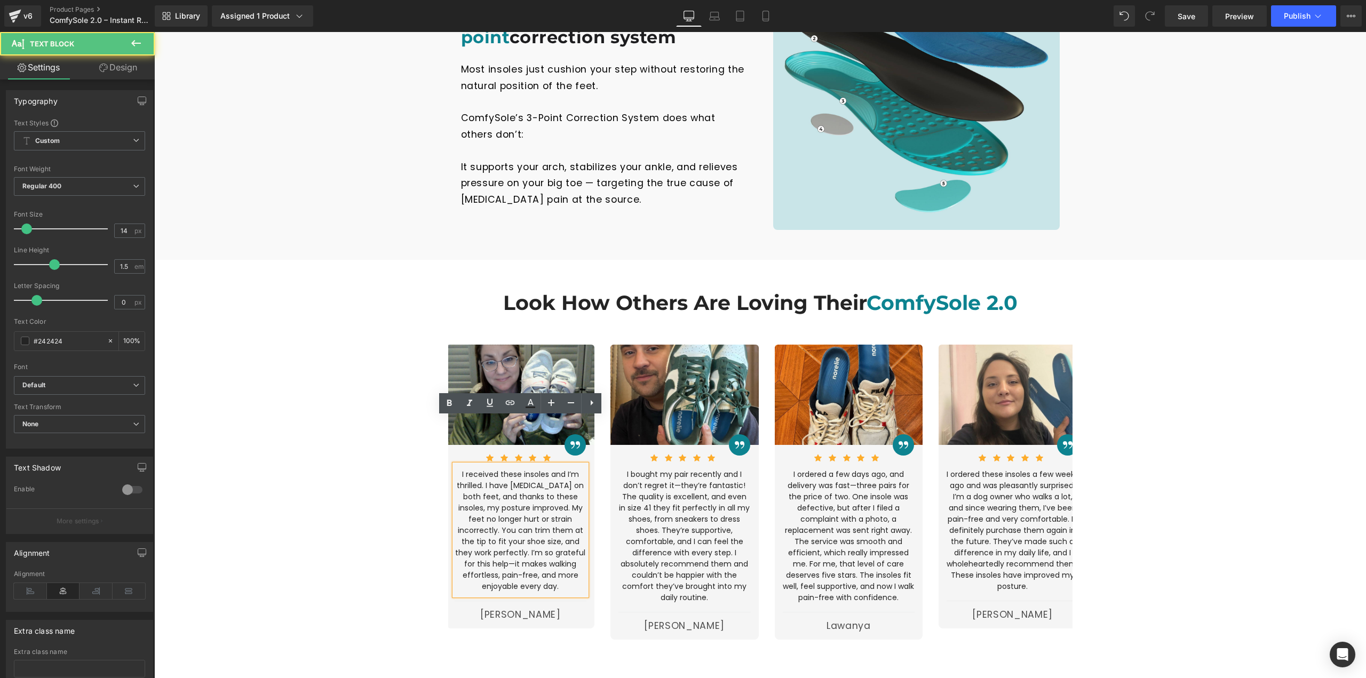
click at [548, 544] on p "I received these insoles and I’m thrilled. I have [MEDICAL_DATA] on both feet, …" at bounding box center [521, 530] width 132 height 123
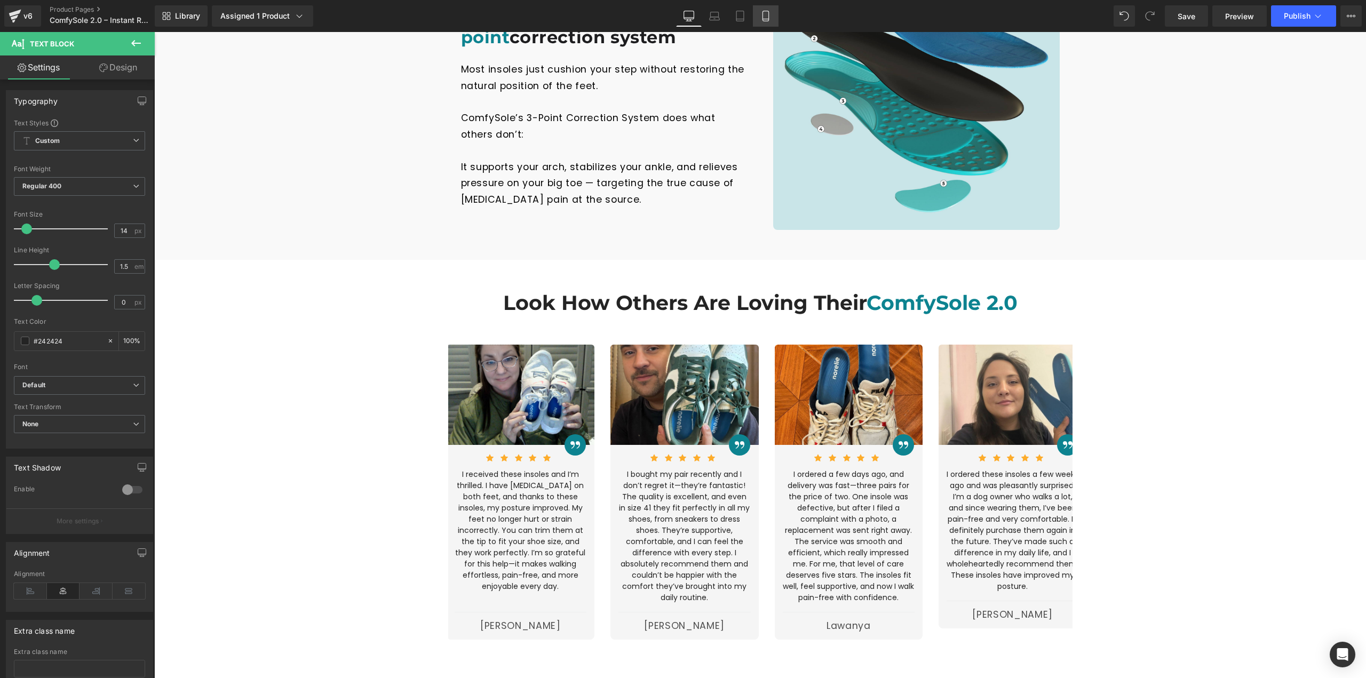
click at [765, 14] on icon at bounding box center [765, 16] width 11 height 11
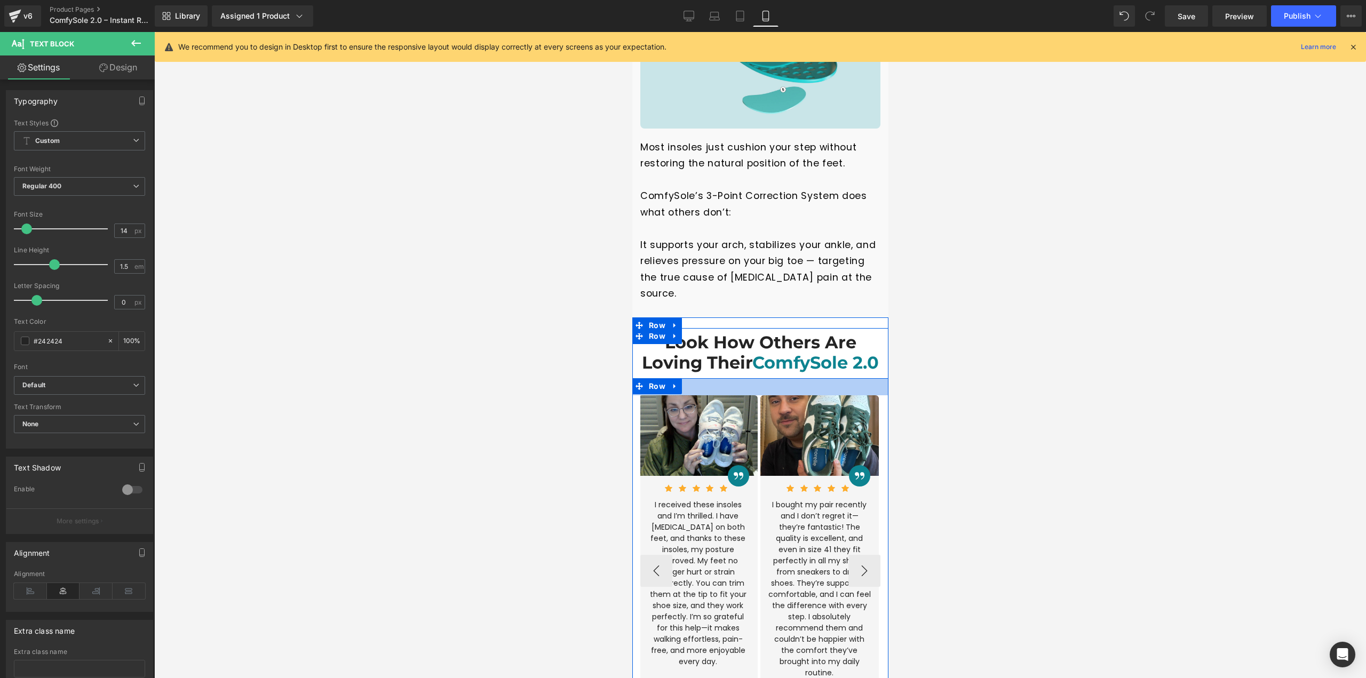
scroll to position [1966, 0]
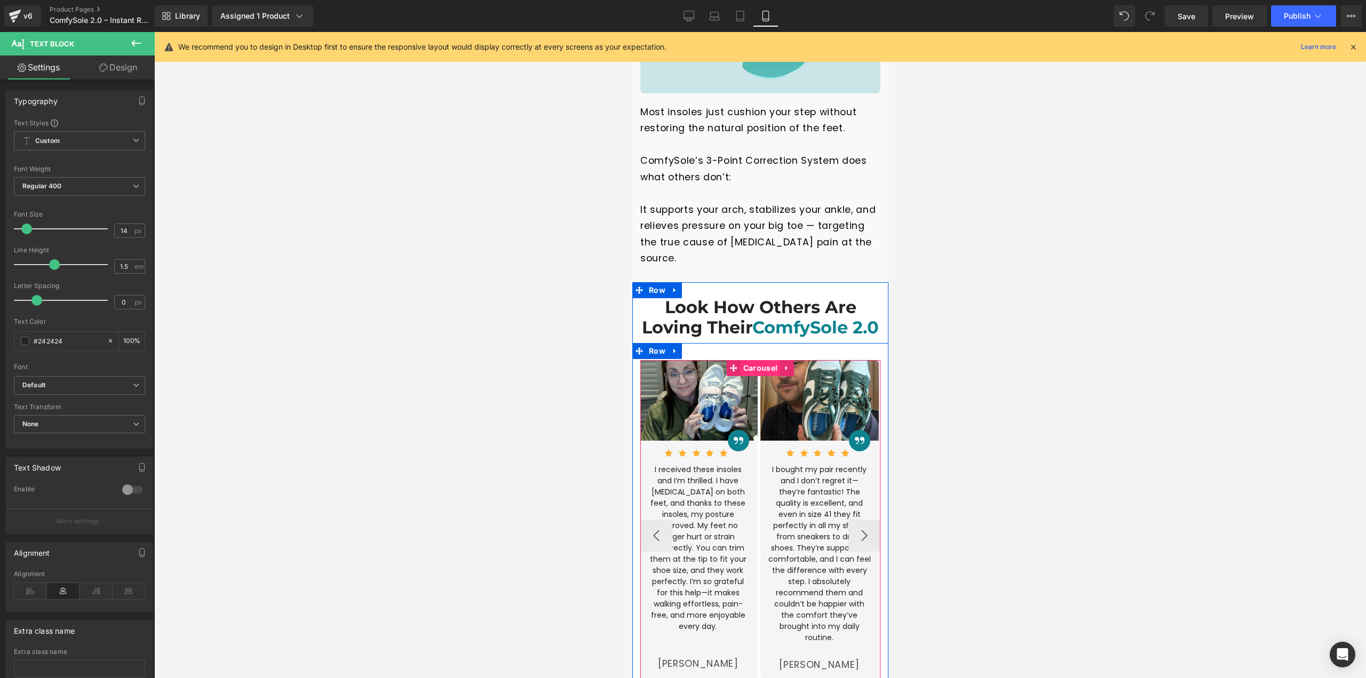
click at [754, 360] on span "Carousel" at bounding box center [759, 368] width 39 height 16
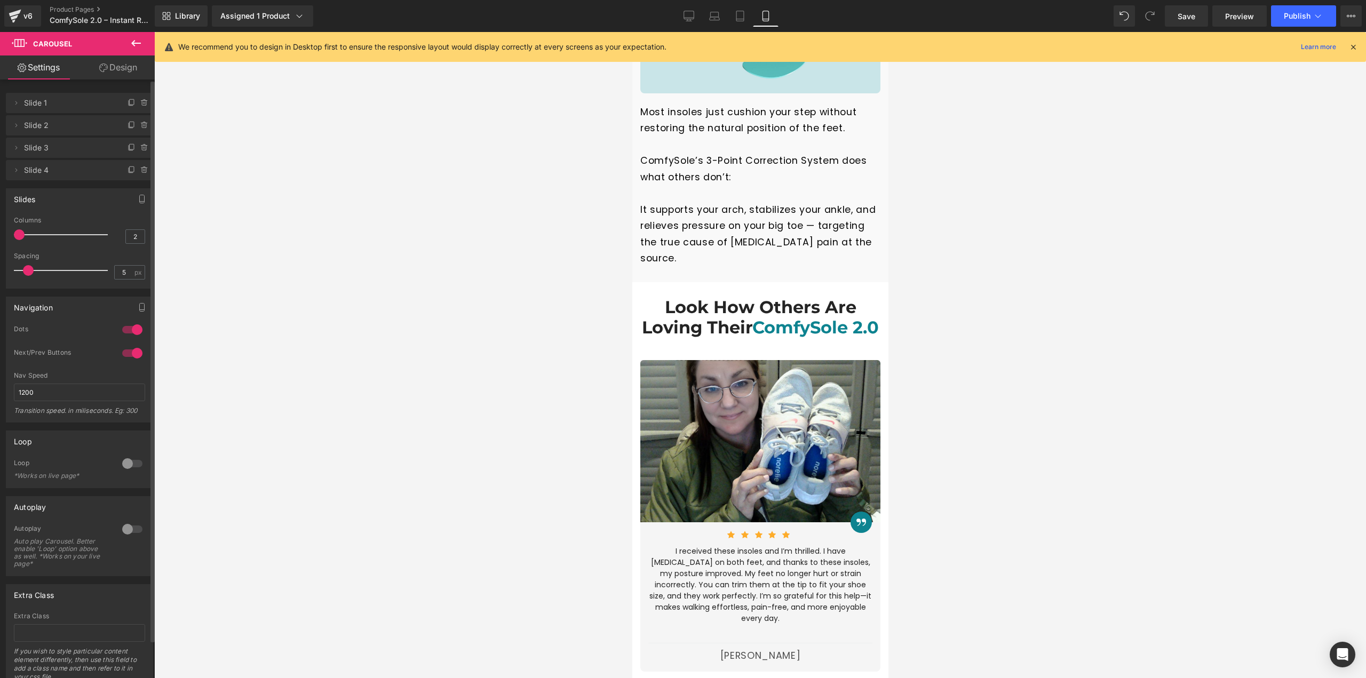
drag, startPoint x: 36, startPoint y: 235, endPoint x: 25, endPoint y: 235, distance: 11.2
click at [25, 235] on div at bounding box center [63, 234] width 89 height 21
click at [856, 516] on button "›" at bounding box center [864, 532] width 32 height 32
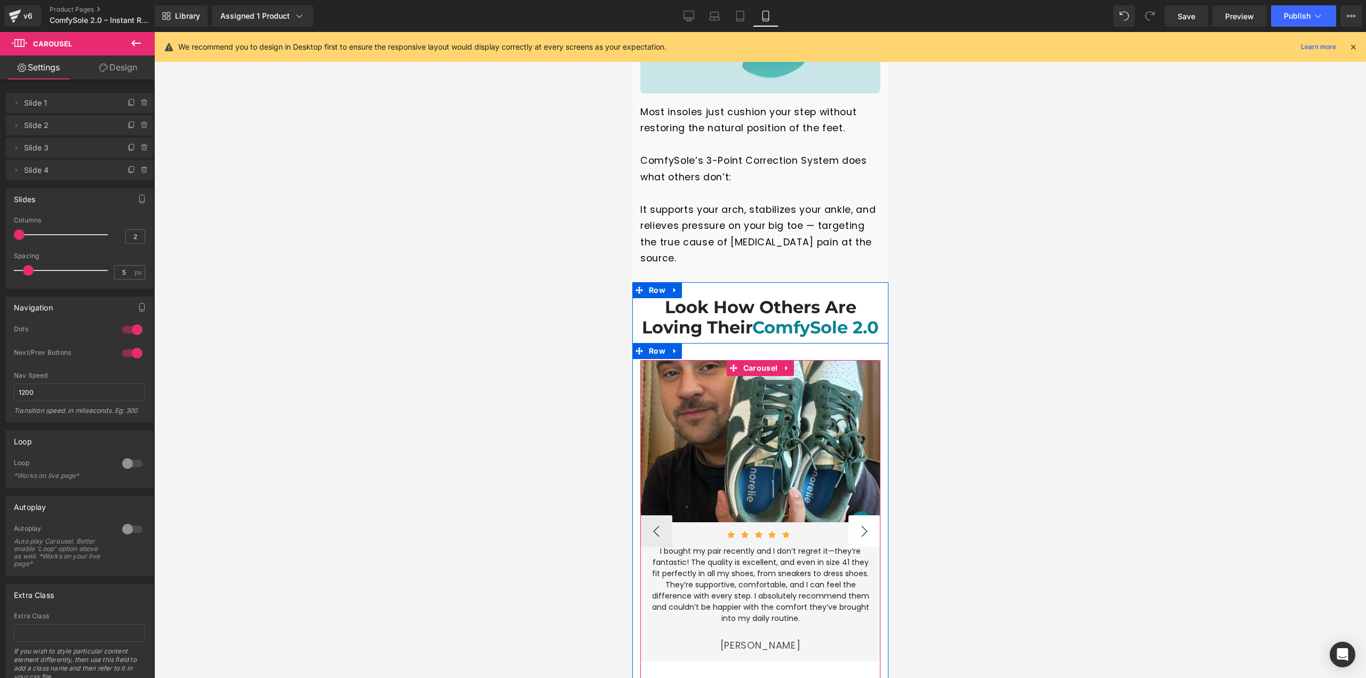
click at [856, 516] on button "›" at bounding box center [864, 532] width 32 height 32
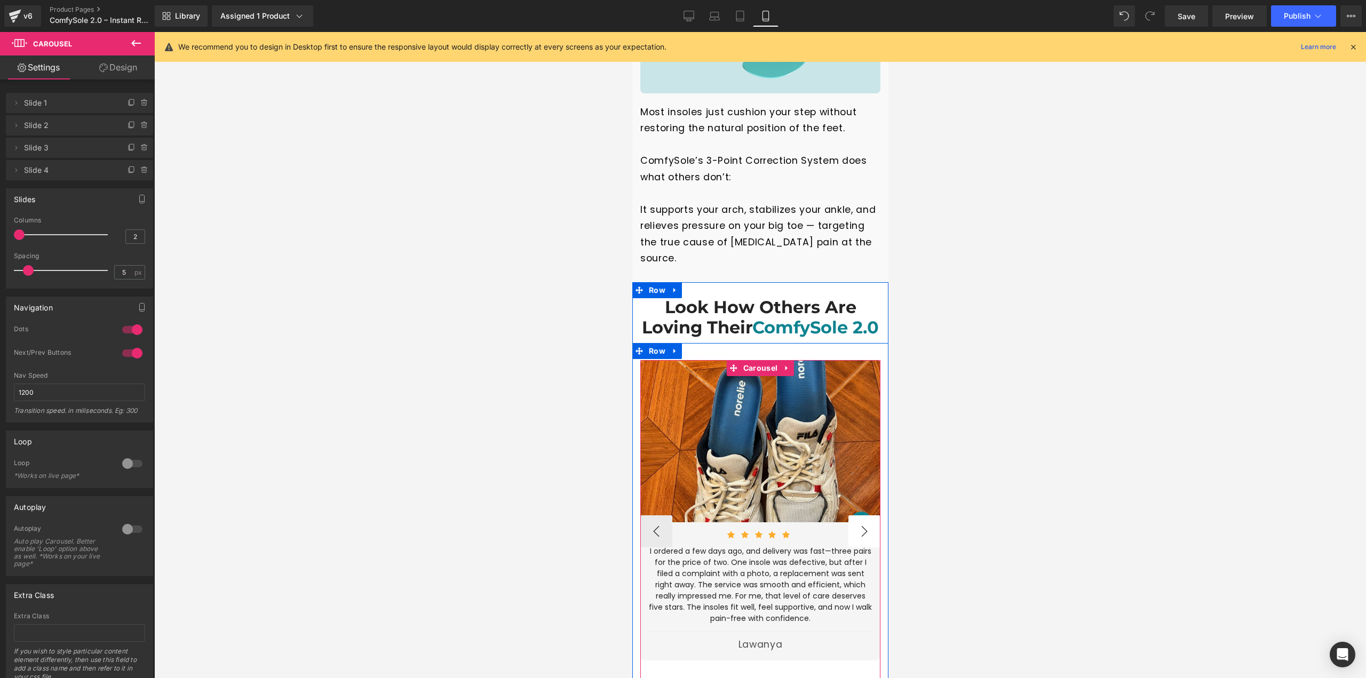
click at [856, 516] on button "›" at bounding box center [864, 532] width 32 height 32
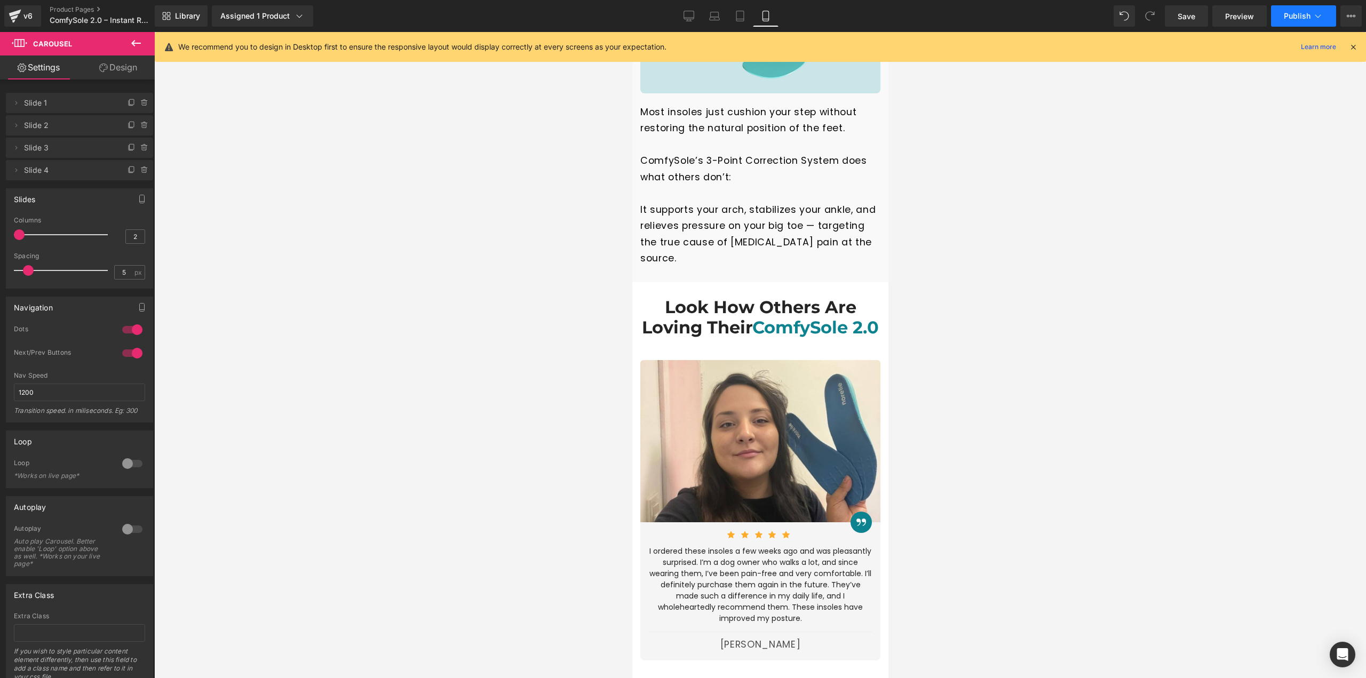
click at [1293, 17] on span "Publish" at bounding box center [1297, 16] width 27 height 9
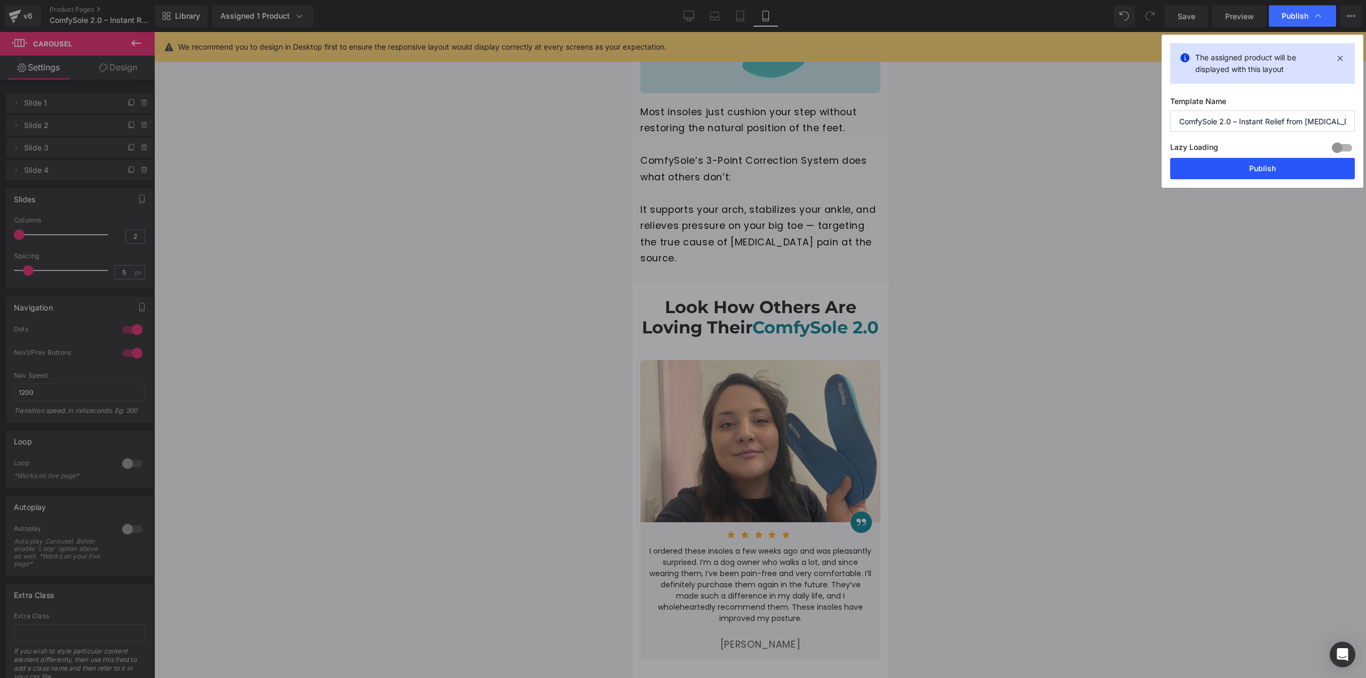
click at [1252, 164] on button "Publish" at bounding box center [1262, 168] width 185 height 21
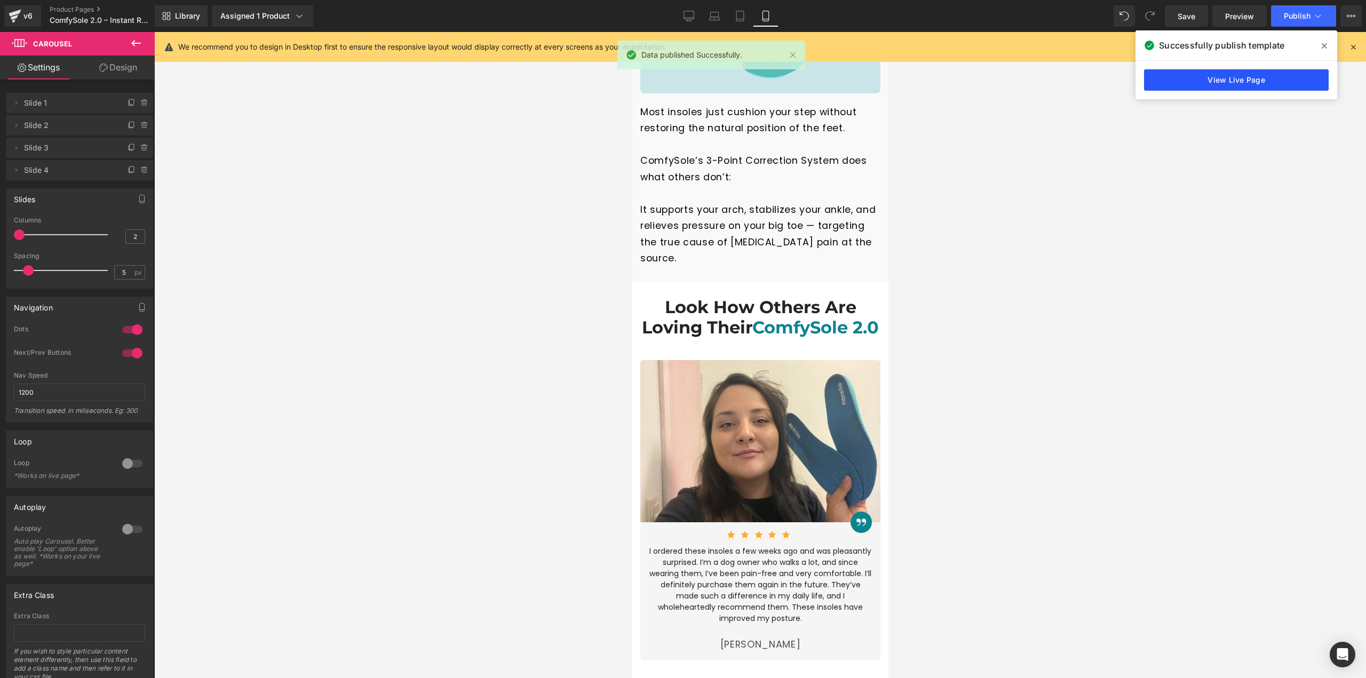
click at [1264, 84] on link "View Live Page" at bounding box center [1236, 79] width 185 height 21
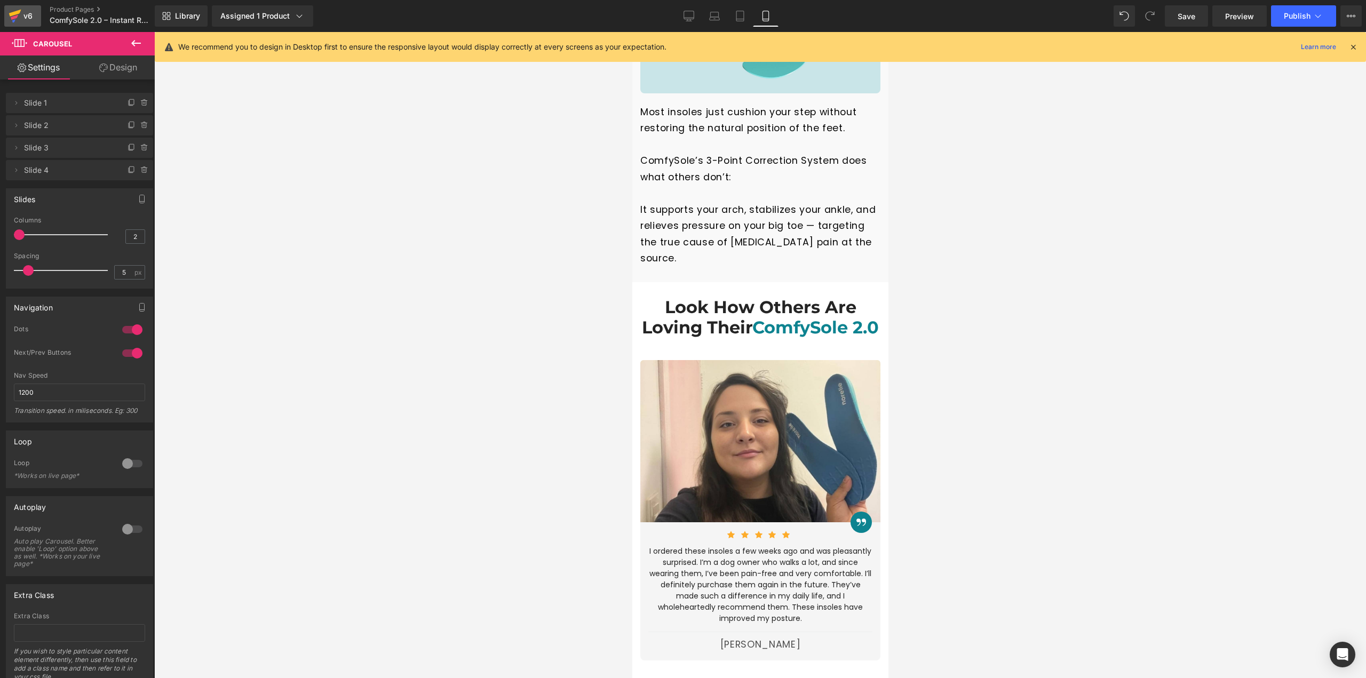
click at [24, 19] on div "v6" at bounding box center [27, 16] width 13 height 14
